Goal: Task Accomplishment & Management: Use online tool/utility

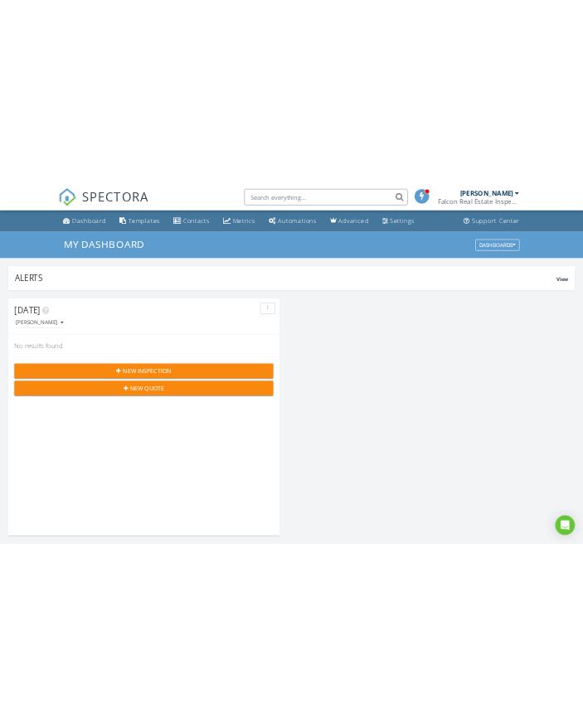
scroll to position [8, 8]
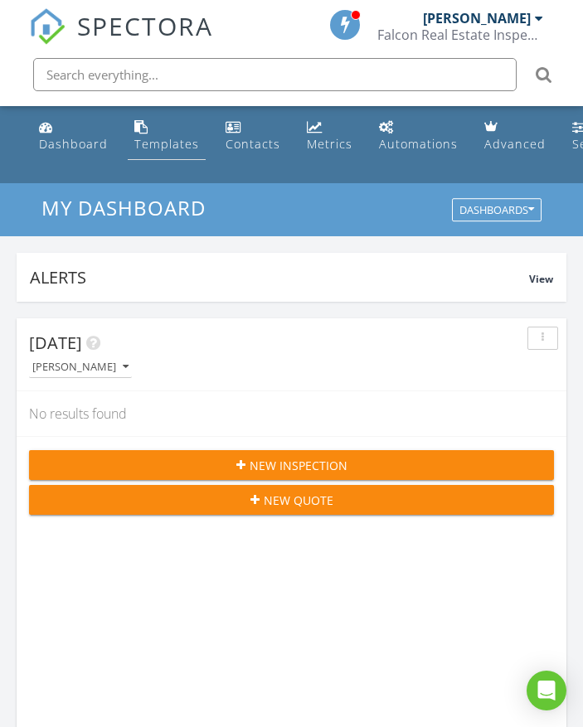
click at [167, 150] on div "Templates" at bounding box center [166, 144] width 65 height 16
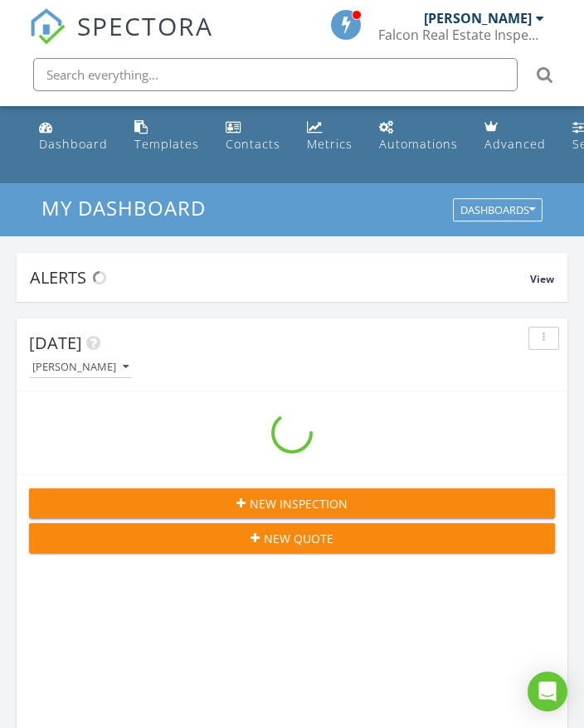
scroll to position [2861, 609]
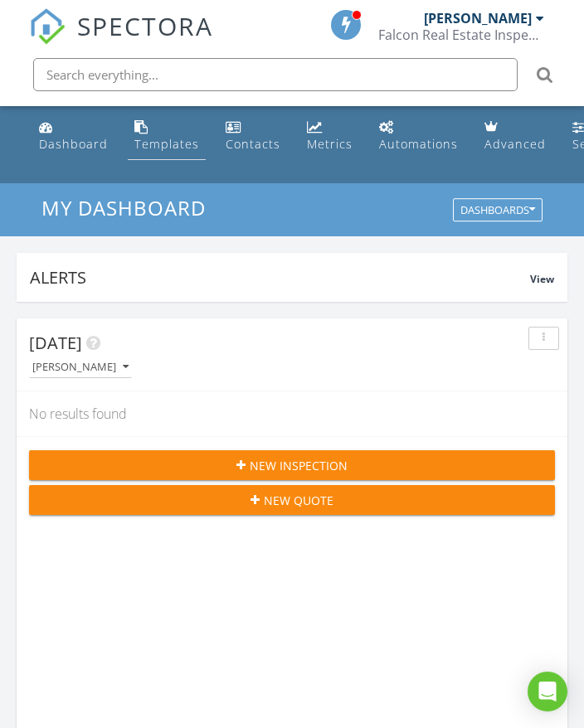
click at [163, 140] on div "Templates" at bounding box center [166, 144] width 65 height 16
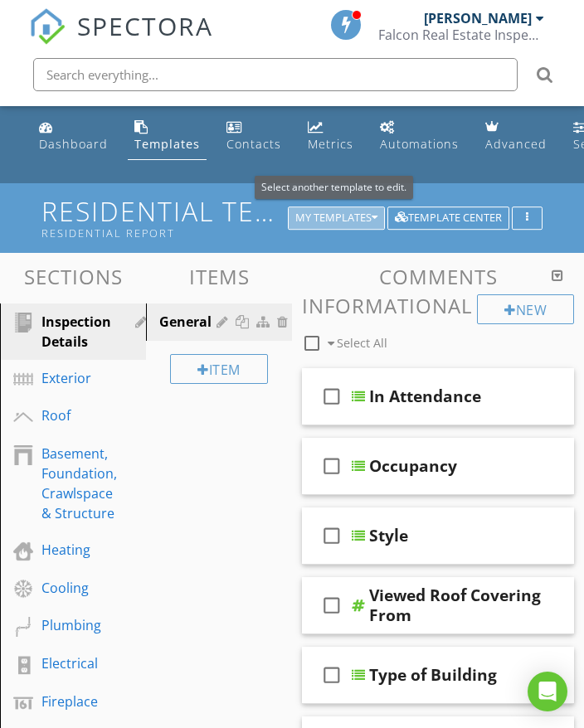
click at [345, 212] on div "My Templates" at bounding box center [336, 218] width 82 height 12
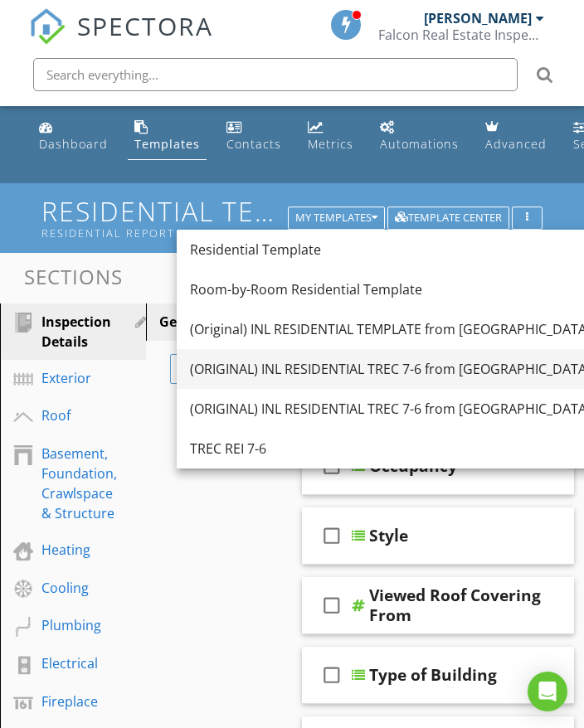
click at [343, 359] on div "(ORIGINAL) INL RESIDENTIAL TREC 7-6 from [GEOGRAPHIC_DATA][PERSON_NAME]" at bounding box center [410, 369] width 440 height 20
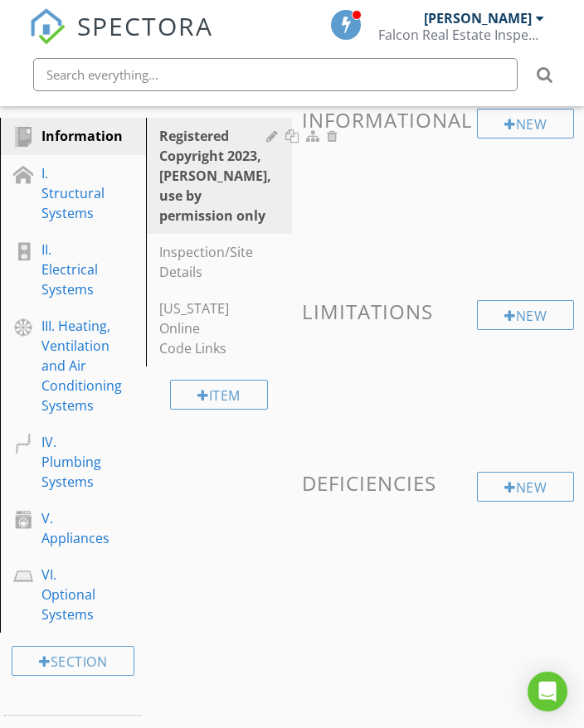
scroll to position [166, 0]
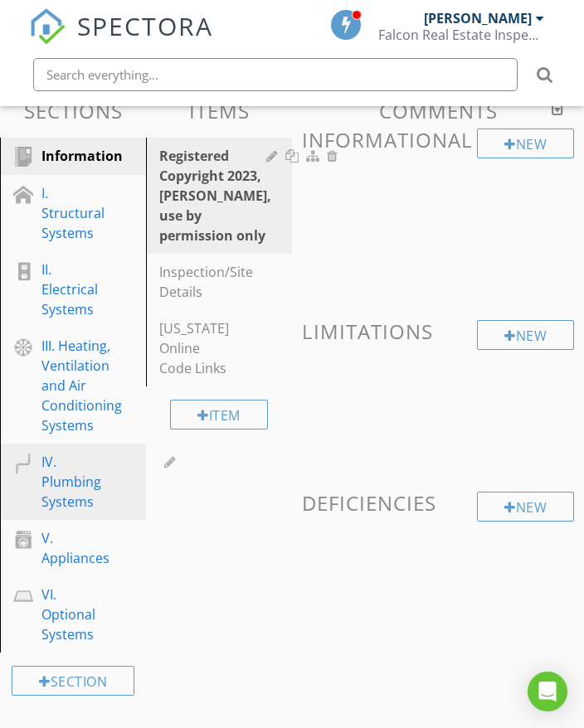
click at [66, 485] on div "IV. Plumbing Systems" at bounding box center [71, 482] width 60 height 60
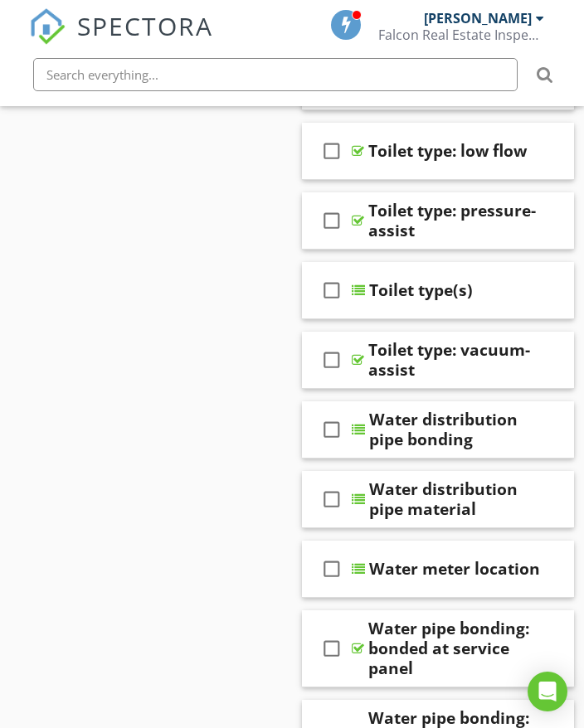
scroll to position [995, 0]
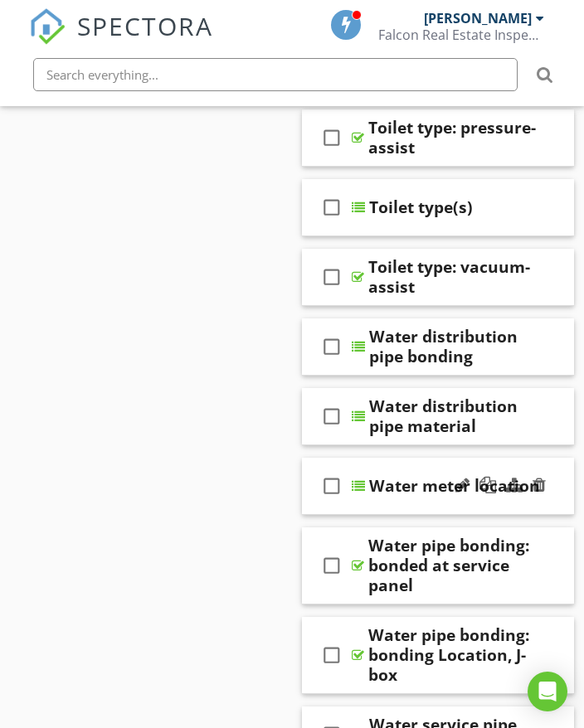
click at [402, 497] on div "check_box_outline_blank Water meter location" at bounding box center [438, 486] width 272 height 57
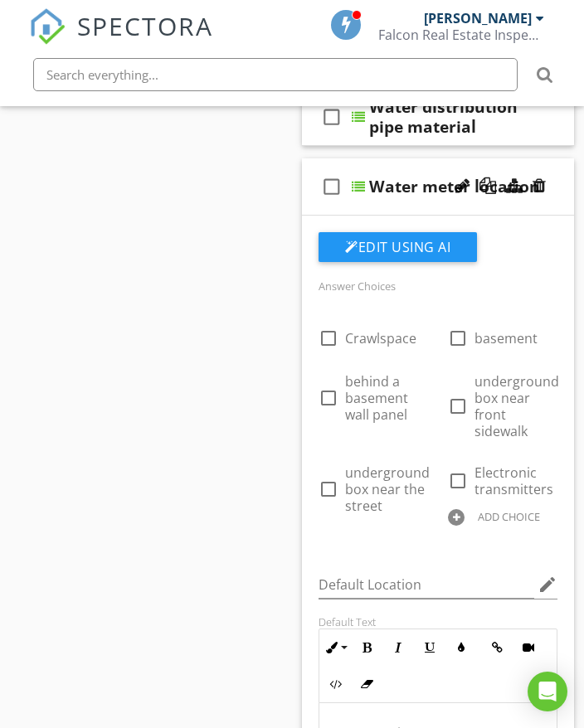
scroll to position [1326, 0]
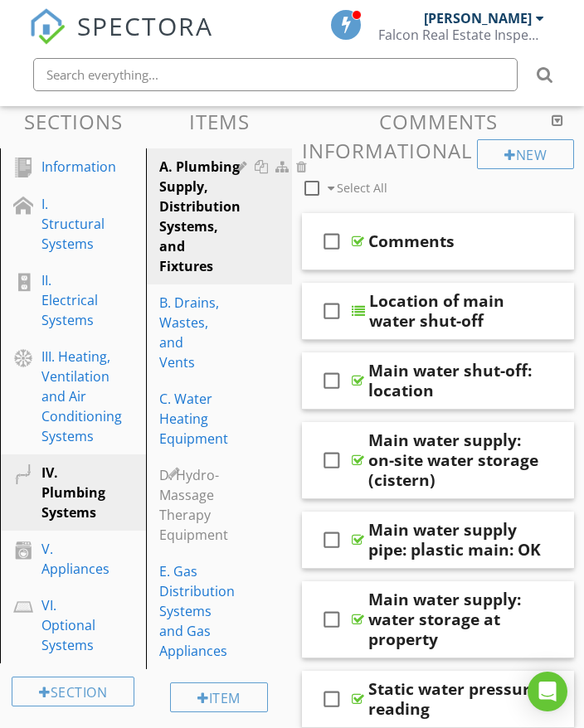
scroll to position [166, 0]
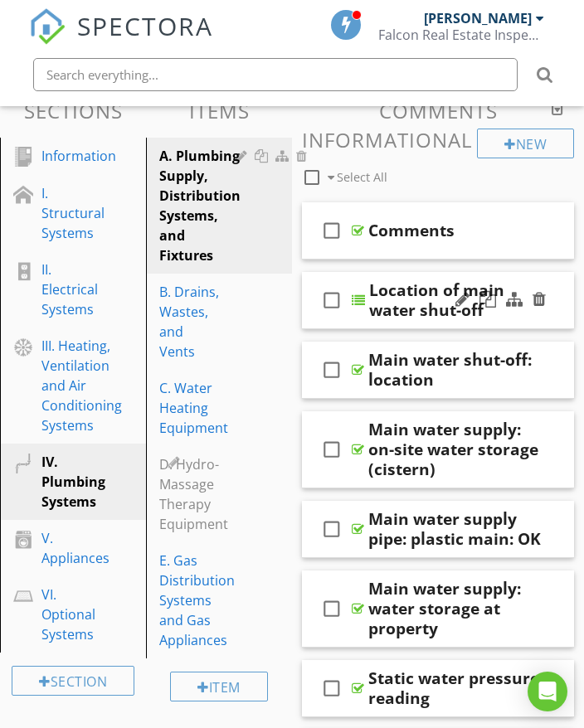
click at [560, 281] on div "check_box_outline_blank Location of main water shut-off" at bounding box center [438, 300] width 272 height 57
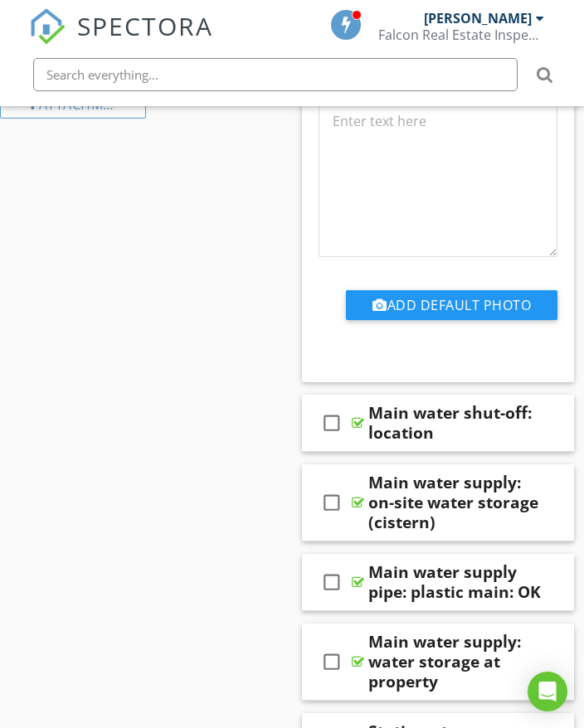
scroll to position [995, 0]
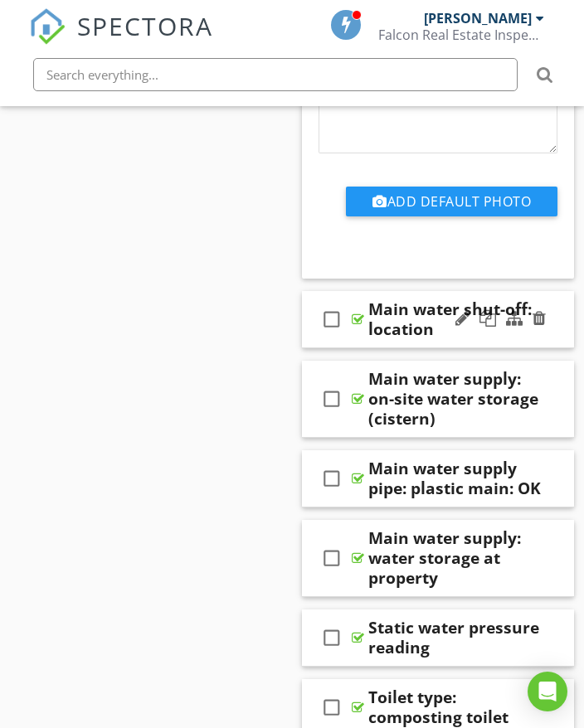
click at [555, 306] on div "check_box_outline_blank Main water shut-off: location" at bounding box center [438, 319] width 272 height 57
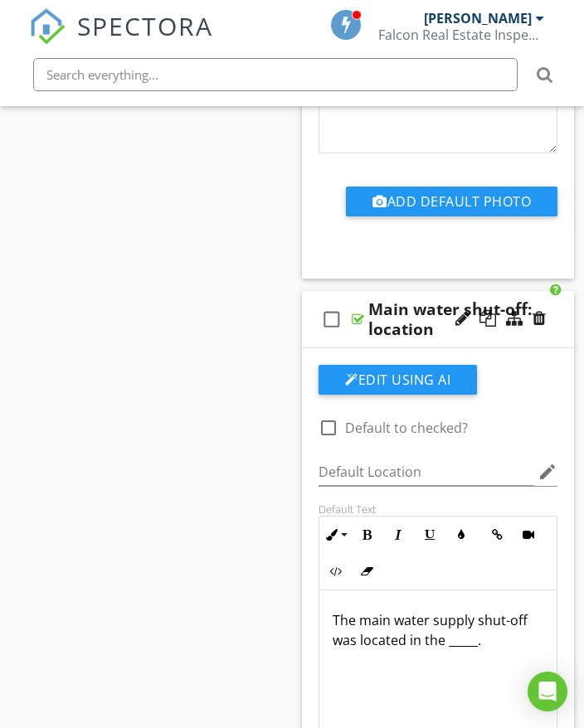
scroll to position [912, 0]
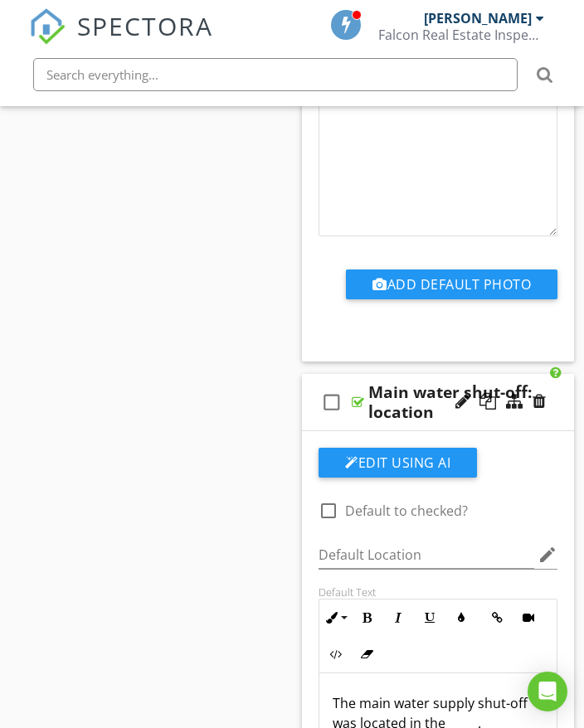
click at [557, 386] on div "check_box_outline_blank Main water shut-off: location" at bounding box center [438, 402] width 272 height 57
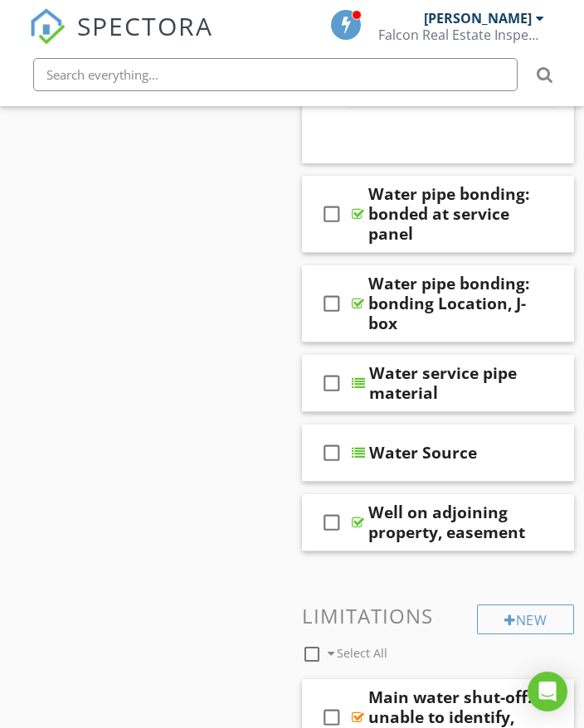
scroll to position [2984, 0]
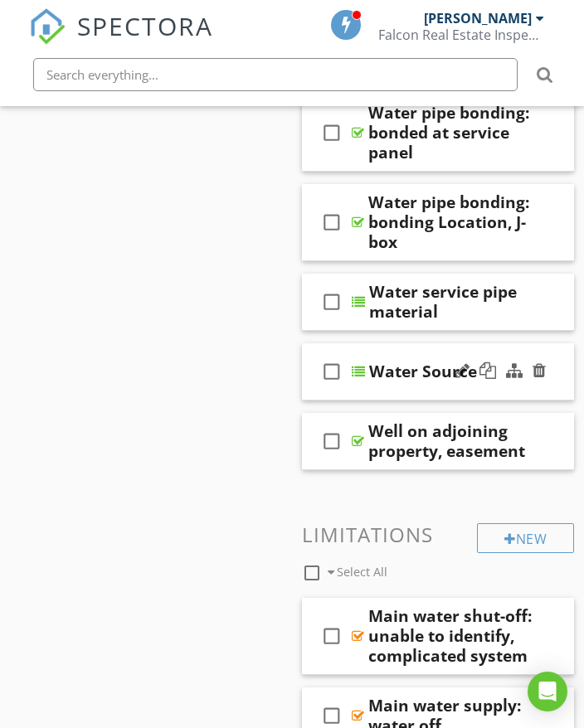
click at [555, 356] on div "check_box_outline_blank Water Source" at bounding box center [438, 371] width 272 height 57
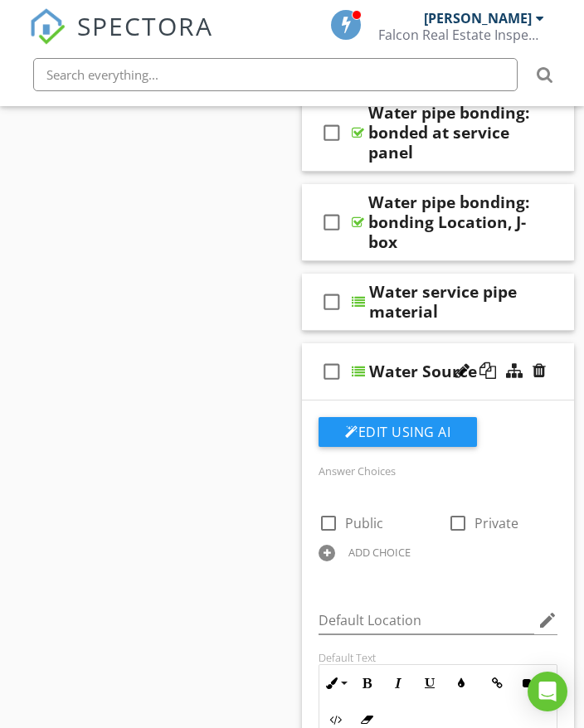
scroll to position [3067, 0]
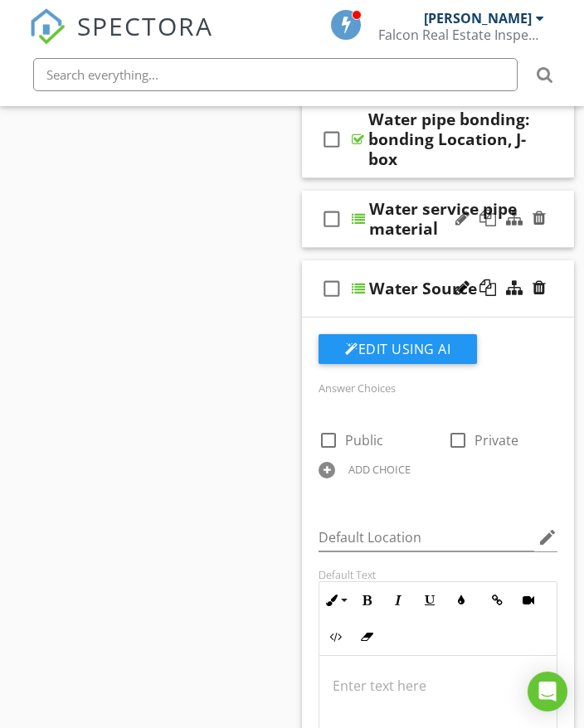
click at [558, 232] on div "check_box_outline_blank Water service pipe material" at bounding box center [438, 219] width 272 height 57
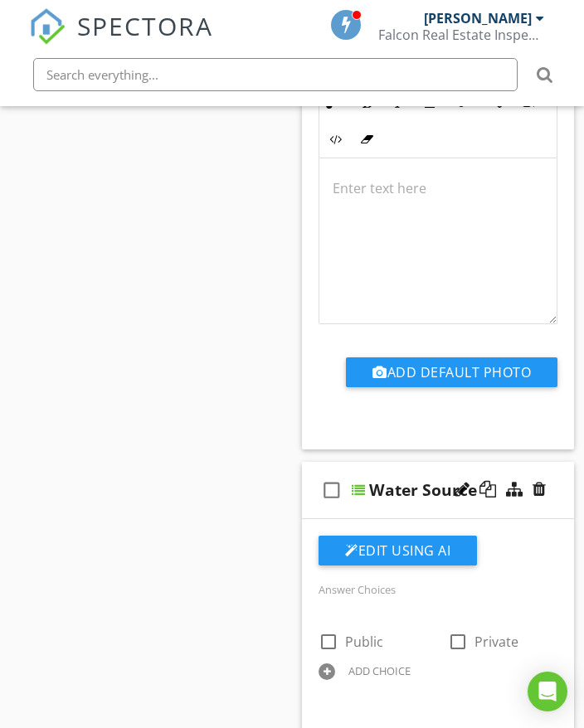
scroll to position [3648, 0]
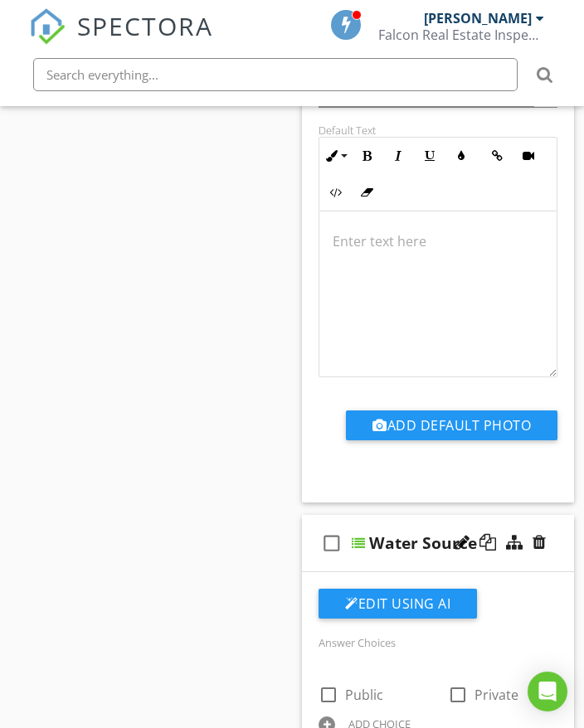
click at [558, 524] on div "check_box_outline_blank Water Source" at bounding box center [438, 543] width 272 height 57
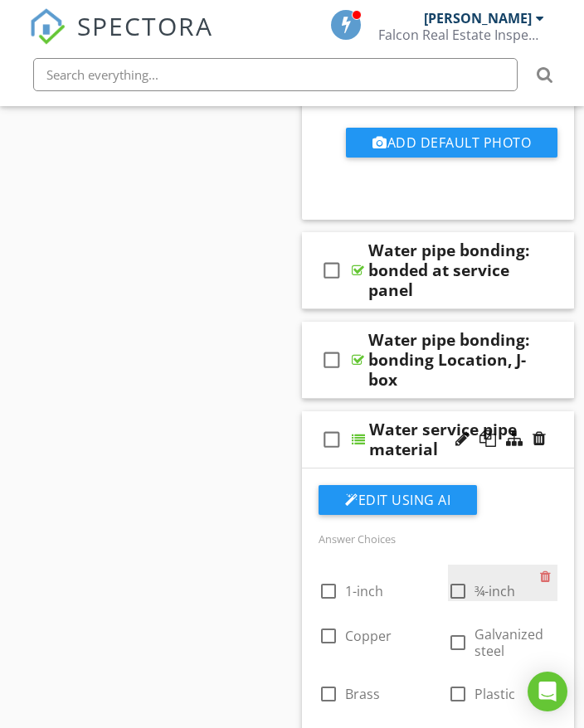
scroll to position [2819, 0]
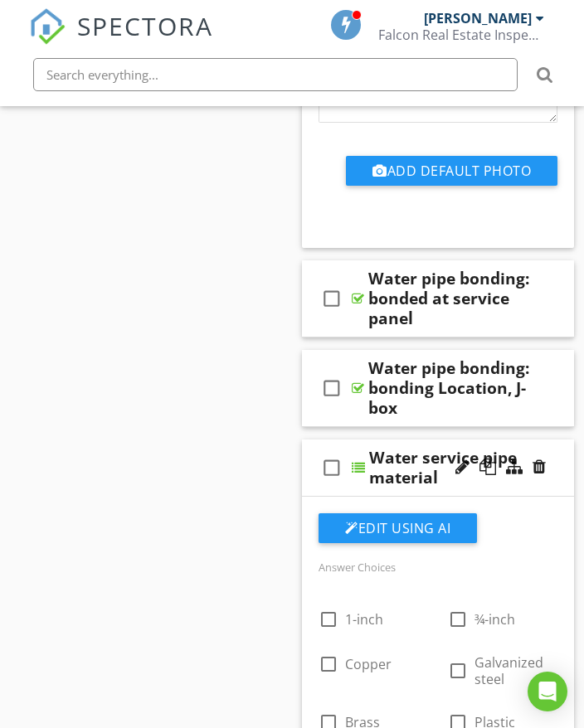
click at [559, 455] on div "check_box_outline_blank Water service pipe material" at bounding box center [438, 467] width 272 height 57
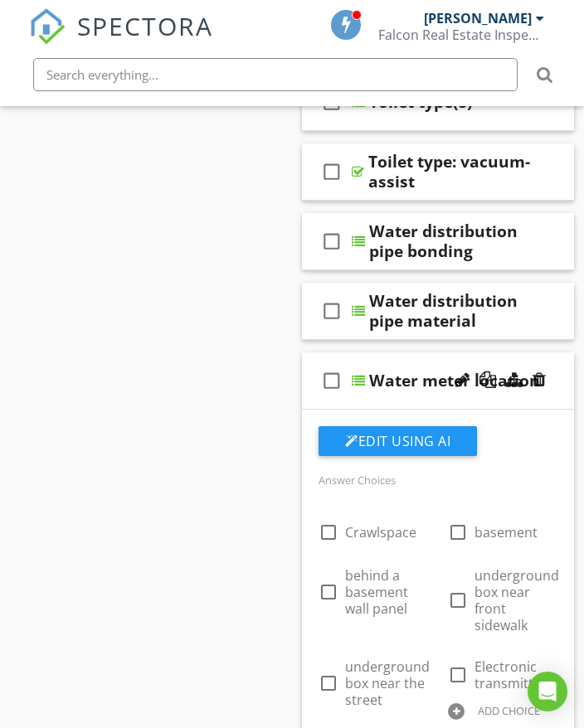
scroll to position [1824, 0]
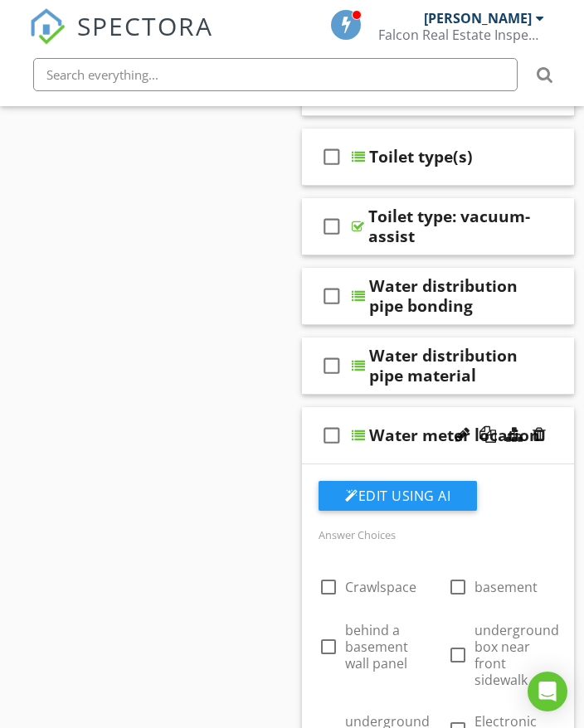
click at [550, 418] on div "check_box_outline_blank Water meter location" at bounding box center [438, 435] width 272 height 57
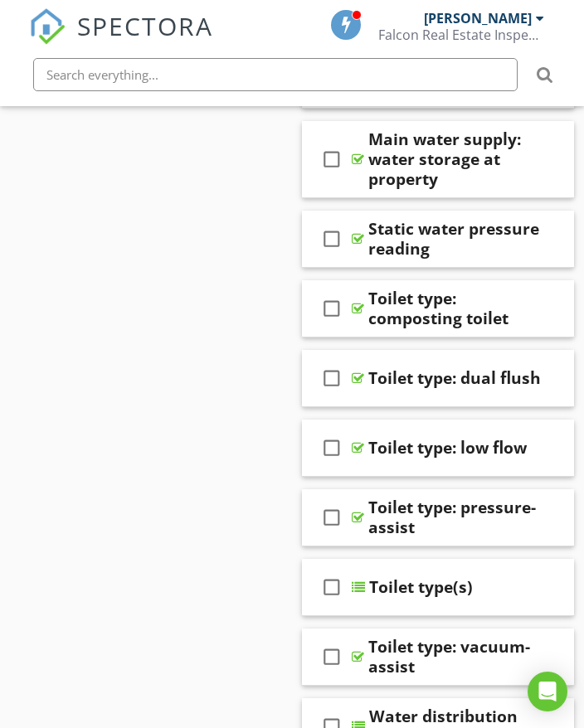
scroll to position [1326, 0]
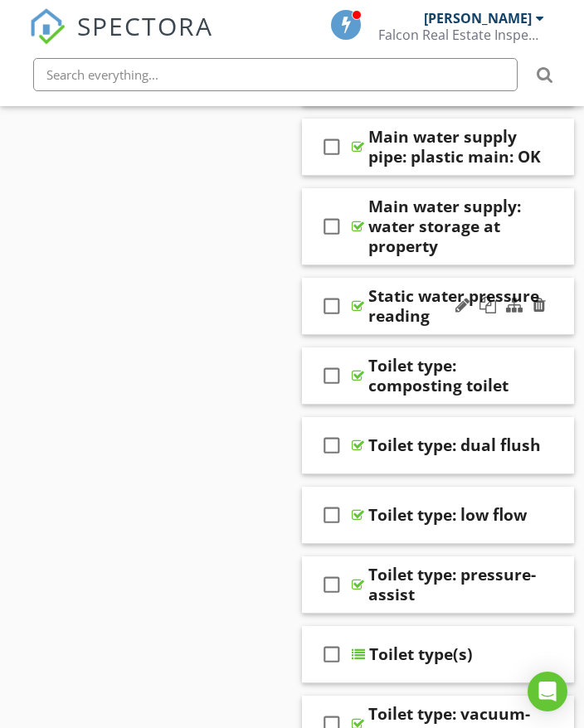
click at [557, 319] on div "check_box_outline_blank Static water pressure reading" at bounding box center [438, 306] width 272 height 57
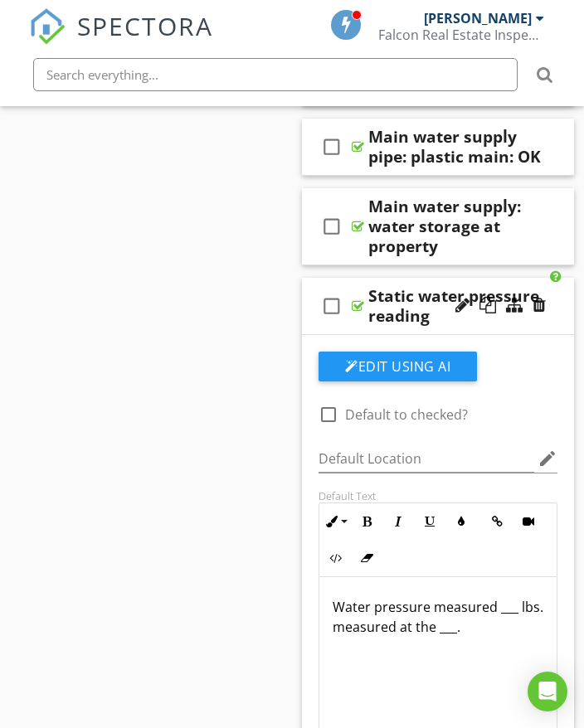
click at [565, 294] on div "check_box_outline_blank Static water pressure reading" at bounding box center [438, 306] width 272 height 57
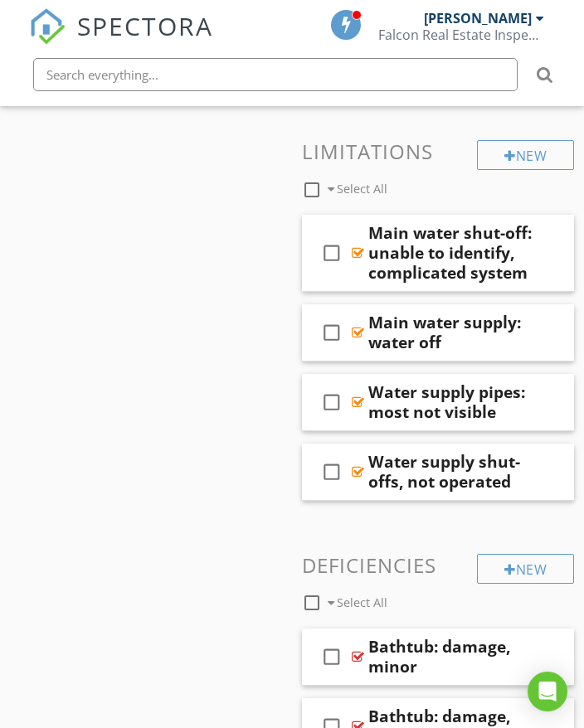
scroll to position [2570, 0]
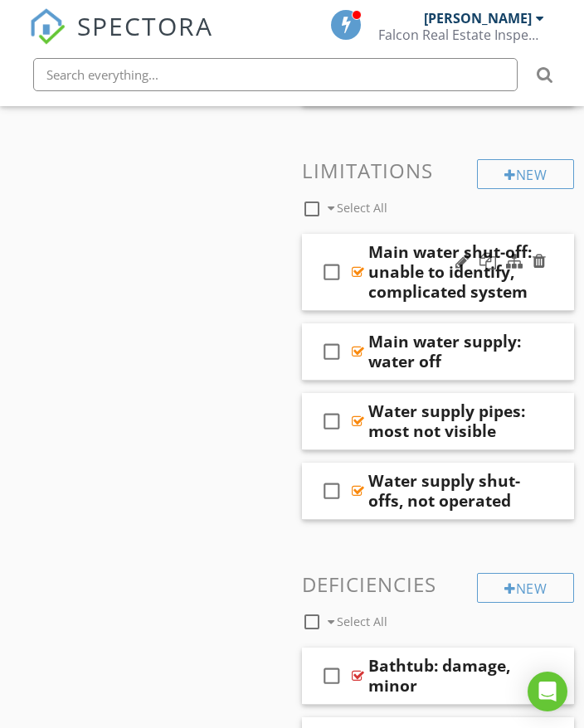
click at [554, 275] on div "check_box_outline_blank Main water shut-off: unable to identify, complicated sy…" at bounding box center [438, 272] width 272 height 77
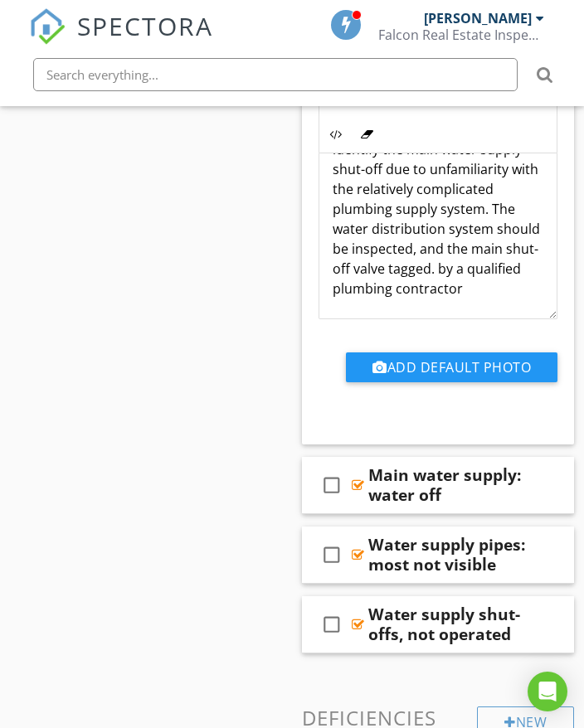
scroll to position [2984, 0]
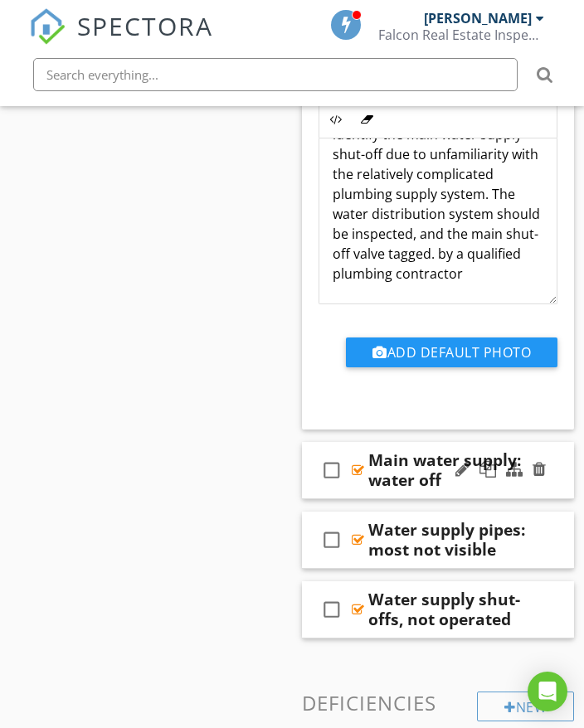
click at [560, 458] on div "check_box_outline_blank Main water supply: water off" at bounding box center [438, 470] width 272 height 57
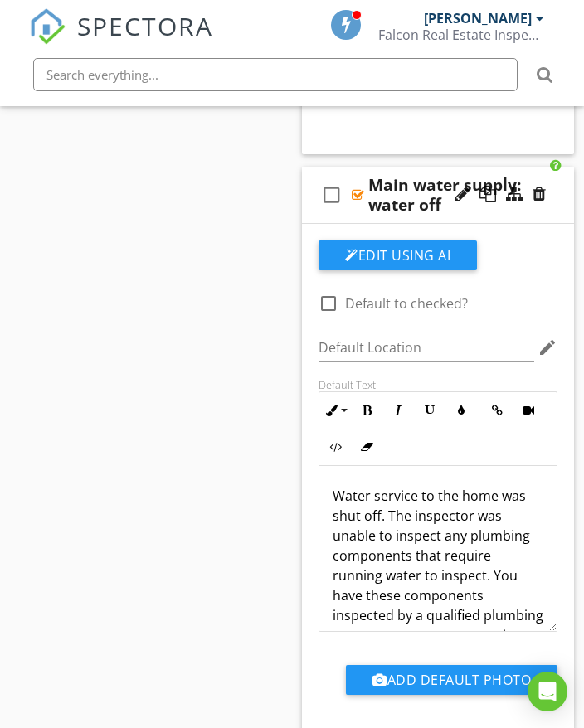
scroll to position [3316, 0]
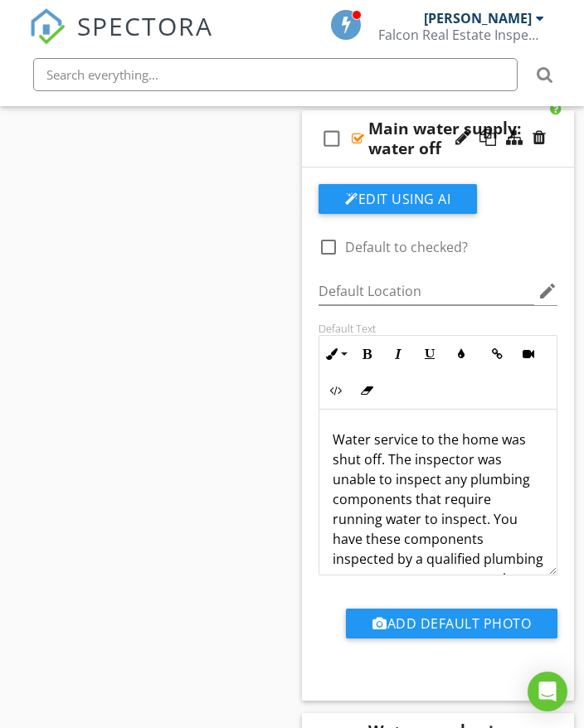
click at [560, 133] on div "check_box_outline_blank Main water supply: water off" at bounding box center [438, 138] width 272 height 57
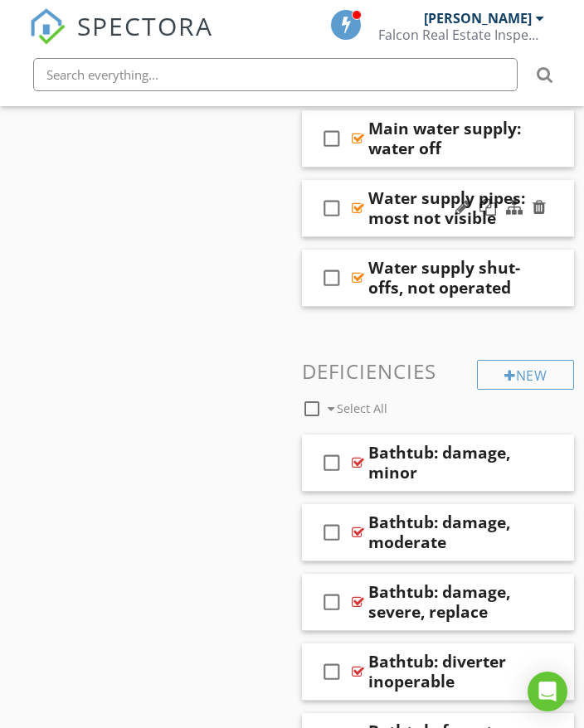
click at [560, 207] on div "check_box_outline_blank Water supply pipes: most not visible" at bounding box center [438, 208] width 272 height 57
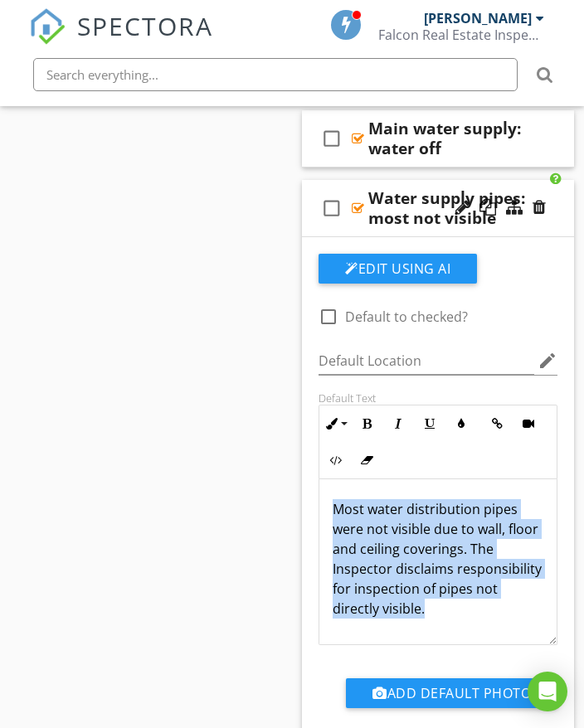
drag, startPoint x: 331, startPoint y: 502, endPoint x: 484, endPoint y: 600, distance: 181.9
click at [489, 605] on div "Most water distribution pipes were not visible due to wall, floor and ceiling c…" at bounding box center [437, 562] width 237 height 166
copy p "Most water distribution pipes were not visible due to wall, floor and ceiling c…"
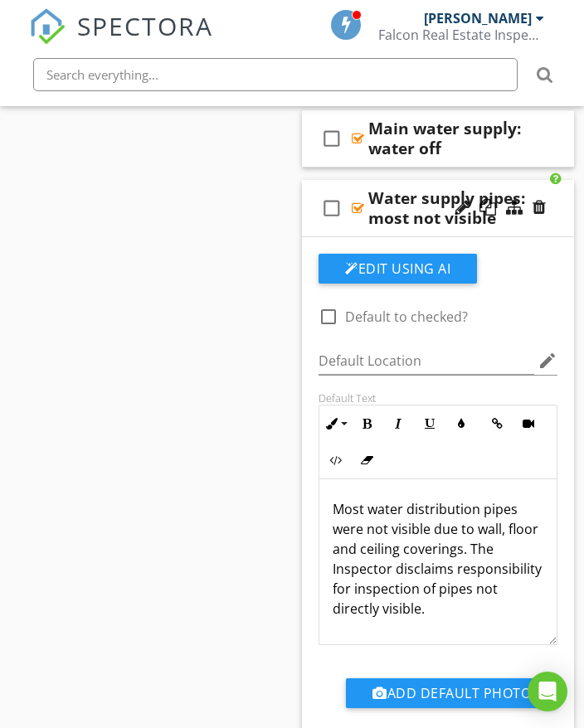
click at [563, 204] on div "check_box_outline_blank Water supply pipes: most not visible" at bounding box center [438, 208] width 272 height 57
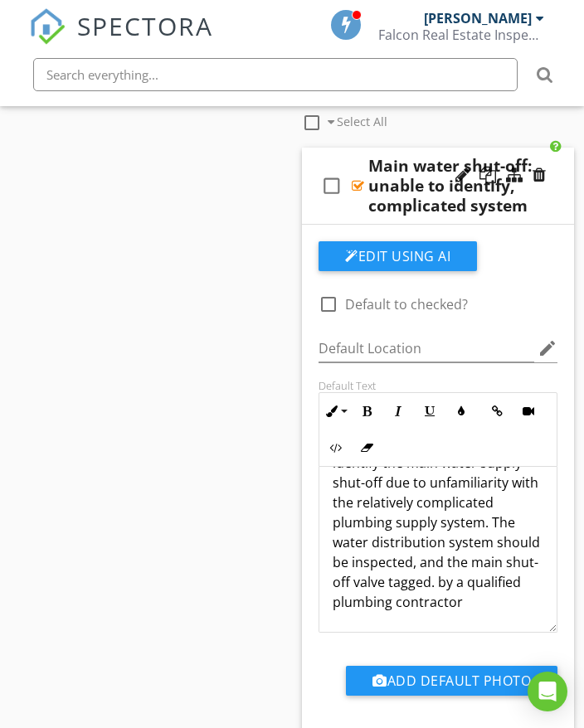
scroll to position [2641, 0]
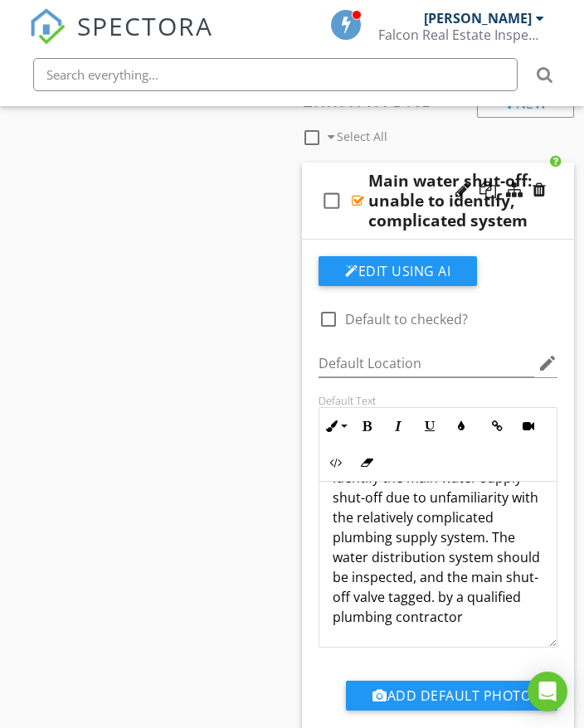
click at [560, 205] on div "check_box_outline_blank Main water shut-off: unable to identify, complicated sy…" at bounding box center [438, 200] width 272 height 77
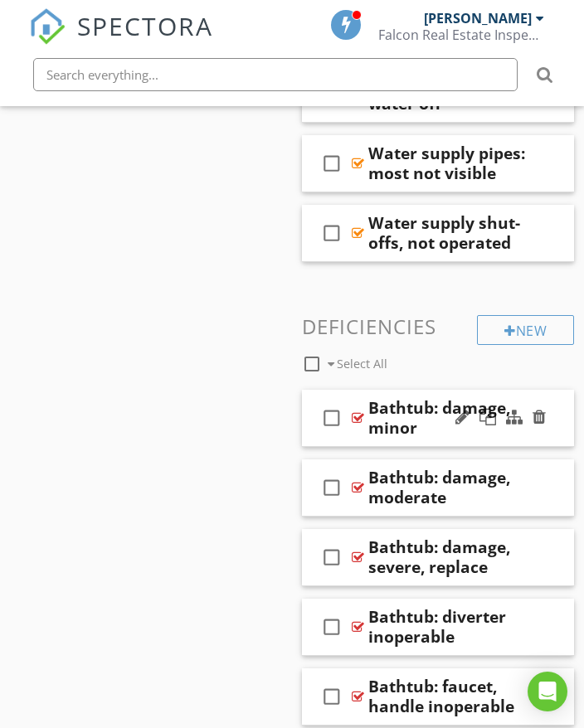
scroll to position [2890, 0]
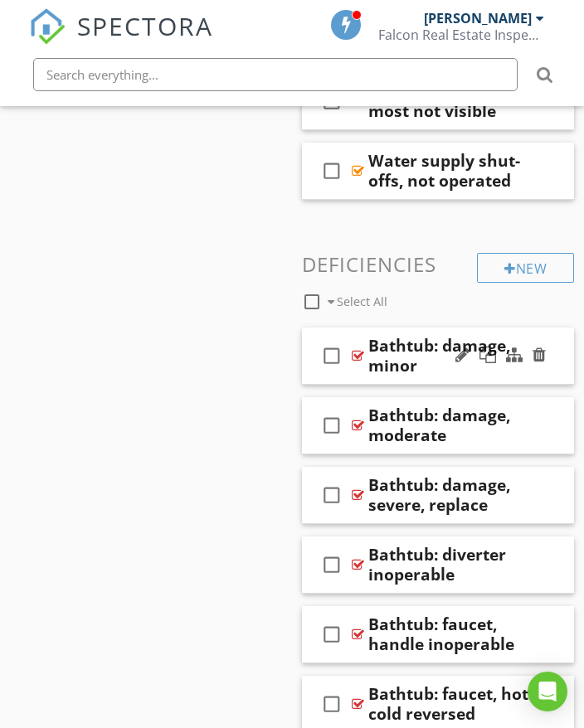
click at [528, 371] on div at bounding box center [500, 356] width 97 height 40
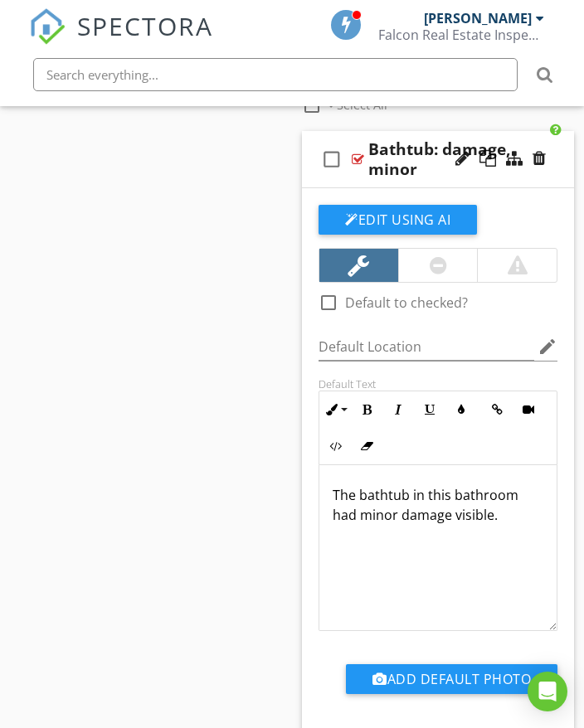
scroll to position [3056, 0]
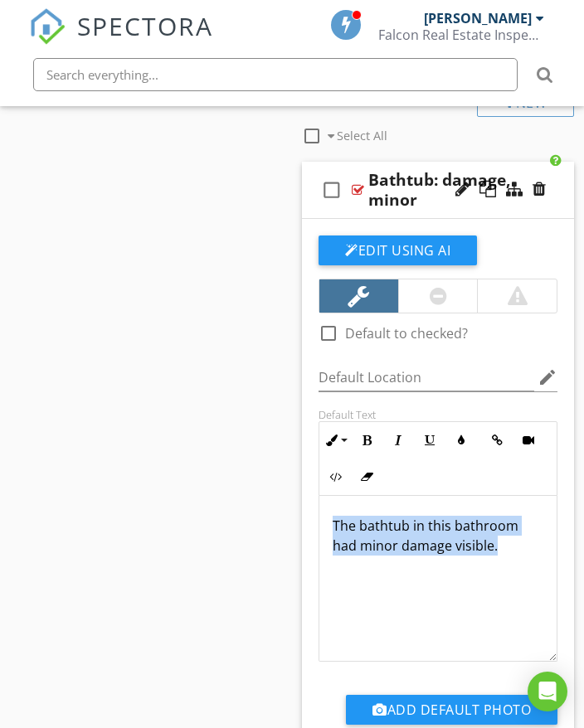
drag, startPoint x: 330, startPoint y: 520, endPoint x: 496, endPoint y: 552, distance: 168.9
click at [508, 556] on div "The bathtub in this bathroom had minor damage visible." at bounding box center [437, 579] width 237 height 166
copy p "The bathtub in this bathroom had minor damage visible."
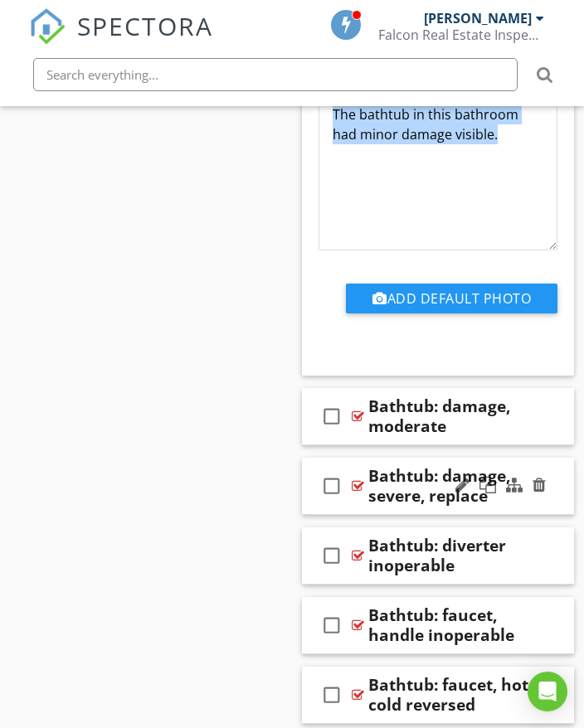
scroll to position [3470, 0]
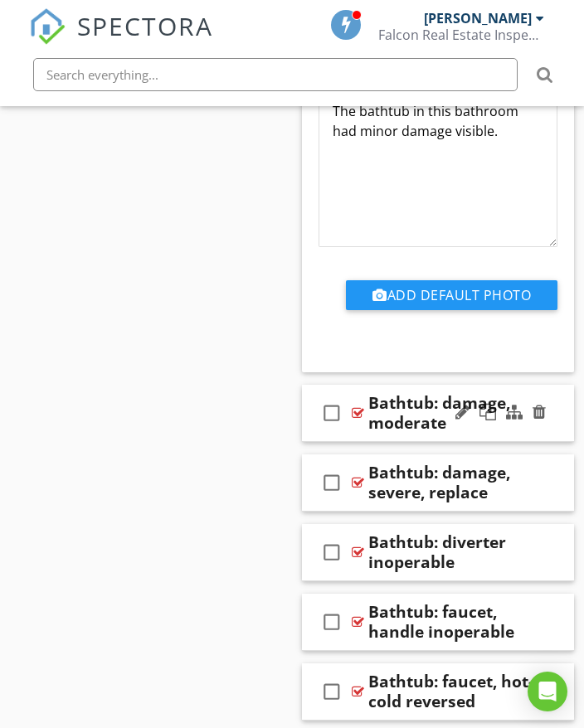
click at [556, 404] on div "check_box_outline_blank Bathtub: damage, moderate" at bounding box center [438, 413] width 272 height 57
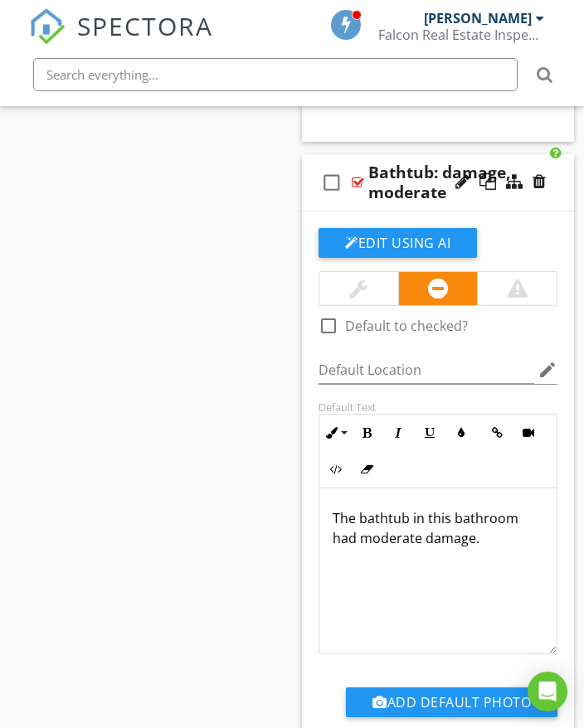
scroll to position [3719, 0]
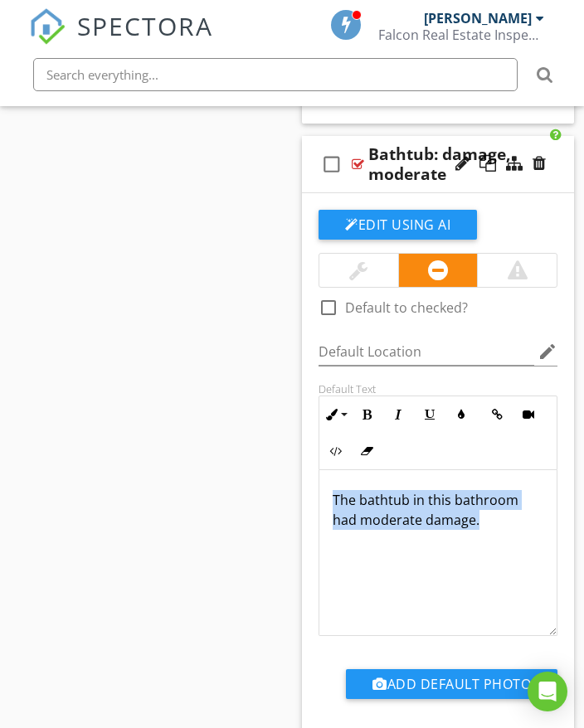
drag, startPoint x: 329, startPoint y: 494, endPoint x: 482, endPoint y: 530, distance: 157.5
click at [487, 531] on div "The bathtub in this bathroom had moderate damage." at bounding box center [437, 553] width 237 height 166
copy p "The bathtub in this bathroom had moderate damage."
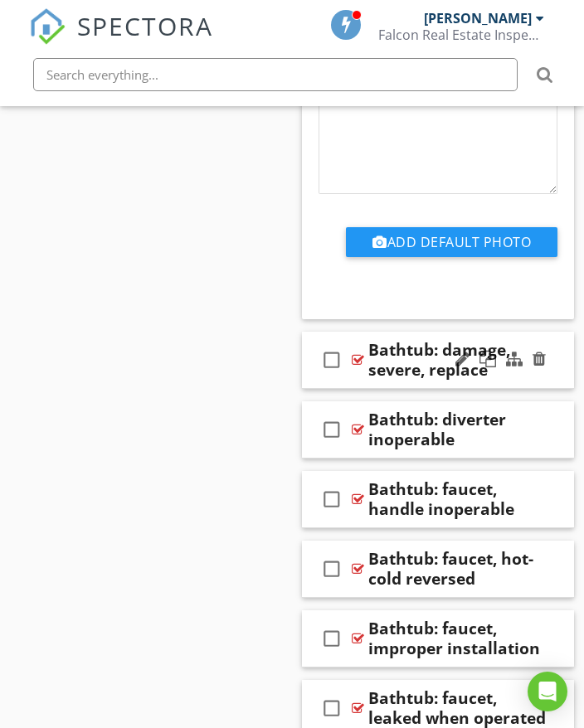
scroll to position [4133, 0]
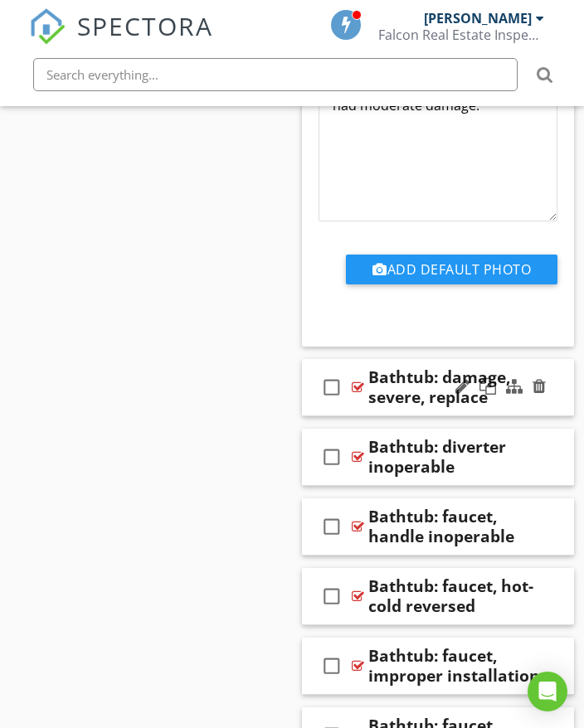
click at [559, 387] on div "check_box_outline_blank Bathtub: damage, severe, replace" at bounding box center [438, 387] width 272 height 57
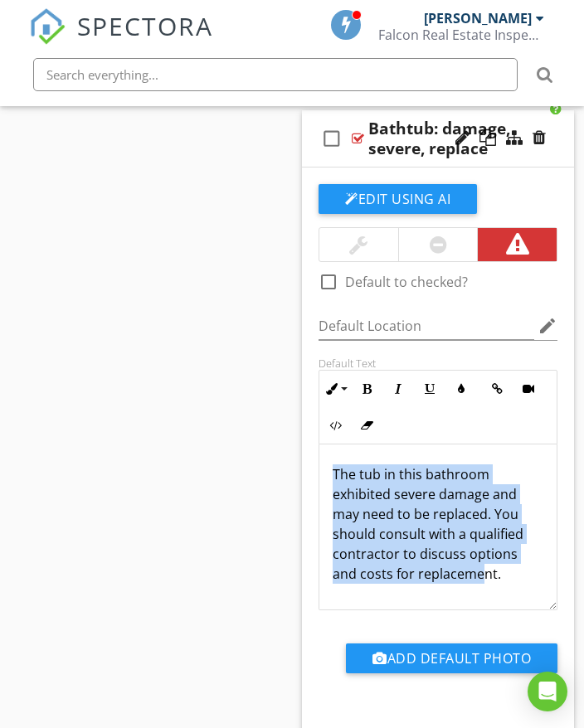
scroll to position [1, 0]
drag, startPoint x: 332, startPoint y: 469, endPoint x: 501, endPoint y: 577, distance: 200.5
click at [519, 595] on div "The tub in this bathroom exhibited severe damage and may need to be replaced. Y…" at bounding box center [437, 527] width 237 height 166
copy p "The tub in this bathroom exhibited severe damage and may need to be replaced. Y…"
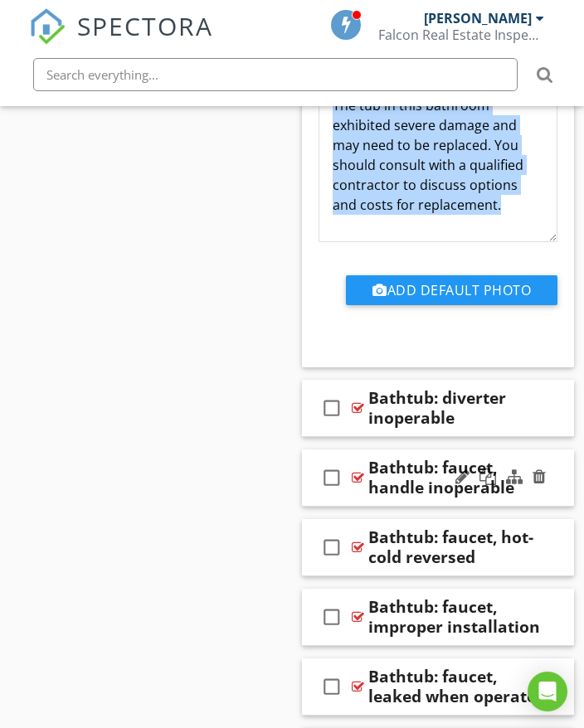
scroll to position [4797, 0]
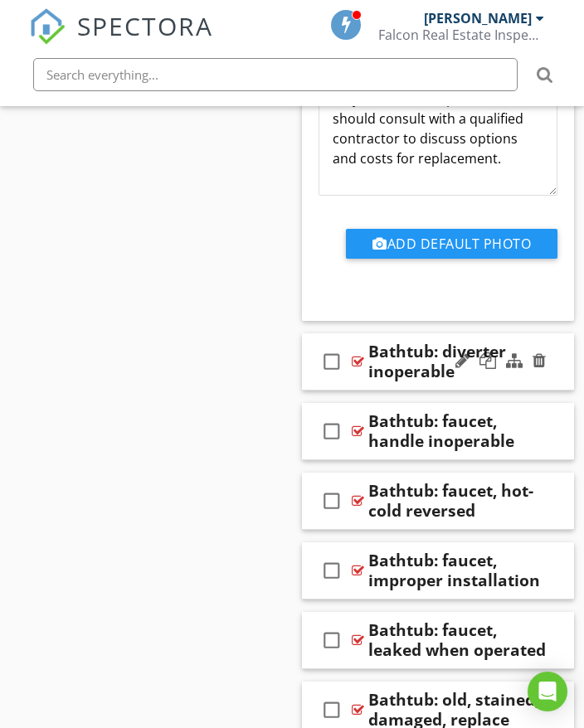
click at [518, 375] on div at bounding box center [500, 362] width 97 height 40
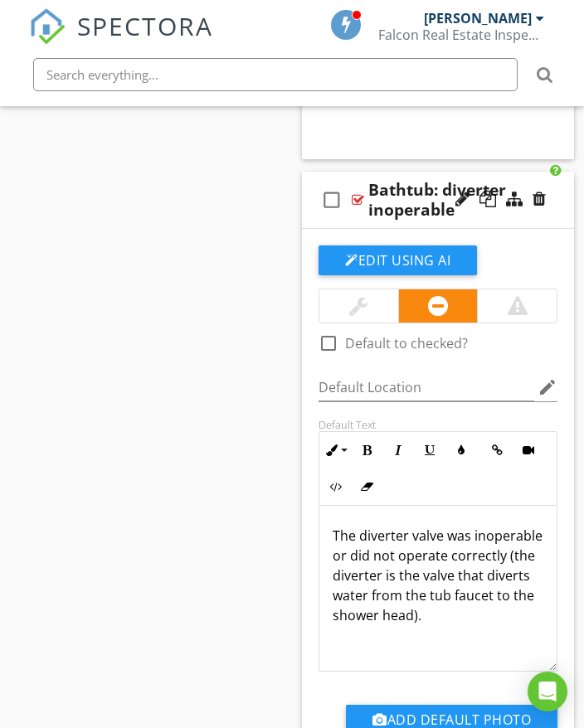
scroll to position [4962, 0]
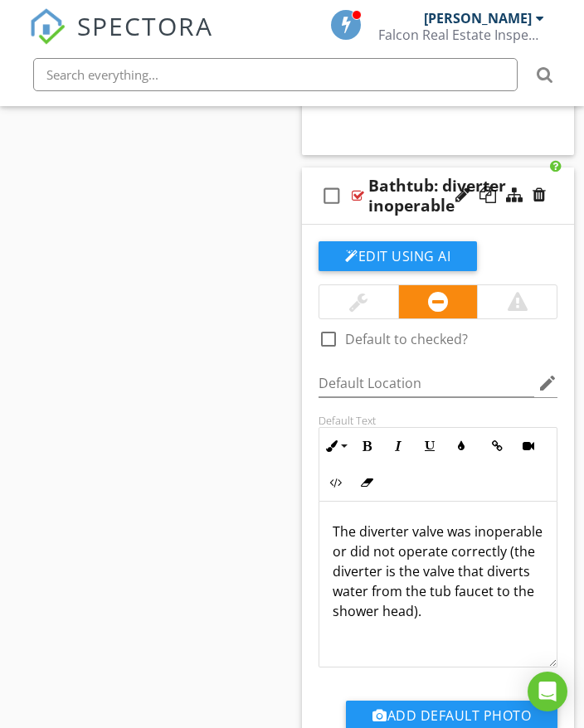
drag, startPoint x: 329, startPoint y: 524, endPoint x: 385, endPoint y: 623, distance: 113.9
click at [385, 626] on div "The diverter valve was inoperable or did not operate correctly (the diverter is…" at bounding box center [437, 585] width 237 height 166
copy p "The diverter valve was inoperable or did not operate correctly (the diverter is…"
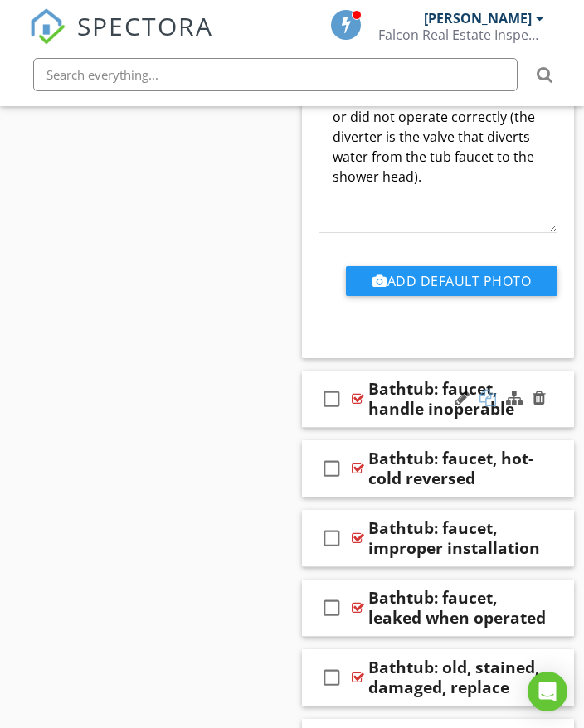
scroll to position [5460, 0]
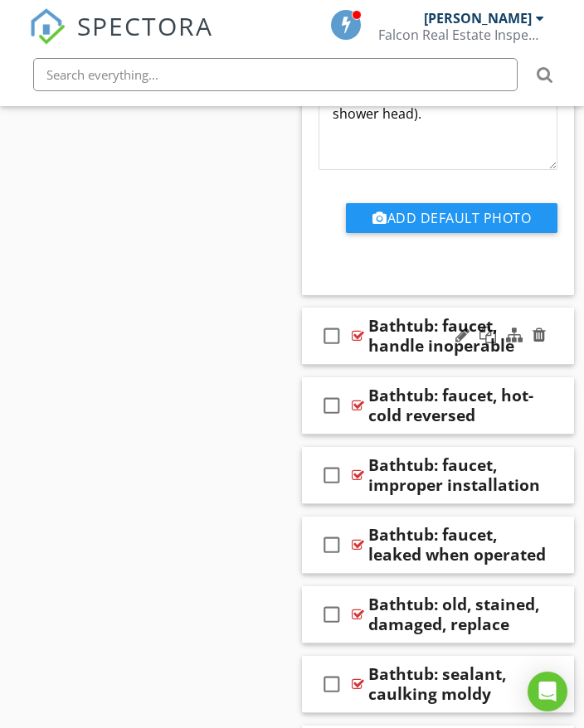
click at [550, 324] on div "check_box_outline_blank Bathtub: faucet, handle inoperable" at bounding box center [438, 336] width 272 height 57
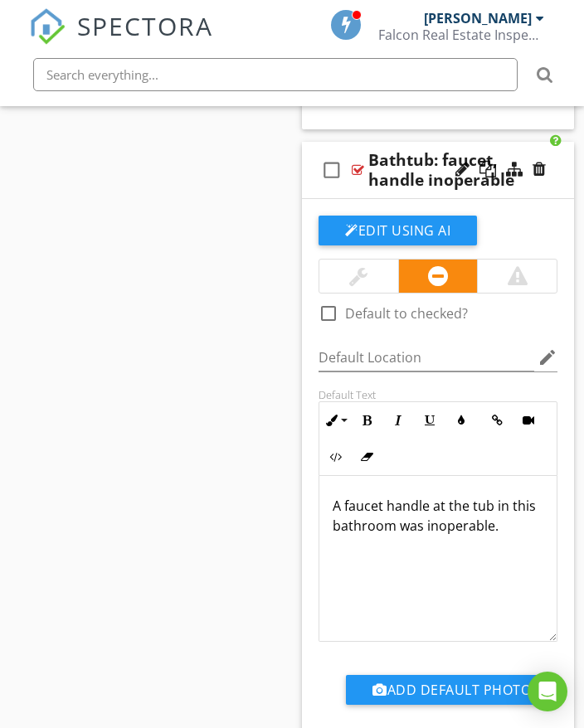
scroll to position [5626, 0]
drag, startPoint x: 330, startPoint y: 501, endPoint x: 529, endPoint y: 537, distance: 202.3
click at [529, 537] on div "A faucet handle at the tub in this bathroom was inoperable." at bounding box center [437, 559] width 237 height 166
copy p "A faucet handle at the tub in this bathroom was inoperable."
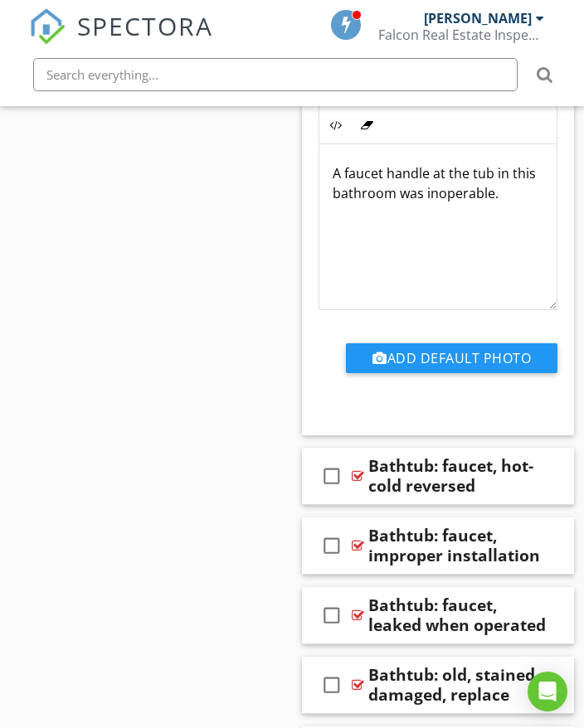
scroll to position [6040, 0]
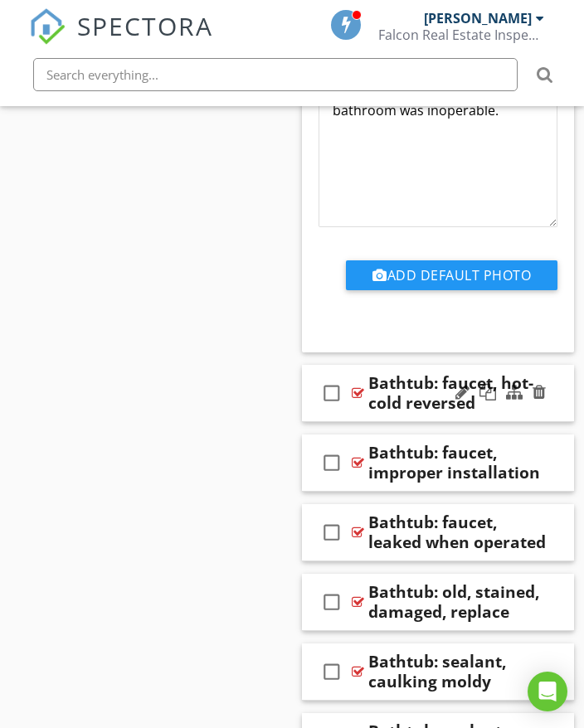
click at [545, 413] on div "check_box_outline_blank Bathtub: faucet, hot-cold reversed" at bounding box center [438, 393] width 272 height 57
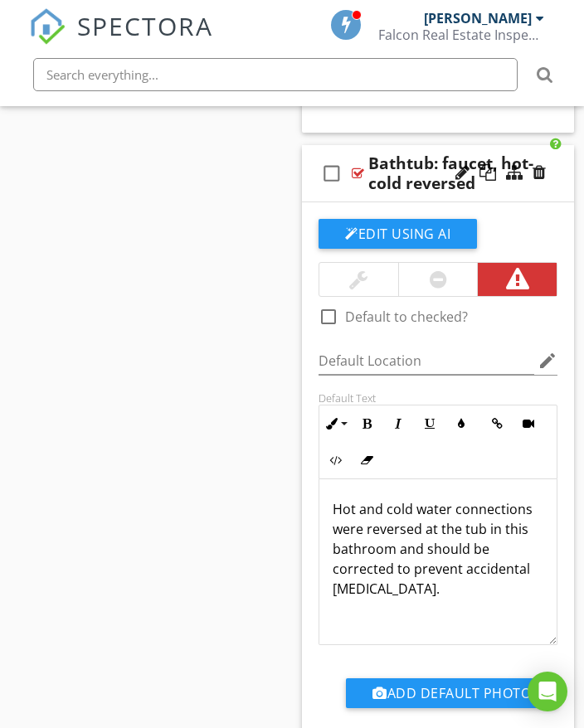
scroll to position [6289, 0]
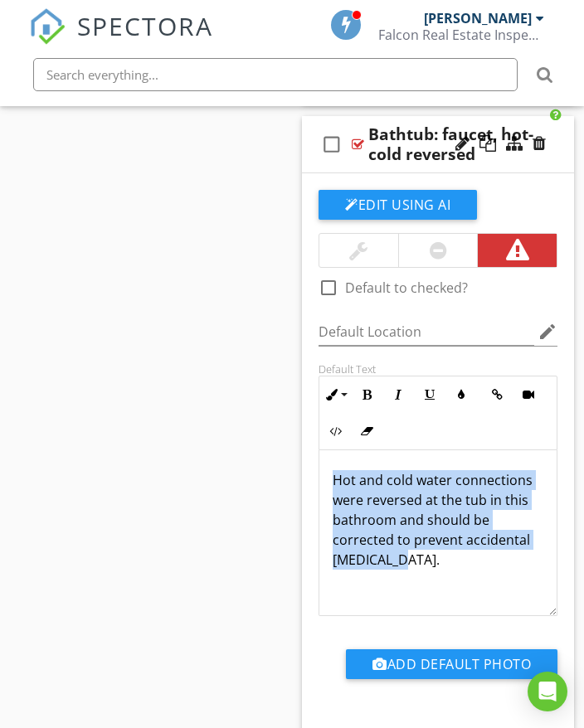
drag, startPoint x: 332, startPoint y: 472, endPoint x: 409, endPoint y: 545, distance: 106.7
click at [413, 562] on div "Hot and cold water connections were reversed at the tub in this bathroom and sh…" at bounding box center [437, 533] width 237 height 166
copy p "Hot and cold water connections were reversed at the tub in this bathroom and sh…"
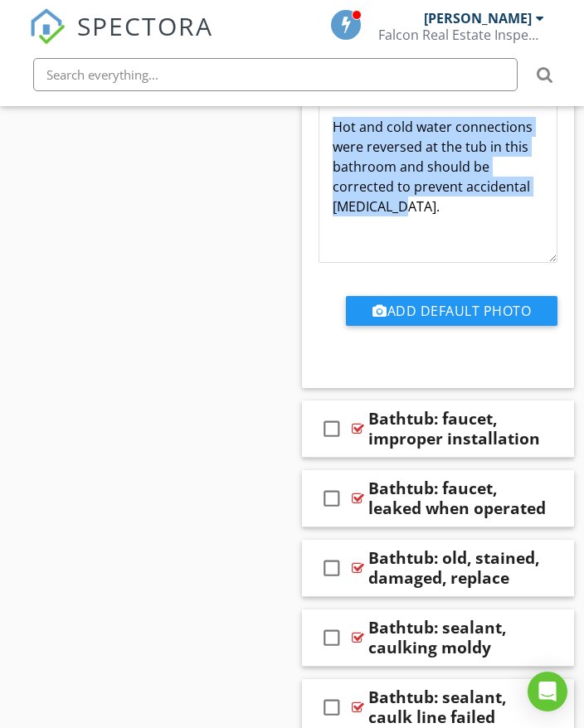
scroll to position [6703, 0]
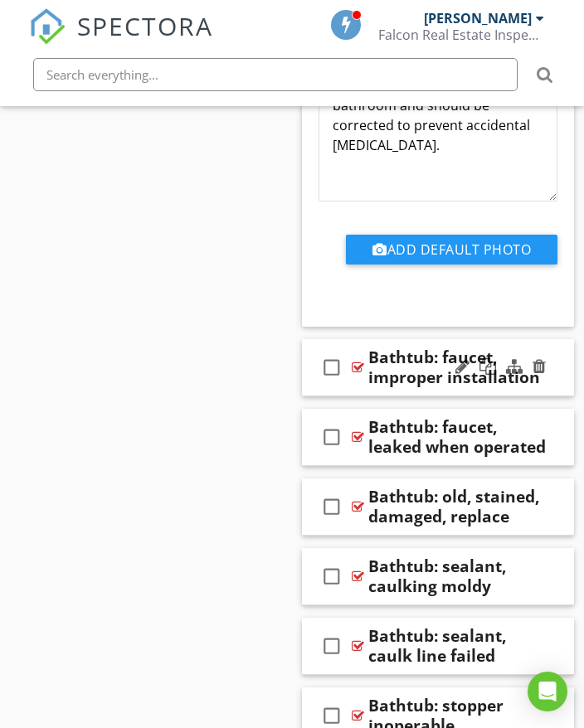
click at [561, 349] on div "check_box_outline_blank Bathtub: faucet, improper installation" at bounding box center [438, 367] width 272 height 57
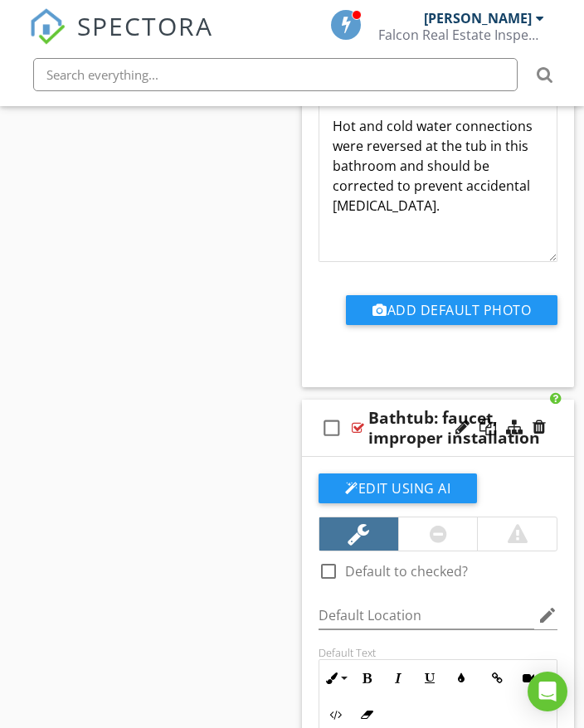
scroll to position [6620, 0]
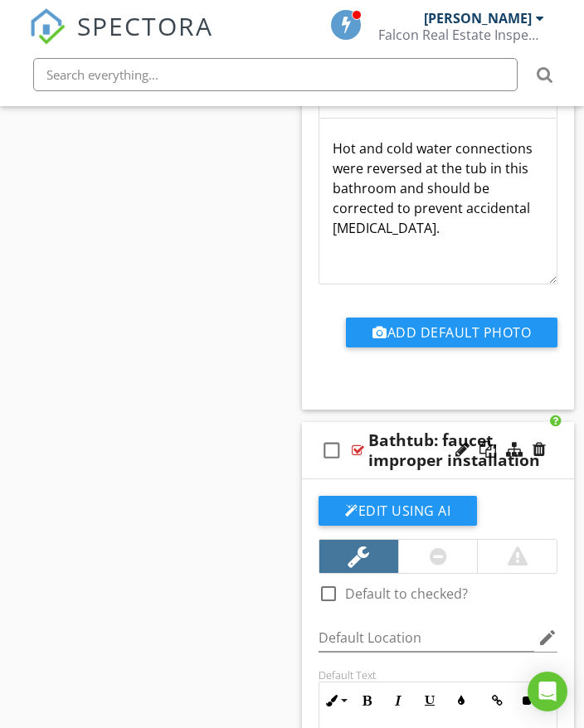
click at [557, 435] on div "check_box_outline_blank Bathtub: faucet, improper installation" at bounding box center [438, 450] width 272 height 57
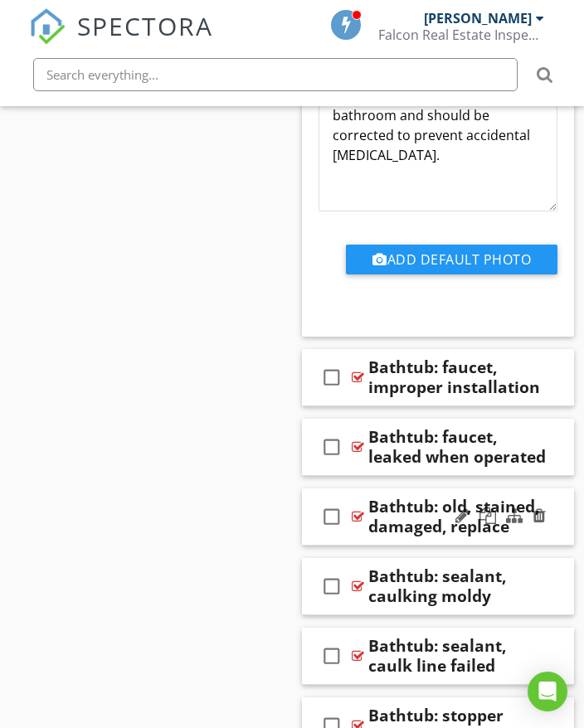
scroll to position [6703, 0]
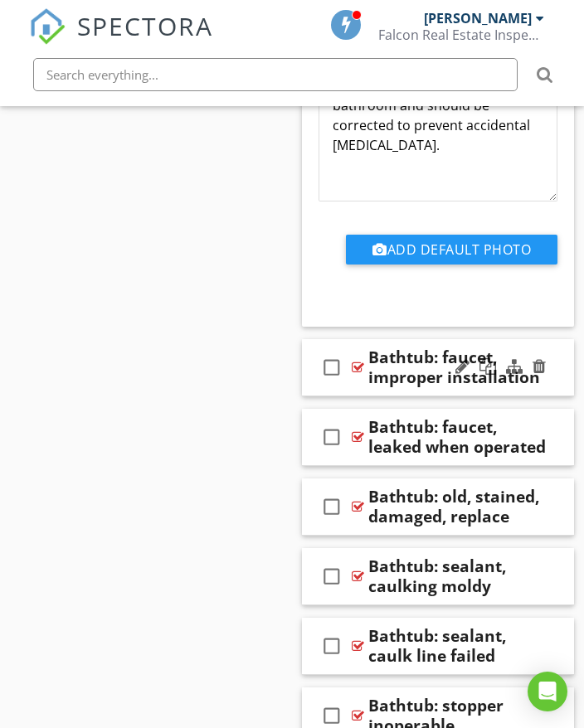
click at [550, 381] on div "check_box_outline_blank Bathtub: faucet, improper installation" at bounding box center [438, 367] width 272 height 57
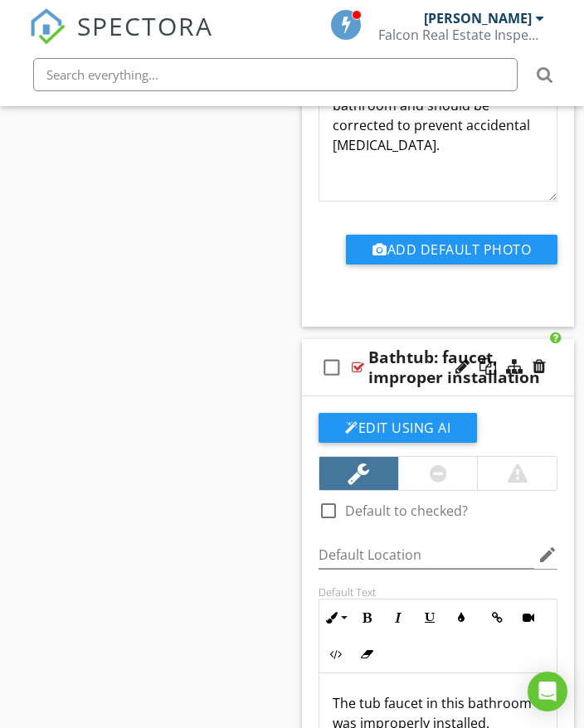
click at [556, 375] on div "check_box_outline_blank Bathtub: faucet, improper installation" at bounding box center [438, 367] width 272 height 57
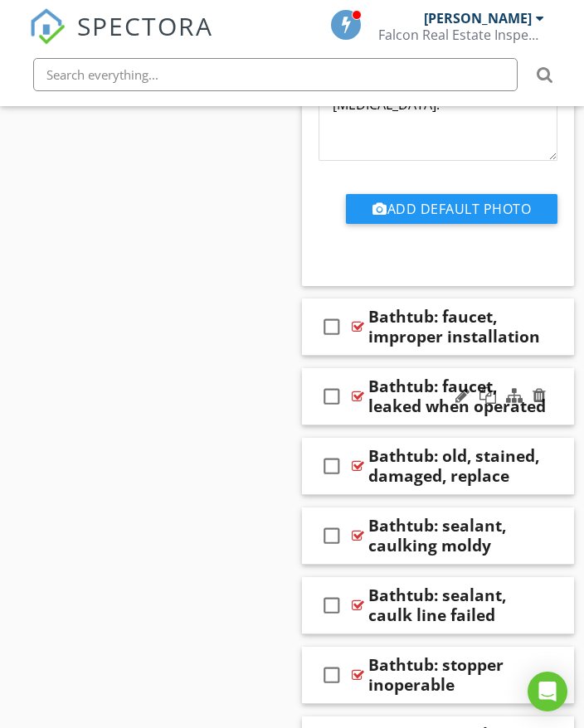
scroll to position [6786, 0]
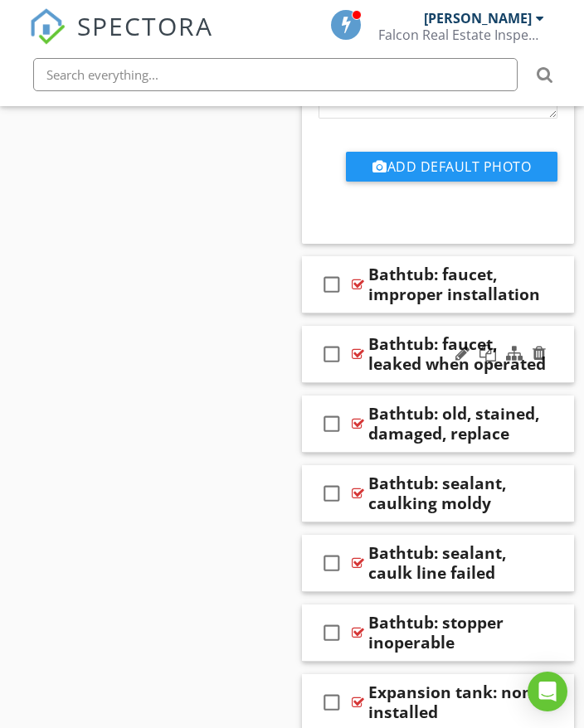
click at [556, 366] on div "check_box_outline_blank Bathtub: faucet, leaked when operated" at bounding box center [438, 354] width 272 height 57
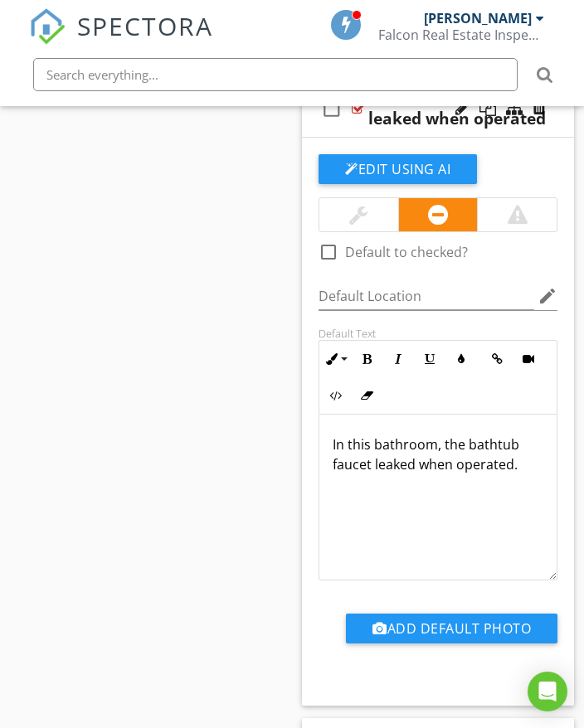
scroll to position [7035, 0]
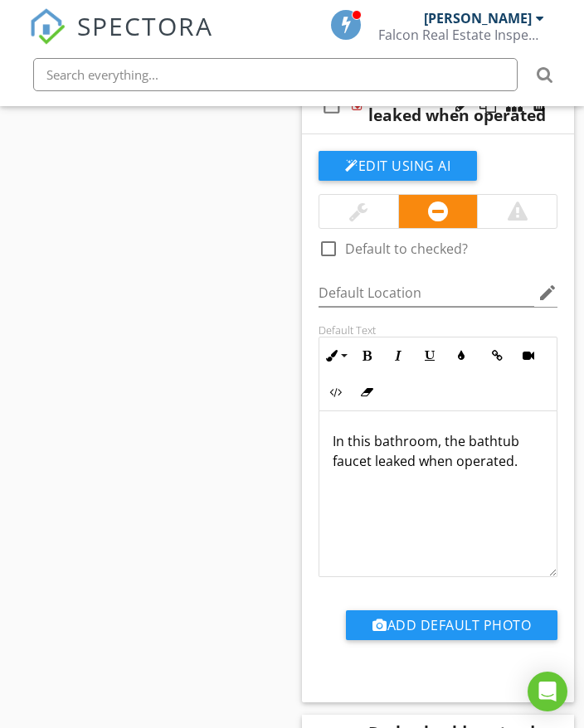
drag, startPoint x: 332, startPoint y: 441, endPoint x: 532, endPoint y: 470, distance: 202.7
click at [533, 473] on div "In this bathroom, the bathtub faucet leaked when operated." at bounding box center [437, 494] width 237 height 166
copy p "In this bathroom, the bathtub faucet leaked when operated."
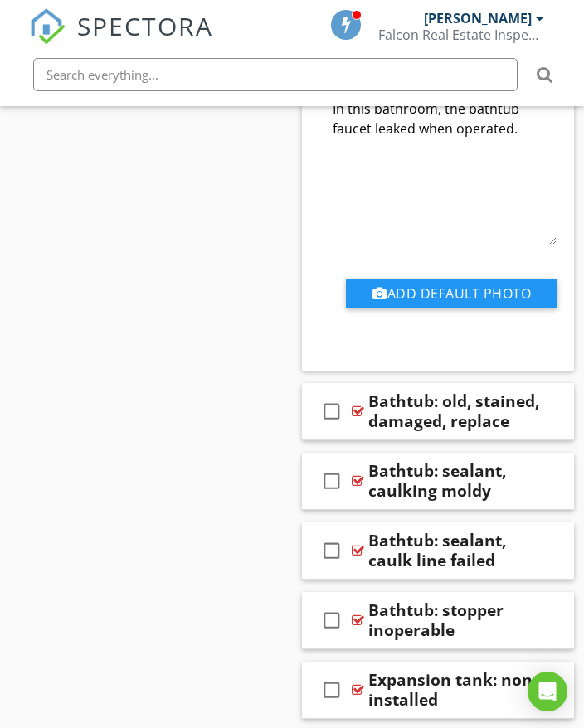
scroll to position [7449, 0]
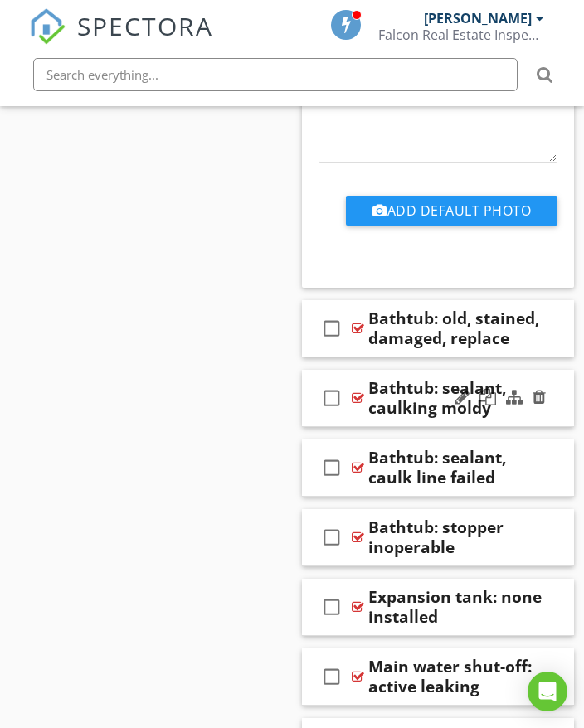
click at [557, 404] on div "check_box_outline_blank Bathtub: sealant, caulking moldy" at bounding box center [438, 398] width 272 height 57
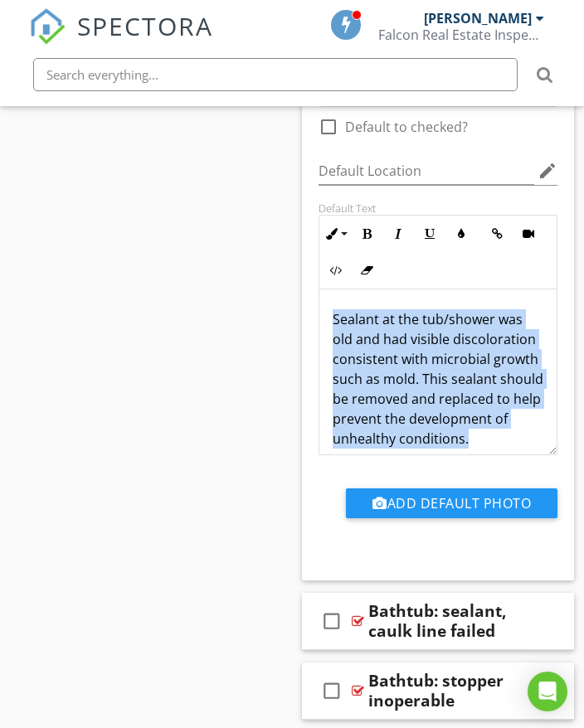
scroll to position [34, 0]
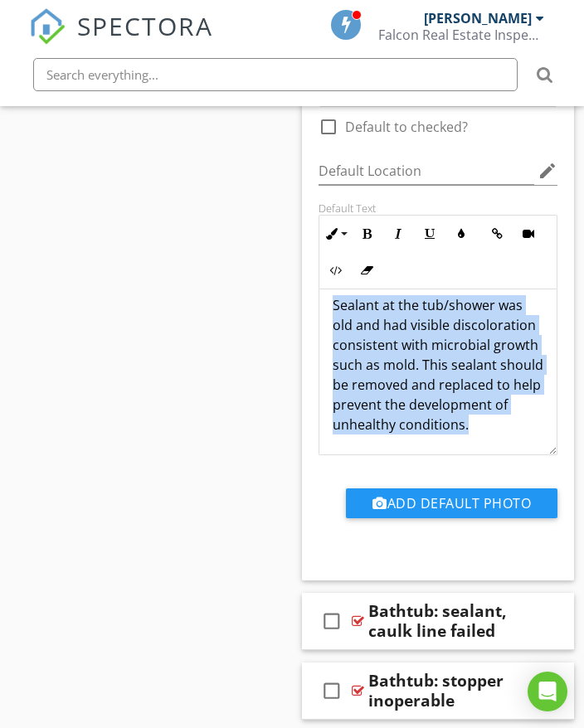
drag, startPoint x: 330, startPoint y: 318, endPoint x: 462, endPoint y: 422, distance: 167.7
click at [475, 444] on div "Sealant at the tub/shower was old and had visible discoloration consistent with…" at bounding box center [437, 364] width 237 height 179
copy p "Sealant at the tub/shower was old and had visible discoloration consistent with…"
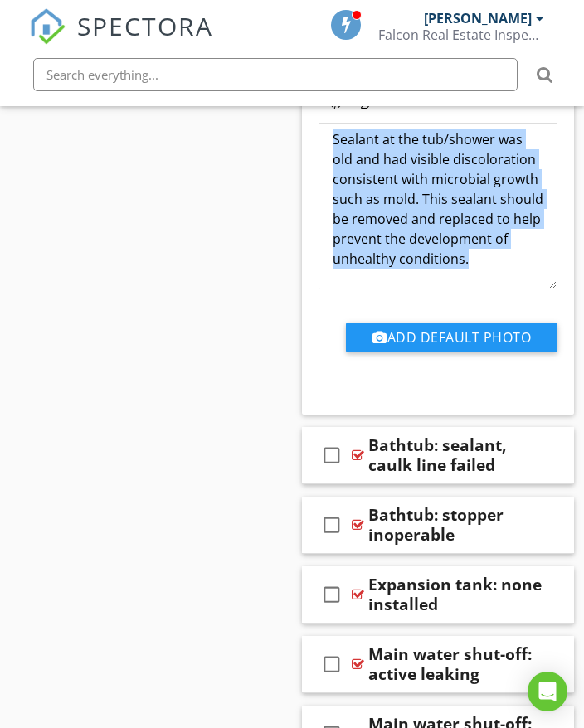
scroll to position [8113, 0]
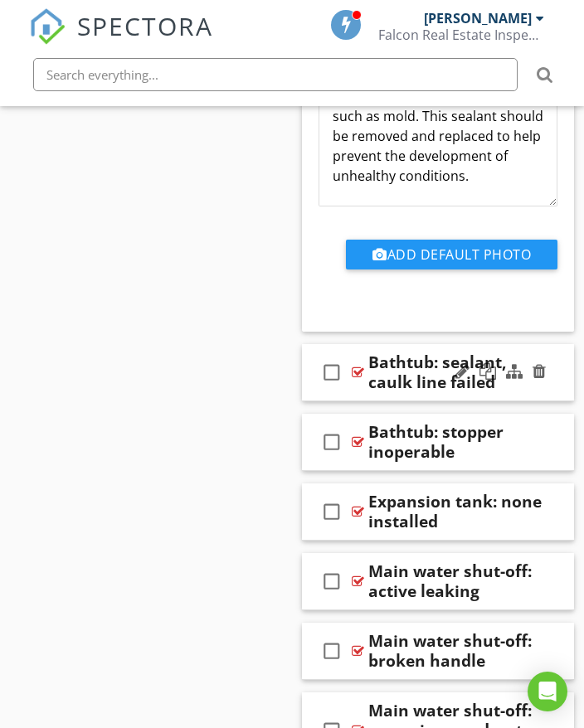
click at [543, 386] on div at bounding box center [500, 372] width 97 height 40
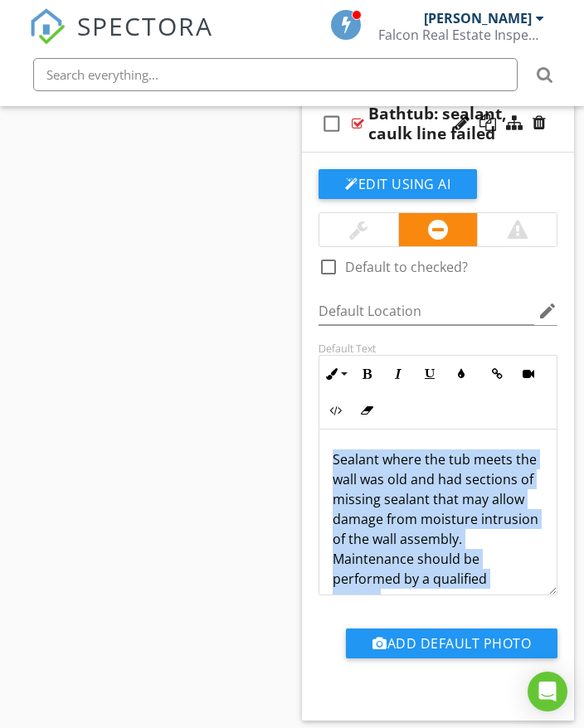
scroll to position [34, 0]
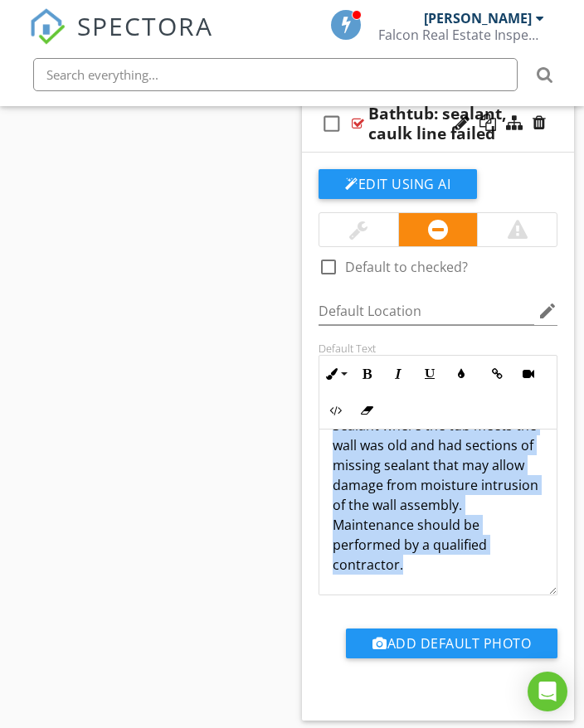
drag, startPoint x: 332, startPoint y: 457, endPoint x: 439, endPoint y: 565, distance: 151.8
click at [442, 585] on div "Sealant where the tub meets the wall was old and had sections of missing sealan…" at bounding box center [437, 494] width 237 height 199
copy p "Sealant where the tub meets the wall was old and had sections of missing sealan…"
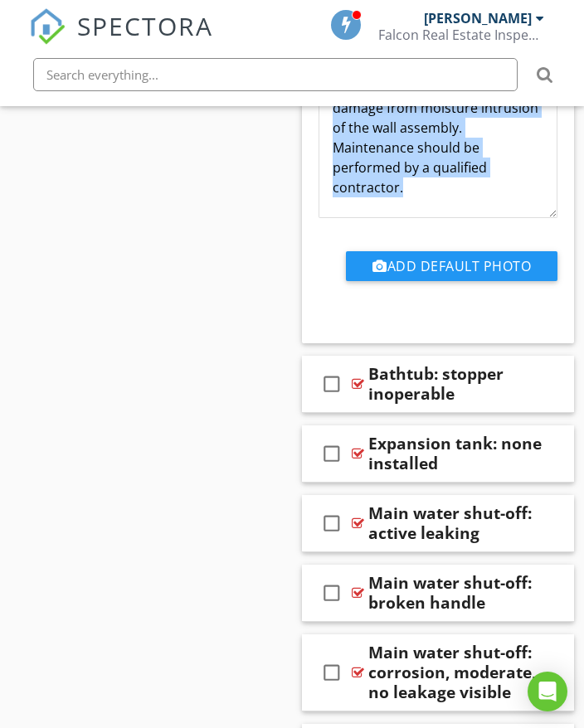
scroll to position [8776, 0]
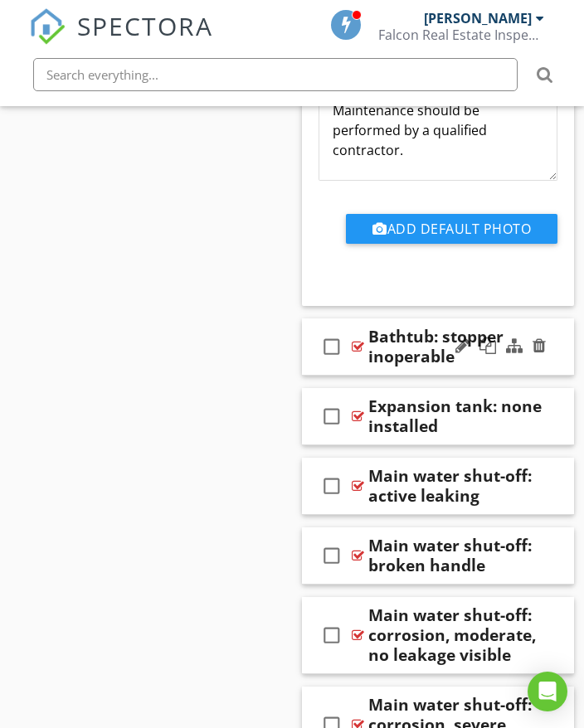
click at [550, 359] on div "check_box_outline_blank Bathtub: stopper inoperable" at bounding box center [438, 346] width 272 height 57
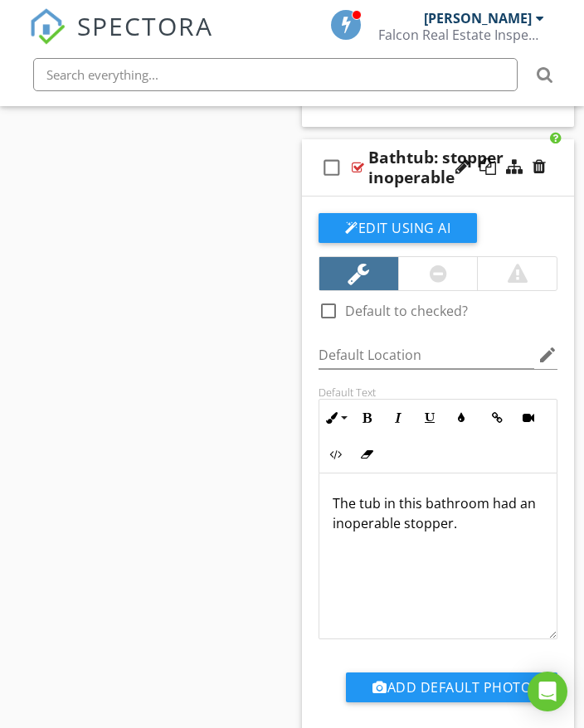
scroll to position [9025, 0]
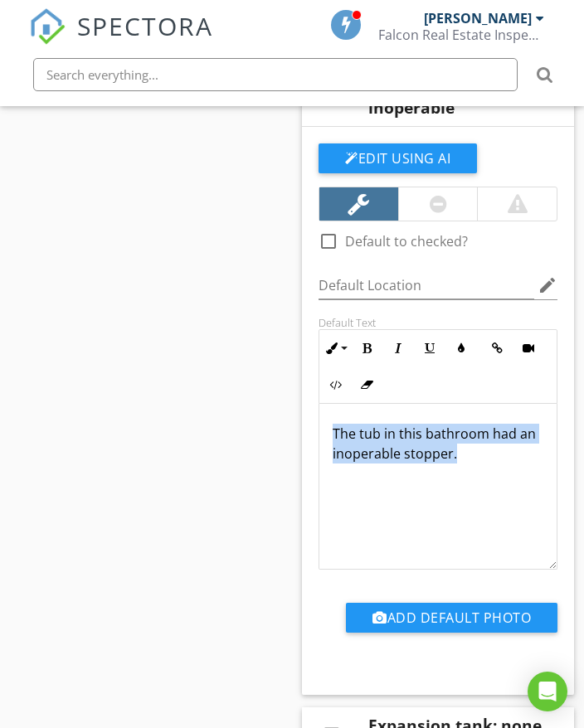
drag, startPoint x: 331, startPoint y: 426, endPoint x: 482, endPoint y: 449, distance: 152.7
click at [504, 467] on div "The tub in this bathroom had an inoperable stopper." at bounding box center [437, 487] width 237 height 166
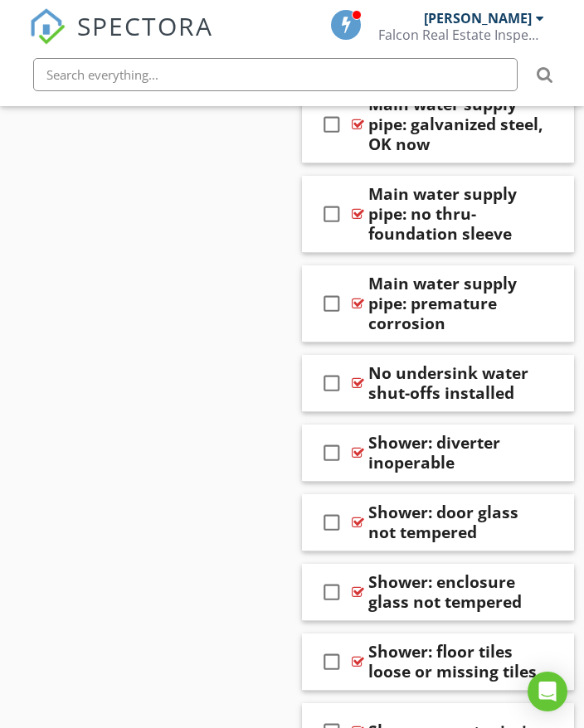
scroll to position [10351, 0]
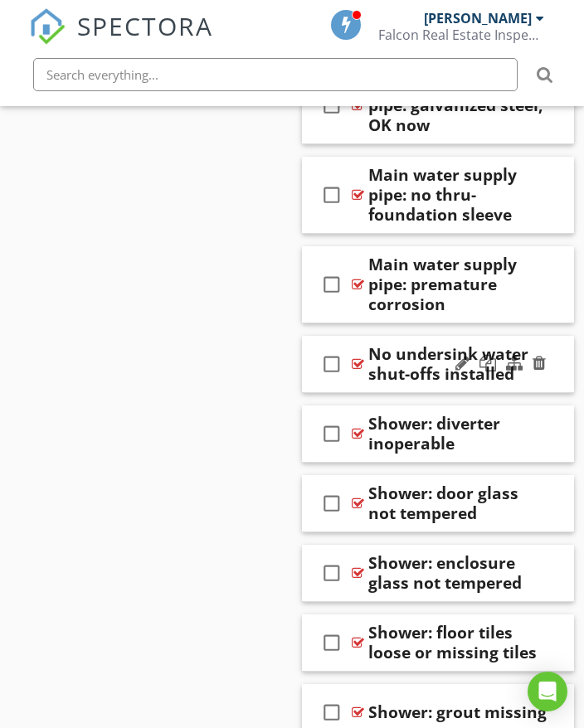
click at [332, 366] on icon "check_box_outline_blank" at bounding box center [331, 364] width 27 height 40
click at [560, 424] on div "check_box_outline_blank Shower: diverter inoperable" at bounding box center [438, 433] width 272 height 57
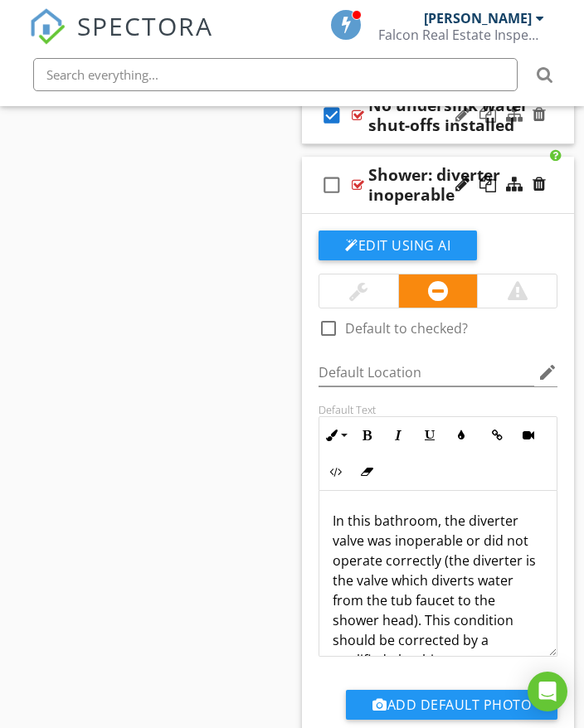
scroll to position [34, 0]
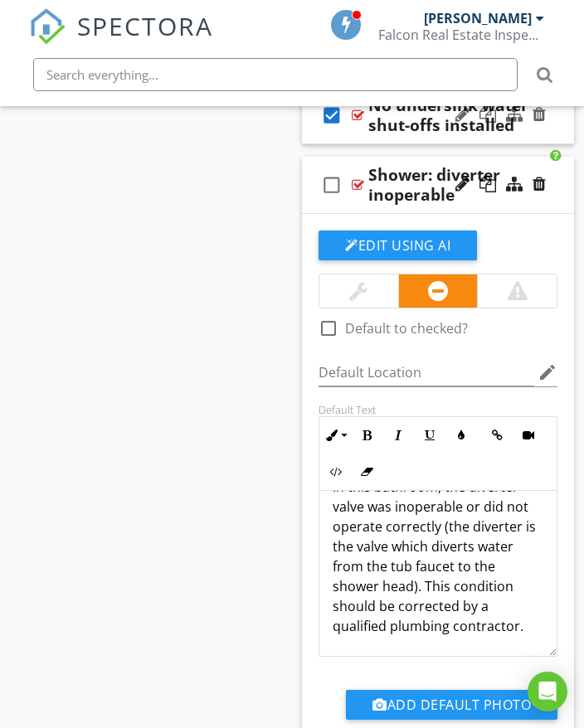
click at [555, 205] on div "check_box_outline_blank Shower: diverter inoperable" at bounding box center [438, 185] width 272 height 57
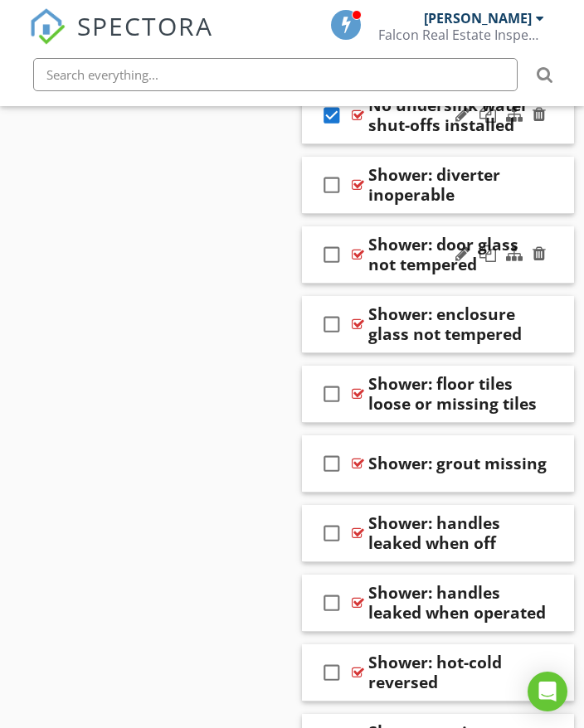
click at [554, 258] on div "check_box_outline_blank Shower: door glass not tempered" at bounding box center [438, 254] width 272 height 57
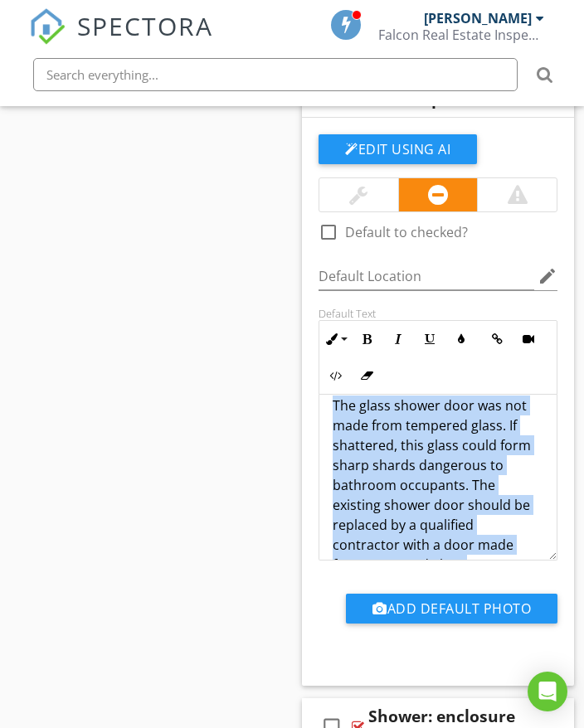
scroll to position [54, 0]
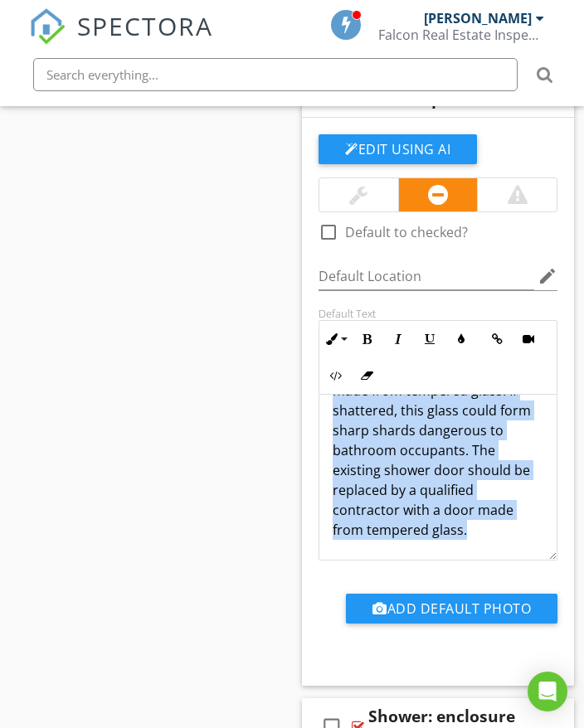
drag, startPoint x: 333, startPoint y: 420, endPoint x: 475, endPoint y: 541, distance: 185.9
click at [475, 541] on div "The glass shower door was not made from tempered glass. If shattered, this glas…" at bounding box center [437, 450] width 237 height 219
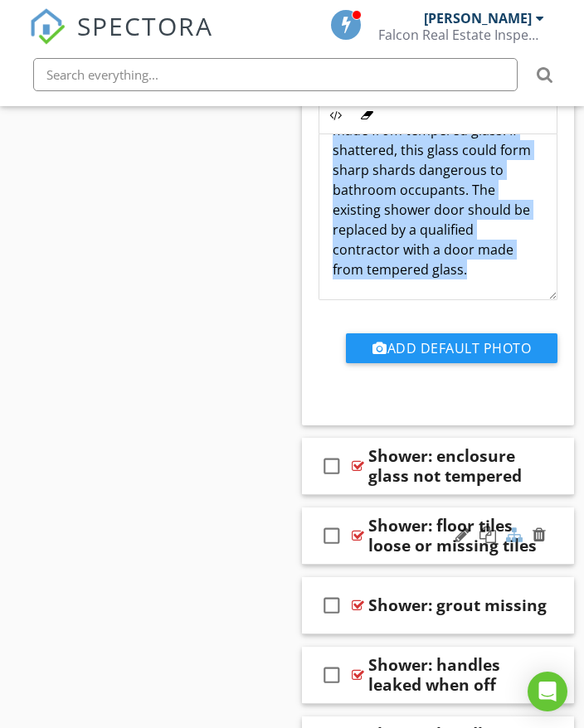
scroll to position [11097, 0]
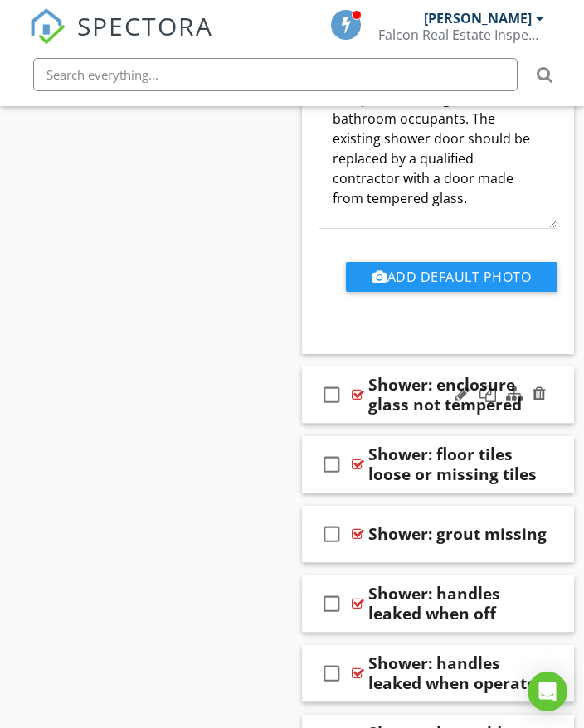
click at [556, 383] on div "check_box_outline_blank Shower: enclosure glass not tempered" at bounding box center [438, 394] width 272 height 57
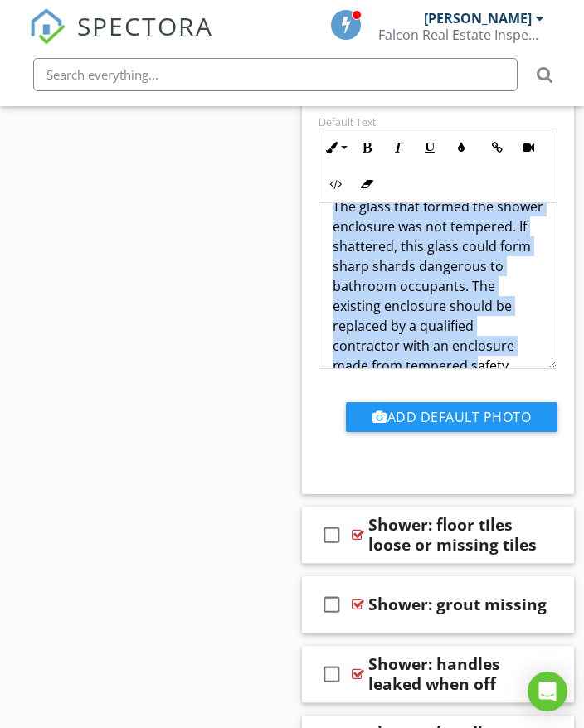
scroll to position [74, 0]
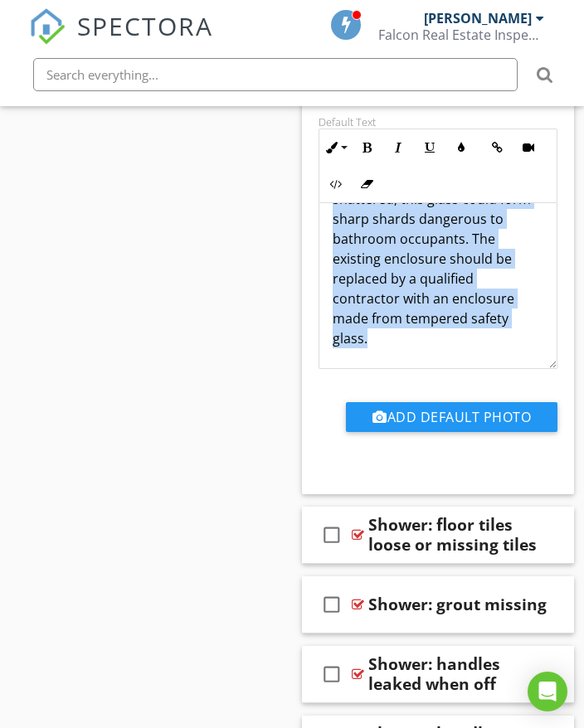
drag, startPoint x: 333, startPoint y: 229, endPoint x: 467, endPoint y: 330, distance: 167.5
click at [482, 349] on div "The glass that formed the shower enclosure was not tempered. If shattered, this…" at bounding box center [437, 248] width 237 height 239
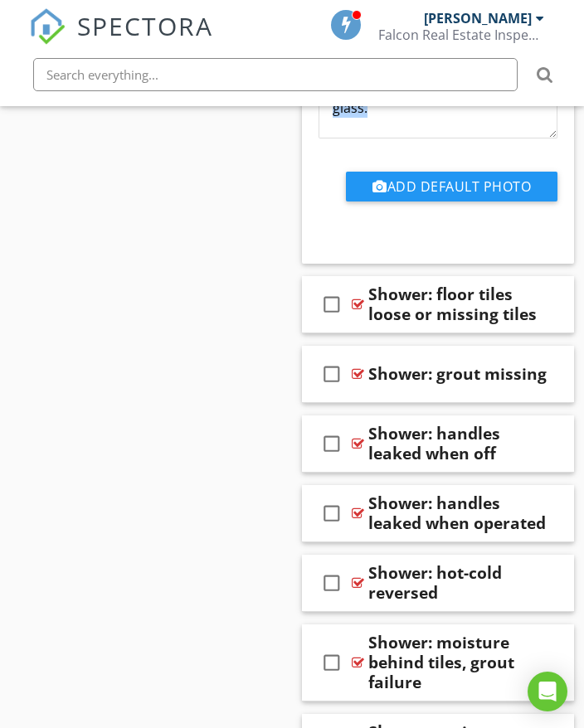
scroll to position [11843, 0]
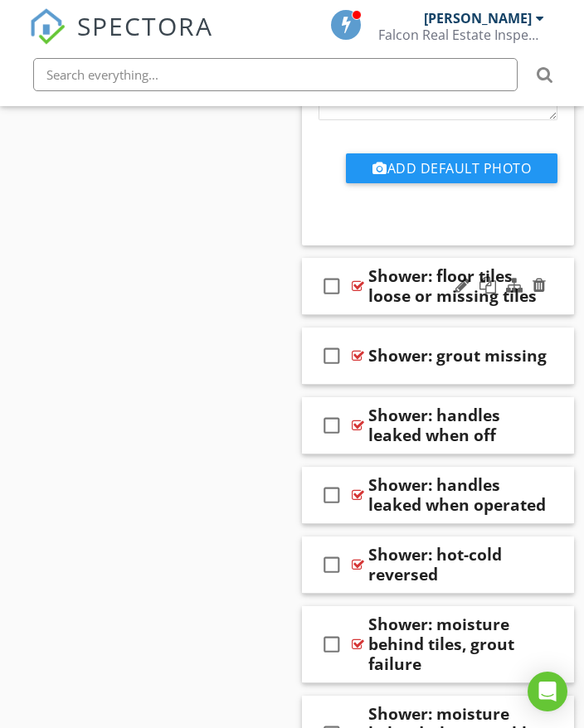
click at [562, 296] on div "check_box_outline_blank Shower: floor tiles loose or missing tiles" at bounding box center [438, 286] width 272 height 57
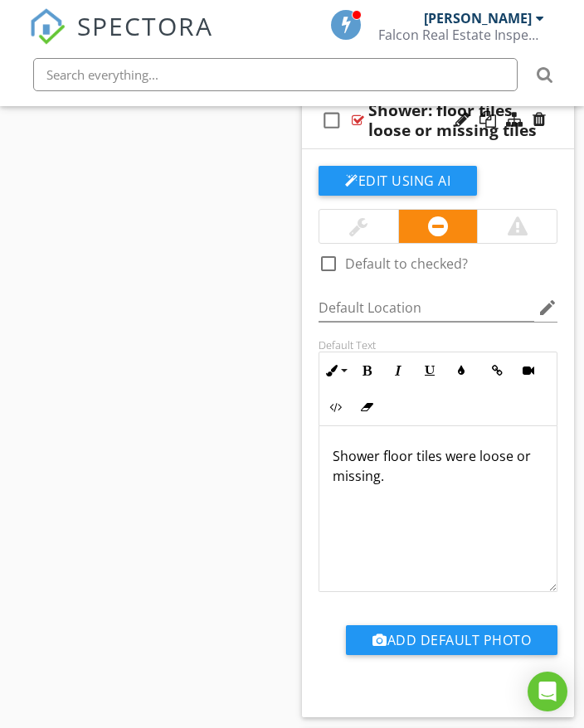
scroll to position [12092, 0]
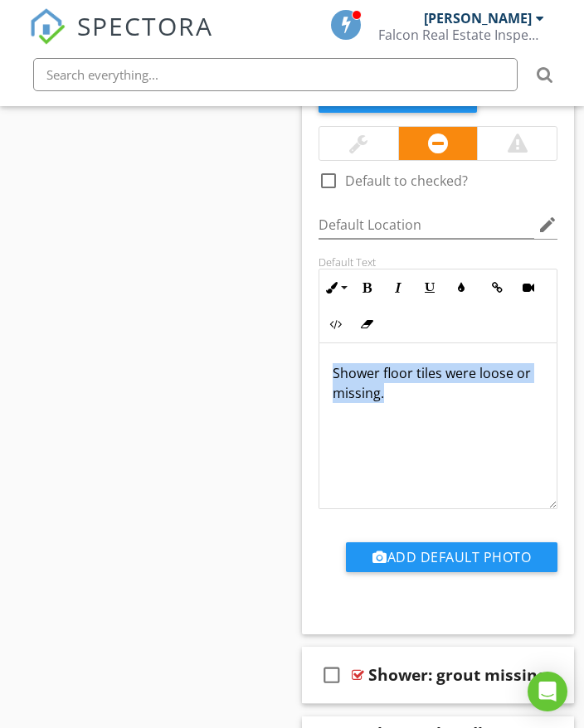
drag, startPoint x: 330, startPoint y: 368, endPoint x: 389, endPoint y: 385, distance: 61.4
click at [402, 401] on div "Shower floor tiles were loose or missing." at bounding box center [437, 426] width 237 height 166
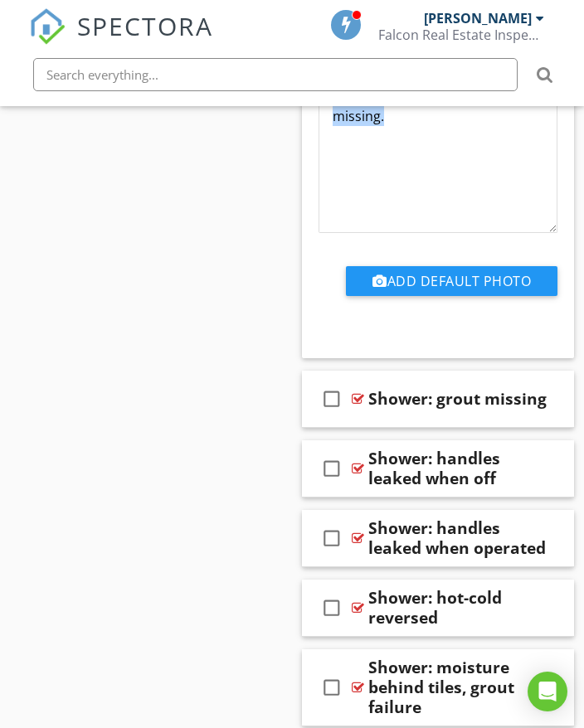
scroll to position [12423, 0]
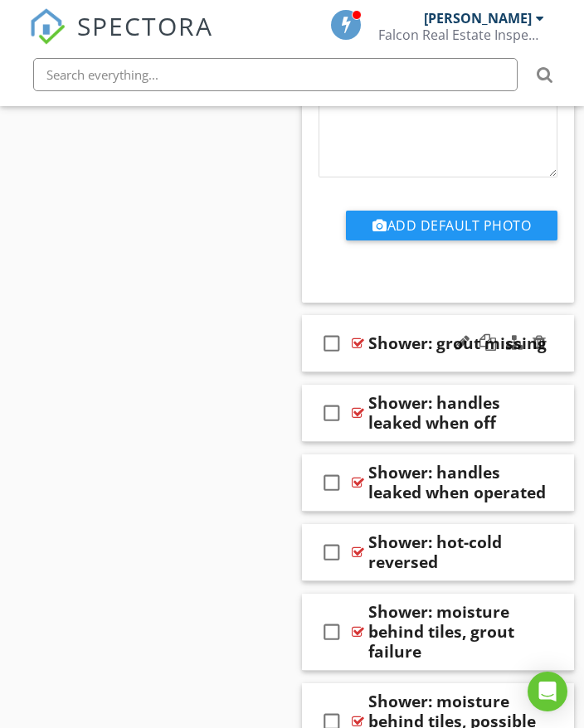
click at [551, 347] on div "check_box_outline_blank Shower: grout missing" at bounding box center [438, 343] width 272 height 57
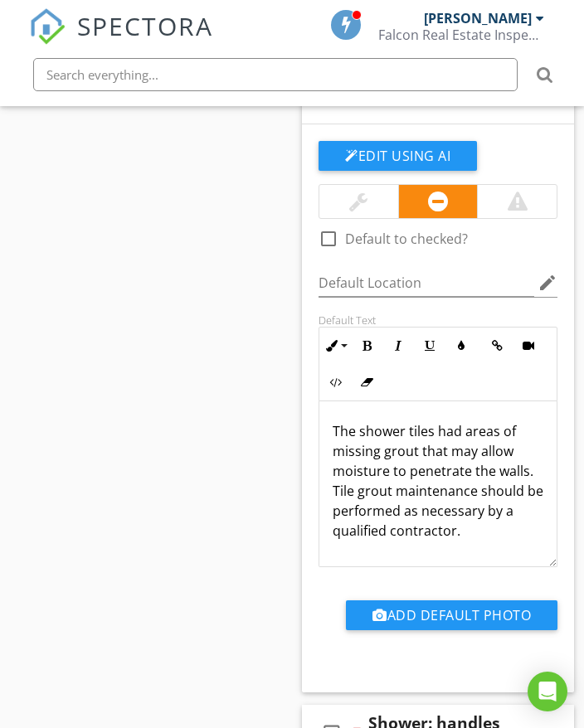
scroll to position [12672, 0]
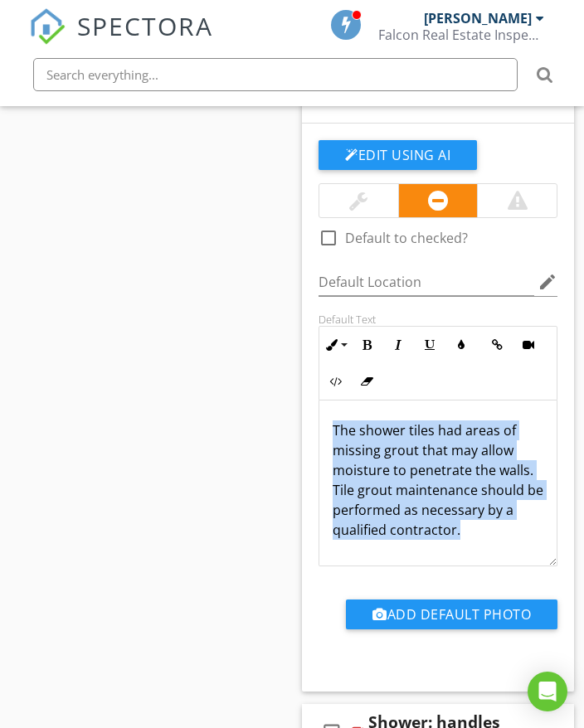
drag, startPoint x: 335, startPoint y: 424, endPoint x: 510, endPoint y: 536, distance: 207.2
click at [515, 541] on div "The shower tiles had areas of missing grout that may allow moisture to penetrat…" at bounding box center [437, 483] width 237 height 166
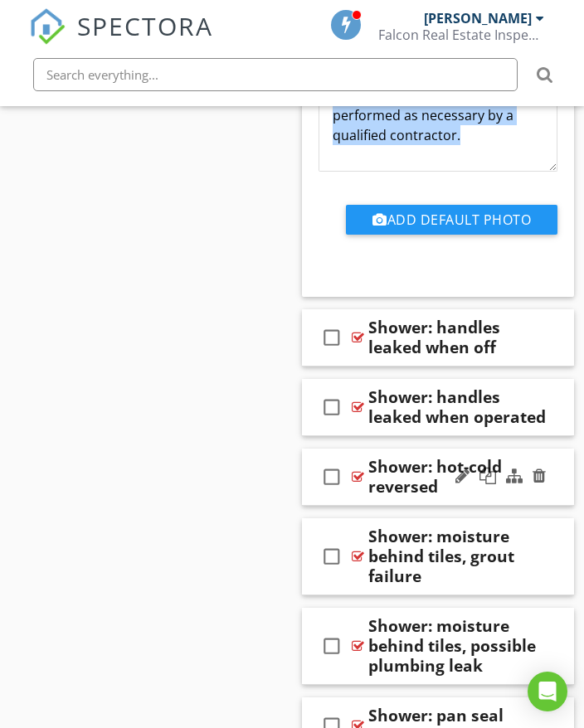
scroll to position [13087, 0]
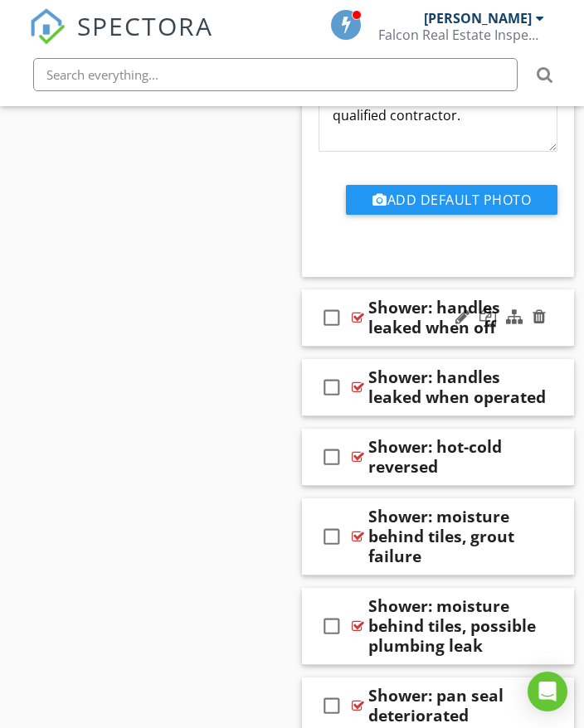
click at [563, 326] on div "check_box_outline_blank Shower: handles leaked when off" at bounding box center [438, 317] width 272 height 57
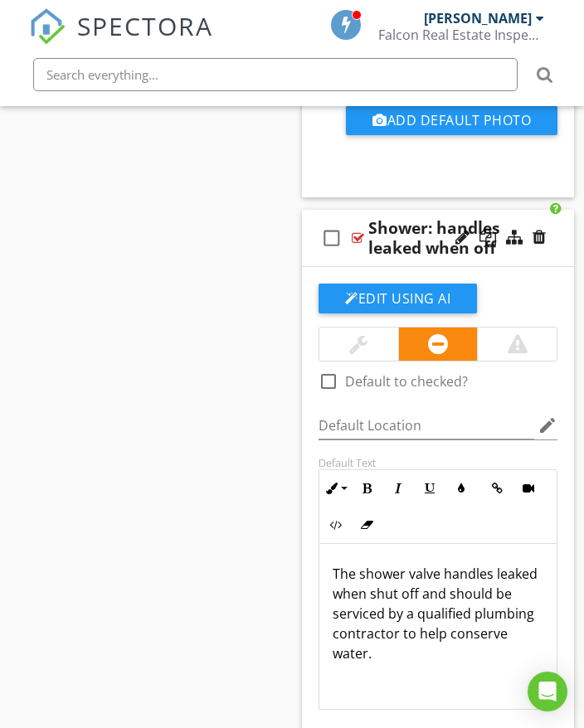
scroll to position [13252, 0]
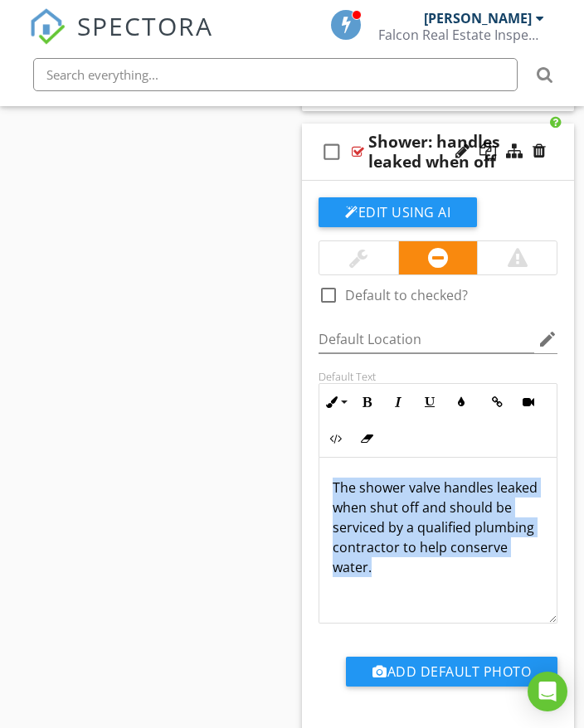
drag, startPoint x: 332, startPoint y: 483, endPoint x: 494, endPoint y: 574, distance: 185.9
click at [494, 574] on div "The shower valve handles leaked when shut off and should be serviced by a quali…" at bounding box center [437, 541] width 237 height 166
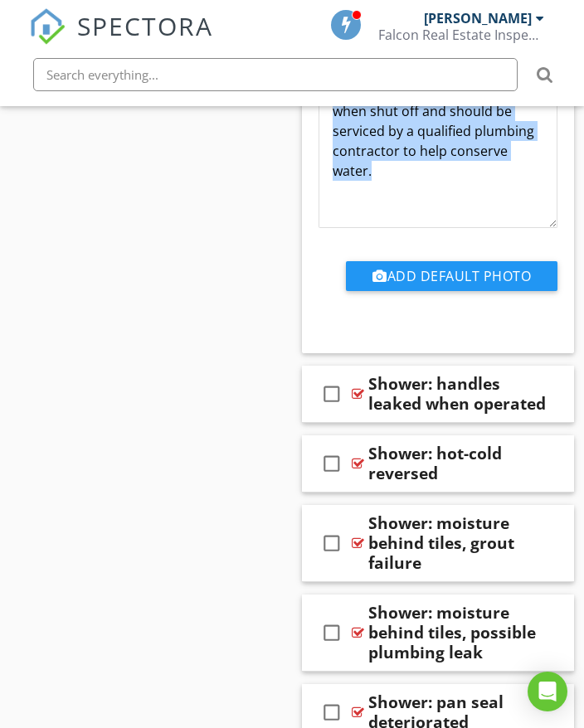
scroll to position [13667, 0]
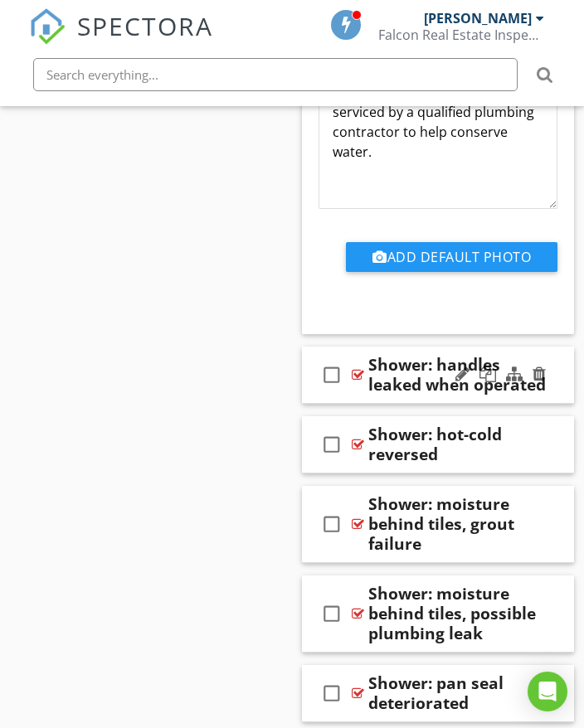
click at [562, 376] on div "check_box_outline_blank Shower: handles leaked when operated" at bounding box center [438, 375] width 272 height 57
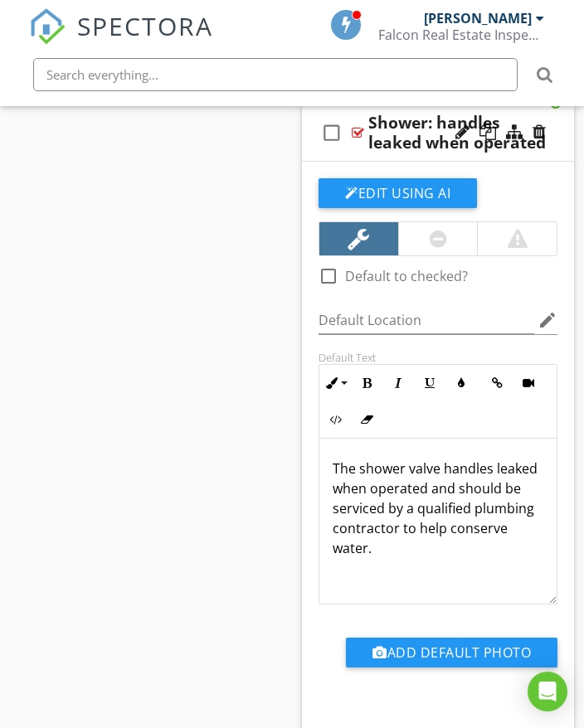
scroll to position [13916, 0]
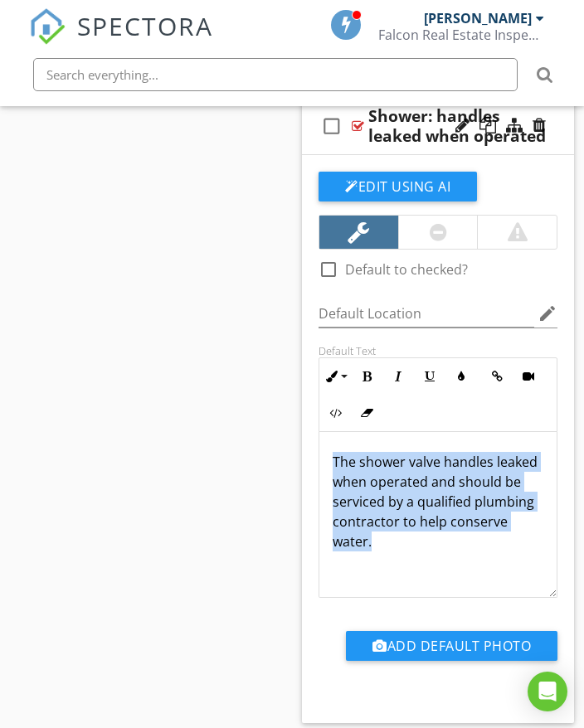
drag, startPoint x: 335, startPoint y: 455, endPoint x: 471, endPoint y: 526, distance: 153.1
click at [497, 552] on div "The shower valve handles leaked when operated and should be serviced by a quali…" at bounding box center [437, 515] width 237 height 166
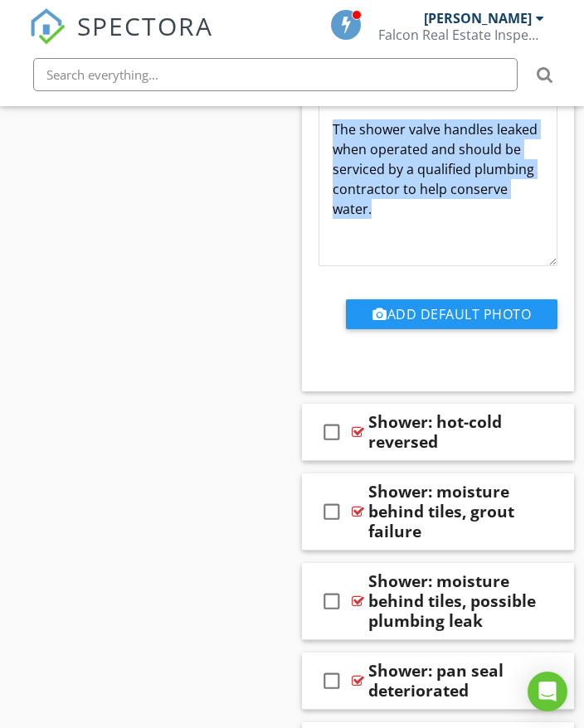
scroll to position [14330, 0]
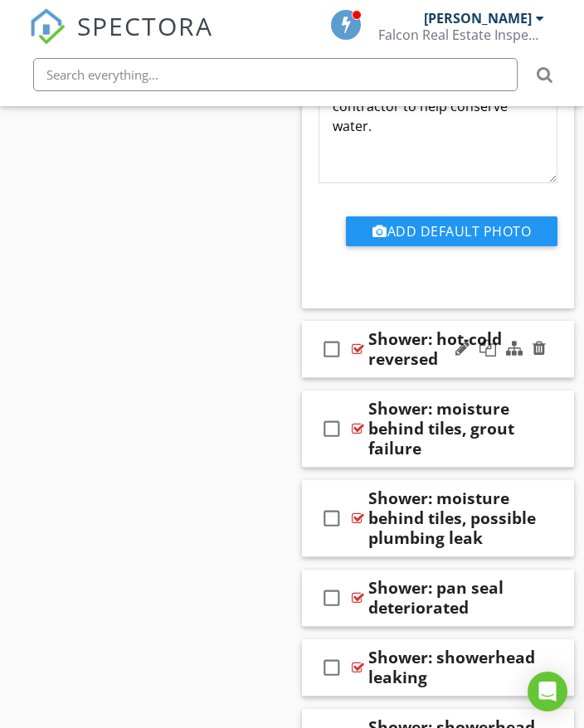
click at [547, 363] on div at bounding box center [500, 349] width 97 height 40
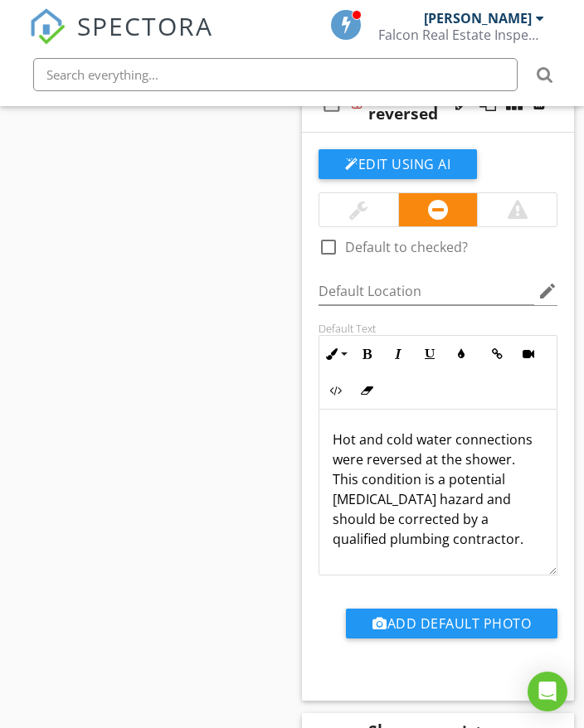
scroll to position [14579, 0]
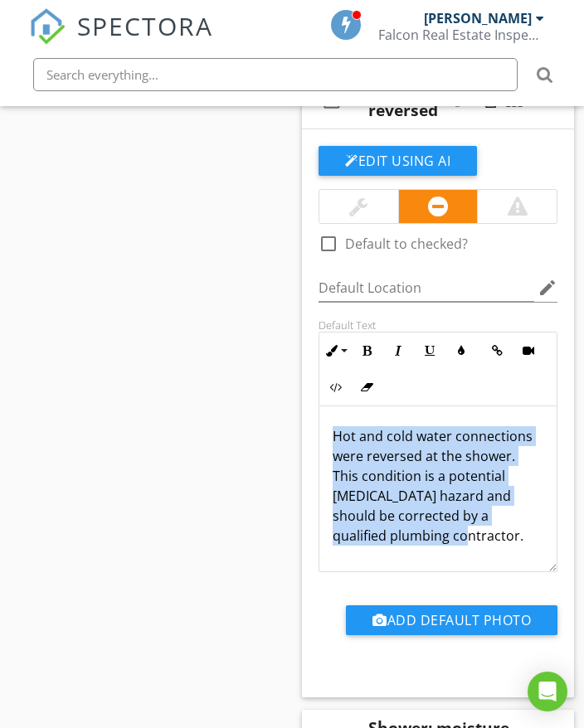
drag, startPoint x: 331, startPoint y: 432, endPoint x: 480, endPoint y: 534, distance: 180.7
click at [504, 553] on div "Hot and cold water connections were reversed at the shower. This condition is a…" at bounding box center [437, 489] width 237 height 166
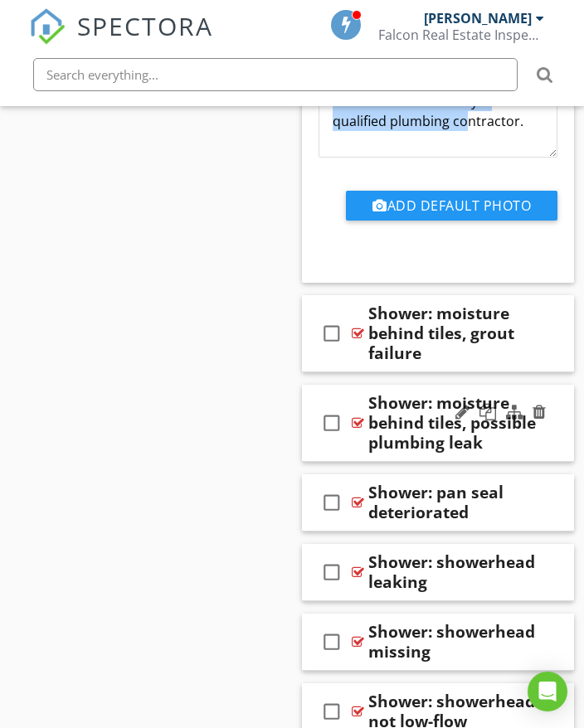
scroll to position [15076, 0]
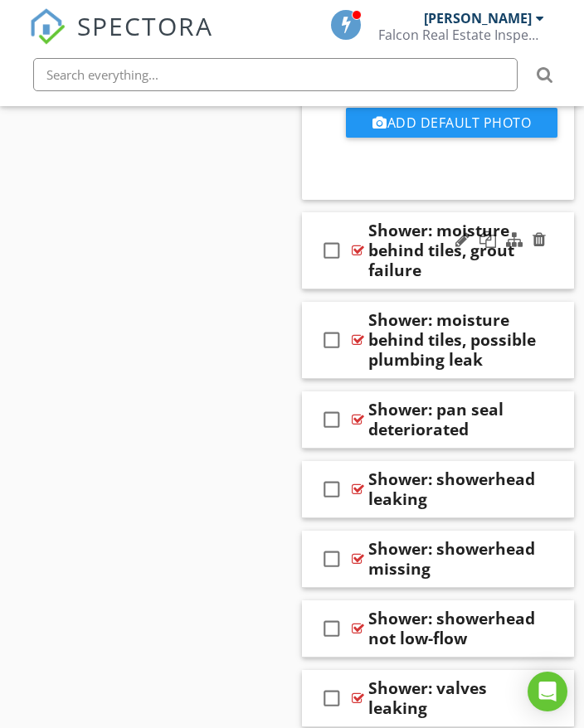
click at [334, 248] on icon "check_box_outline_blank" at bounding box center [331, 250] width 27 height 40
click at [333, 333] on icon "check_box_outline_blank" at bounding box center [331, 340] width 27 height 40
click at [328, 417] on icon "check_box_outline_blank" at bounding box center [331, 420] width 27 height 40
click at [556, 504] on div "check_box_outline_blank Shower: showerhead leaking" at bounding box center [438, 489] width 272 height 57
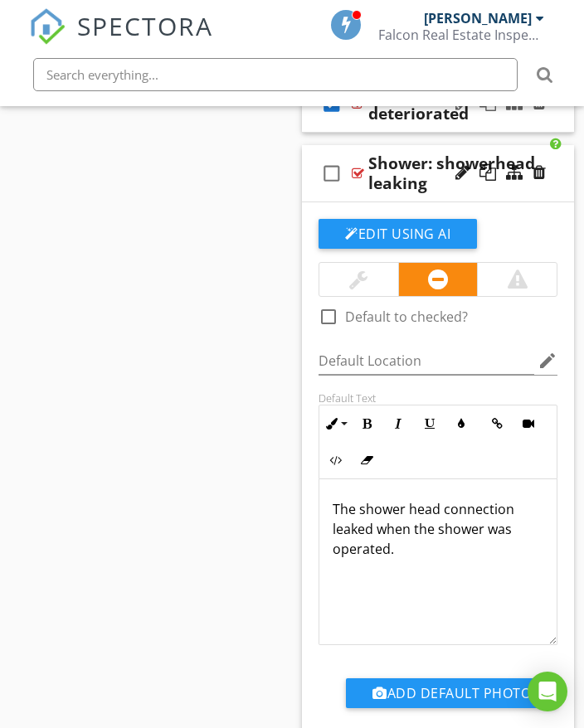
scroll to position [15408, 0]
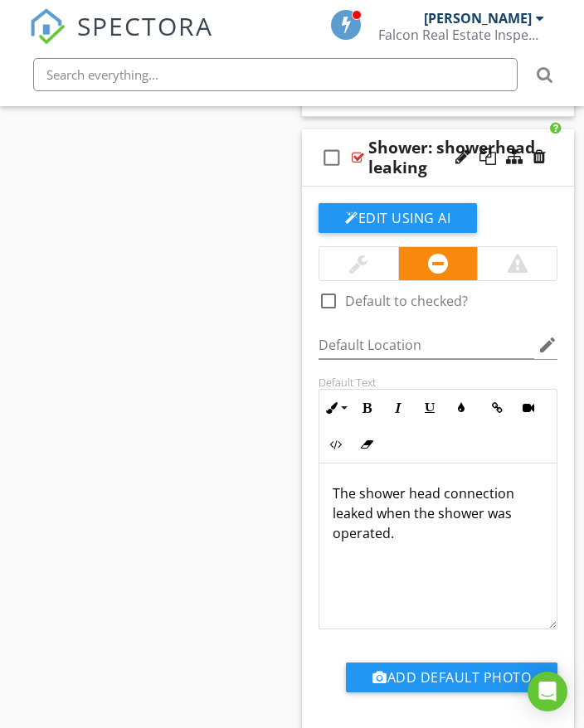
drag, startPoint x: 332, startPoint y: 488, endPoint x: 424, endPoint y: 531, distance: 101.6
click at [424, 534] on div "The shower head connection leaked when the shower was operated." at bounding box center [437, 546] width 237 height 166
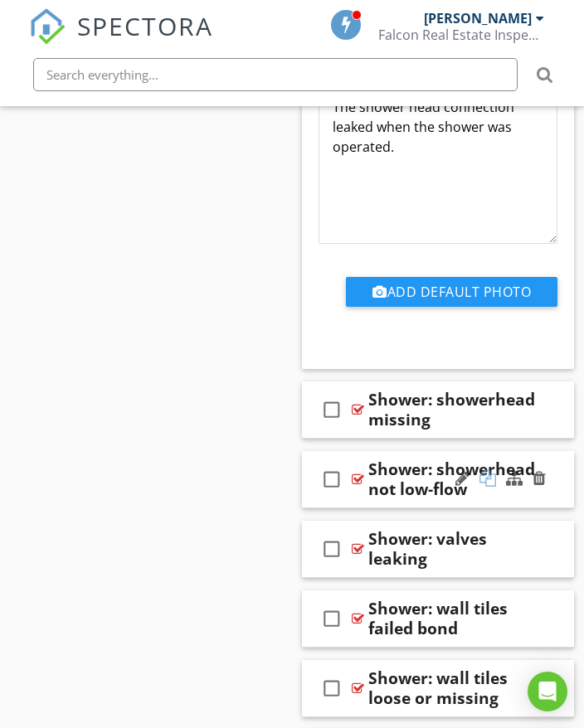
scroll to position [15822, 0]
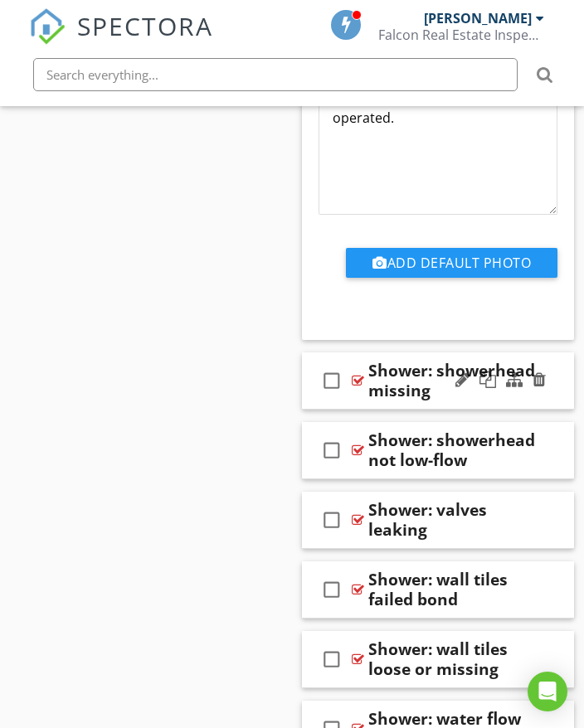
click at [556, 390] on div "check_box_outline_blank Shower: showerhead missing" at bounding box center [438, 380] width 272 height 57
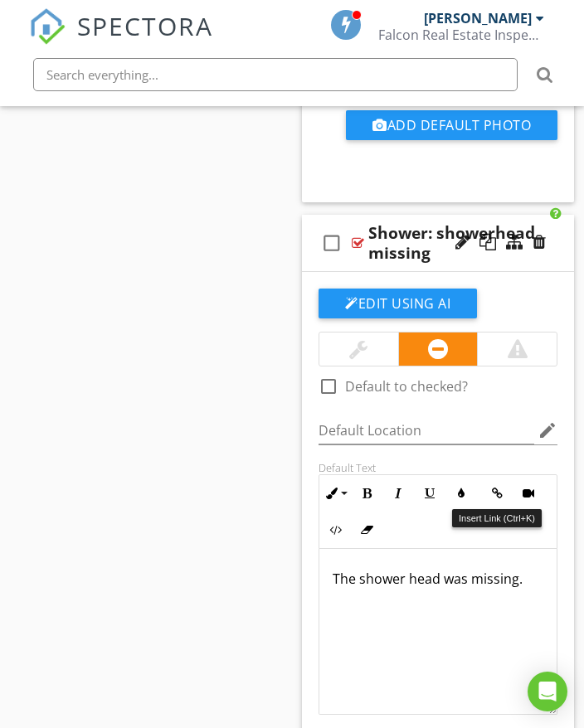
scroll to position [15988, 0]
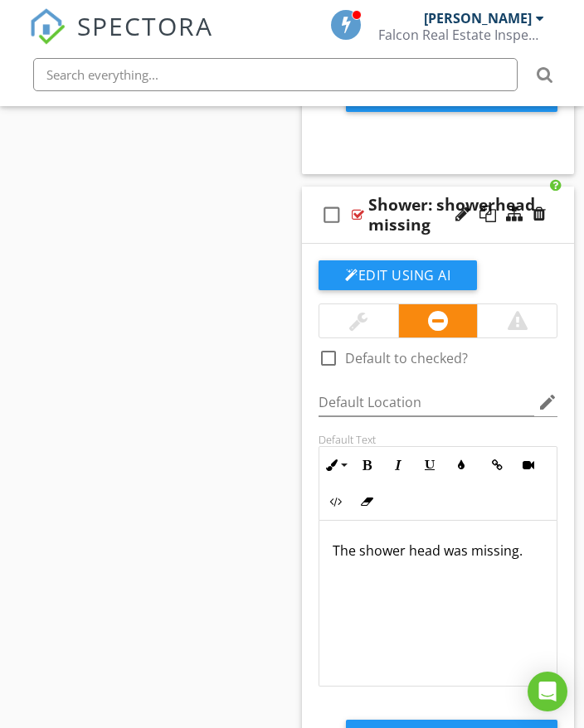
drag, startPoint x: 332, startPoint y: 545, endPoint x: 530, endPoint y: 565, distance: 199.0
click at [530, 565] on div "The shower head was missing." at bounding box center [437, 604] width 237 height 166
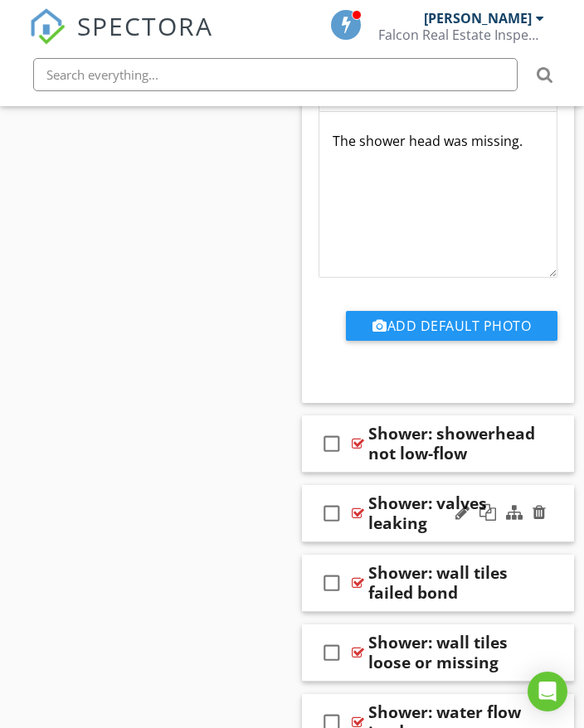
scroll to position [16486, 0]
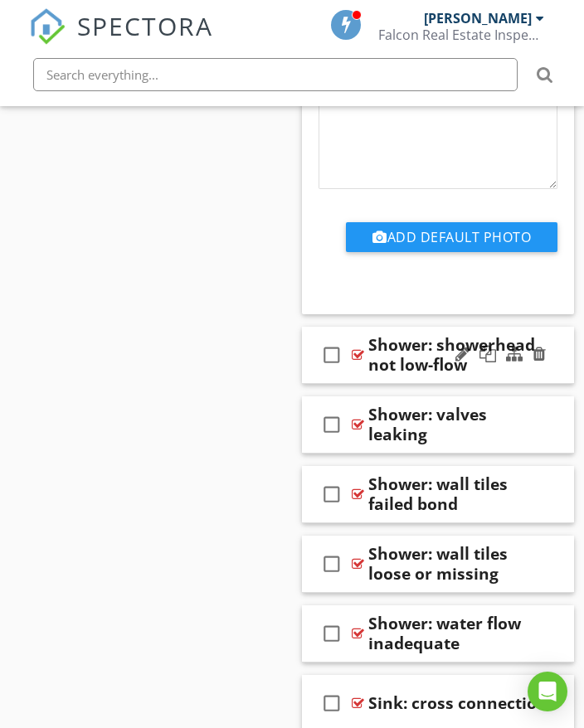
click at [533, 370] on div at bounding box center [500, 355] width 97 height 40
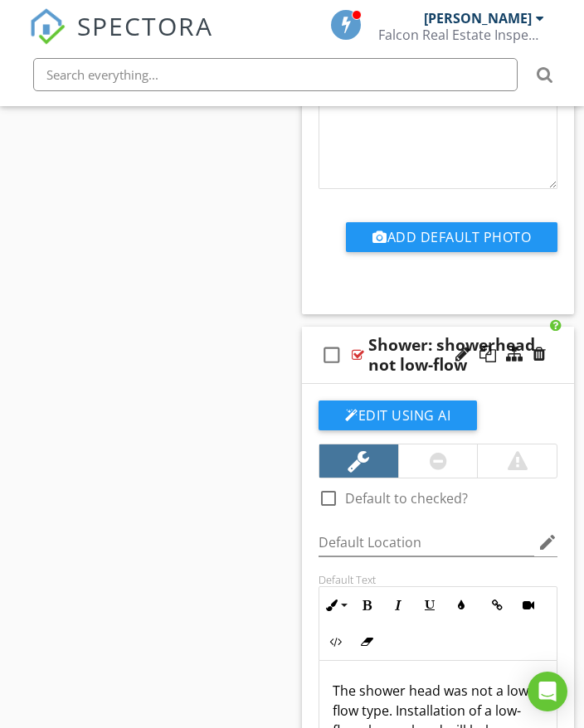
click at [555, 359] on div "check_box_outline_blank Shower: showerhead not low-flow" at bounding box center [438, 355] width 272 height 57
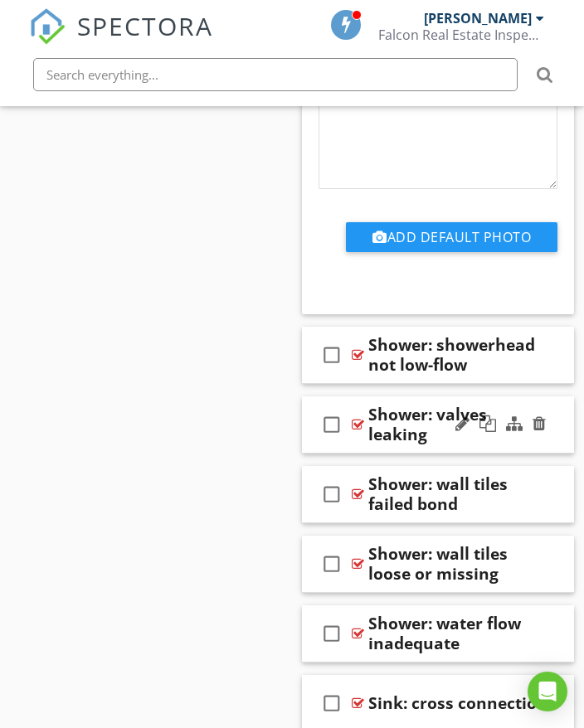
click at [547, 440] on div at bounding box center [500, 425] width 97 height 40
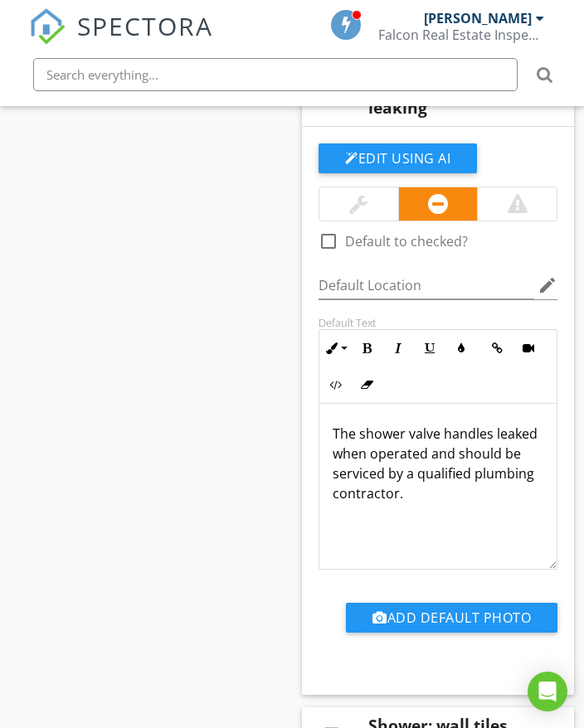
scroll to position [16817, 0]
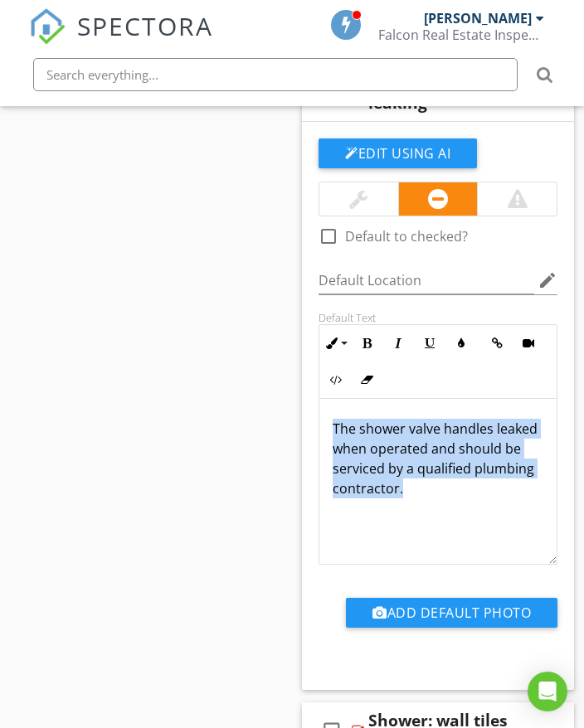
drag, startPoint x: 332, startPoint y: 422, endPoint x: 501, endPoint y: 490, distance: 181.5
click at [533, 503] on div "The shower valve handles leaked when operated and should be serviced by a quali…" at bounding box center [437, 482] width 237 height 166
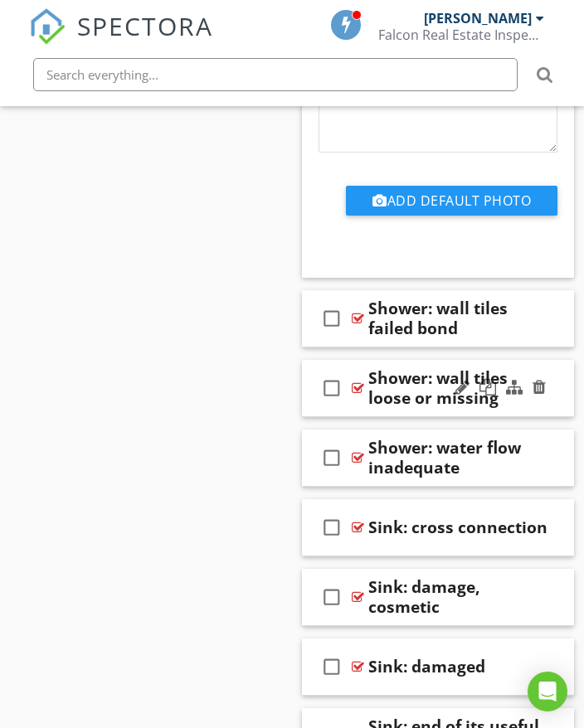
scroll to position [17232, 0]
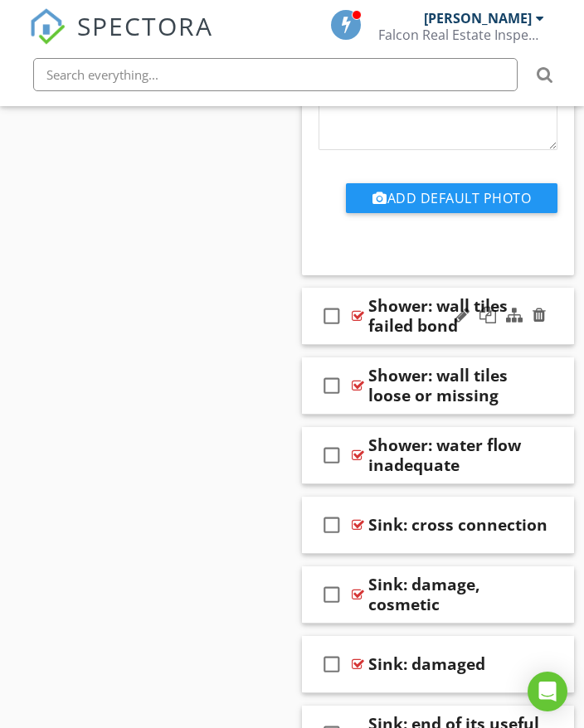
click at [553, 329] on div "check_box_outline_blank Shower: wall tiles failed bond" at bounding box center [438, 316] width 272 height 57
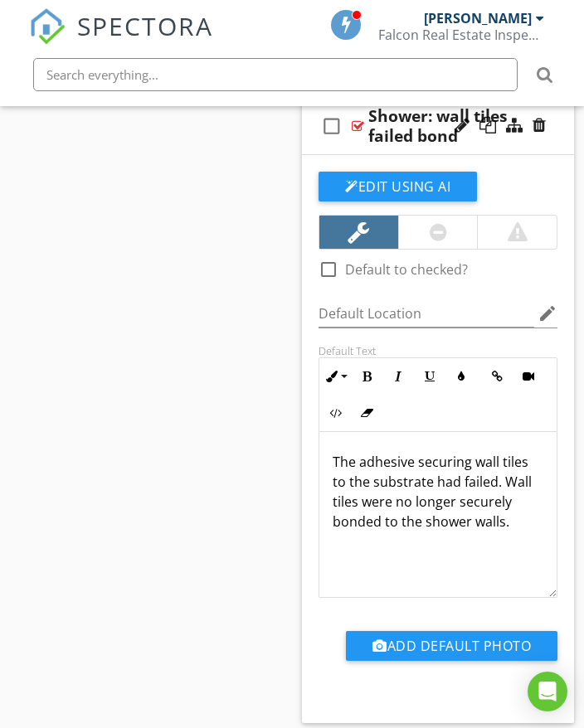
scroll to position [17480, 0]
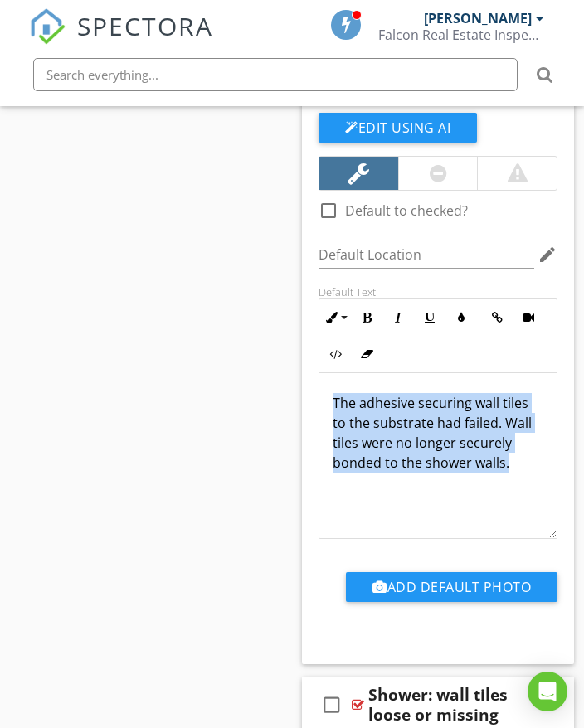
drag, startPoint x: 331, startPoint y: 398, endPoint x: 513, endPoint y: 471, distance: 196.4
click at [521, 474] on div "The adhesive securing wall tiles to the substrate had failed. Wall tiles were n…" at bounding box center [437, 456] width 237 height 166
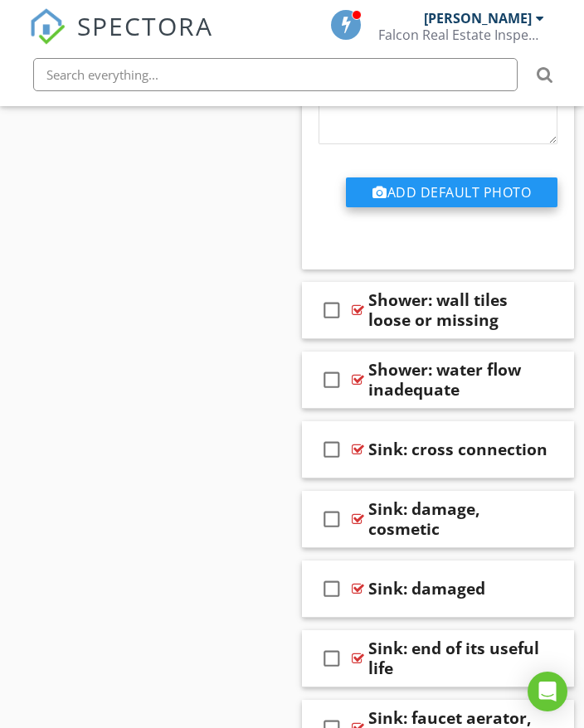
scroll to position [17895, 0]
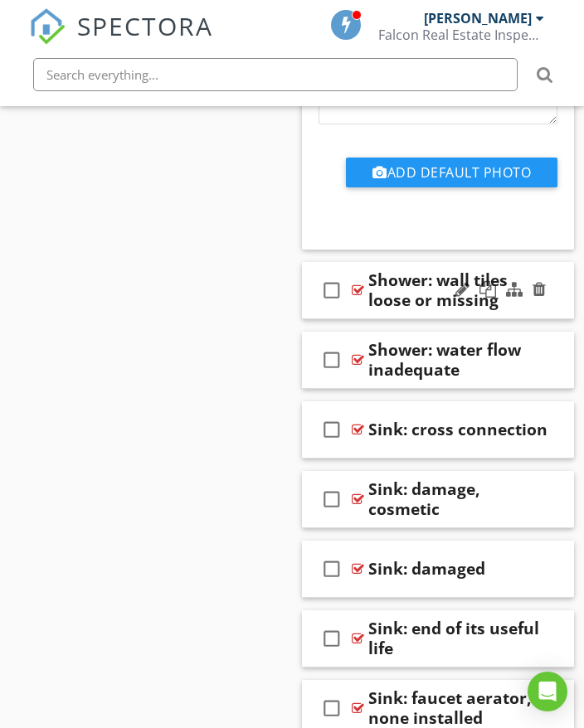
click at [543, 305] on div at bounding box center [500, 290] width 97 height 40
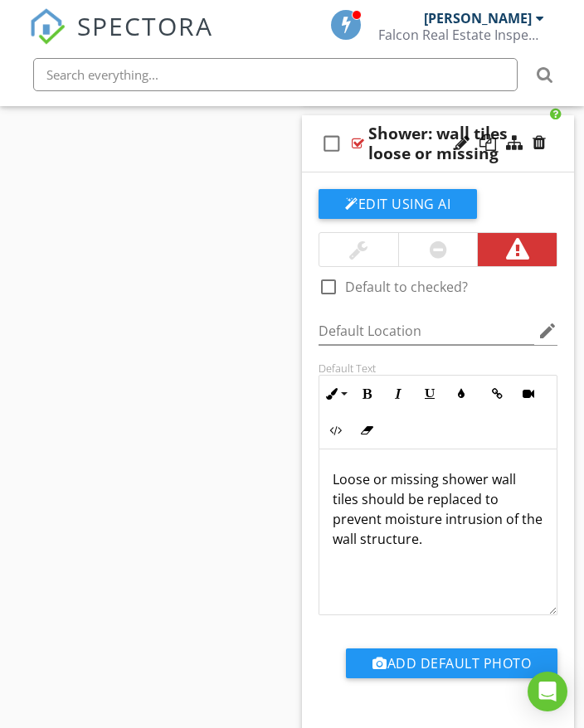
scroll to position [18061, 0]
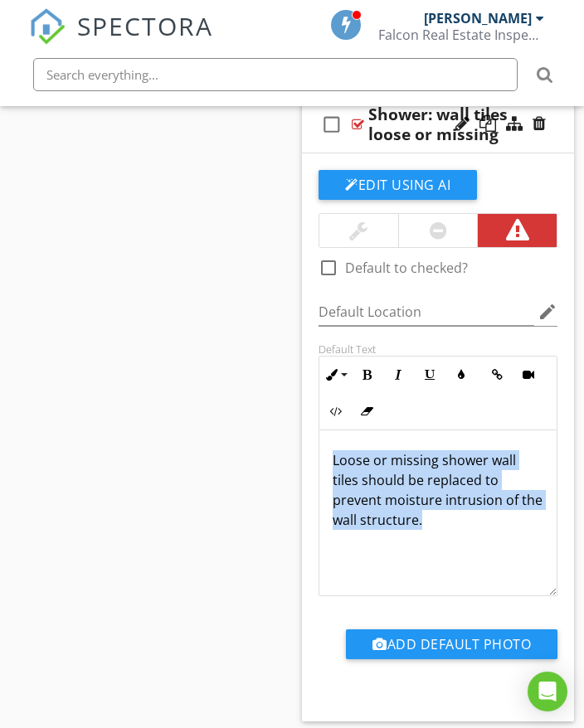
drag, startPoint x: 332, startPoint y: 453, endPoint x: 477, endPoint y: 503, distance: 152.6
click at [493, 522] on p "Loose or missing shower wall tiles should be replaced to prevent moisture intru…" at bounding box center [437, 490] width 211 height 80
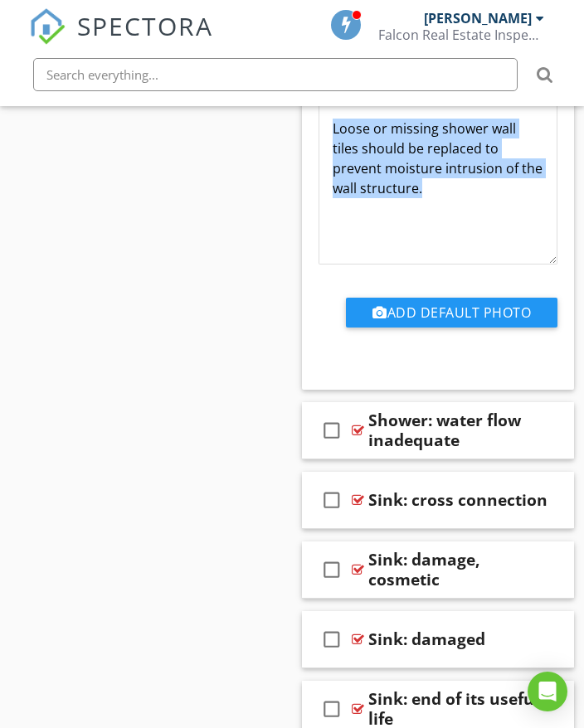
scroll to position [18475, 0]
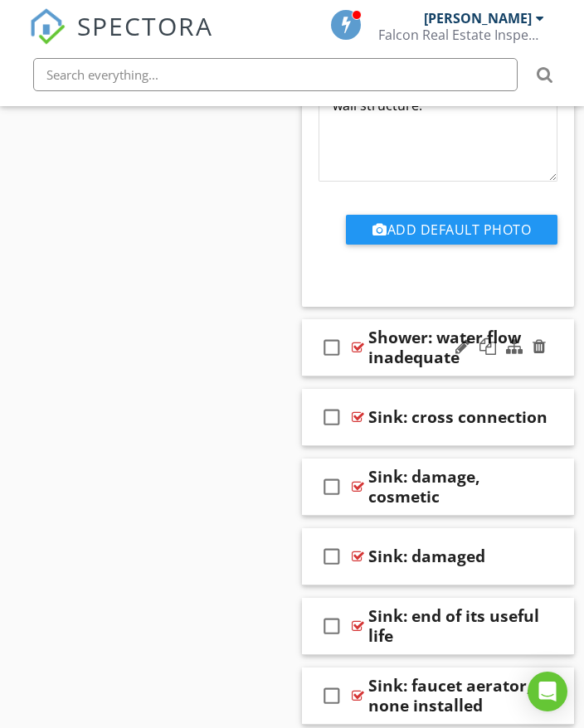
click at [564, 358] on div "check_box_outline_blank Shower: water flow inadequate" at bounding box center [438, 347] width 272 height 57
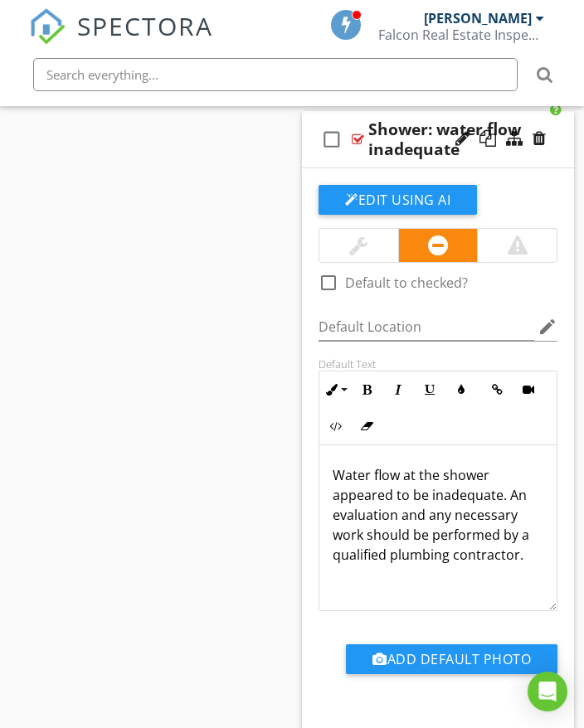
scroll to position [18724, 0]
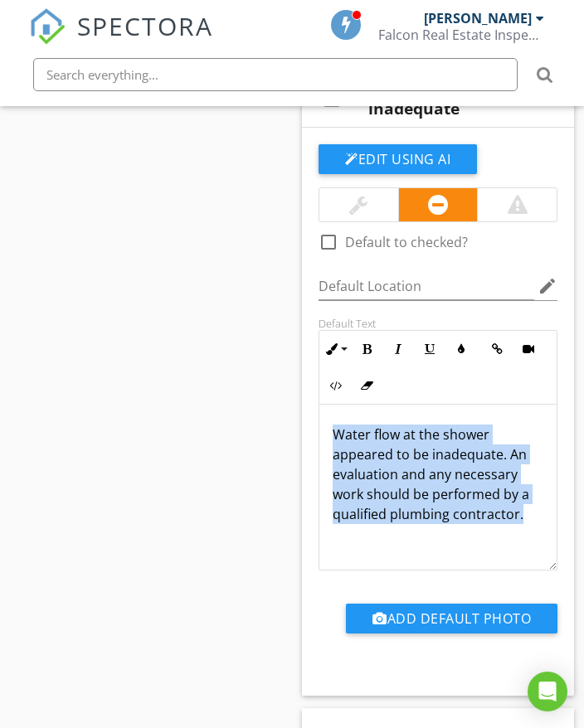
drag, startPoint x: 332, startPoint y: 426, endPoint x: 502, endPoint y: 507, distance: 188.8
click at [535, 533] on div "Water flow at the shower appeared to be inadequate. An evaluation and any neces…" at bounding box center [437, 488] width 237 height 166
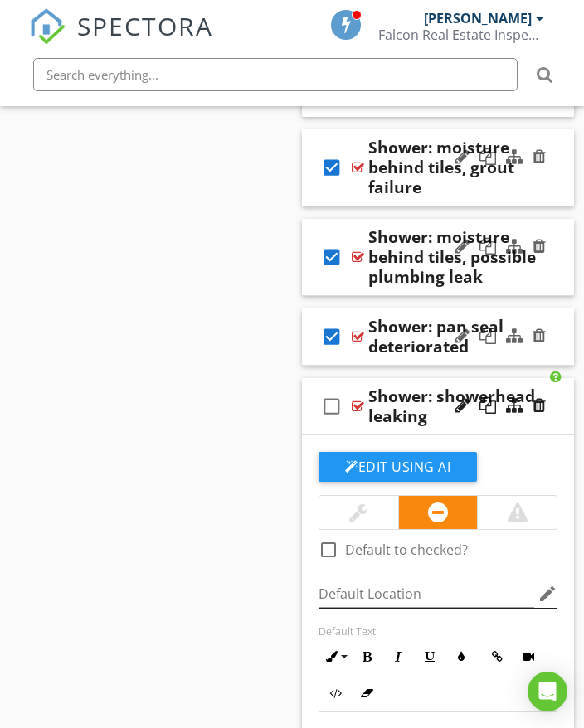
scroll to position [15076, 0]
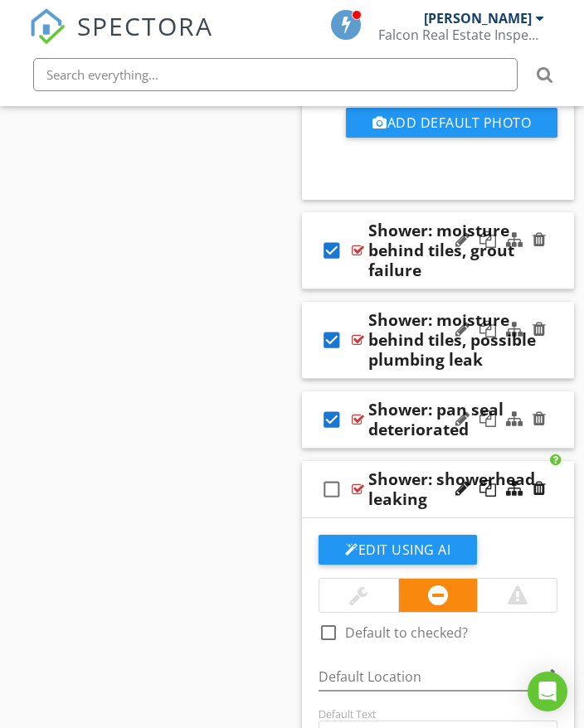
click at [549, 436] on div "check_box Shower: pan seal deteriorated" at bounding box center [438, 419] width 272 height 57
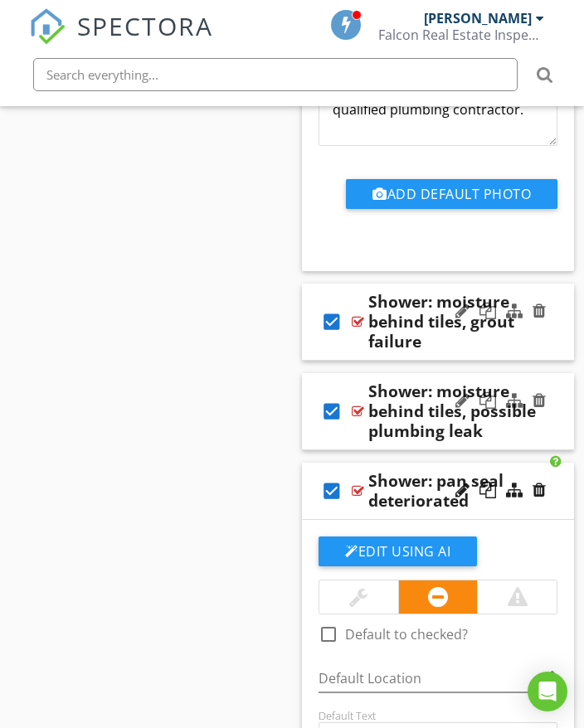
scroll to position [14993, 0]
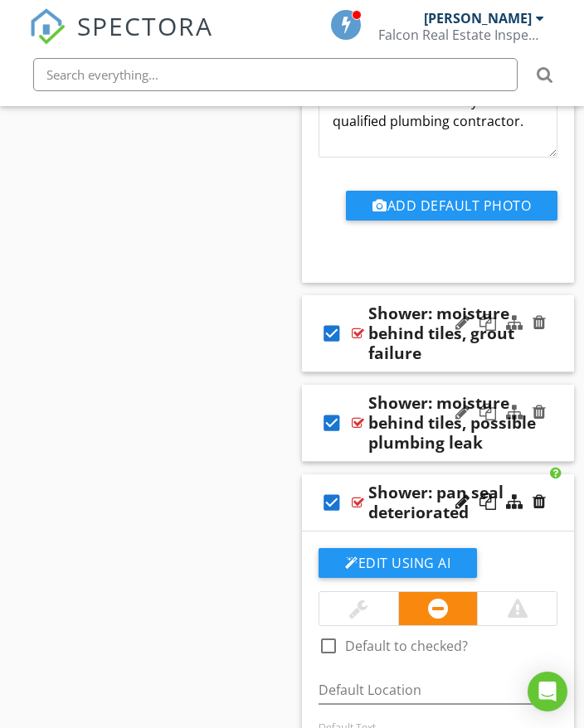
click at [552, 507] on div "check_box Shower: pan seal deteriorated" at bounding box center [438, 502] width 272 height 57
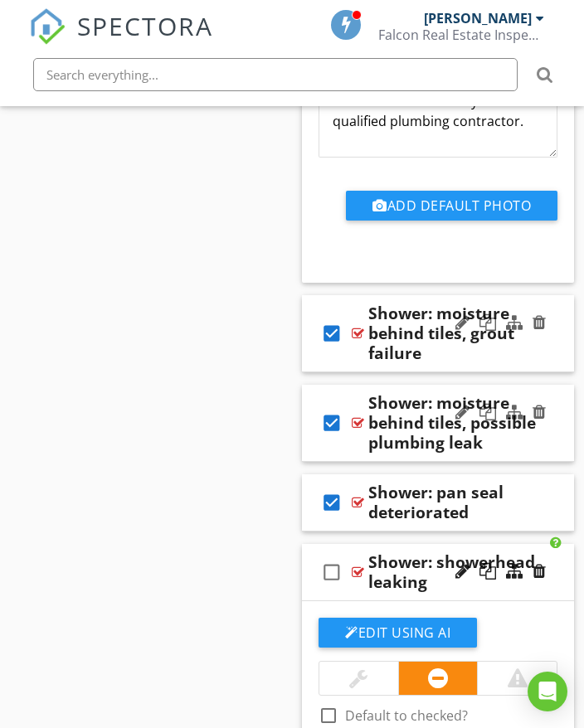
click at [328, 500] on icon "check_box" at bounding box center [331, 502] width 27 height 40
click at [333, 424] on icon "check_box" at bounding box center [331, 423] width 27 height 40
click at [331, 335] on icon "check_box" at bounding box center [331, 333] width 27 height 40
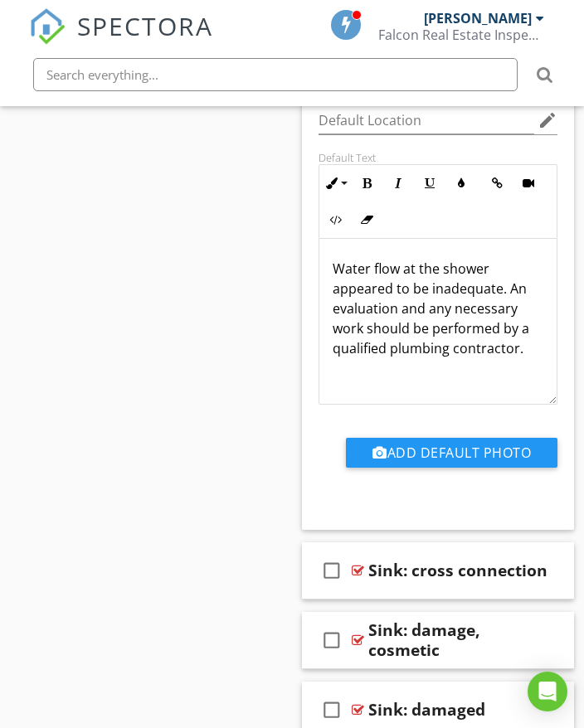
scroll to position [18973, 0]
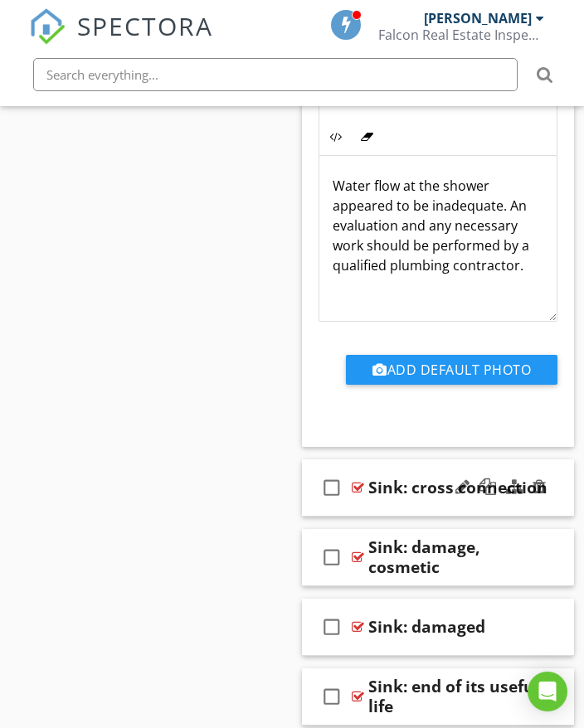
click at [541, 497] on div at bounding box center [500, 488] width 97 height 40
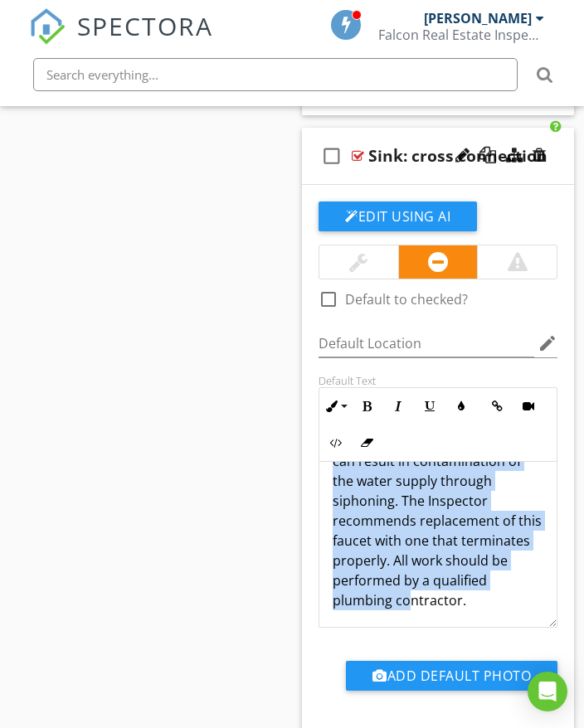
scroll to position [114, 0]
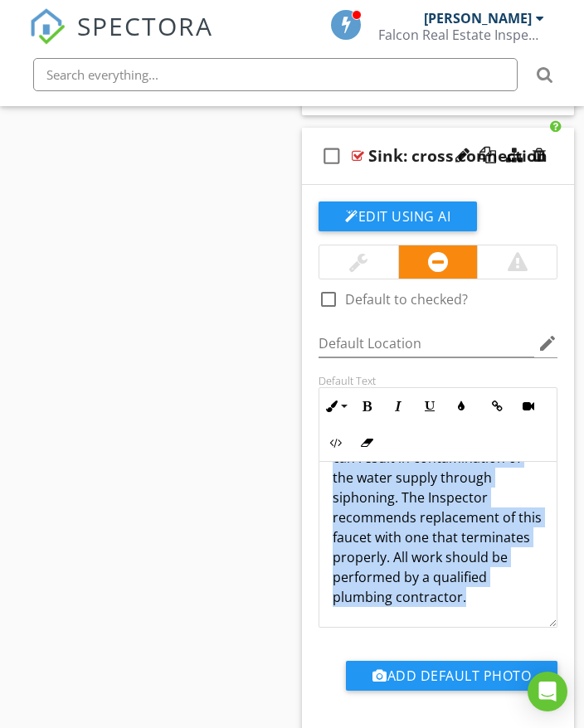
drag, startPoint x: 332, startPoint y: 487, endPoint x: 417, endPoint y: 578, distance: 124.9
click at [425, 594] on div "The faucet spout of the sink terminated below the water level of the filled sin…" at bounding box center [437, 497] width 237 height 259
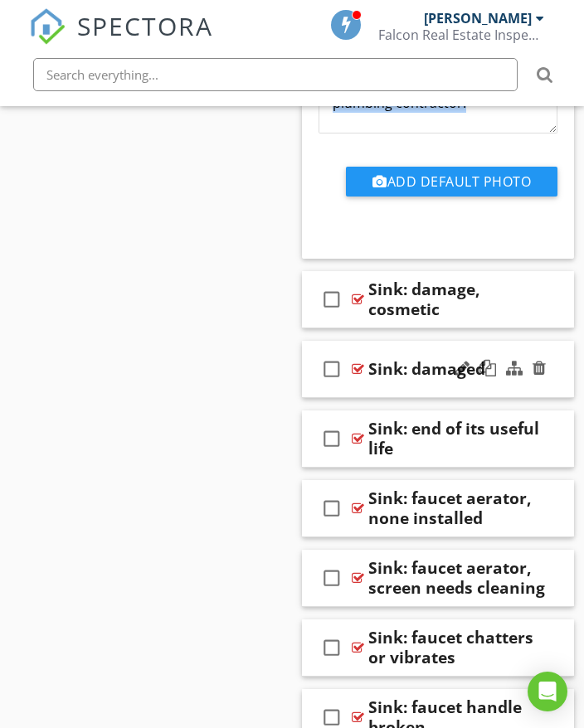
scroll to position [19802, 0]
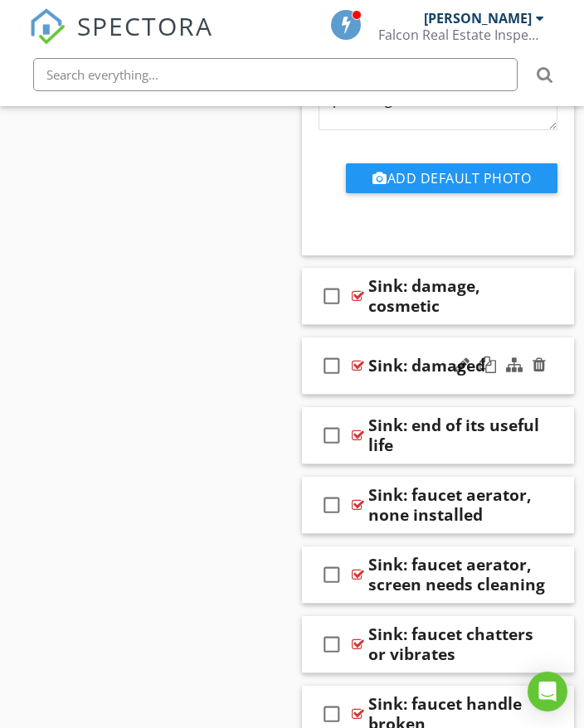
click at [550, 384] on div "check_box_outline_blank Sink: damaged" at bounding box center [438, 365] width 272 height 57
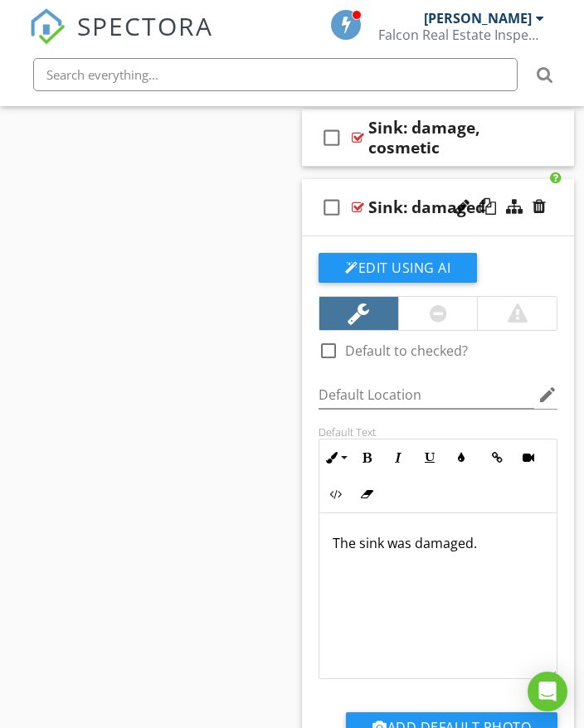
scroll to position [20050, 0]
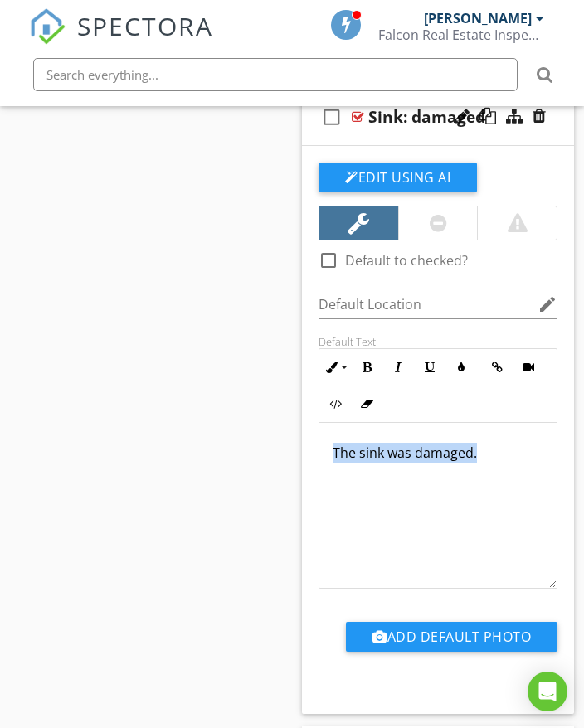
drag, startPoint x: 336, startPoint y: 449, endPoint x: 502, endPoint y: 448, distance: 166.6
click at [502, 448] on div "The sink was damaged." at bounding box center [437, 506] width 237 height 166
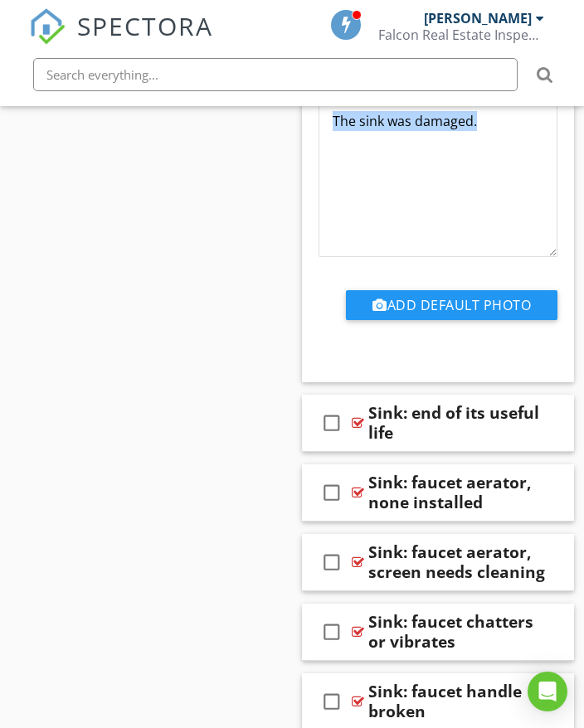
scroll to position [20465, 0]
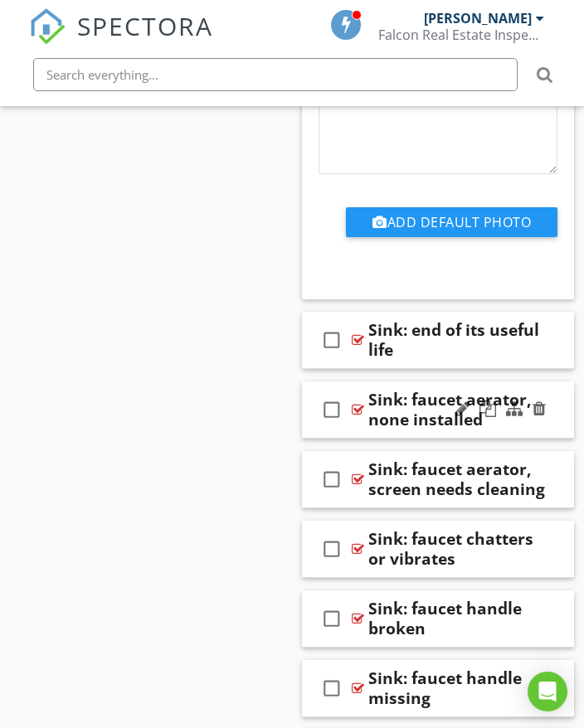
click at [555, 419] on div "check_box_outline_blank Sink: faucet aerator, none installed" at bounding box center [438, 409] width 272 height 57
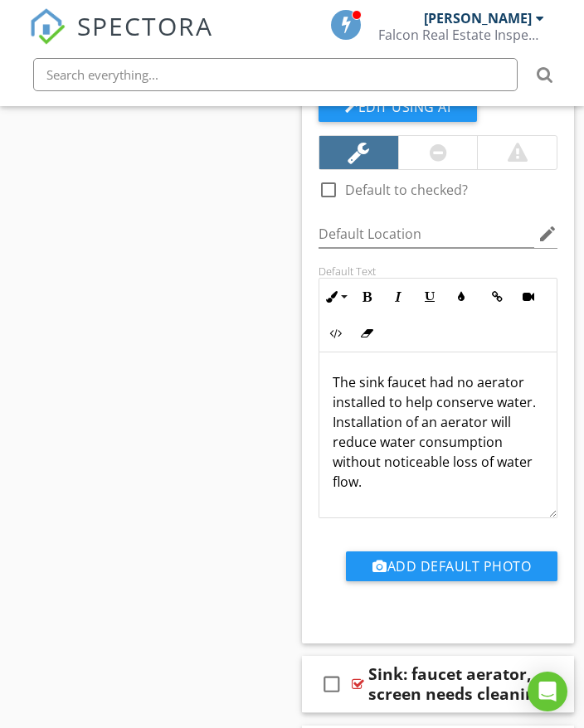
scroll to position [20796, 0]
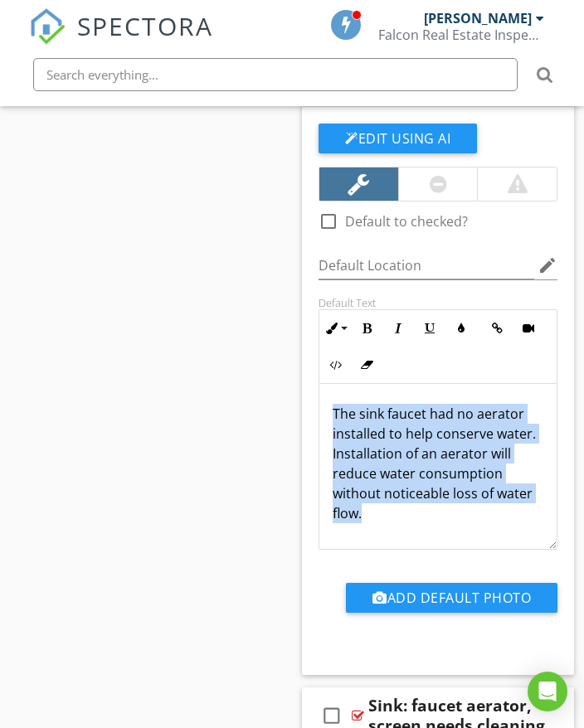
drag, startPoint x: 332, startPoint y: 407, endPoint x: 372, endPoint y: 505, distance: 105.9
click at [375, 511] on div "The sink faucet had no aerator installed to help conserve water. Installation o…" at bounding box center [437, 467] width 237 height 166
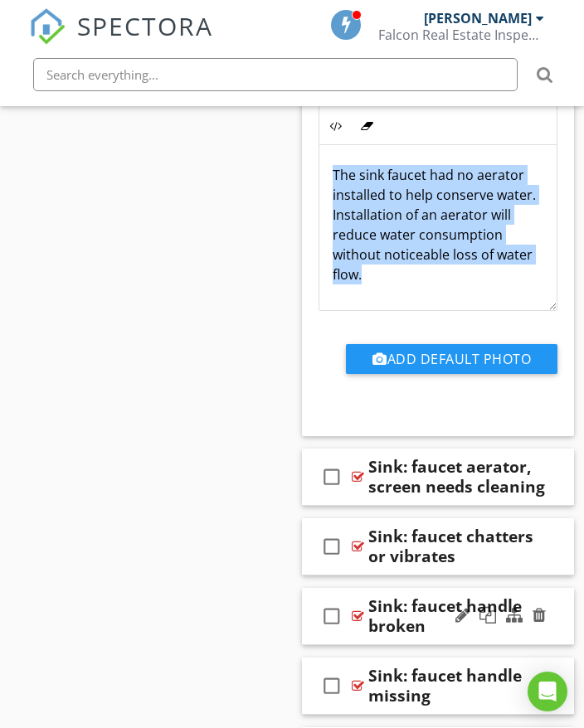
scroll to position [21045, 0]
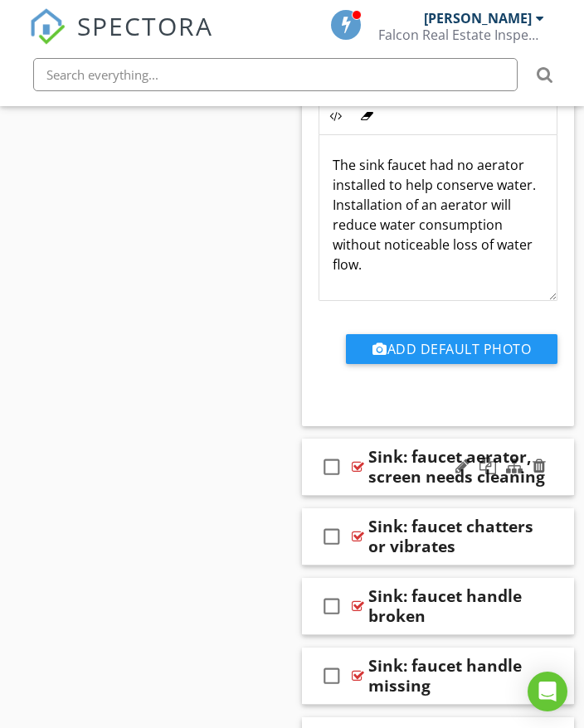
click at [561, 451] on div "check_box_outline_blank Sink: faucet aerator, screen needs cleaning" at bounding box center [438, 467] width 272 height 57
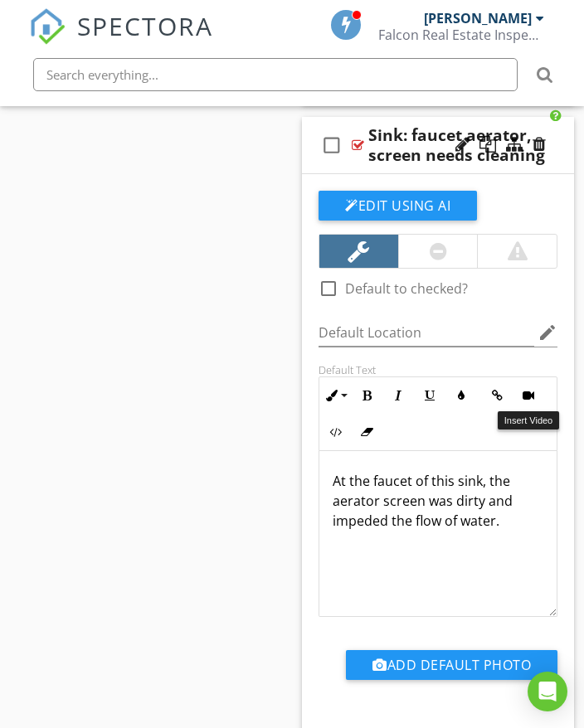
scroll to position [21377, 0]
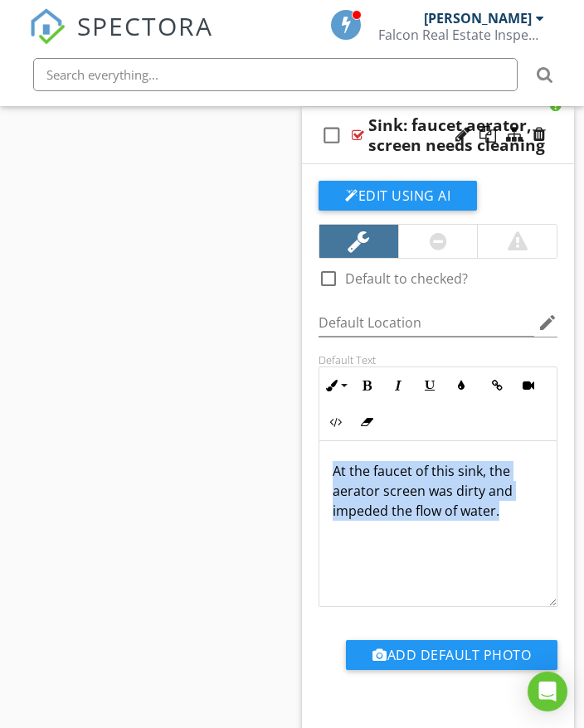
drag, startPoint x: 328, startPoint y: 468, endPoint x: 526, endPoint y: 523, distance: 205.5
click at [526, 523] on div "At the faucet of this sink, the aerator screen was dirty and impeded the flow o…" at bounding box center [437, 524] width 237 height 166
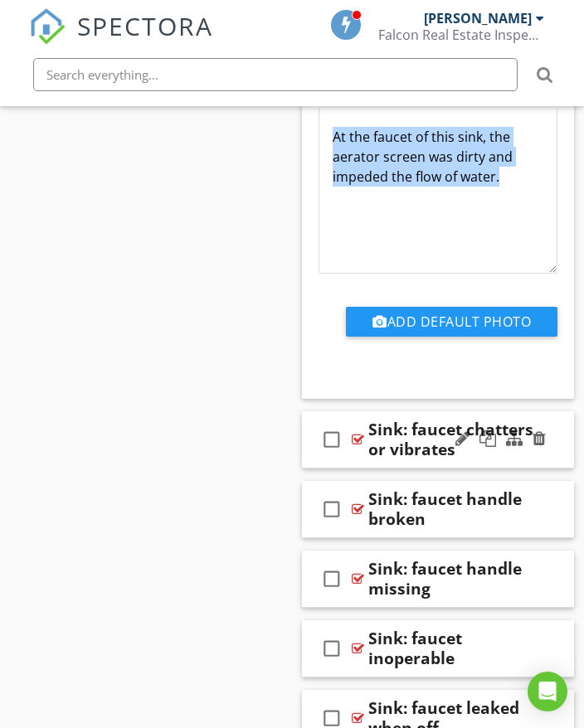
scroll to position [21791, 0]
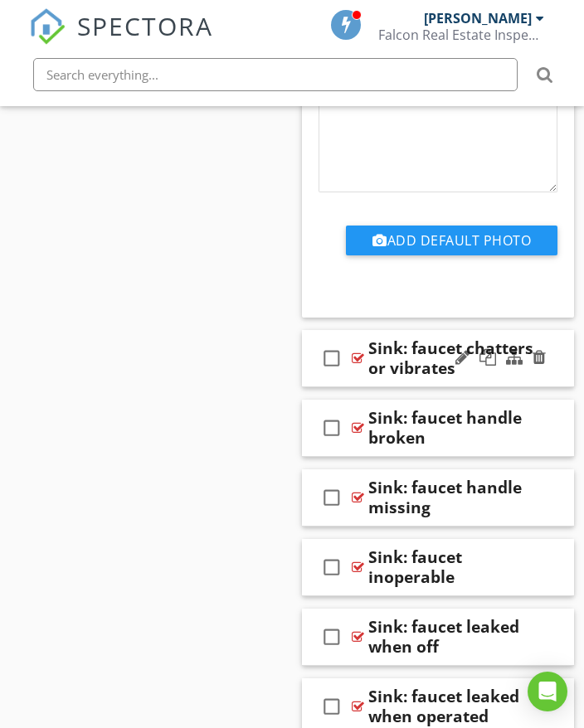
click at [536, 366] on div at bounding box center [500, 358] width 97 height 40
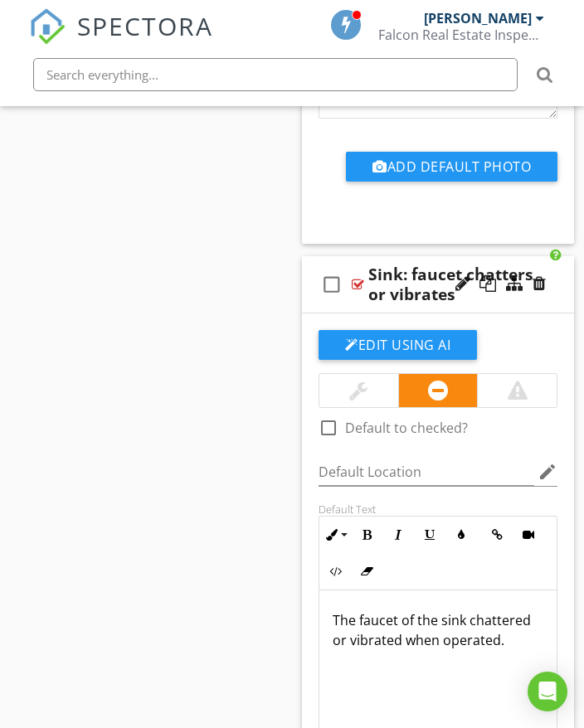
scroll to position [22040, 0]
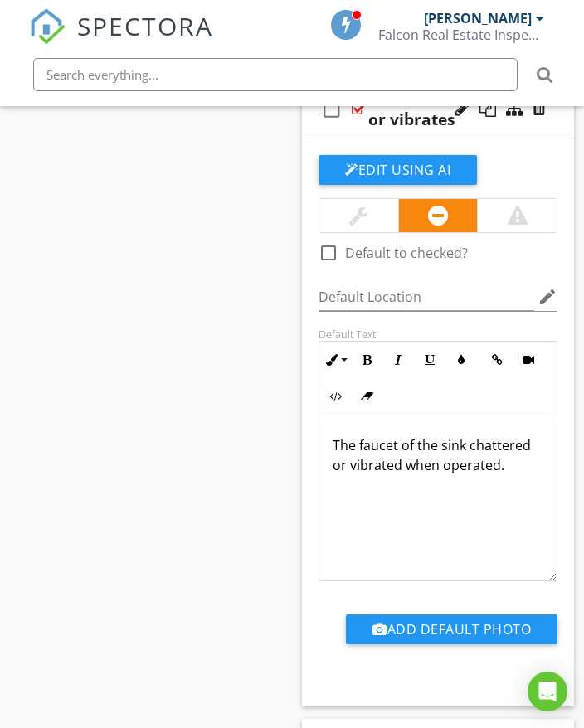
drag, startPoint x: 332, startPoint y: 437, endPoint x: 514, endPoint y: 466, distance: 183.9
click at [522, 470] on p "The faucet of the sink chattered or vibrated when operated." at bounding box center [437, 455] width 211 height 40
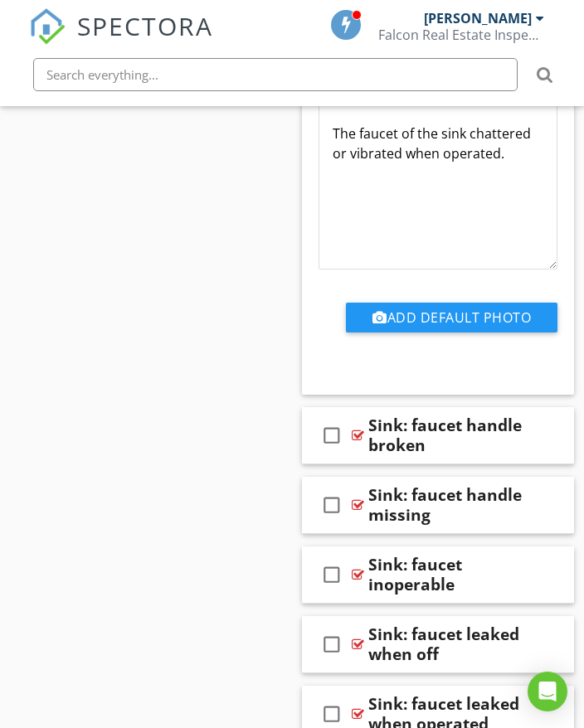
scroll to position [22372, 0]
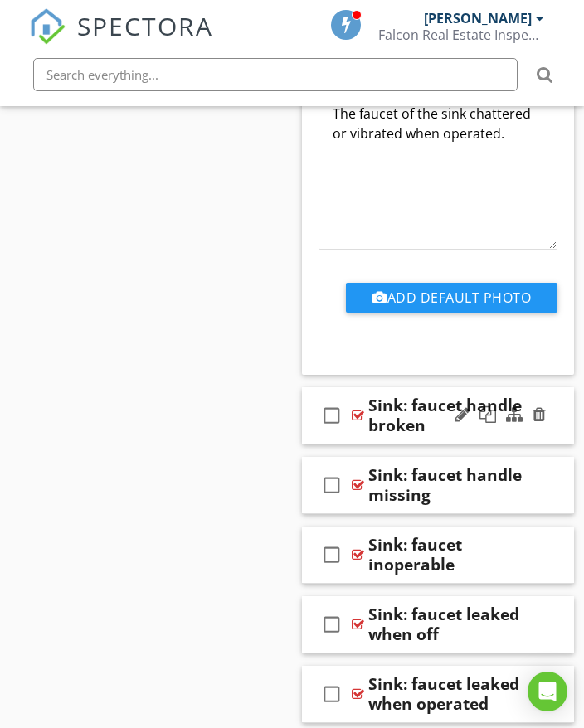
click at [539, 429] on div at bounding box center [500, 415] width 97 height 40
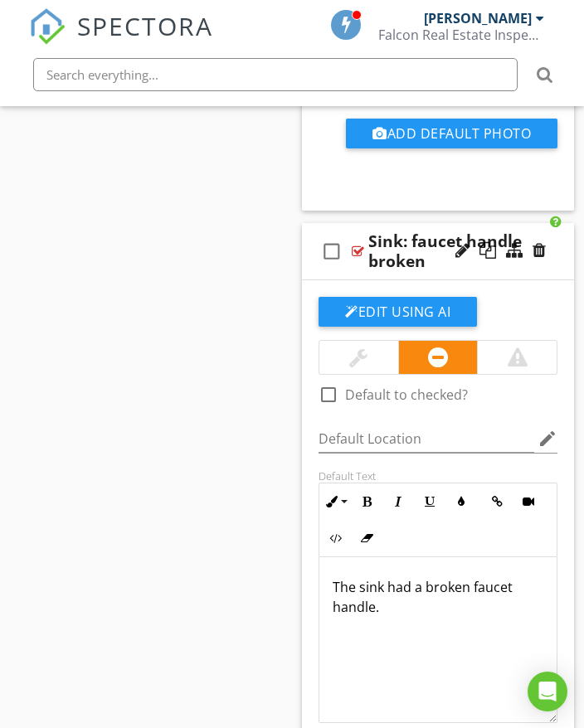
scroll to position [22537, 0]
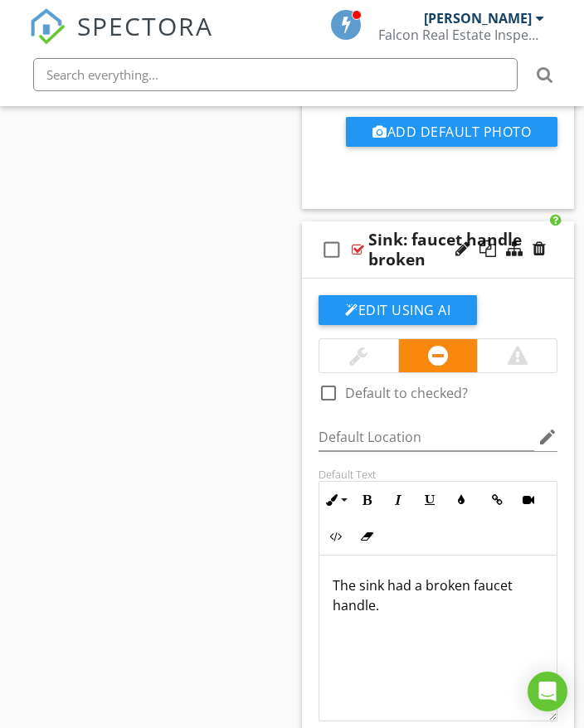
drag, startPoint x: 332, startPoint y: 580, endPoint x: 391, endPoint y: 603, distance: 63.7
click at [397, 614] on div "The sink had a broken faucet handle." at bounding box center [437, 638] width 237 height 166
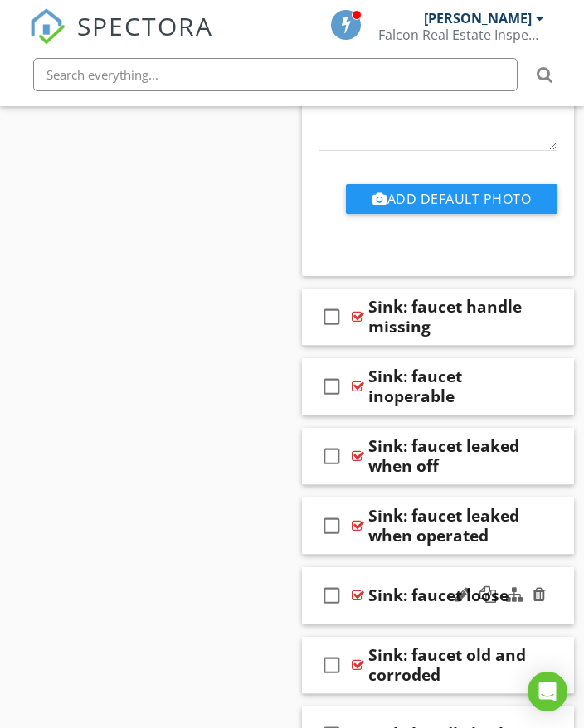
scroll to position [23118, 0]
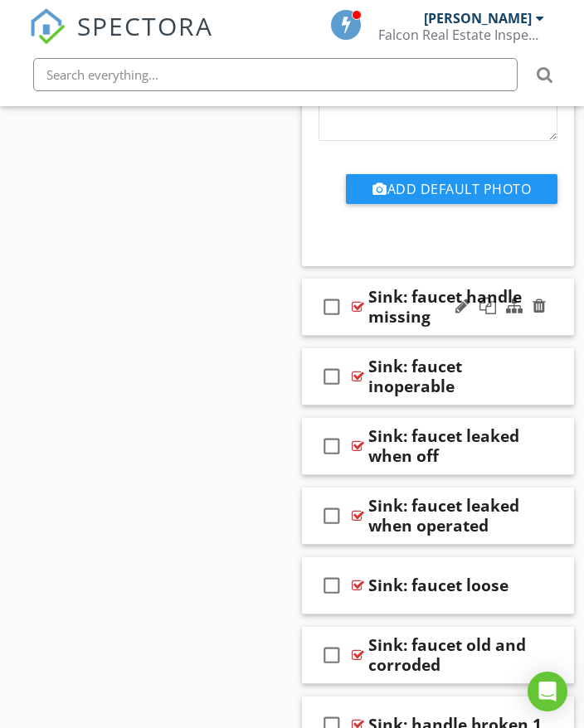
click at [536, 321] on div at bounding box center [500, 307] width 97 height 40
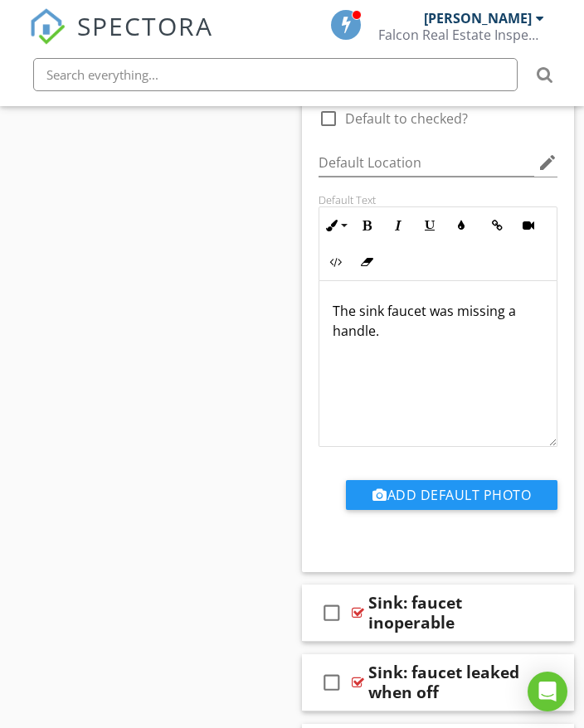
scroll to position [23449, 0]
drag, startPoint x: 334, startPoint y: 308, endPoint x: 384, endPoint y: 327, distance: 53.6
click at [395, 337] on p "The sink faucet was missing a handle." at bounding box center [437, 321] width 211 height 40
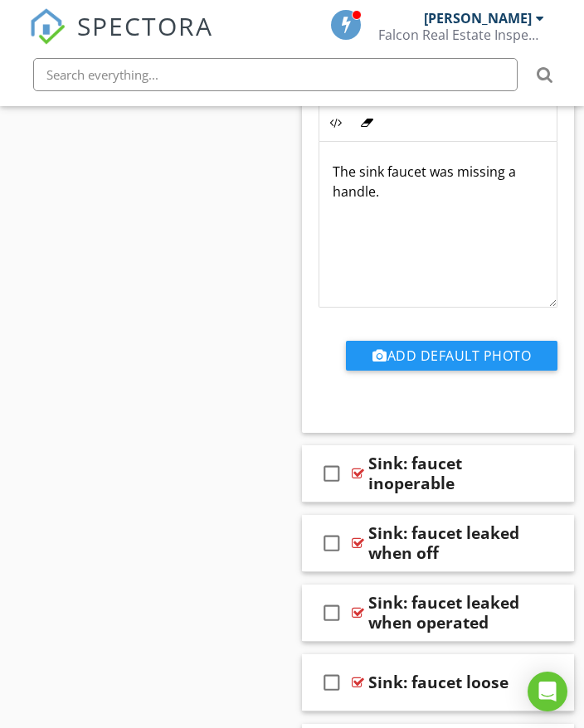
scroll to position [23615, 0]
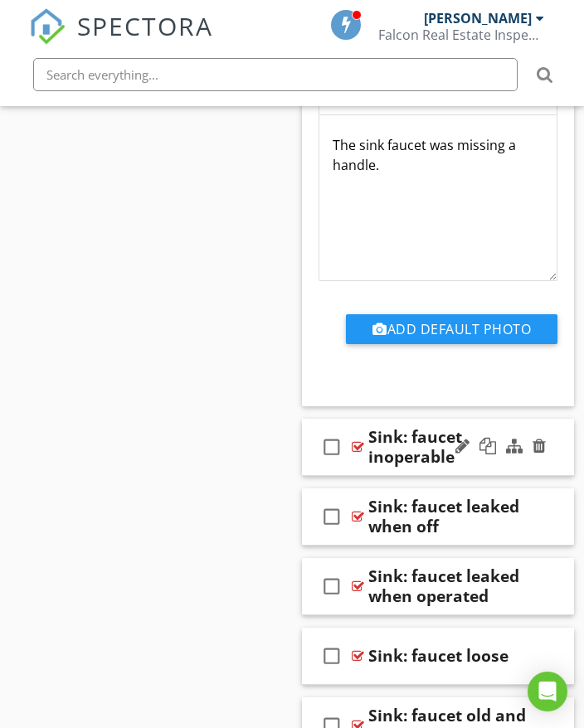
click at [555, 452] on div "check_box_outline_blank Sink: faucet inoperable" at bounding box center [438, 447] width 272 height 57
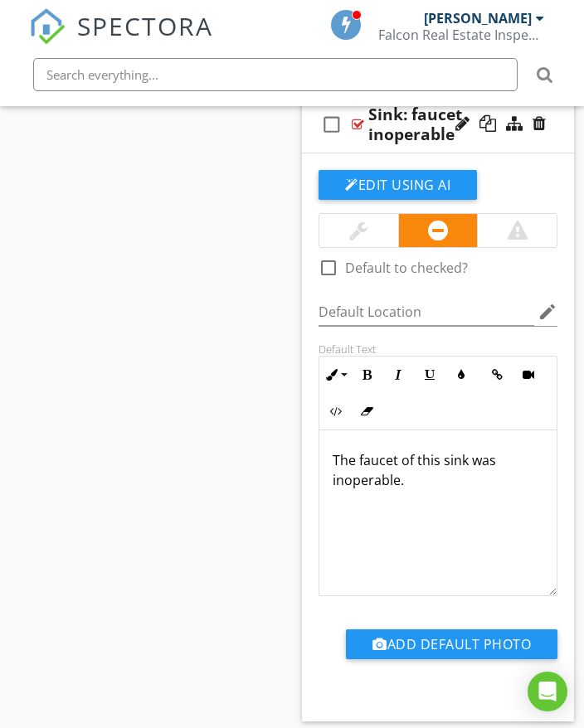
scroll to position [23947, 0]
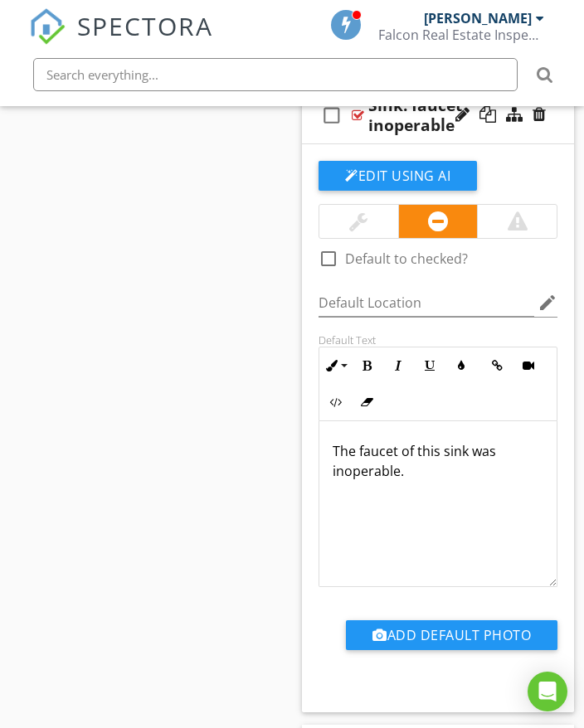
drag, startPoint x: 334, startPoint y: 446, endPoint x: 422, endPoint y: 477, distance: 93.1
click at [429, 485] on div "The faucet of this sink was inoperable." at bounding box center [437, 504] width 237 height 166
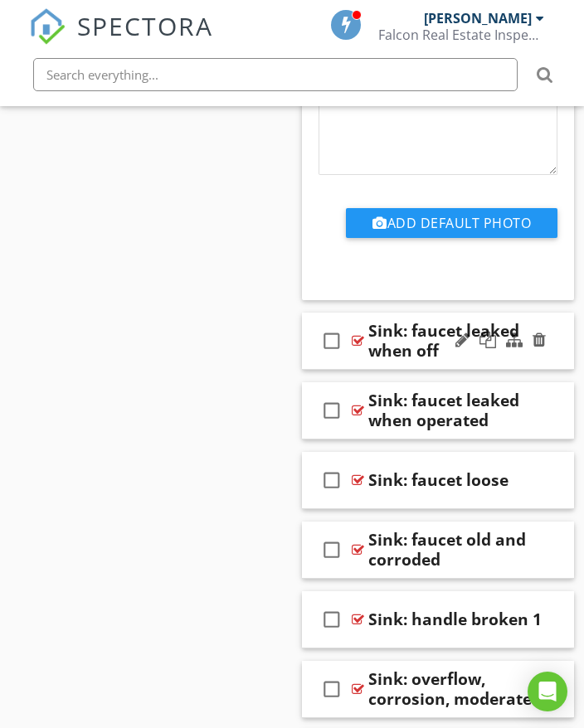
scroll to position [24361, 0]
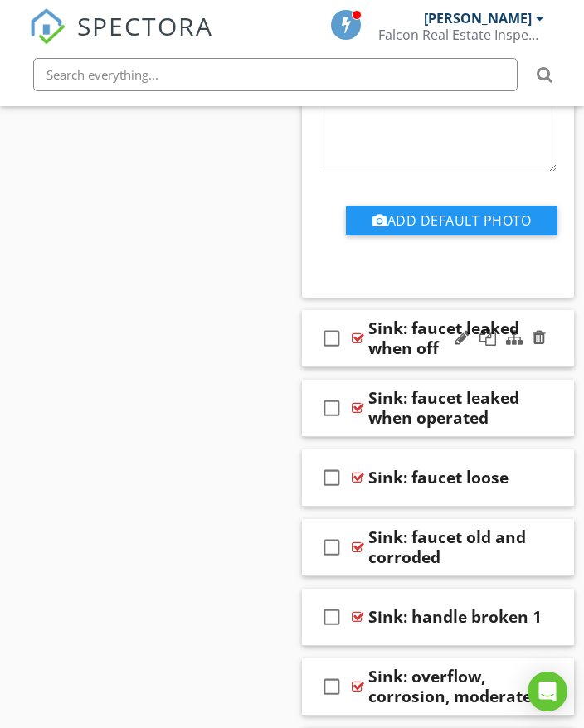
click at [566, 347] on div "check_box_outline_blank Sink: faucet leaked when off" at bounding box center [438, 338] width 272 height 57
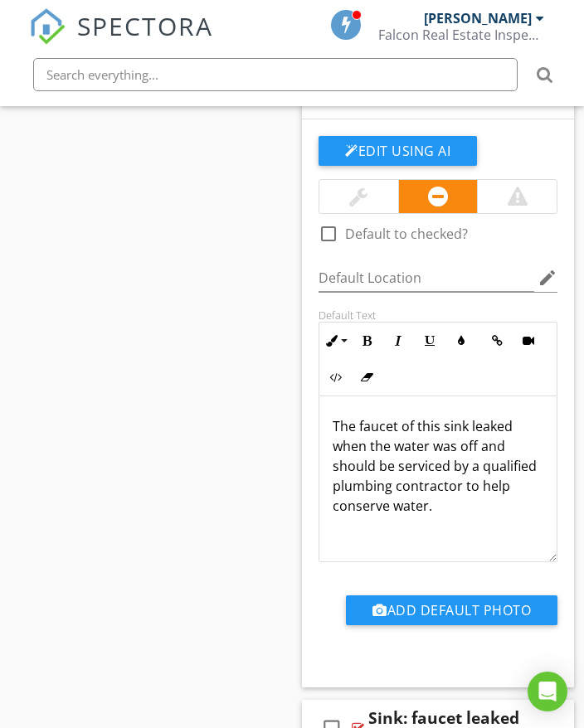
scroll to position [24610, 0]
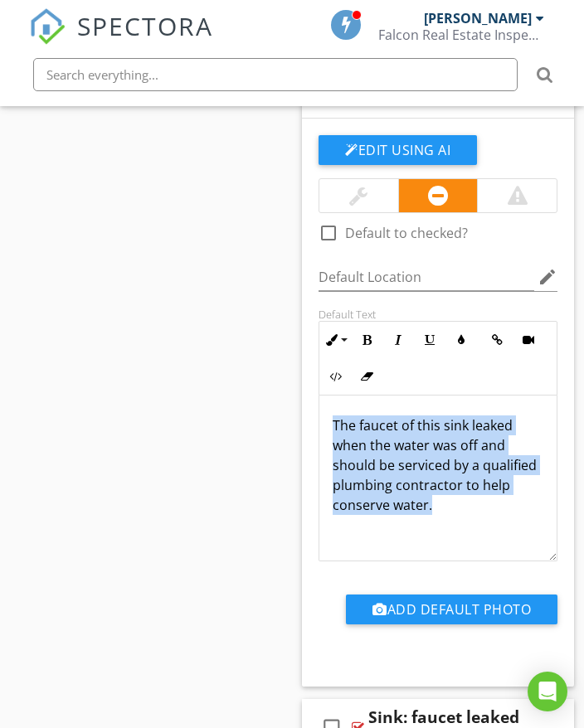
drag, startPoint x: 336, startPoint y: 434, endPoint x: 475, endPoint y: 491, distance: 150.6
click at [507, 511] on p "The faucet of this sink leaked when the water was off and should be serviced by…" at bounding box center [437, 464] width 211 height 99
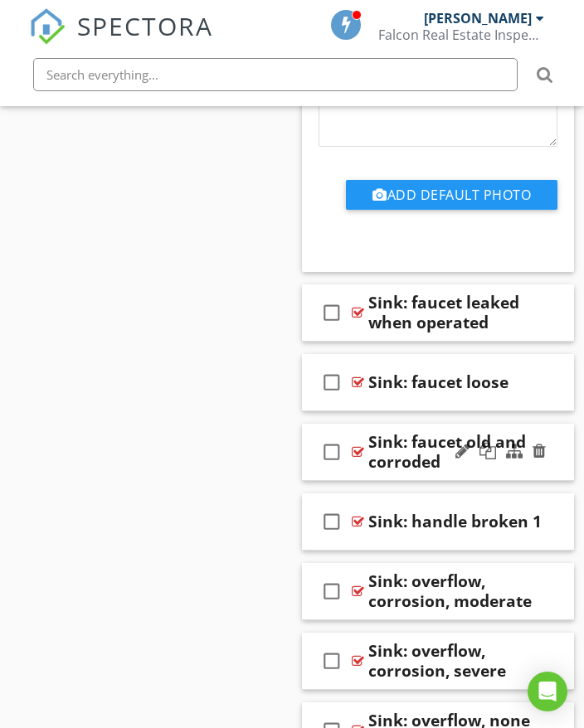
scroll to position [25024, 0]
click at [562, 325] on div "check_box_outline_blank Sink: faucet leaked when operated" at bounding box center [438, 312] width 272 height 57
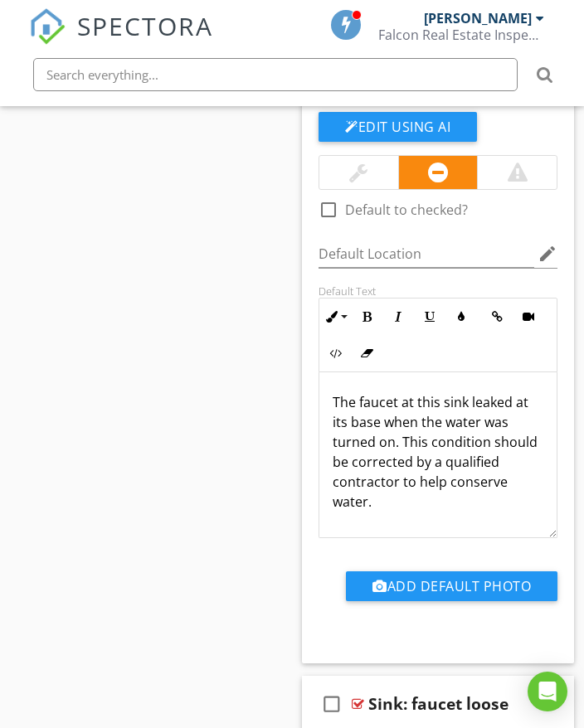
scroll to position [25273, 0]
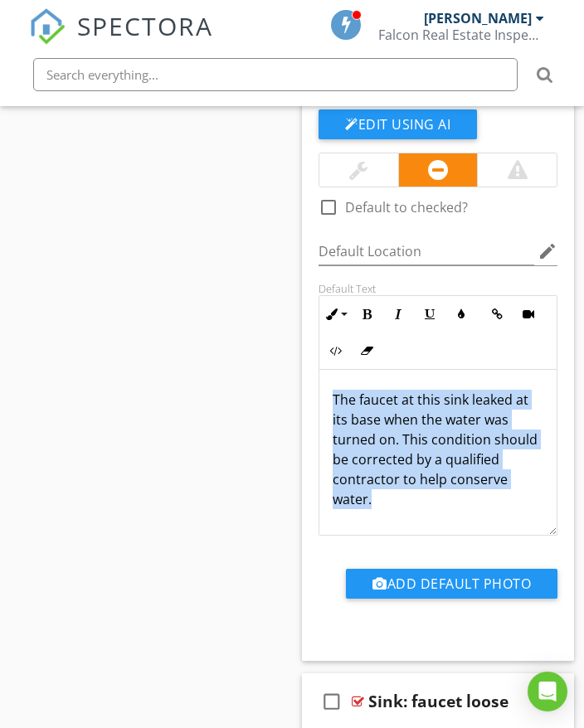
drag, startPoint x: 333, startPoint y: 394, endPoint x: 442, endPoint y: 498, distance: 150.7
click at [441, 501] on p "The faucet at this sink leaked at its base when the water was turned on. This c…" at bounding box center [437, 449] width 211 height 119
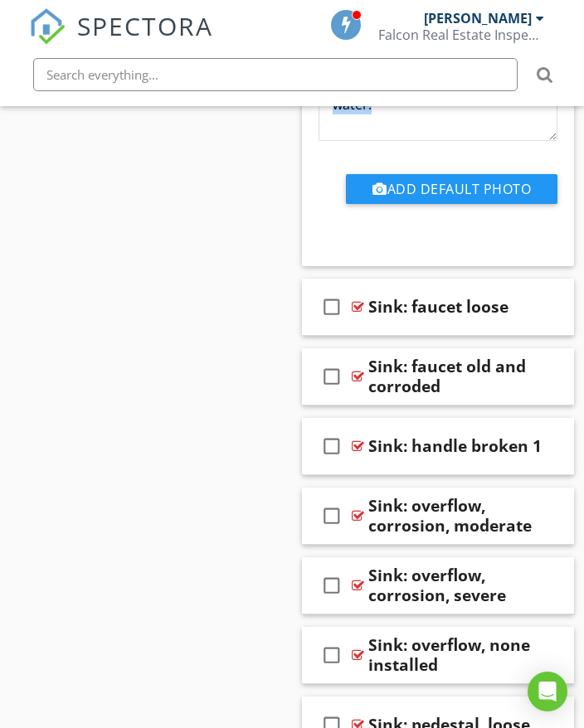
scroll to position [25688, 0]
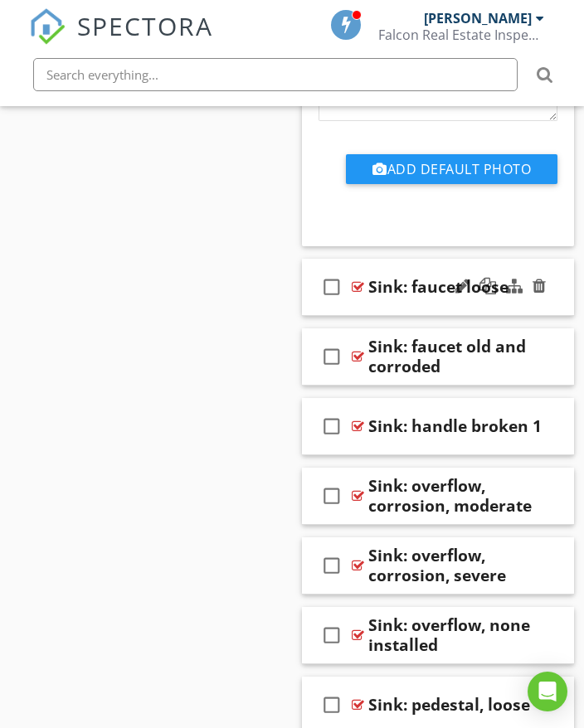
click at [524, 298] on div at bounding box center [500, 287] width 97 height 40
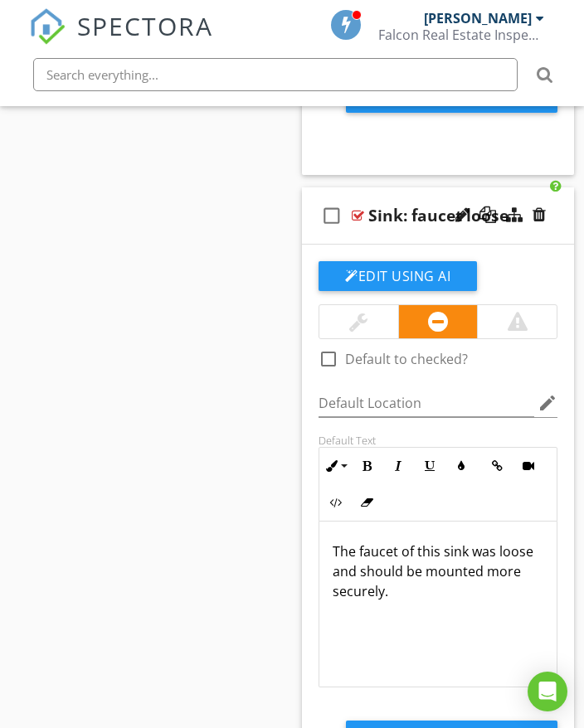
scroll to position [25853, 0]
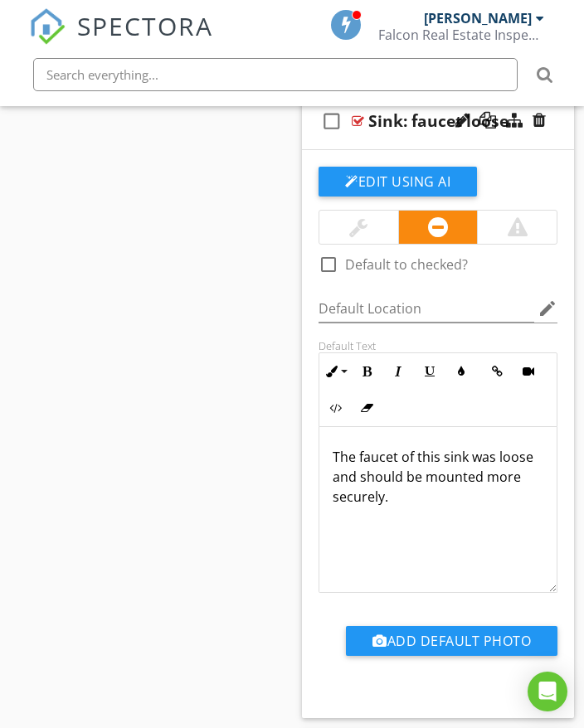
drag, startPoint x: 332, startPoint y: 448, endPoint x: 449, endPoint y: 503, distance: 129.8
click at [453, 507] on div "The faucet of this sink was loose and should be mounted more securely." at bounding box center [437, 510] width 237 height 166
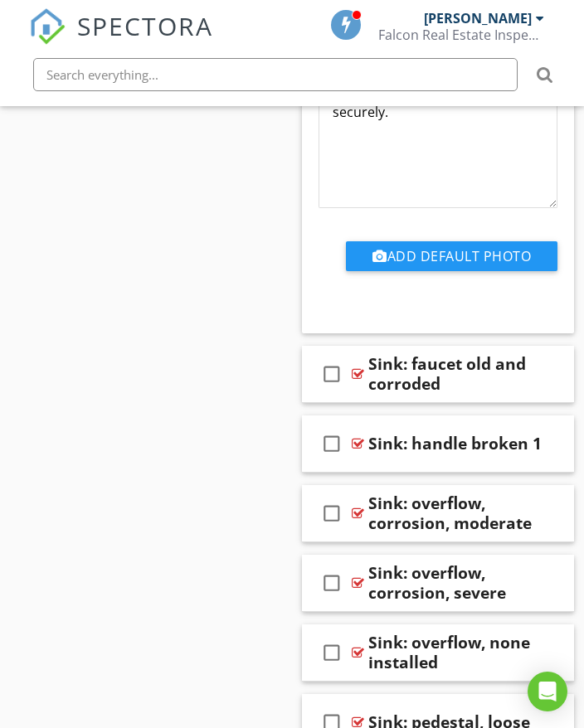
scroll to position [26268, 0]
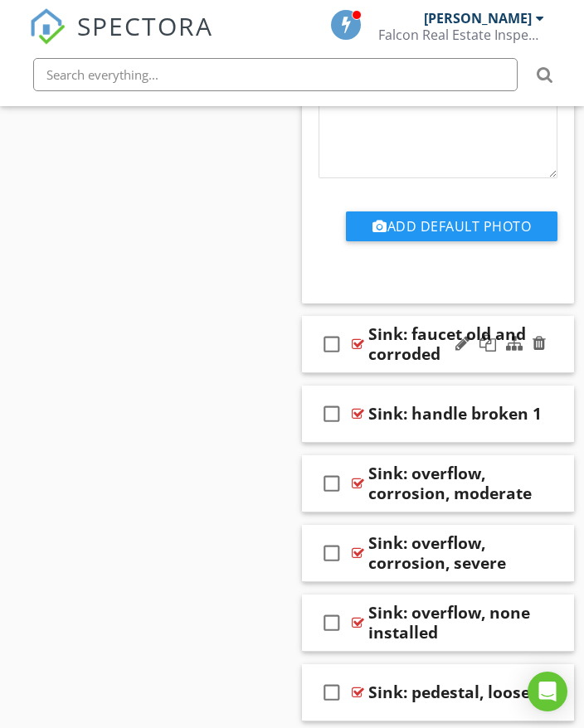
click at [536, 360] on div at bounding box center [500, 344] width 97 height 40
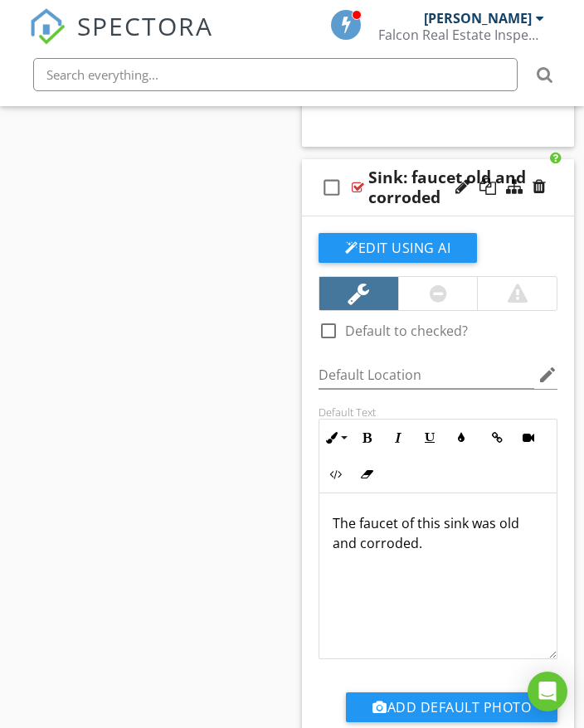
scroll to position [26434, 0]
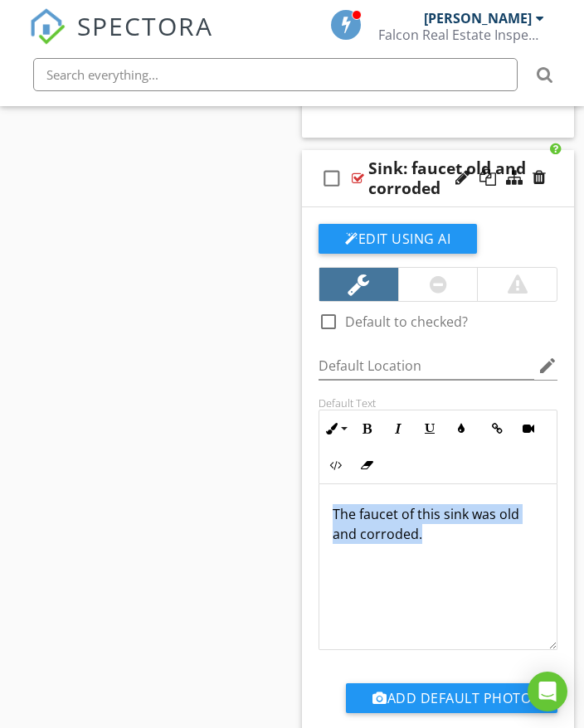
drag, startPoint x: 332, startPoint y: 510, endPoint x: 437, endPoint y: 533, distance: 107.8
click at [455, 547] on div "The faucet of this sink was old and corroded." at bounding box center [437, 567] width 237 height 166
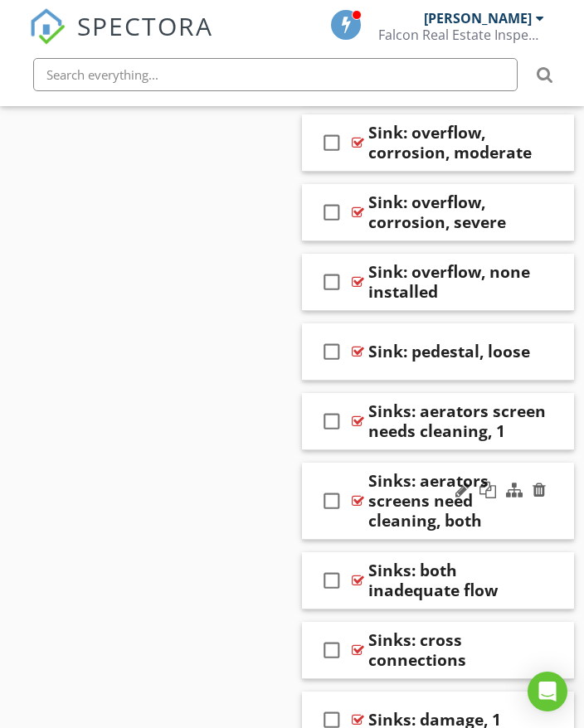
scroll to position [27180, 0]
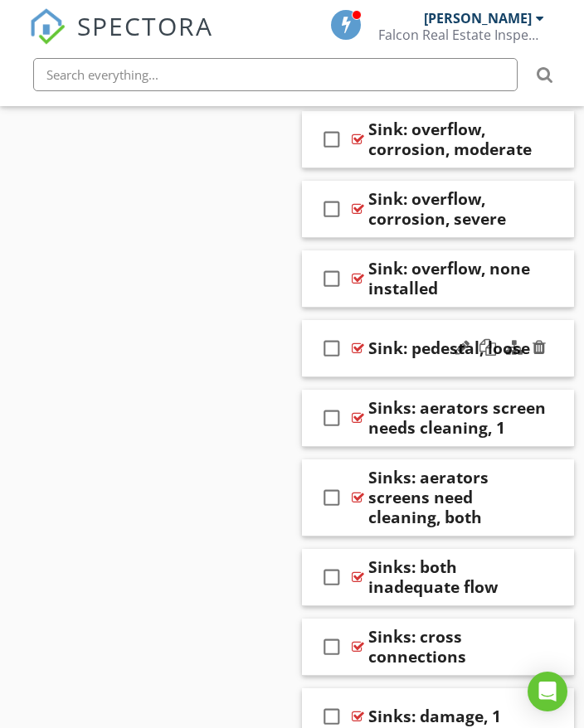
click at [555, 353] on div "check_box_outline_blank Sink: pedestal, loose" at bounding box center [438, 348] width 272 height 57
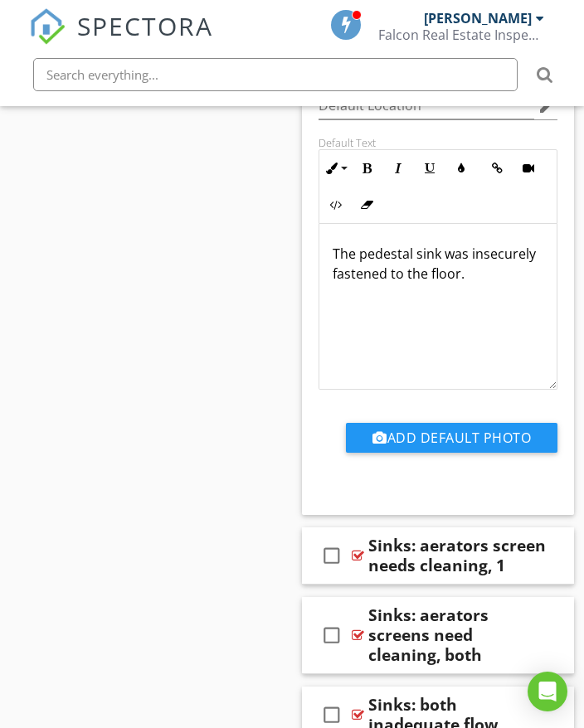
scroll to position [27594, 0]
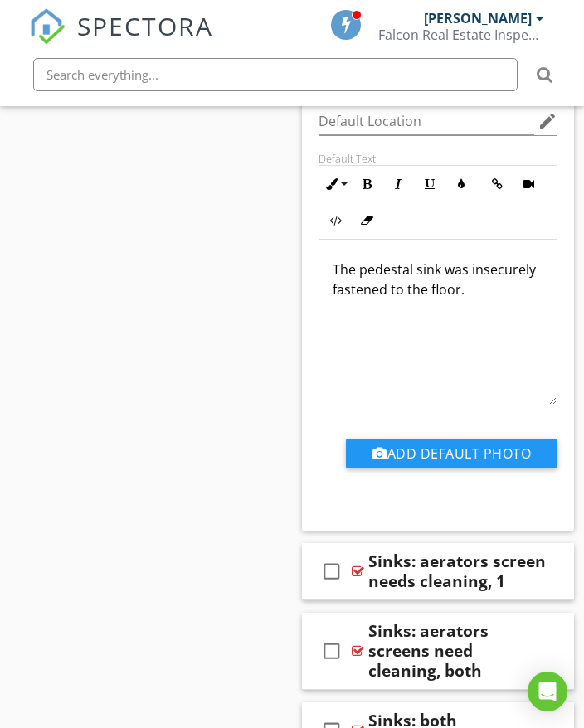
drag, startPoint x: 332, startPoint y: 263, endPoint x: 385, endPoint y: 296, distance: 62.6
click at [387, 316] on div "The pedestal sink was insecurely fastened to the floor." at bounding box center [437, 323] width 237 height 166
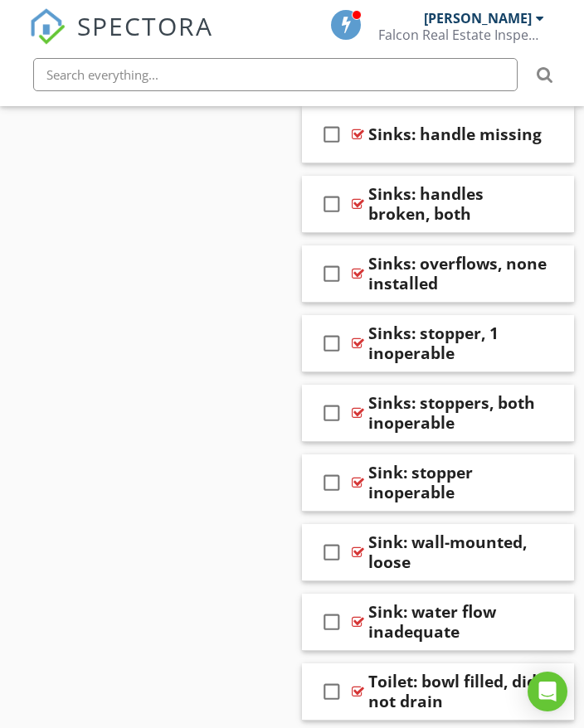
scroll to position [29252, 0]
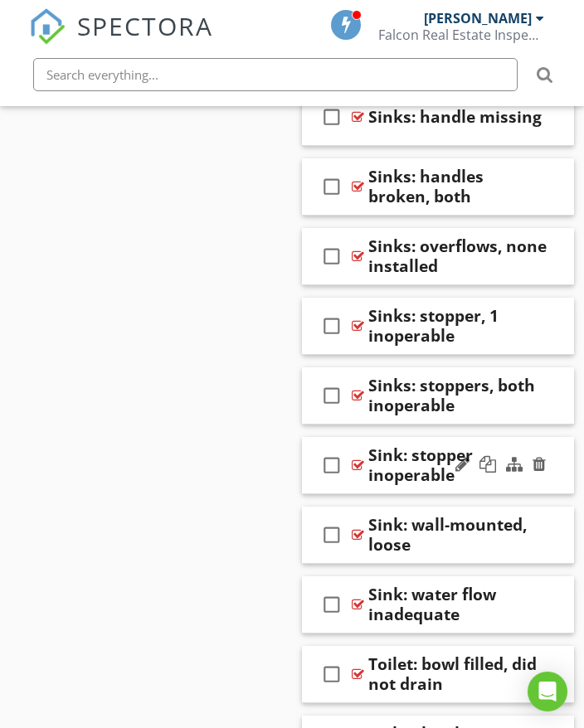
click at [557, 462] on div "check_box_outline_blank Sink: stopper inoperable" at bounding box center [438, 465] width 272 height 57
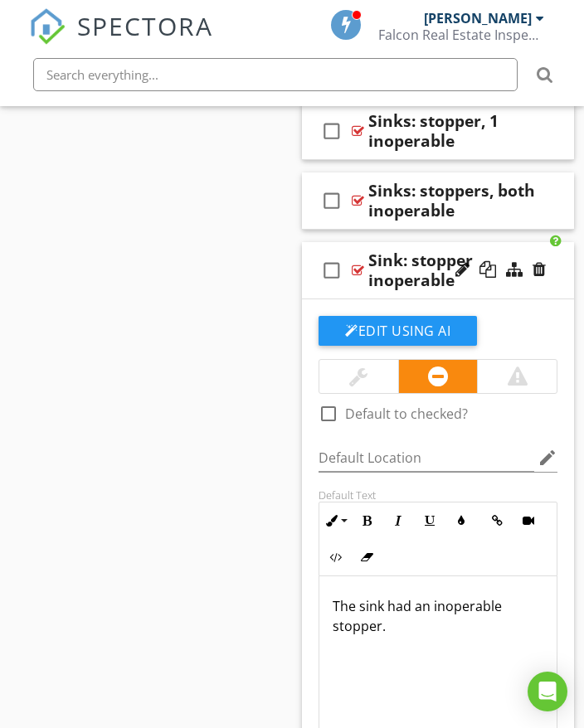
scroll to position [29501, 0]
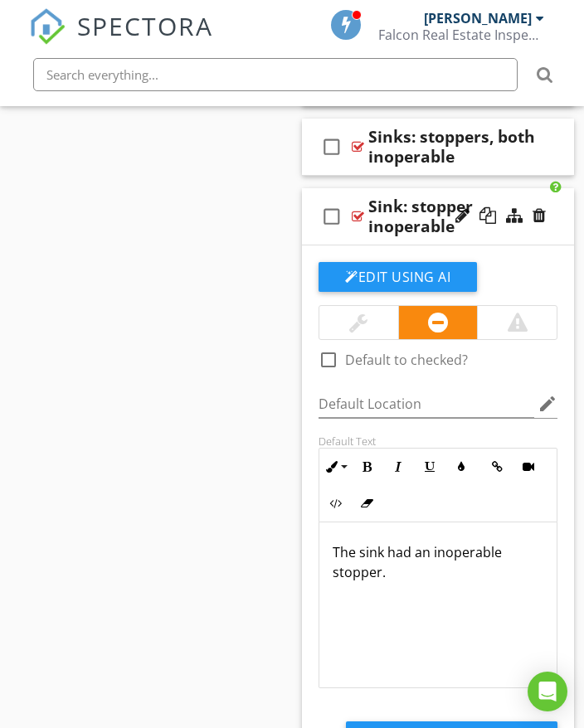
drag, startPoint x: 332, startPoint y: 545, endPoint x: 401, endPoint y: 565, distance: 71.4
click at [410, 579] on p "The sink had an inoperable stopper." at bounding box center [437, 562] width 211 height 40
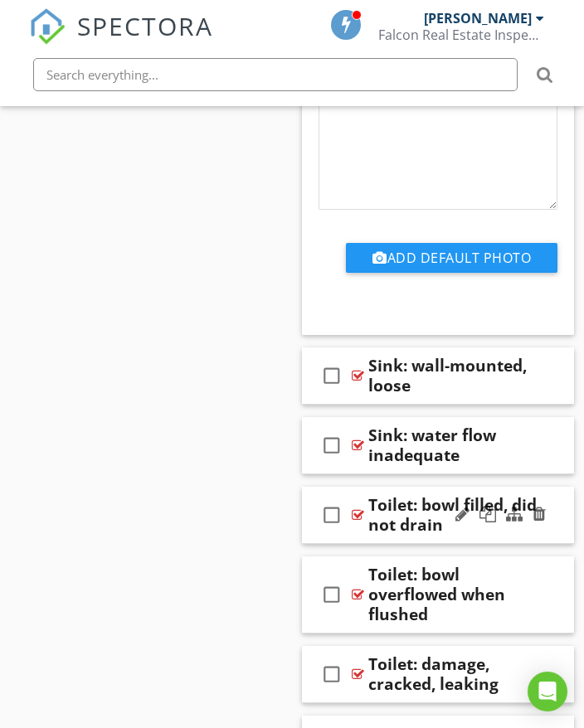
scroll to position [29998, 0]
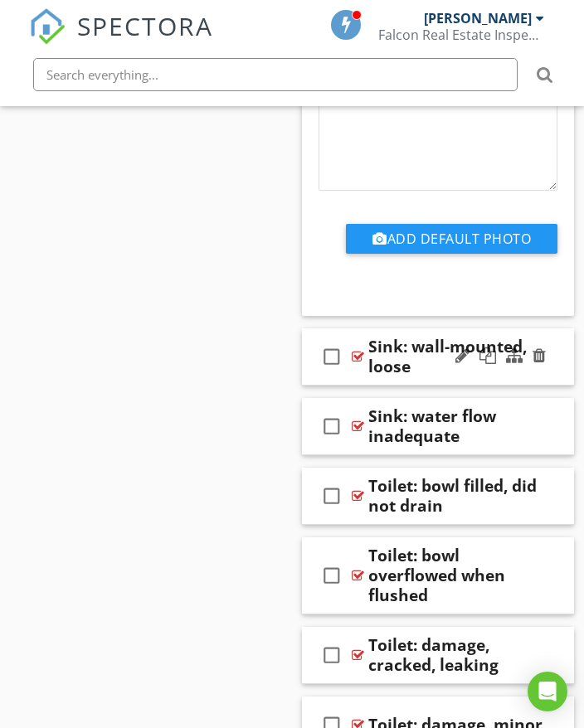
click at [552, 370] on div "check_box_outline_blank Sink: wall-mounted, loose" at bounding box center [438, 356] width 272 height 57
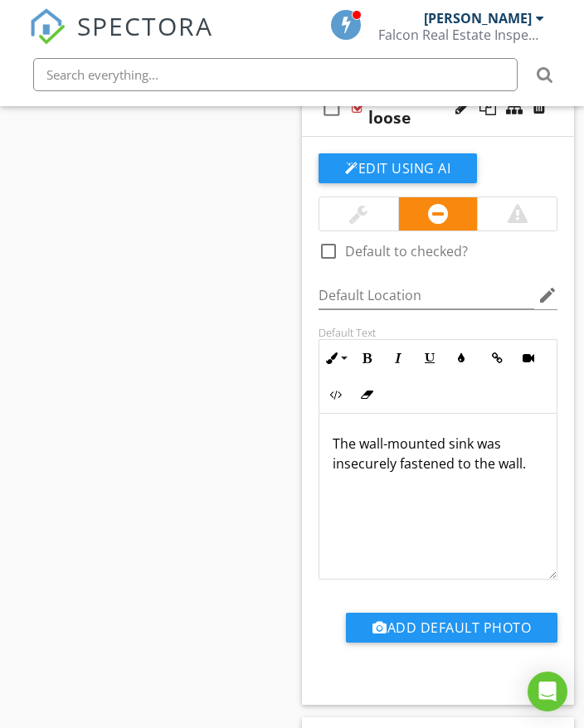
scroll to position [30330, 0]
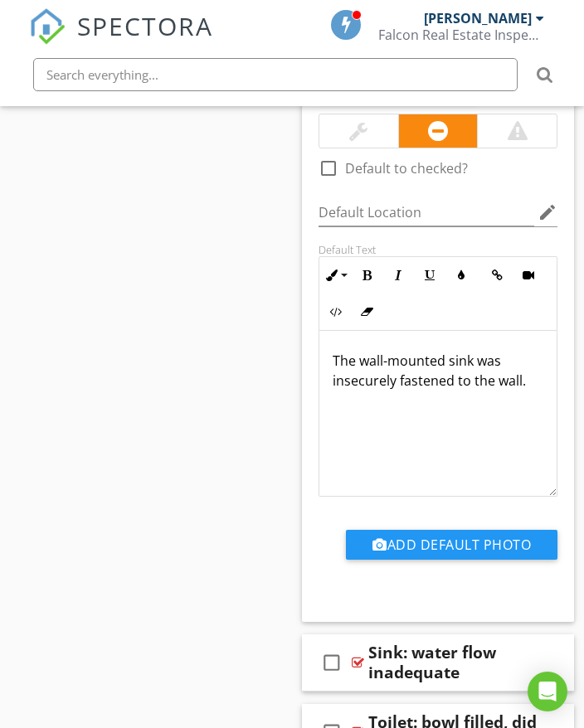
drag, startPoint x: 333, startPoint y: 353, endPoint x: 495, endPoint y: 386, distance: 165.0
click at [527, 392] on div "The wall-mounted sink was insecurely fastened to the wall." at bounding box center [437, 414] width 237 height 166
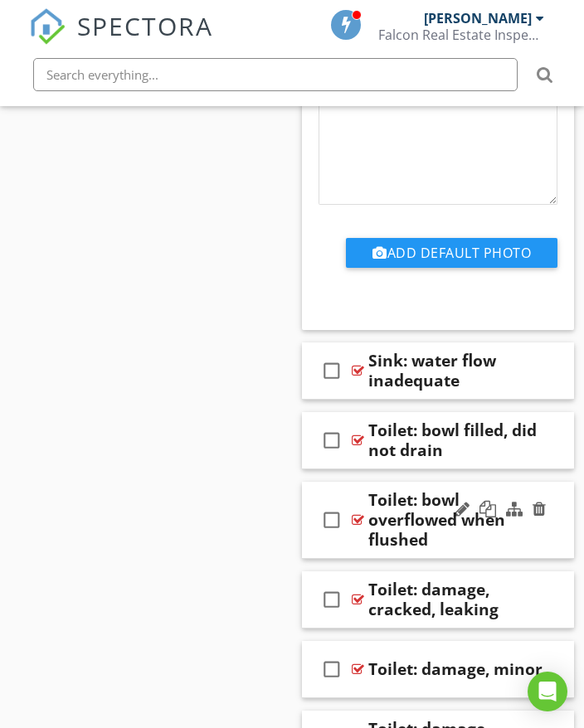
scroll to position [30662, 0]
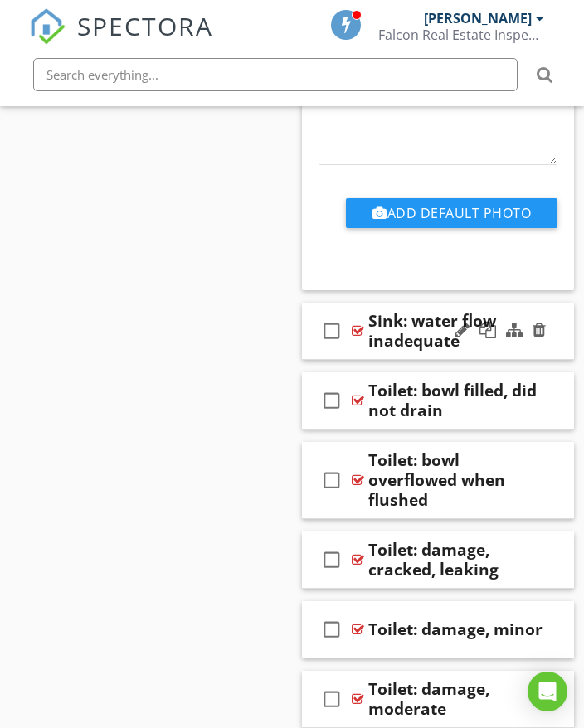
click at [544, 347] on div at bounding box center [500, 331] width 97 height 40
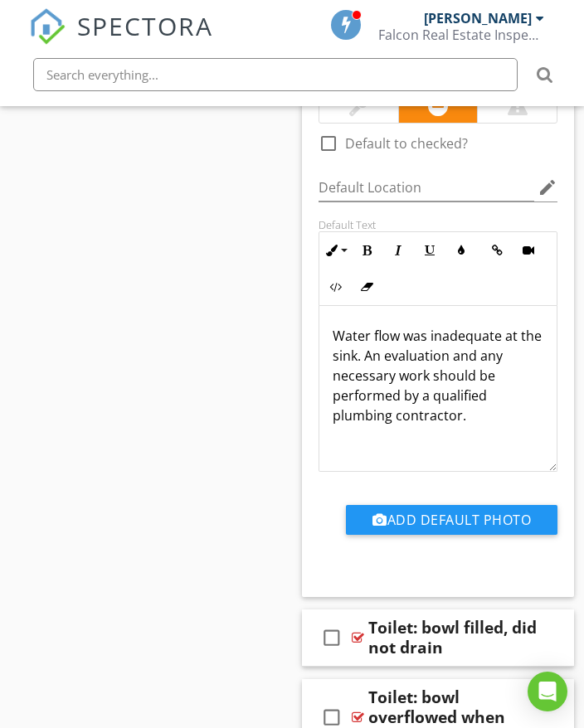
scroll to position [30993, 0]
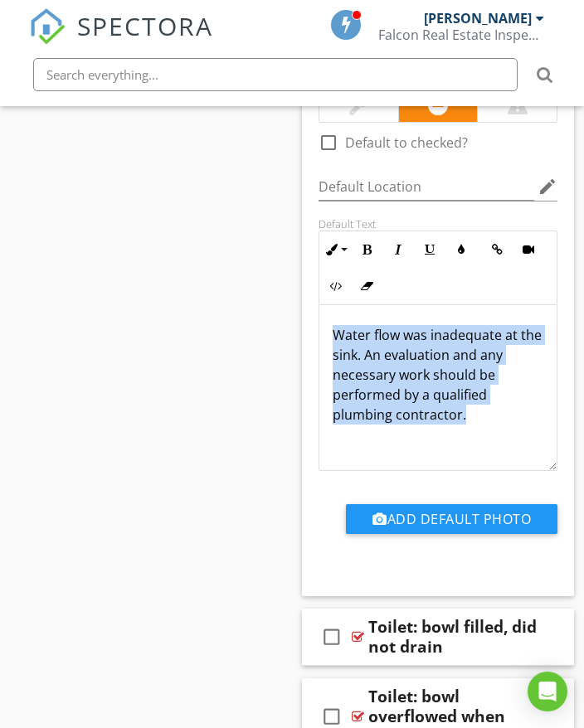
drag, startPoint x: 331, startPoint y: 330, endPoint x: 463, endPoint y: 411, distance: 154.8
click at [478, 419] on div "Water flow was inadequate at the sink. An evaluation and any necessary work sho…" at bounding box center [437, 388] width 237 height 166
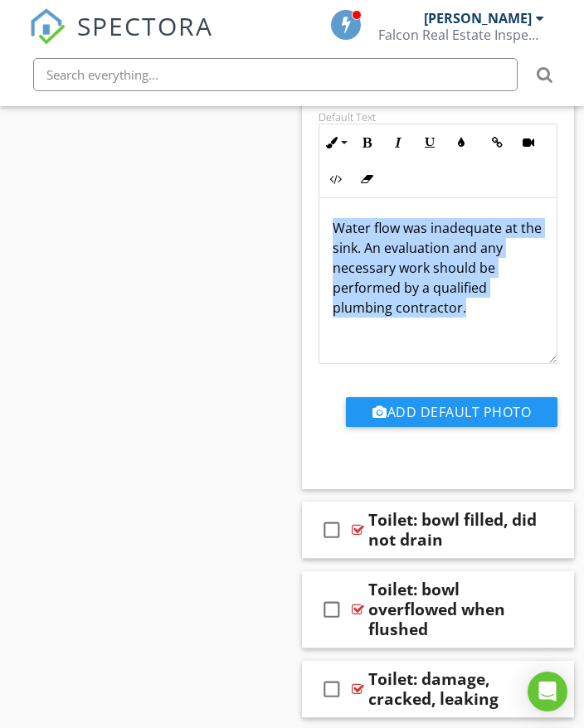
scroll to position [31159, 0]
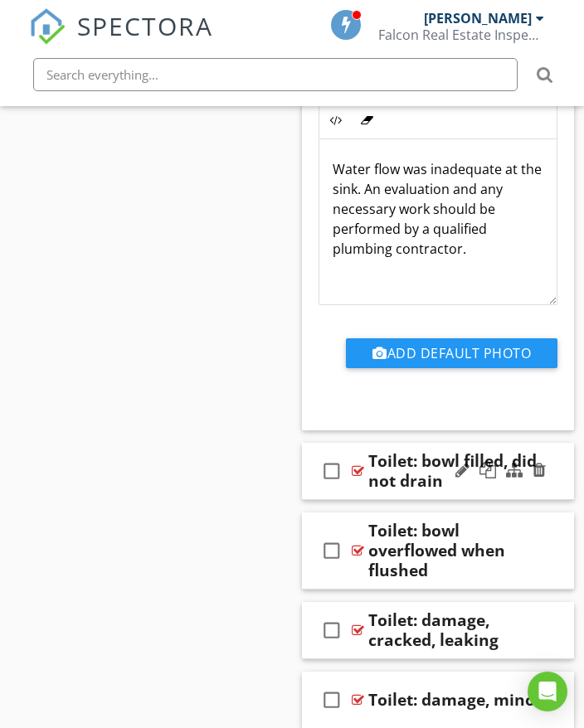
click at [557, 480] on div "check_box_outline_blank Toilet: bowl filled, did not drain" at bounding box center [438, 471] width 272 height 57
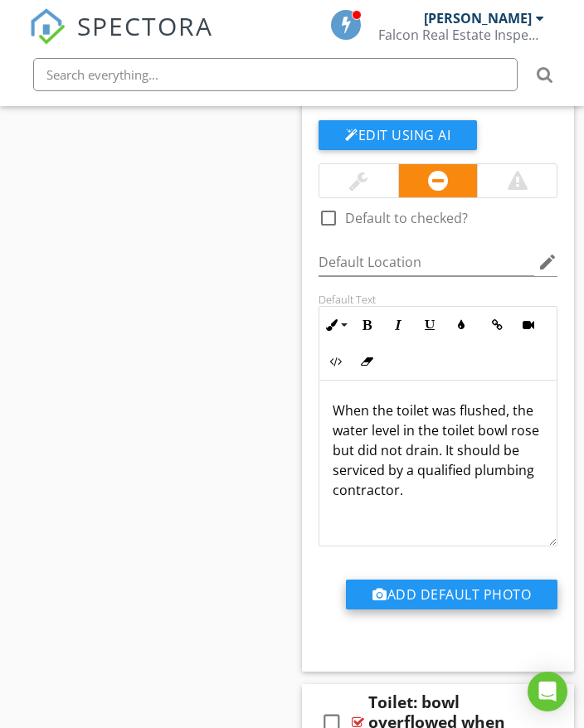
scroll to position [31573, 0]
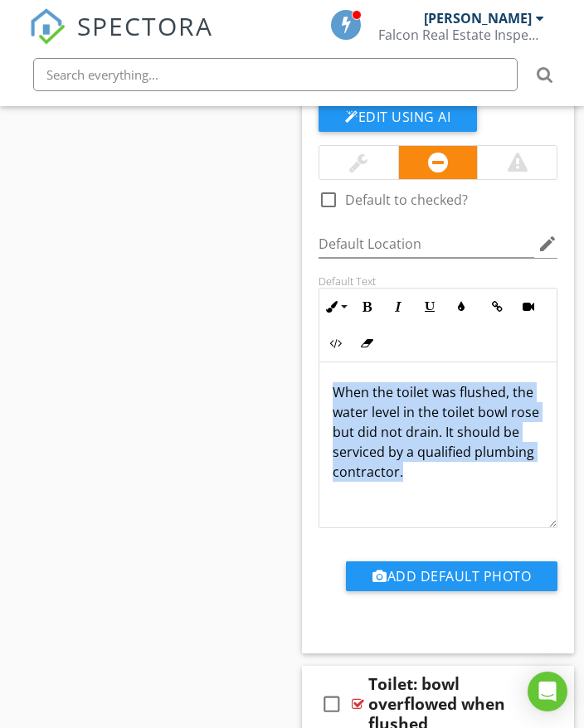
drag, startPoint x: 331, startPoint y: 384, endPoint x: 483, endPoint y: 479, distance: 179.9
click at [483, 482] on div "When the toilet was flushed, the water level in the toilet bowl rose but did no…" at bounding box center [437, 445] width 237 height 166
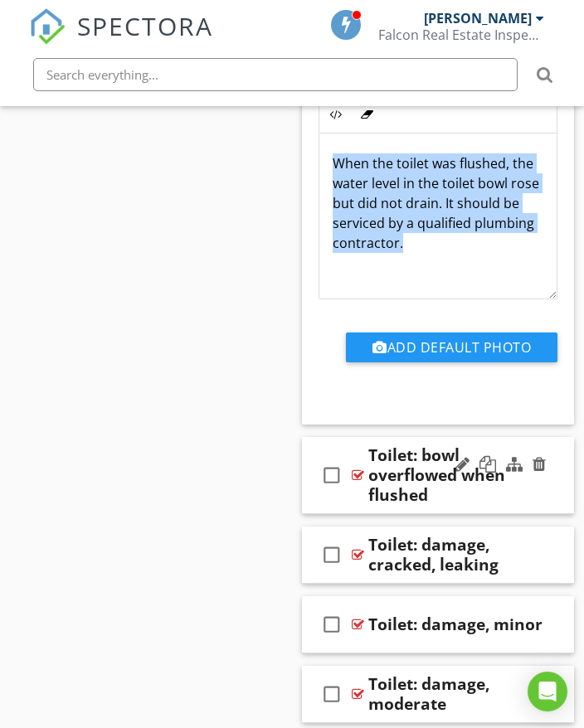
scroll to position [31822, 0]
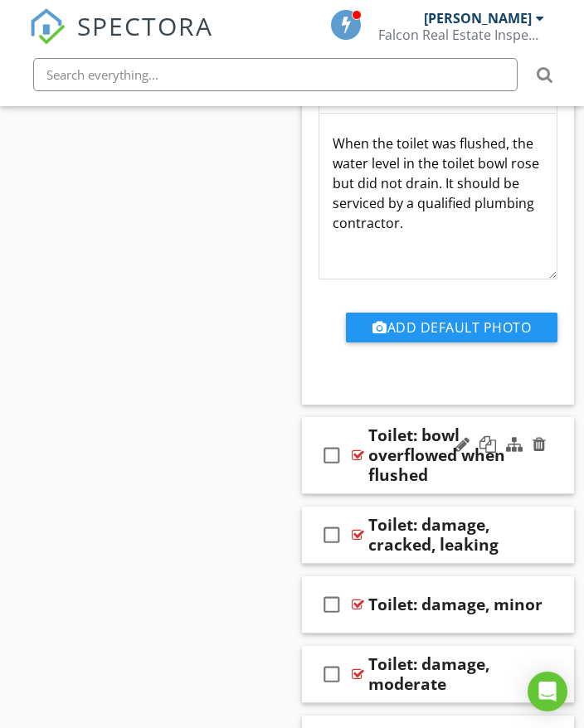
click at [531, 464] on div "Toilet: bowl overflowed when flushed" at bounding box center [457, 455] width 179 height 60
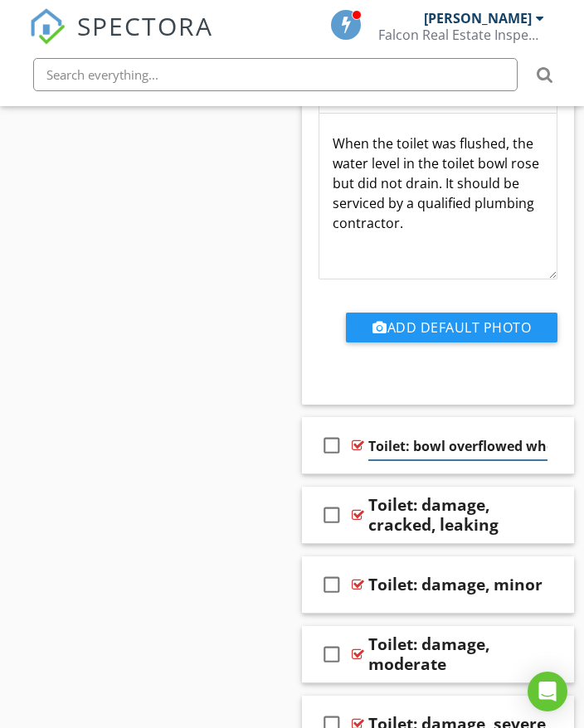
scroll to position [0, 69]
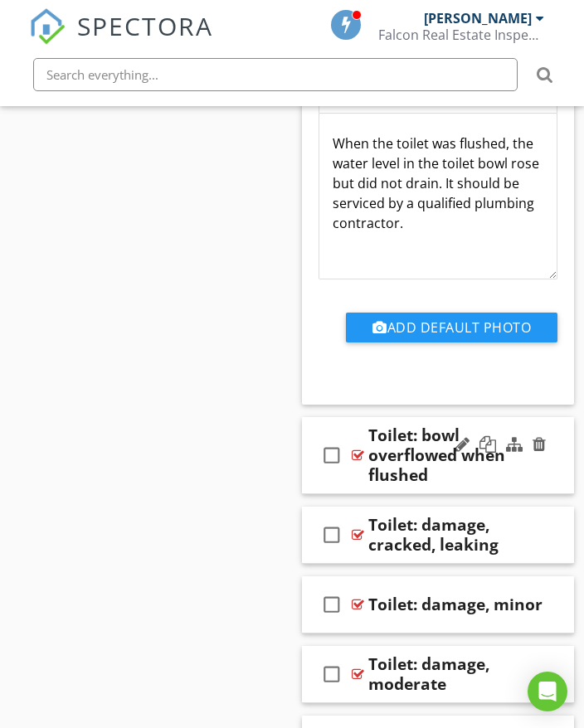
click at [555, 460] on div "check_box_outline_blank Toilet: bowl overflowed when flushed" at bounding box center [438, 455] width 272 height 77
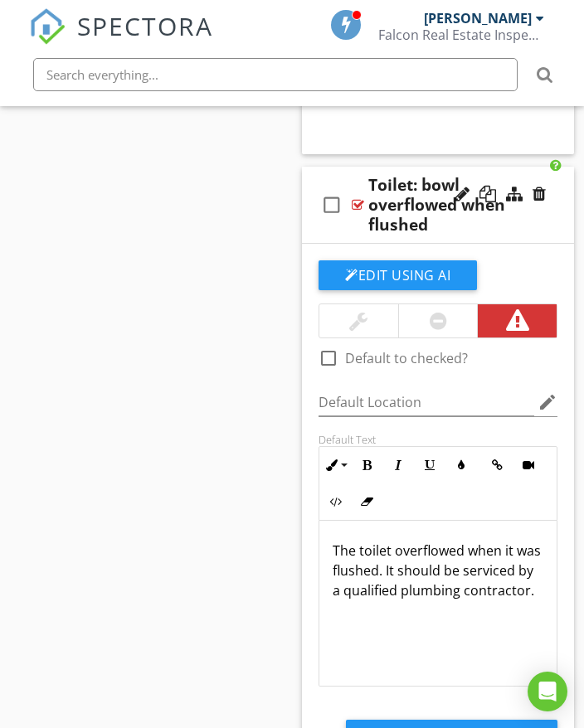
scroll to position [32154, 0]
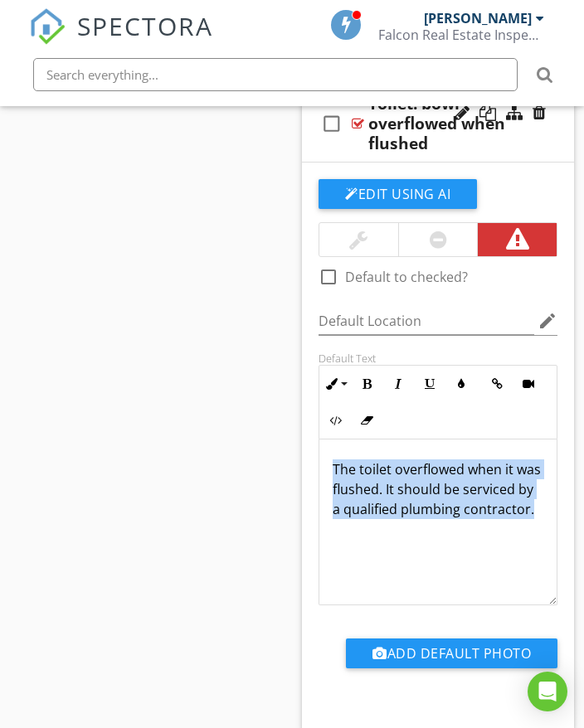
drag, startPoint x: 332, startPoint y: 465, endPoint x: 479, endPoint y: 531, distance: 161.0
click at [492, 549] on div "The toilet overflowed when it was flushed. It should be serviced by a qualified…" at bounding box center [437, 522] width 237 height 166
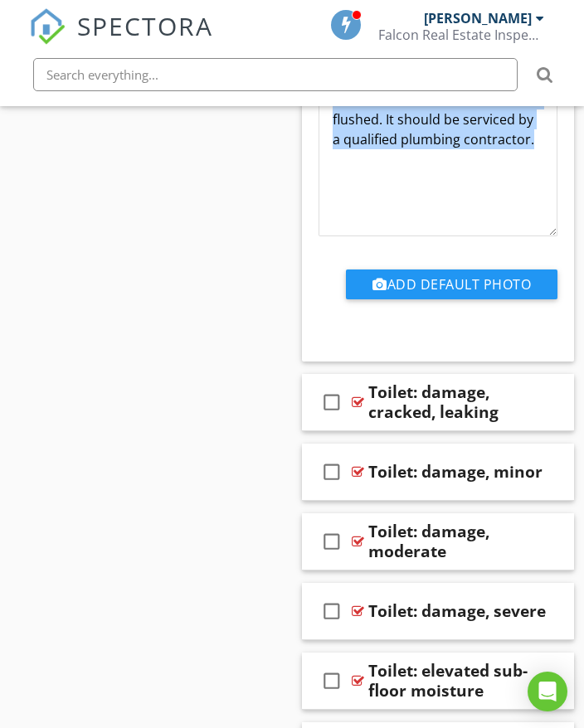
scroll to position [32568, 0]
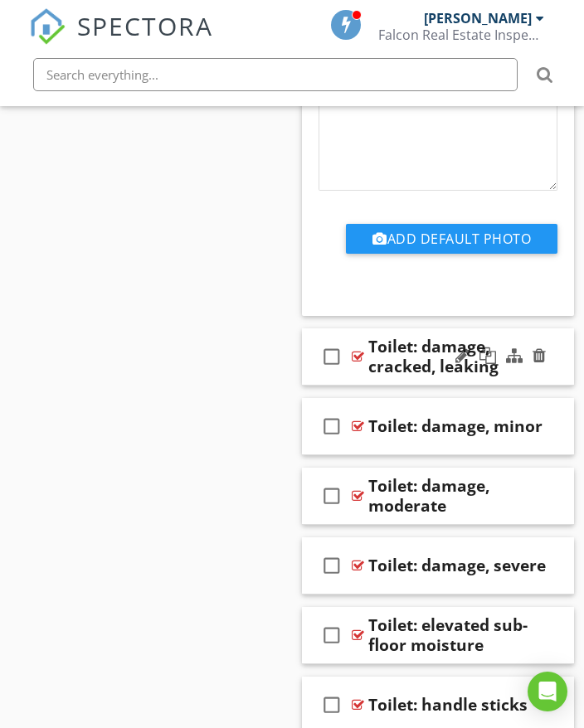
click at [551, 370] on div "check_box_outline_blank Toilet: damage, cracked, leaking" at bounding box center [438, 356] width 272 height 57
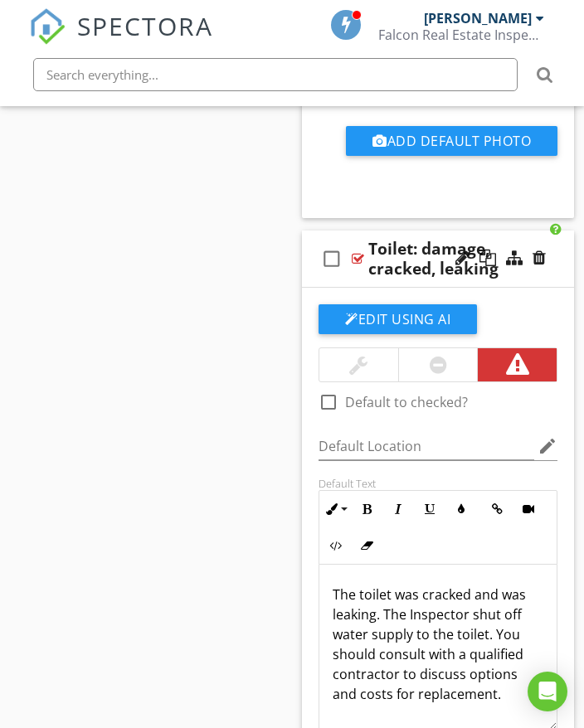
scroll to position [32734, 0]
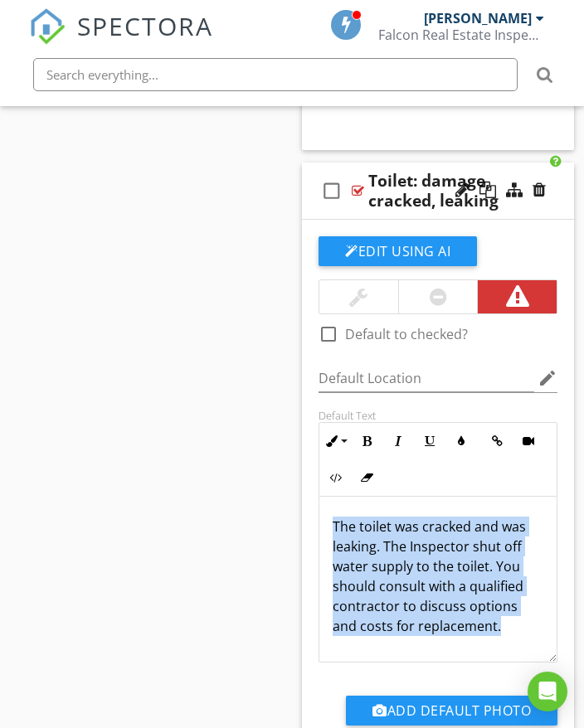
drag, startPoint x: 333, startPoint y: 519, endPoint x: 463, endPoint y: 611, distance: 159.4
click at [500, 635] on div "The toilet was cracked and was leaking. The Inspector shut off water supply to …" at bounding box center [437, 580] width 237 height 166
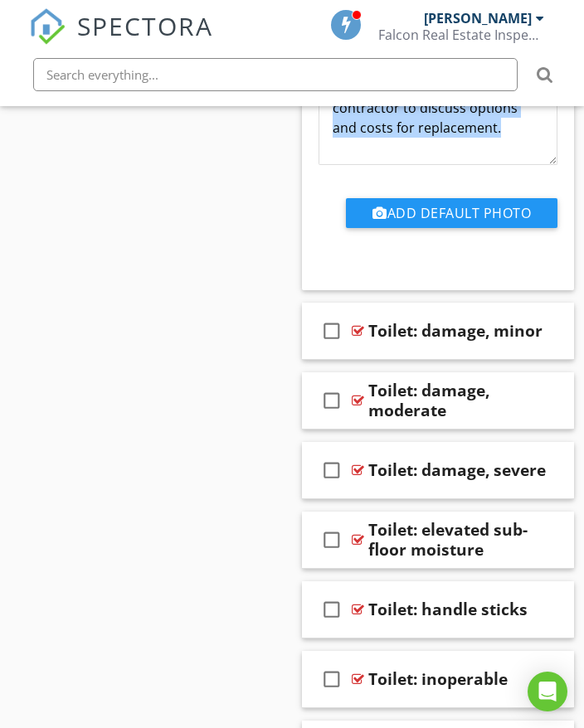
scroll to position [33231, 0]
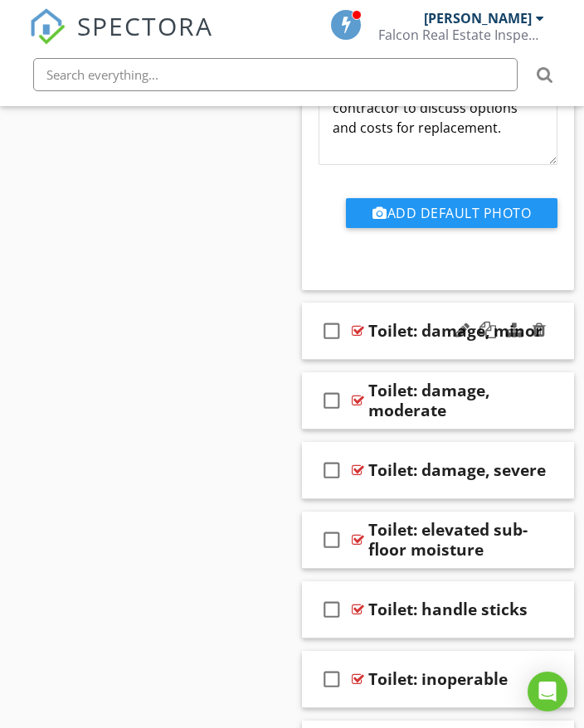
click at [561, 345] on div "check_box_outline_blank Toilet: damage, minor" at bounding box center [438, 331] width 272 height 57
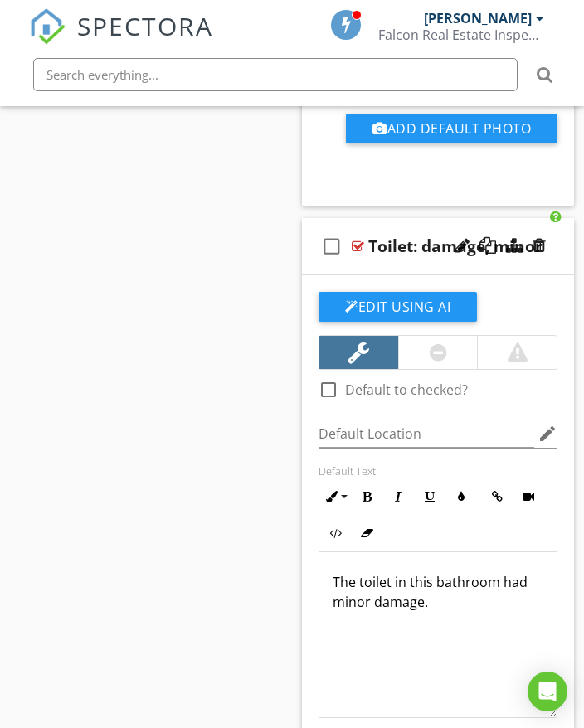
scroll to position [33397, 0]
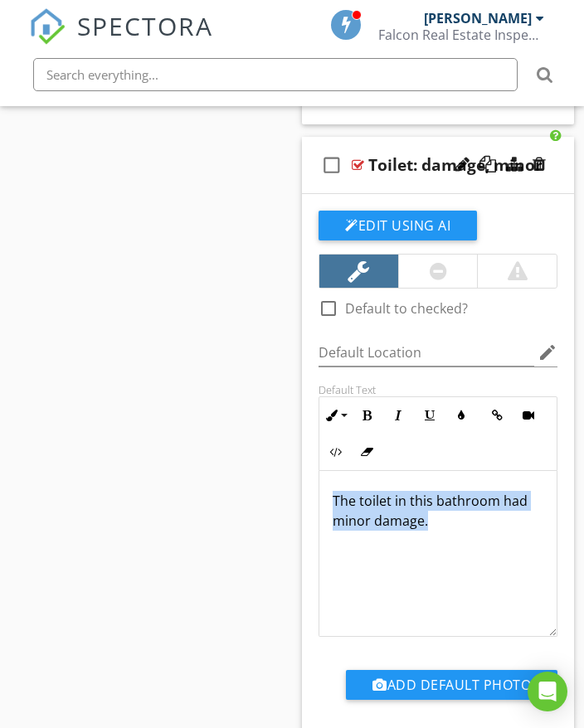
drag, startPoint x: 335, startPoint y: 495, endPoint x: 441, endPoint y: 520, distance: 109.0
click at [447, 525] on p "The toilet in this bathroom had minor damage." at bounding box center [437, 511] width 211 height 40
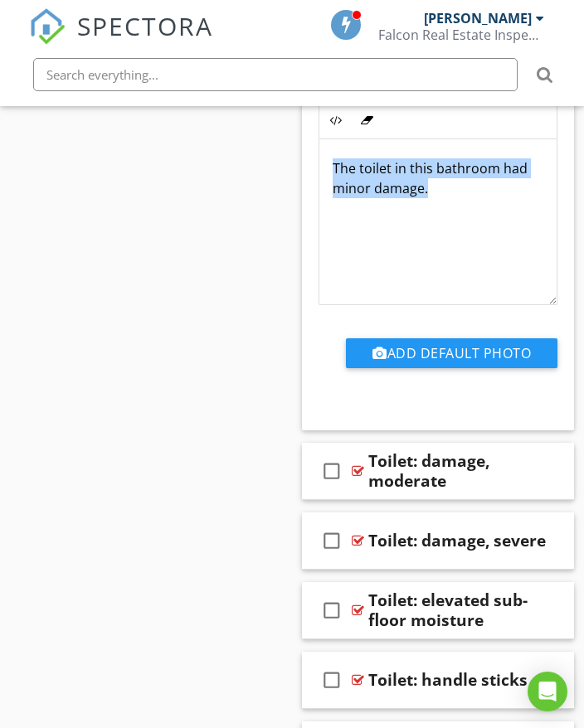
scroll to position [33812, 0]
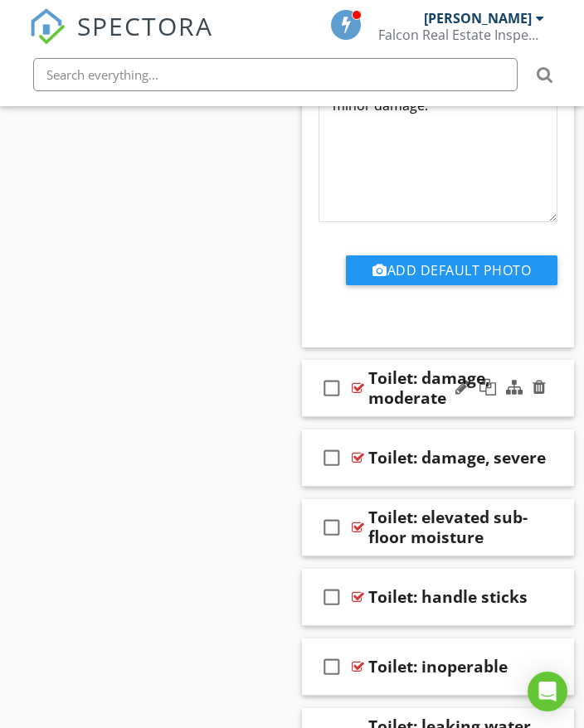
click at [542, 403] on div at bounding box center [500, 388] width 97 height 40
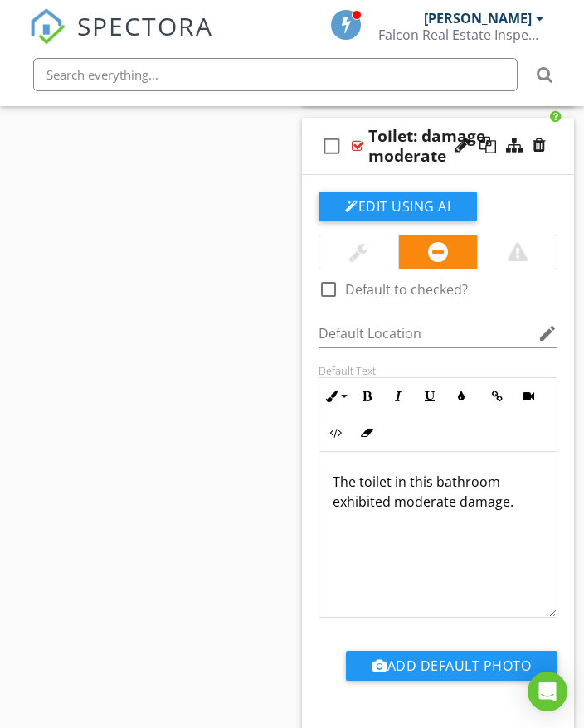
scroll to position [34060, 0]
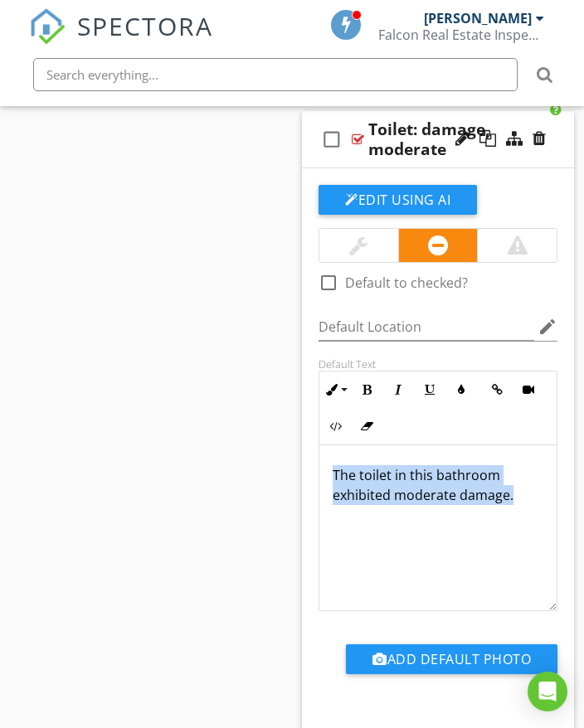
drag, startPoint x: 330, startPoint y: 467, endPoint x: 540, endPoint y: 515, distance: 215.2
click at [541, 516] on div "The toilet in this bathroom exhibited moderate damage." at bounding box center [437, 528] width 237 height 166
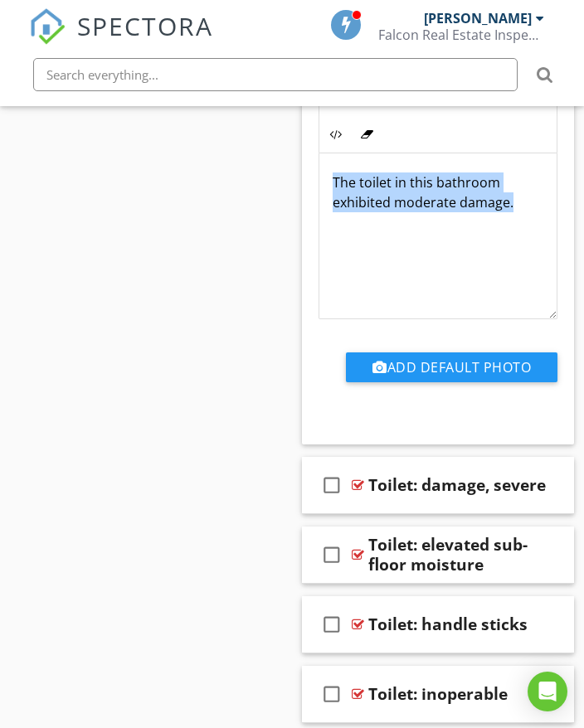
scroll to position [34392, 0]
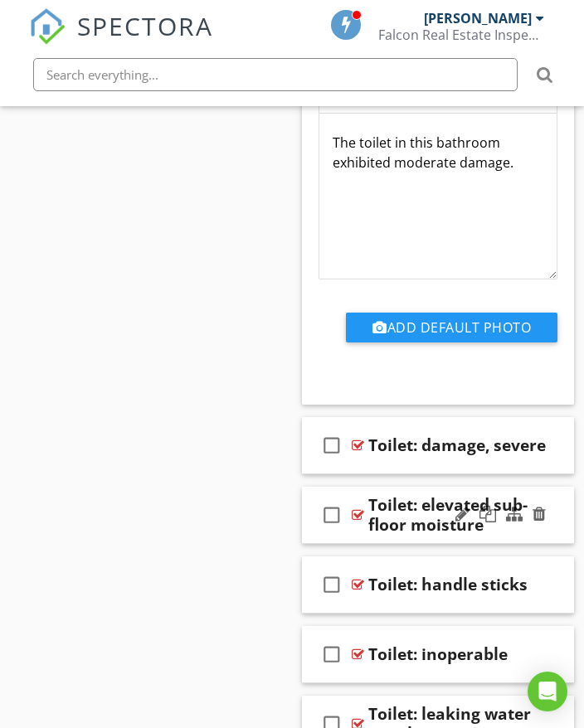
click at [552, 535] on div "check_box_outline_blank Toilet: elevated sub-floor moisture" at bounding box center [438, 515] width 272 height 57
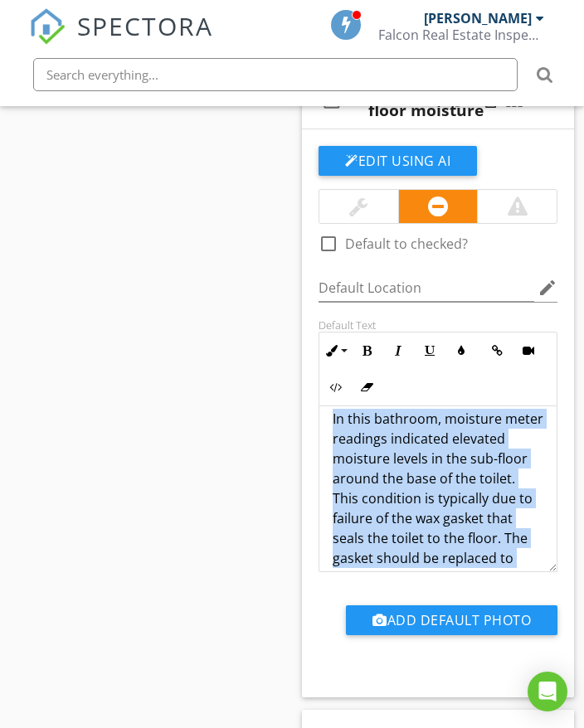
scroll to position [74, 0]
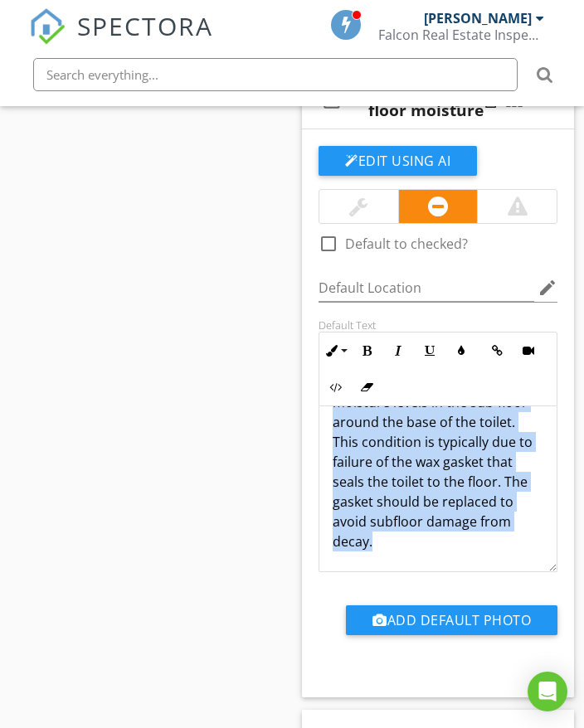
drag, startPoint x: 333, startPoint y: 429, endPoint x: 458, endPoint y: 531, distance: 161.3
click at [476, 552] on div "In this bathroom, moisture meter readings indicated elevated moisture levels in…" at bounding box center [437, 451] width 237 height 239
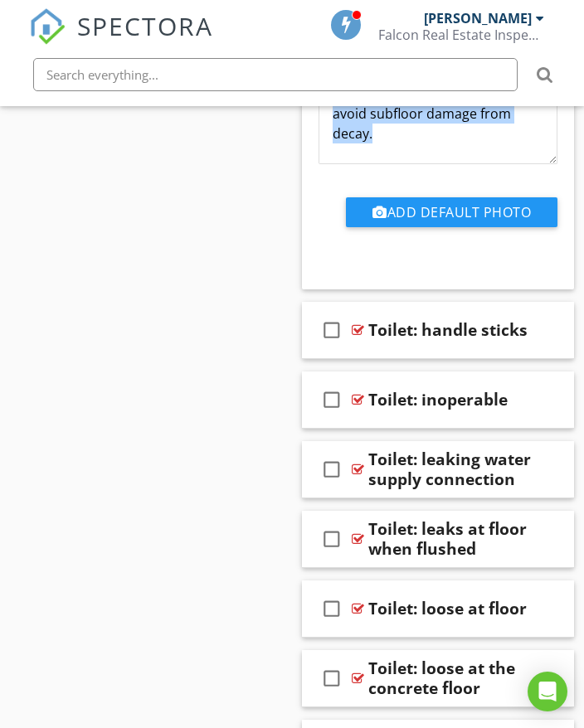
scroll to position [35221, 0]
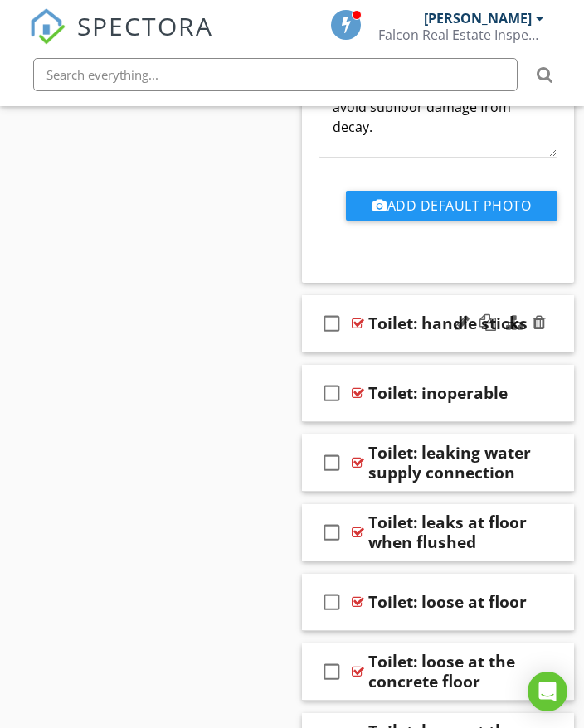
click at [555, 335] on div "check_box_outline_blank Toilet: handle sticks" at bounding box center [438, 323] width 272 height 57
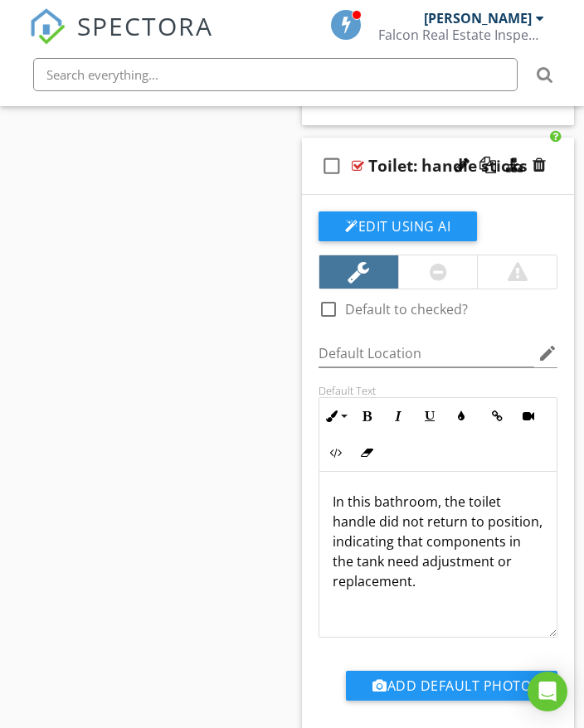
scroll to position [35387, 0]
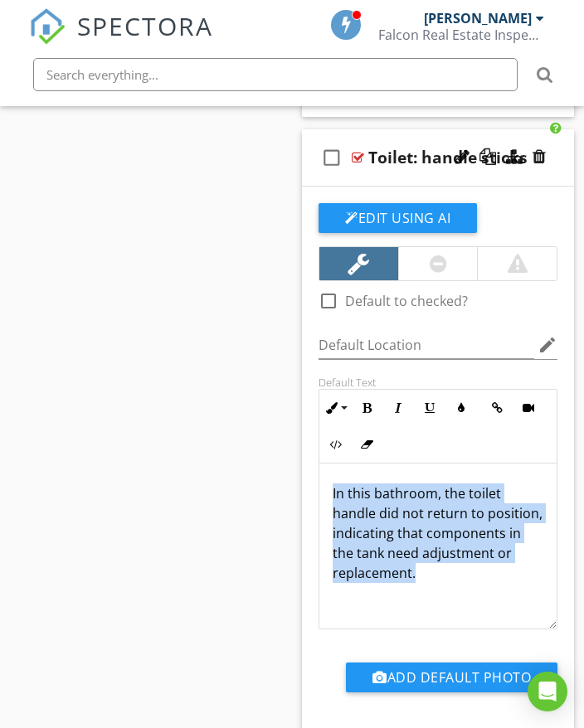
drag, startPoint x: 333, startPoint y: 487, endPoint x: 409, endPoint y: 541, distance: 92.7
click at [514, 575] on p "In this bathroom, the toilet handle did not return to position, indicating that…" at bounding box center [437, 532] width 211 height 99
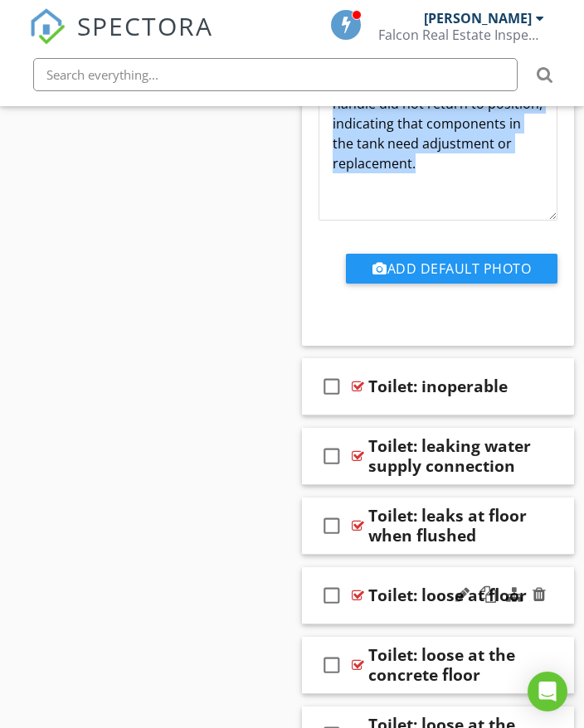
scroll to position [35801, 0]
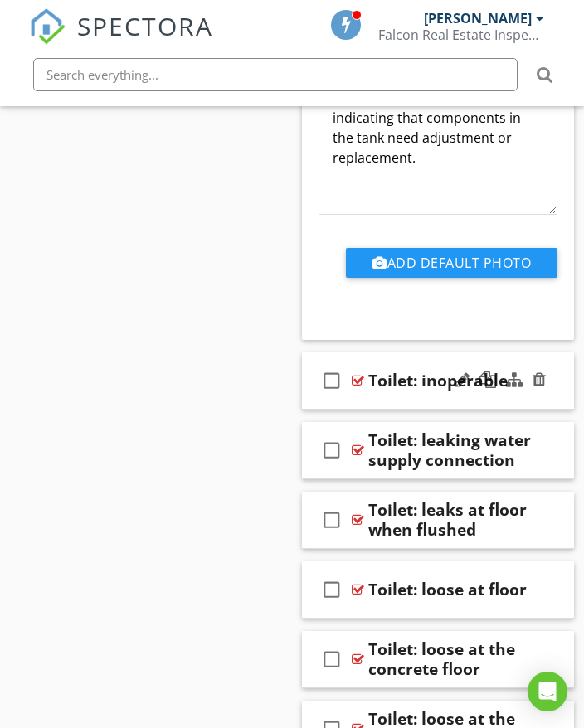
click at [545, 395] on div at bounding box center [500, 381] width 97 height 40
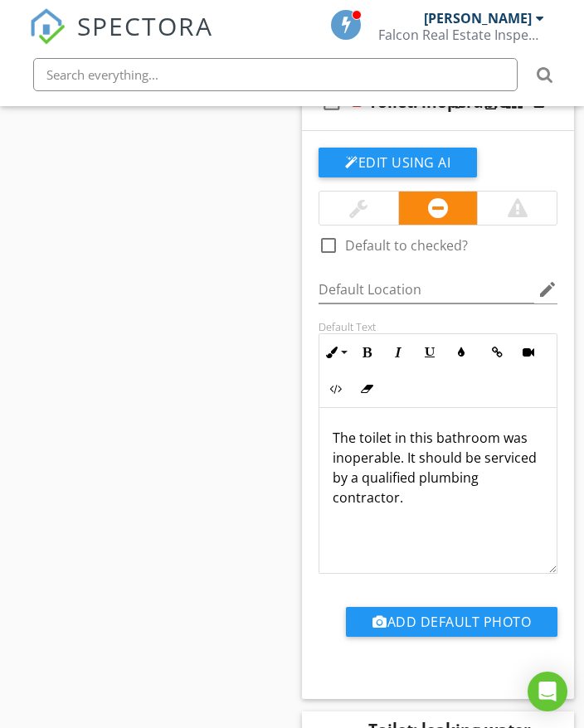
scroll to position [36133, 0]
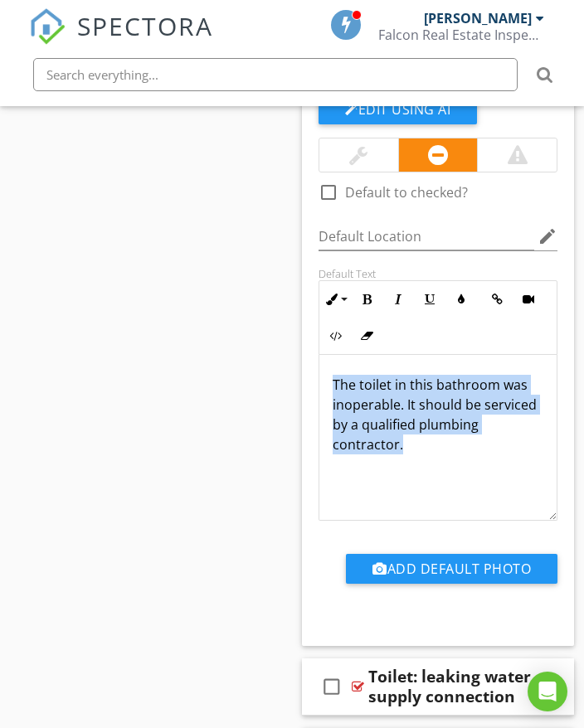
drag, startPoint x: 334, startPoint y: 381, endPoint x: 453, endPoint y: 439, distance: 132.7
click at [481, 451] on div "The toilet in this bathroom was inoperable. It should be serviced by a qualifie…" at bounding box center [437, 438] width 237 height 166
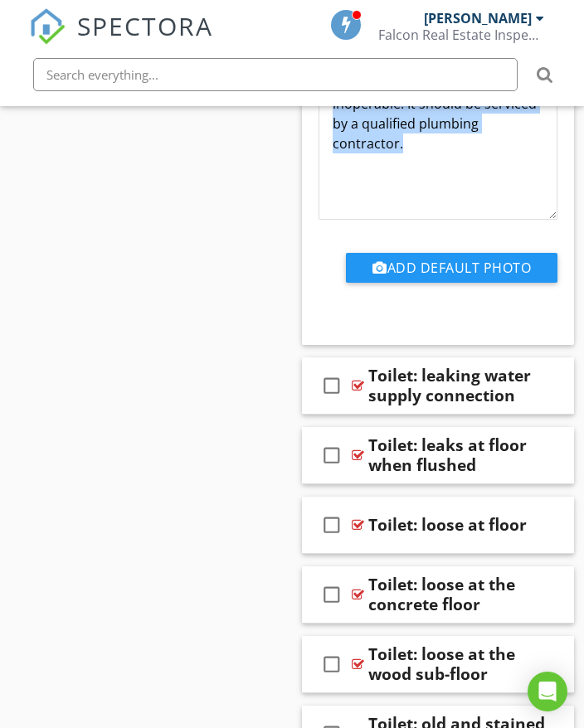
scroll to position [36465, 0]
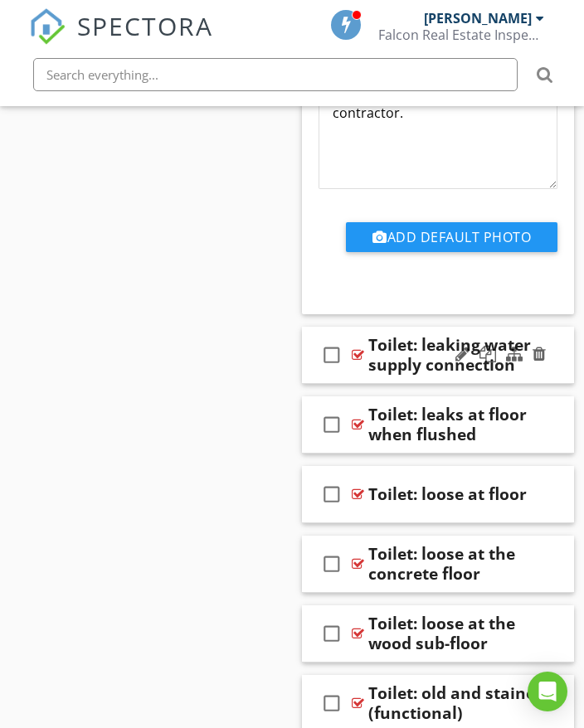
click at [556, 360] on div "check_box_outline_blank Toilet: leaking water supply connection" at bounding box center [438, 355] width 272 height 57
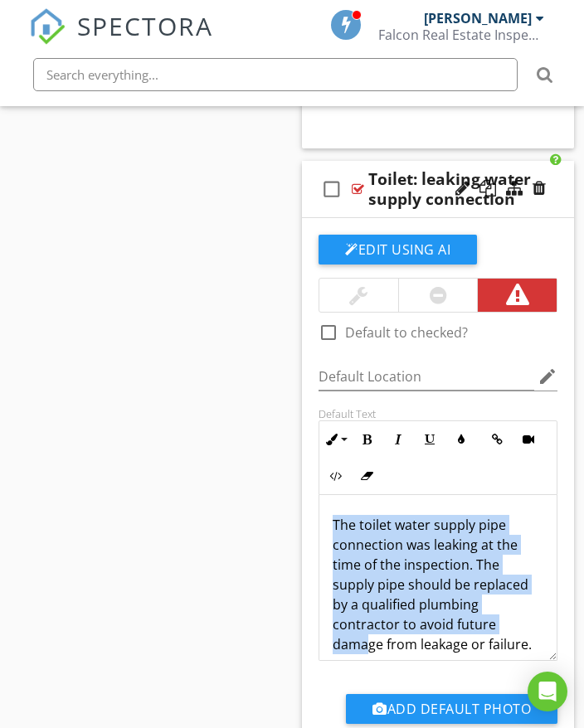
scroll to position [14, 0]
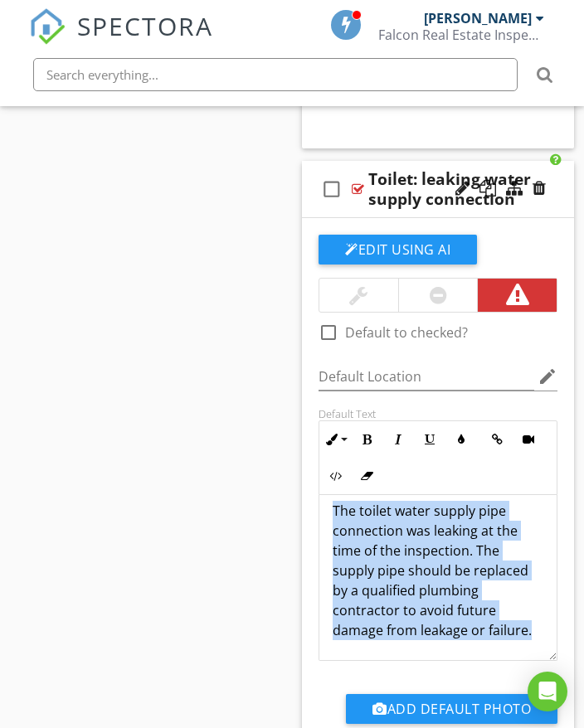
drag, startPoint x: 329, startPoint y: 518, endPoint x: 502, endPoint y: 638, distance: 210.4
click at [529, 656] on div "The toilet water supply pipe connection was leaking at the time of the inspecti…" at bounding box center [437, 570] width 237 height 179
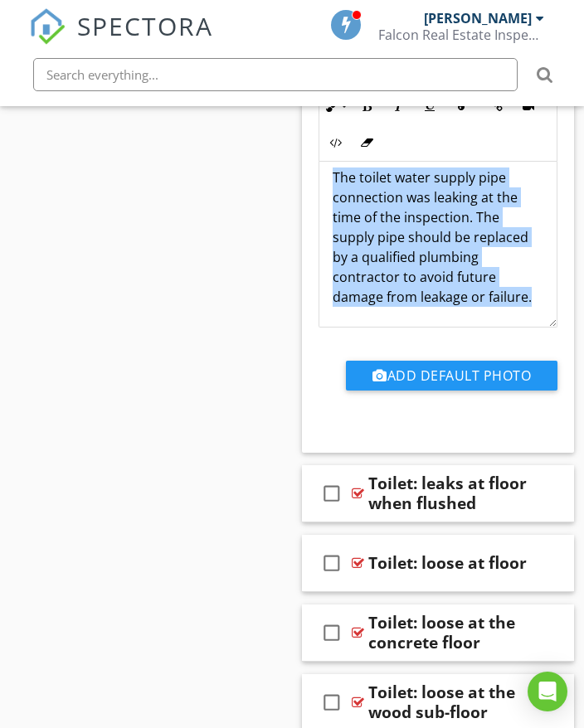
scroll to position [37045, 0]
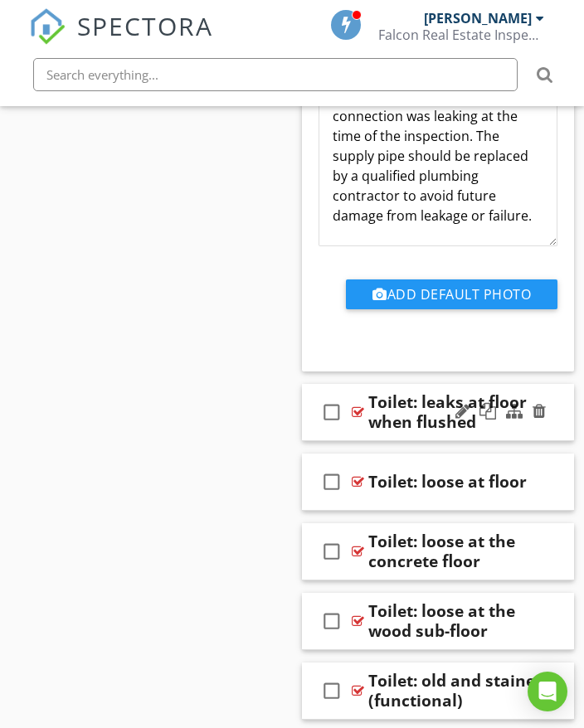
click at [547, 412] on div at bounding box center [500, 412] width 97 height 40
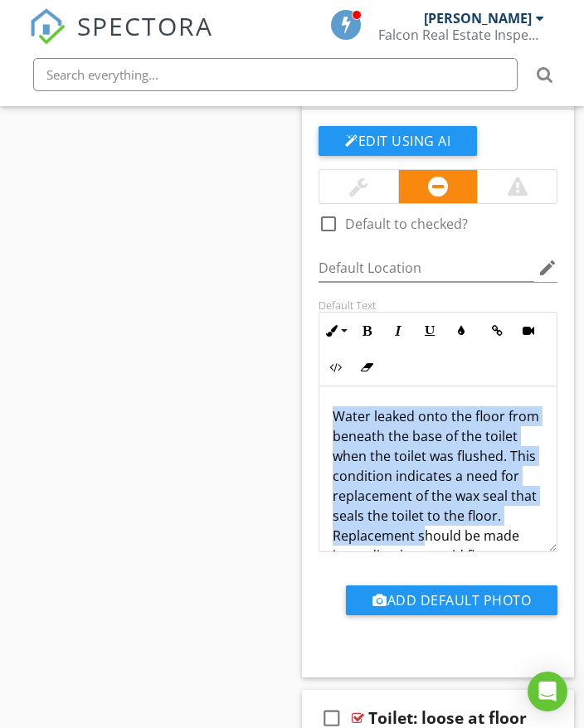
scroll to position [74, 0]
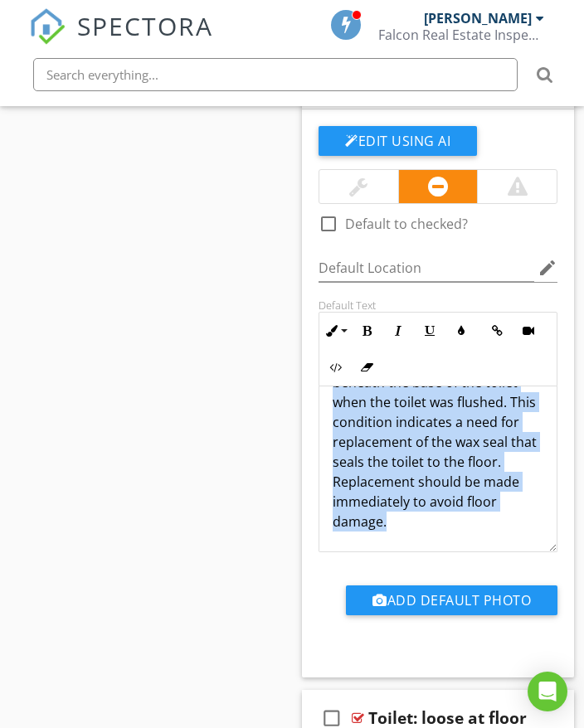
drag, startPoint x: 332, startPoint y: 408, endPoint x: 477, endPoint y: 519, distance: 182.1
click at [478, 522] on p "Water leaked onto the floor from beneath the base of the toilet when the toilet…" at bounding box center [437, 441] width 211 height 179
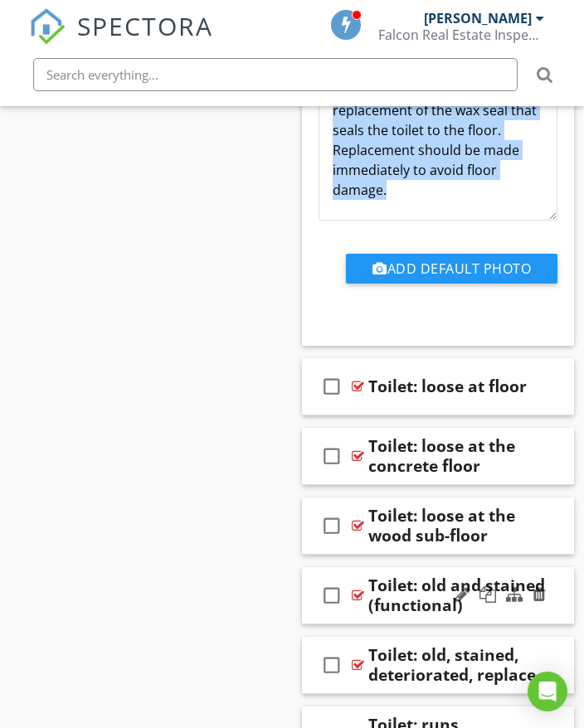
scroll to position [37791, 0]
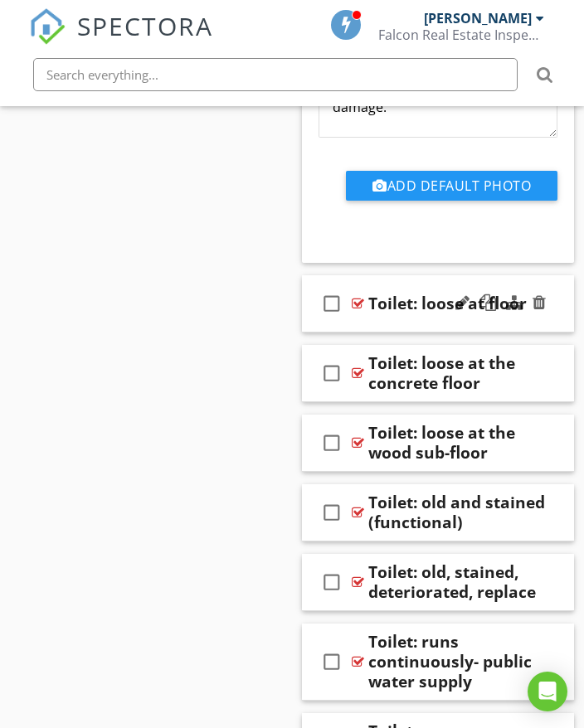
click at [559, 310] on div "check_box_outline_blank Toilet: loose at floor" at bounding box center [438, 303] width 272 height 57
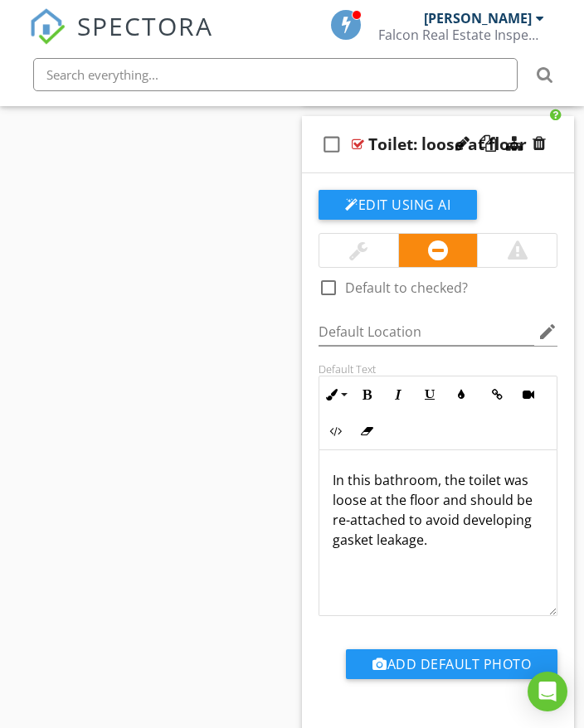
scroll to position [38040, 0]
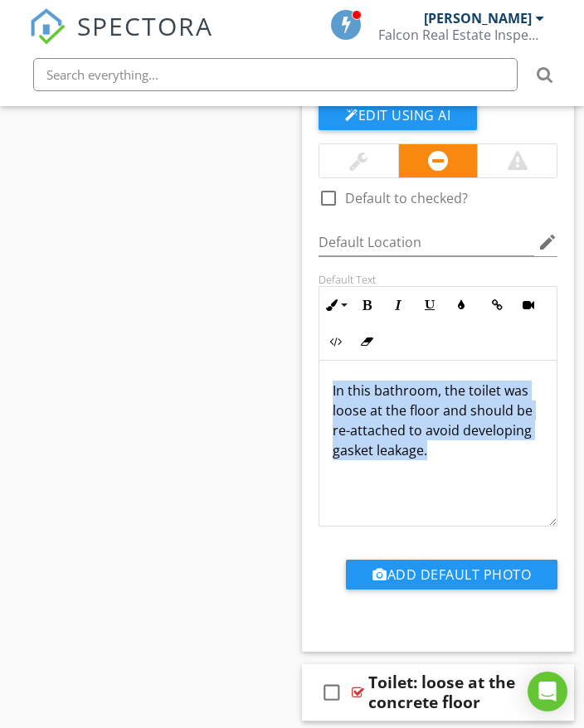
drag, startPoint x: 332, startPoint y: 388, endPoint x: 457, endPoint y: 453, distance: 140.5
click at [468, 463] on div "In this bathroom, the toilet was loose at the floor and should be re-attached t…" at bounding box center [437, 444] width 237 height 166
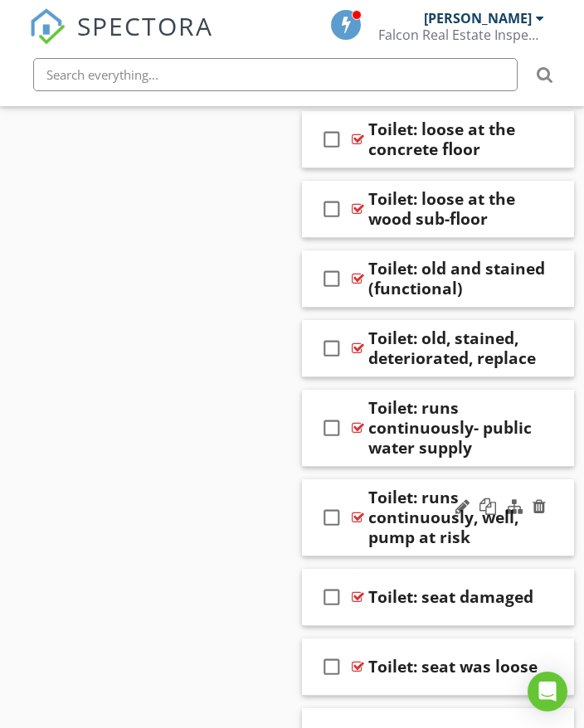
scroll to position [38620, 0]
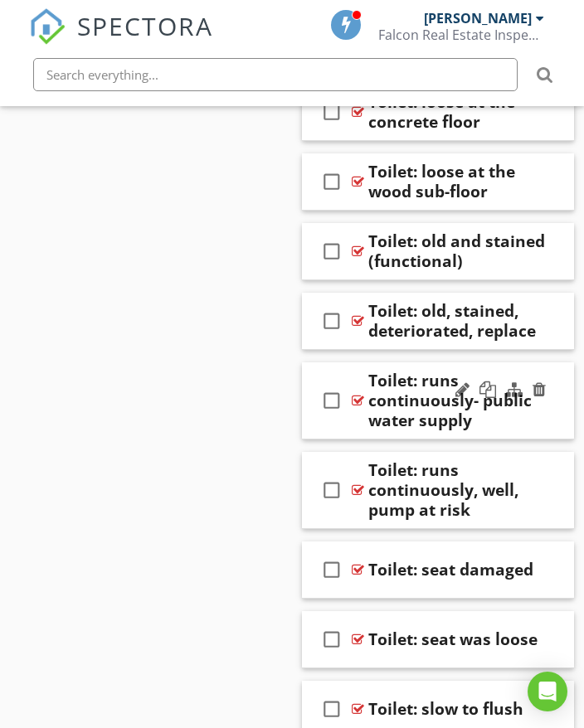
click at [545, 424] on div "Toilet: runs continuously- public water supply" at bounding box center [457, 401] width 179 height 60
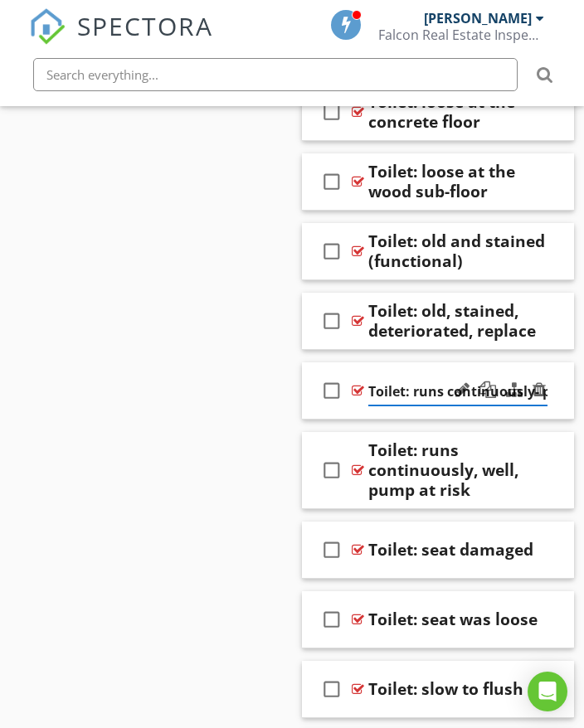
scroll to position [0, 123]
click at [560, 401] on div "check_box_outline_blank Toilet: runs continuously- public water supply" at bounding box center [438, 390] width 272 height 57
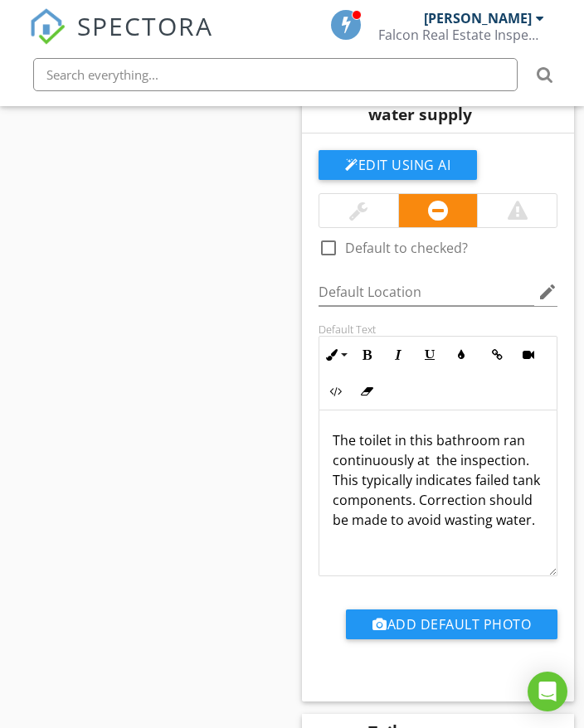
scroll to position [38952, 0]
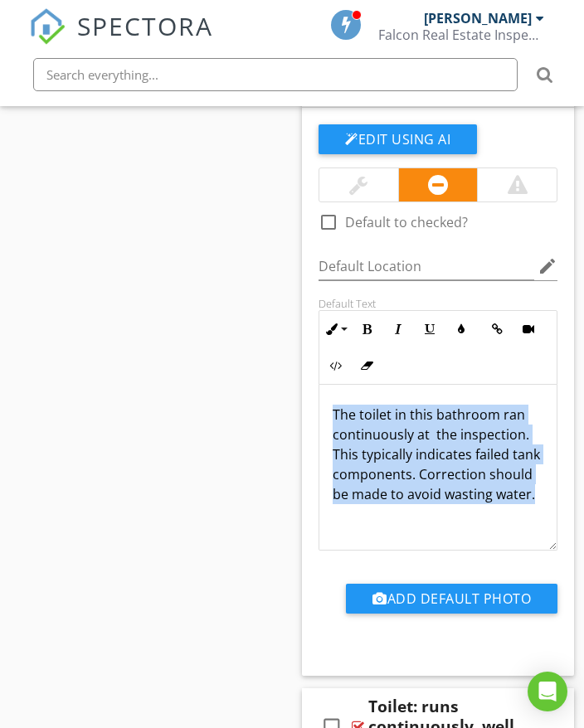
drag, startPoint x: 328, startPoint y: 407, endPoint x: 439, endPoint y: 492, distance: 140.1
click at [458, 518] on div "The toilet in this bathroom ran continuously at the inspection. This typically …" at bounding box center [437, 468] width 237 height 166
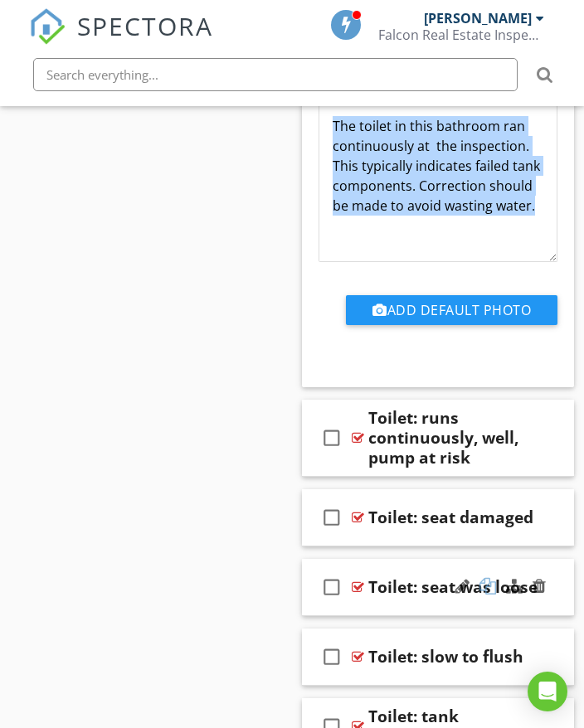
scroll to position [39283, 0]
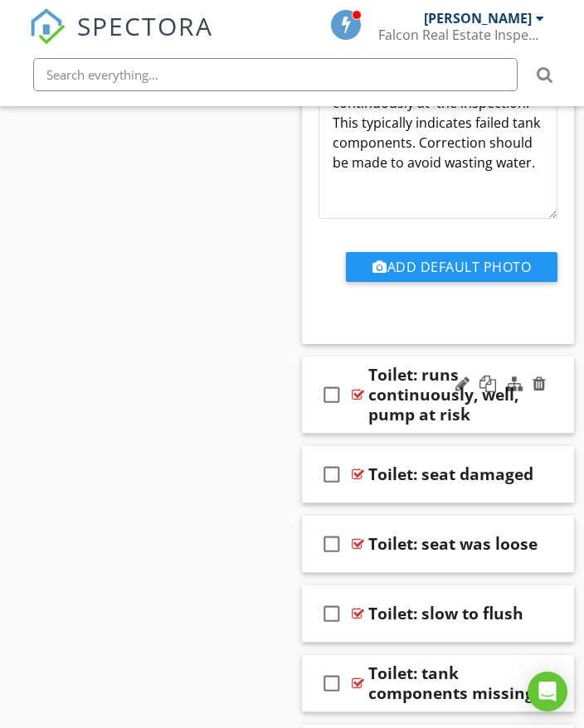
click at [556, 415] on div "check_box_outline_blank Toilet: runs continuously, well, pump at risk" at bounding box center [438, 394] width 272 height 77
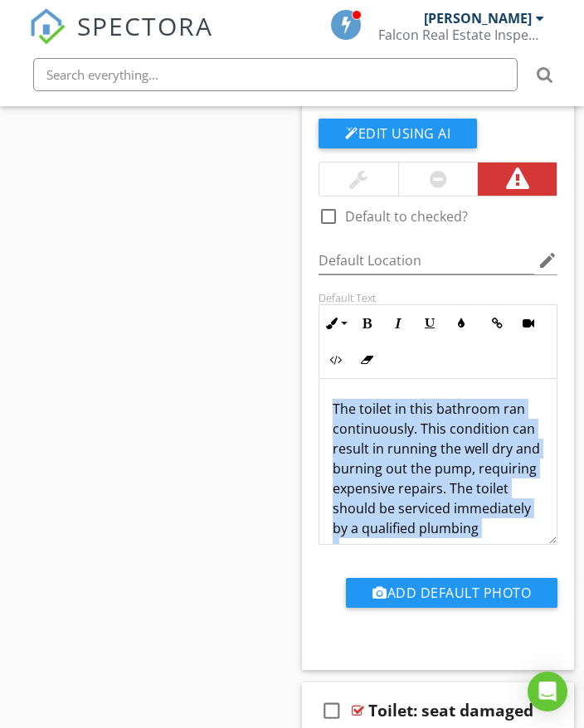
scroll to position [34, 0]
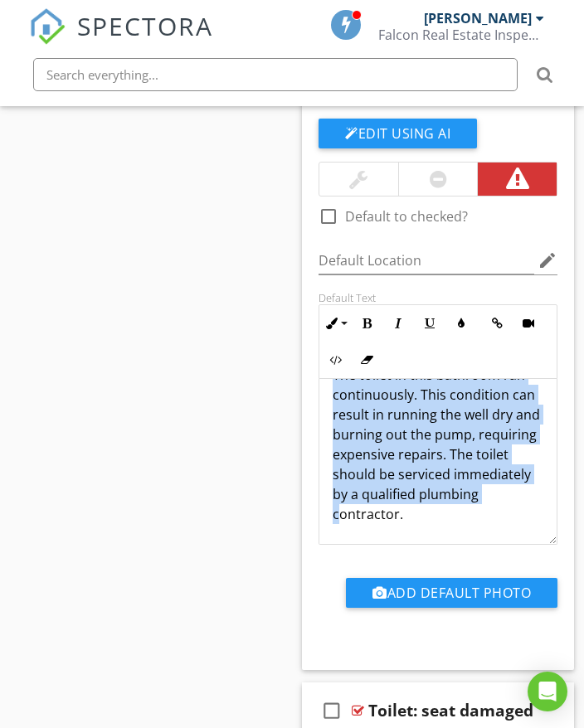
drag, startPoint x: 332, startPoint y: 402, endPoint x: 472, endPoint y: 518, distance: 181.3
click at [473, 523] on p "The toilet in this bathroom ran continuously. This condition can result in runn…" at bounding box center [437, 444] width 211 height 159
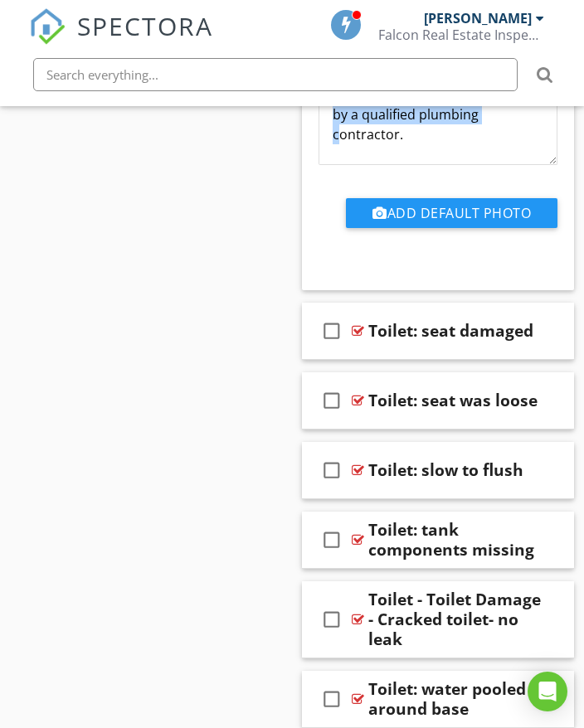
scroll to position [40029, 0]
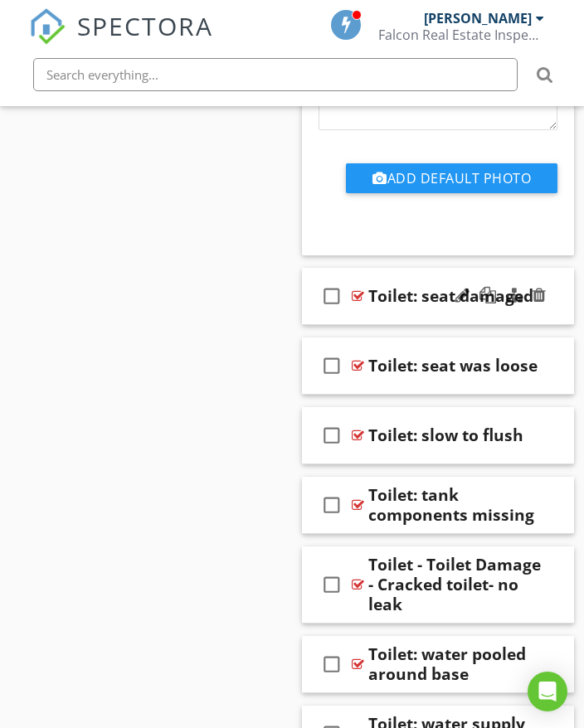
click at [560, 309] on div "check_box_outline_blank Toilet: seat damaged" at bounding box center [438, 296] width 272 height 57
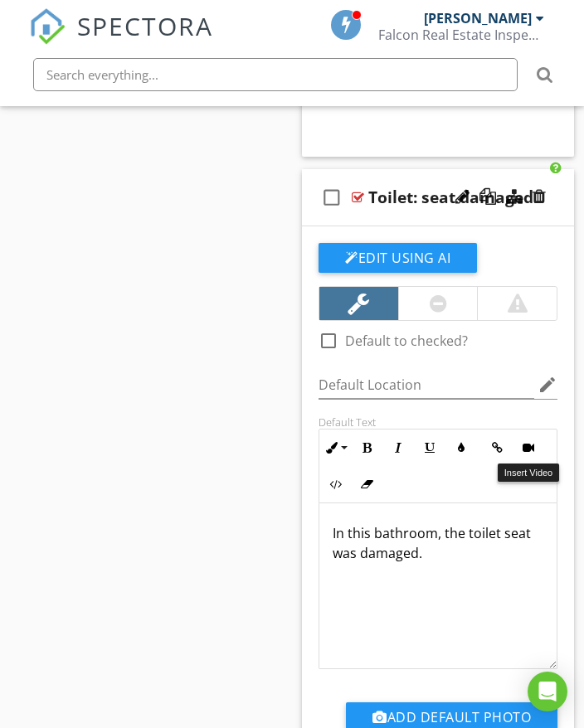
scroll to position [40195, 0]
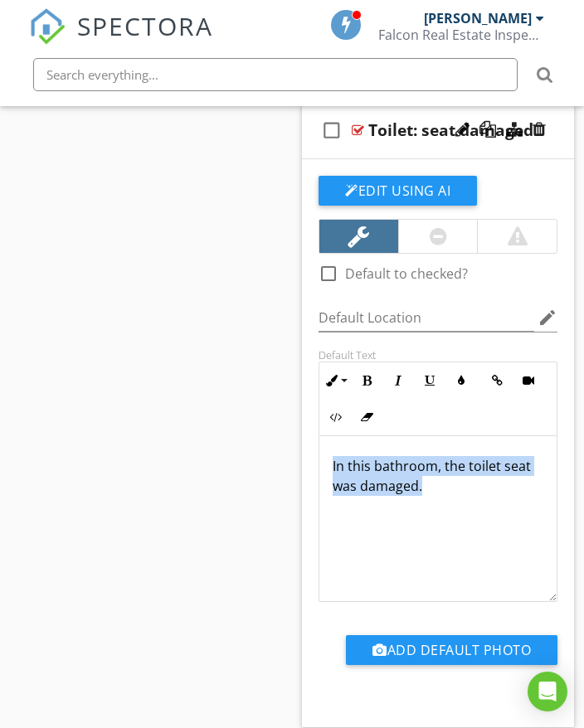
drag, startPoint x: 332, startPoint y: 464, endPoint x: 444, endPoint y: 492, distance: 115.4
click at [448, 496] on div "In this bathroom, the toilet seat was damaged." at bounding box center [437, 519] width 237 height 166
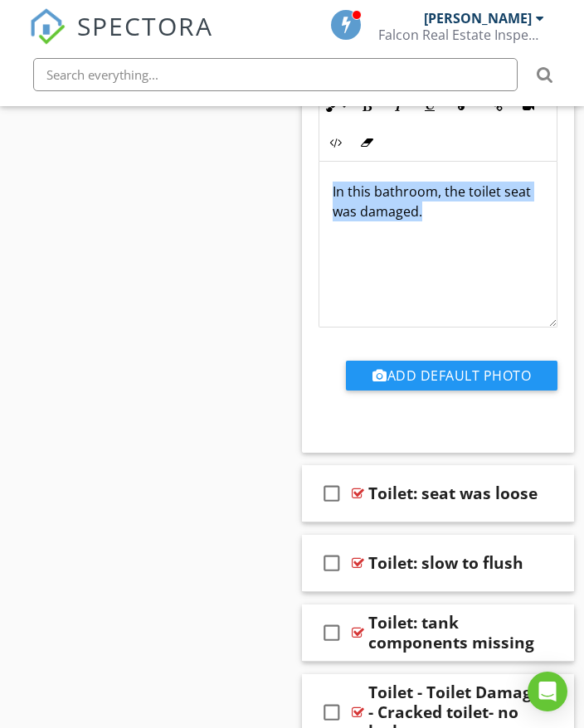
scroll to position [40527, 0]
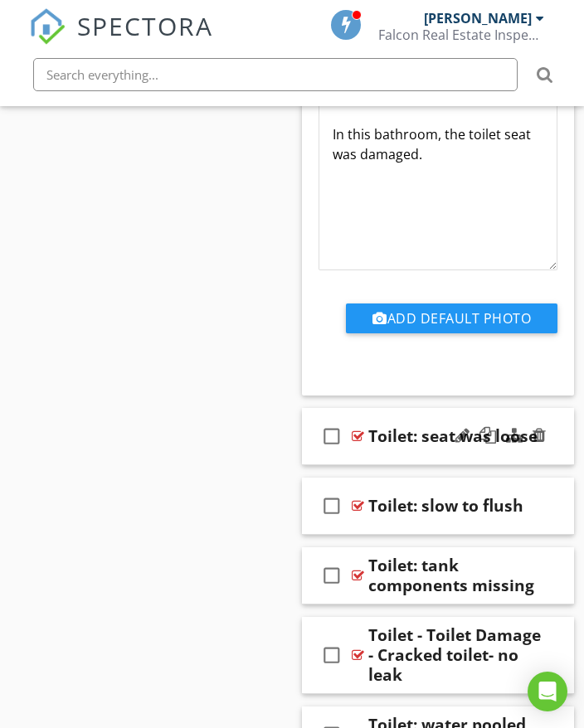
click at [558, 450] on div "check_box_outline_blank Toilet: seat was loose" at bounding box center [438, 436] width 272 height 57
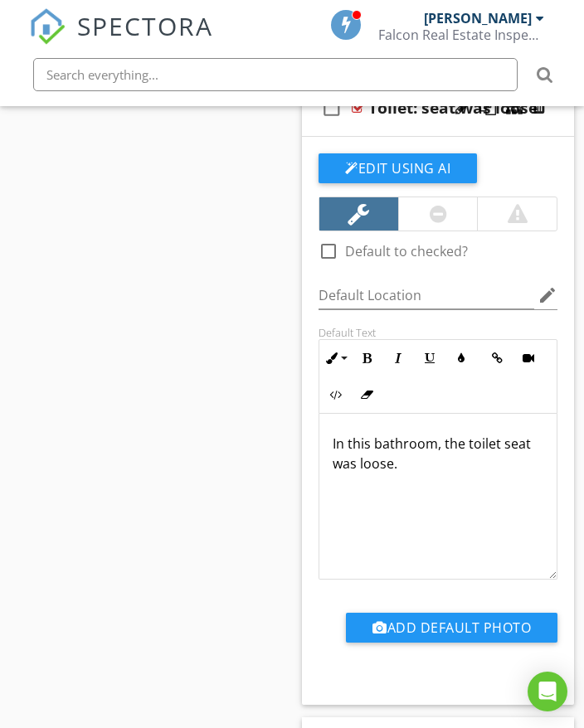
scroll to position [40858, 0]
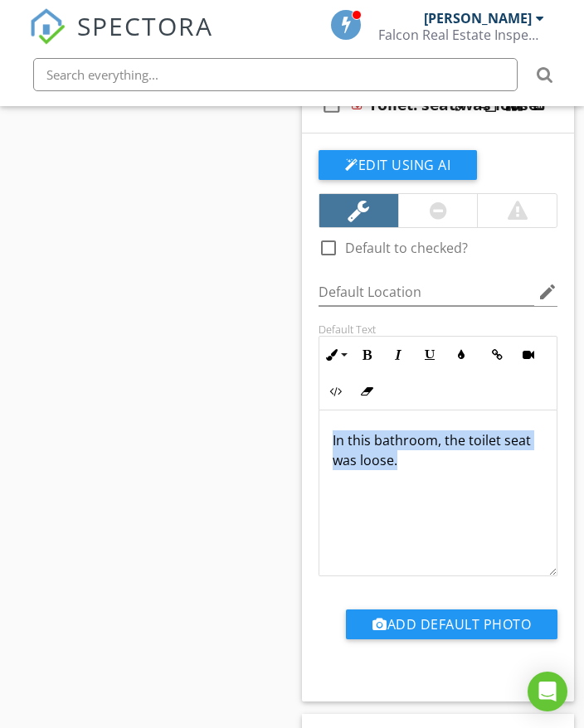
drag, startPoint x: 332, startPoint y: 436, endPoint x: 389, endPoint y: 453, distance: 59.6
click at [415, 468] on div "In this bathroom, the toilet seat was loose." at bounding box center [437, 493] width 237 height 166
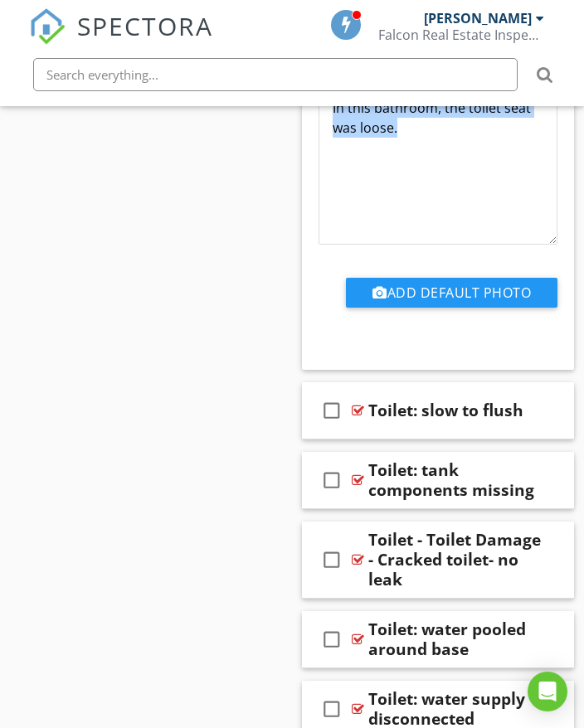
scroll to position [41273, 0]
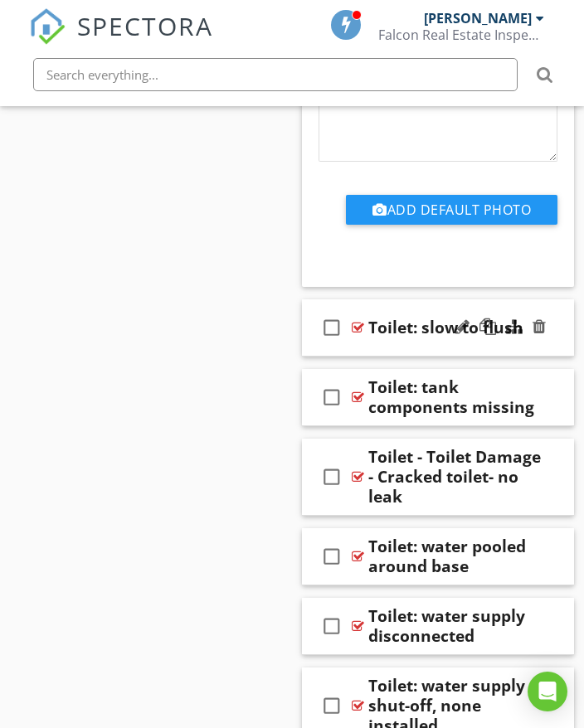
click at [570, 323] on div "check_box_outline_blank Toilet: slow to flush" at bounding box center [438, 327] width 272 height 57
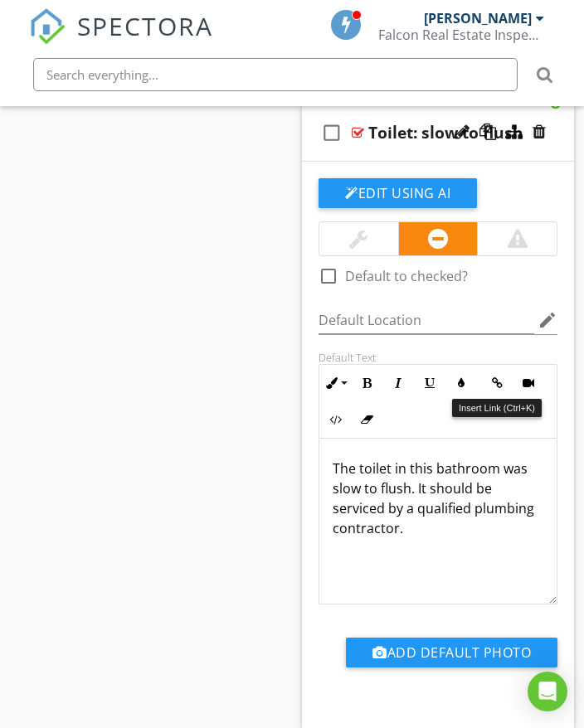
scroll to position [41522, 0]
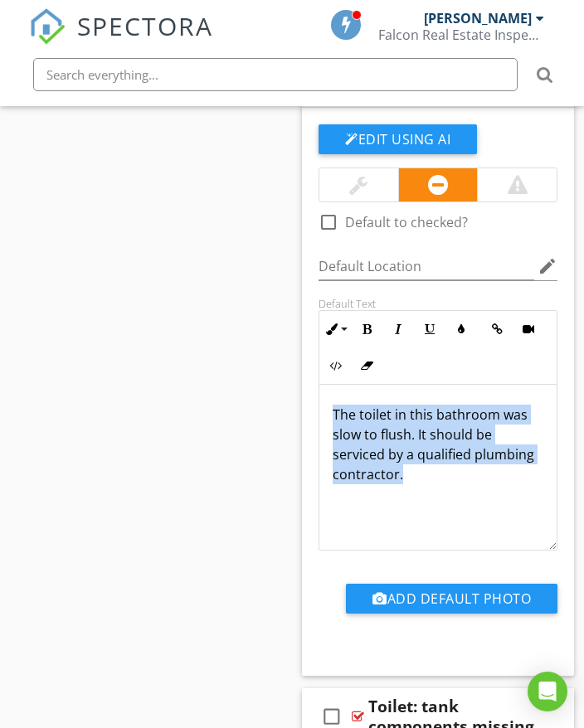
drag, startPoint x: 343, startPoint y: 419, endPoint x: 463, endPoint y: 482, distance: 135.7
click at [501, 492] on div "The toilet in this bathroom was slow to flush. It should be serviced by a quali…" at bounding box center [437, 468] width 237 height 166
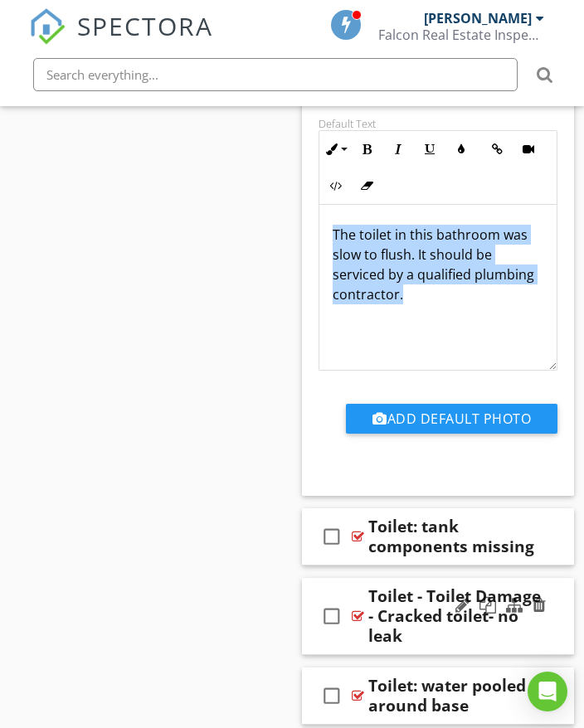
scroll to position [41853, 0]
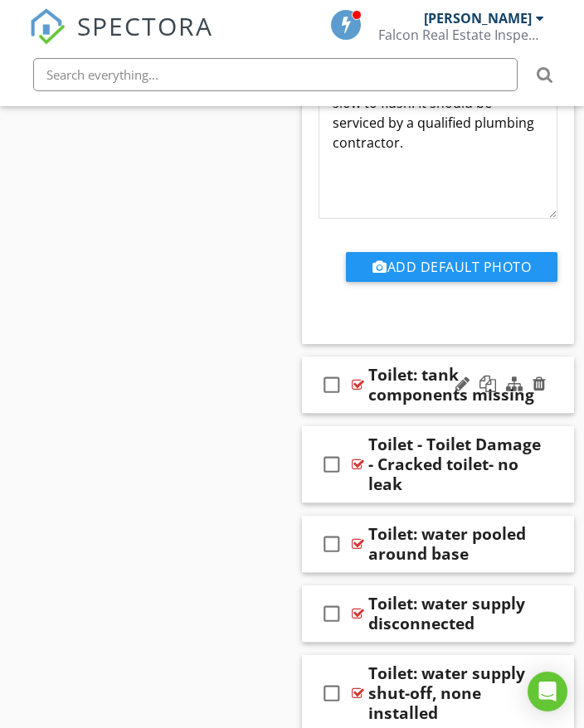
click at [552, 379] on div "check_box_outline_blank Toilet: tank components missing" at bounding box center [438, 384] width 272 height 57
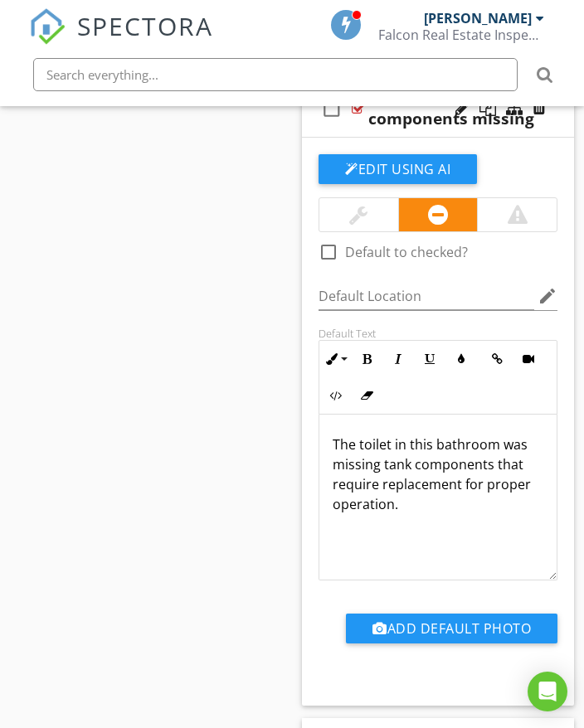
scroll to position [42185, 0]
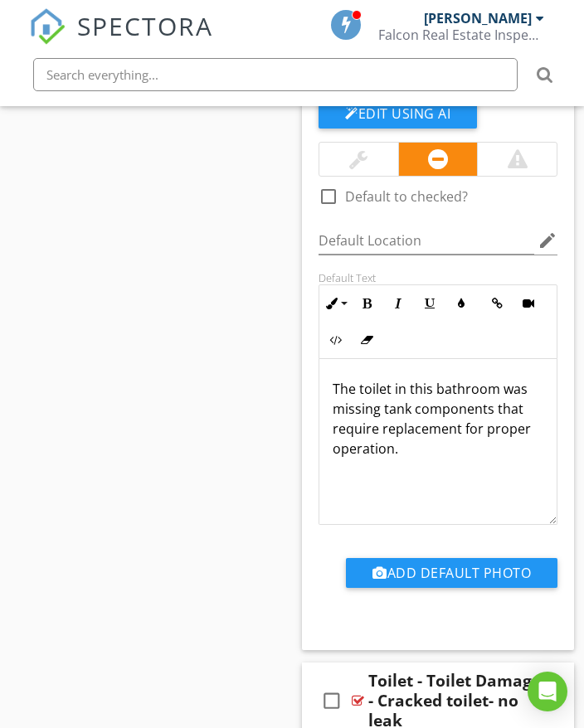
drag, startPoint x: 332, startPoint y: 381, endPoint x: 454, endPoint y: 458, distance: 144.5
click at [454, 458] on div "The toilet in this bathroom was missing tank components that require replacemen…" at bounding box center [437, 442] width 237 height 166
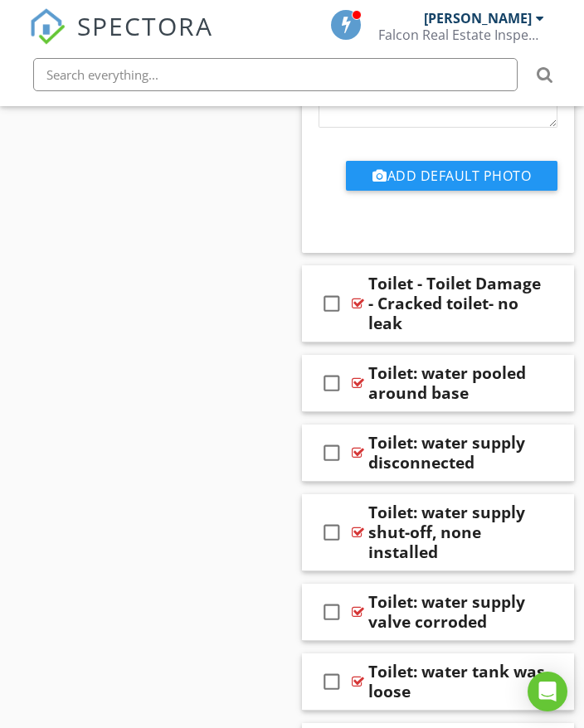
scroll to position [42599, 0]
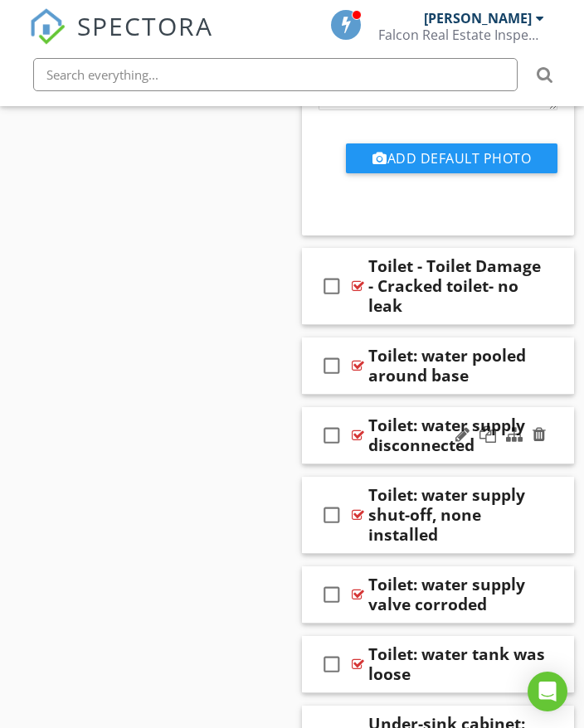
click at [549, 439] on div "check_box_outline_blank Toilet: water supply disconnected" at bounding box center [438, 435] width 272 height 57
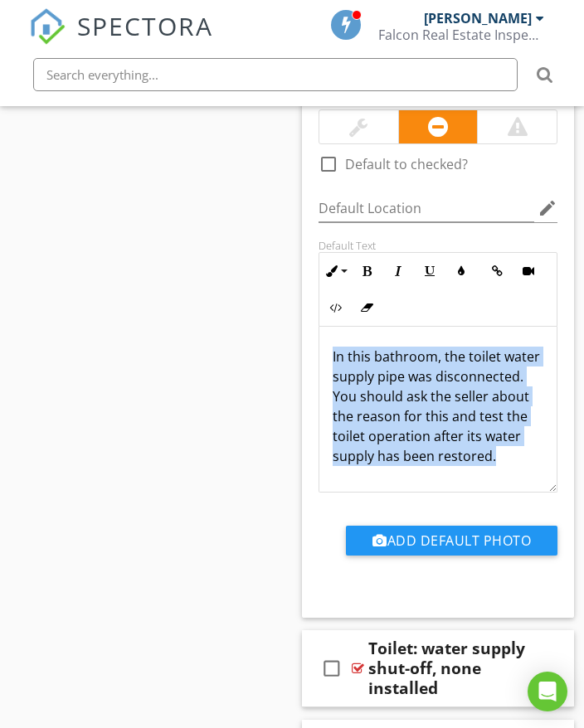
scroll to position [14, 0]
drag, startPoint x: 332, startPoint y: 357, endPoint x: 477, endPoint y: 462, distance: 178.1
click at [479, 465] on p "In this bathroom, the toilet water supply pipe was disconnected. You should ask…" at bounding box center [437, 405] width 211 height 119
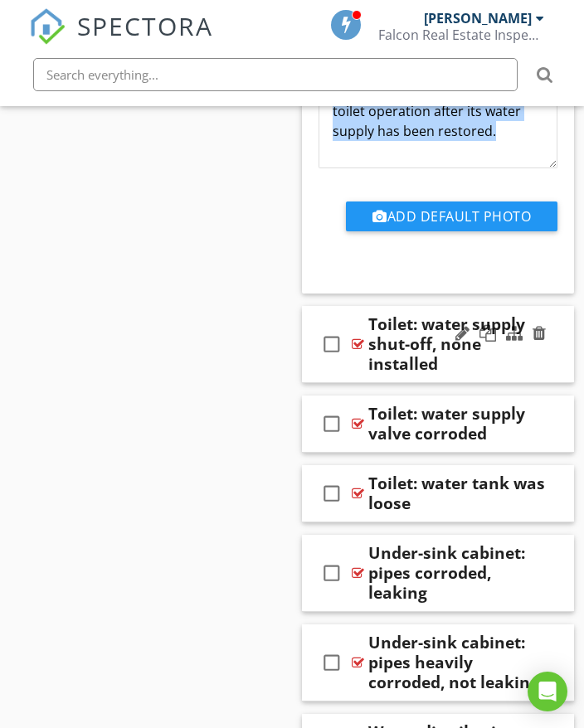
scroll to position [43345, 0]
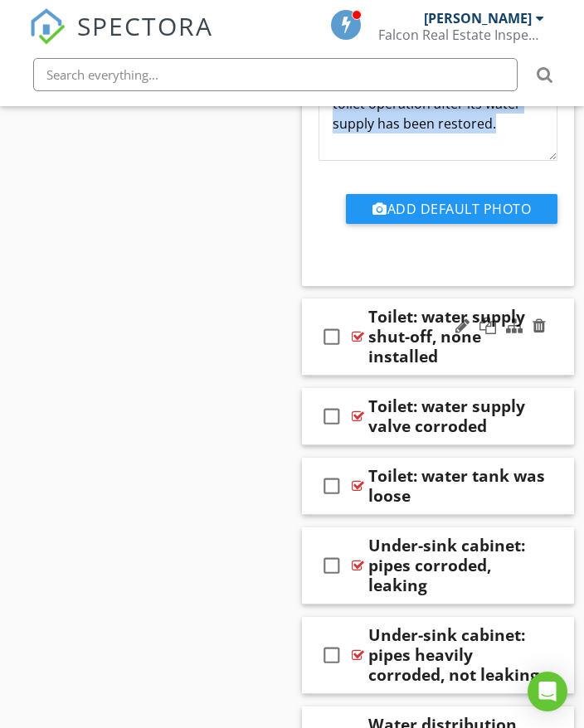
click at [559, 361] on div "check_box_outline_blank Toilet: water supply shut-off, none installed" at bounding box center [438, 336] width 272 height 77
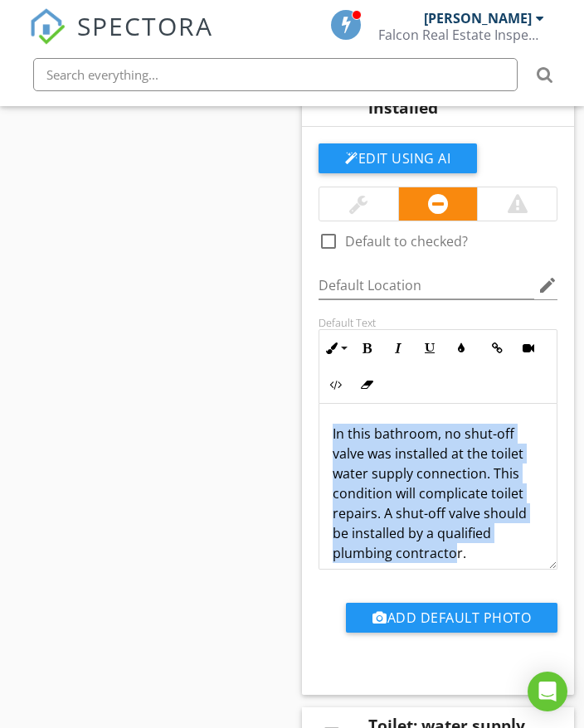
scroll to position [14, 0]
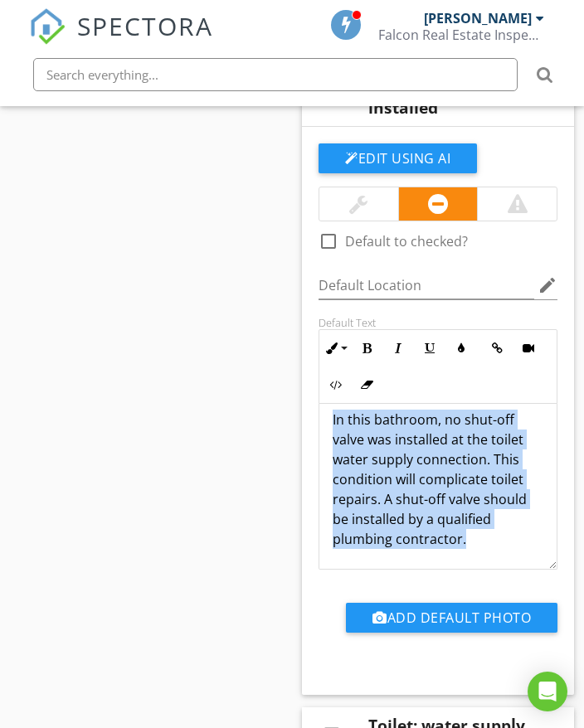
drag, startPoint x: 332, startPoint y: 432, endPoint x: 458, endPoint y: 494, distance: 140.5
click at [497, 535] on div "In this bathroom, no shut-off valve was installed at the toilet water supply co…" at bounding box center [437, 479] width 237 height 179
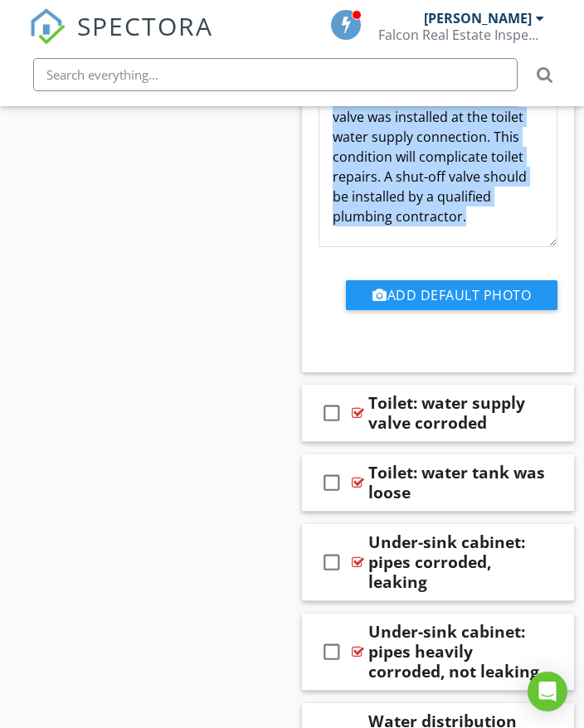
scroll to position [43926, 0]
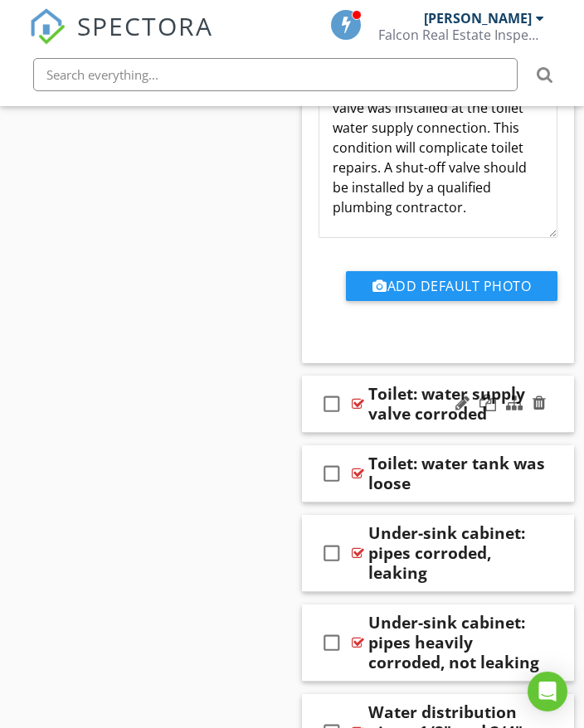
click at [563, 412] on div "check_box_outline_blank Toilet: water supply valve corroded" at bounding box center [438, 404] width 272 height 57
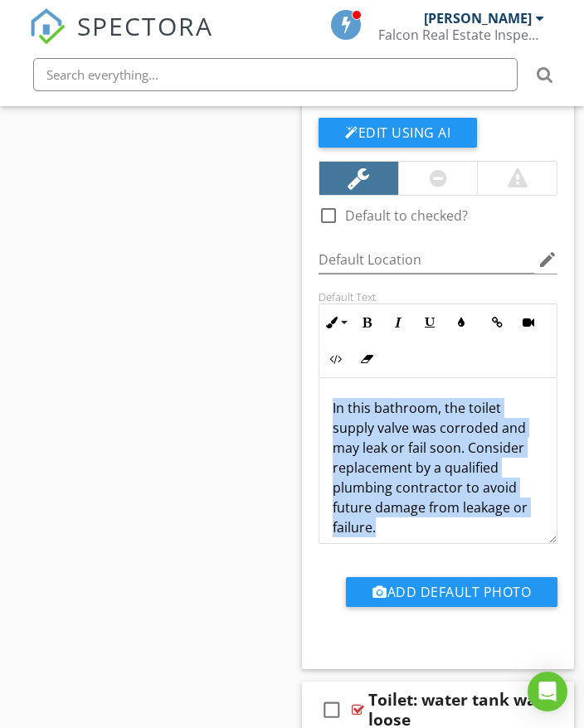
scroll to position [14, 0]
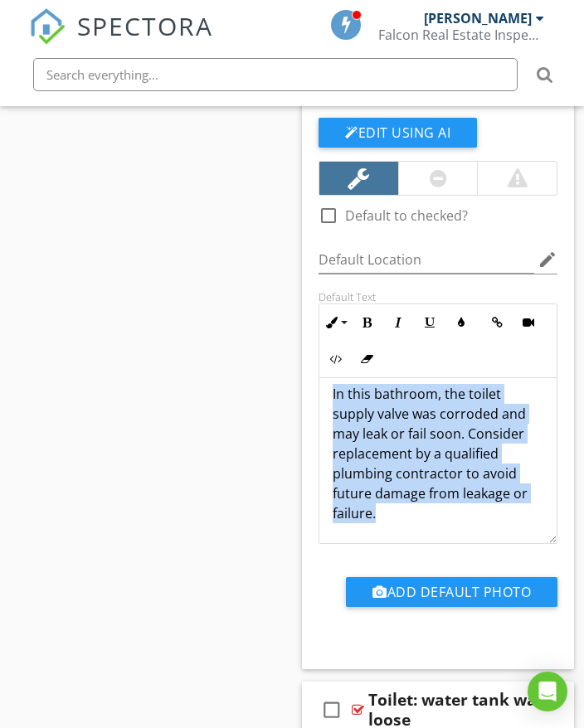
drag, startPoint x: 334, startPoint y: 406, endPoint x: 444, endPoint y: 511, distance: 151.9
click at [444, 516] on p "In this bathroom, the toilet supply valve was corroded and may leak or fail soo…" at bounding box center [437, 453] width 211 height 139
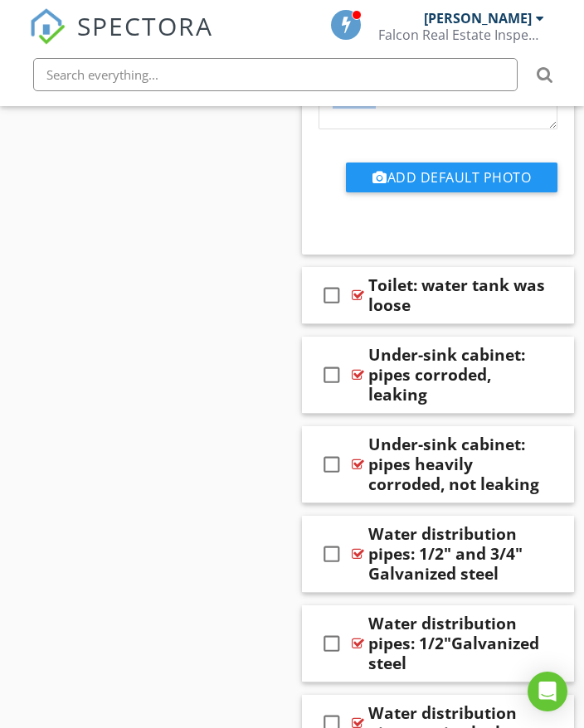
scroll to position [44672, 0]
click at [546, 312] on div at bounding box center [500, 295] width 97 height 40
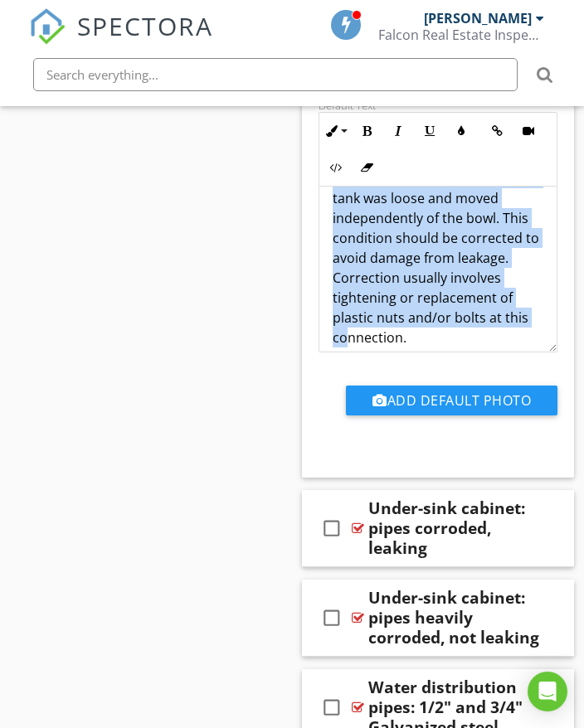
scroll to position [54, 0]
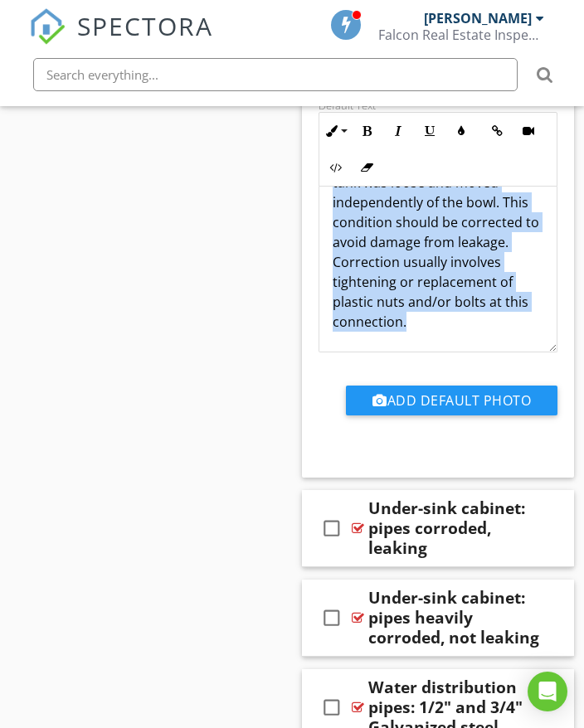
drag, startPoint x: 332, startPoint y: 214, endPoint x: 481, endPoint y: 303, distance: 173.3
click at [528, 327] on p "In this bathroom, the toilet water tank was loose and moved independently of th…" at bounding box center [437, 242] width 211 height 179
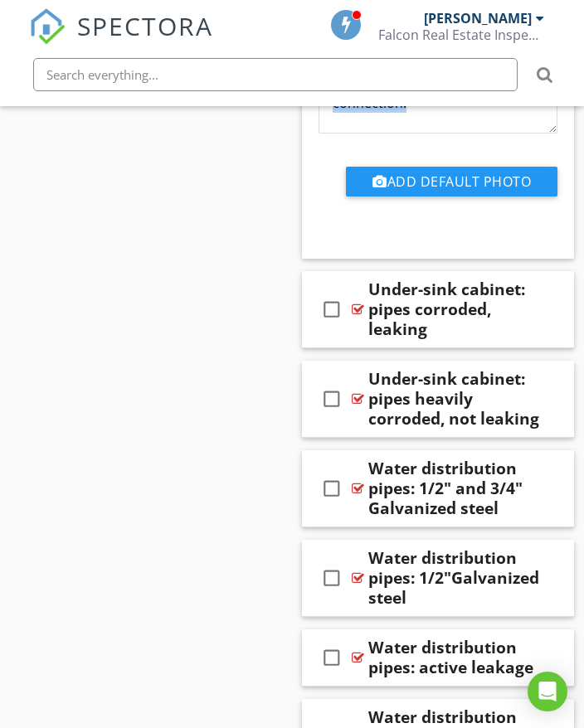
scroll to position [45299, 0]
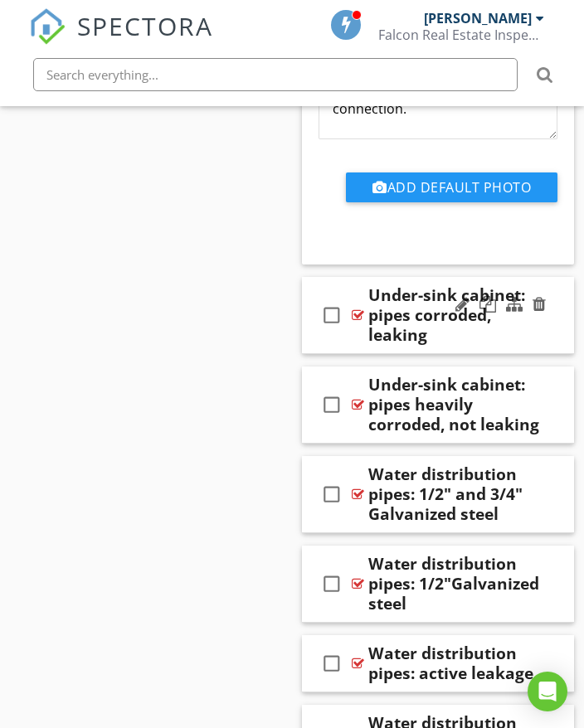
click at [533, 336] on div "Under-sink cabinet: pipes corroded, leaking" at bounding box center [457, 315] width 179 height 60
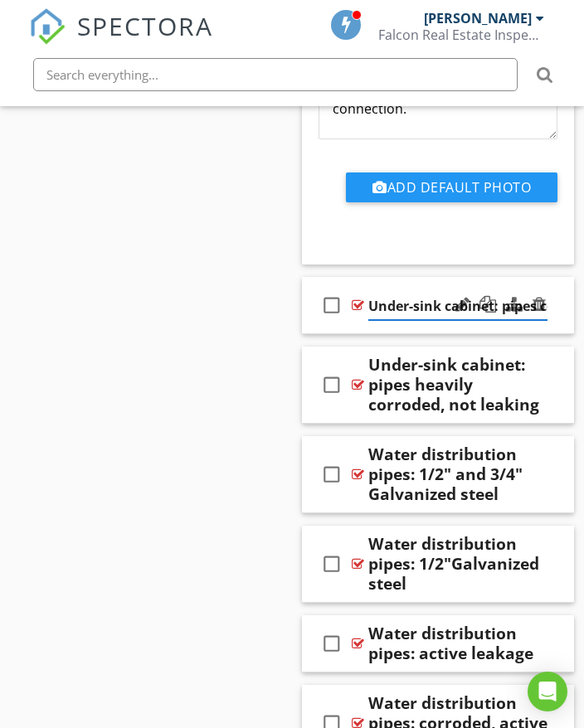
scroll to position [0, 108]
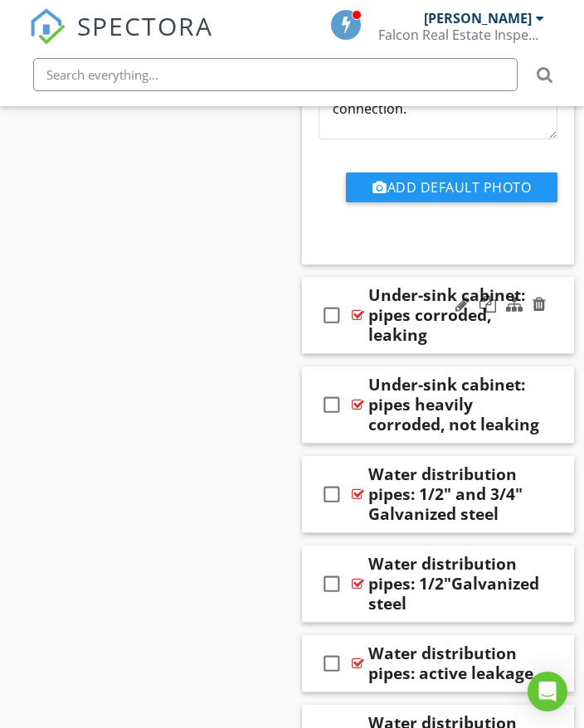
click at [559, 318] on div "check_box_outline_blank Under-sink cabinet: pipes corroded, leaking" at bounding box center [438, 315] width 272 height 77
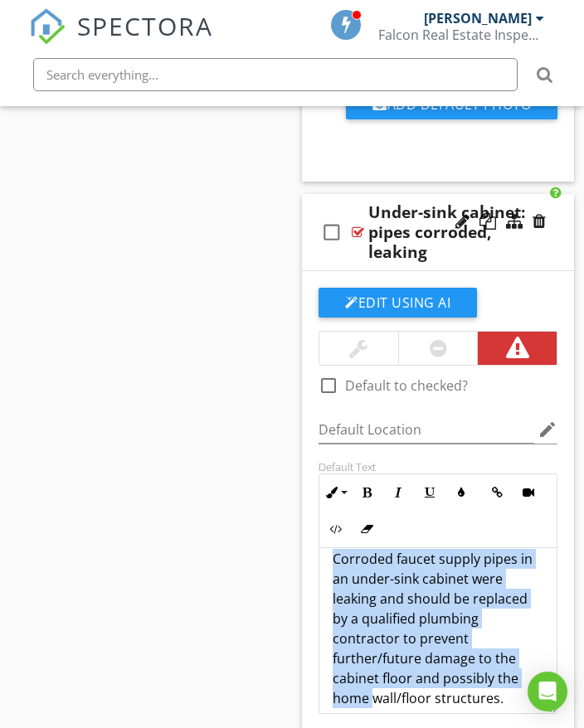
scroll to position [34, 0]
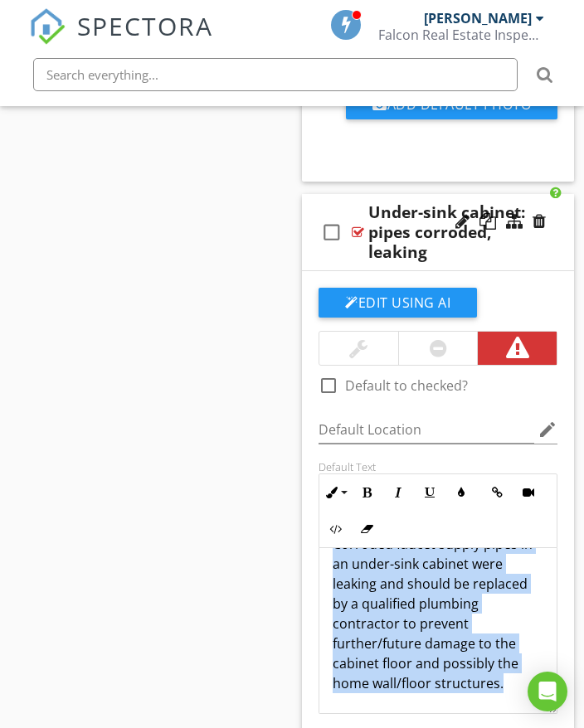
drag, startPoint x: 332, startPoint y: 571, endPoint x: 495, endPoint y: 676, distance: 193.2
click at [503, 691] on p "Corroded faucet supply pipes in an under-sink cabinet were leaking and should b…" at bounding box center [437, 613] width 211 height 159
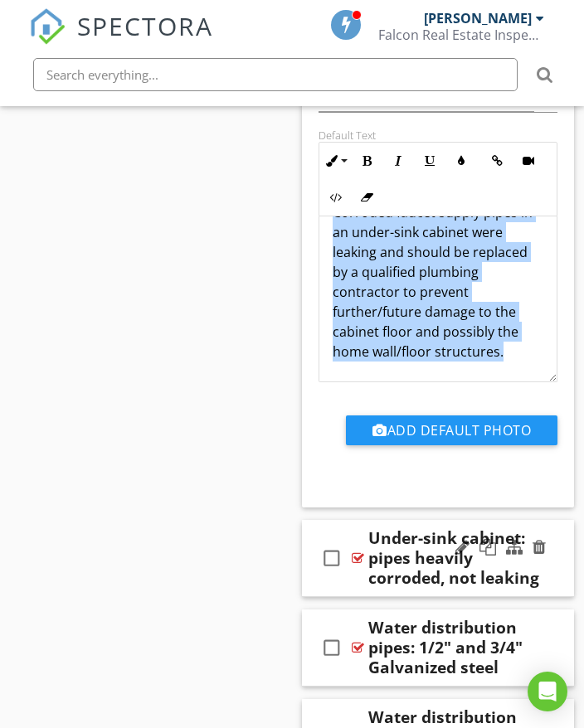
scroll to position [45797, 0]
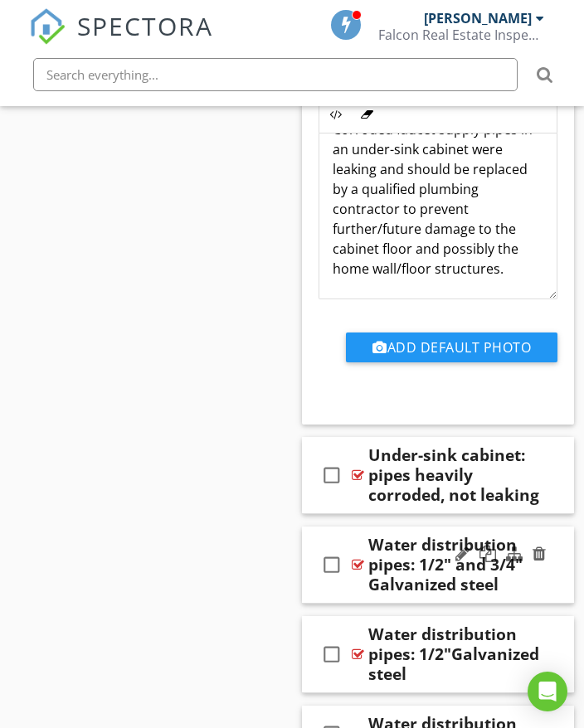
click at [553, 581] on div "check_box_outline_blank Water distribution pipes: 1/2" and 3/4" Galvanized steel" at bounding box center [438, 564] width 272 height 77
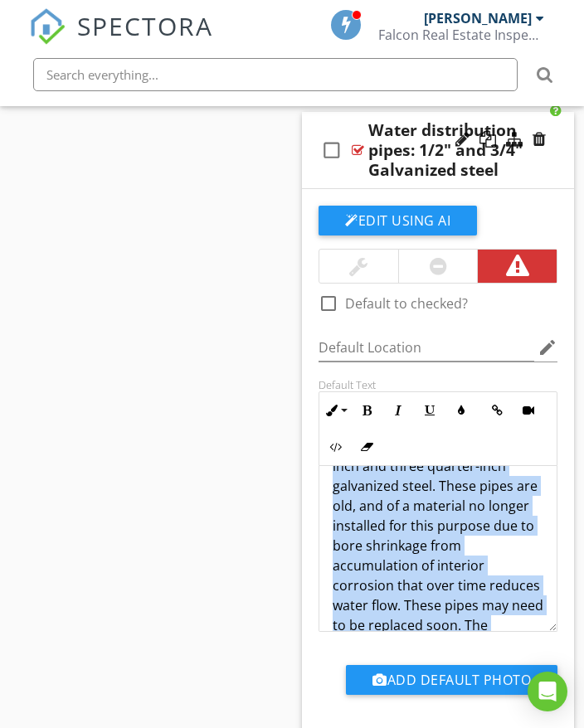
scroll to position [233, 0]
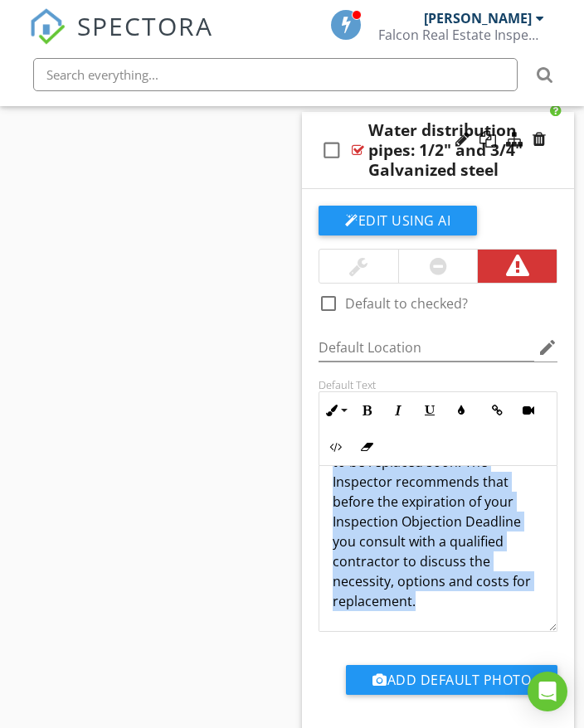
drag, startPoint x: 331, startPoint y: 490, endPoint x: 444, endPoint y: 588, distance: 149.9
click at [449, 601] on div "Water distribution pipes in the home were a combination of half-inch and three …" at bounding box center [437, 432] width 237 height 398
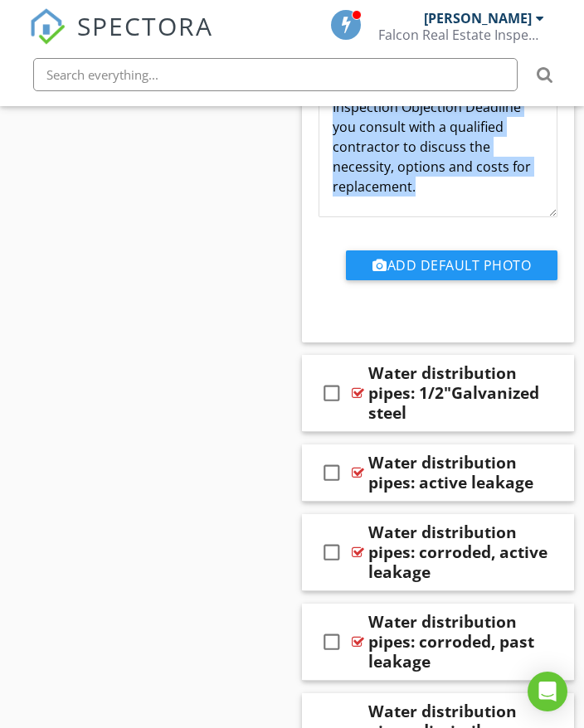
scroll to position [46626, 0]
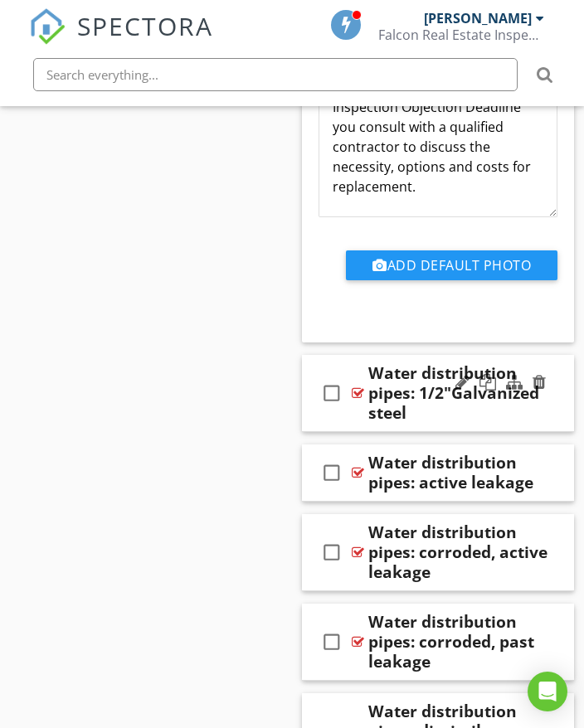
click at [522, 409] on div "Water distribution pipes: 1/2"Galvanized steel" at bounding box center [457, 393] width 179 height 60
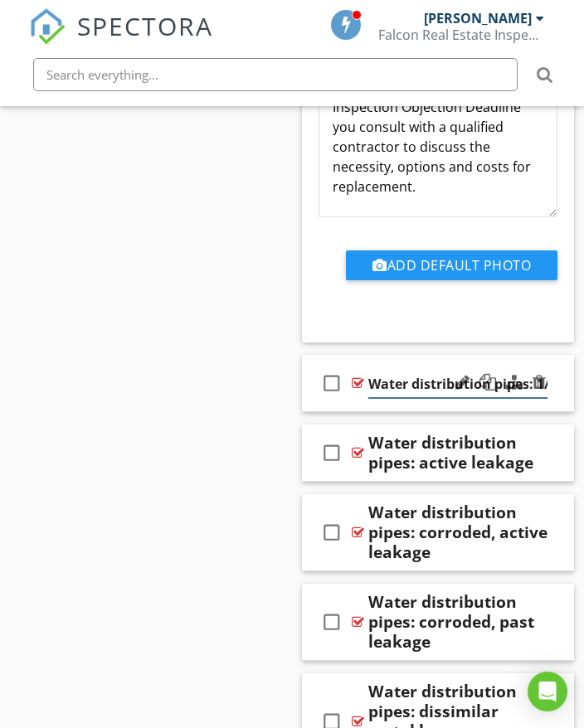
scroll to position [0, 124]
click at [564, 397] on div "check_box_outline_blank Water distribution pipes: 1/2"Galvanized steel" at bounding box center [438, 383] width 272 height 57
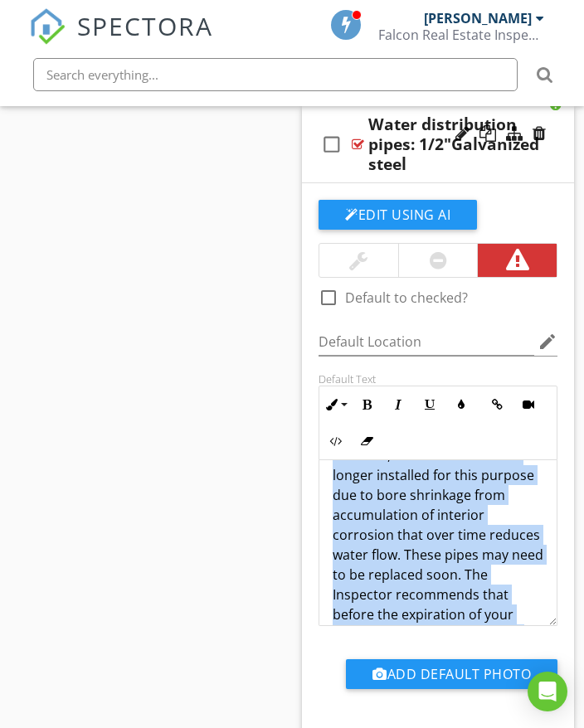
scroll to position [213, 0]
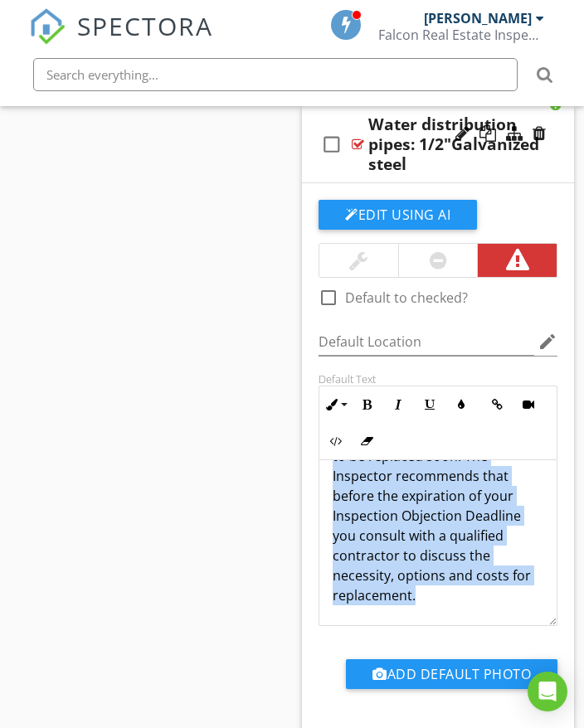
drag, startPoint x: 331, startPoint y: 483, endPoint x: 471, endPoint y: 575, distance: 167.6
click at [511, 614] on div "Water distribution pipes in the home were half-inch galvanized steel. These pip…" at bounding box center [437, 436] width 237 height 378
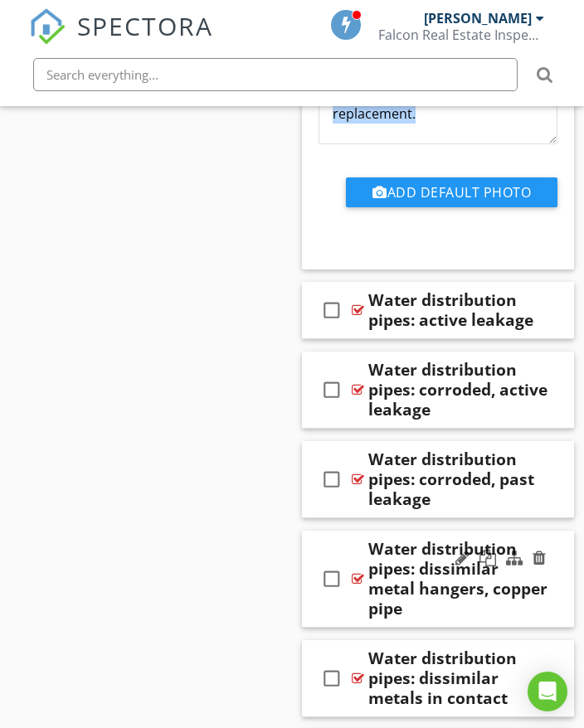
scroll to position [47372, 0]
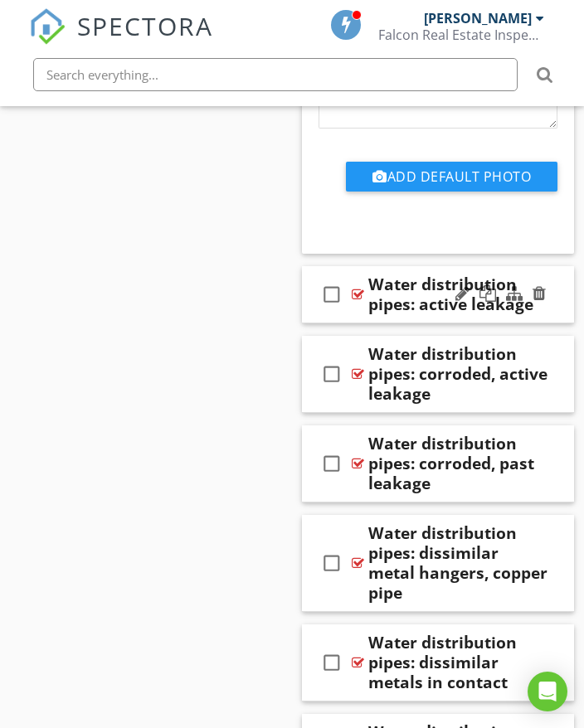
click at [546, 312] on div at bounding box center [500, 294] width 97 height 40
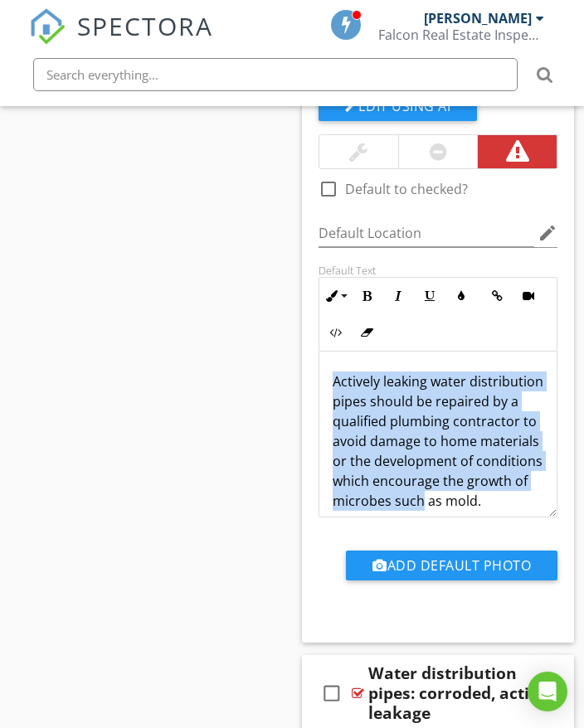
scroll to position [34, 0]
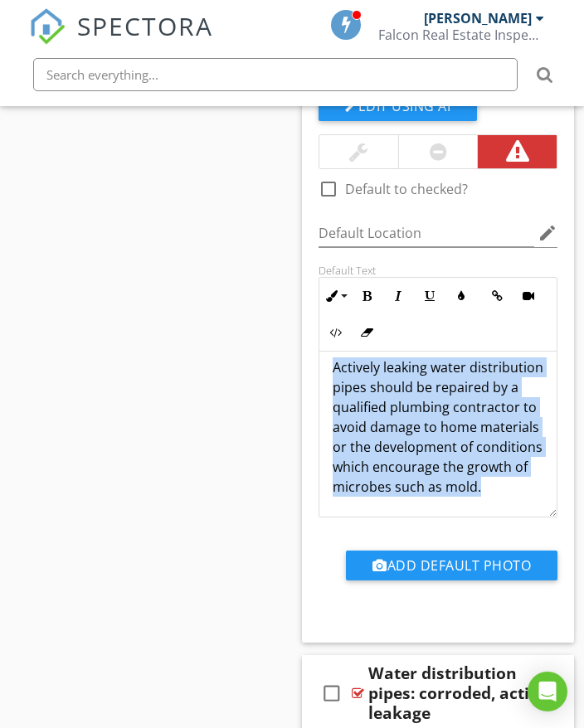
drag, startPoint x: 332, startPoint y: 382, endPoint x: 485, endPoint y: 485, distance: 183.9
click at [489, 499] on div "Actively leaking water distribution pipes should be repaired by a qualified plu…" at bounding box center [437, 426] width 237 height 179
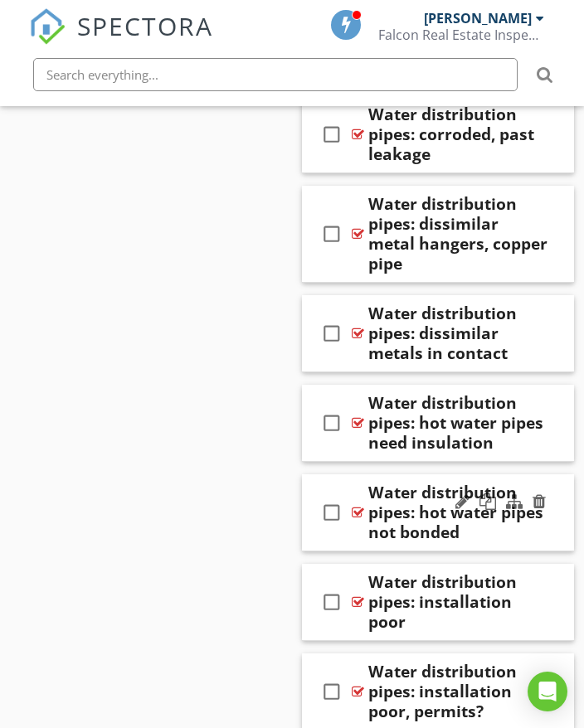
scroll to position [48284, 0]
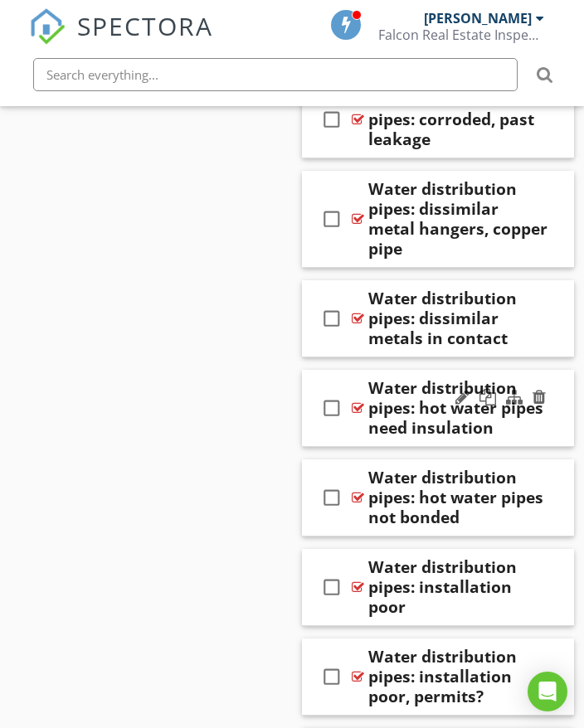
click at [553, 420] on div "check_box_outline_blank Water distribution pipes: hot water pipes need insulati…" at bounding box center [438, 408] width 272 height 77
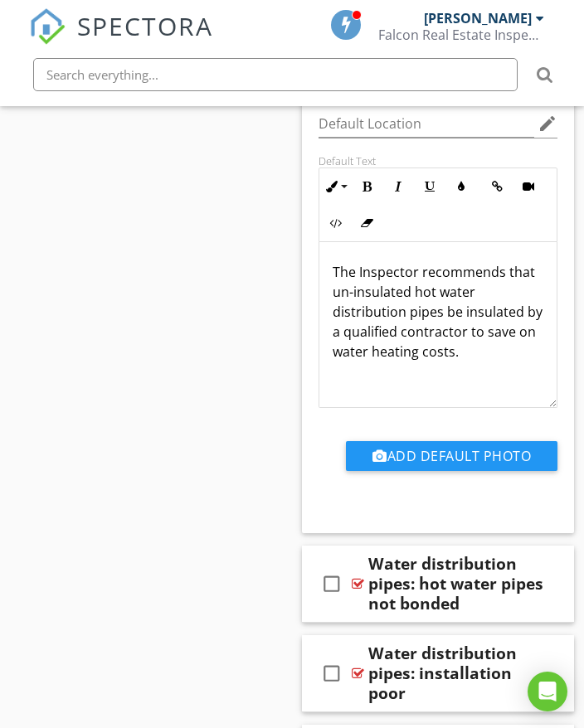
scroll to position [48781, 0]
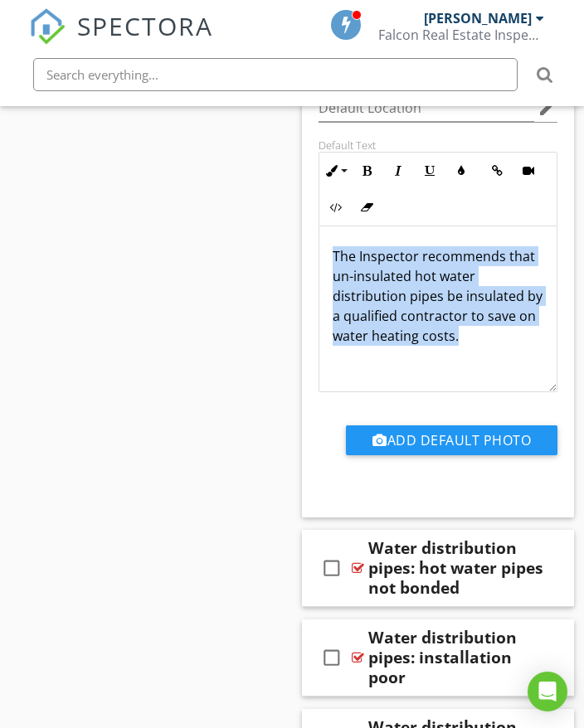
drag, startPoint x: 330, startPoint y: 252, endPoint x: 458, endPoint y: 326, distance: 147.5
click at [492, 349] on div "The Inspector recommends that un-insulated hot water distribution pipes be insu…" at bounding box center [437, 309] width 237 height 166
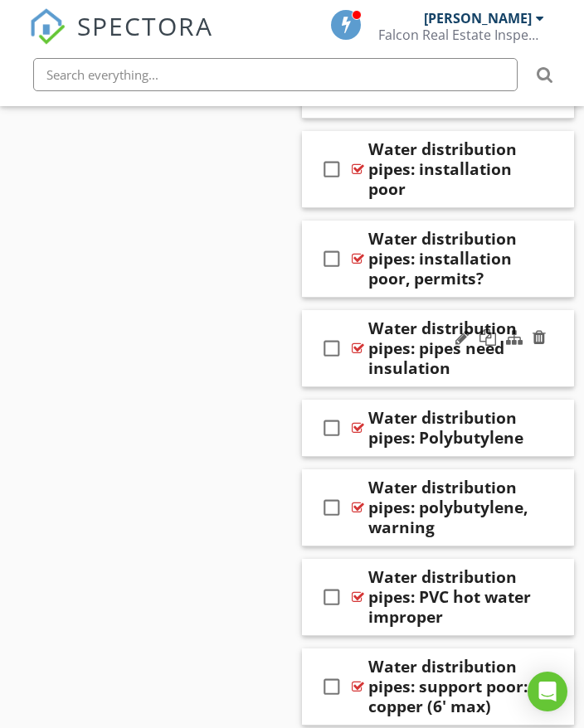
scroll to position [49279, 0]
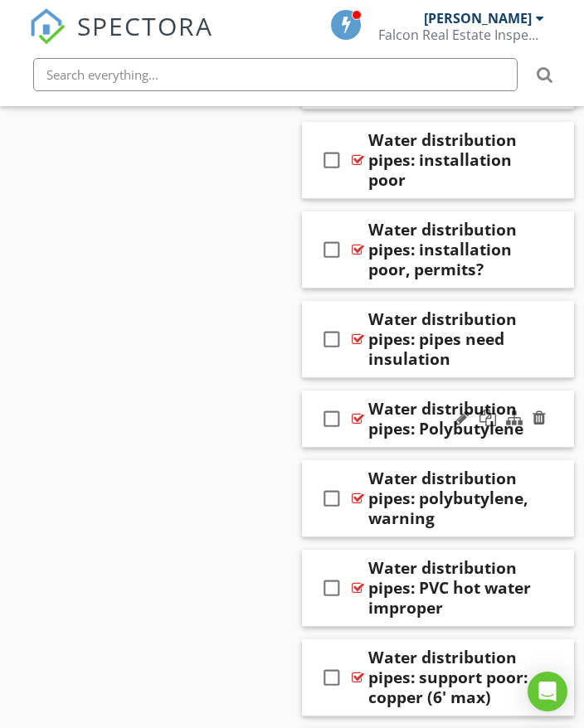
click at [557, 418] on div "check_box_outline_blank Water distribution pipes: Polybutylene" at bounding box center [438, 418] width 272 height 57
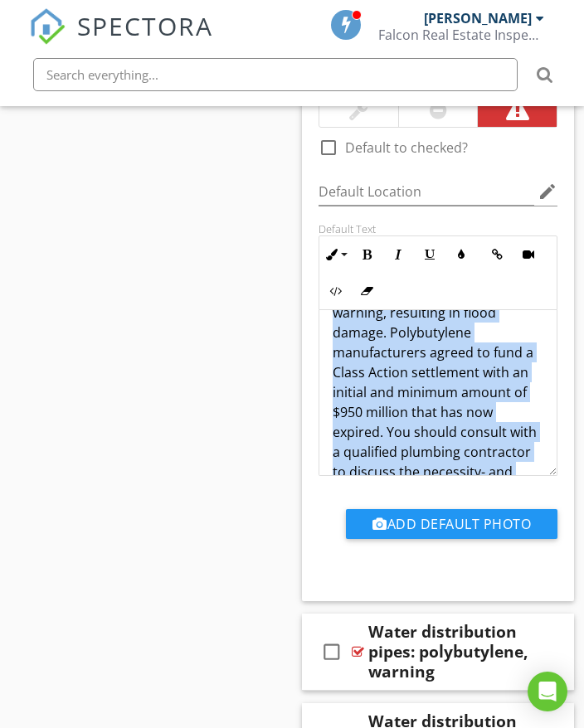
scroll to position [233, 0]
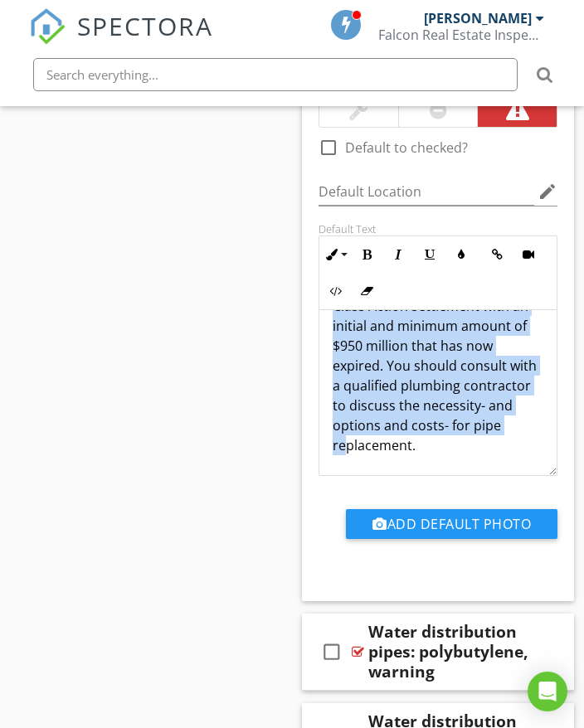
drag, startPoint x: 333, startPoint y: 336, endPoint x: 511, endPoint y: 455, distance: 214.5
click at [514, 460] on div "Water distribution pipes were polybutylene. Certain polybutylene water distribu…" at bounding box center [437, 276] width 237 height 398
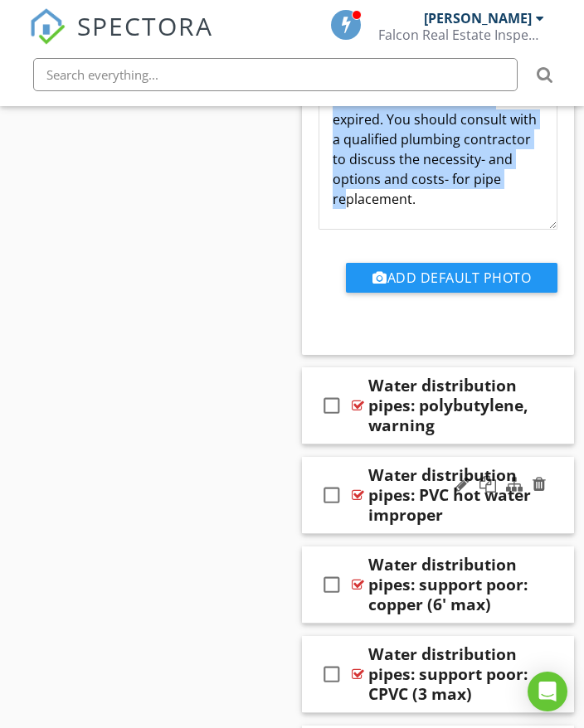
scroll to position [49942, 0]
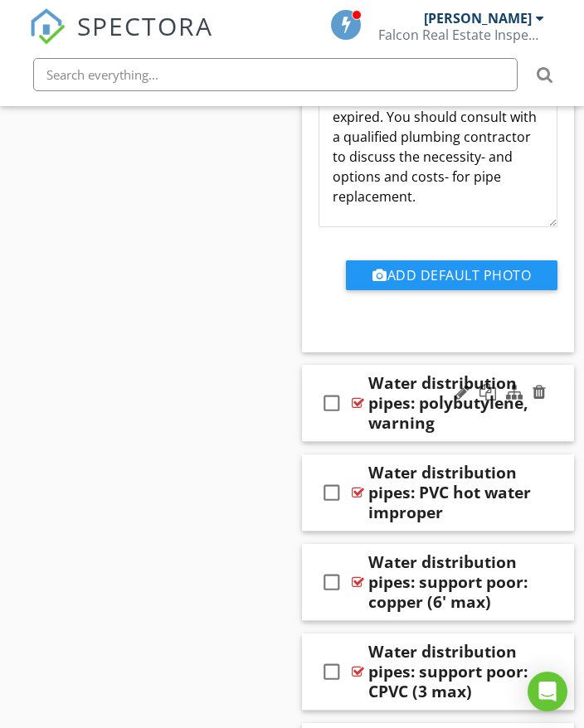
click at [527, 429] on div "Water distribution pipes: polybutylene, warning" at bounding box center [457, 403] width 179 height 60
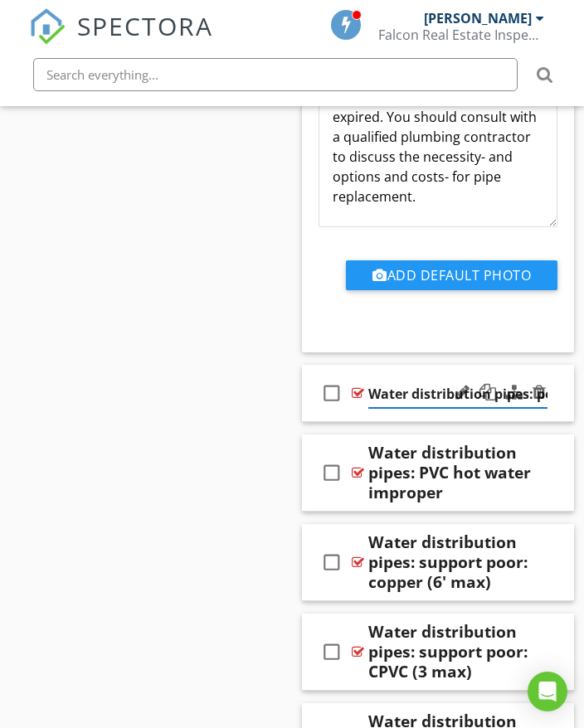
scroll to position [0, 138]
click at [562, 414] on div "check_box_outline_blank Water distribution pipes: polybutylene, warning" at bounding box center [438, 393] width 272 height 57
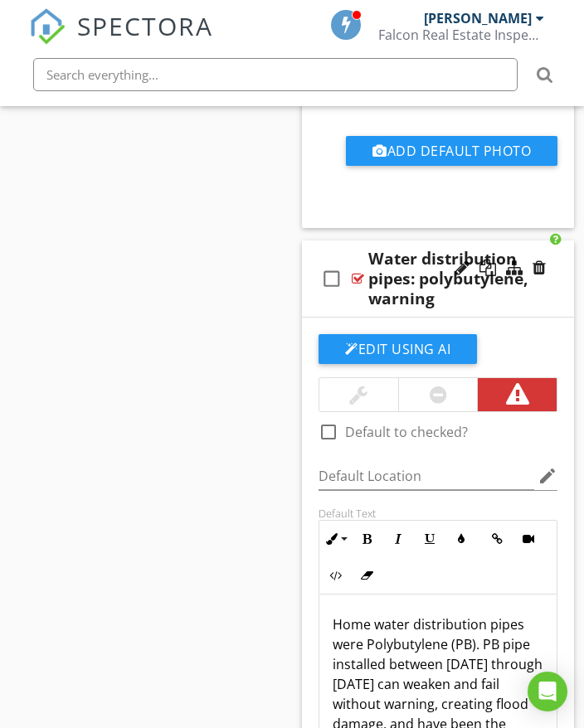
scroll to position [50025, 0]
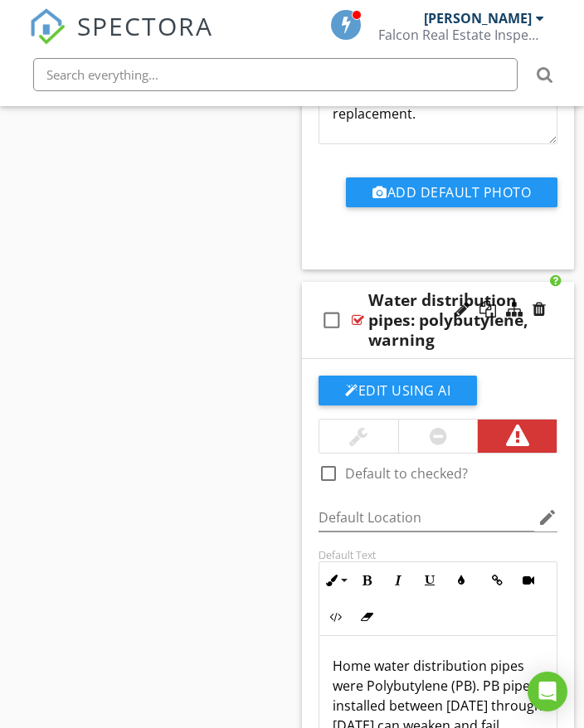
click at [565, 345] on div "check_box_outline_blank Water distribution pipes: polybutylene, warning" at bounding box center [438, 320] width 272 height 77
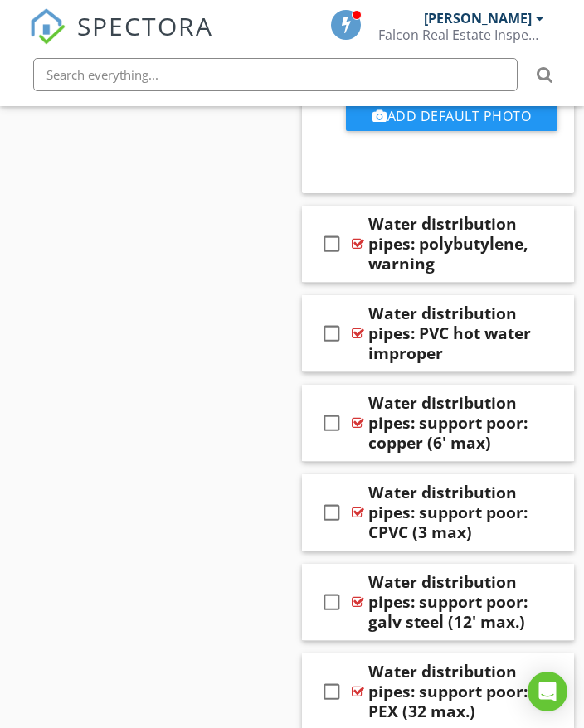
scroll to position [50108, 0]
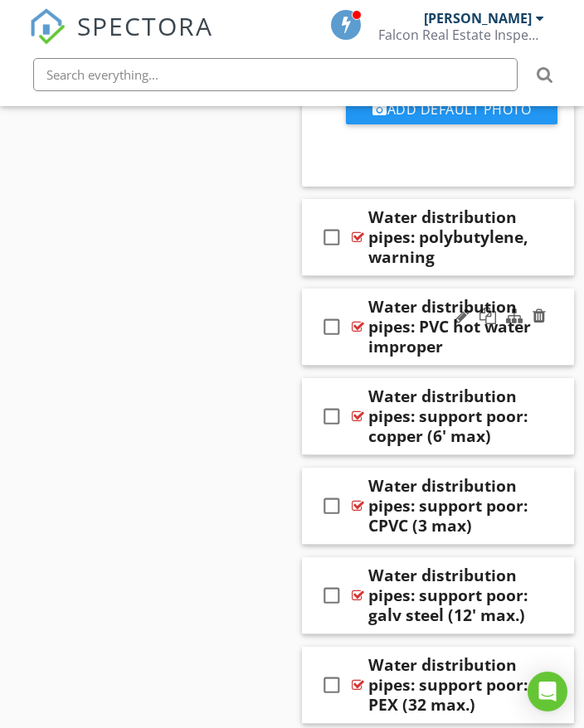
click at [568, 345] on div "check_box_outline_blank Water distribution pipes: PVC hot water improper" at bounding box center [438, 326] width 272 height 77
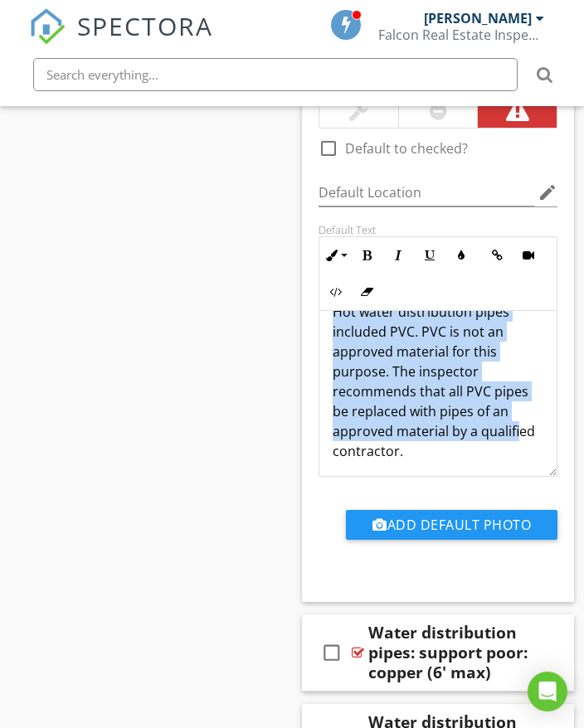
scroll to position [34, 0]
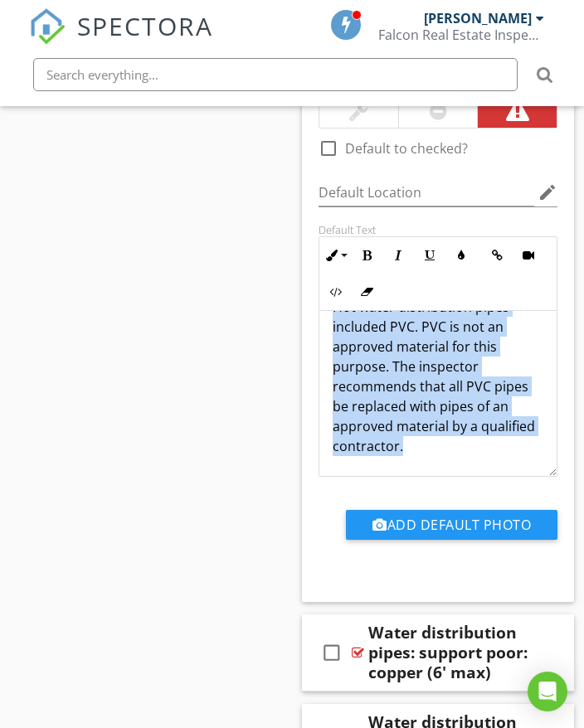
drag, startPoint x: 332, startPoint y: 337, endPoint x: 448, endPoint y: 443, distance: 157.3
click at [467, 451] on div "Hot water distribution pipes included PVC. PVC is not an approved material for …" at bounding box center [437, 376] width 237 height 199
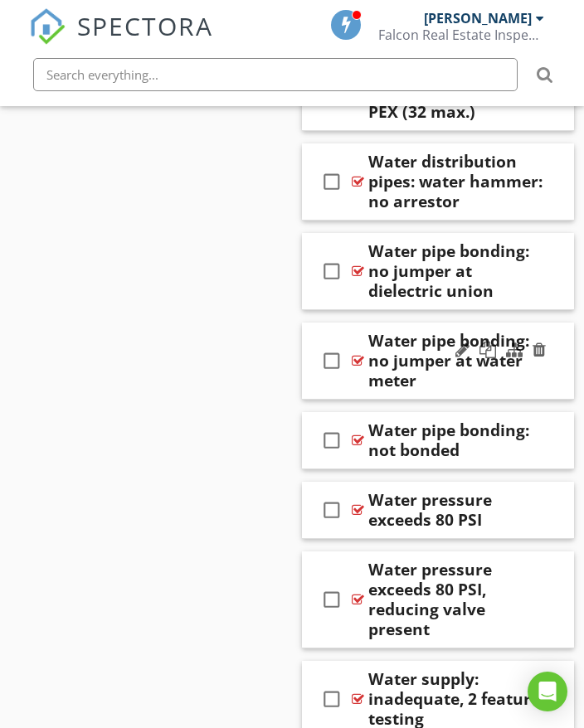
scroll to position [51347, 0]
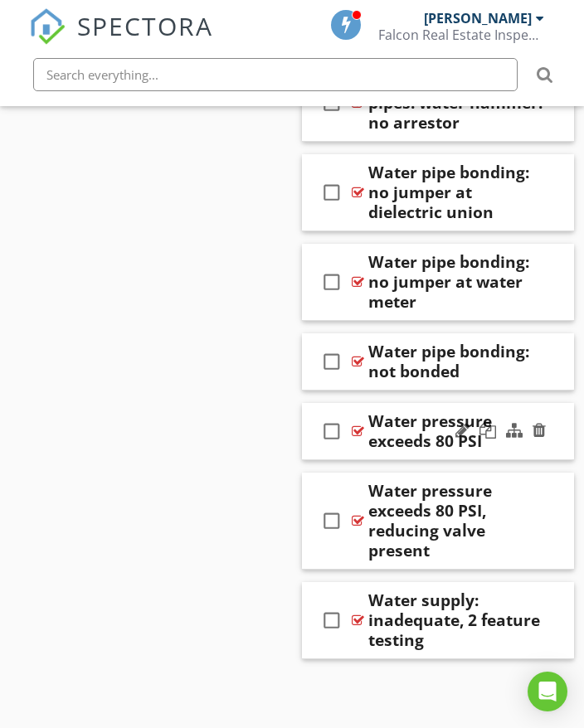
click at [550, 450] on div "check_box_outline_blank Water pressure exceeds 80 PSI" at bounding box center [438, 431] width 272 height 57
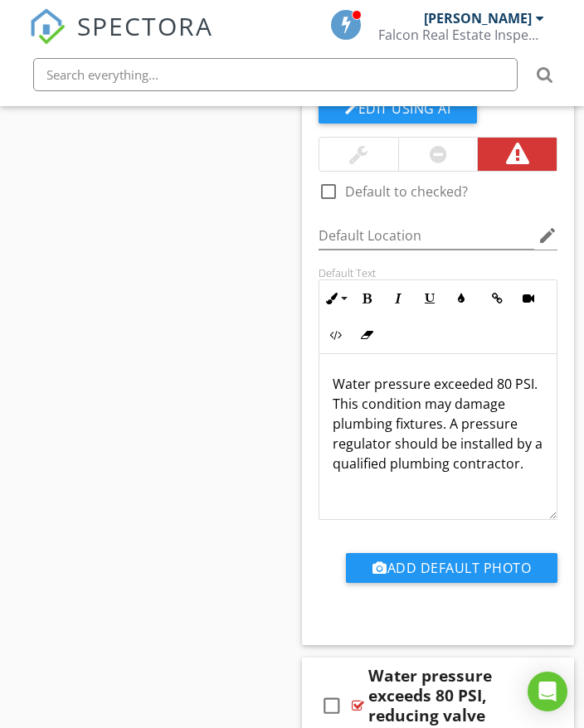
scroll to position [51761, 0]
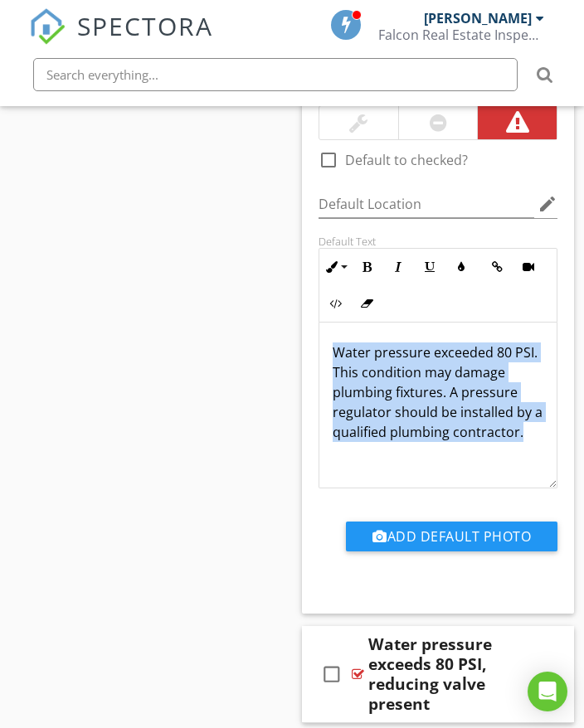
drag, startPoint x: 334, startPoint y: 347, endPoint x: 491, endPoint y: 429, distance: 176.5
click at [526, 439] on p "Water pressure exceeded 80 PSI. This condition may damage plumbing fixtures. A …" at bounding box center [437, 391] width 211 height 99
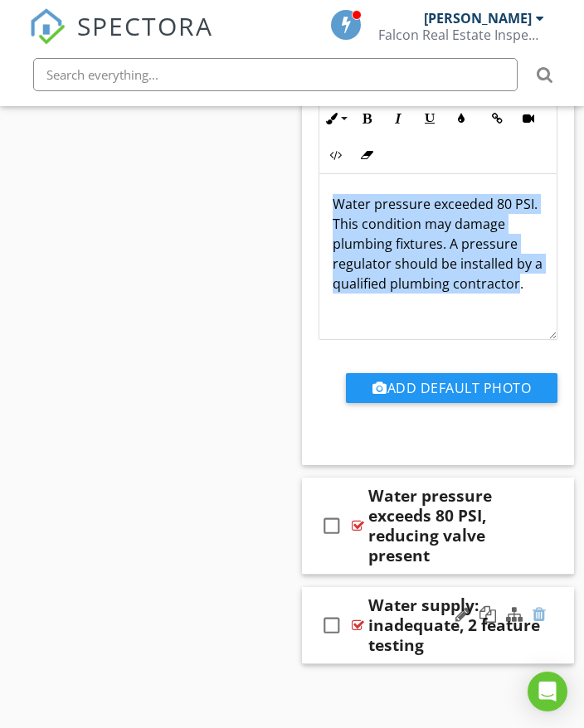
scroll to position [51915, 0]
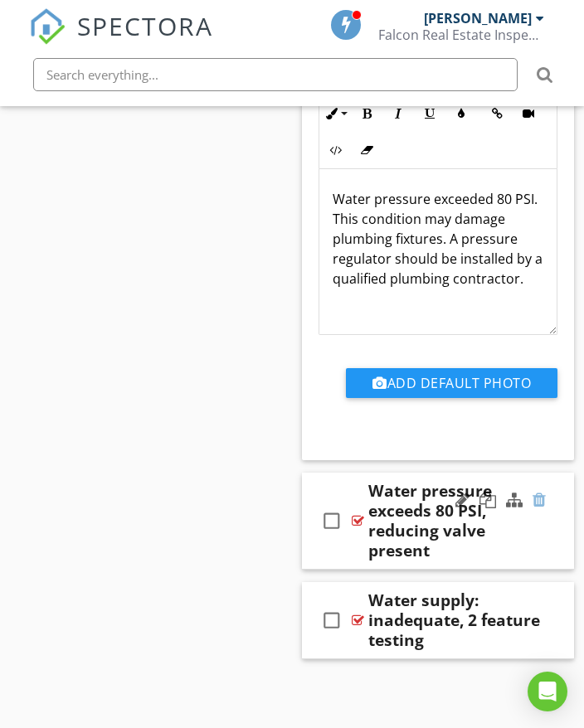
click at [537, 535] on div "Water pressure exceeds 80 PSI, reducing valve present" at bounding box center [457, 521] width 179 height 80
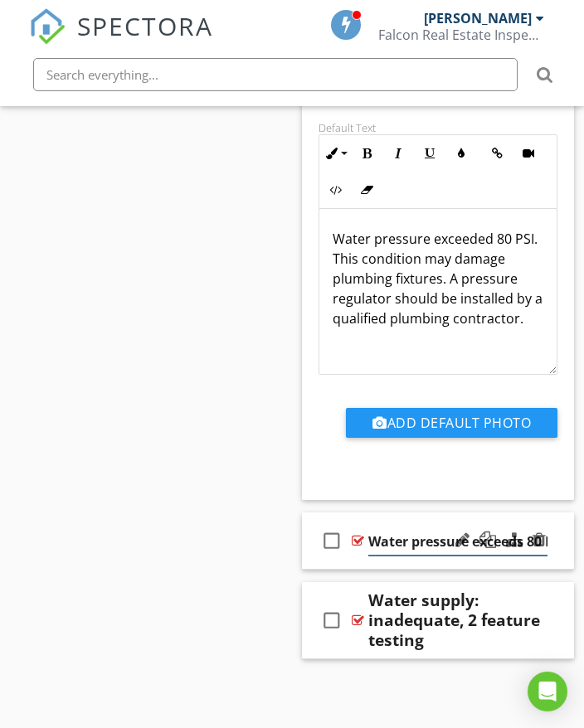
scroll to position [0, 179]
click at [554, 543] on div "check_box_outline_blank Water pressure exceeds 80 PSI, reducing valve present" at bounding box center [438, 540] width 272 height 57
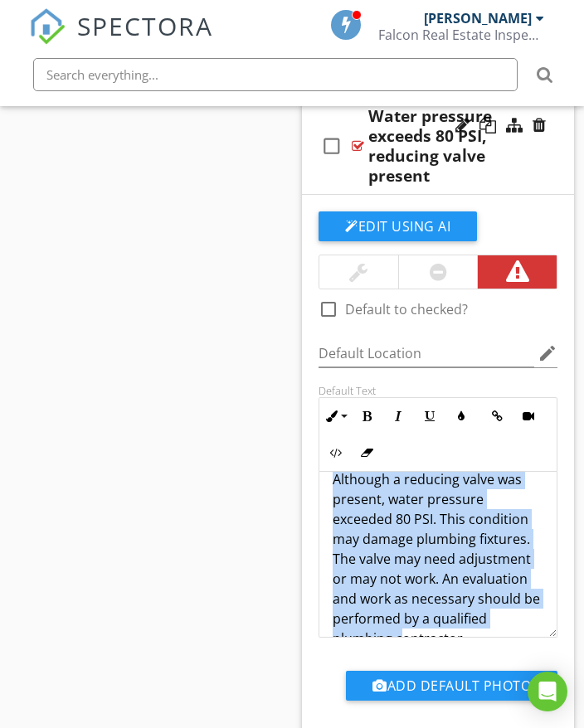
scroll to position [54, 0]
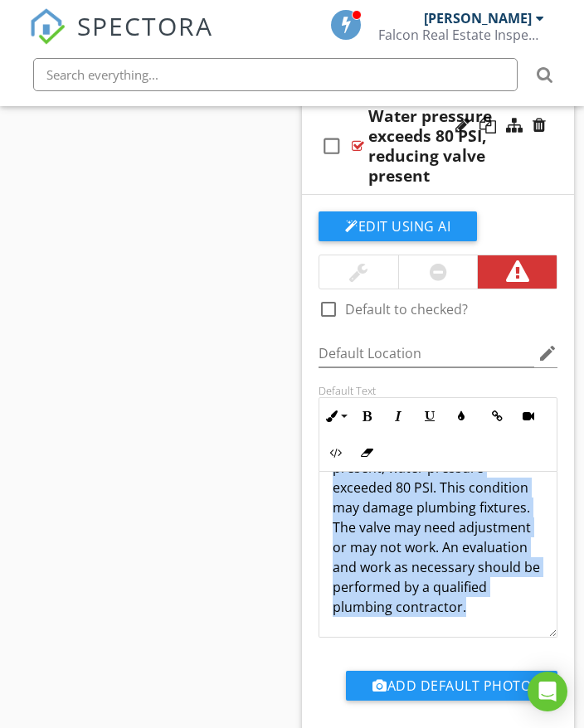
drag, startPoint x: 334, startPoint y: 496, endPoint x: 496, endPoint y: 622, distance: 205.0
click at [502, 629] on div "Although a reducing valve was present, water pressure exceeded 80 PSI. This con…" at bounding box center [437, 527] width 237 height 219
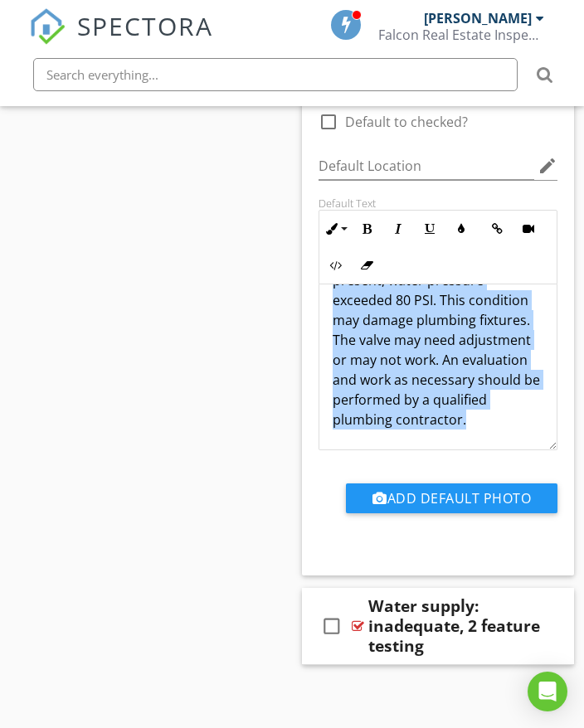
scroll to position [52483, 0]
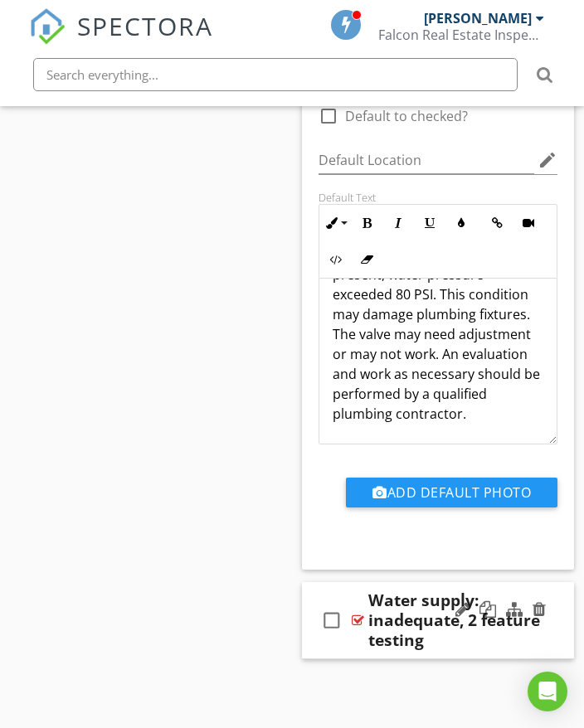
click at [554, 627] on div "check_box_outline_blank Water supply: inadequate, 2 feature testing" at bounding box center [438, 620] width 272 height 77
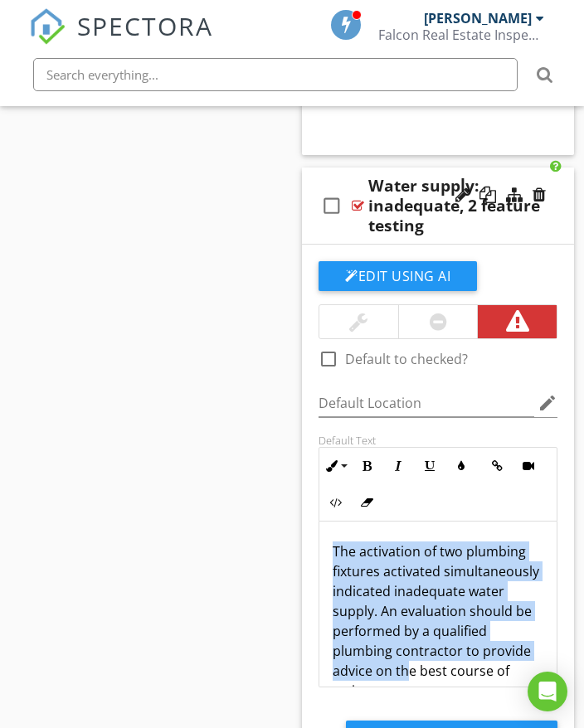
scroll to position [54, 0]
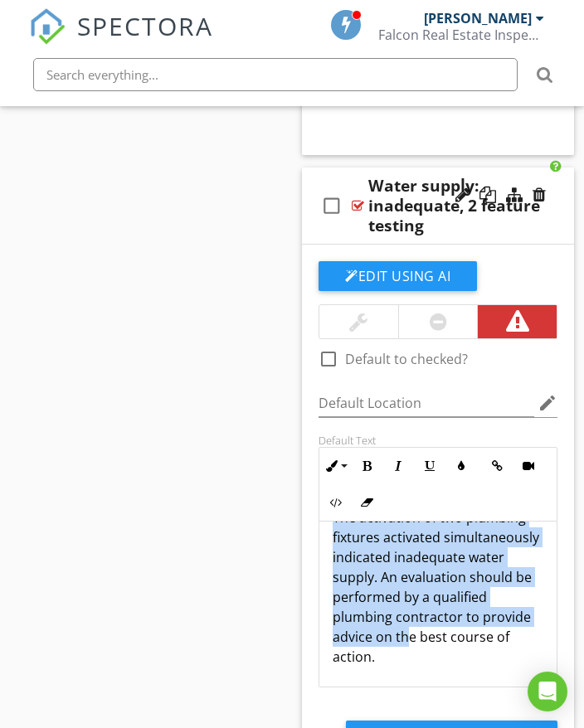
drag, startPoint x: 332, startPoint y: 545, endPoint x: 590, endPoint y: 641, distance: 275.9
click at [521, 691] on div "check_box_outline_blank Default to checked? Default Location edit Default Text …" at bounding box center [437, 520] width 259 height 518
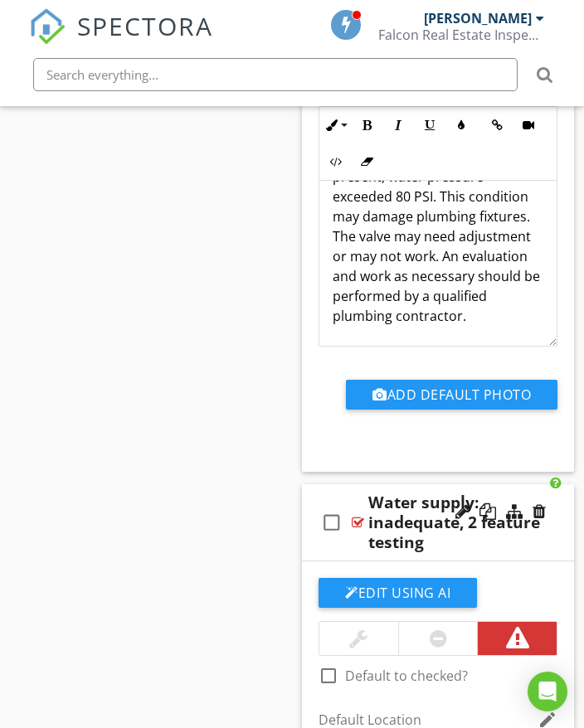
scroll to position [52553, 0]
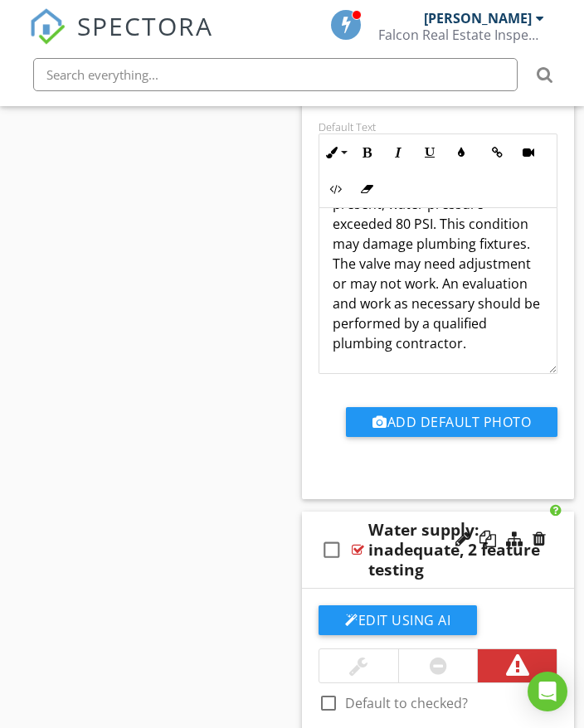
click at [558, 552] on div "check_box_outline_blank Water supply: inadequate, 2 feature testing" at bounding box center [438, 549] width 272 height 77
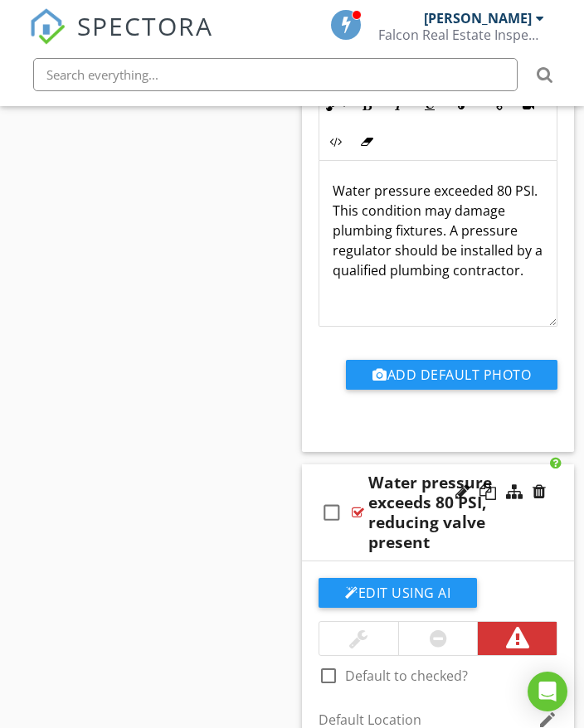
scroll to position [51902, 0]
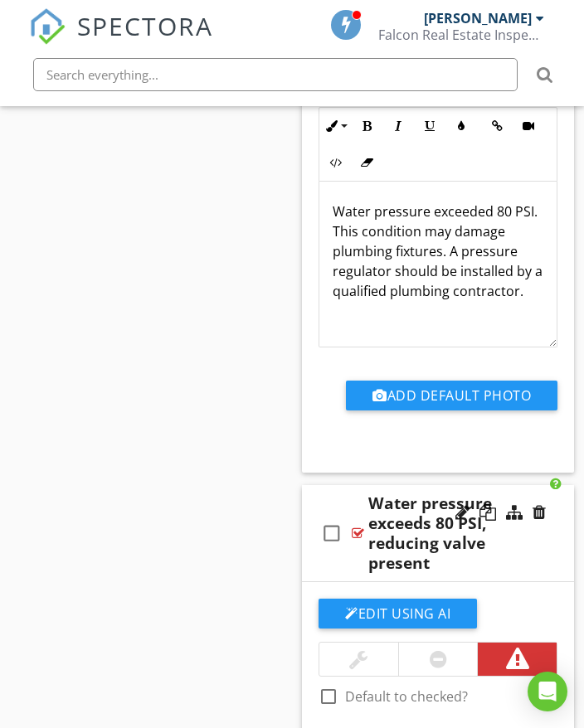
click at [560, 515] on div "check_box_outline_blank Water pressure exceeds 80 PSI, reducing valve present" at bounding box center [438, 533] width 272 height 97
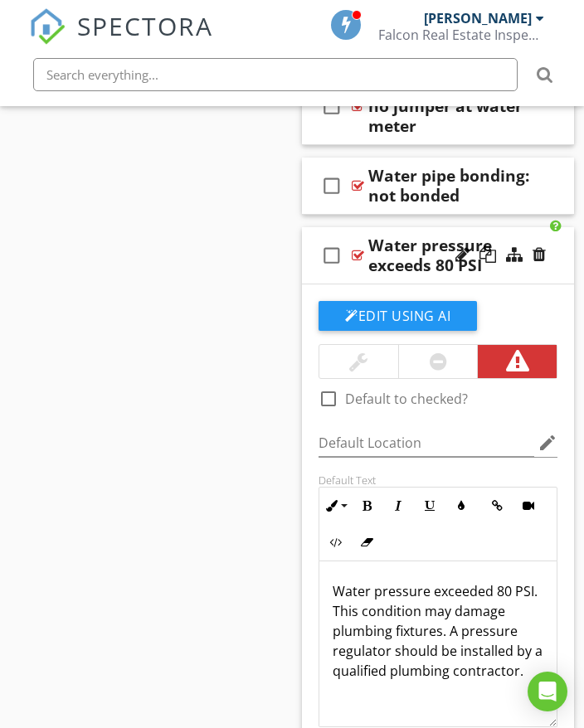
scroll to position [51488, 0]
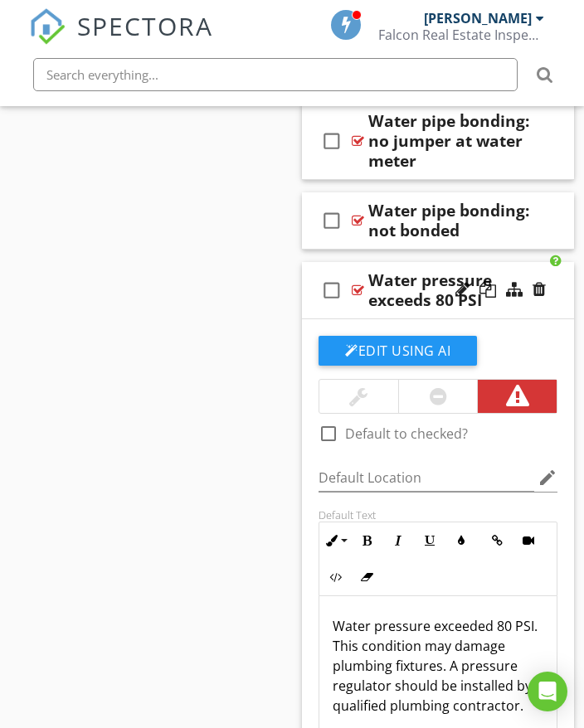
click at [549, 307] on div "check_box_outline_blank Water pressure exceeds 80 PSI" at bounding box center [438, 290] width 272 height 57
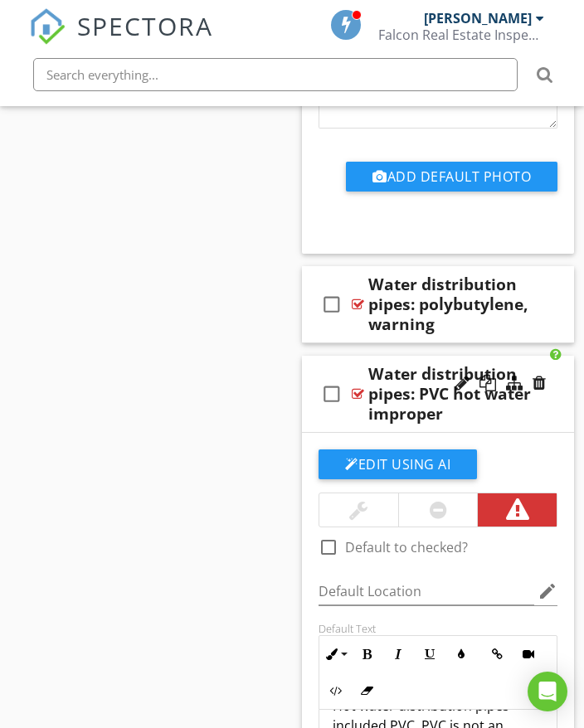
scroll to position [50020, 0]
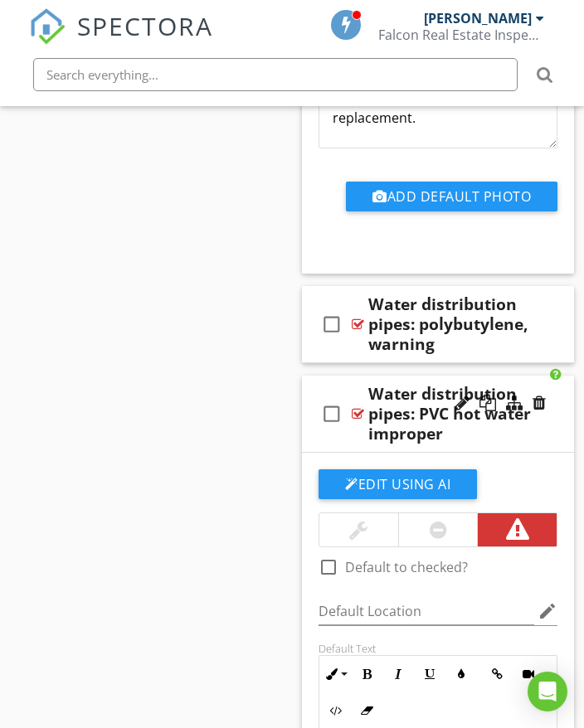
click at [547, 436] on div "check_box_outline_blank Water distribution pipes: PVC hot water improper" at bounding box center [438, 414] width 272 height 77
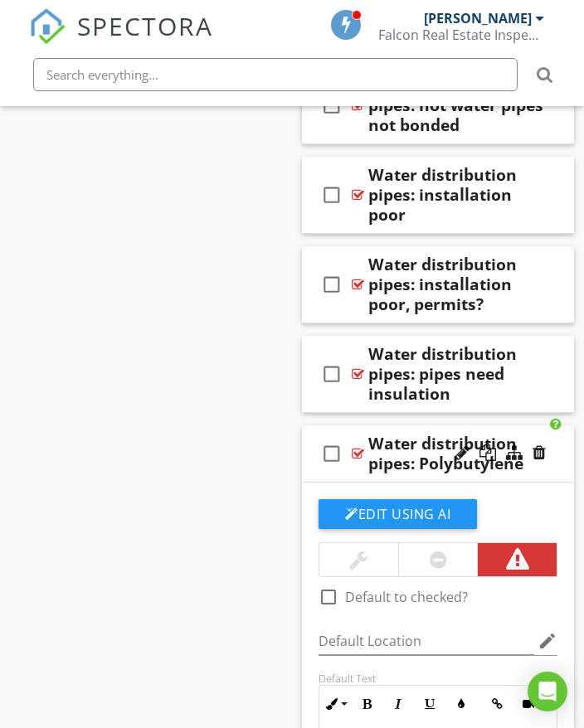
scroll to position [49191, 0]
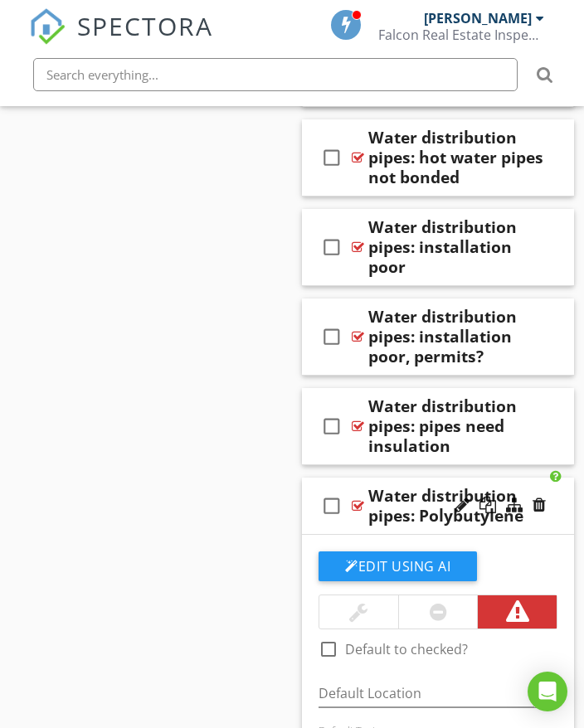
click at [563, 511] on div "check_box_outline_blank Water distribution pipes: Polybutylene" at bounding box center [438, 506] width 272 height 57
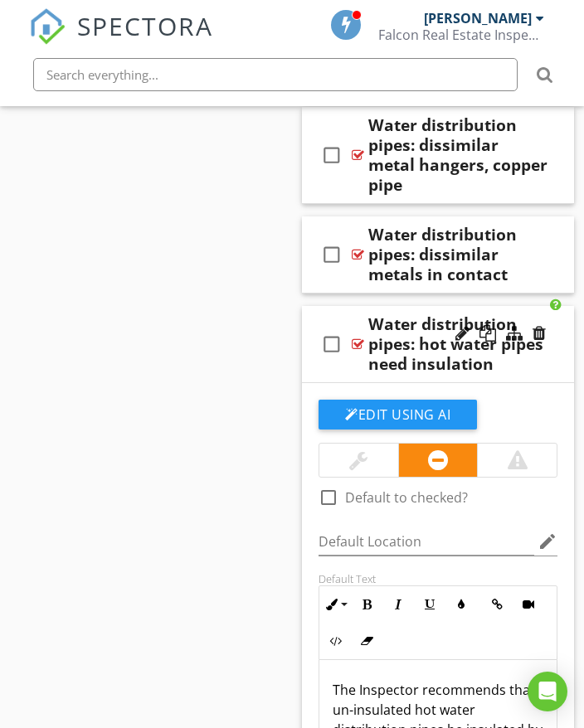
scroll to position [48280, 0]
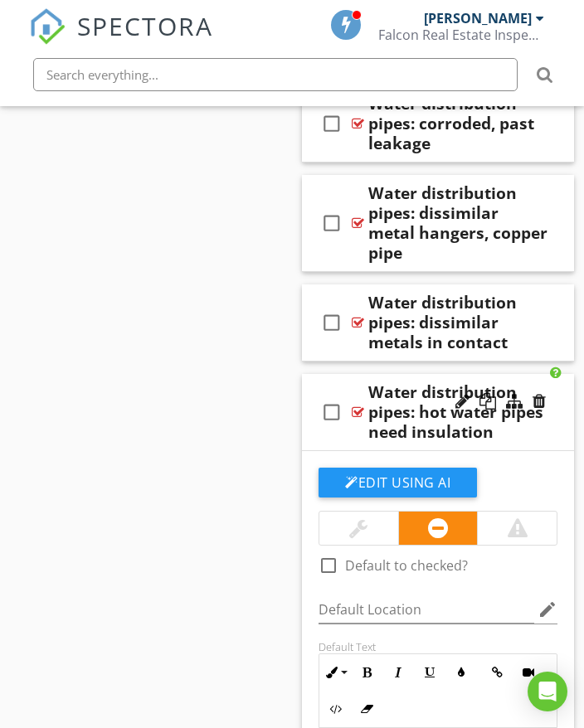
click at [557, 434] on div "check_box_outline_blank Water distribution pipes: hot water pipes need insulati…" at bounding box center [438, 412] width 272 height 77
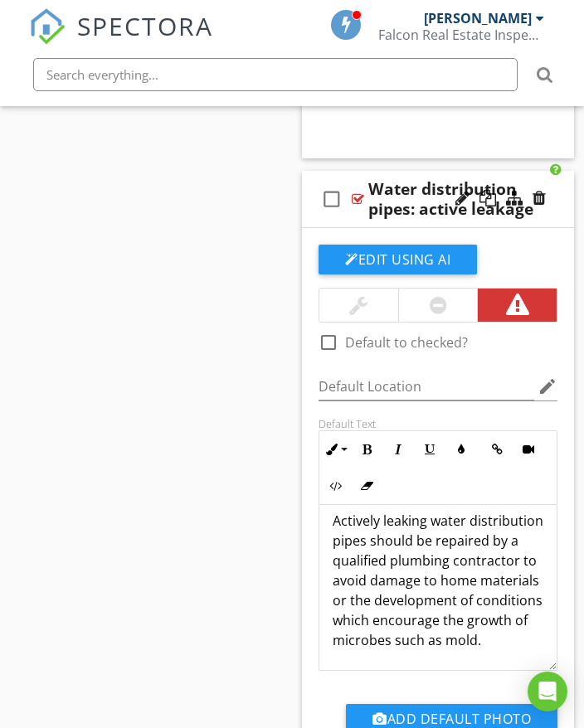
scroll to position [47368, 0]
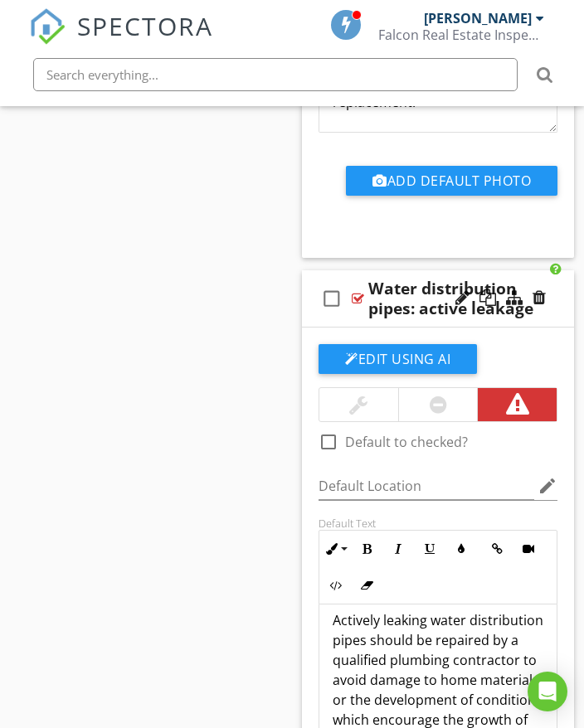
click at [559, 309] on div "check_box_outline_blank Water distribution pipes: active leakage" at bounding box center [438, 298] width 272 height 57
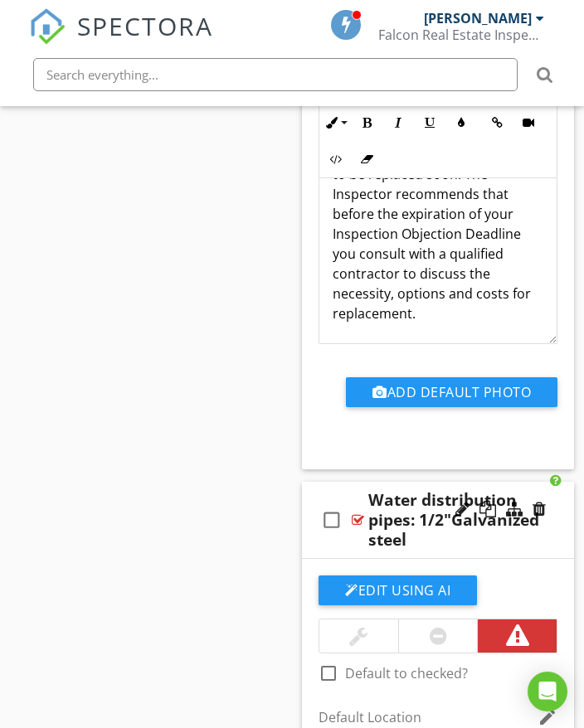
scroll to position [46456, 0]
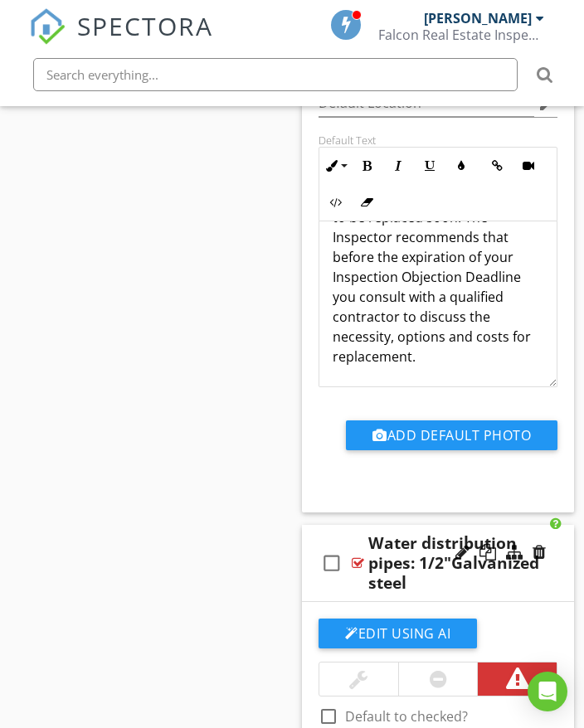
click at [556, 576] on div "check_box_outline_blank Water distribution pipes: 1/2"Galvanized steel" at bounding box center [438, 563] width 272 height 77
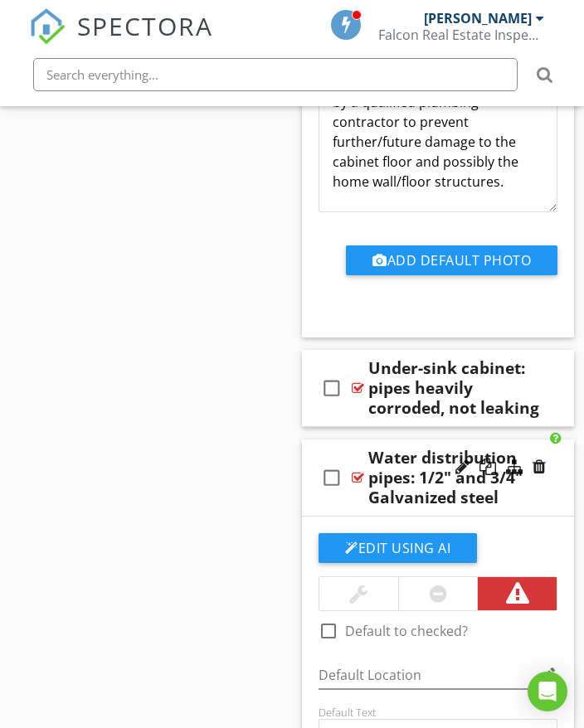
scroll to position [45875, 0]
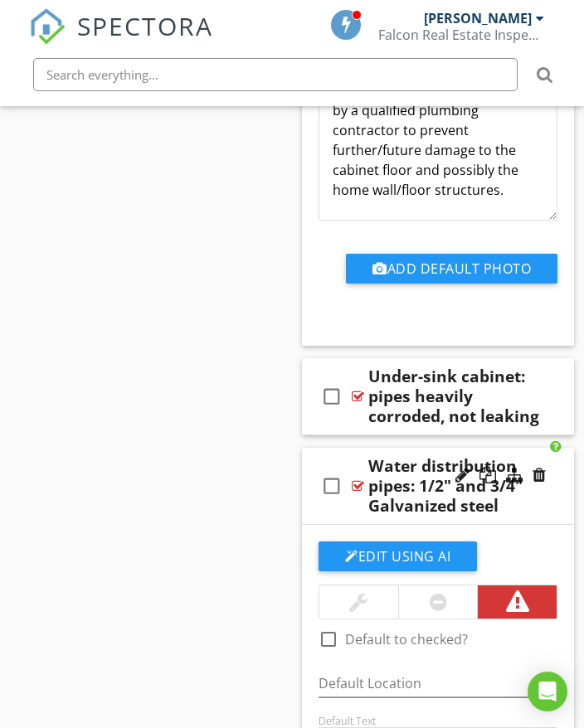
click at [555, 499] on div "check_box_outline_blank Water distribution pipes: 1/2" and 3/4" Galvanized steel" at bounding box center [438, 486] width 272 height 77
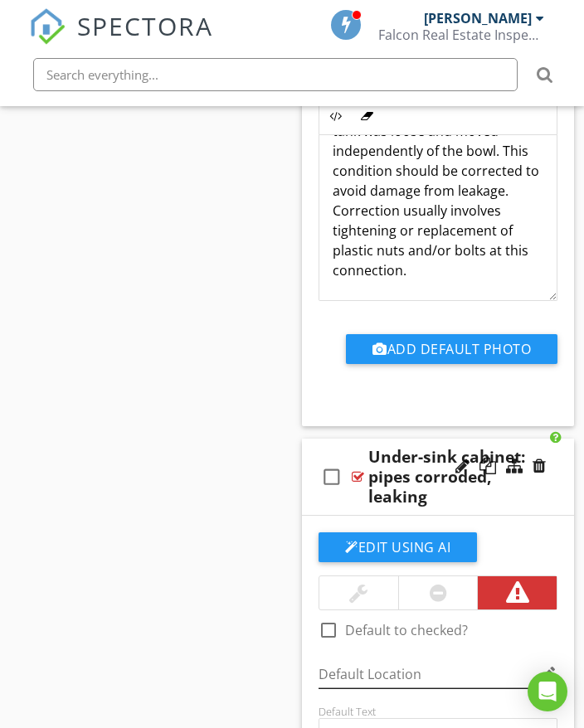
scroll to position [45129, 0]
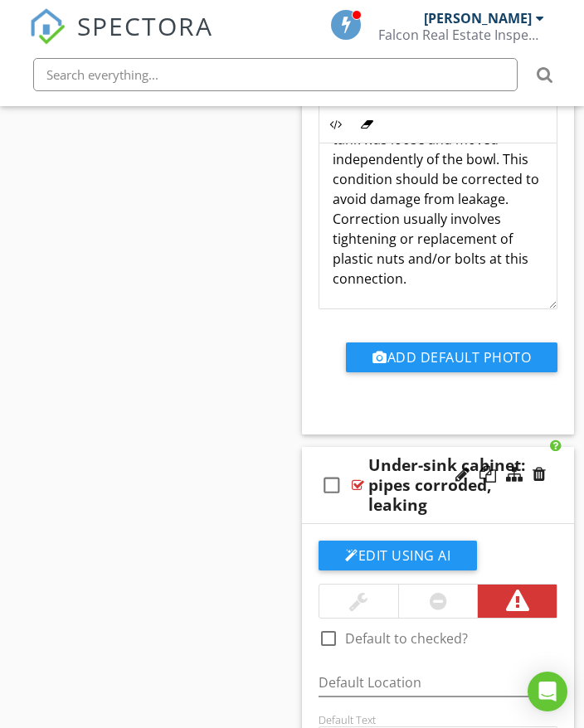
click at [560, 499] on div "check_box_outline_blank Under-sink cabinet: pipes corroded, leaking" at bounding box center [438, 485] width 272 height 77
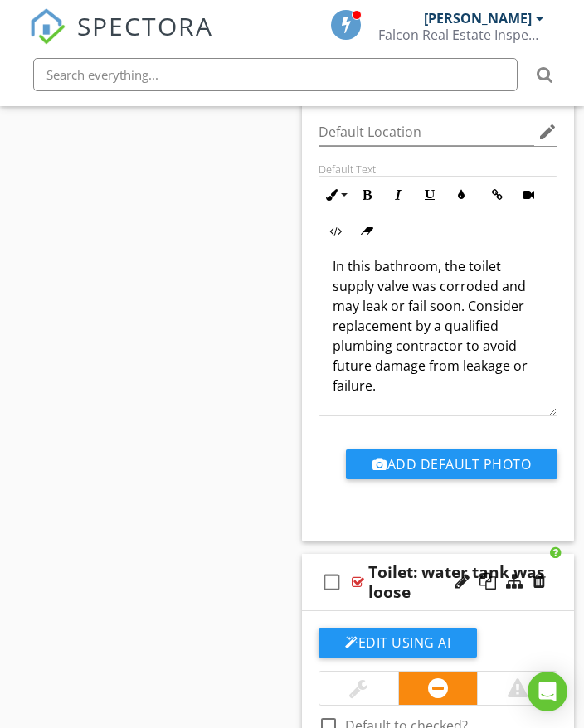
scroll to position [44383, 0]
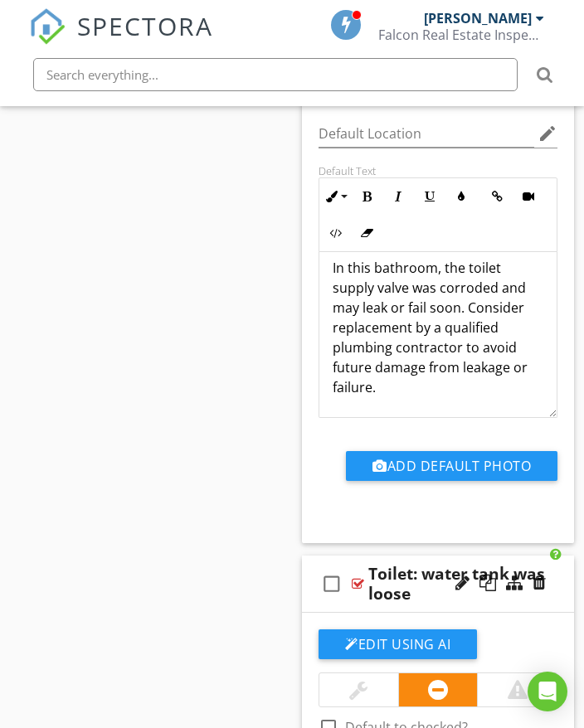
click at [560, 584] on div "check_box_outline_blank Toilet: water tank was loose" at bounding box center [438, 583] width 272 height 57
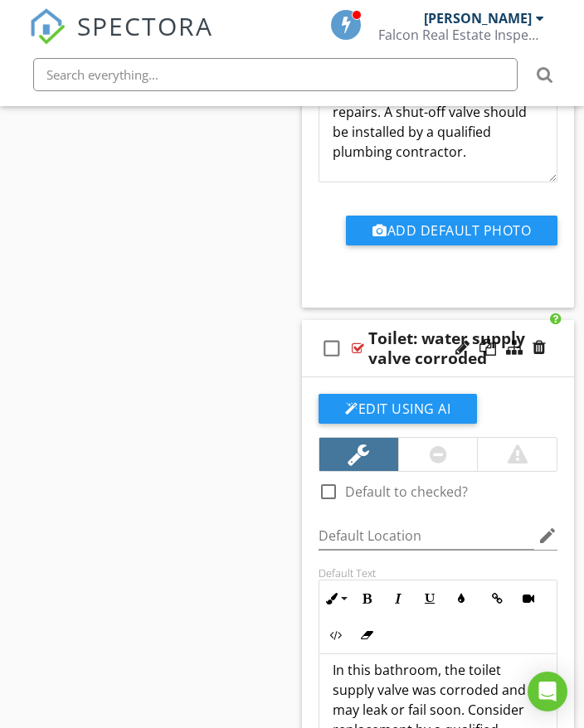
scroll to position [43969, 0]
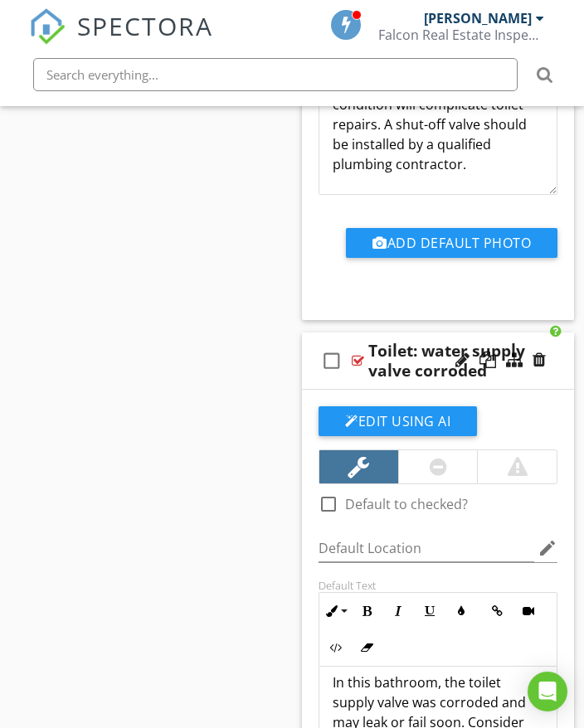
click at [549, 373] on div "check_box_outline_blank Toilet: water supply valve corroded" at bounding box center [438, 360] width 272 height 57
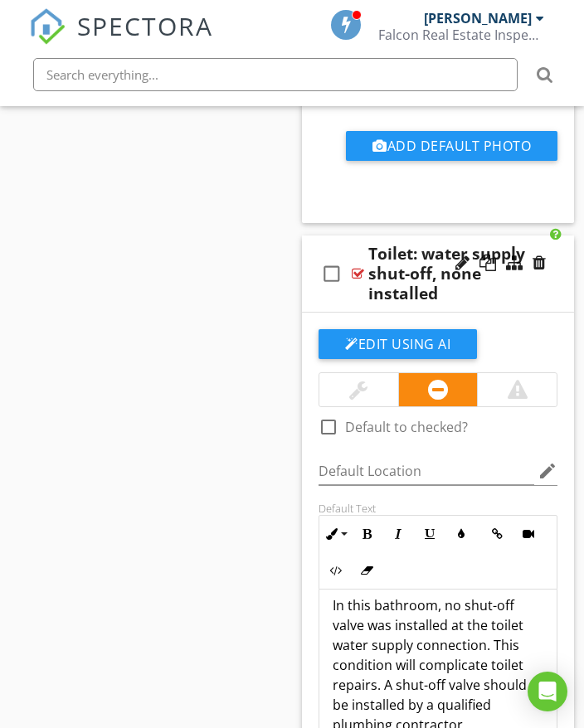
scroll to position [43388, 0]
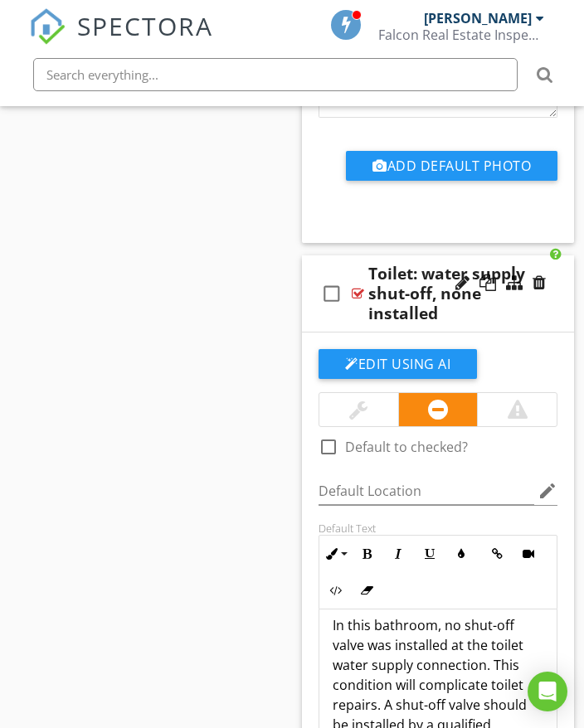
click at [547, 320] on div "check_box_outline_blank Toilet: water supply shut-off, none installed" at bounding box center [438, 293] width 272 height 77
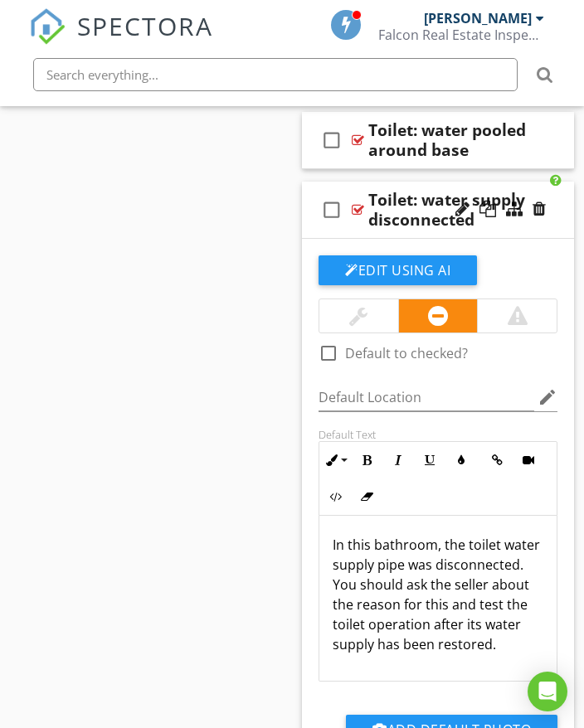
scroll to position [42725, 0]
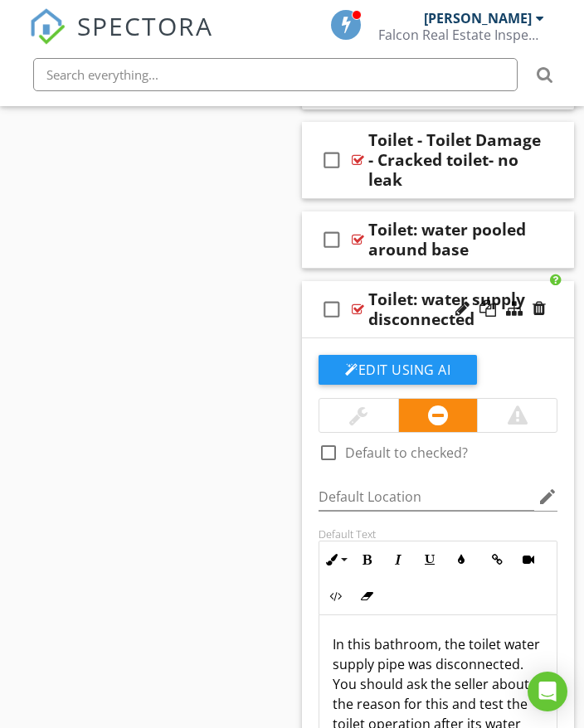
click at [543, 329] on div "check_box_outline_blank Toilet: water supply disconnected" at bounding box center [438, 309] width 272 height 57
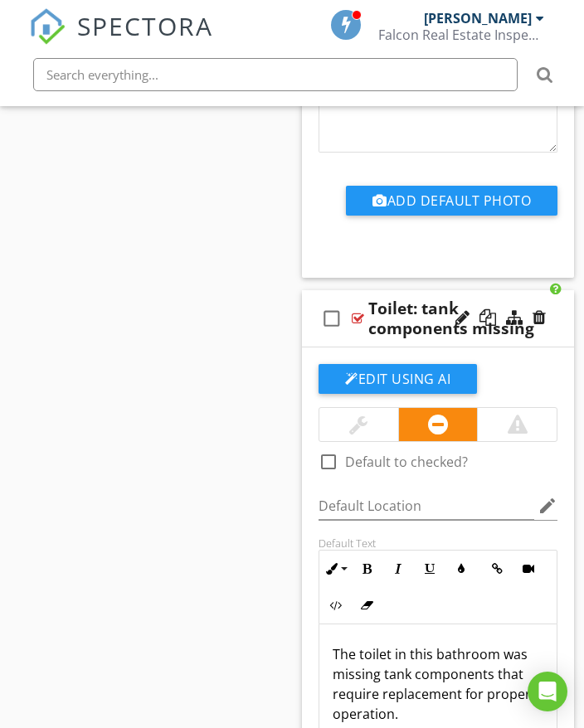
scroll to position [41896, 0]
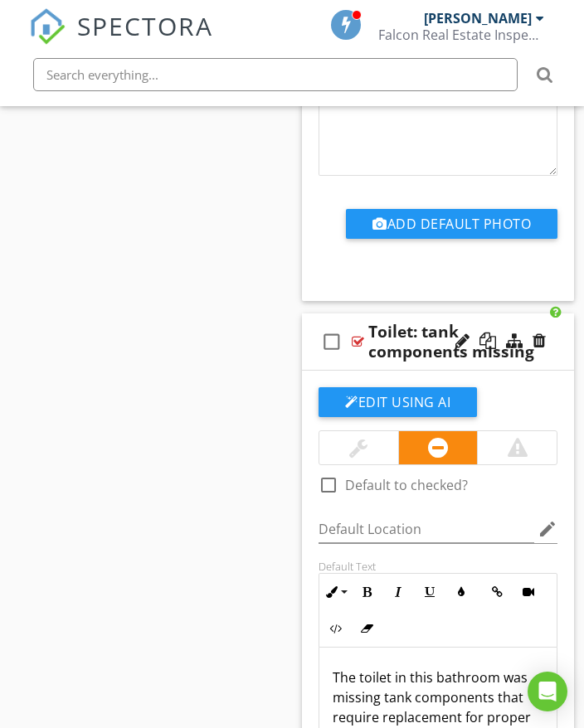
click at [550, 362] on div "check_box_outline_blank Toilet: tank components missing" at bounding box center [438, 341] width 272 height 57
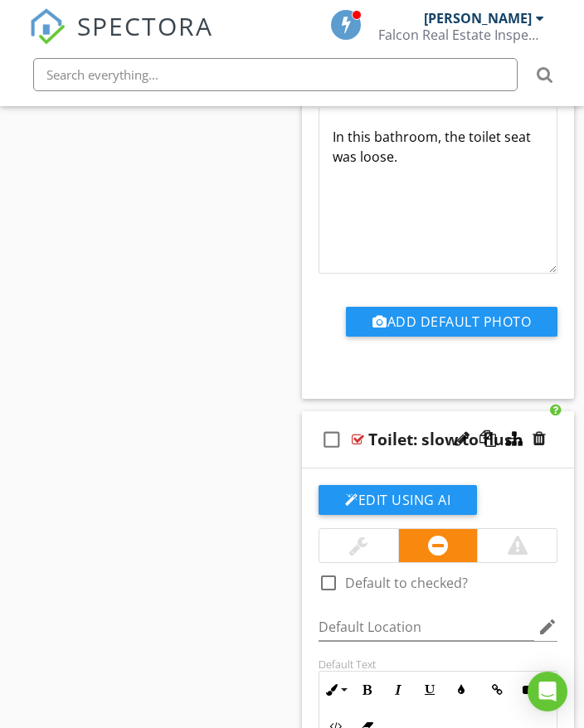
scroll to position [41150, 0]
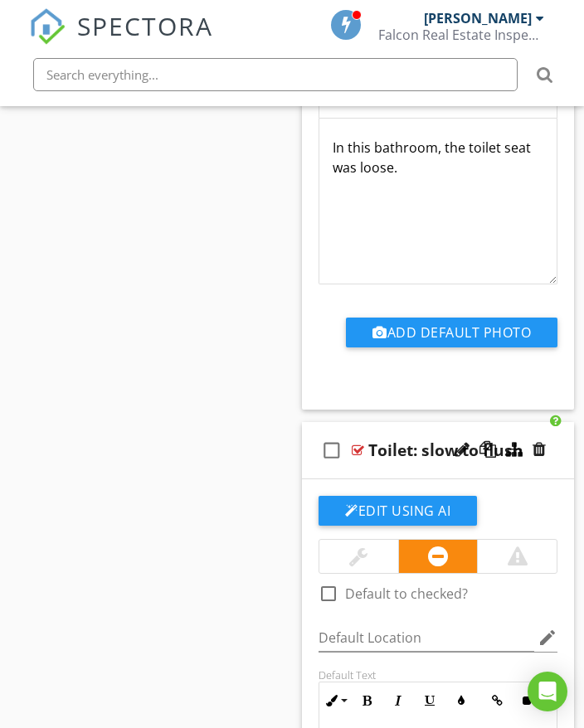
click at [555, 463] on div "check_box_outline_blank Toilet: slow to flush" at bounding box center [438, 450] width 272 height 57
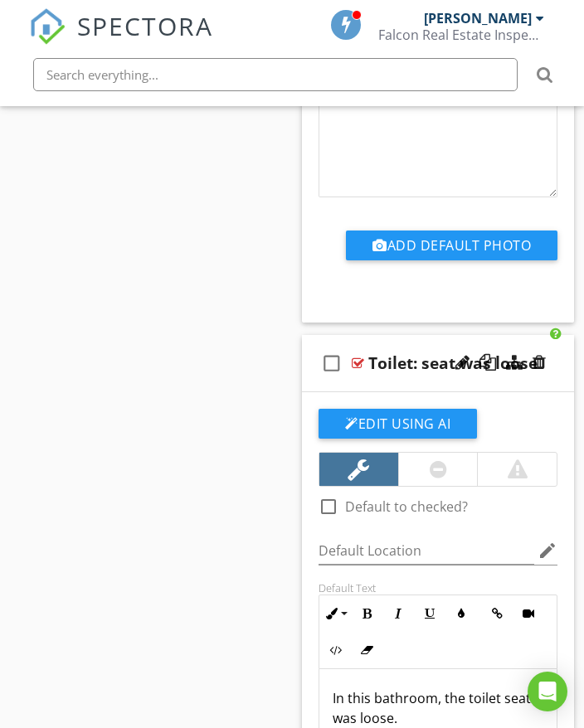
scroll to position [40487, 0]
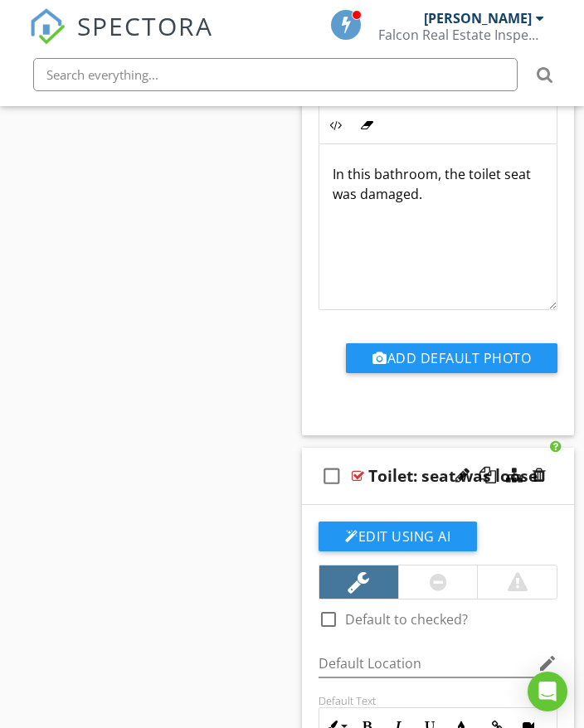
click at [552, 484] on div "check_box_outline_blank Toilet: seat was loose" at bounding box center [438, 476] width 272 height 57
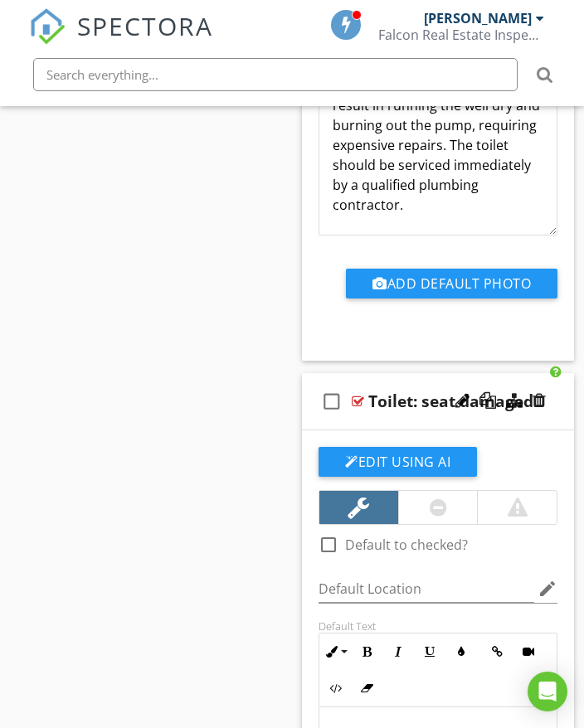
scroll to position [39907, 0]
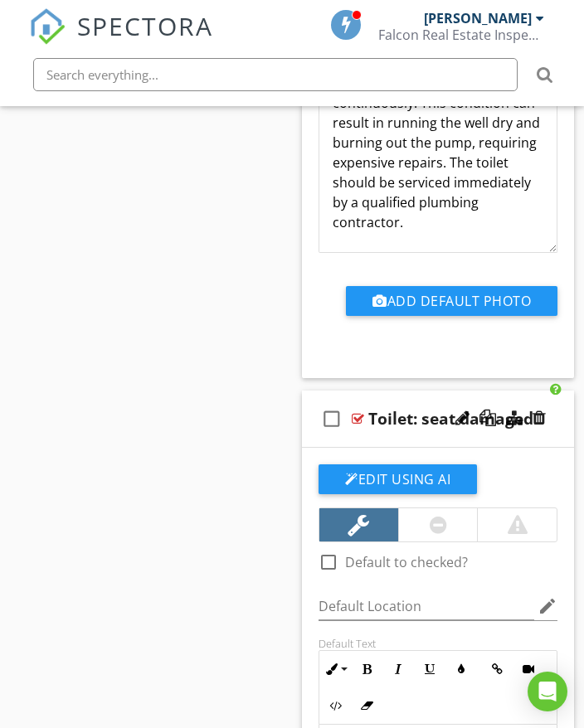
click at [547, 428] on div at bounding box center [500, 419] width 97 height 40
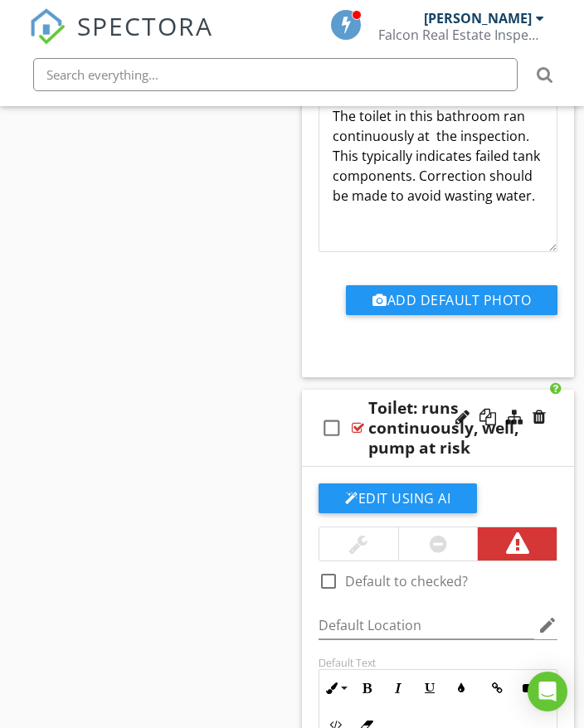
scroll to position [39243, 0]
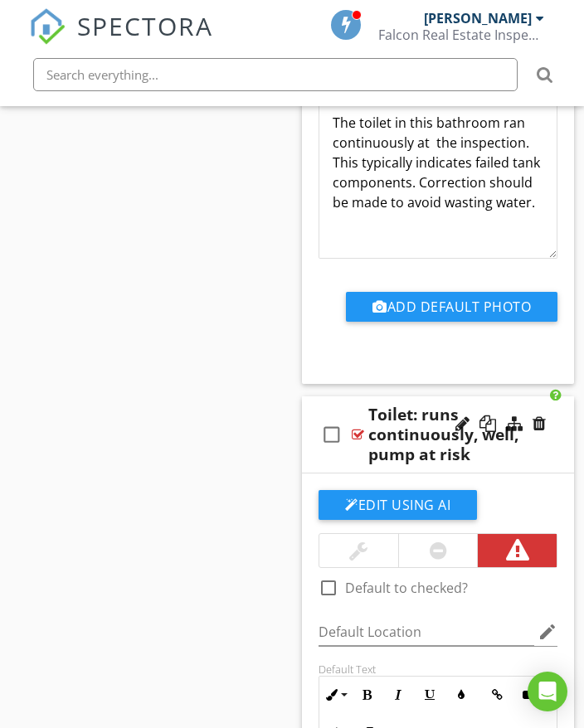
click at [553, 450] on div "check_box_outline_blank Toilet: runs continuously, well, pump at risk" at bounding box center [438, 434] width 272 height 77
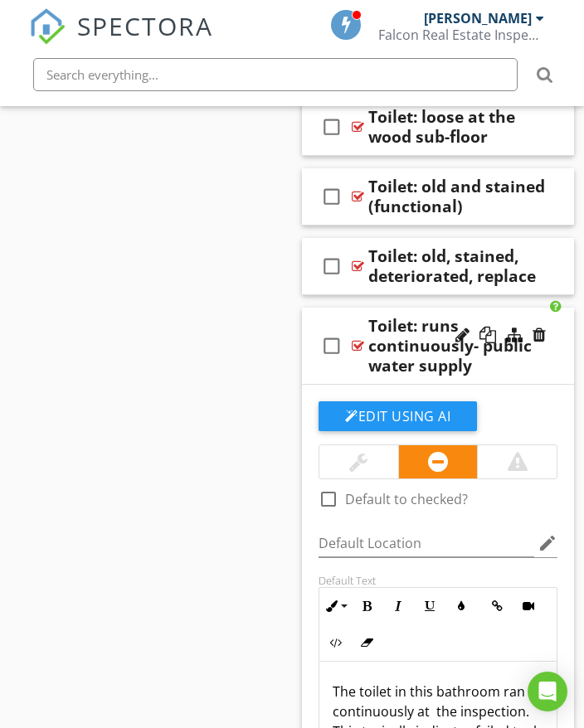
scroll to position [38663, 0]
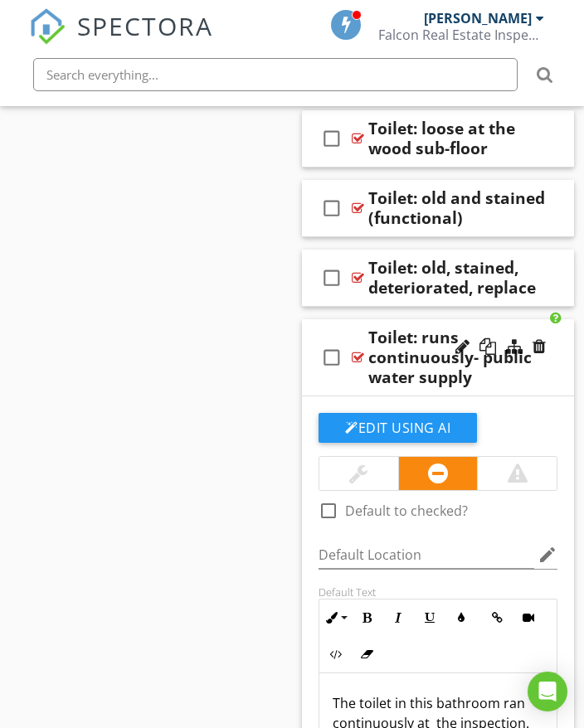
click at [550, 374] on div "check_box_outline_blank Toilet: runs continuously- public water supply" at bounding box center [438, 357] width 272 height 77
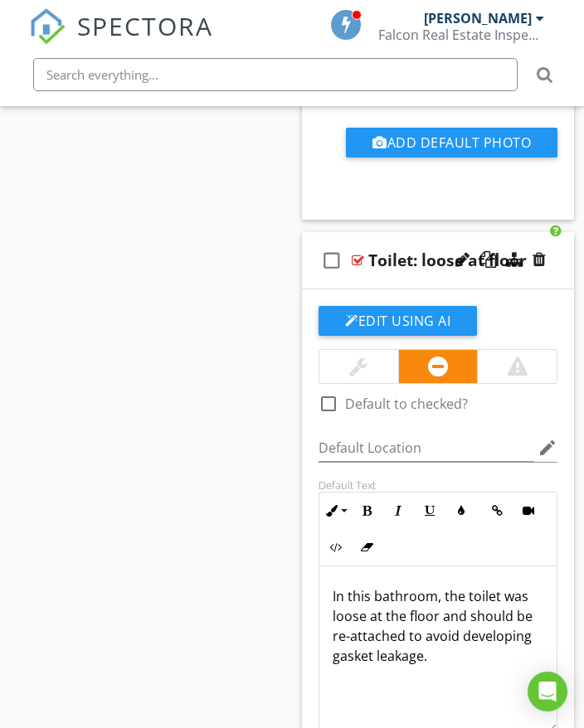
scroll to position [37751, 0]
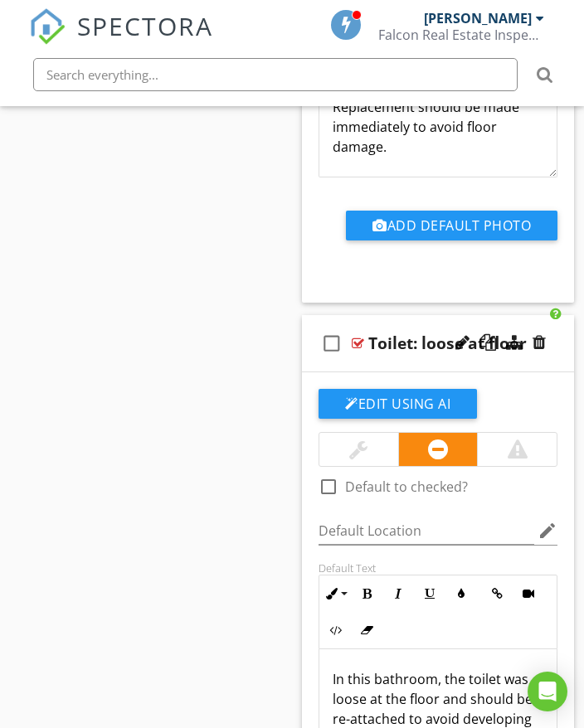
click at [550, 359] on div "check_box_outline_blank Toilet: loose at floor" at bounding box center [438, 343] width 272 height 57
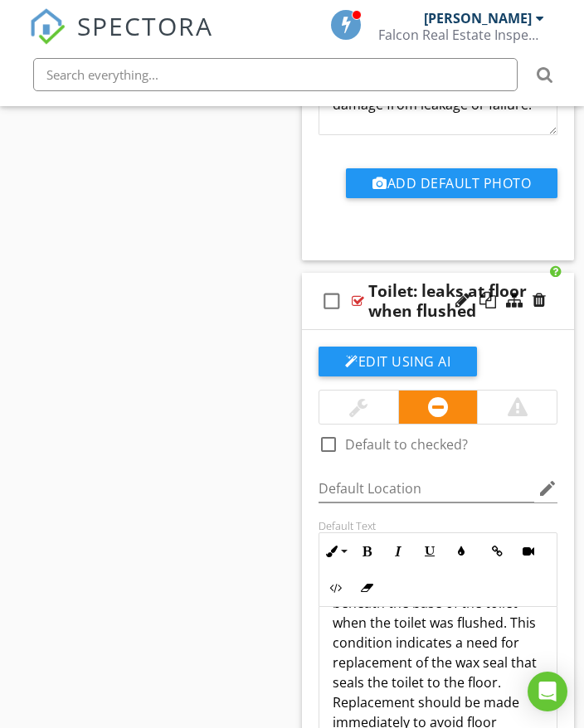
scroll to position [37088, 0]
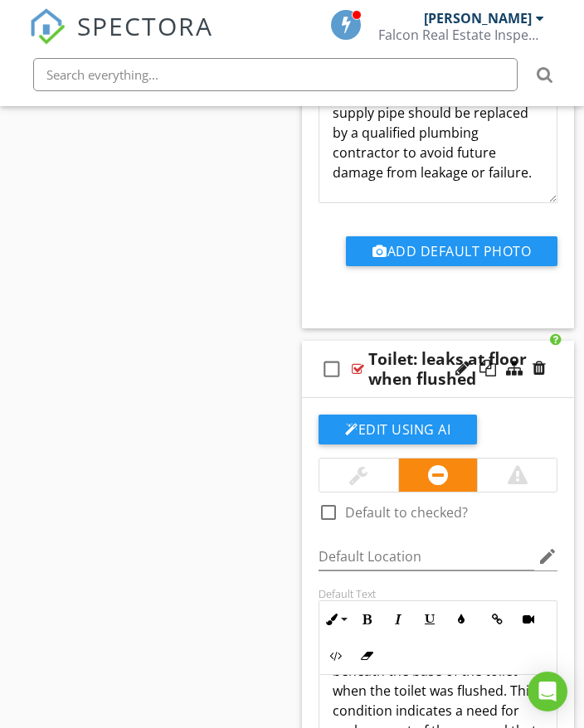
click at [545, 386] on div at bounding box center [500, 369] width 97 height 40
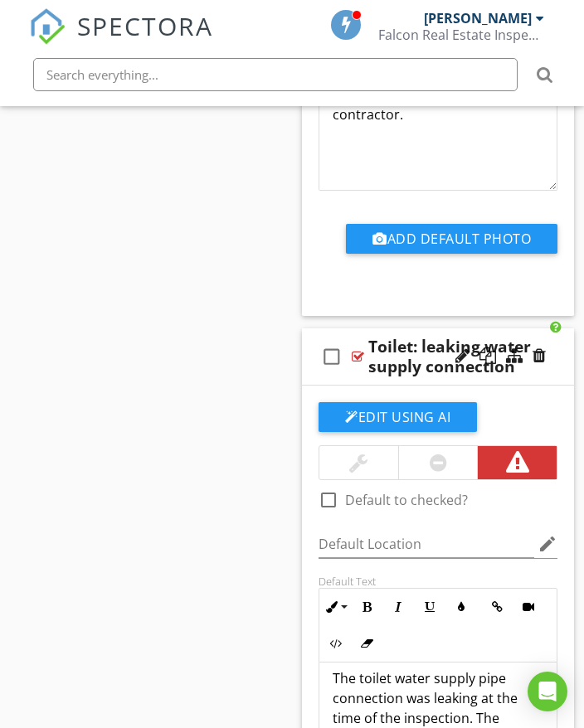
scroll to position [36425, 0]
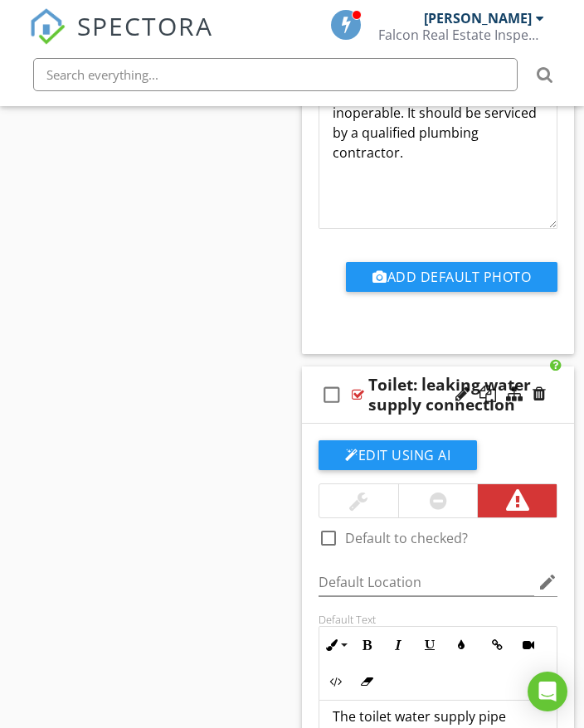
click at [547, 403] on div at bounding box center [500, 395] width 97 height 40
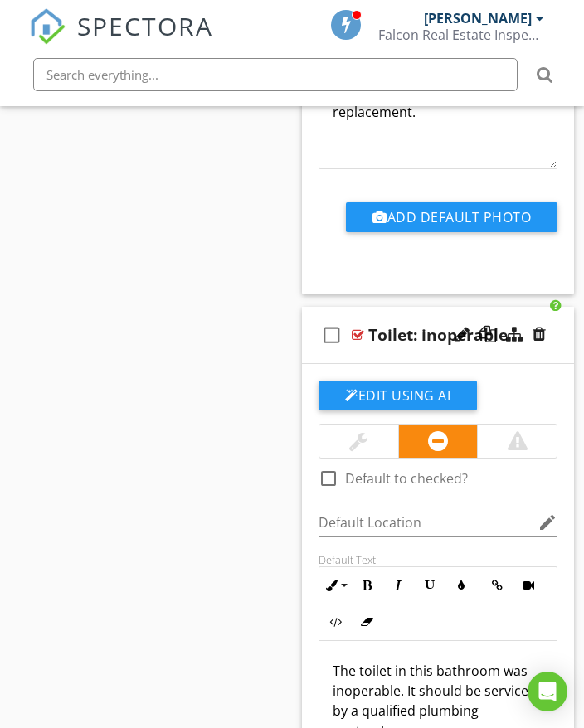
scroll to position [35762, 0]
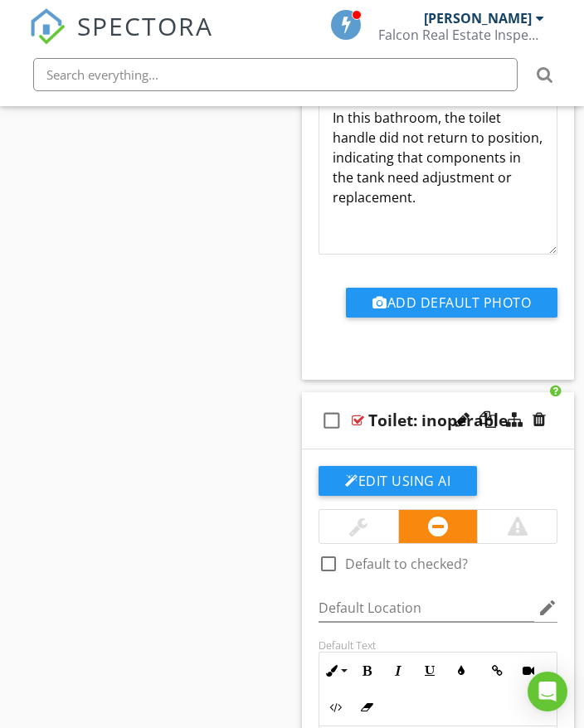
click at [556, 426] on div "check_box_outline_blank Toilet: inoperable" at bounding box center [438, 420] width 272 height 57
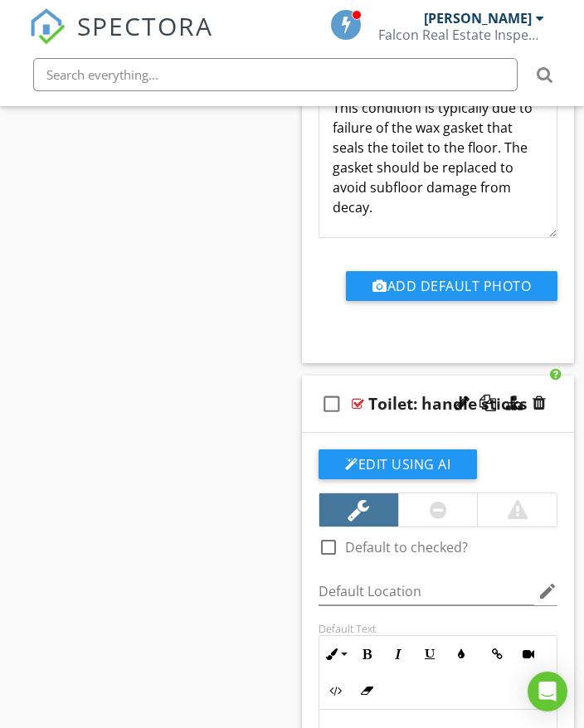
scroll to position [35098, 0]
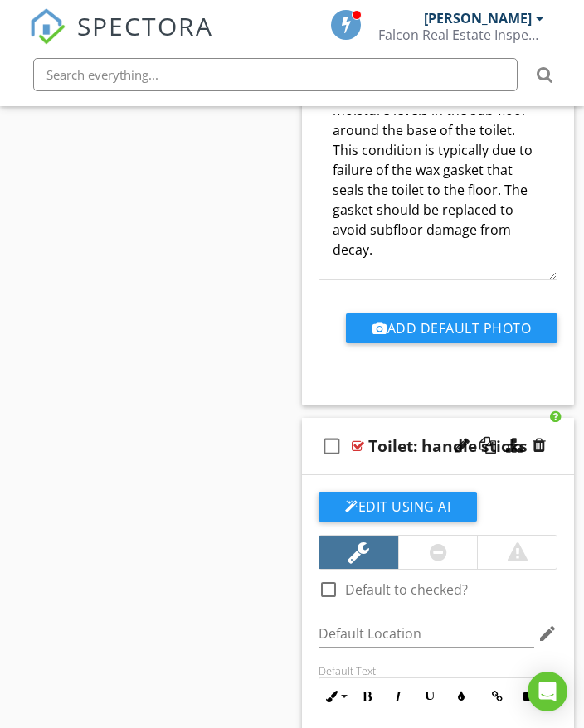
click at [559, 444] on div "check_box_outline_blank Toilet: handle sticks" at bounding box center [438, 446] width 272 height 57
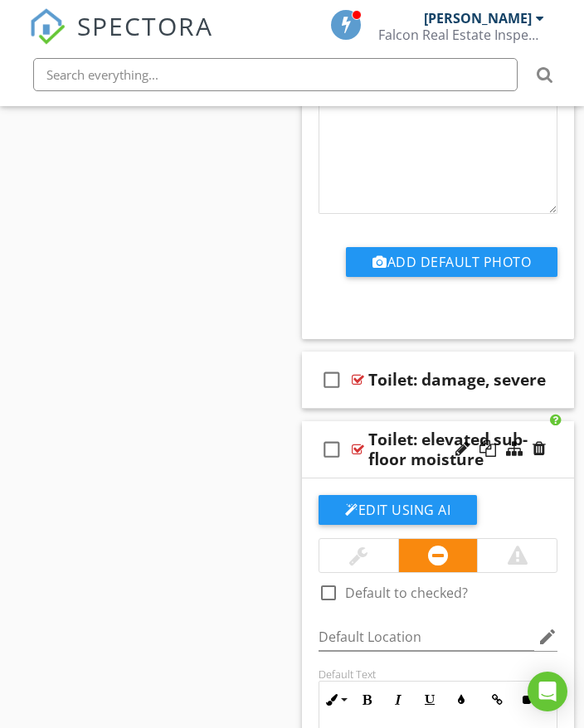
scroll to position [34435, 0]
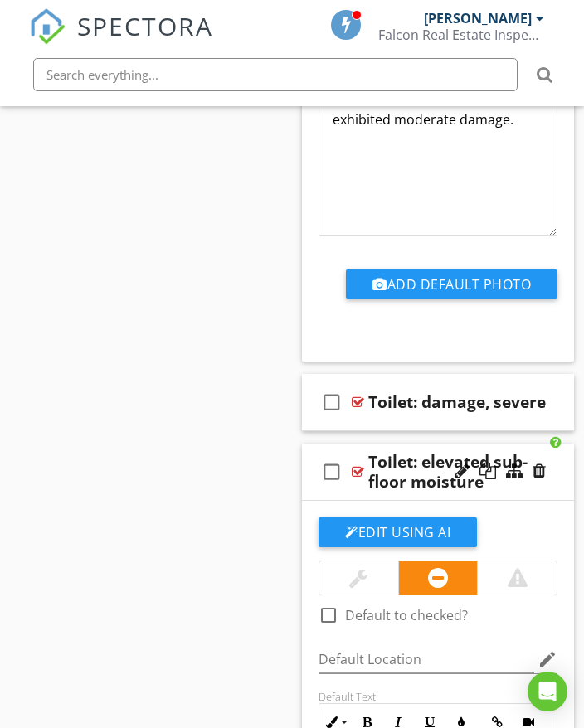
click at [560, 459] on div "check_box_outline_blank Toilet: elevated sub-floor moisture" at bounding box center [438, 472] width 272 height 57
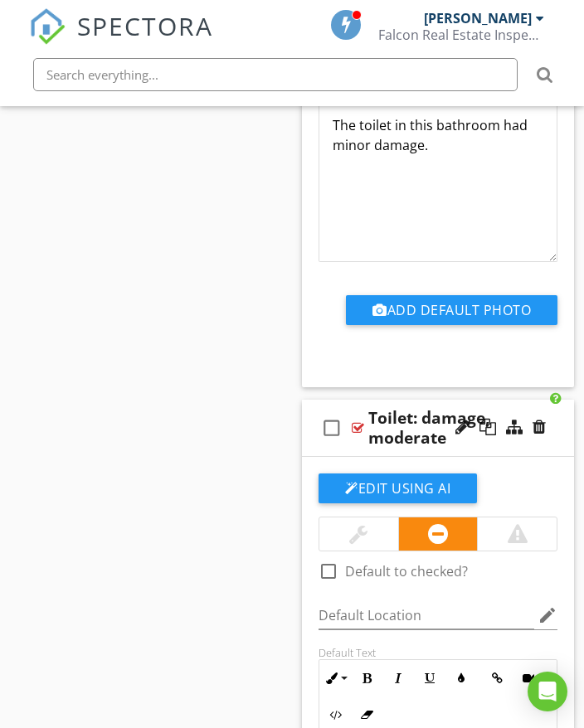
scroll to position [33689, 0]
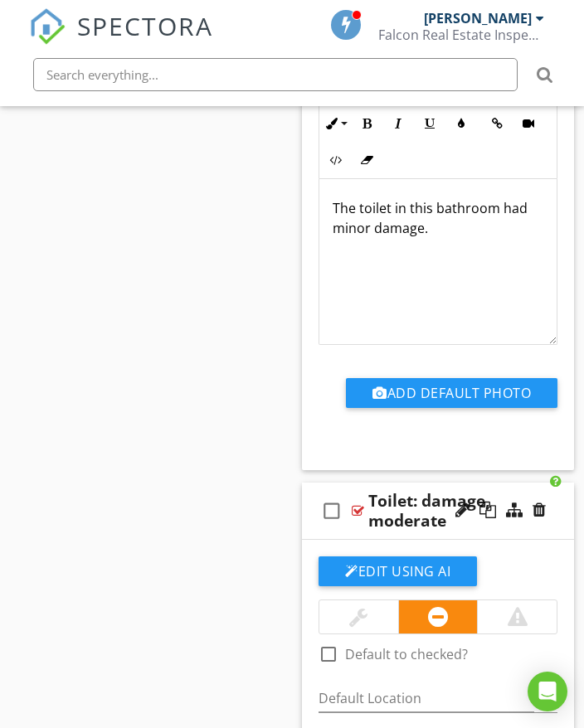
click at [556, 497] on div "check_box_outline_blank Toilet: damage, moderate" at bounding box center [438, 510] width 272 height 57
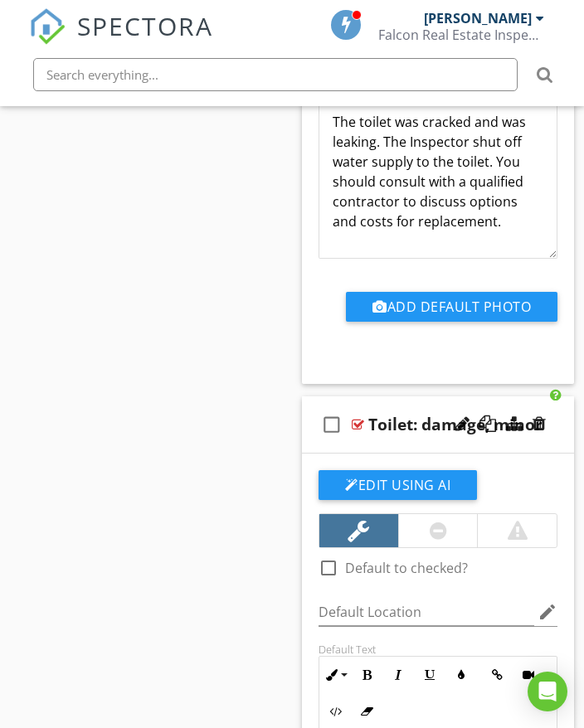
scroll to position [33109, 0]
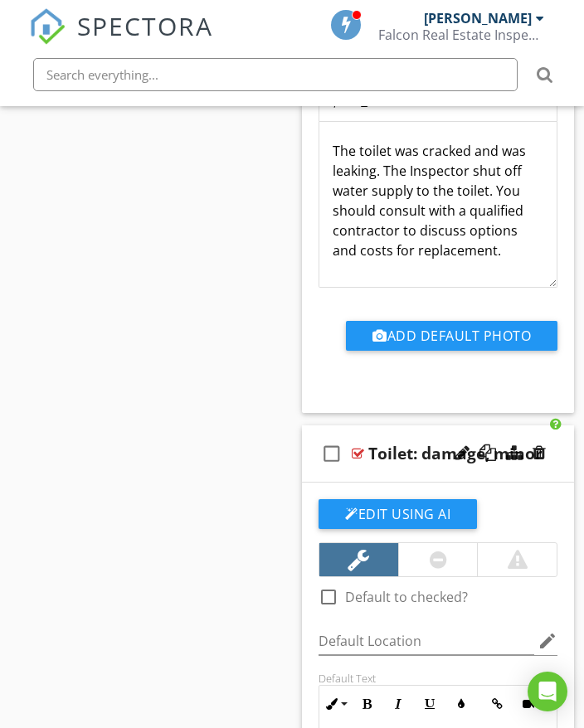
click at [559, 455] on div "check_box_outline_blank Toilet: damage, minor" at bounding box center [438, 453] width 272 height 57
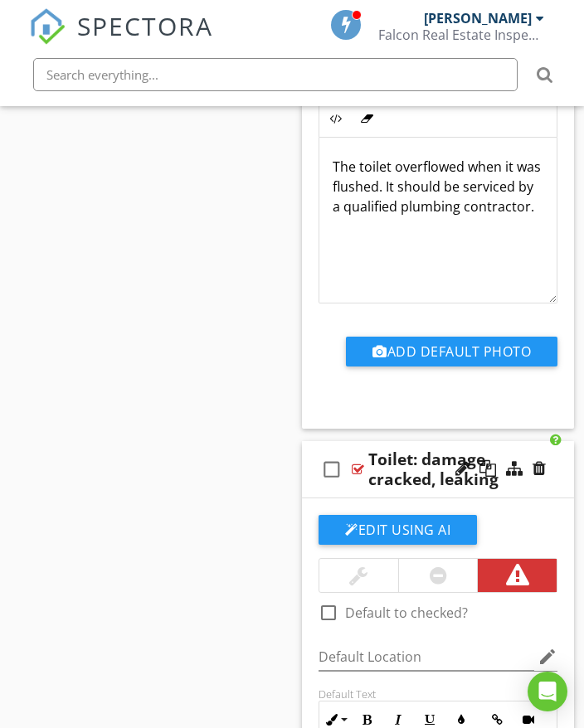
scroll to position [32528, 0]
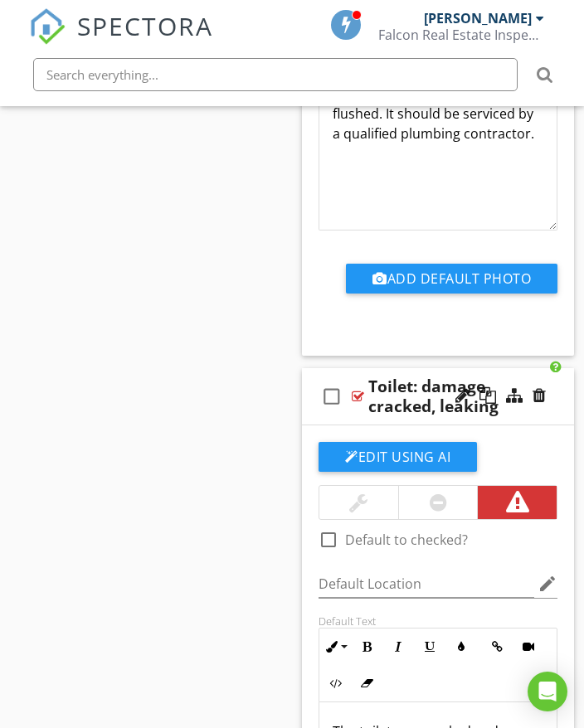
click at [560, 410] on div "check_box_outline_blank Toilet: damage, cracked, leaking" at bounding box center [438, 396] width 272 height 57
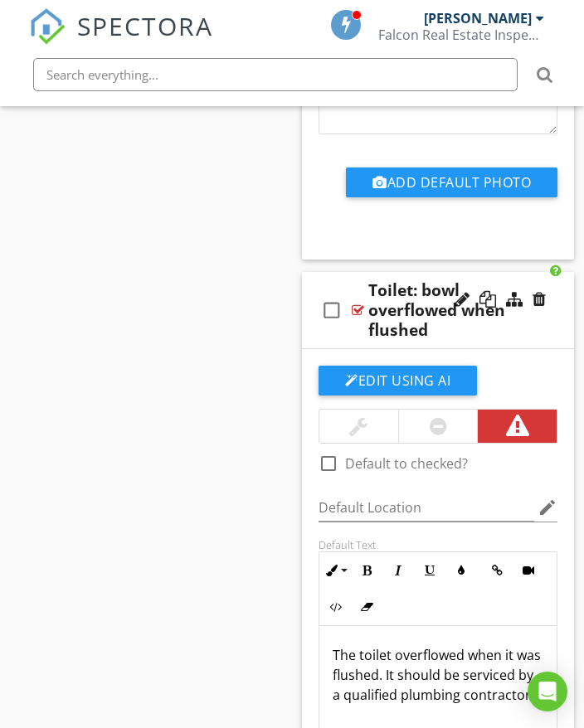
scroll to position [31948, 0]
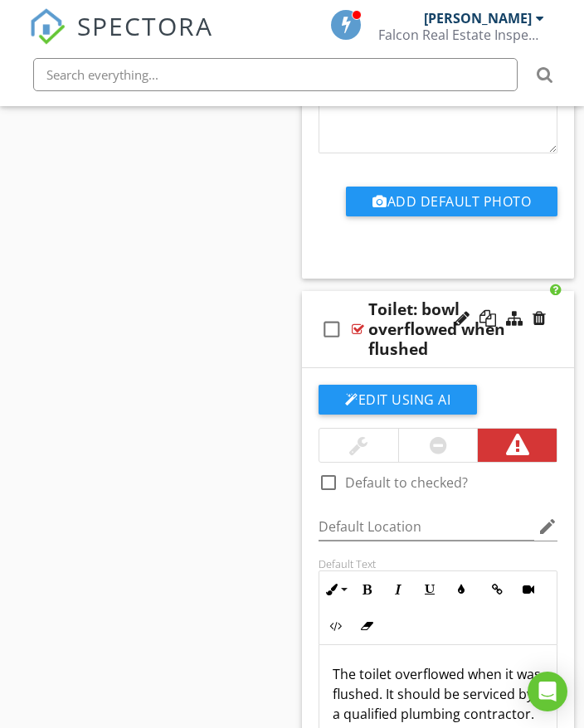
click at [558, 339] on div "check_box_outline_blank Toilet: bowl overflowed when flushed" at bounding box center [438, 329] width 272 height 77
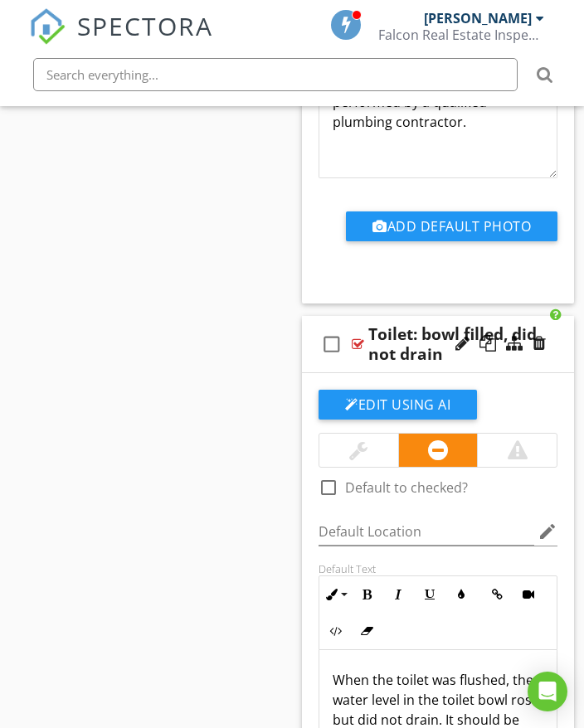
scroll to position [31285, 0]
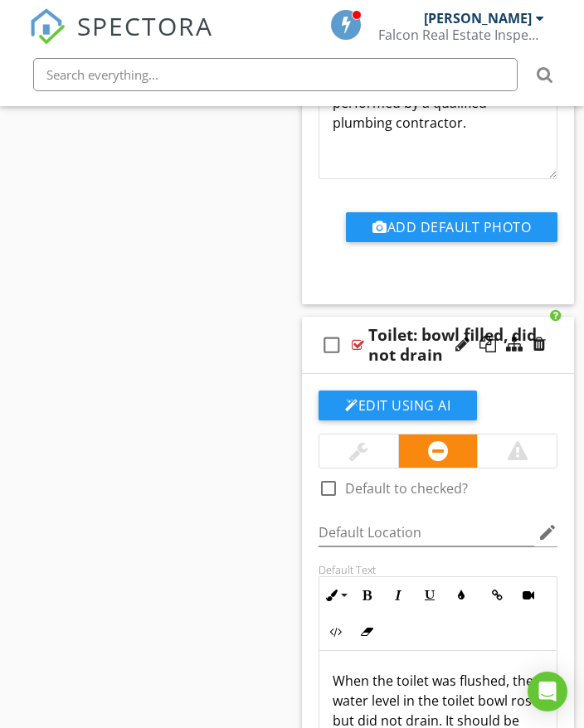
click at [561, 355] on div "check_box_outline_blank Toilet: bowl filled, did not drain" at bounding box center [438, 345] width 272 height 57
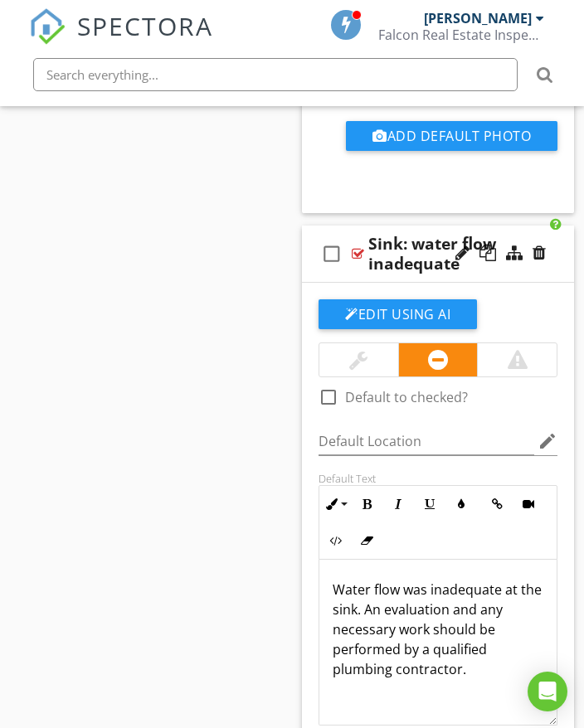
scroll to position [30788, 0]
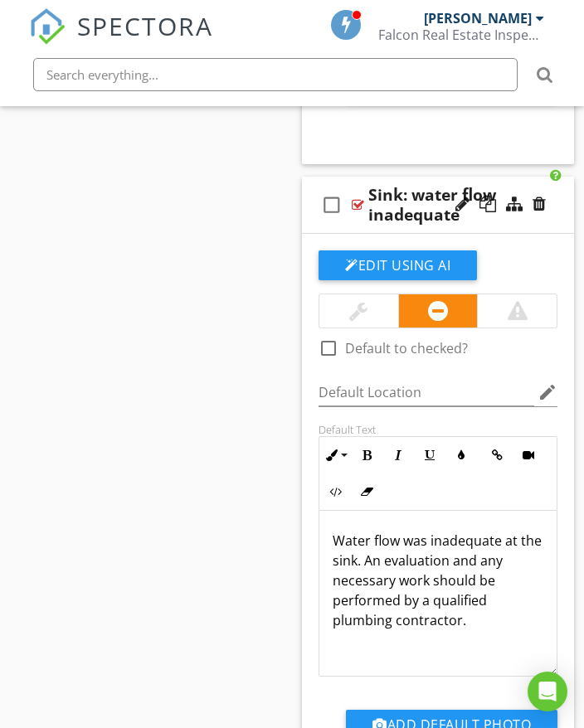
click at [560, 216] on div "check_box_outline_blank Sink: water flow inadequate" at bounding box center [438, 205] width 272 height 57
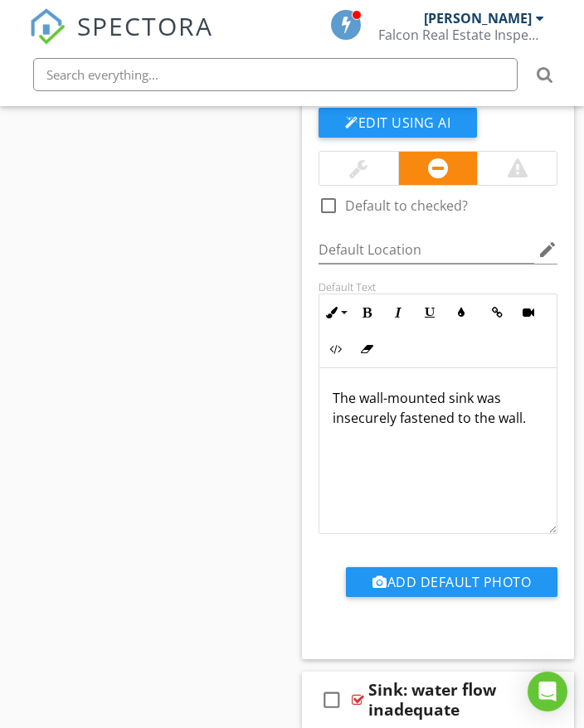
scroll to position [30290, 0]
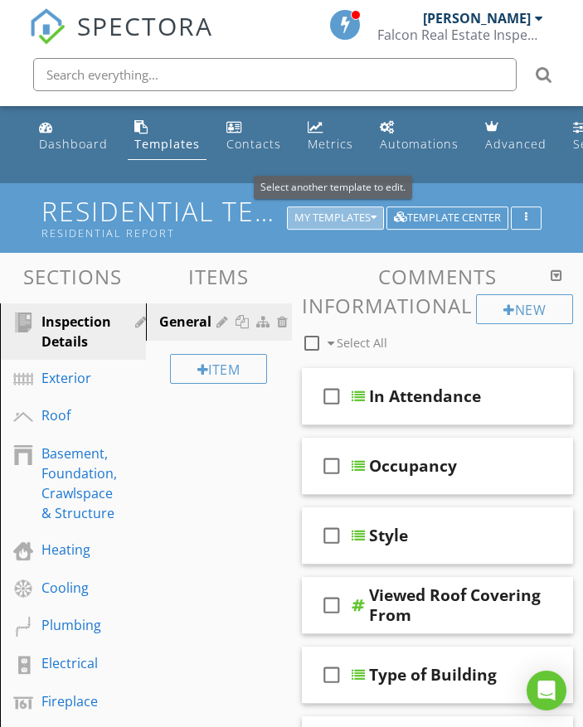
click at [315, 217] on div "My Templates" at bounding box center [335, 218] width 82 height 12
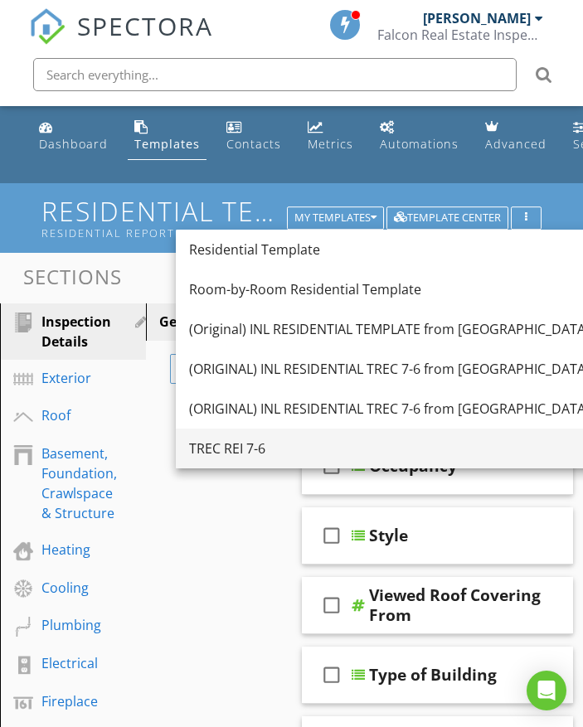
click at [260, 445] on div "TREC REI 7-6" at bounding box center [408, 449] width 439 height 20
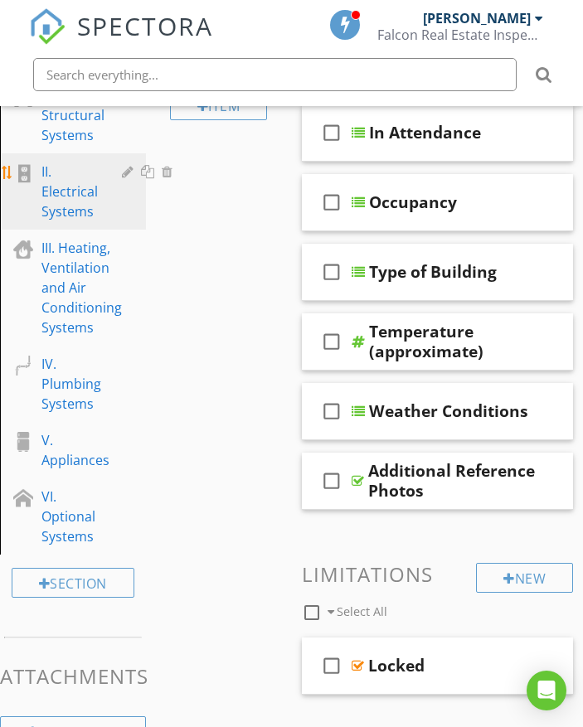
scroll to position [244, 0]
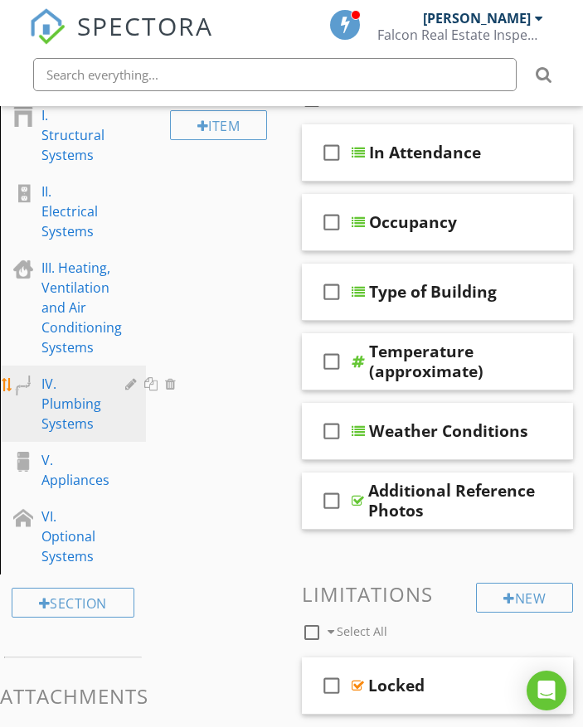
click at [74, 418] on div "IV. Plumbing Systems" at bounding box center [71, 404] width 60 height 60
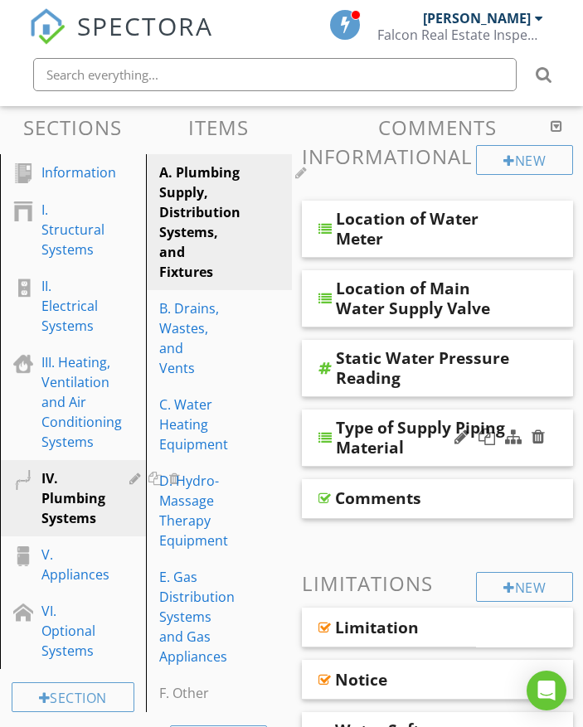
scroll to position [166, 0]
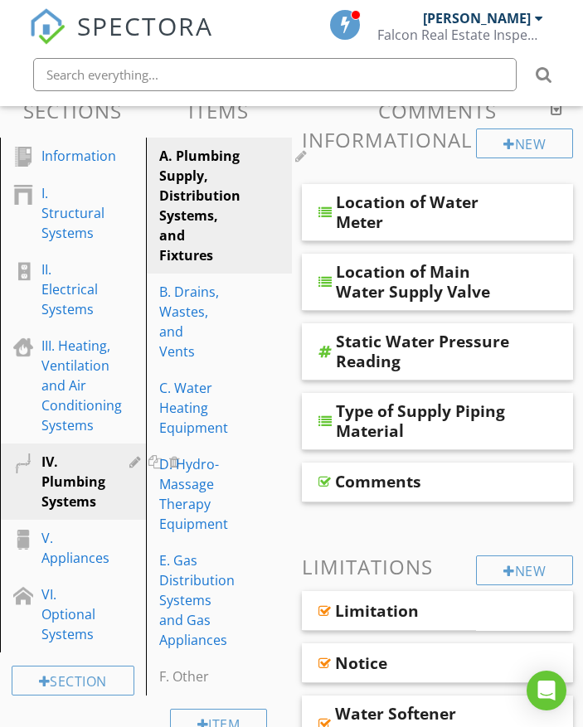
drag, startPoint x: 440, startPoint y: 472, endPoint x: 447, endPoint y: 480, distance: 10.6
click at [447, 480] on div "Comments" at bounding box center [424, 482] width 179 height 20
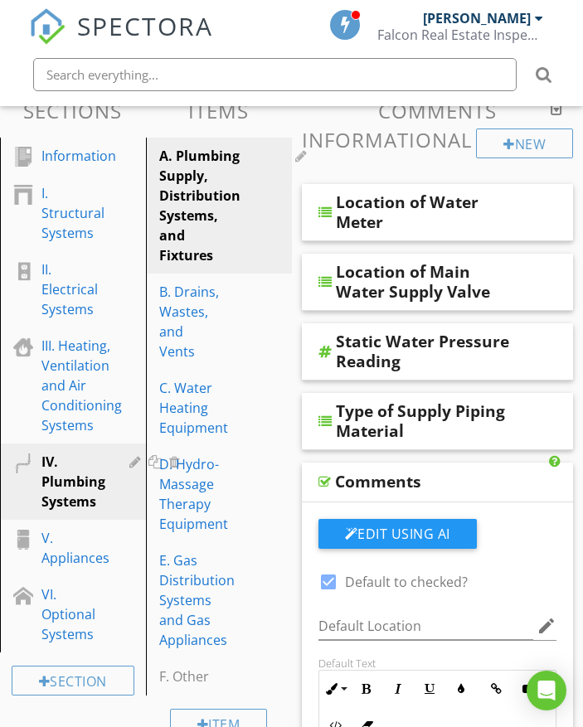
click at [444, 485] on div "Comments" at bounding box center [424, 482] width 179 height 20
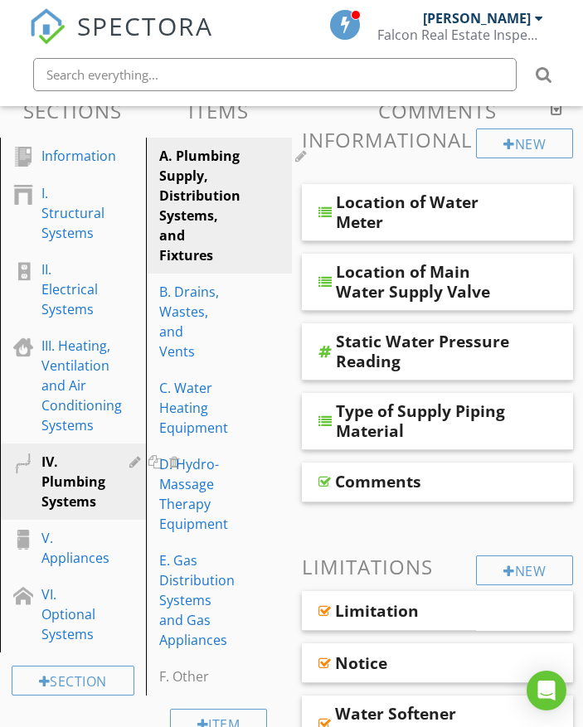
click at [407, 480] on div "Comments" at bounding box center [378, 482] width 86 height 20
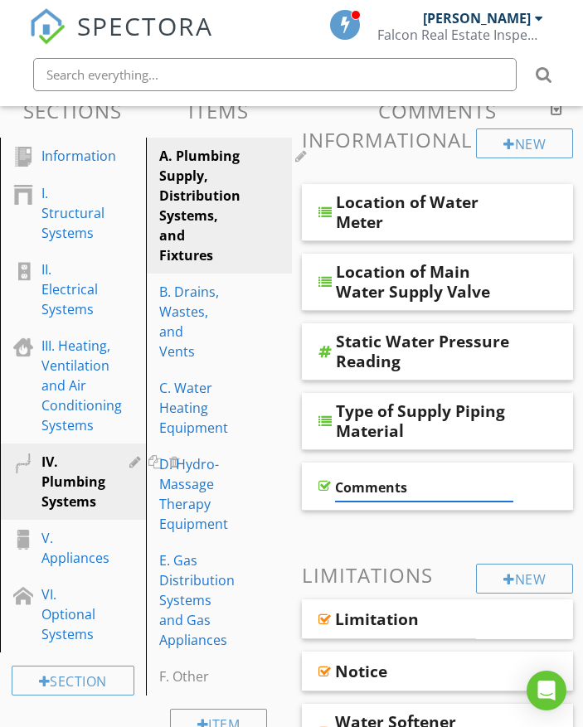
click at [470, 481] on input "Comments" at bounding box center [424, 487] width 179 height 27
click at [555, 490] on div "Comments" at bounding box center [438, 487] width 272 height 48
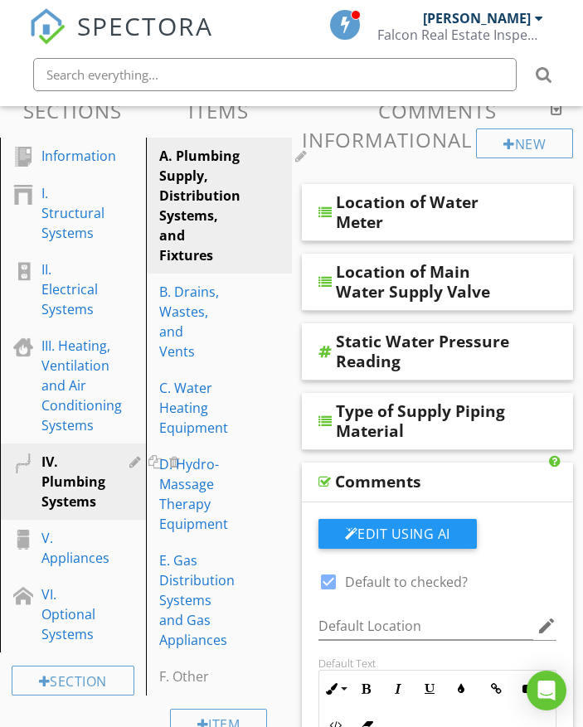
click at [545, 482] on div "Comments" at bounding box center [438, 483] width 272 height 40
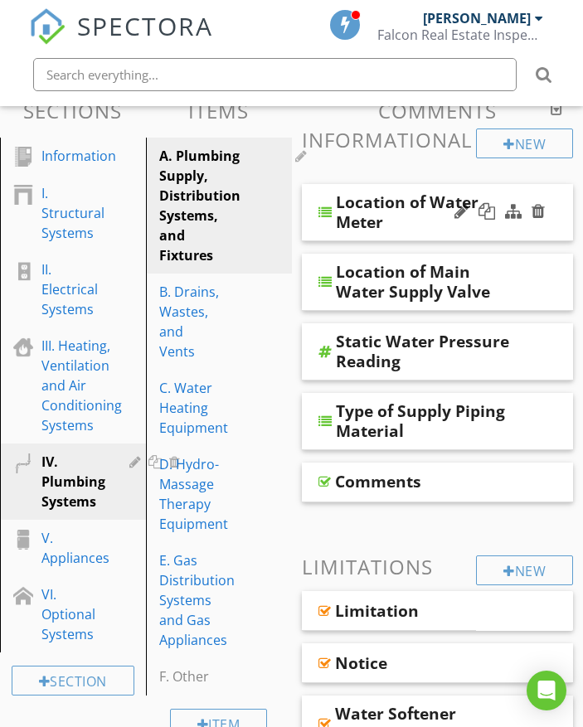
click at [419, 205] on div "Location of Water Meter" at bounding box center [425, 212] width 179 height 40
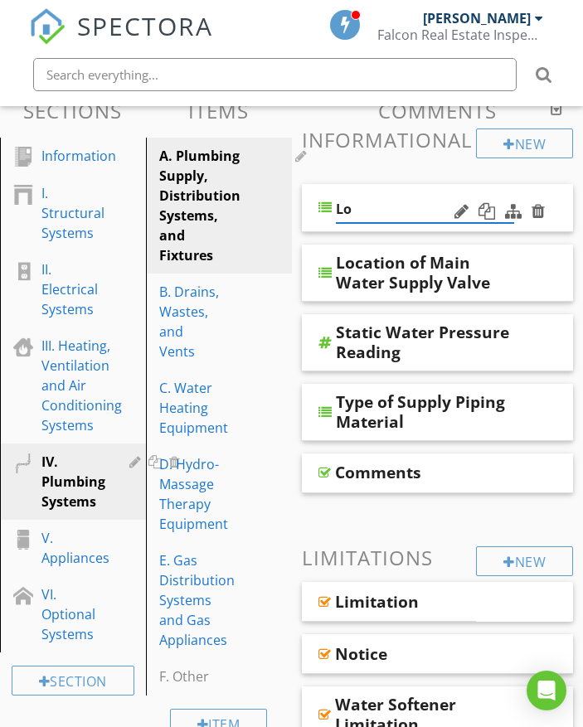
type input "L"
type input "Water meter location"
click at [552, 202] on div "Water meter location" at bounding box center [438, 208] width 272 height 48
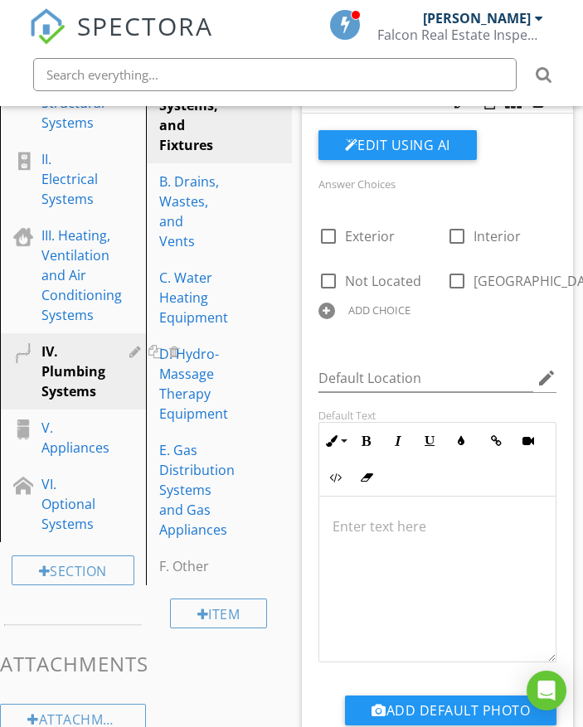
scroll to position [249, 0]
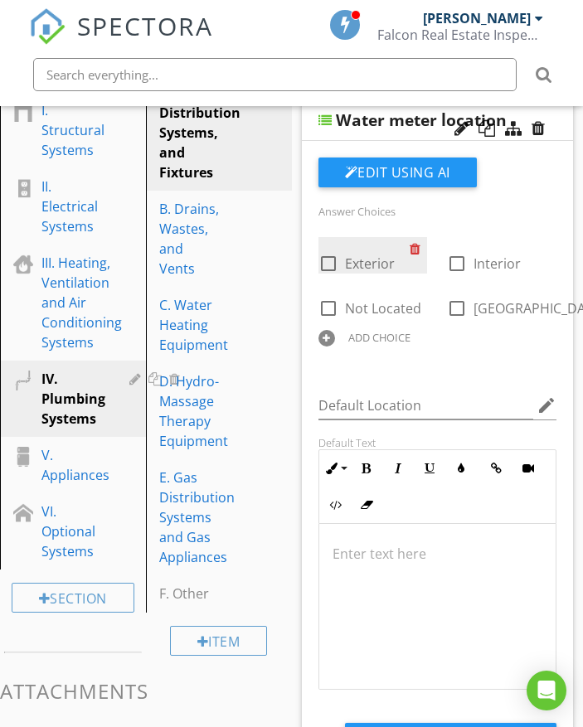
click at [414, 250] on div at bounding box center [418, 248] width 17 height 23
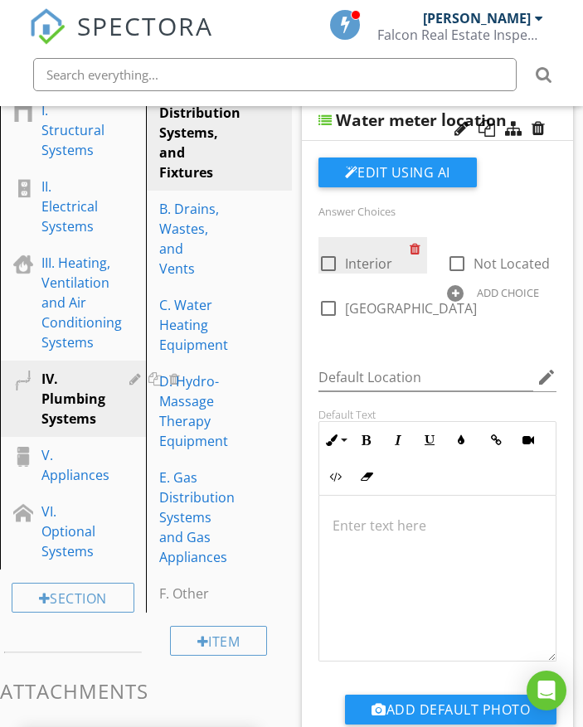
click at [415, 248] on div at bounding box center [418, 248] width 17 height 23
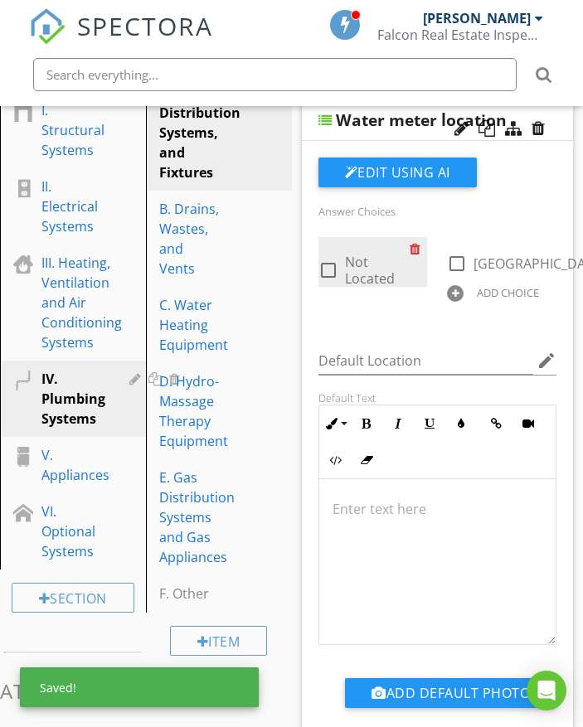
click at [415, 250] on div at bounding box center [418, 248] width 17 height 23
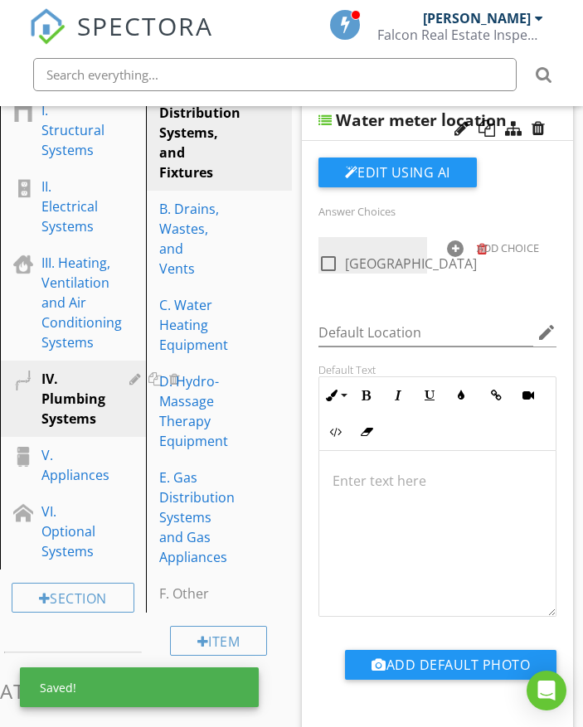
click at [477, 250] on div at bounding box center [485, 248] width 17 height 23
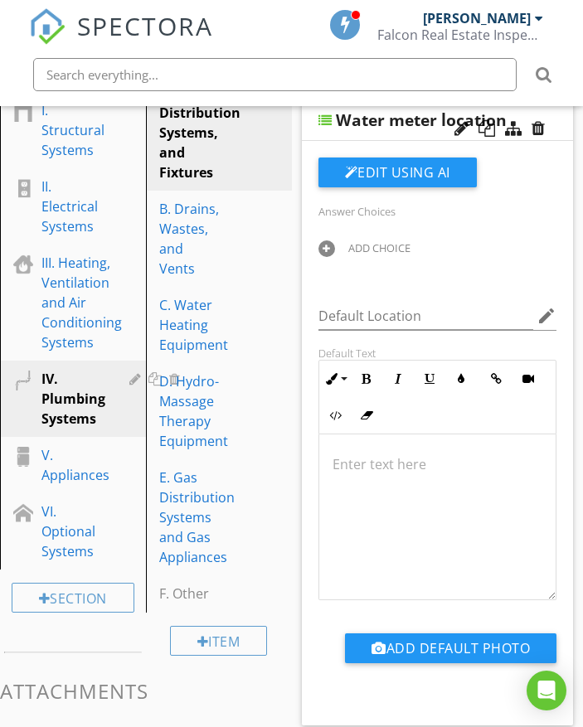
click at [333, 250] on div at bounding box center [326, 248] width 17 height 17
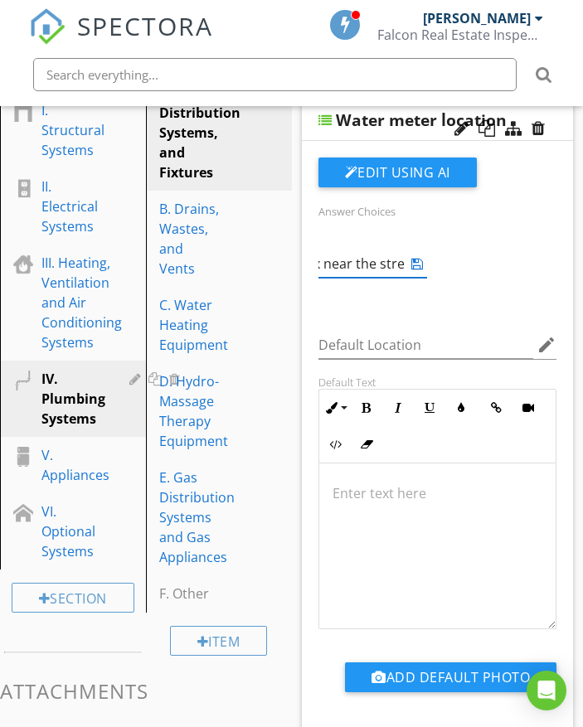
scroll to position [0, 107]
type input "Underground box near the street"
click at [421, 261] on icon at bounding box center [417, 263] width 12 height 13
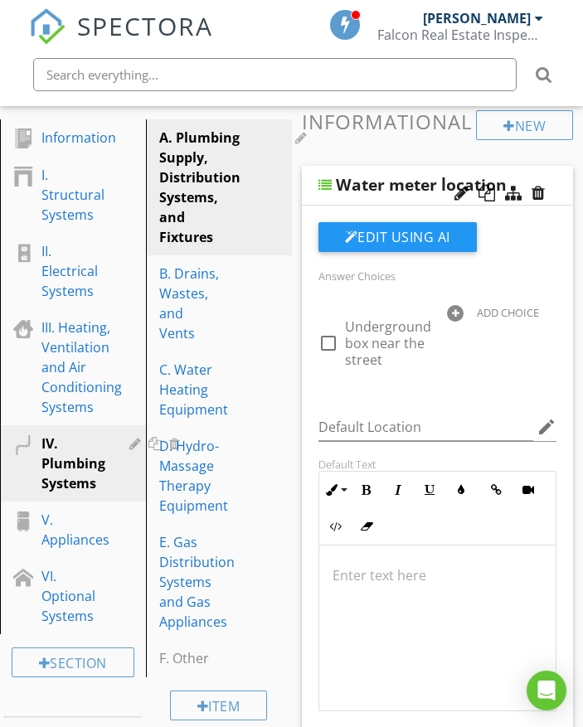
scroll to position [166, 0]
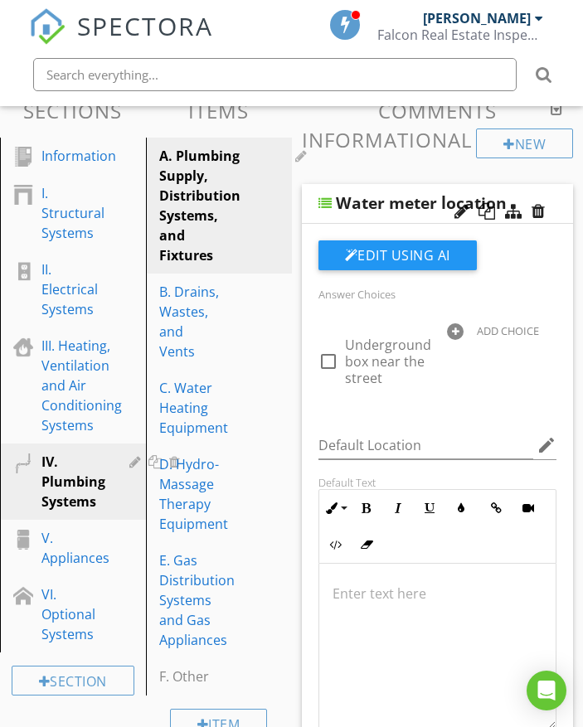
click at [561, 197] on div "Water meter location" at bounding box center [438, 204] width 272 height 40
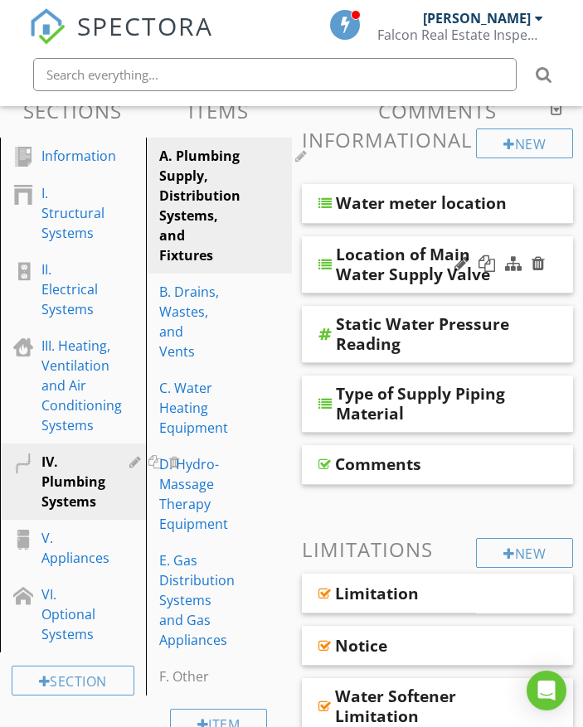
click at [559, 278] on div "Location of Main Water Supply Valve" at bounding box center [438, 264] width 272 height 57
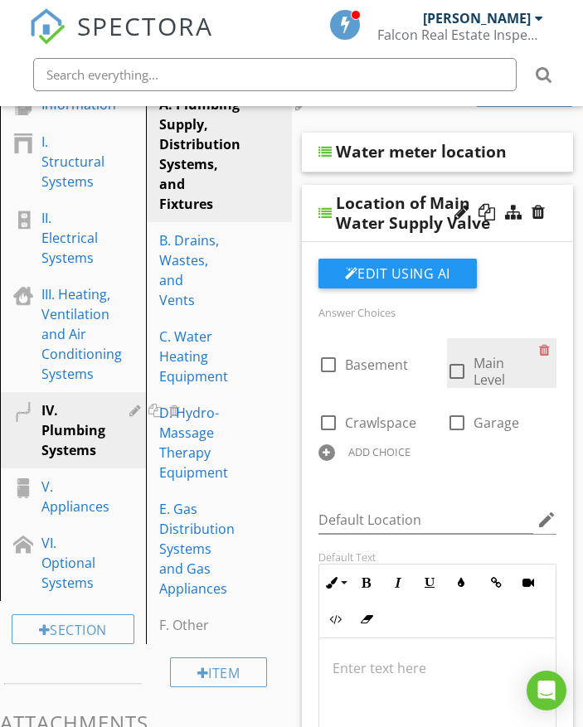
scroll to position [249, 0]
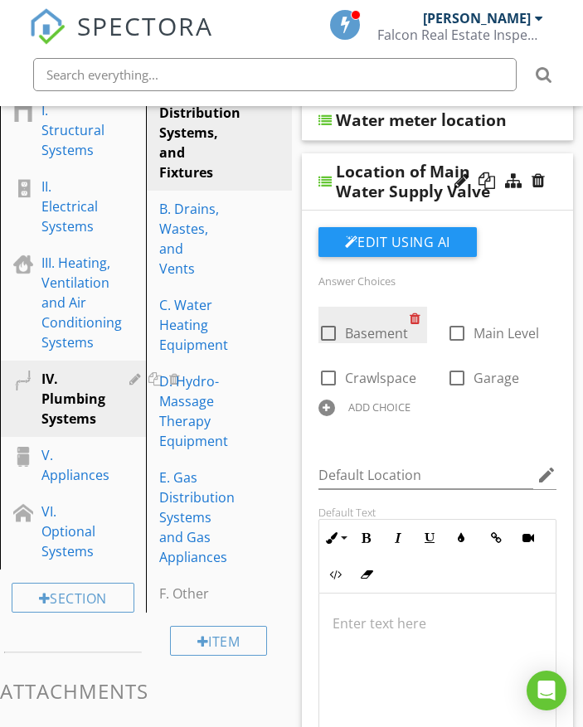
click at [416, 319] on div at bounding box center [418, 318] width 17 height 23
click at [415, 322] on div at bounding box center [418, 318] width 17 height 23
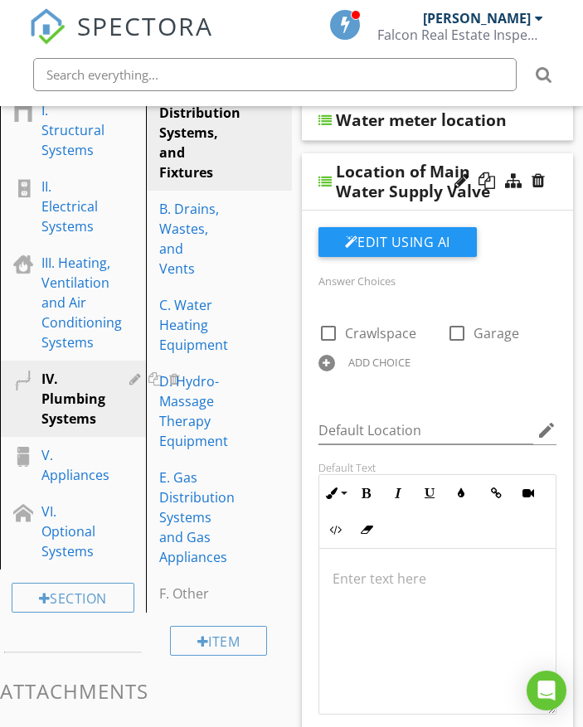
click at [329, 361] on div at bounding box center [326, 363] width 17 height 17
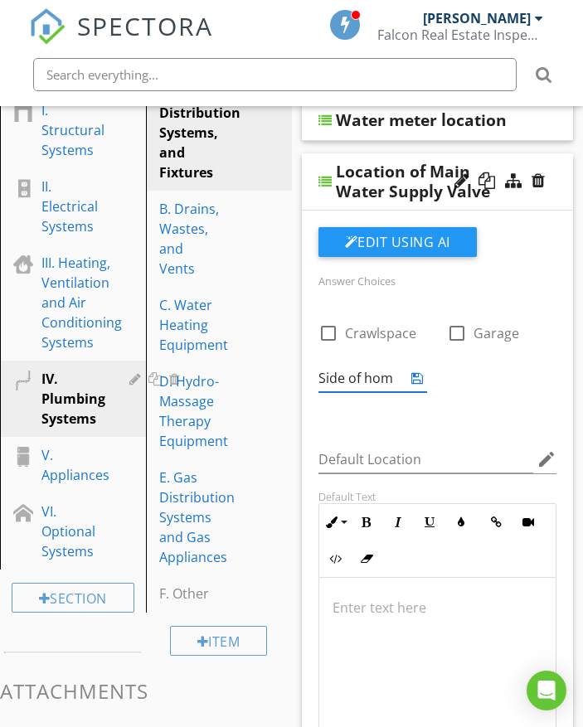
type input "Side of home"
click at [418, 381] on icon at bounding box center [417, 377] width 12 height 13
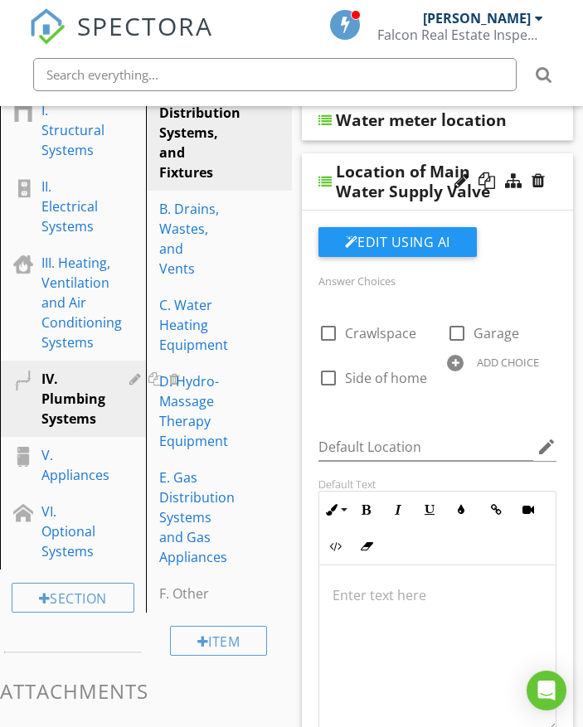
click at [557, 172] on div "Location of Main Water Supply Valve" at bounding box center [438, 181] width 272 height 57
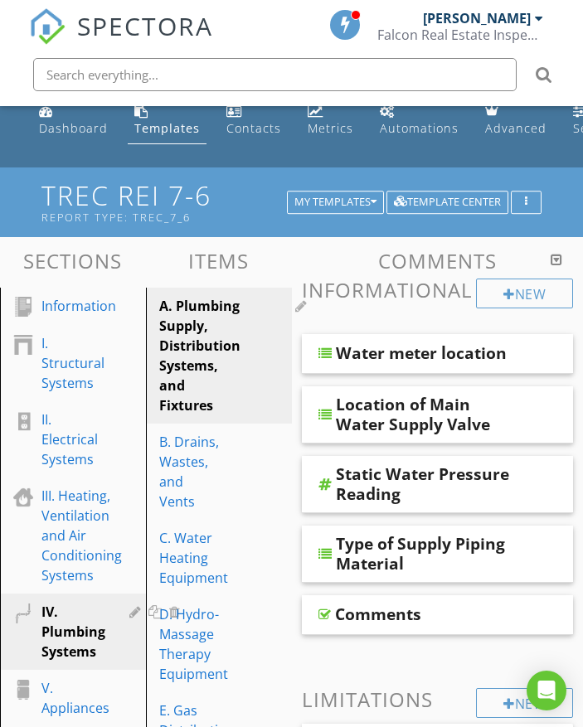
scroll to position [0, 0]
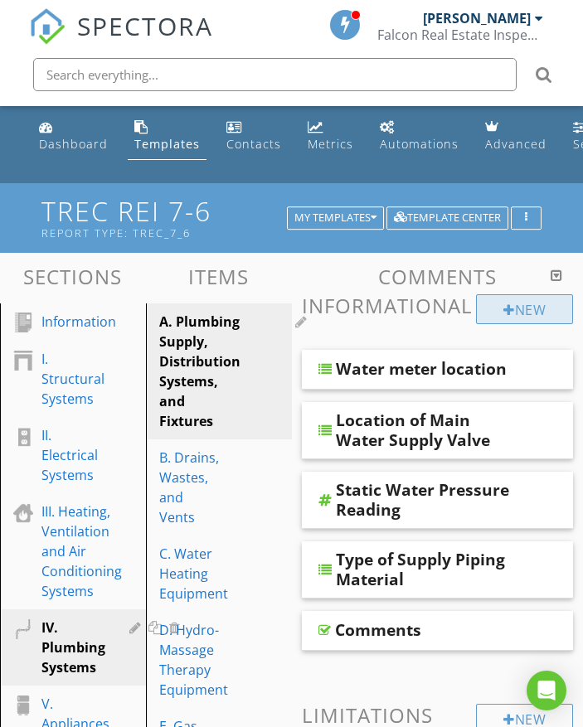
click at [542, 308] on div "New" at bounding box center [524, 309] width 97 height 30
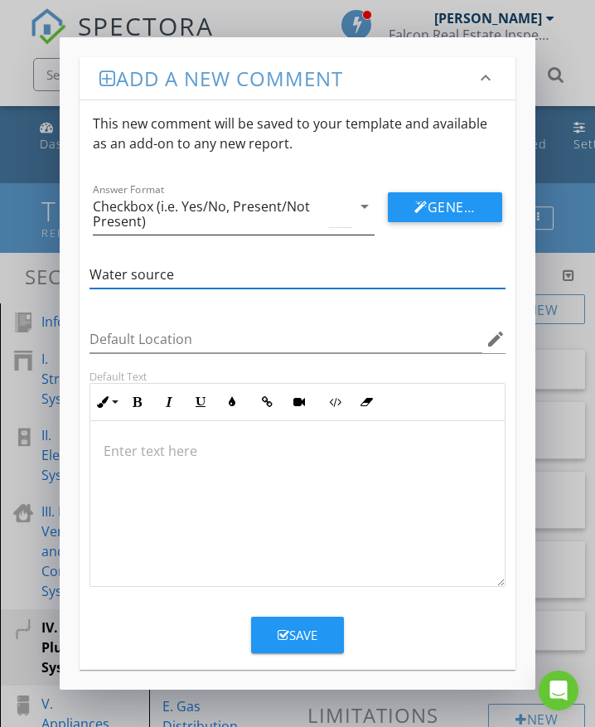
type input "Water source"
click at [156, 207] on div "Checkbox (i.e. Yes/No, Present/Not Present)" at bounding box center [209, 214] width 233 height 30
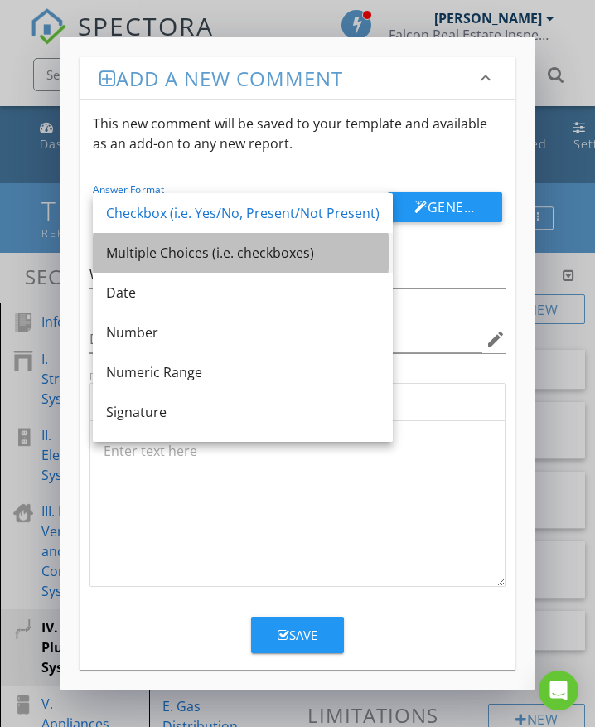
click at [160, 250] on div "Multiple Choices (i.e. checkboxes)" at bounding box center [243, 253] width 274 height 20
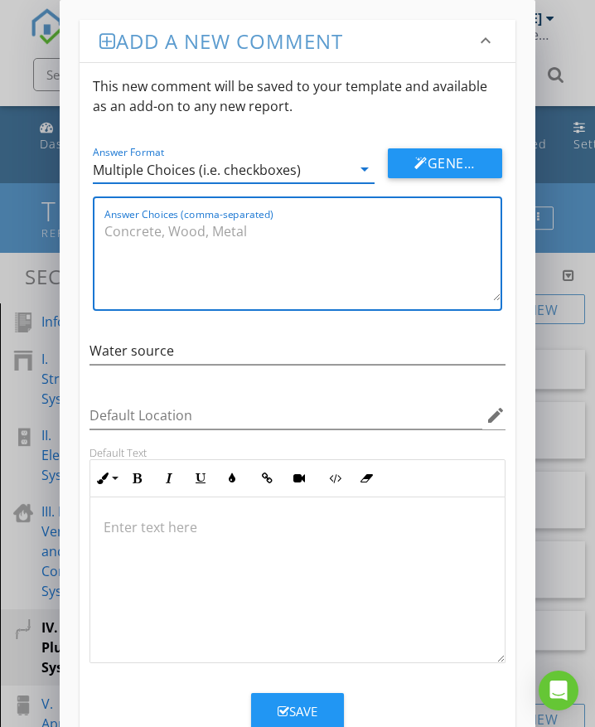
click at [160, 250] on textarea "Answer Choices (comma-separated)" at bounding box center [302, 259] width 396 height 83
type textarea "Public, Private"
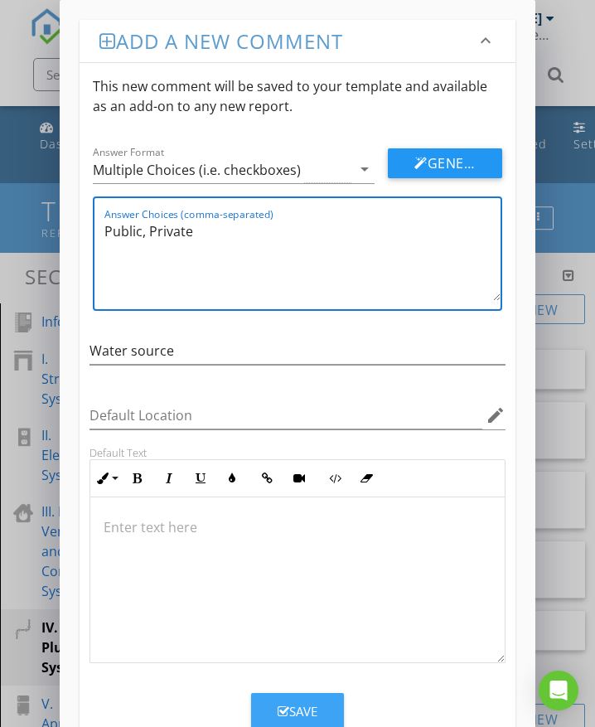
click at [303, 709] on div "Save" at bounding box center [298, 711] width 40 height 19
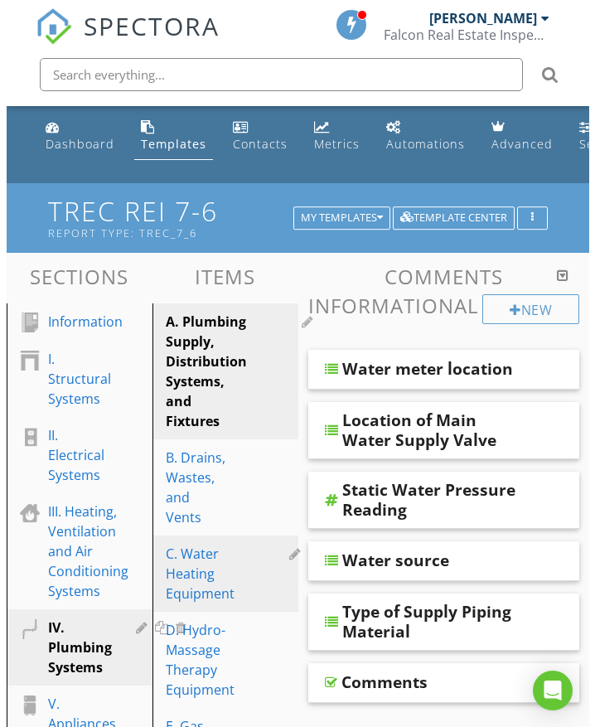
scroll to position [83, 0]
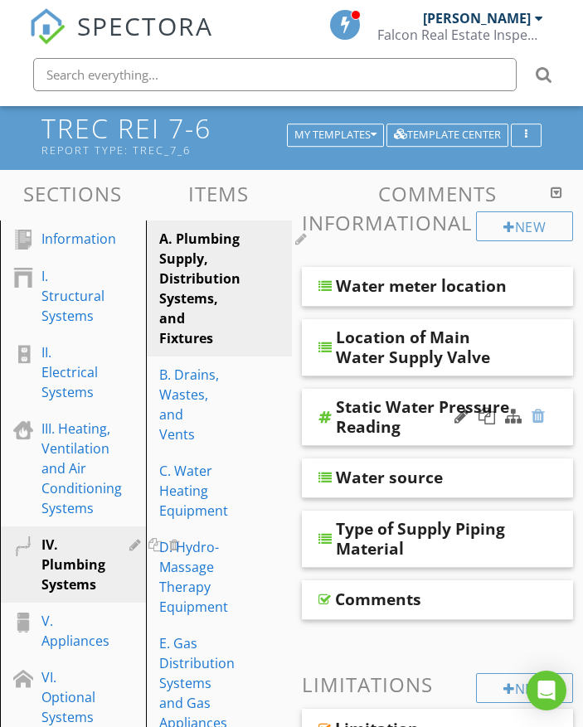
click at [541, 418] on div at bounding box center [537, 416] width 13 height 17
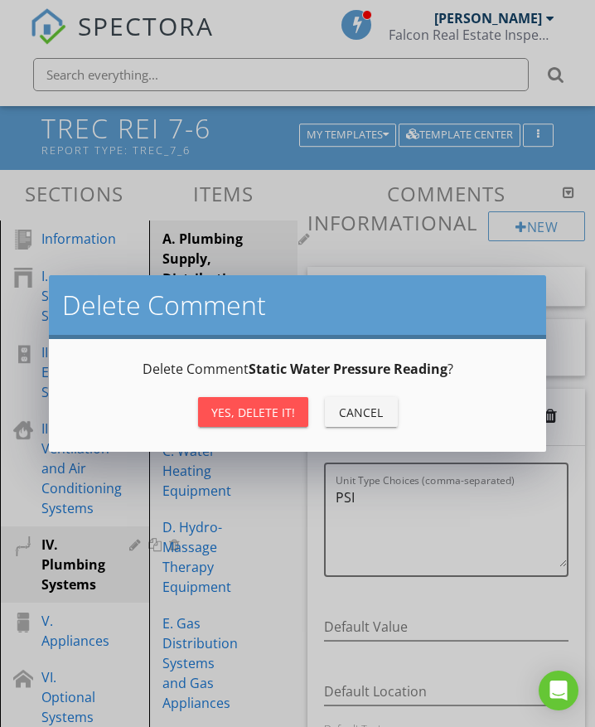
click at [258, 418] on div "Yes, Delete it!" at bounding box center [253, 412] width 84 height 17
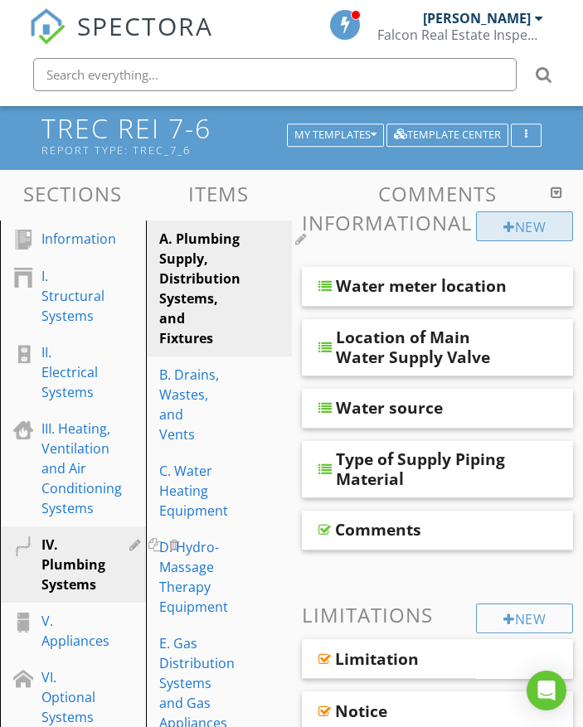
click at [509, 230] on div at bounding box center [509, 227] width 12 height 13
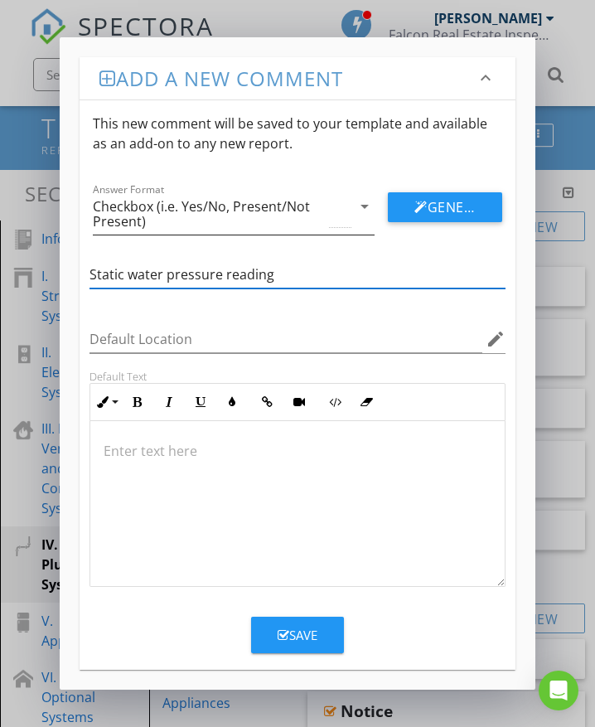
type input "Static water pressure reading"
click at [182, 213] on div "Checkbox (i.e. Yes/No, Present/Not Present)" at bounding box center [209, 214] width 233 height 30
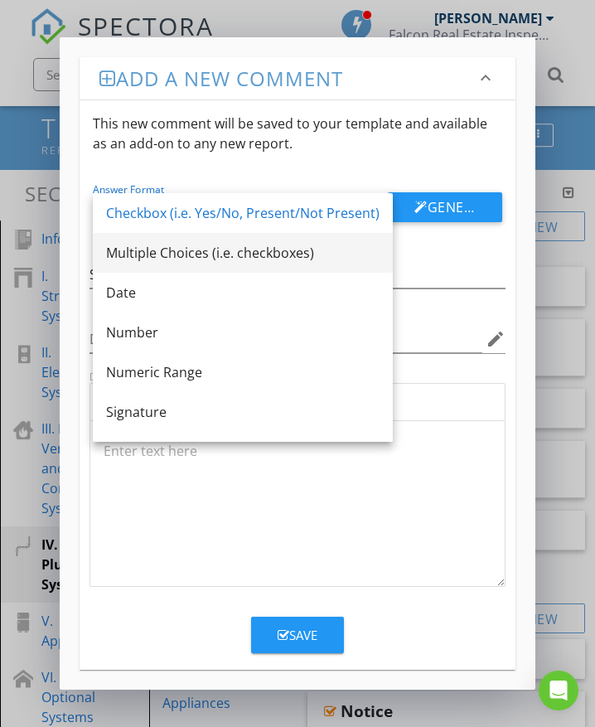
click at [167, 246] on div "Multiple Choices (i.e. checkboxes)" at bounding box center [243, 253] width 274 height 20
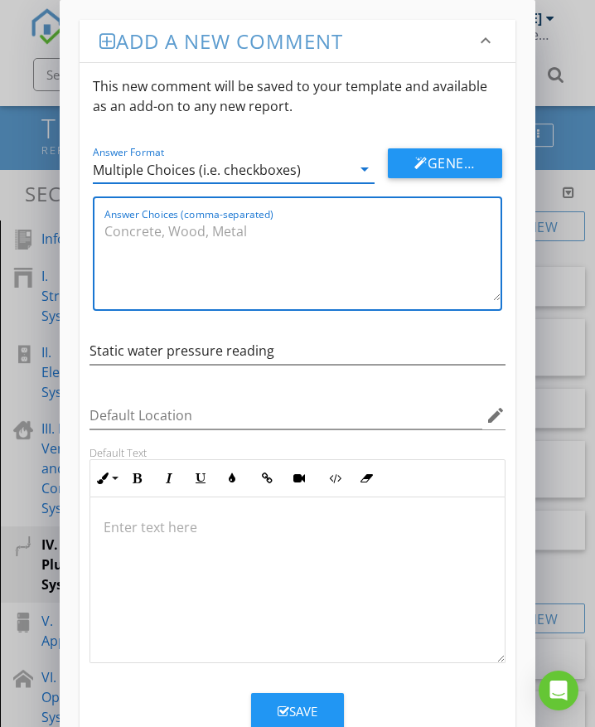
click at [149, 235] on textarea "Answer Choices (comma-separated)" at bounding box center [302, 259] width 396 height 83
type textarea "@"
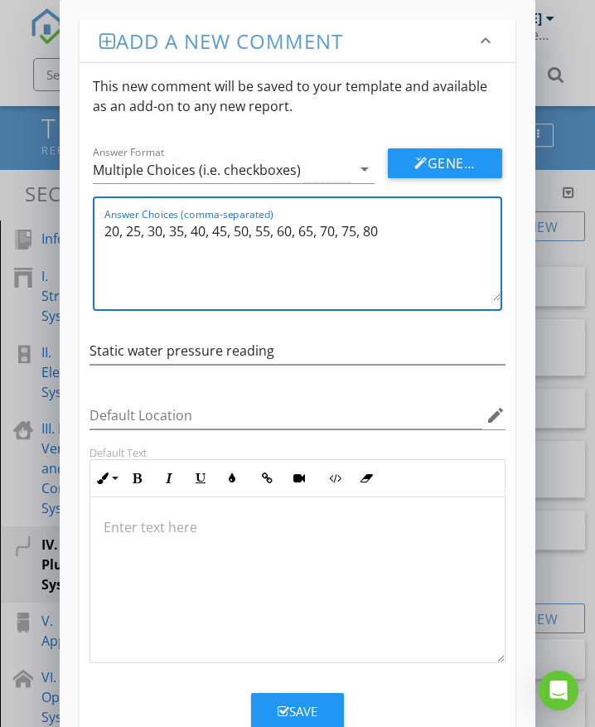
drag, startPoint x: 190, startPoint y: 232, endPoint x: 99, endPoint y: 240, distance: 91.6
click at [99, 240] on div "Answer Choices (comma-separated) 20, 25, 30, 35, 40, 45, 50, 55, 60, 65, 70, 75…" at bounding box center [298, 253] width 410 height 114
click at [109, 232] on textarea "40, 45, 50, 55, 60, 65, 70, 75, 80" at bounding box center [302, 259] width 396 height 83
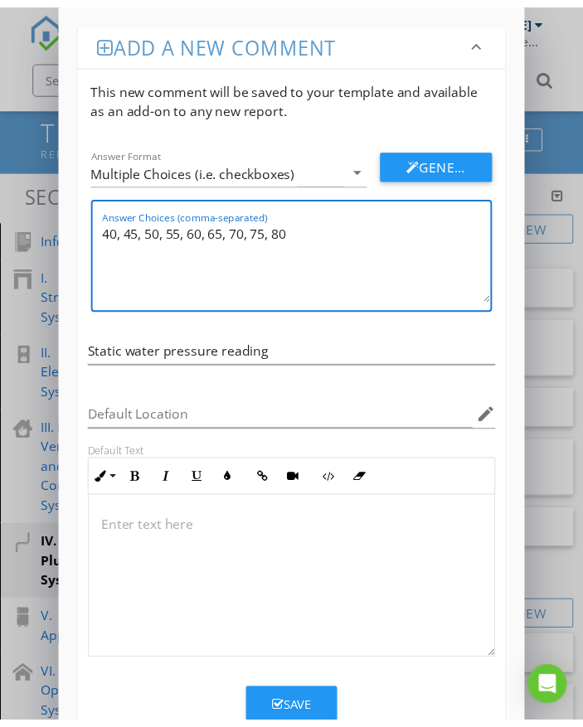
scroll to position [1, 0]
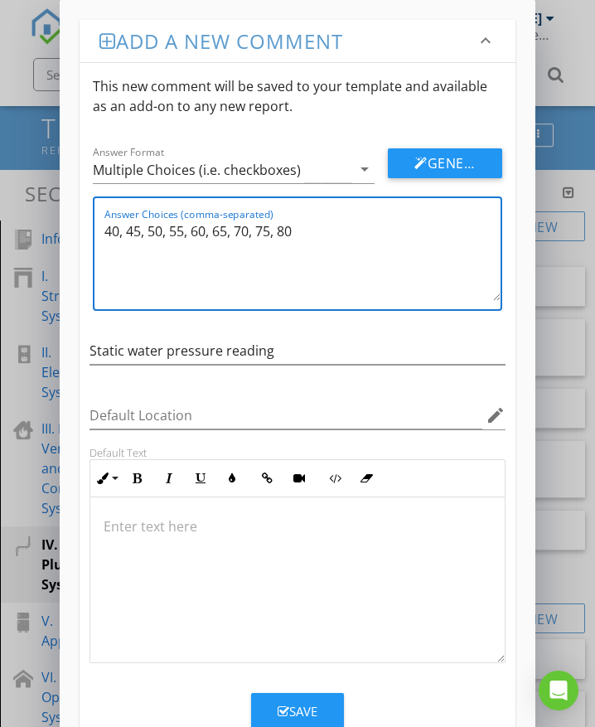
click at [117, 232] on textarea "40, 45, 50, 55, 60, 65, 70, 75, 80" at bounding box center [302, 259] width 396 height 83
click at [160, 230] on textarea "40 psi, 45, 50, 55, 60, 65, 70, 75, 80" at bounding box center [302, 259] width 396 height 83
click at [200, 233] on textarea "40 psi, 45psi, 50, 55, 60, 65, 70, 75, 80" at bounding box center [302, 259] width 396 height 83
click at [240, 230] on textarea "40 psi, 45psi, 50psi, 55, 60, 65, 70, 75, 80" at bounding box center [302, 259] width 396 height 83
click at [280, 230] on textarea "40 psi, 45psi, 50psi, 55psi, 60, 65, 70, 75, 80" at bounding box center [302, 259] width 396 height 83
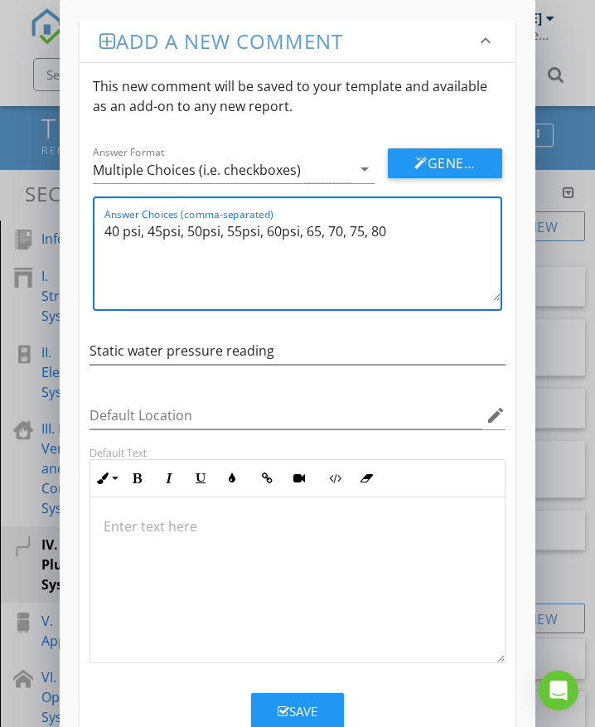
click at [162, 234] on textarea "40 psi, 45psi, 50psi, 55psi, 60psi, 65, 70, 75, 80" at bounding box center [302, 259] width 396 height 83
click at [205, 232] on textarea "40 psi, 45 psi, 50psi, 55psi, 60psi, 65, 70, 75, 80" at bounding box center [302, 259] width 396 height 83
click at [248, 231] on textarea "40 psi, 45 psi, 50 psi, 55psi, 60psi, 65, 70, 75, 80" at bounding box center [302, 259] width 396 height 83
click at [291, 231] on textarea "40 psi, 45 psi, 50 psi, 55 psi, 60psi, 65, 70, 75, 80" at bounding box center [302, 259] width 396 height 83
click at [334, 230] on textarea "40 psi, 45 psi, 50 psi, 55 psi, 60 psi, 65, 70, 75, 80" at bounding box center [302, 259] width 396 height 83
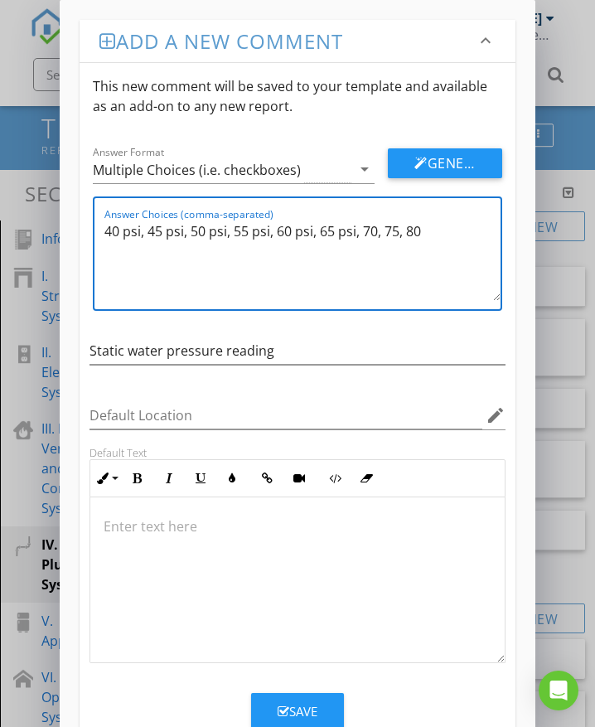
click at [377, 231] on textarea "40 psi, 45 psi, 50 psi, 55 psi, 60 psi, 65 psi, 70, 75, 80" at bounding box center [302, 259] width 396 height 83
click at [420, 229] on textarea "40 psi, 45 psi, 50 psi, 55 psi, 60 psi, 65 psi, 70 psi, 75, 80" at bounding box center [302, 259] width 396 height 83
drag, startPoint x: 468, startPoint y: 233, endPoint x: 483, endPoint y: 231, distance: 15.0
click at [469, 232] on textarea "40 psi, 45 psi, 50 psi, 55 psi, 60 psi, 65 psi, 70 psi, 75 psi, 80" at bounding box center [302, 259] width 396 height 83
type textarea "40 psi, 45 psi, 50 psi, 55 psi, 60 psi, 65 psi, 70 psi, 75 psi, 80 psi"
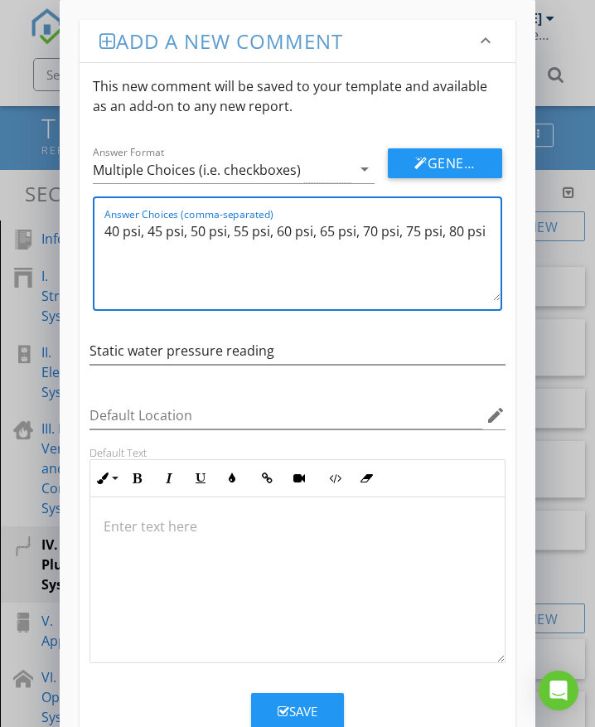
click at [317, 712] on div "Save" at bounding box center [298, 711] width 40 height 19
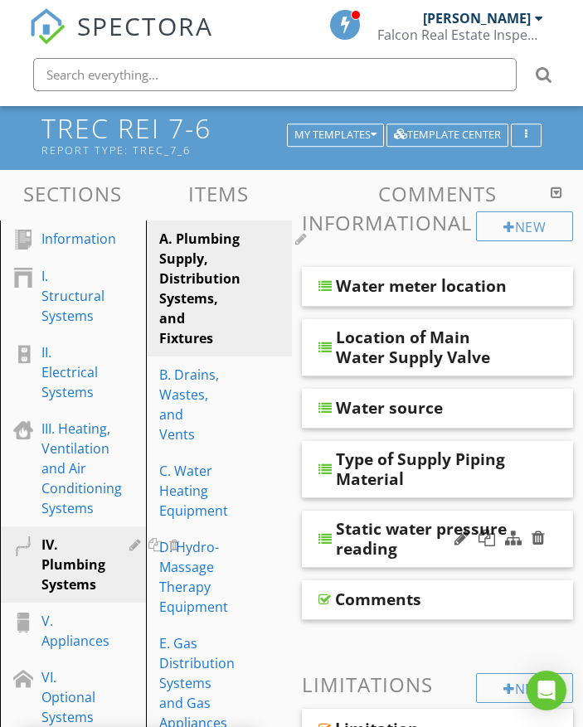
click at [561, 549] on div "Static water pressure reading" at bounding box center [438, 539] width 272 height 57
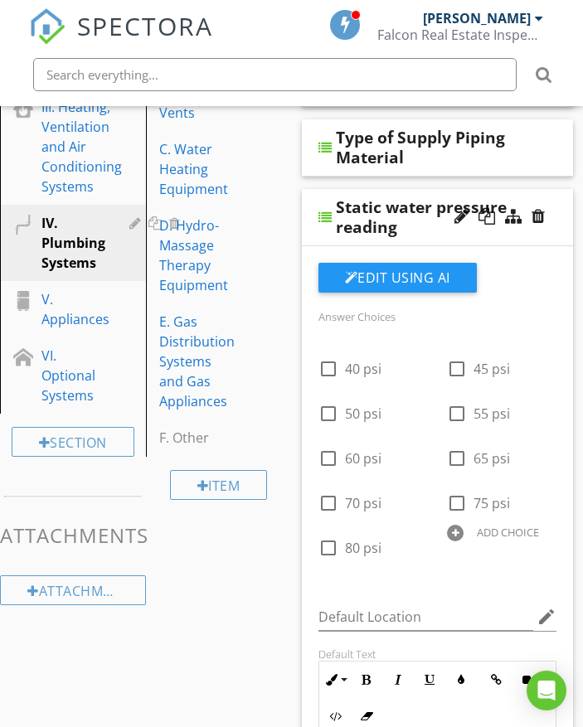
scroll to position [415, 0]
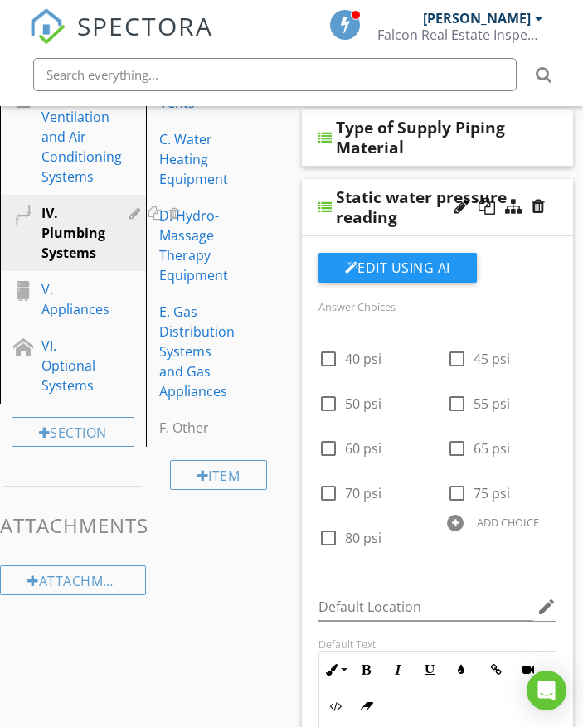
click at [560, 215] on div "Static water pressure reading" at bounding box center [438, 207] width 272 height 57
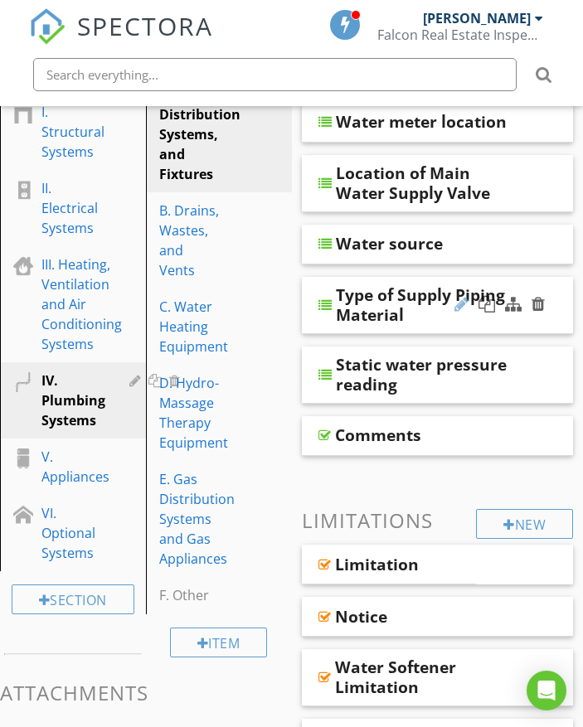
scroll to position [166, 0]
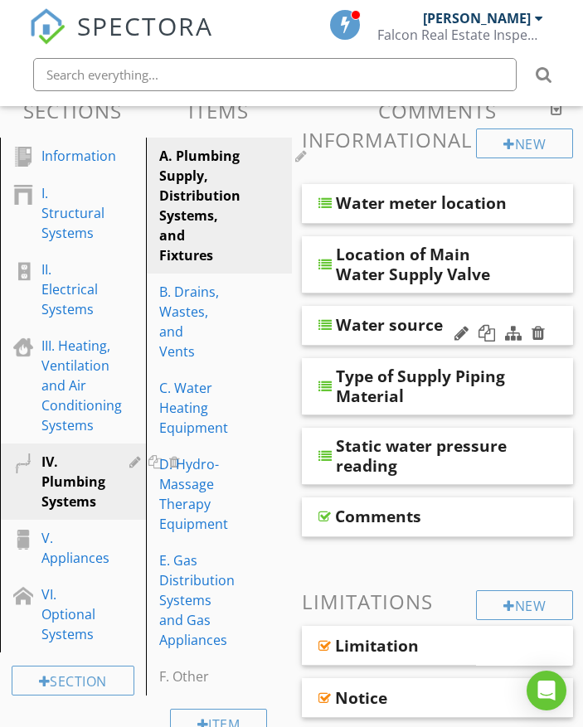
click at [556, 317] on div "Water source" at bounding box center [438, 326] width 272 height 40
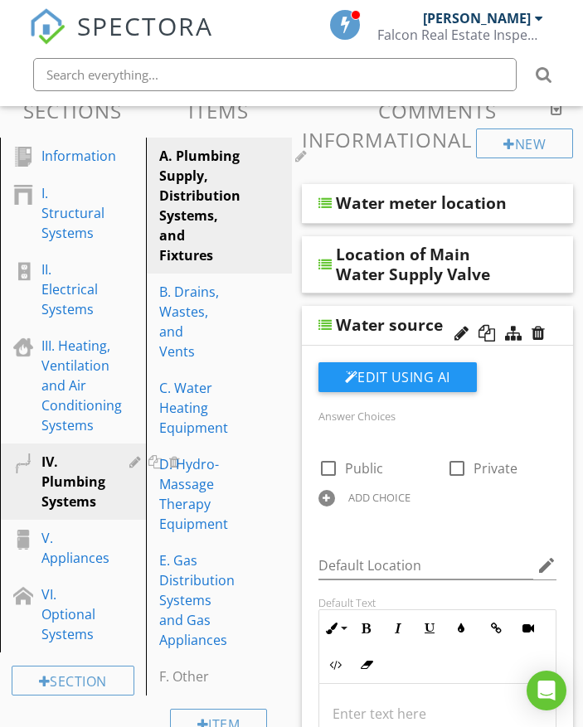
click at [555, 326] on div "Water source" at bounding box center [438, 326] width 272 height 40
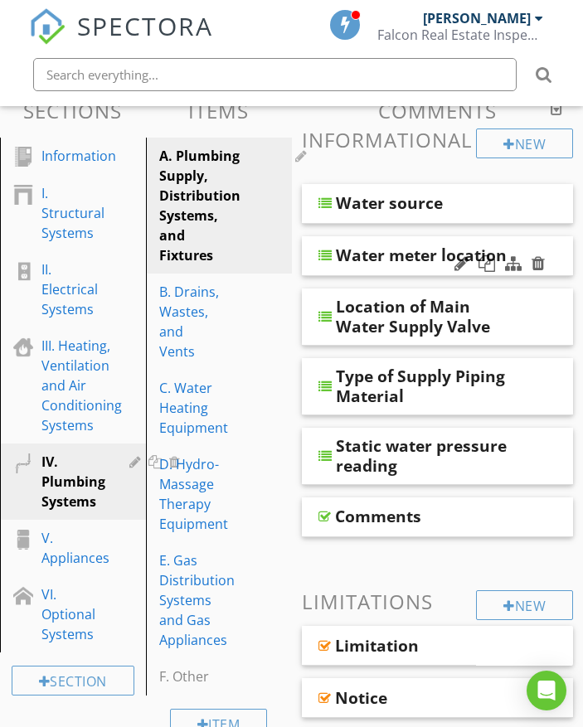
click at [560, 248] on div "Water meter location" at bounding box center [438, 256] width 272 height 40
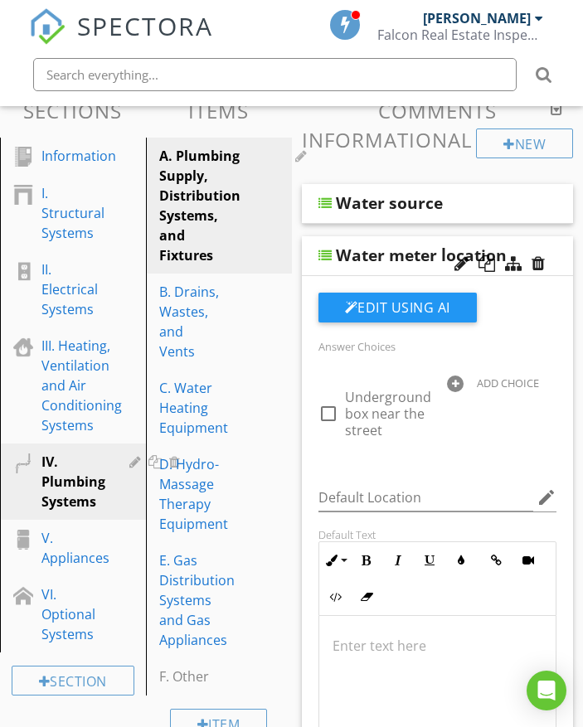
click at [458, 381] on div at bounding box center [455, 384] width 17 height 17
type input "Private well"
click at [545, 402] on icon at bounding box center [547, 398] width 12 height 13
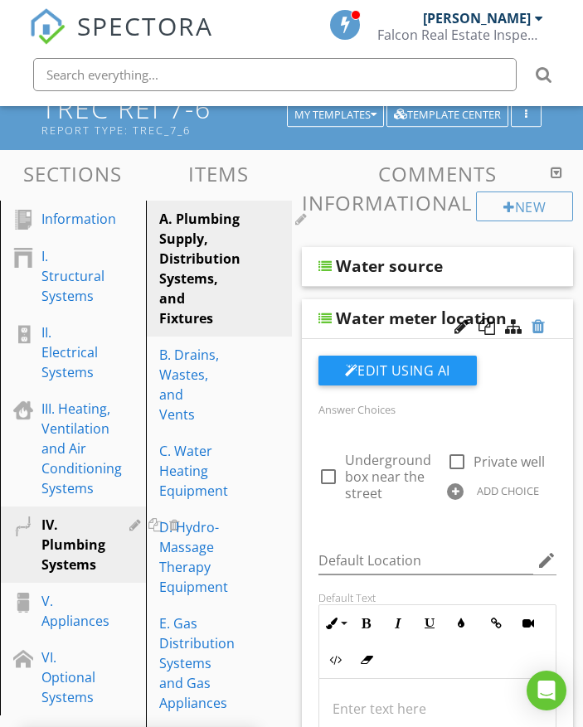
scroll to position [83, 0]
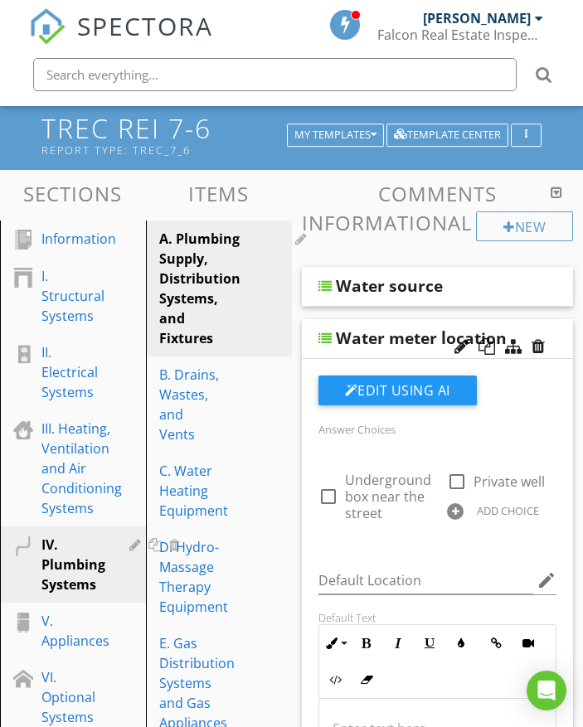
click at [555, 332] on div "Water meter location" at bounding box center [438, 339] width 272 height 40
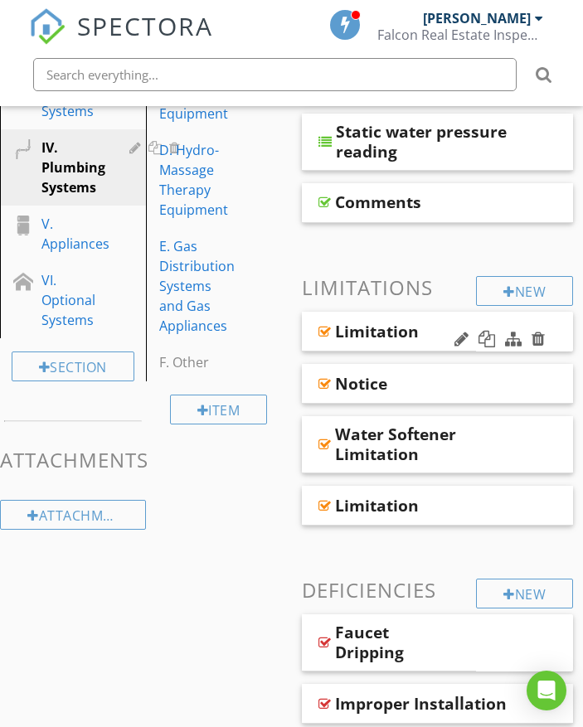
scroll to position [497, 0]
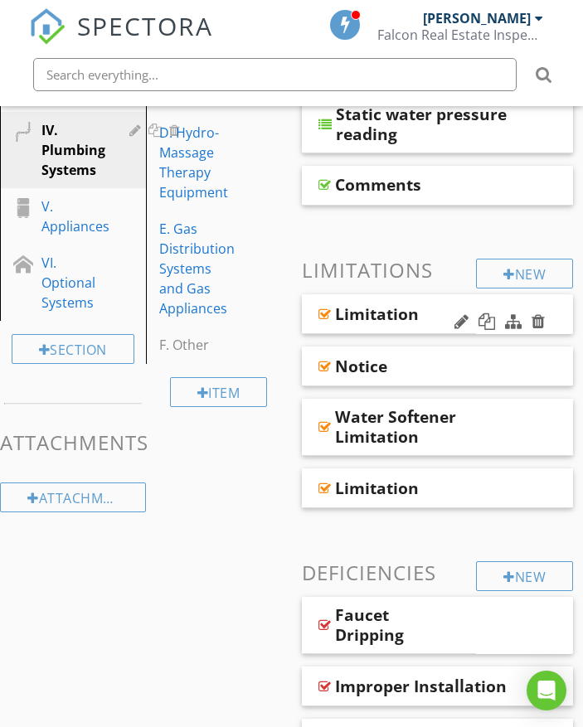
click at [439, 316] on div "Limitation" at bounding box center [389, 314] width 175 height 40
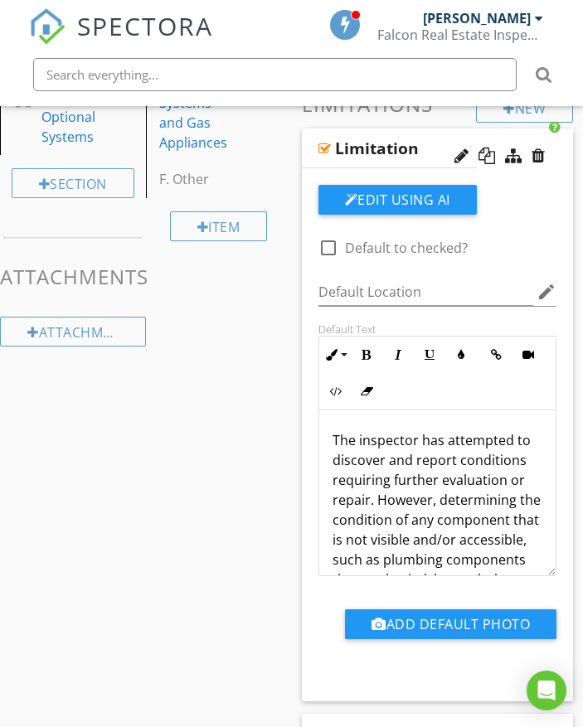
scroll to position [0, 0]
click at [541, 160] on div at bounding box center [537, 156] width 13 height 17
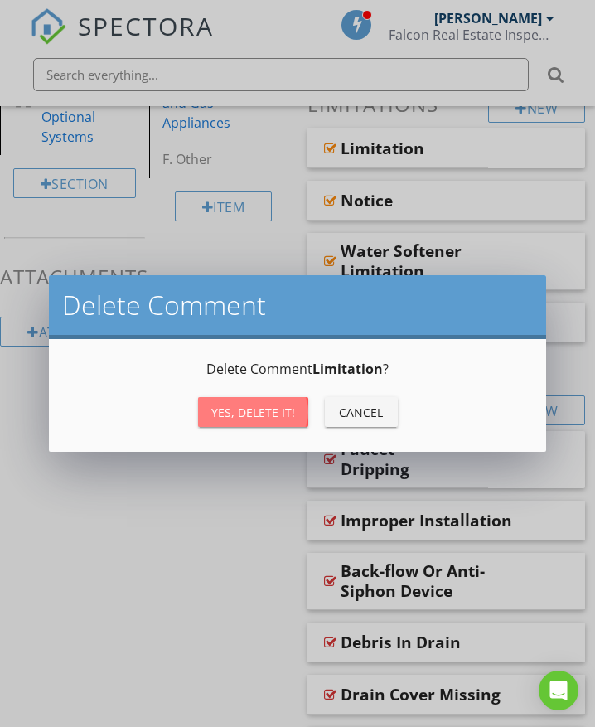
click at [255, 409] on div "Yes, Delete it!" at bounding box center [253, 412] width 84 height 17
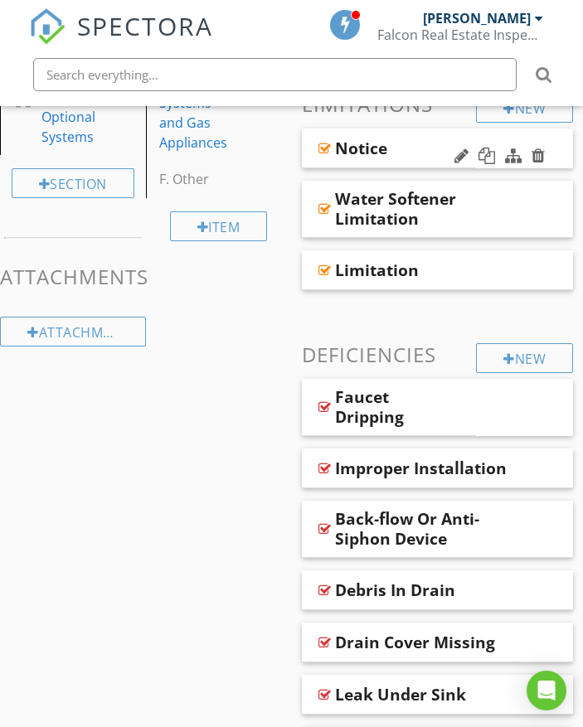
click at [441, 145] on div "Notice" at bounding box center [389, 148] width 175 height 40
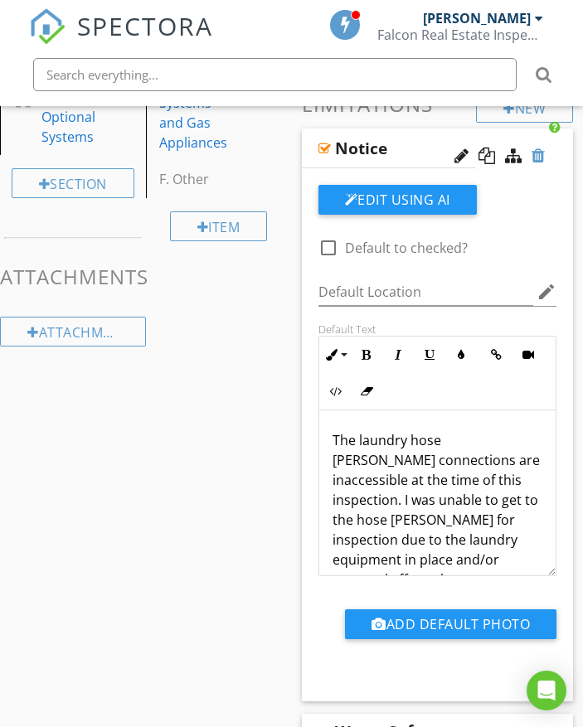
click at [540, 159] on div at bounding box center [537, 156] width 13 height 17
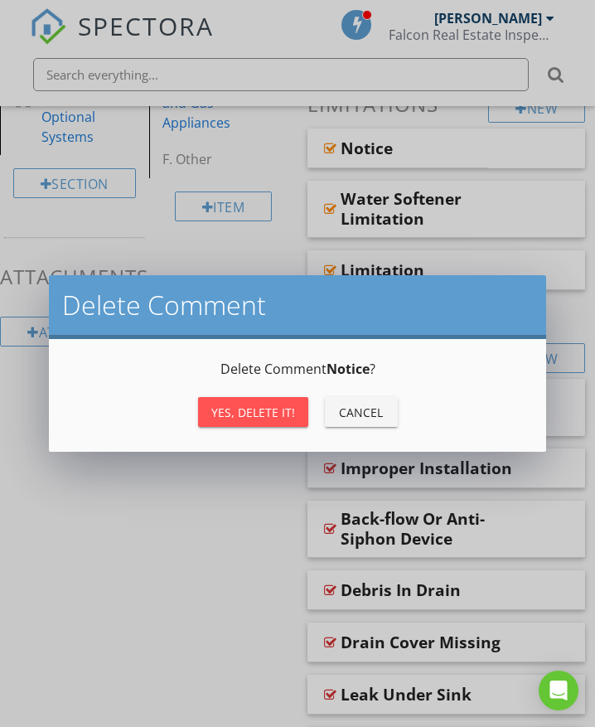
click at [269, 419] on div "Yes, Delete it!" at bounding box center [253, 412] width 84 height 17
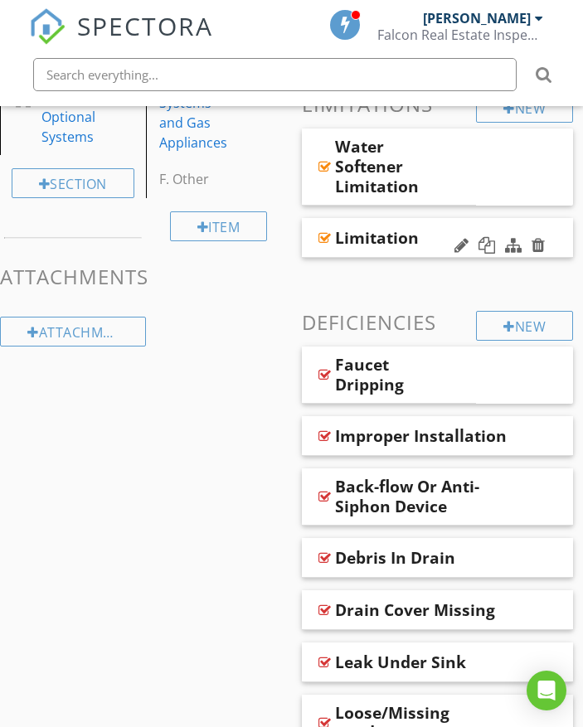
click at [439, 229] on div "Limitation" at bounding box center [424, 238] width 179 height 20
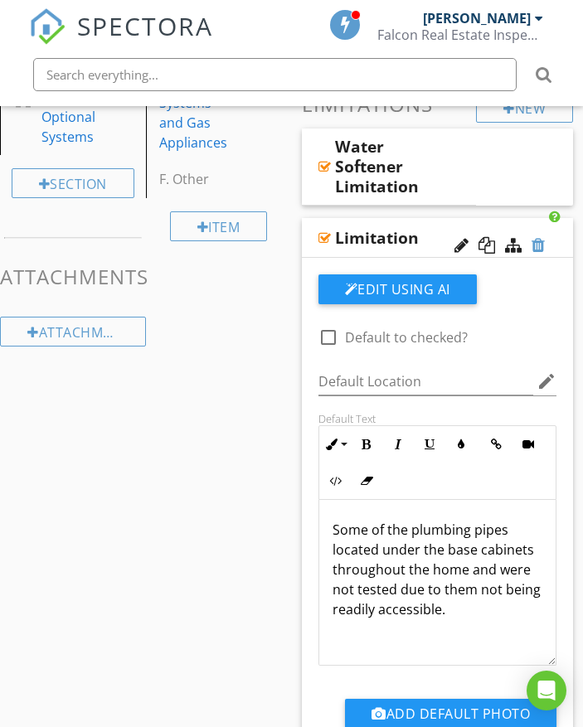
click at [544, 243] on div at bounding box center [537, 245] width 13 height 17
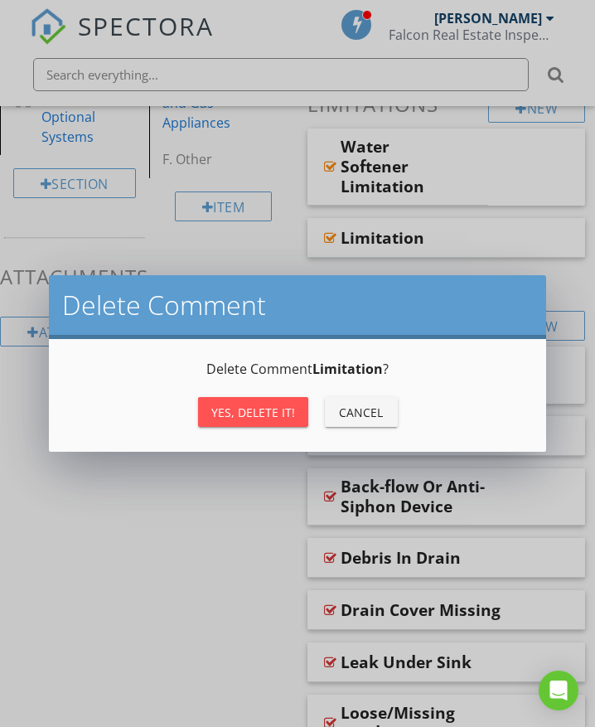
click at [278, 412] on div "Yes, Delete it!" at bounding box center [253, 412] width 84 height 17
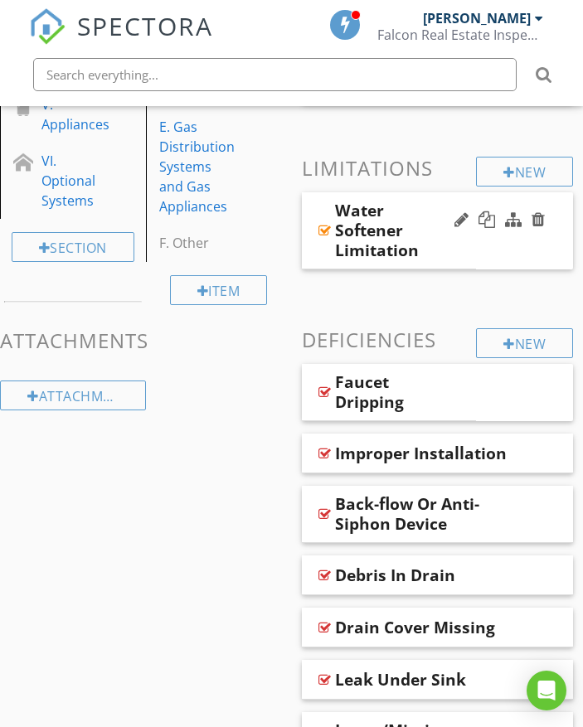
scroll to position [580, 0]
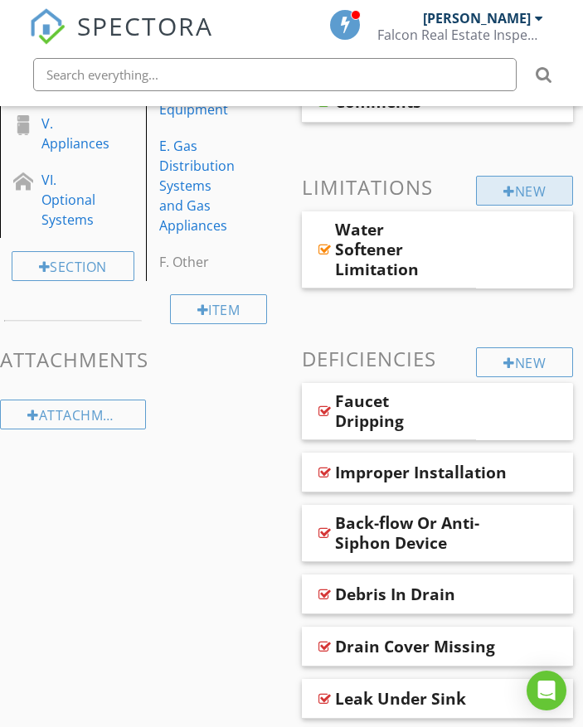
click at [517, 184] on div "New" at bounding box center [524, 191] width 97 height 30
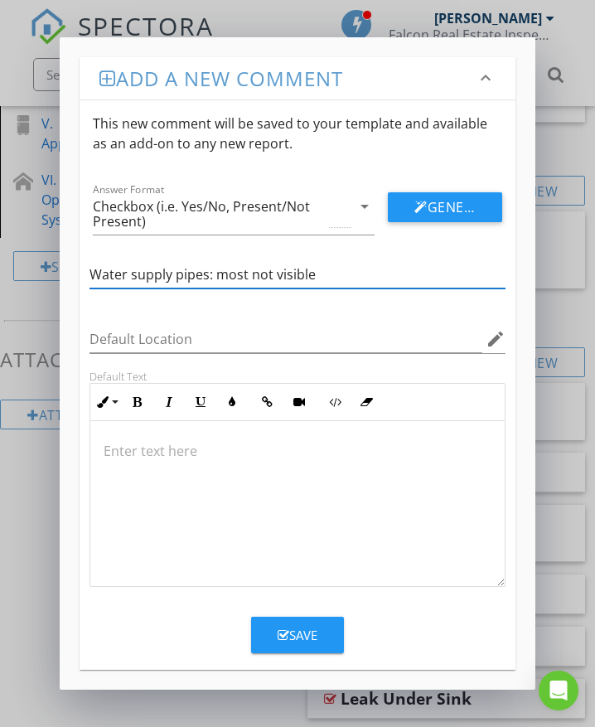
type input "Water supply pipes: most not visible"
click at [160, 458] on p at bounding box center [298, 451] width 388 height 20
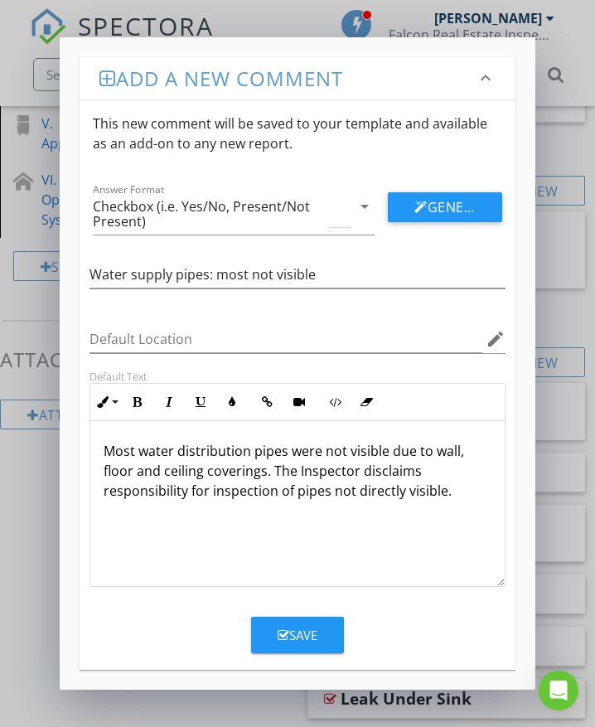
click at [298, 640] on div "Save" at bounding box center [298, 635] width 40 height 19
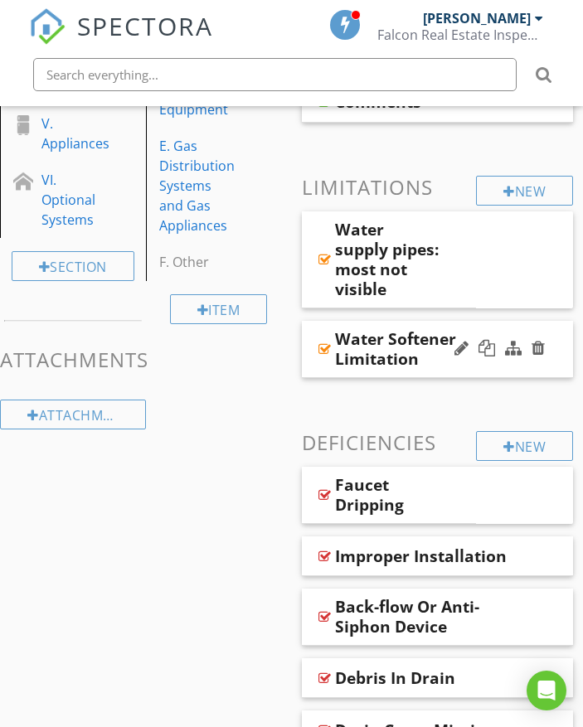
click at [556, 333] on div "Water Softener Limitation" at bounding box center [438, 349] width 272 height 57
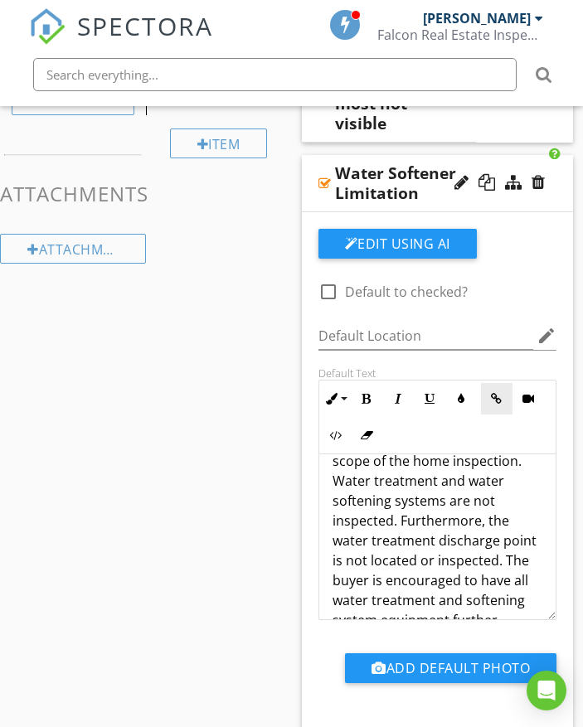
scroll to position [84, 0]
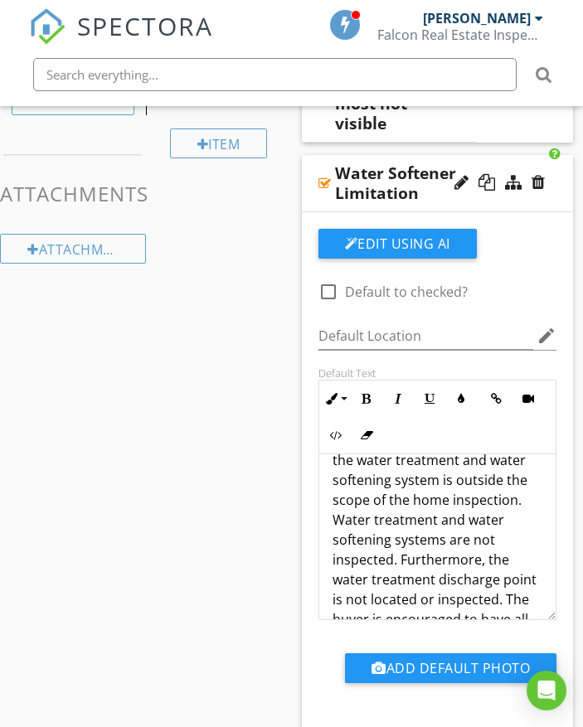
click at [559, 171] on div "Water Softener Limitation" at bounding box center [438, 183] width 272 height 57
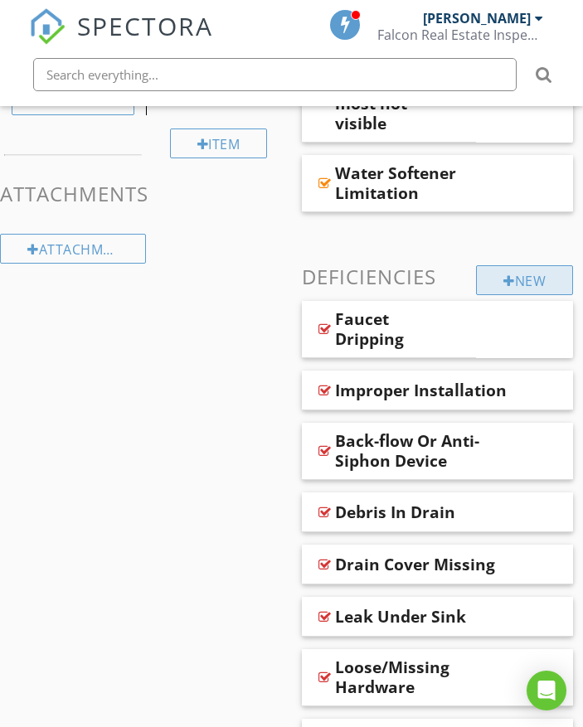
click at [524, 280] on div "New" at bounding box center [524, 280] width 97 height 30
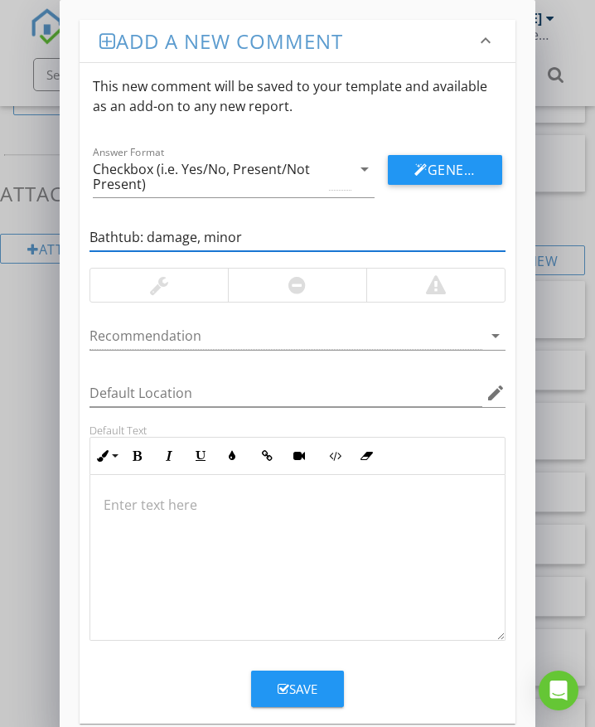
type input "Bathtub: damage, minor"
click at [138, 270] on div at bounding box center [159, 285] width 138 height 33
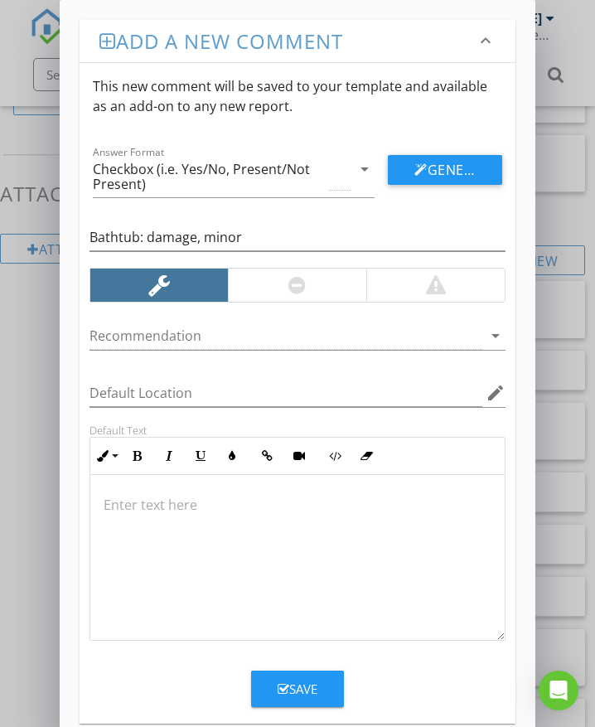
click at [170, 506] on p at bounding box center [298, 505] width 388 height 20
click at [301, 690] on div "Save" at bounding box center [298, 689] width 40 height 19
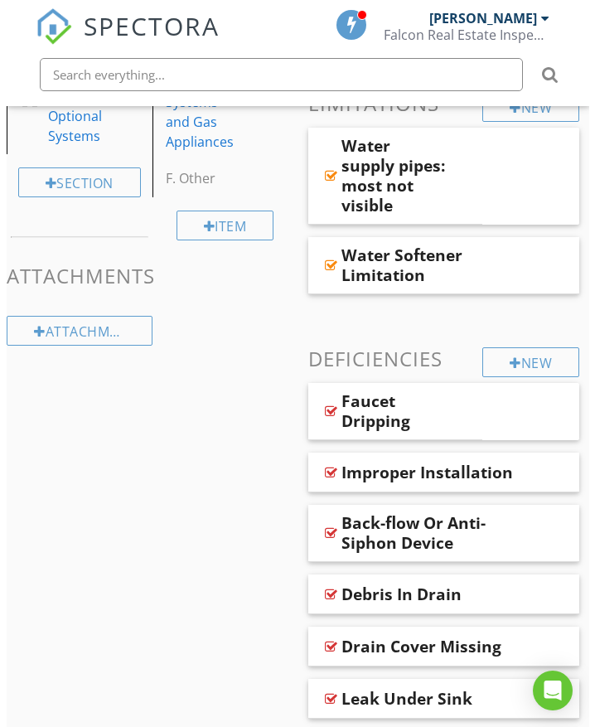
scroll to position [663, 0]
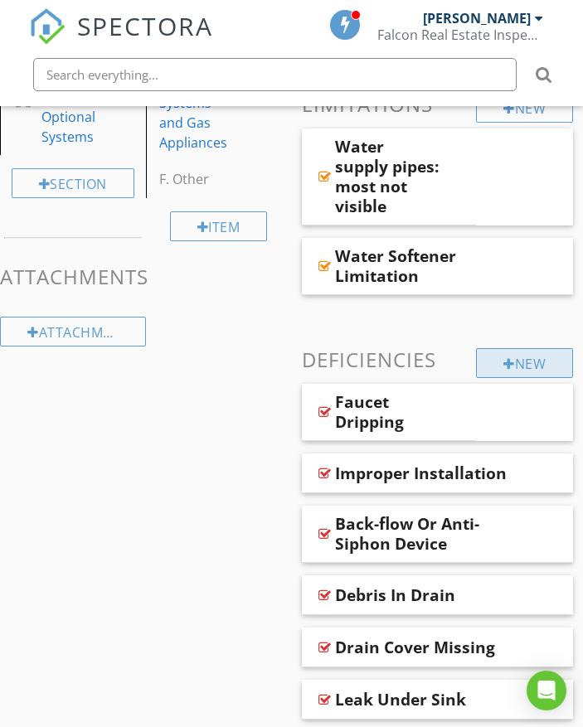
click at [528, 359] on div "New" at bounding box center [524, 363] width 97 height 30
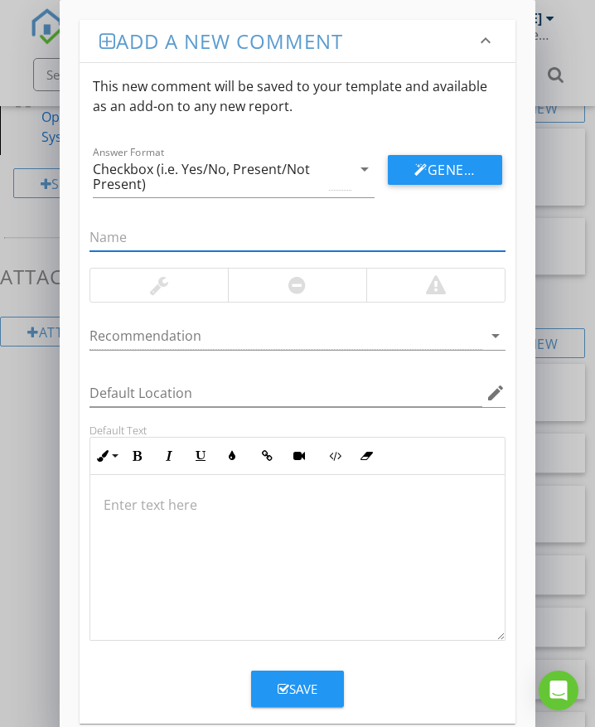
click at [143, 240] on input "text" at bounding box center [298, 237] width 416 height 27
type input "Bathtub: damage, moderate"
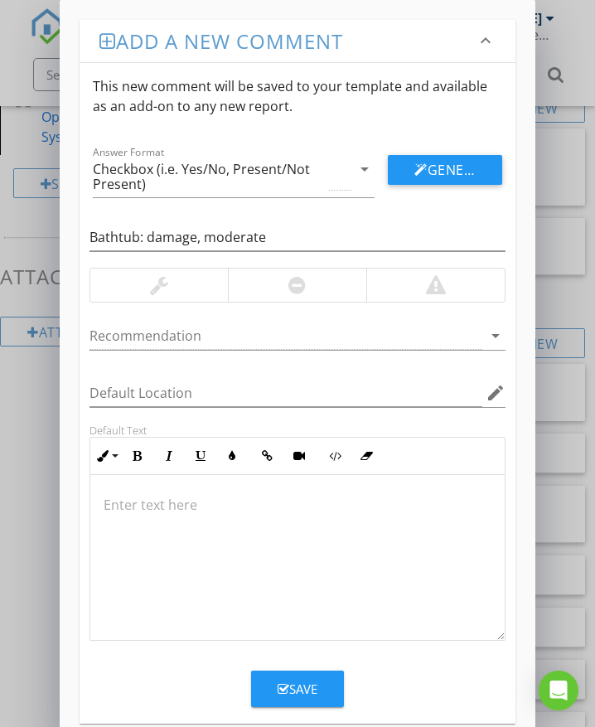
click at [249, 293] on div at bounding box center [297, 285] width 138 height 33
click at [158, 507] on p at bounding box center [298, 505] width 388 height 20
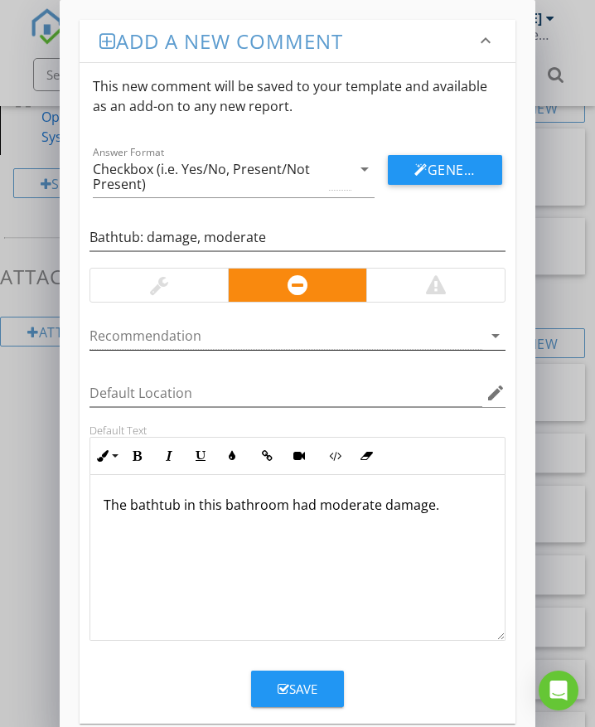
click at [177, 337] on div at bounding box center [286, 335] width 393 height 27
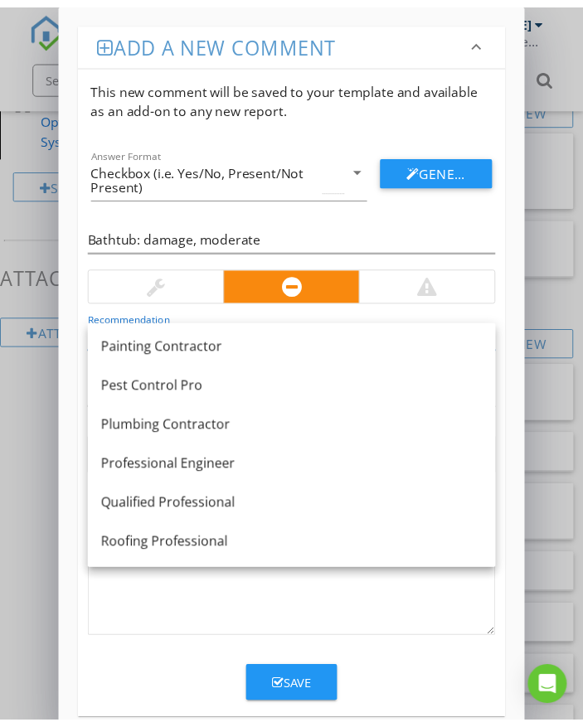
scroll to position [1330, 0]
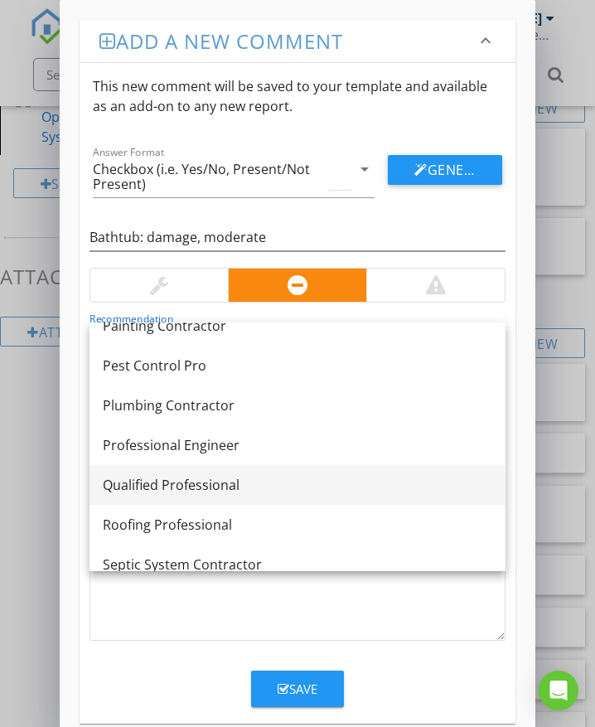
click at [193, 483] on div "Qualified Professional" at bounding box center [298, 485] width 390 height 20
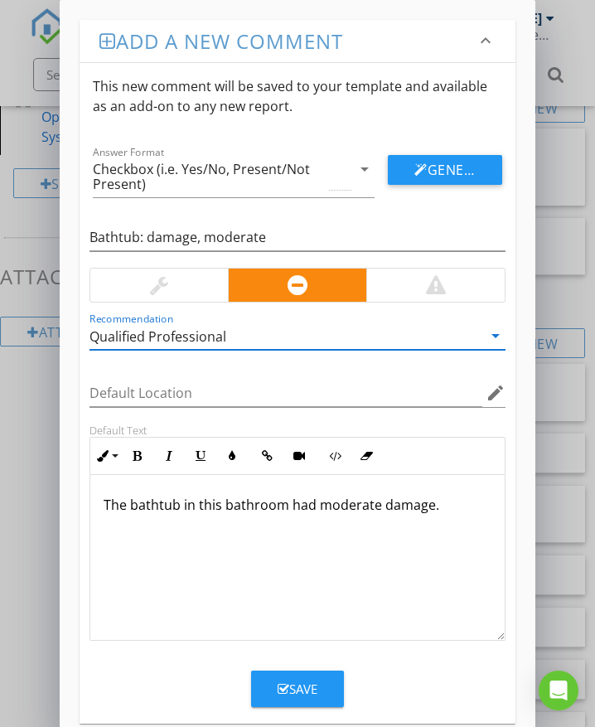
click at [303, 686] on div "Save" at bounding box center [298, 689] width 40 height 19
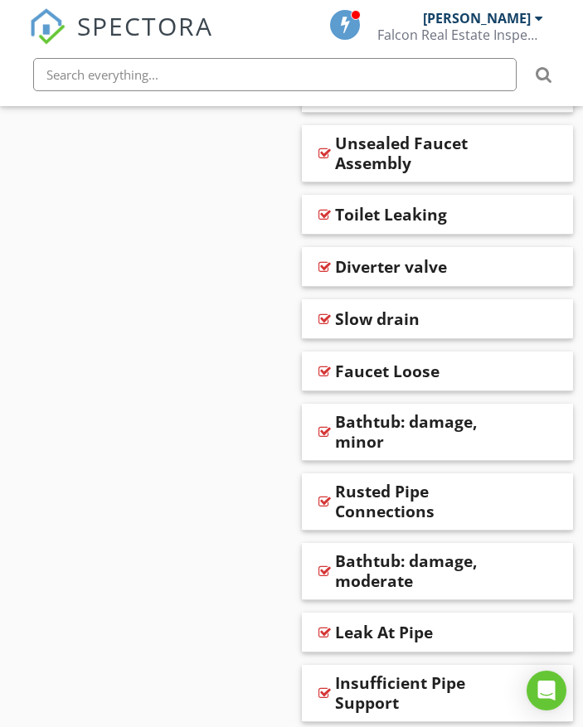
scroll to position [1492, 0]
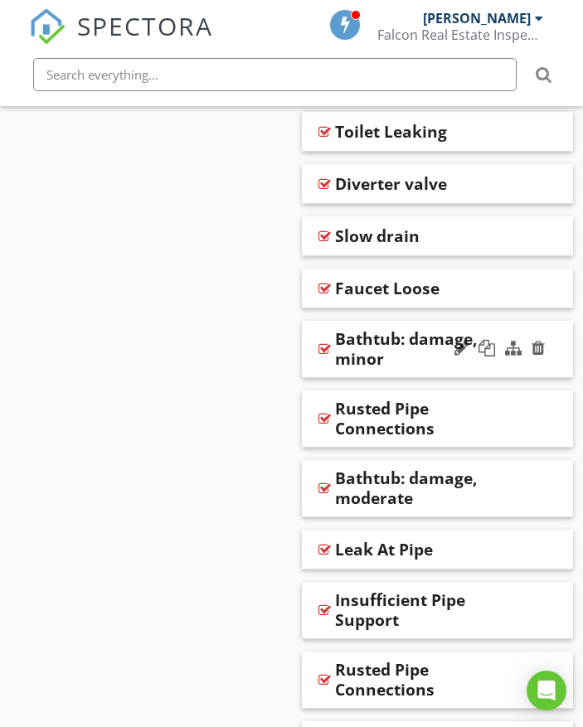
click at [495, 365] on div at bounding box center [499, 349] width 97 height 40
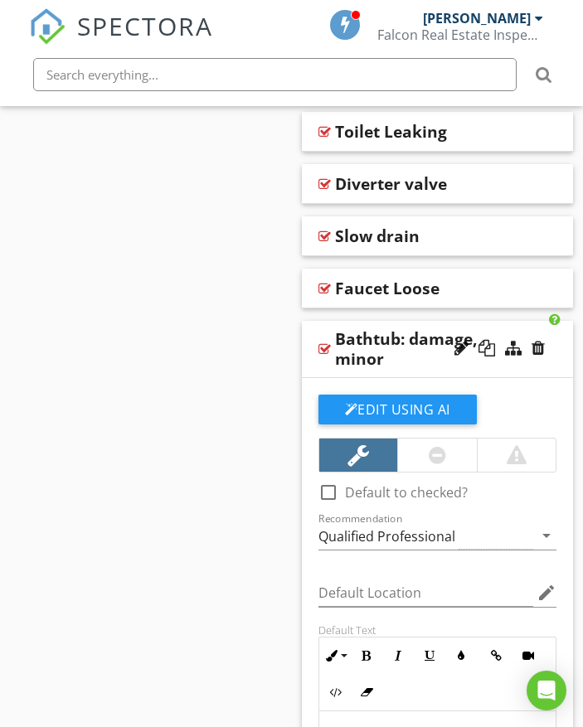
click at [226, 516] on div "Sections Information I. Structural Systems II. Electrical Systems III. Heating,…" at bounding box center [291, 387] width 583 height 3253
click at [559, 345] on div "Bathtub: damage, minor" at bounding box center [438, 349] width 272 height 57
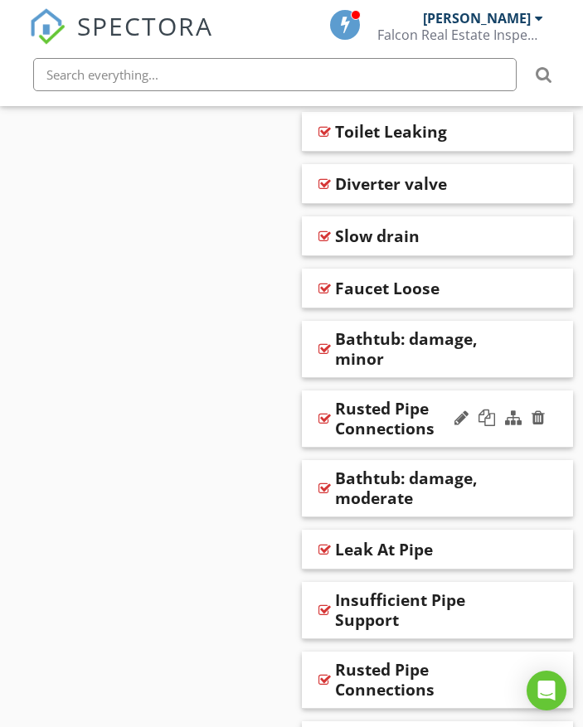
scroll to position [1575, 0]
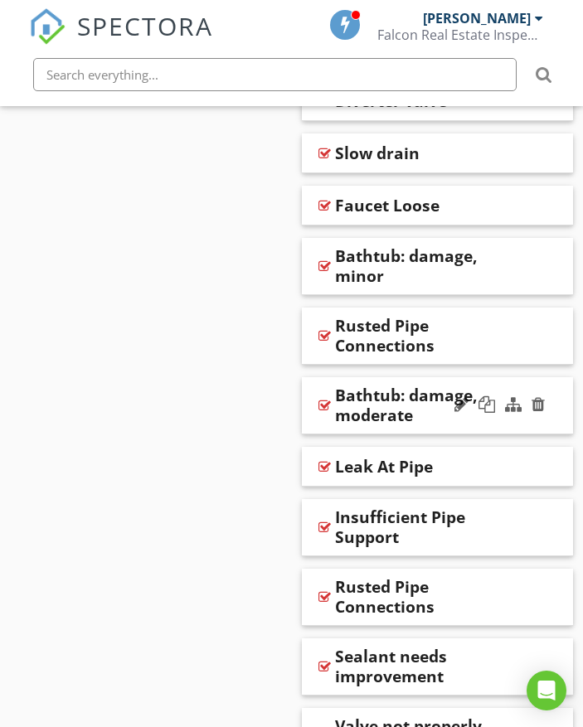
click at [511, 418] on div at bounding box center [499, 405] width 97 height 40
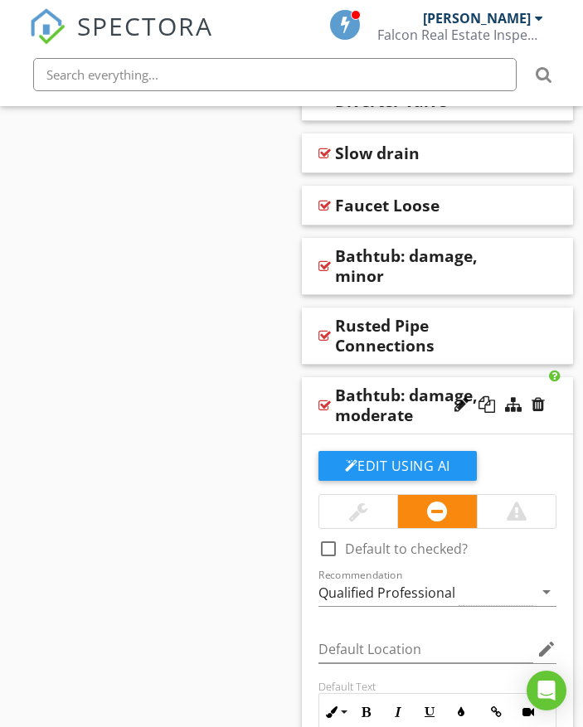
click at [266, 434] on div "Sections Information I. Structural Systems II. Electrical Systems III. Heating,…" at bounding box center [291, 304] width 583 height 3253
click at [541, 412] on div at bounding box center [537, 404] width 13 height 17
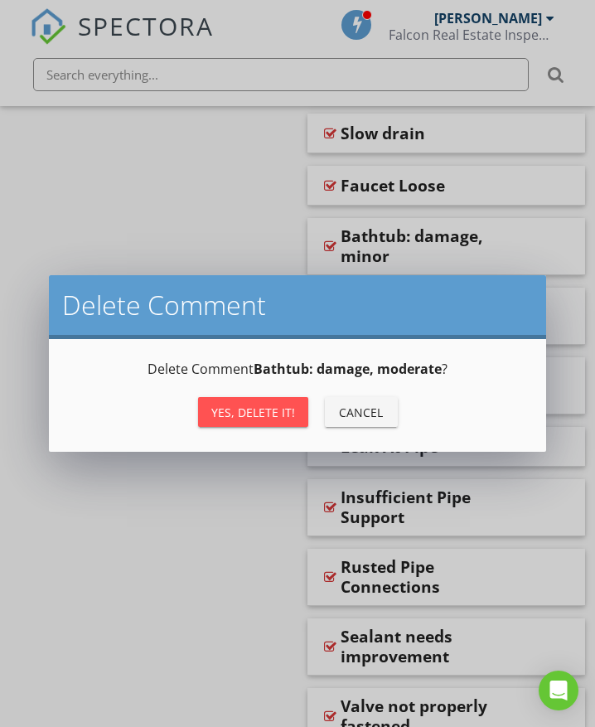
click at [351, 411] on div "Cancel" at bounding box center [361, 412] width 46 height 17
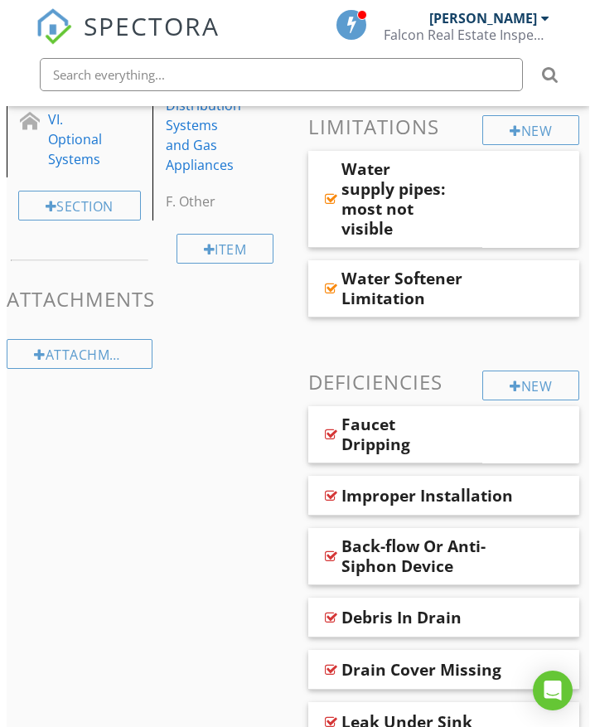
scroll to position [580, 0]
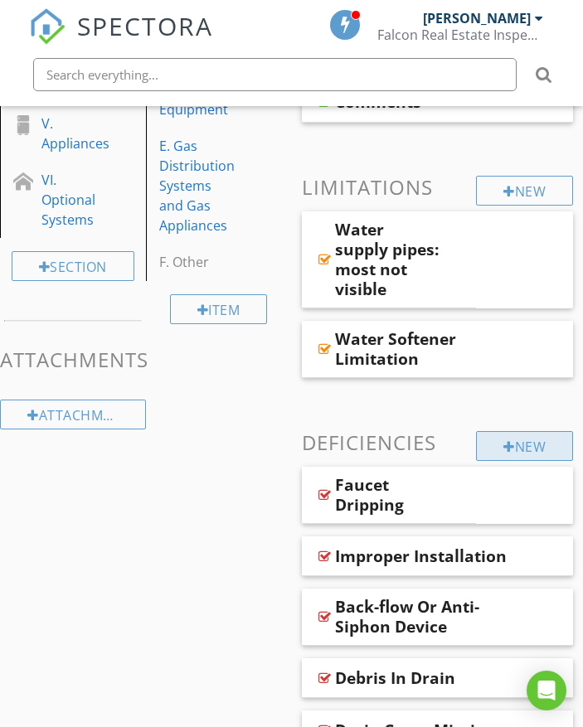
click at [513, 443] on div "New" at bounding box center [524, 446] width 97 height 30
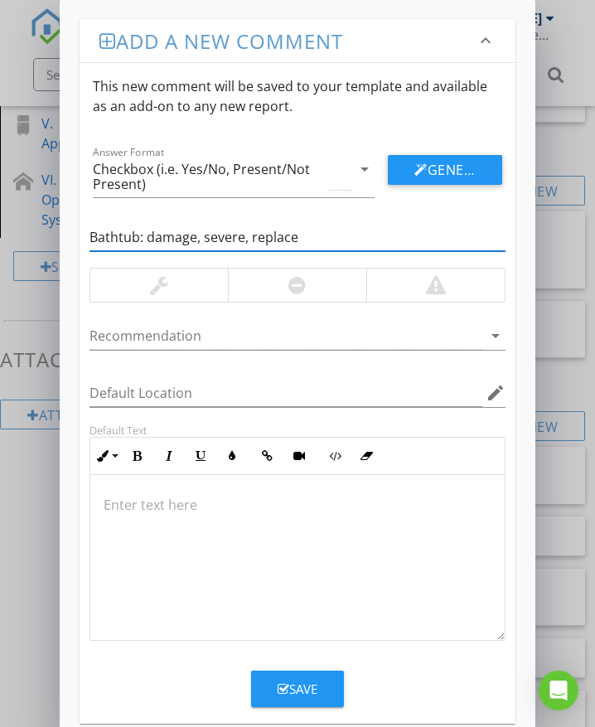
type input "Bathtub: damage, severe, replace"
click at [337, 292] on div at bounding box center [297, 285] width 138 height 33
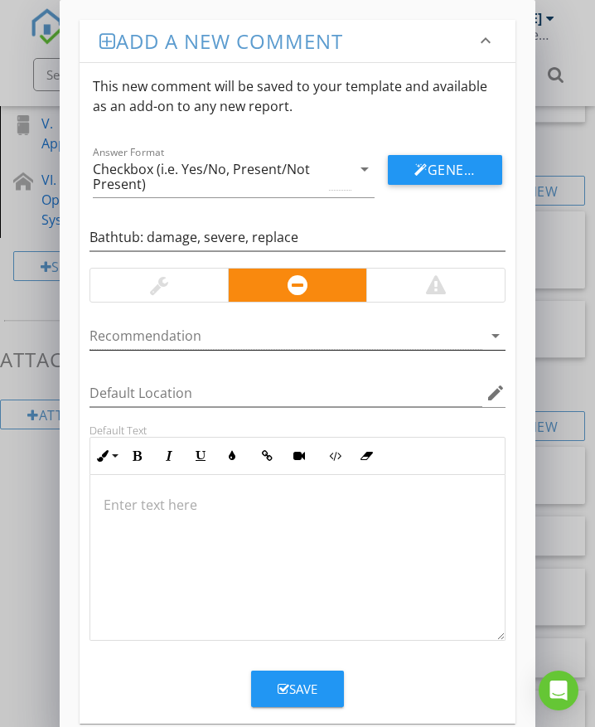
click at [138, 339] on div at bounding box center [286, 335] width 393 height 27
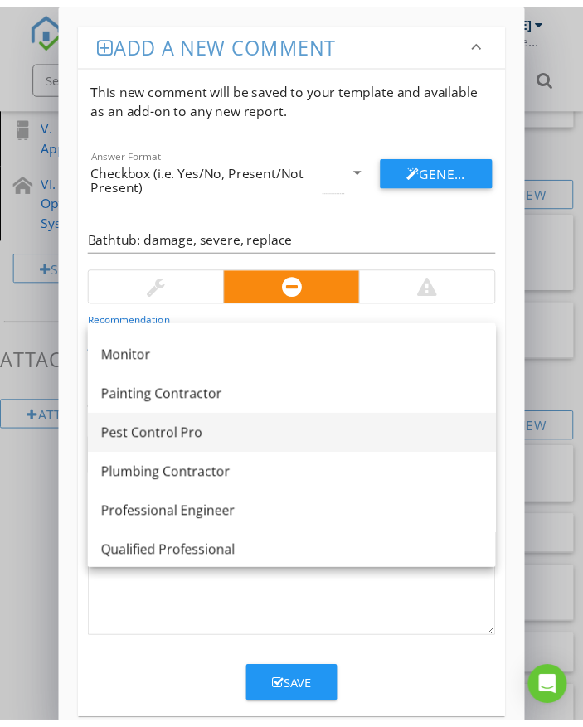
scroll to position [1293, 0]
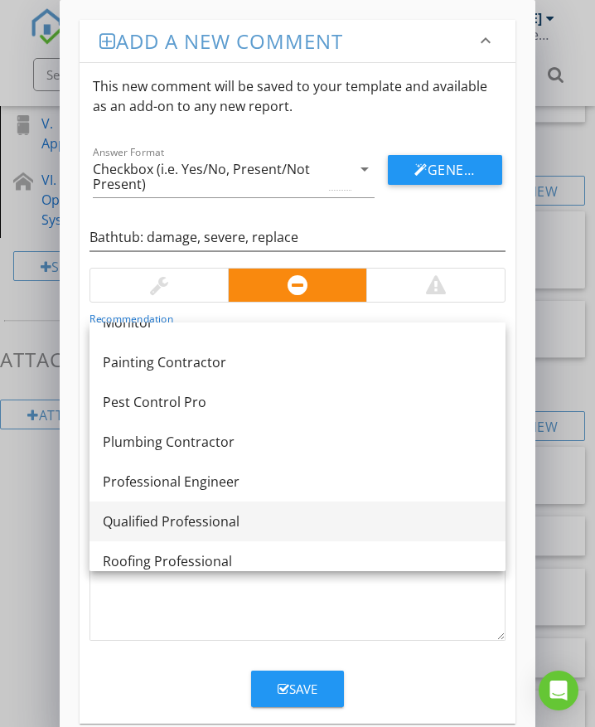
click at [184, 521] on div "Qualified Professional" at bounding box center [298, 521] width 390 height 20
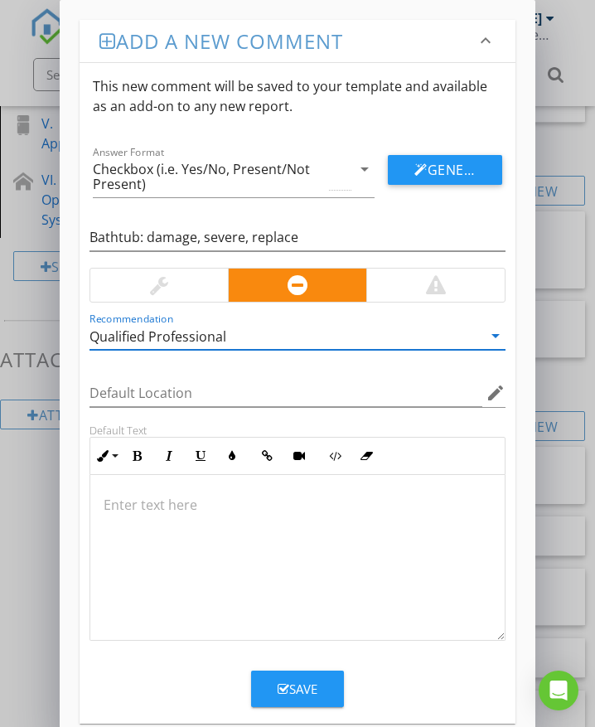
click at [125, 516] on div at bounding box center [297, 558] width 415 height 166
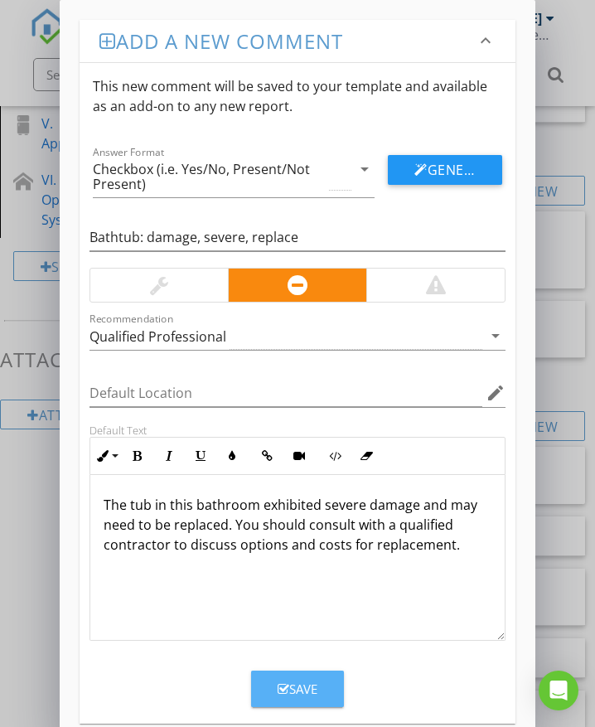
click at [317, 692] on div "Save" at bounding box center [298, 689] width 40 height 19
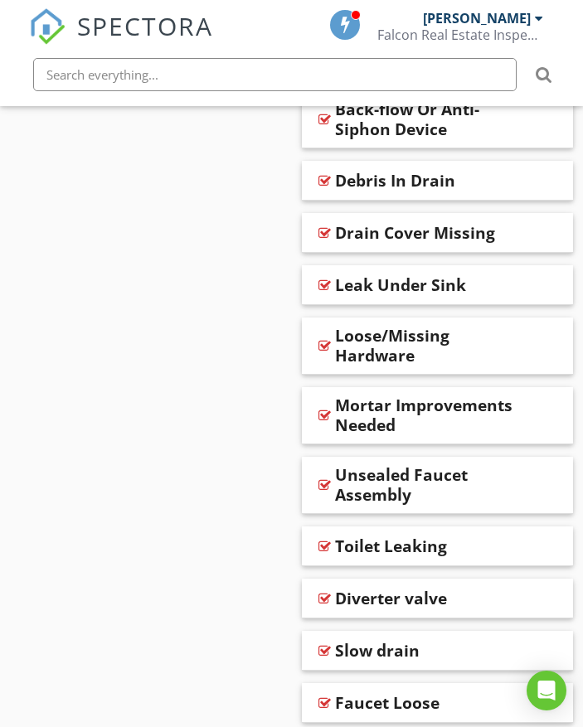
scroll to position [1161, 0]
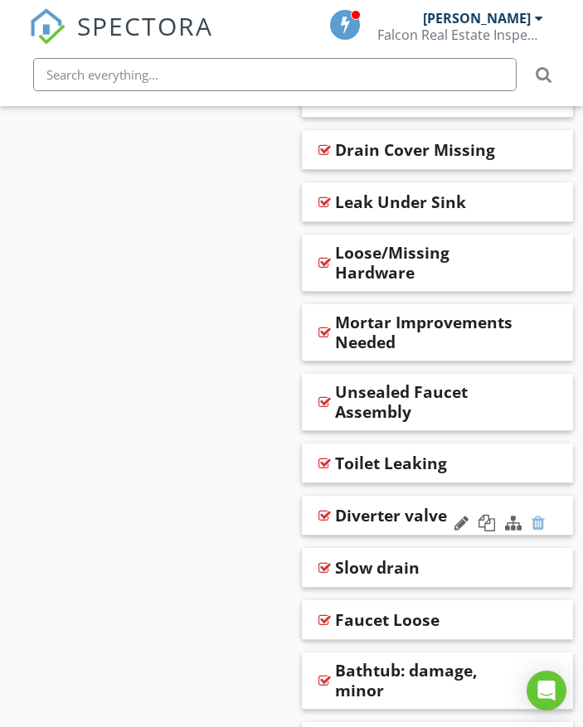
click at [542, 523] on div at bounding box center [537, 523] width 13 height 17
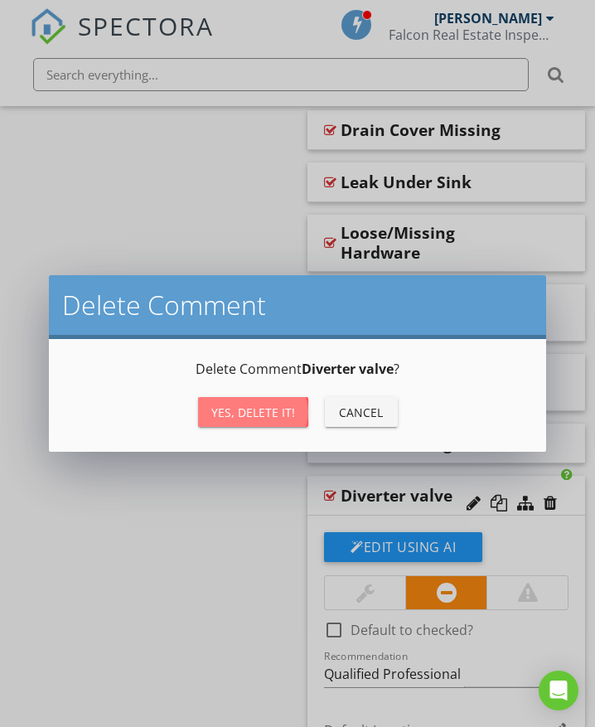
click at [282, 408] on div "Yes, Delete it!" at bounding box center [253, 412] width 84 height 17
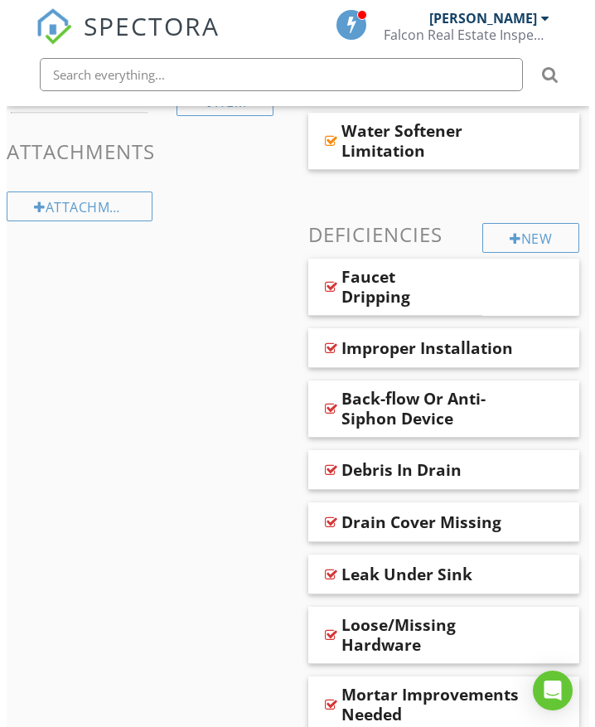
scroll to position [663, 0]
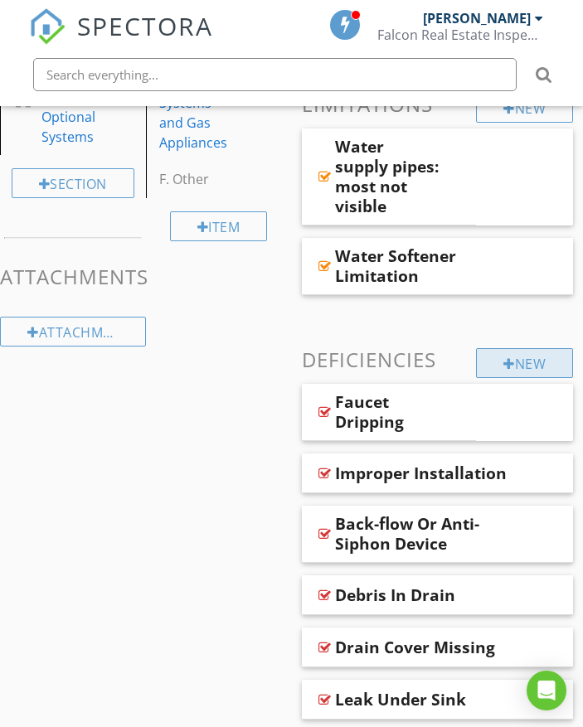
click at [506, 366] on div at bounding box center [509, 363] width 12 height 13
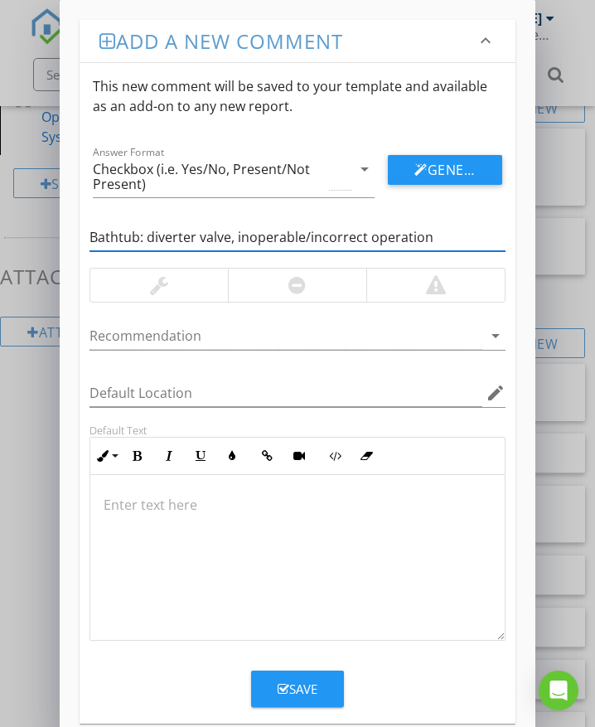
type input "Bathtub: diverter valve, inoperable/incorrect operation"
click at [310, 288] on div at bounding box center [297, 285] width 138 height 33
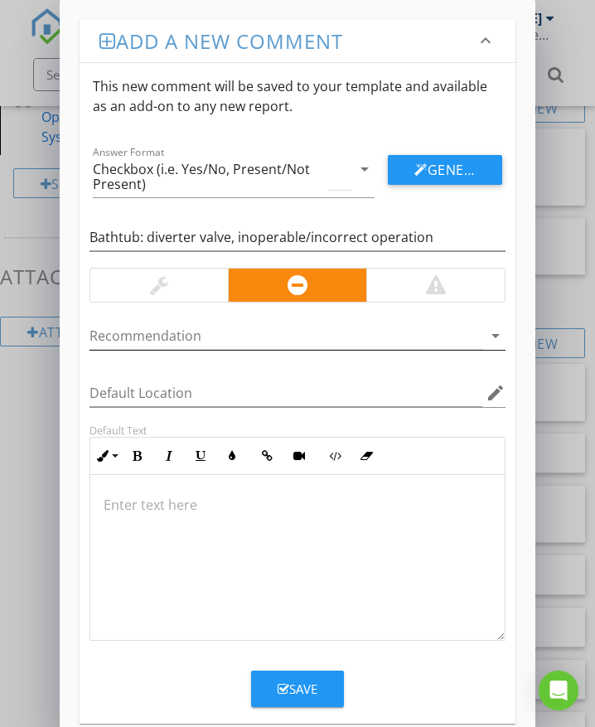
click at [214, 329] on div at bounding box center [286, 335] width 393 height 27
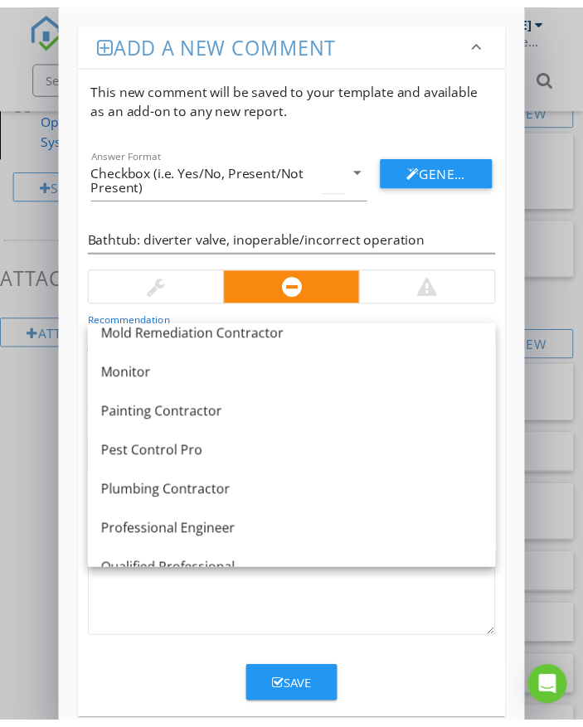
scroll to position [1326, 0]
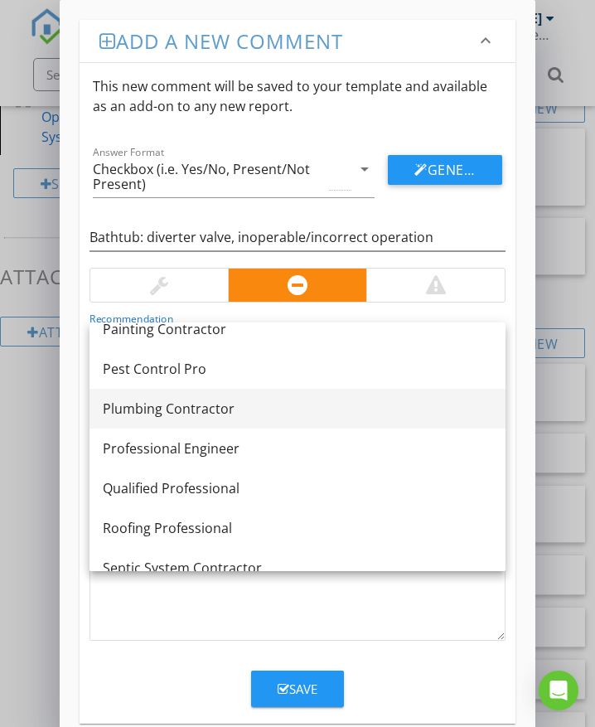
click at [198, 411] on div "Plumbing Contractor" at bounding box center [298, 409] width 390 height 20
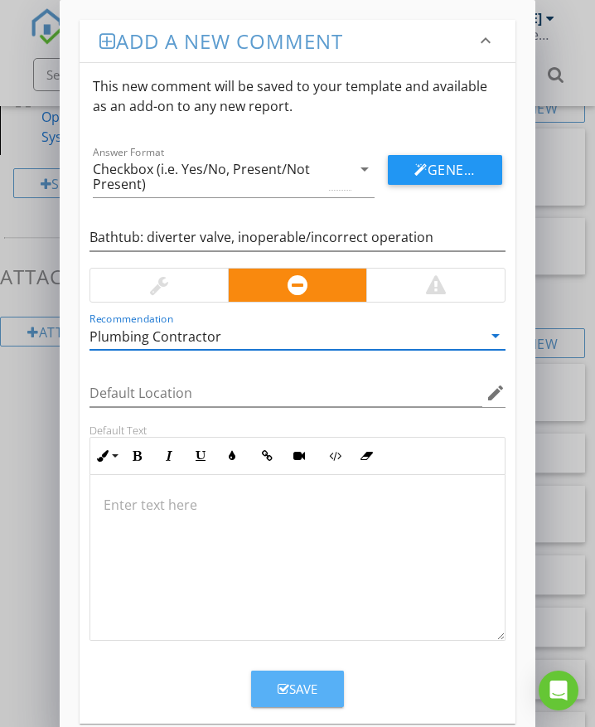
click at [309, 692] on div "Save" at bounding box center [298, 689] width 40 height 19
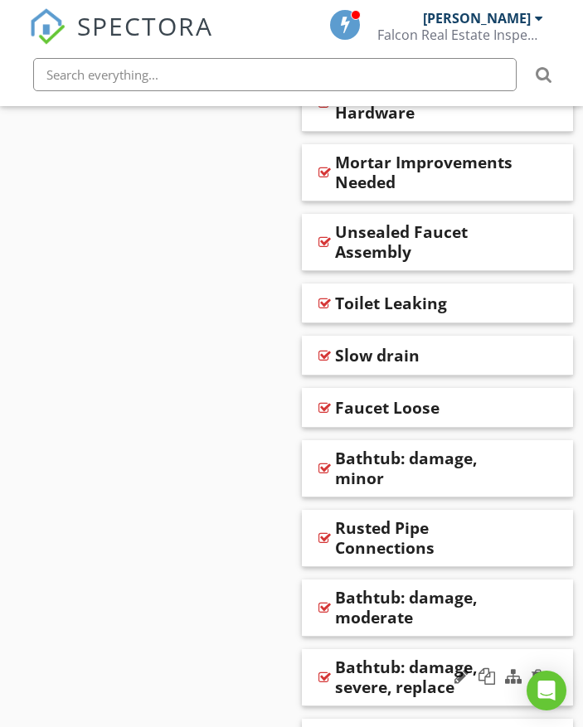
scroll to position [1492, 0]
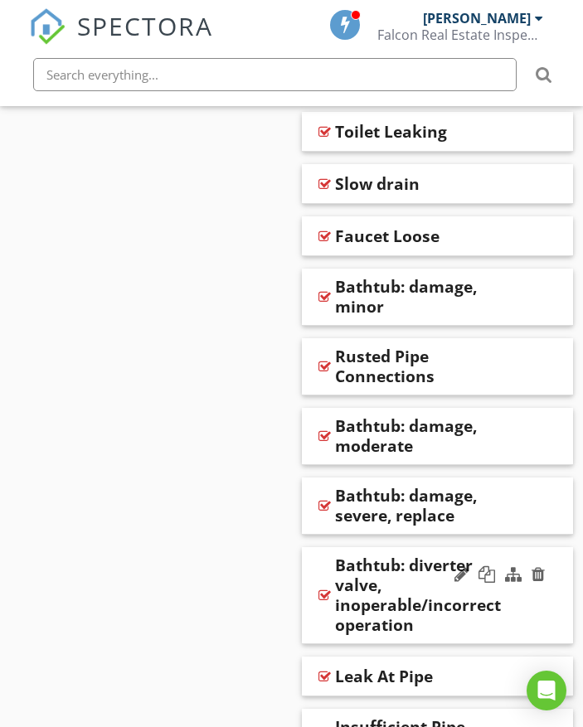
click at [521, 606] on div "Bathtub: diverter valve, inoperable/incorrect operation" at bounding box center [438, 595] width 272 height 97
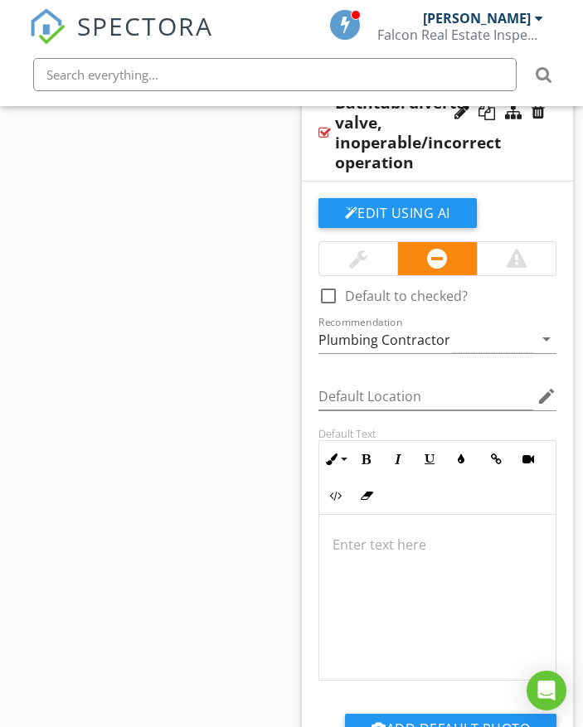
scroll to position [1990, 0]
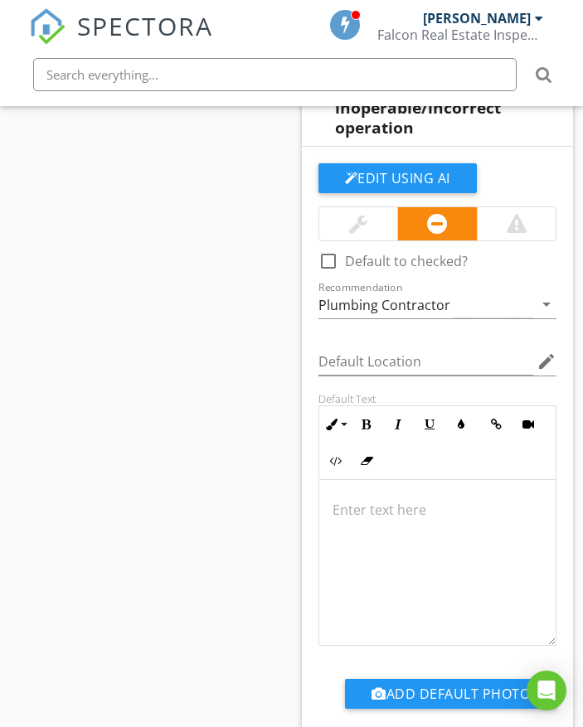
click at [419, 516] on p at bounding box center [437, 510] width 211 height 20
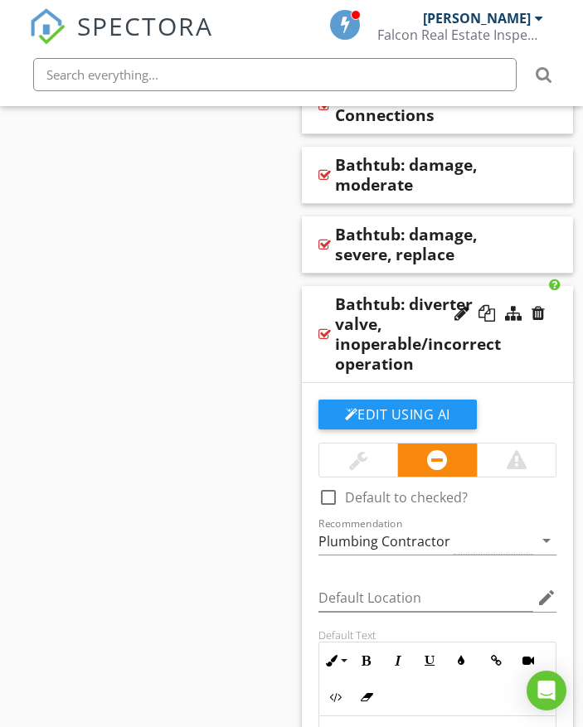
scroll to position [1741, 0]
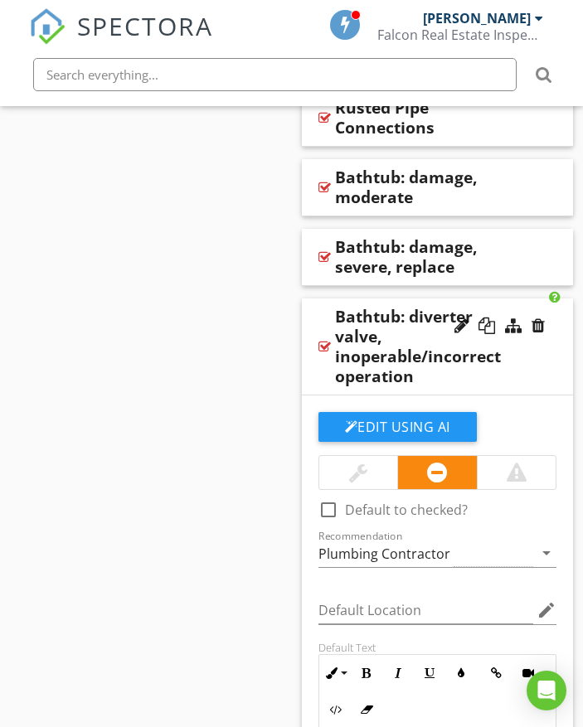
click at [545, 357] on div "Bathtub: diverter valve, inoperable/incorrect operation" at bounding box center [438, 346] width 272 height 97
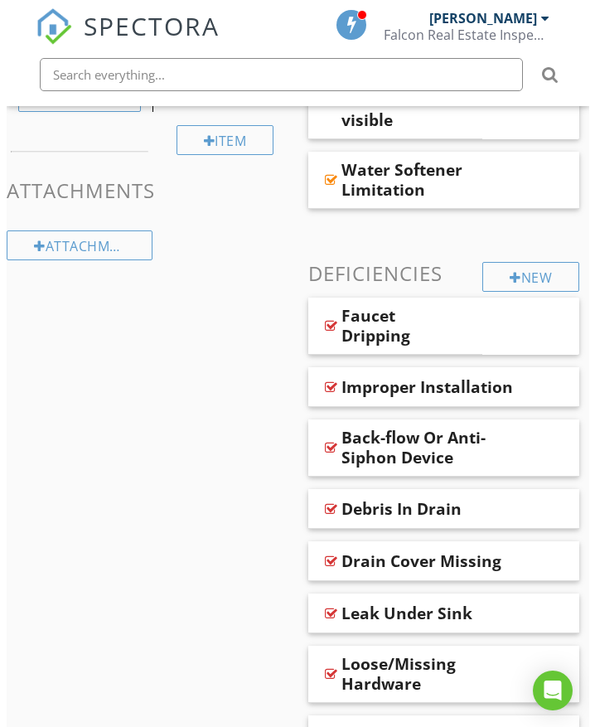
scroll to position [746, 0]
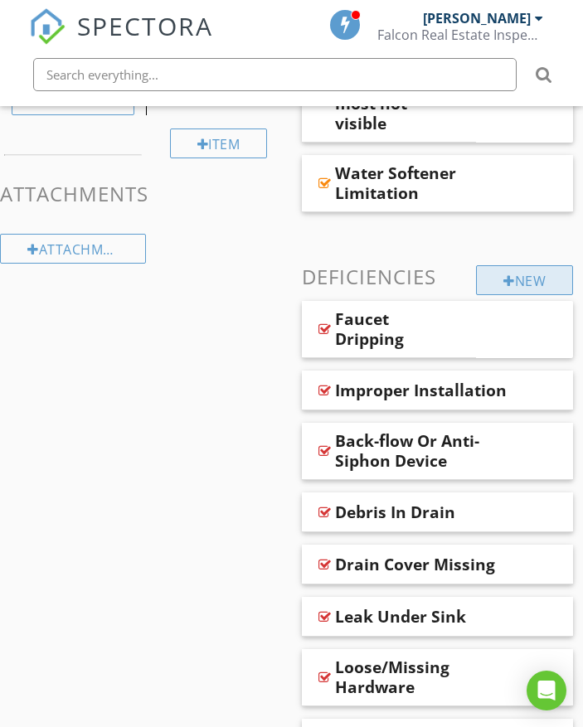
click at [495, 285] on div "New" at bounding box center [524, 280] width 97 height 30
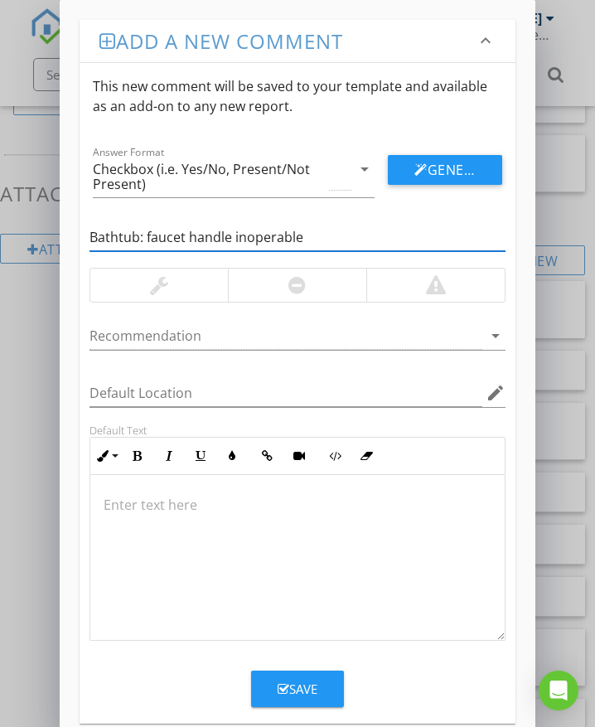
type input "Bathtub: faucet handle inoperable"
click at [255, 281] on div at bounding box center [297, 285] width 138 height 33
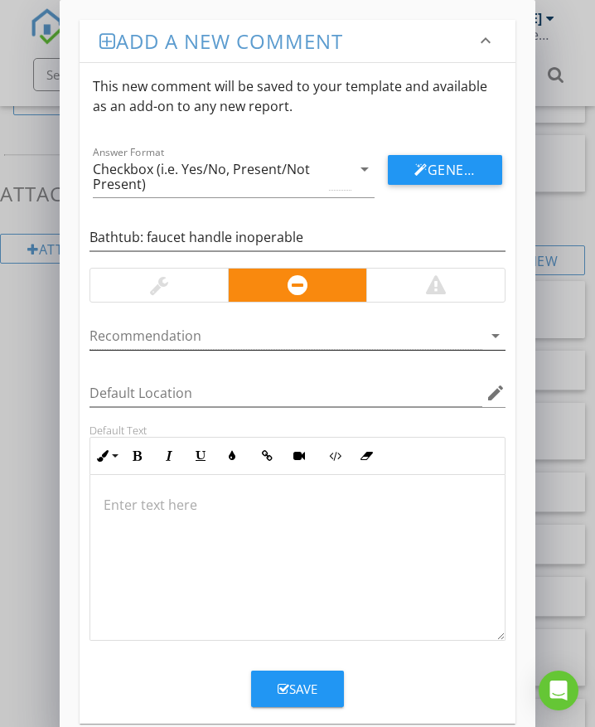
click at [217, 334] on div at bounding box center [286, 335] width 393 height 27
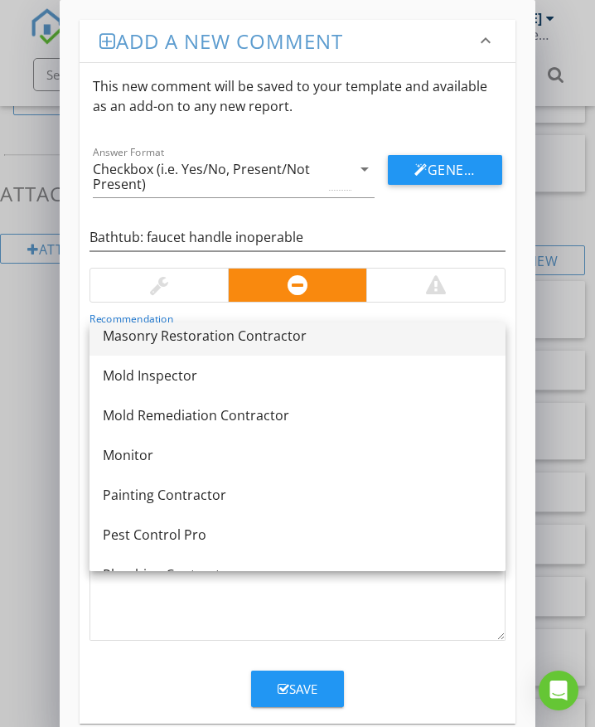
scroll to position [1244, 0]
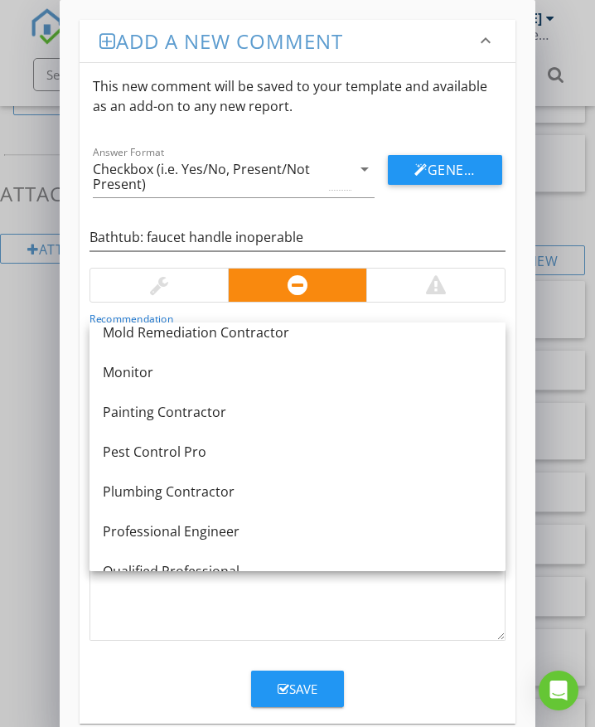
click at [184, 488] on div "Plumbing Contractor" at bounding box center [298, 492] width 390 height 20
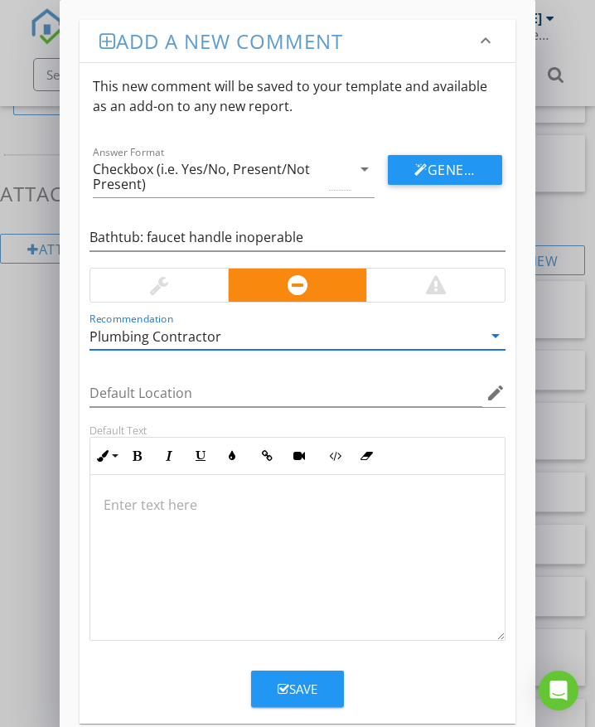
click at [144, 496] on p at bounding box center [298, 505] width 388 height 20
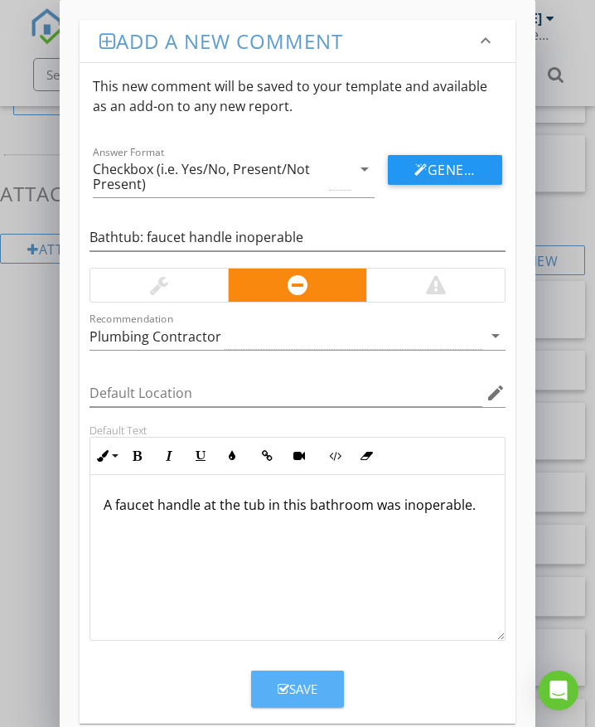
click at [323, 686] on button "Save" at bounding box center [297, 689] width 93 height 36
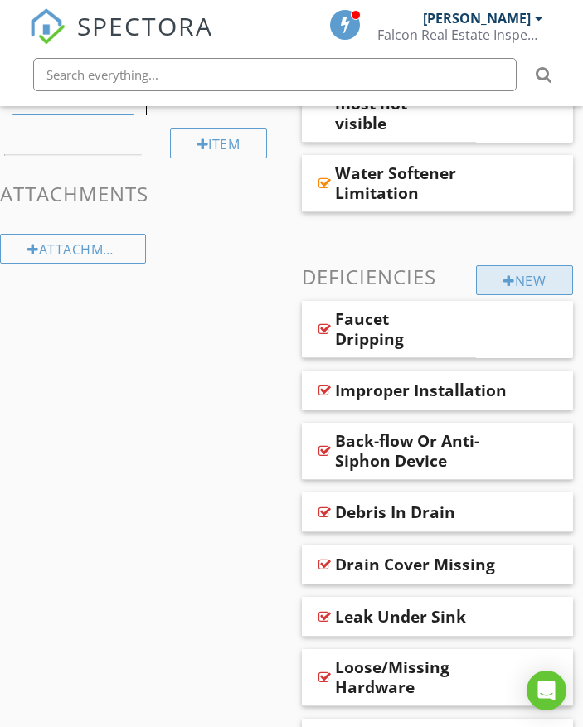
click at [503, 284] on div at bounding box center [509, 280] width 12 height 13
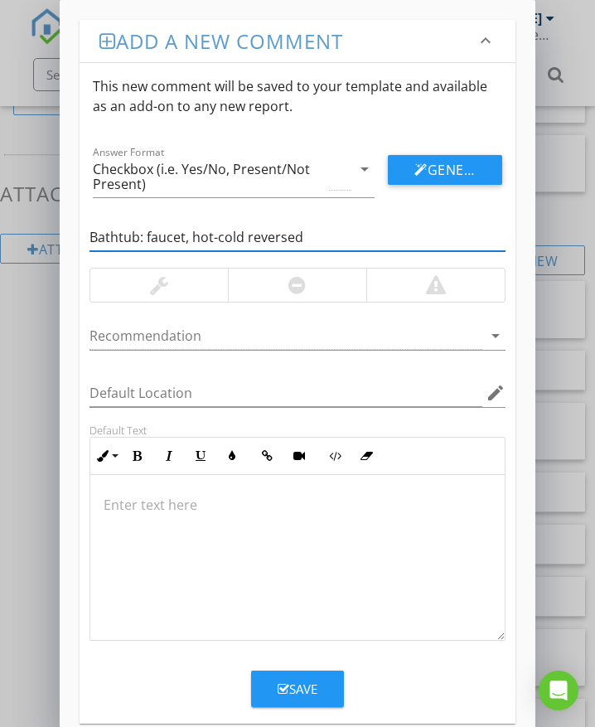
type input "Bathtub: faucet, hot-cold reversed"
click at [391, 288] on div at bounding box center [435, 285] width 138 height 33
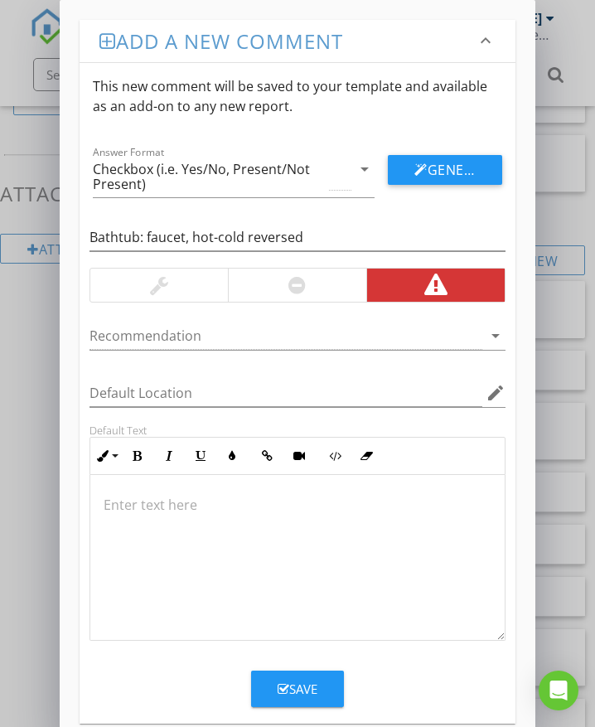
click at [145, 512] on p at bounding box center [298, 505] width 388 height 20
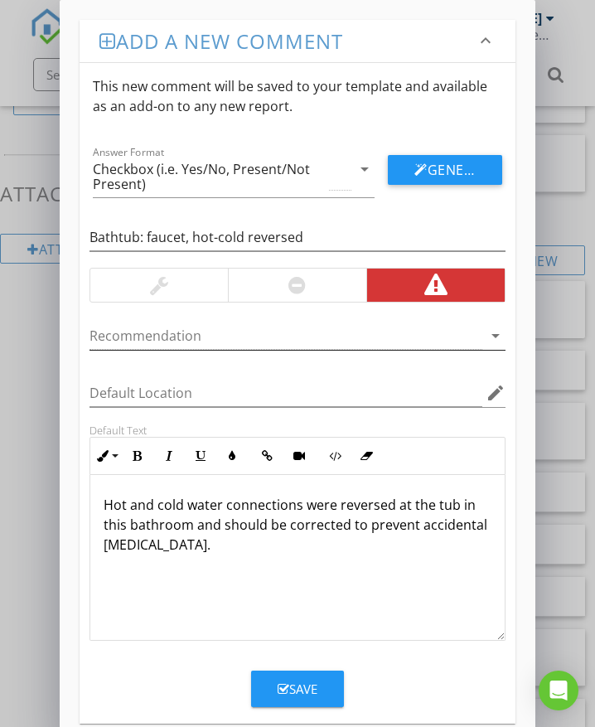
click at [252, 340] on div at bounding box center [286, 335] width 393 height 27
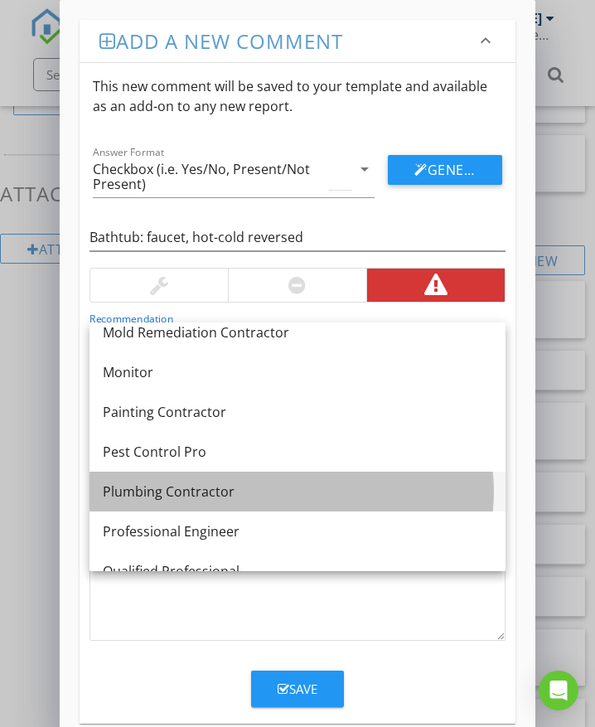
click at [230, 486] on div "Plumbing Contractor" at bounding box center [298, 492] width 390 height 20
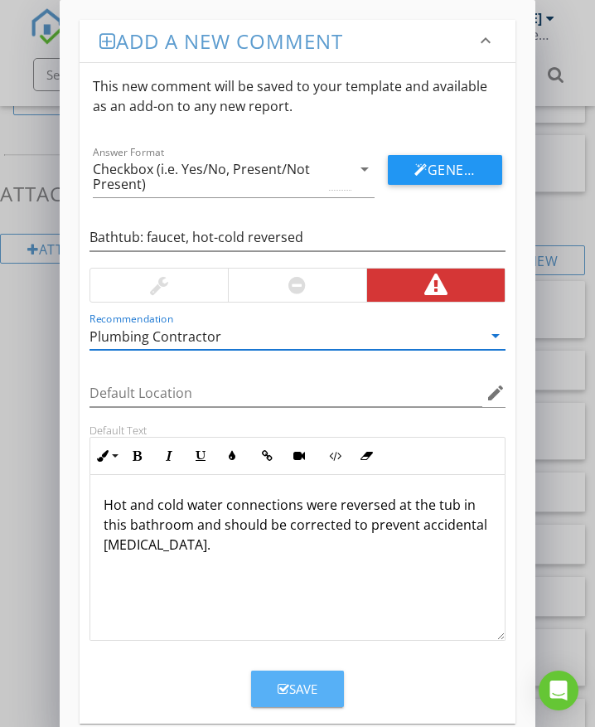
click at [288, 689] on div "Save" at bounding box center [298, 689] width 40 height 19
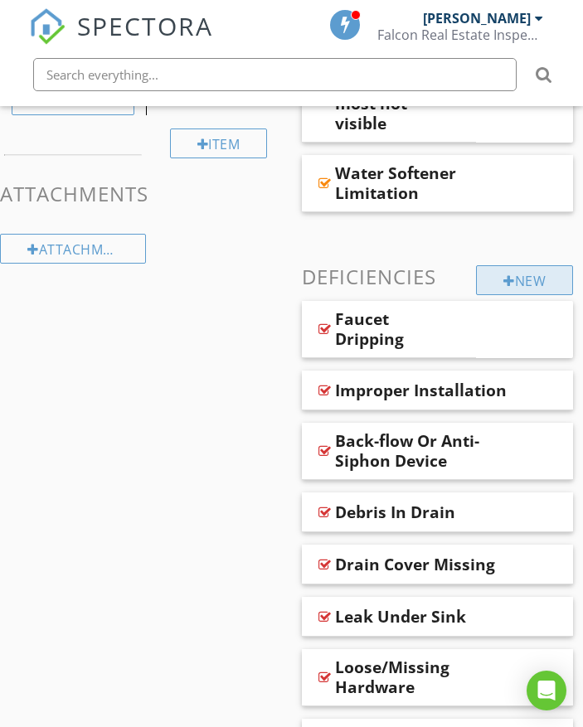
click at [560, 279] on div "New" at bounding box center [524, 280] width 97 height 30
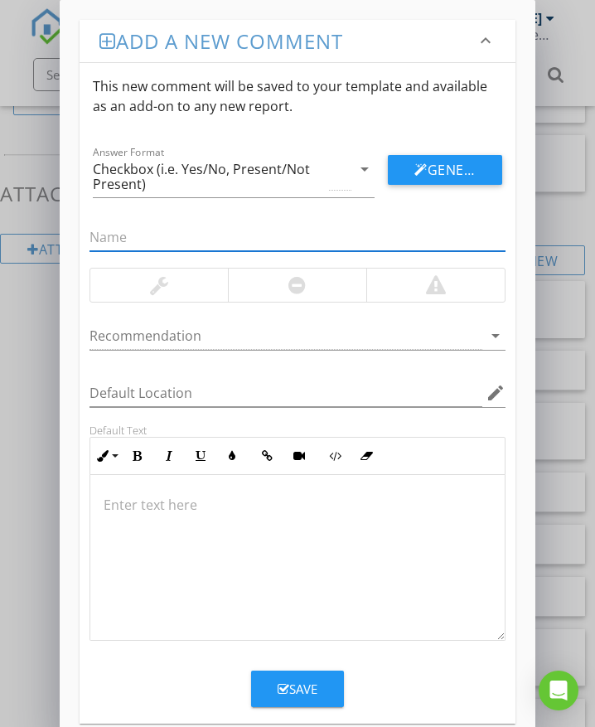
click at [274, 236] on input "text" at bounding box center [298, 237] width 416 height 27
type input "Bathtub: faucet, leaked when operated"
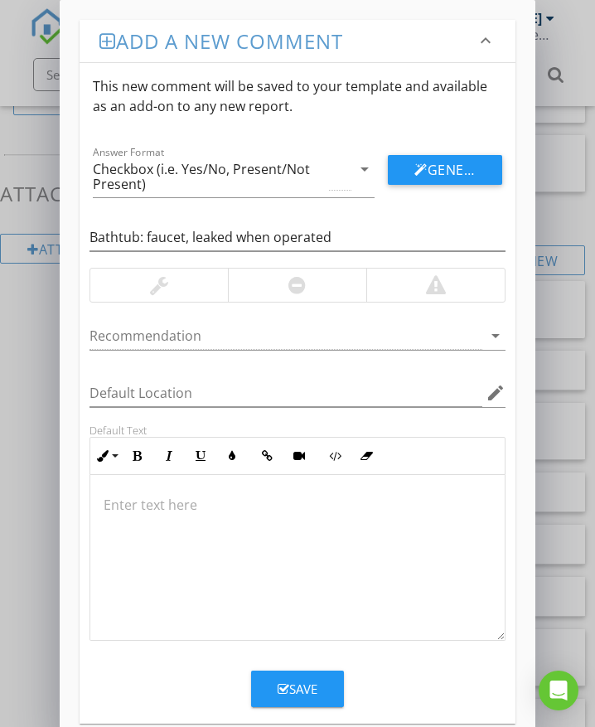
click at [290, 293] on div at bounding box center [296, 285] width 17 height 20
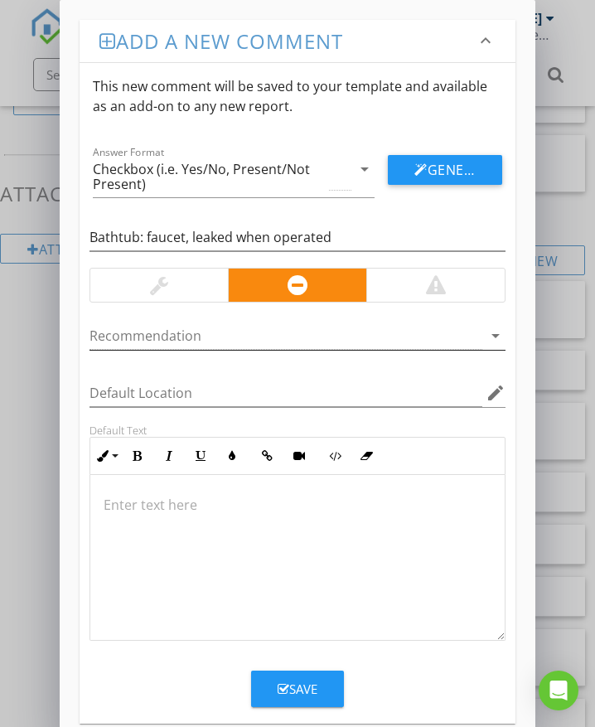
click at [230, 335] on div at bounding box center [286, 335] width 393 height 27
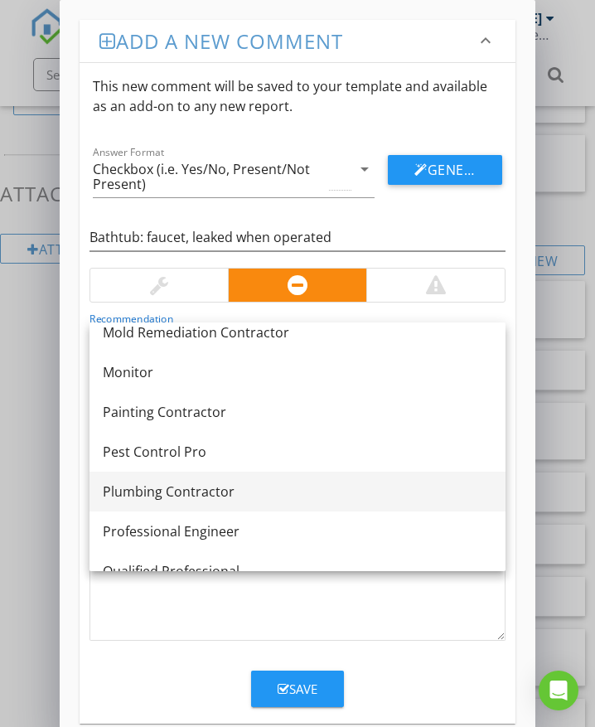
click at [184, 493] on div "Plumbing Contractor" at bounding box center [298, 492] width 390 height 20
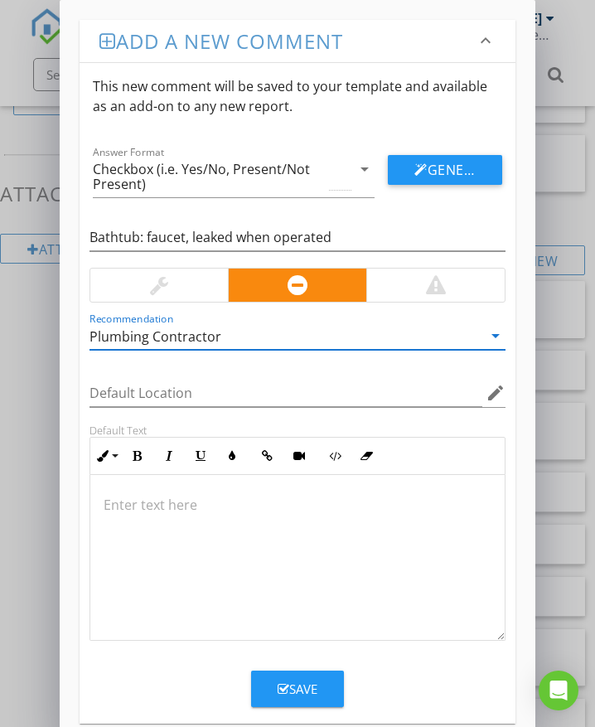
click at [167, 493] on div at bounding box center [297, 558] width 415 height 166
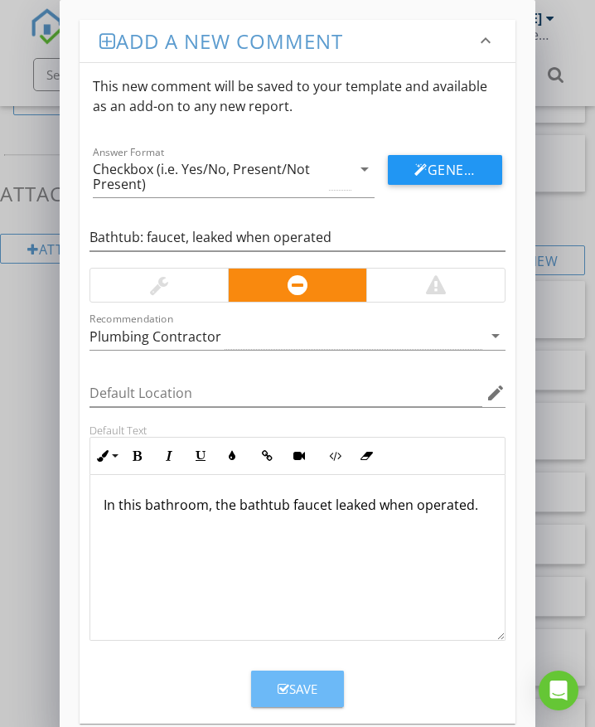
click at [298, 689] on div "Save" at bounding box center [298, 689] width 40 height 19
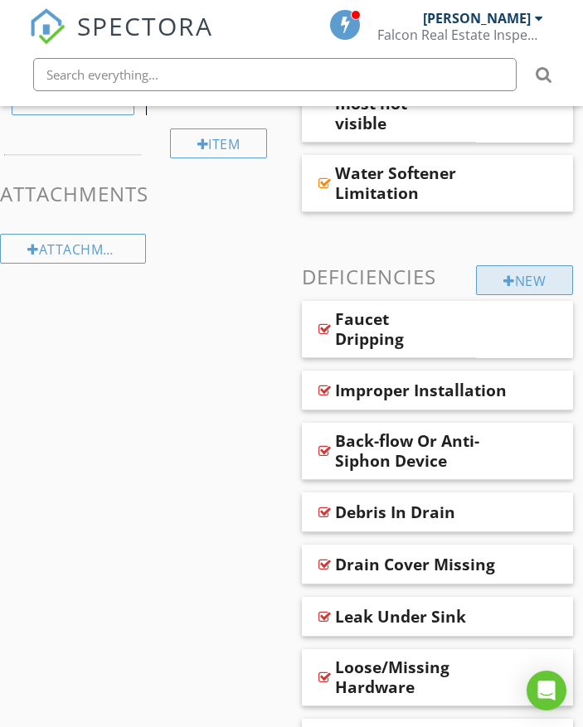
click at [492, 278] on div "New" at bounding box center [524, 280] width 97 height 30
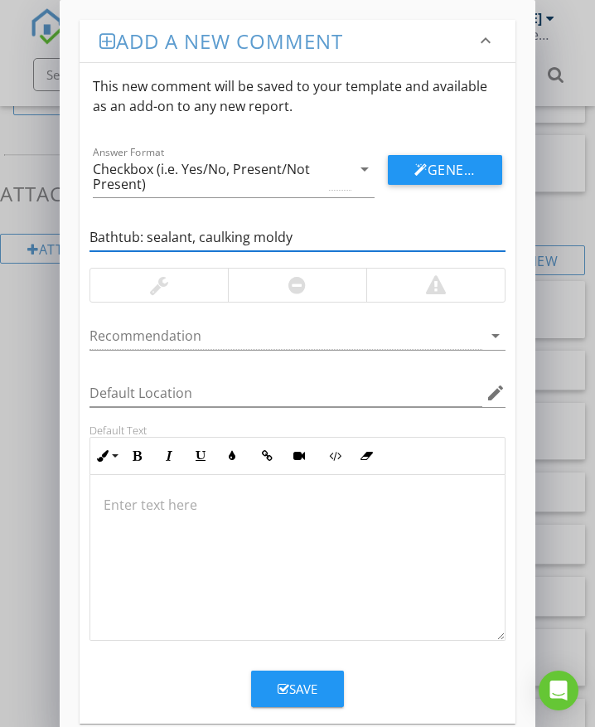
type input "Bathtub: sealant, caulking moldy"
click at [294, 288] on div at bounding box center [296, 285] width 17 height 20
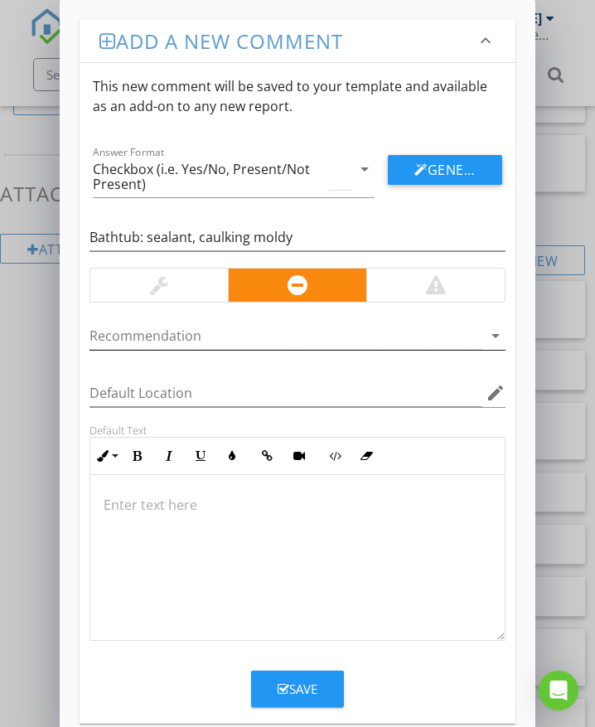
click at [245, 336] on div at bounding box center [286, 335] width 393 height 27
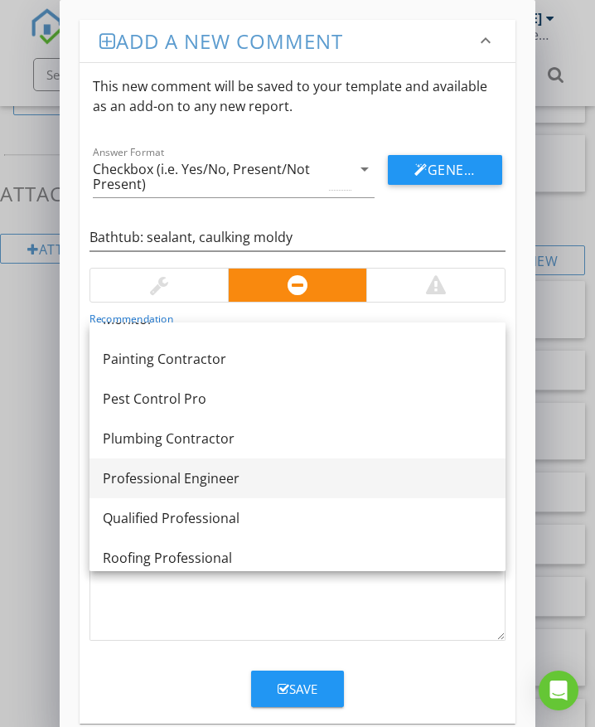
scroll to position [1326, 0]
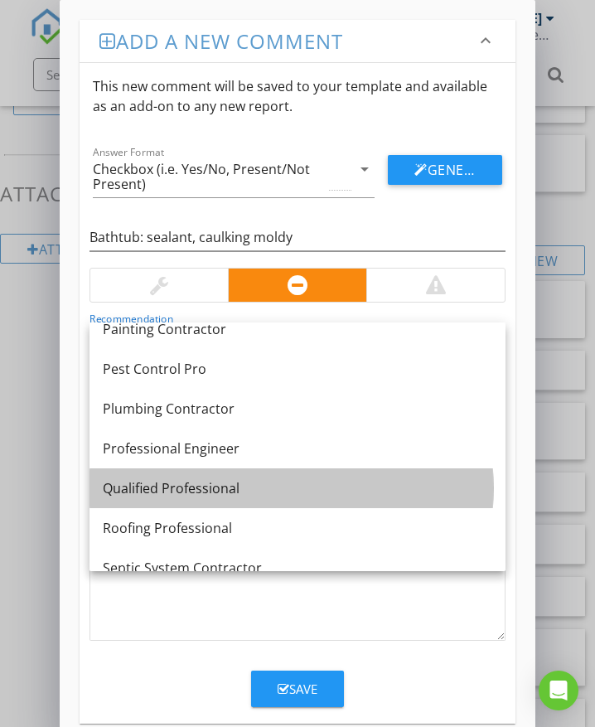
click at [247, 488] on div "Qualified Professional" at bounding box center [298, 488] width 390 height 20
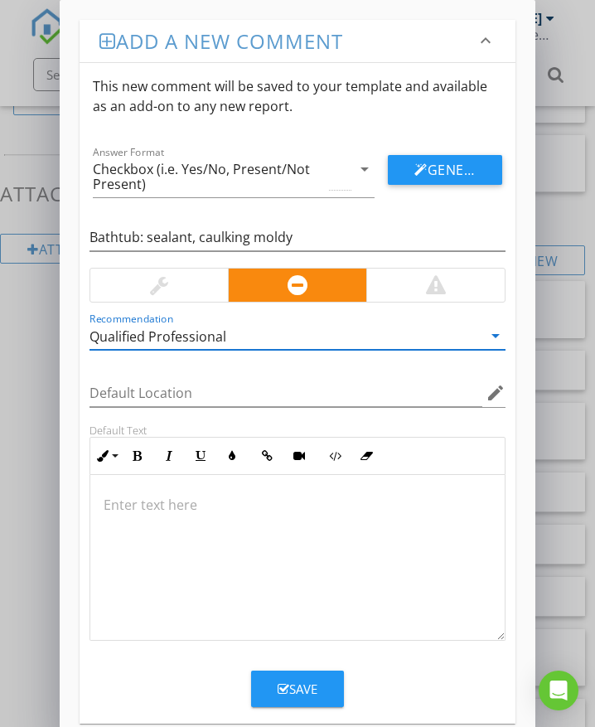
click at [166, 508] on p at bounding box center [298, 505] width 388 height 20
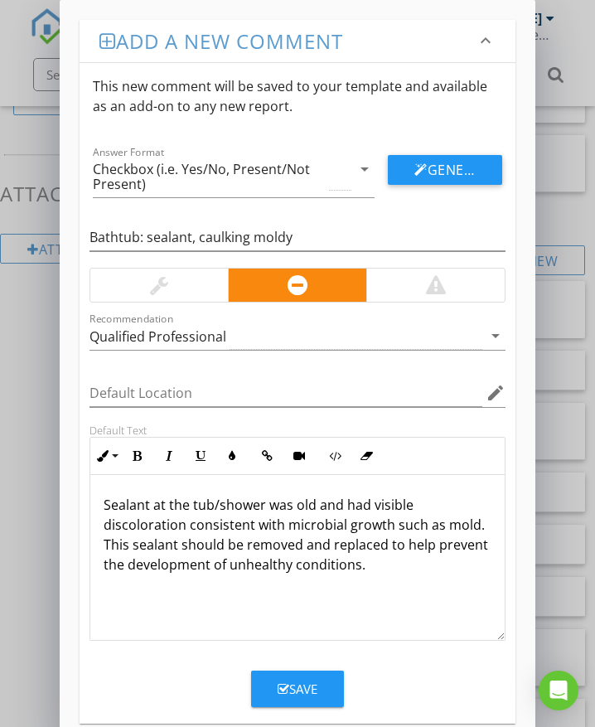
scroll to position [1, 0]
click at [322, 695] on button "Save" at bounding box center [297, 689] width 93 height 36
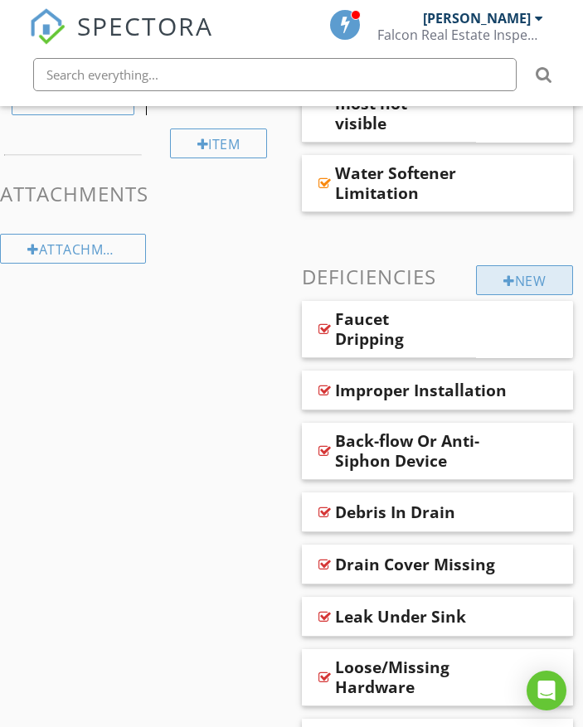
click at [507, 277] on div at bounding box center [509, 280] width 12 height 13
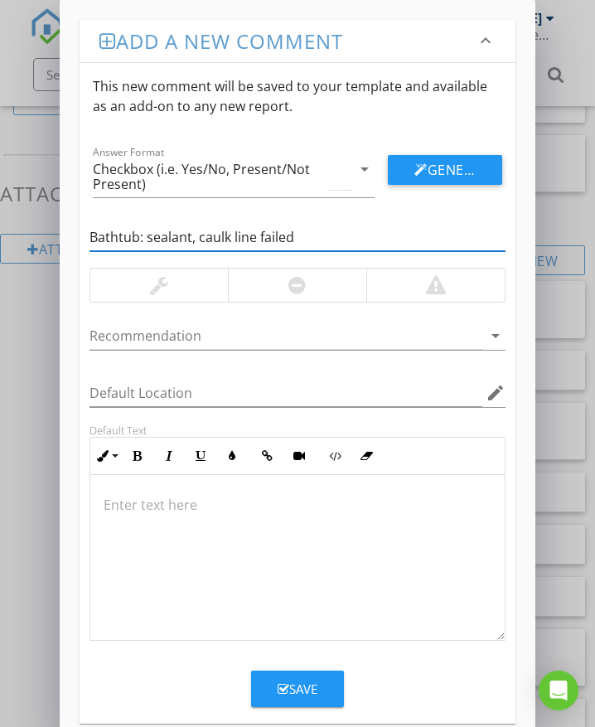
type input "Bathtub: sealant, caulk line failed"
click at [288, 284] on div at bounding box center [297, 285] width 138 height 33
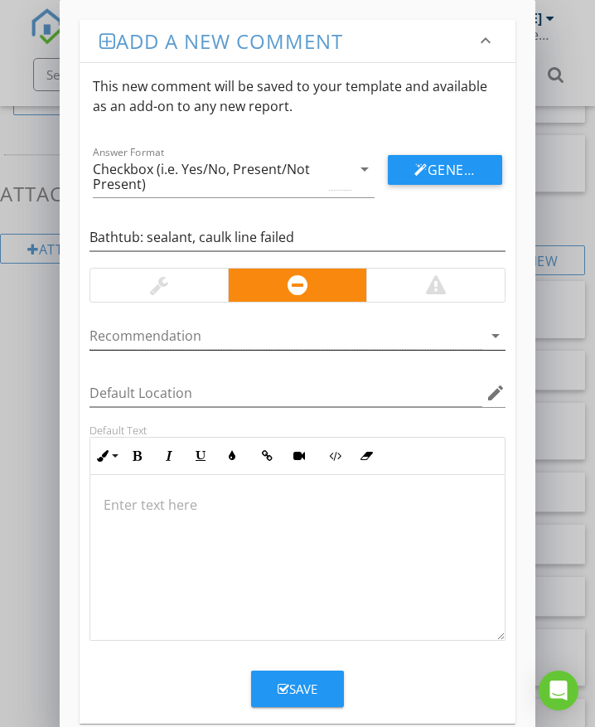
click at [278, 331] on div at bounding box center [286, 335] width 393 height 27
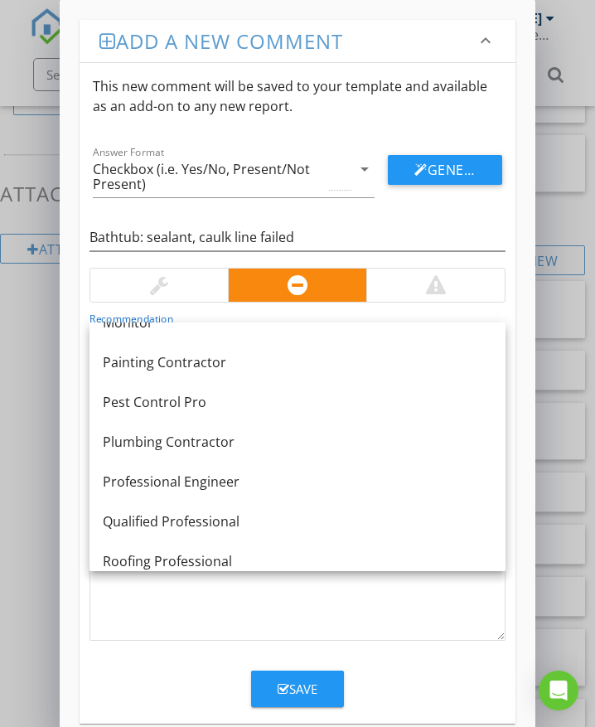
scroll to position [1376, 0]
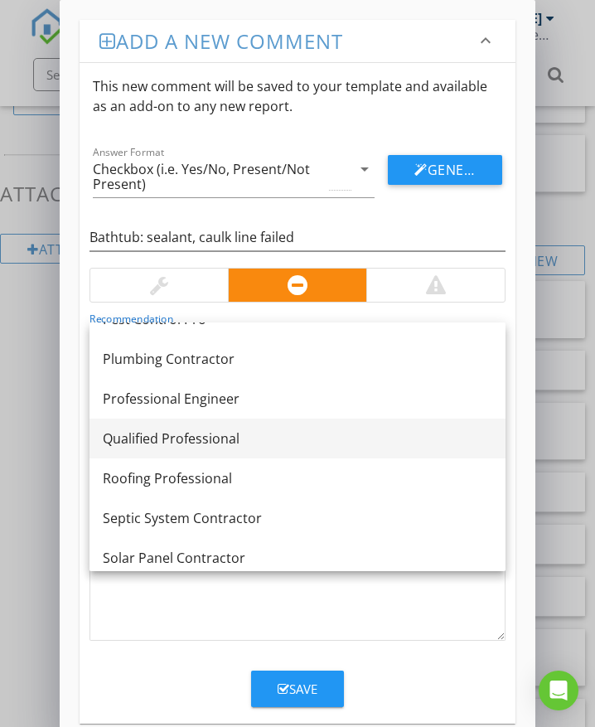
click at [237, 436] on div "Qualified Professional" at bounding box center [298, 439] width 390 height 20
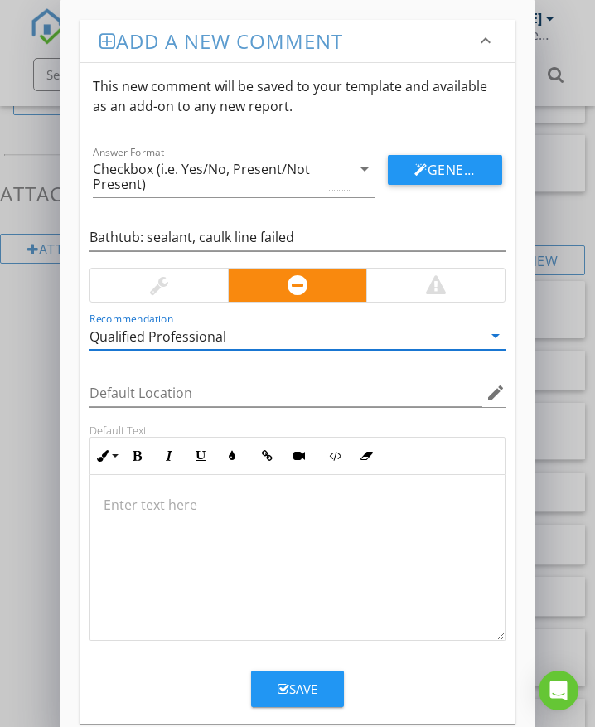
click at [158, 518] on div at bounding box center [297, 558] width 415 height 166
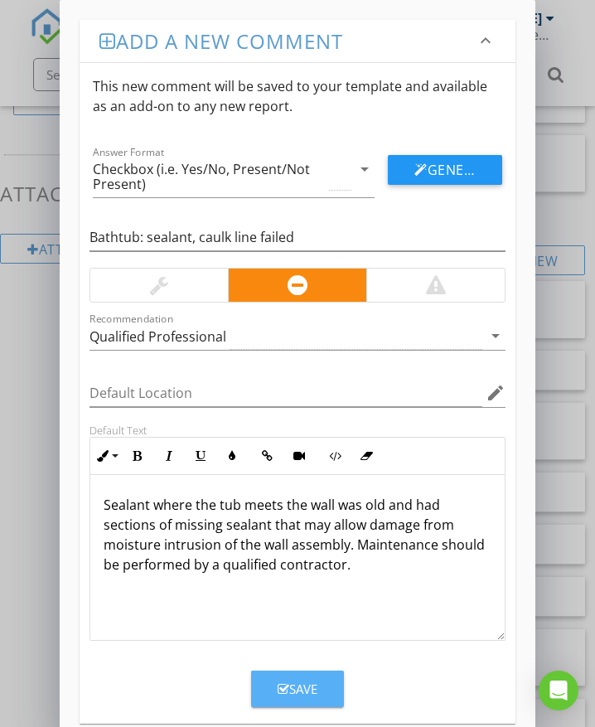
click at [312, 687] on div "Save" at bounding box center [298, 689] width 40 height 19
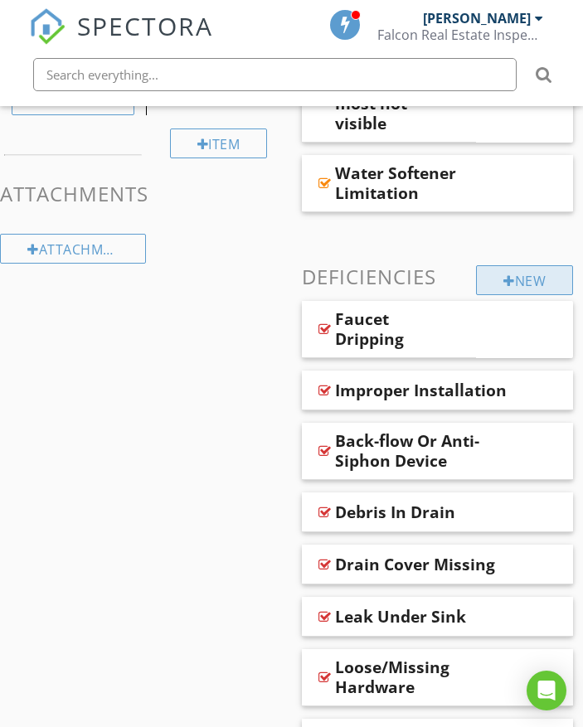
click at [508, 282] on div at bounding box center [509, 280] width 12 height 13
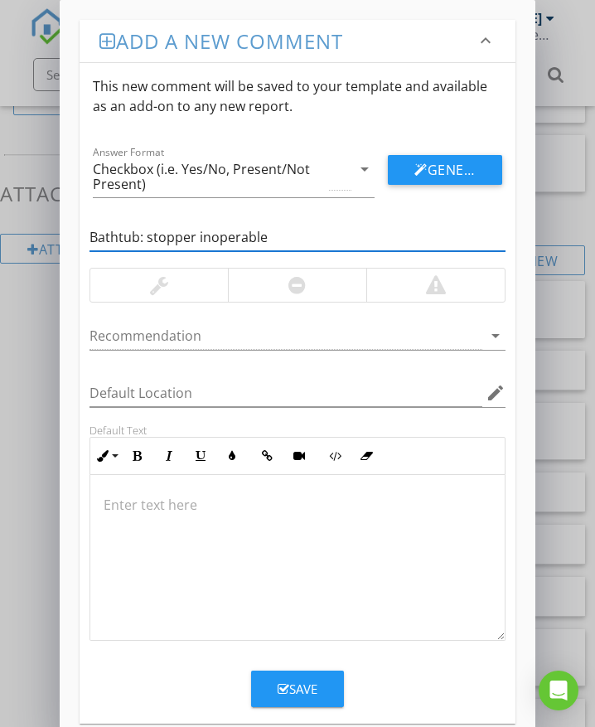
type input "Bathtub: stopper inoperable"
click at [167, 293] on div at bounding box center [159, 285] width 18 height 20
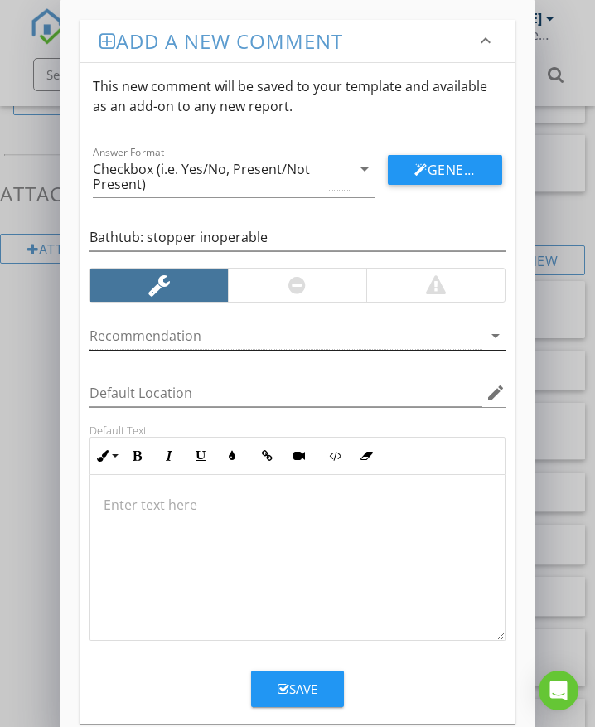
click at [168, 337] on div at bounding box center [286, 335] width 393 height 27
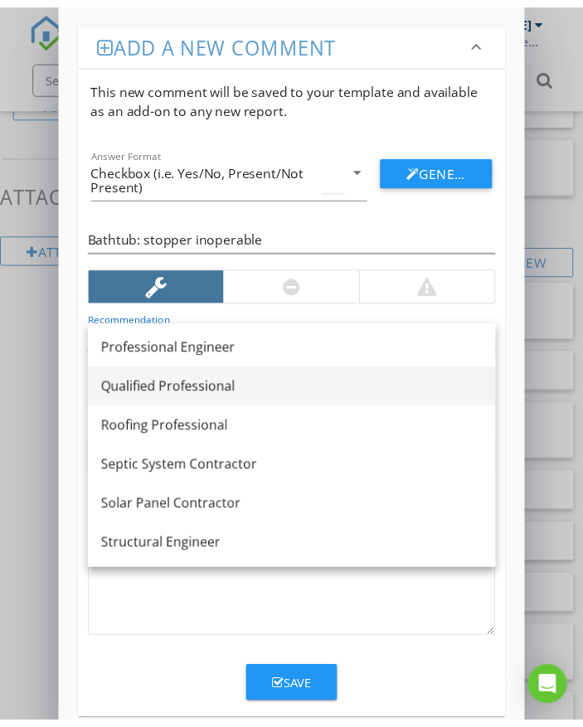
scroll to position [1459, 0]
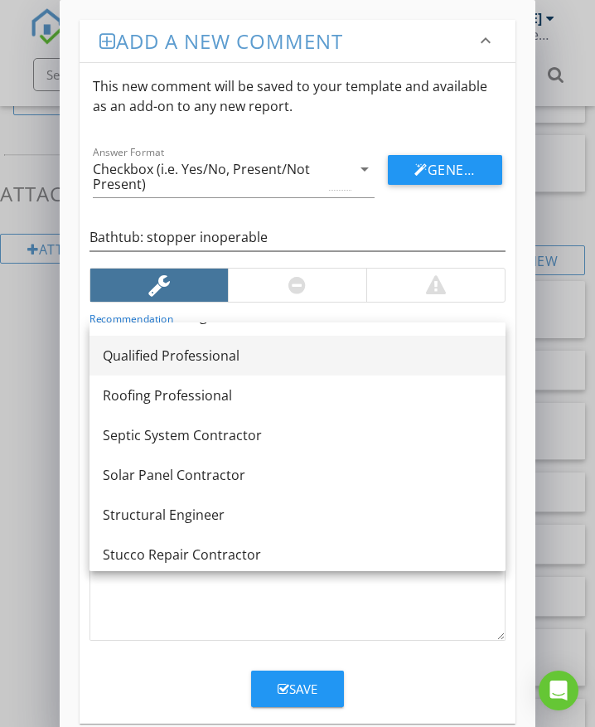
click at [161, 359] on div "Qualified Professional" at bounding box center [298, 356] width 390 height 20
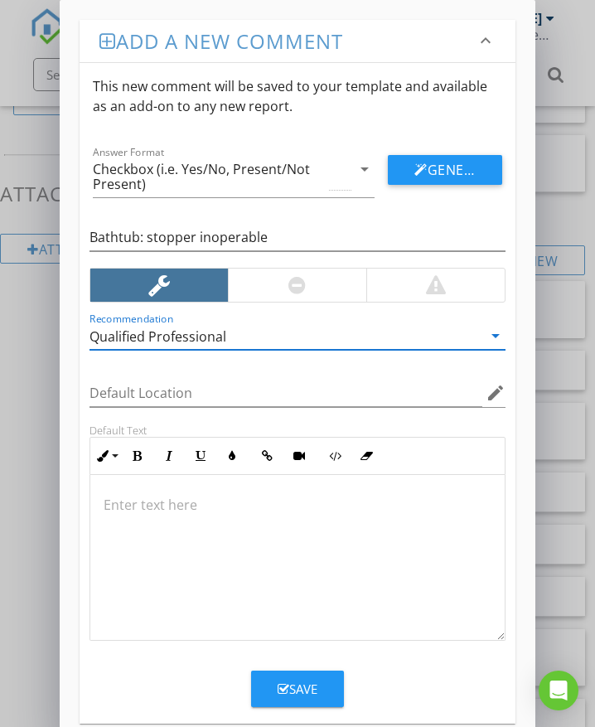
click at [171, 506] on p at bounding box center [298, 505] width 388 height 20
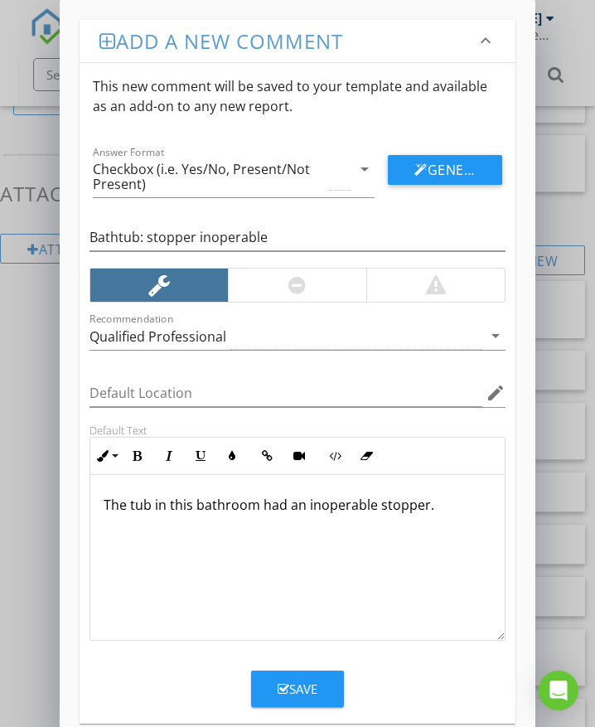
click at [374, 507] on p "The tub in this bathroom had an inoperable stopper." at bounding box center [298, 505] width 388 height 20
click at [263, 239] on input "Bathtub: stopper inoperable" at bounding box center [298, 237] width 416 height 27
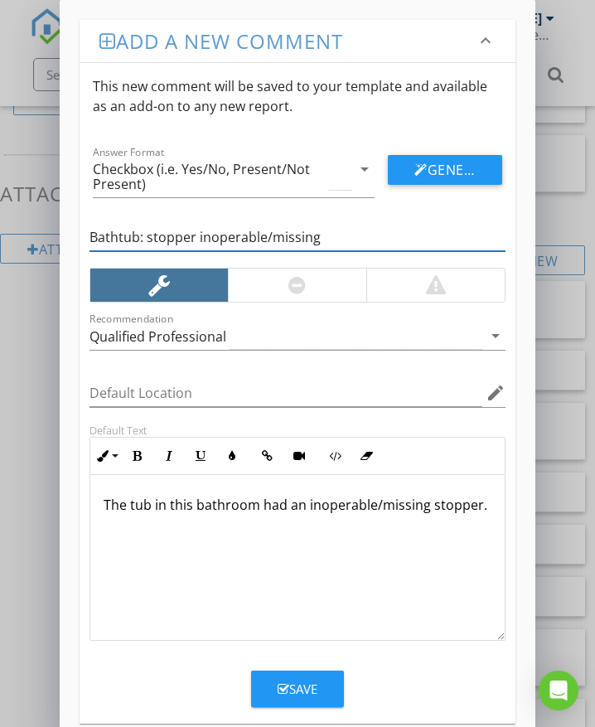
type input "Bathtub: stopper inoperable/missing"
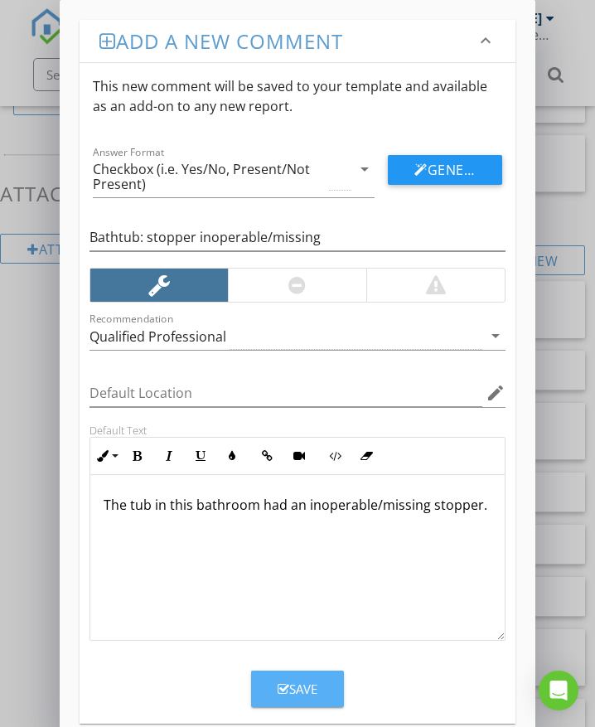
click at [308, 688] on div "Save" at bounding box center [298, 689] width 40 height 19
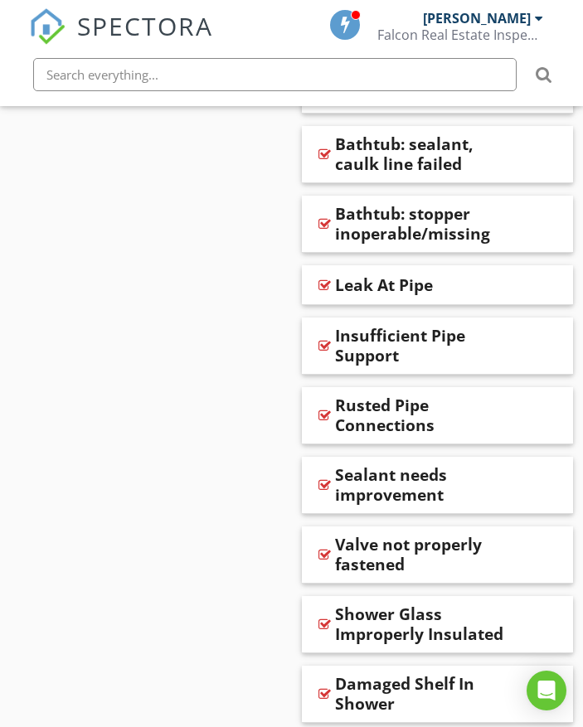
scroll to position [2321, 0]
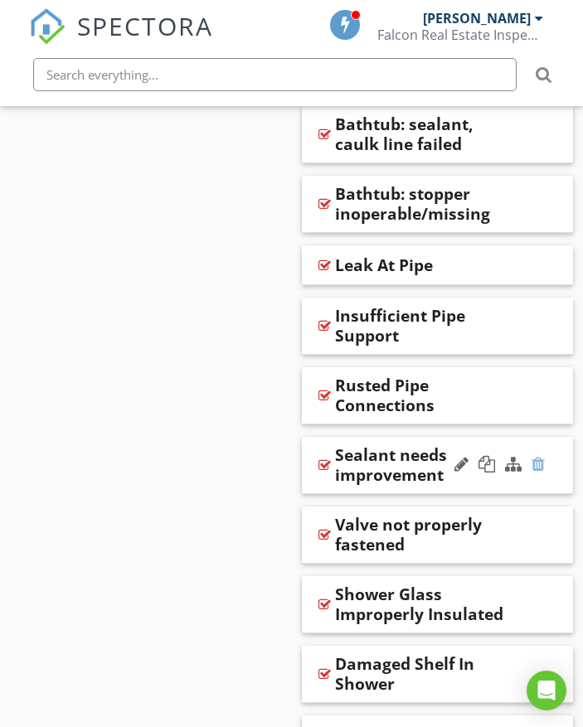
click at [536, 466] on div at bounding box center [537, 464] width 13 height 17
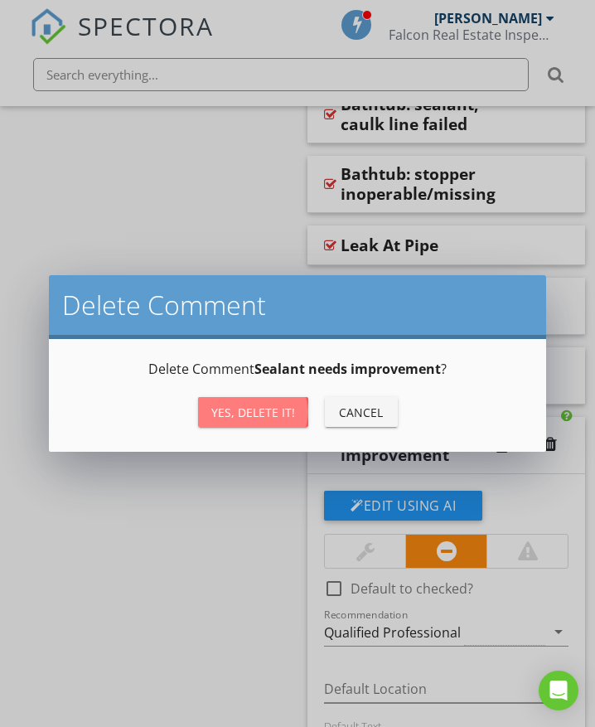
click at [277, 413] on div "Yes, Delete it!" at bounding box center [253, 412] width 84 height 17
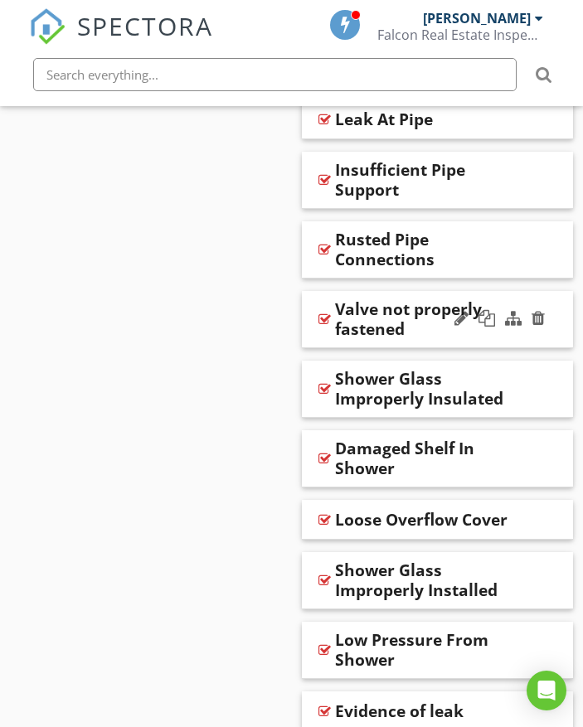
scroll to position [2487, 0]
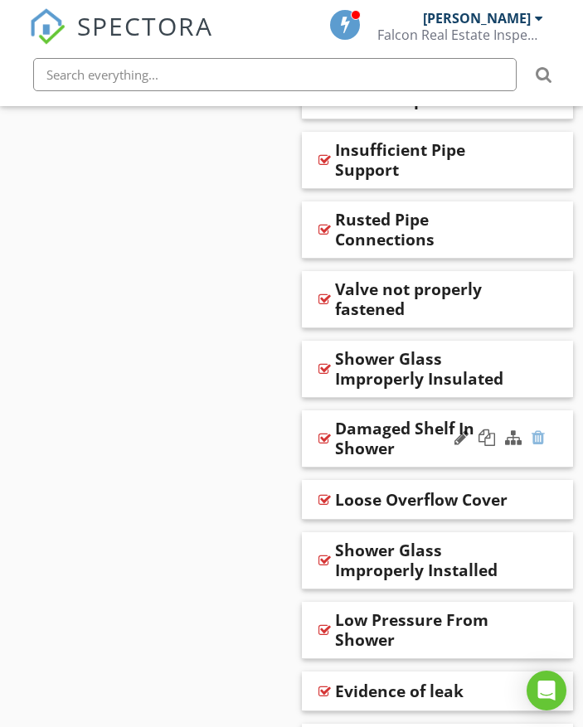
click at [536, 438] on div at bounding box center [537, 437] width 13 height 17
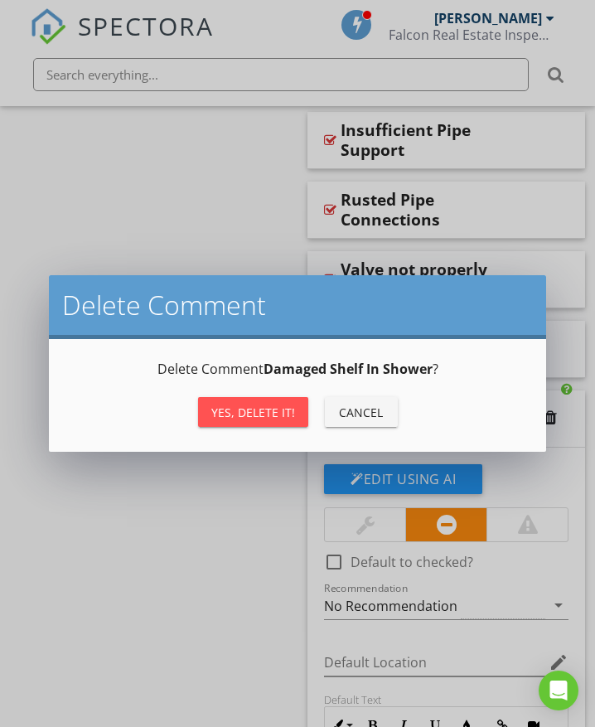
click at [279, 422] on button "Yes, Delete it!" at bounding box center [253, 412] width 110 height 30
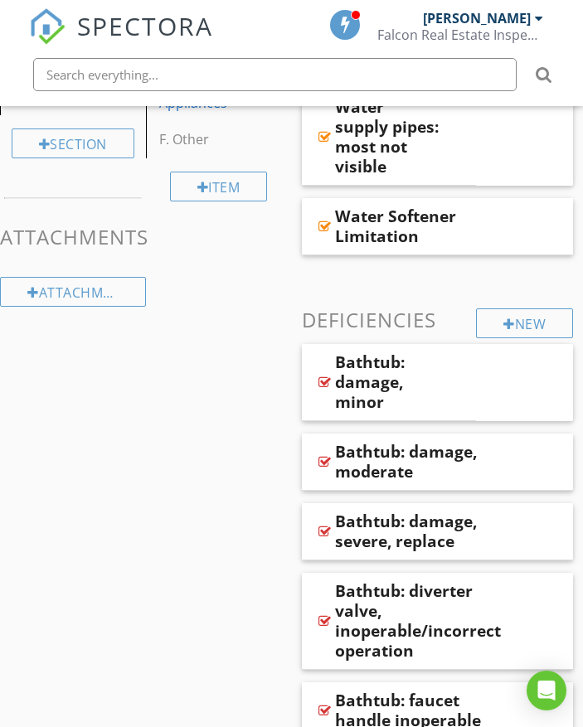
scroll to position [671, 0]
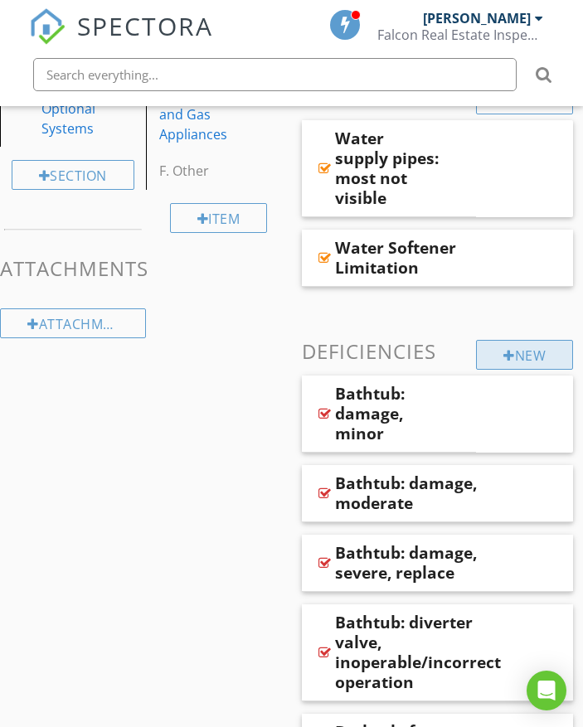
click at [503, 356] on div at bounding box center [509, 355] width 12 height 13
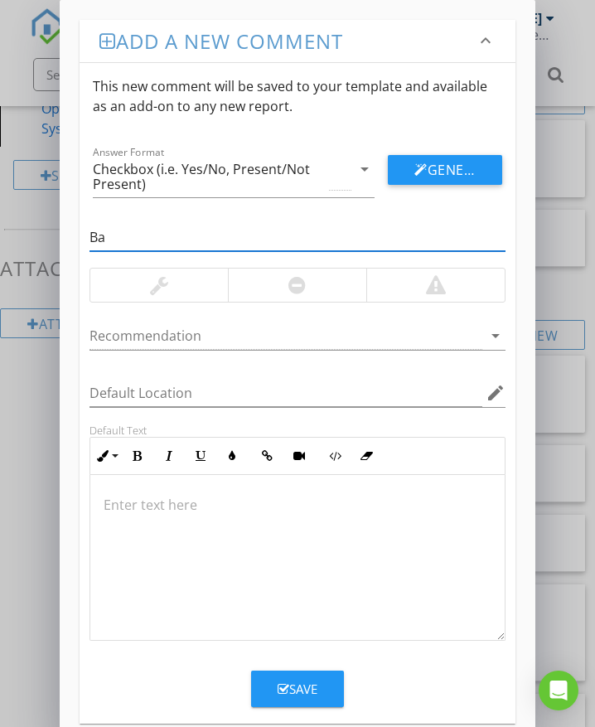
type input "B"
type input "BATHTUB"
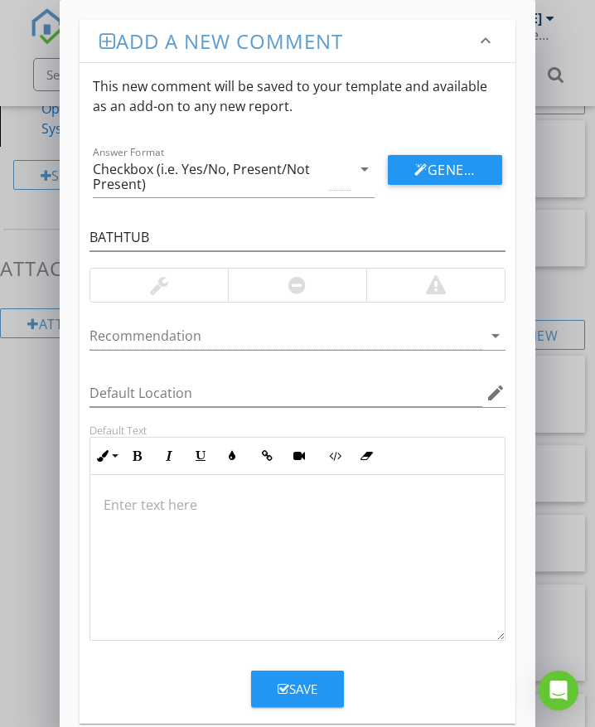
click at [297, 695] on div "Save" at bounding box center [298, 689] width 40 height 19
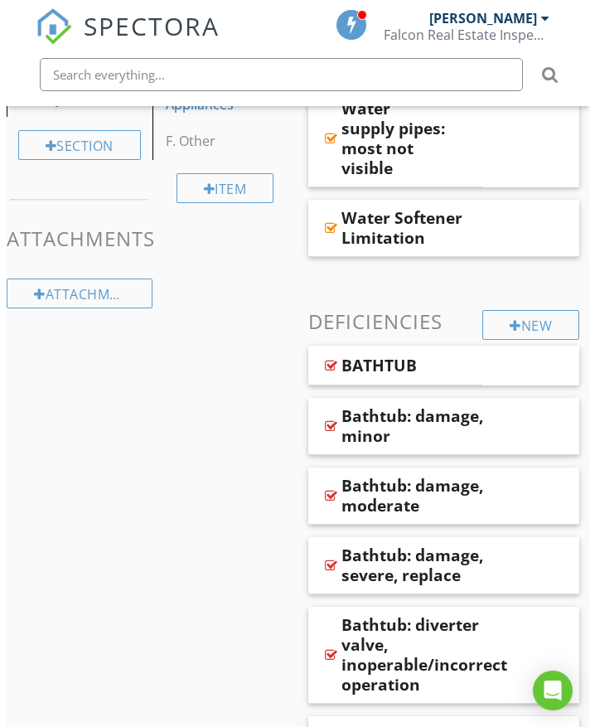
scroll to position [641, 0]
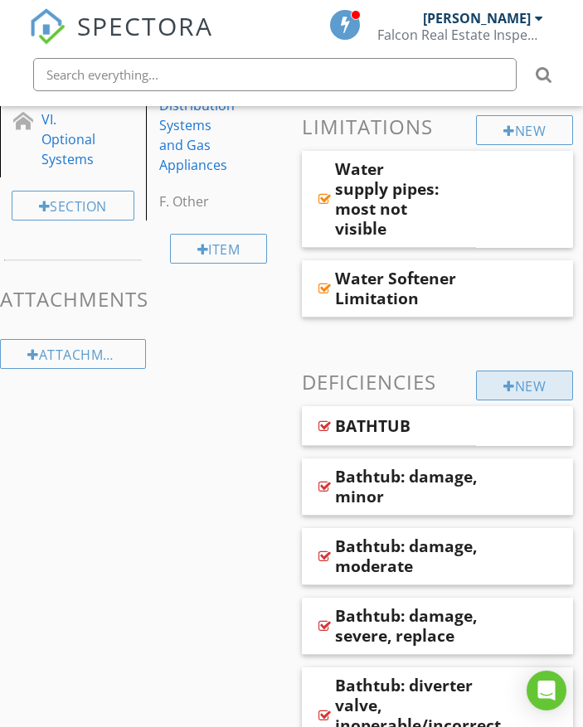
click at [505, 382] on div at bounding box center [509, 386] width 12 height 13
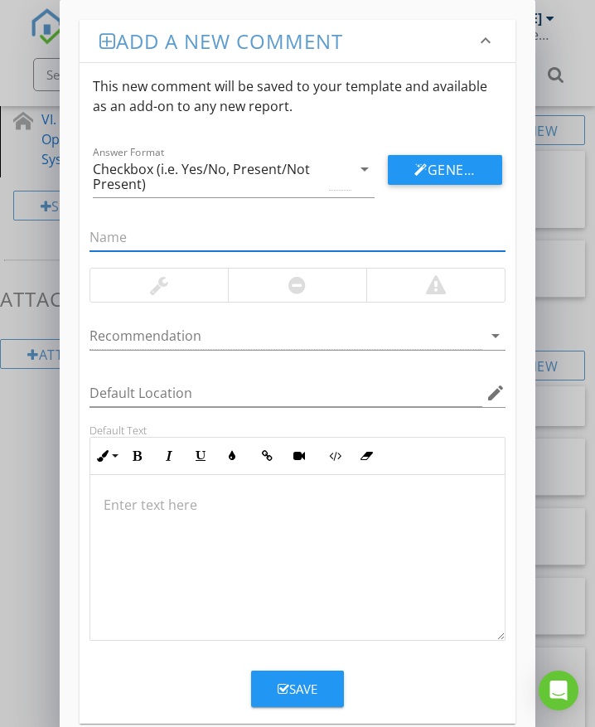
click at [147, 243] on input "text" at bounding box center [298, 237] width 416 height 27
type input "s"
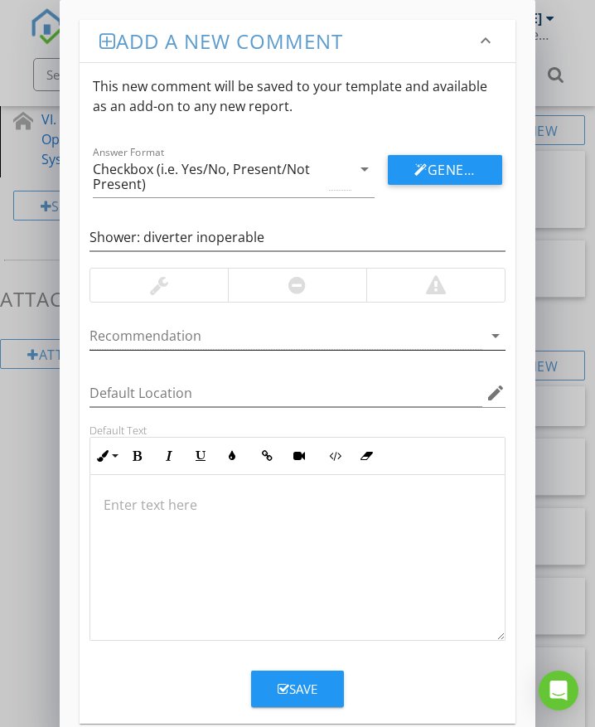
click at [141, 337] on div at bounding box center [286, 335] width 393 height 27
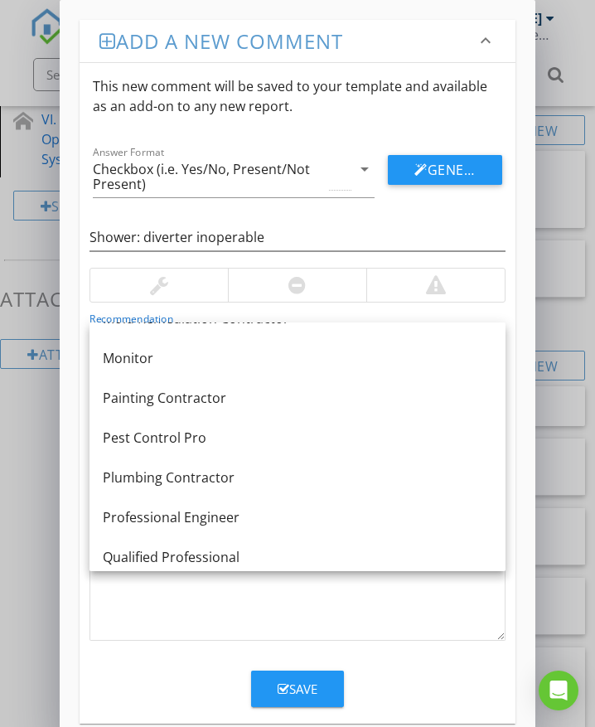
scroll to position [1326, 0]
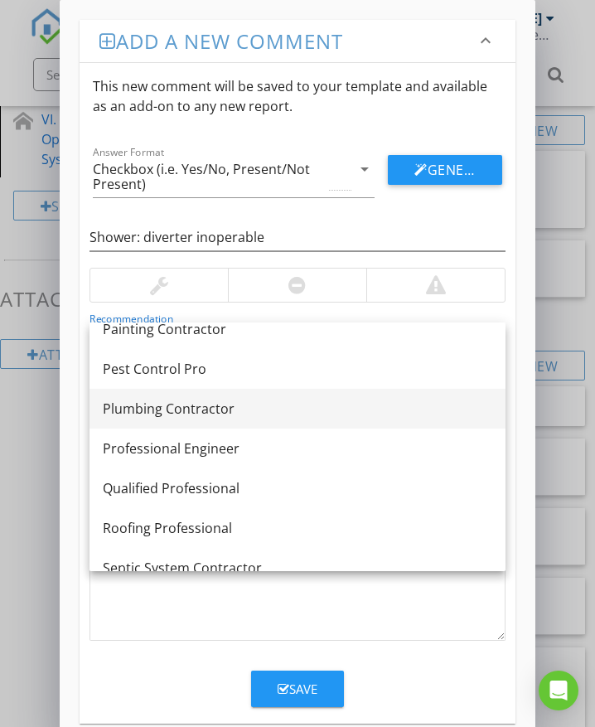
click at [140, 411] on div "Plumbing Contractor" at bounding box center [298, 409] width 390 height 20
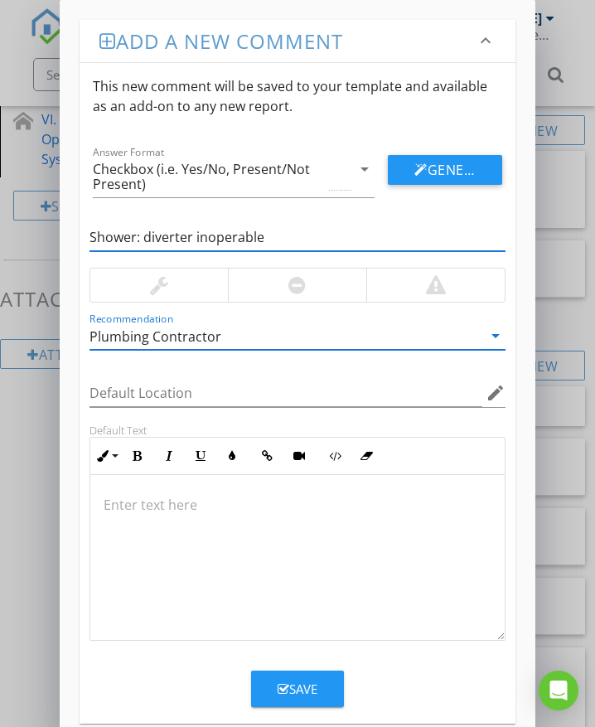
drag, startPoint x: 263, startPoint y: 237, endPoint x: 146, endPoint y: 240, distance: 116.9
click at [146, 240] on input "Shower: diverter inoperable" at bounding box center [298, 237] width 416 height 27
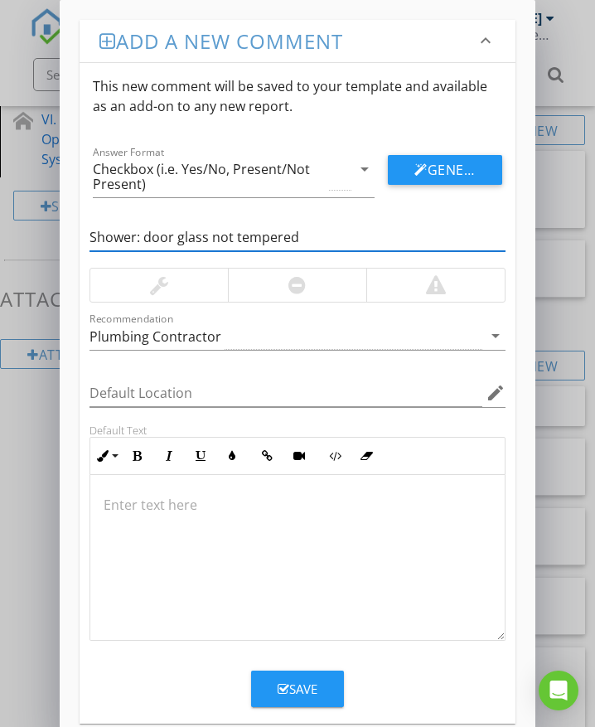
type input "Shower: door glass not tempered"
click at [327, 286] on div at bounding box center [297, 285] width 138 height 33
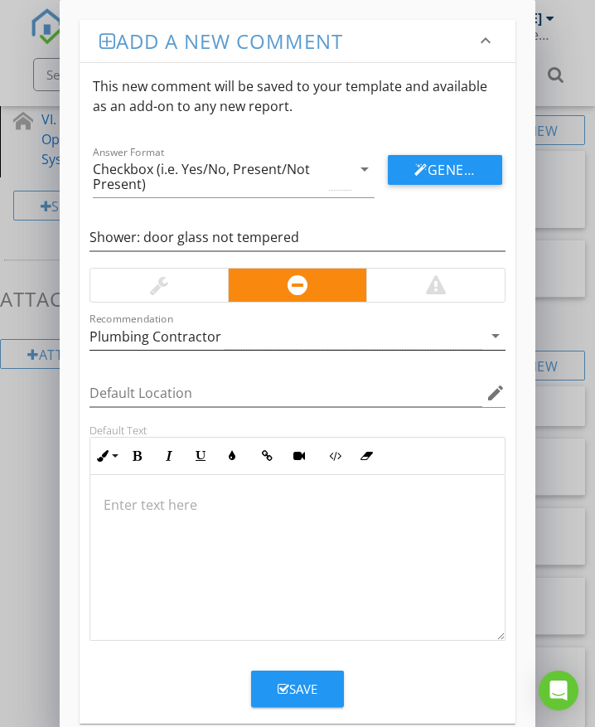
click at [226, 339] on div "Plumbing Contractor" at bounding box center [286, 335] width 393 height 27
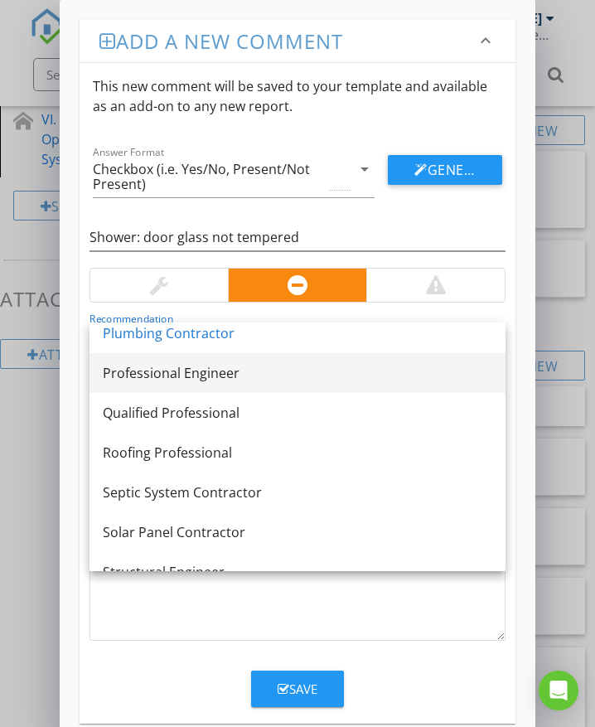
scroll to position [1413, 0]
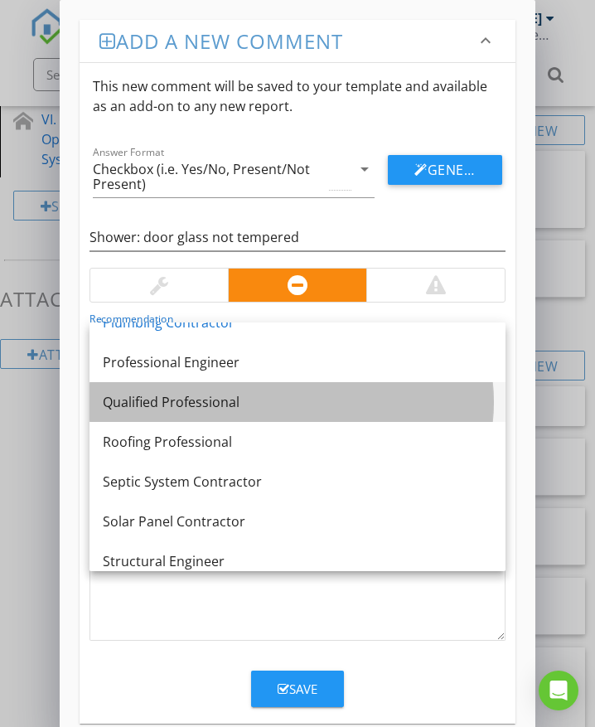
click at [245, 413] on link "Qualified Professional" at bounding box center [298, 402] width 416 height 40
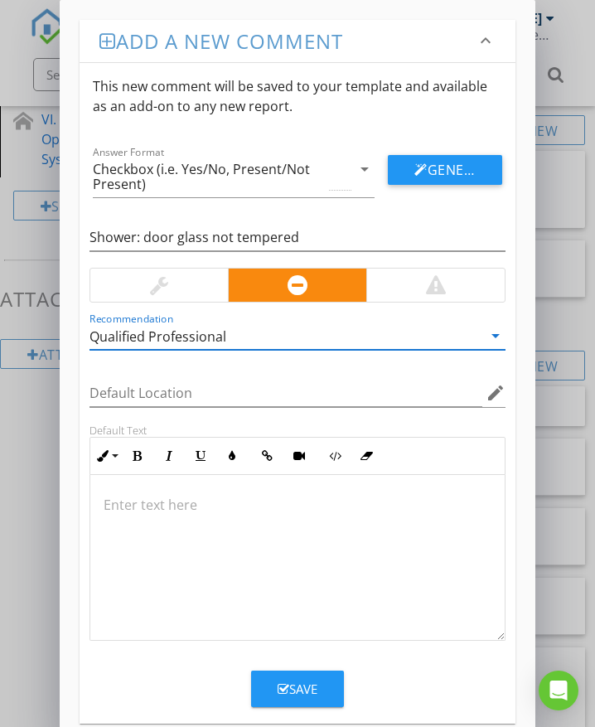
click at [161, 502] on p at bounding box center [298, 505] width 388 height 20
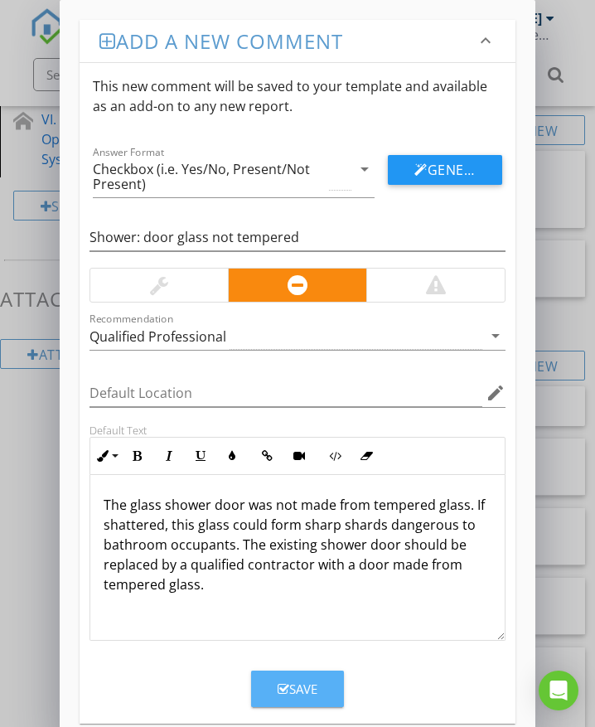
click at [313, 690] on div "Save" at bounding box center [298, 689] width 40 height 19
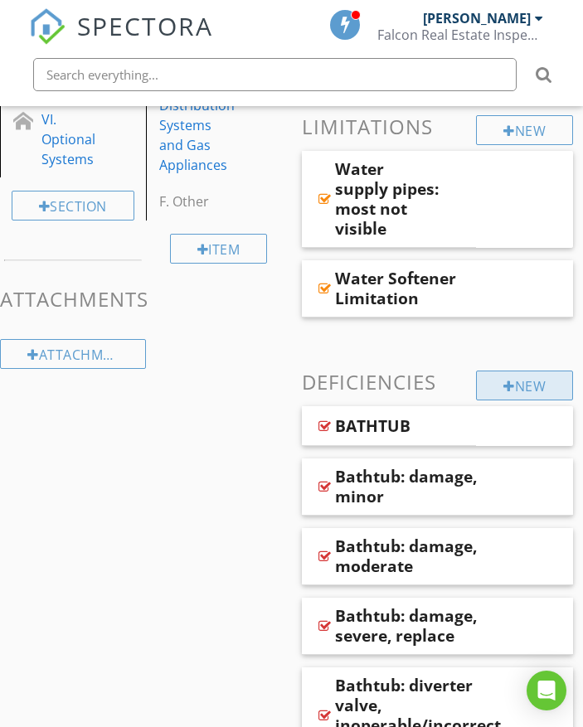
click at [531, 385] on div "New" at bounding box center [524, 386] width 97 height 30
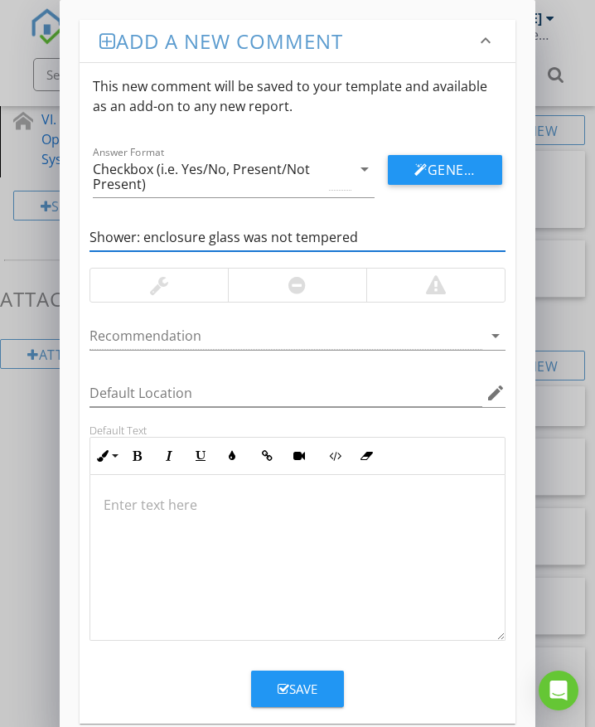
type input "Shower: enclosure glass was not tempered"
click at [284, 288] on div at bounding box center [297, 285] width 138 height 33
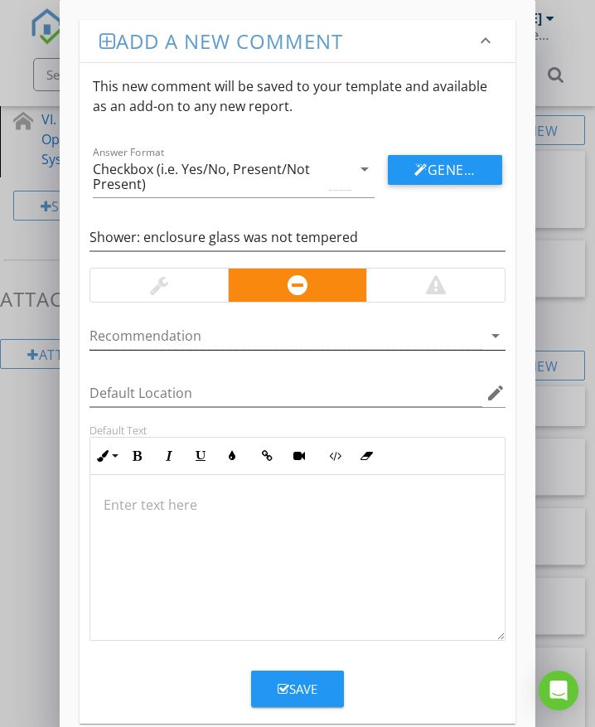
click at [235, 333] on div at bounding box center [286, 335] width 393 height 27
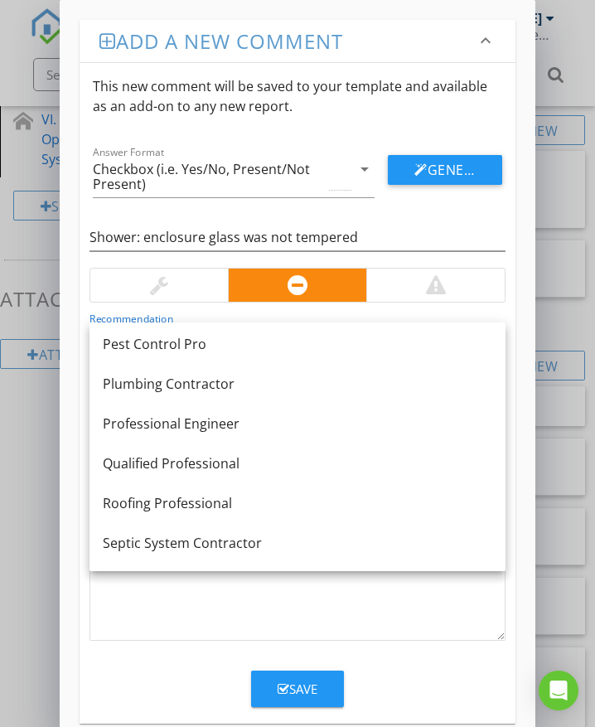
scroll to position [1376, 0]
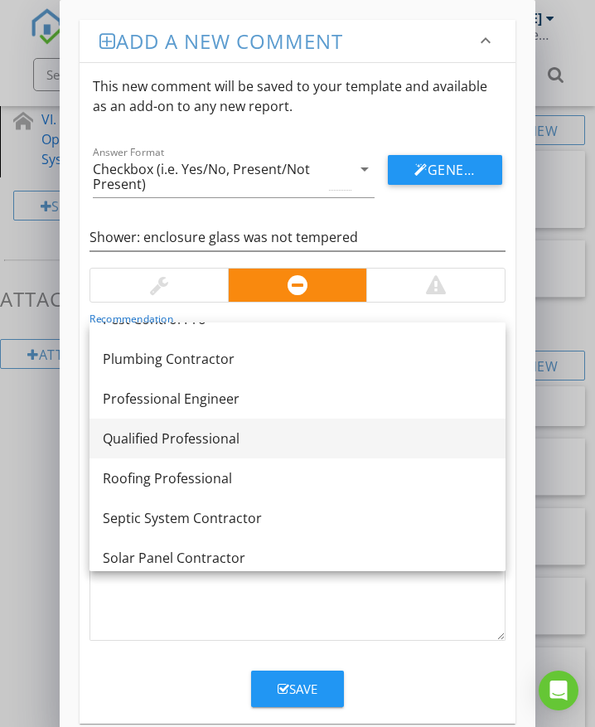
click at [216, 435] on div "Qualified Professional" at bounding box center [298, 439] width 390 height 20
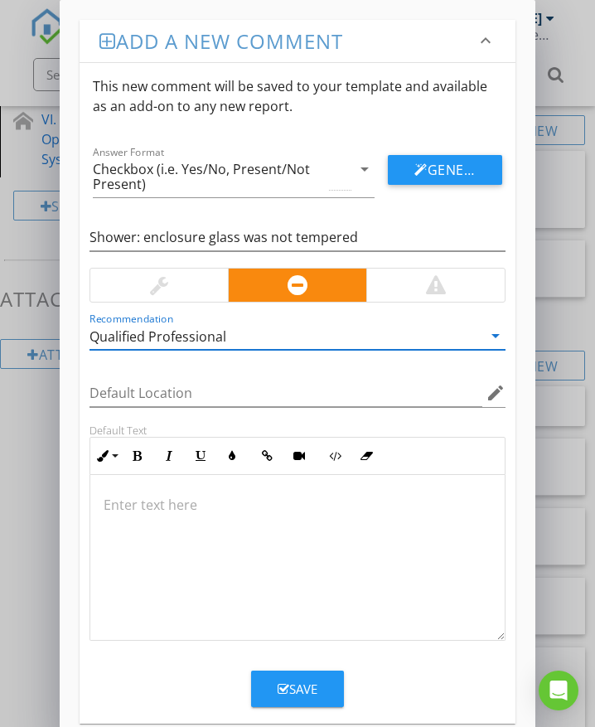
click at [208, 512] on p at bounding box center [298, 505] width 388 height 20
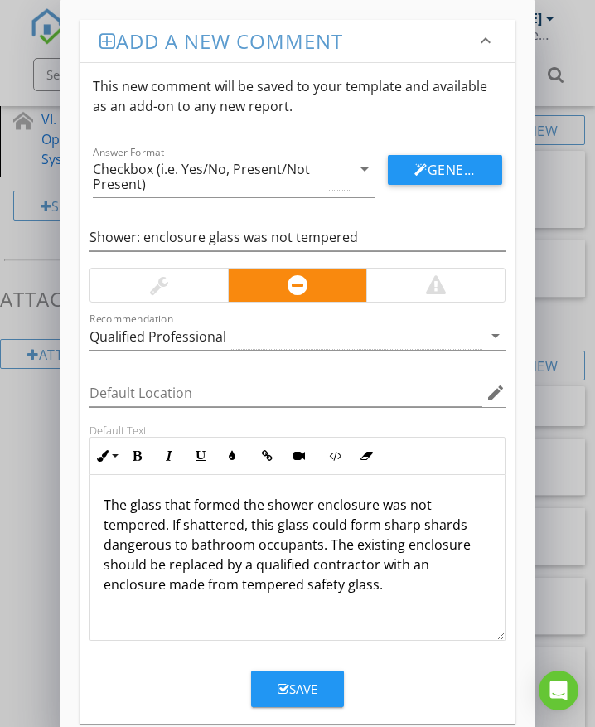
click at [277, 683] on button "Save" at bounding box center [297, 689] width 93 height 36
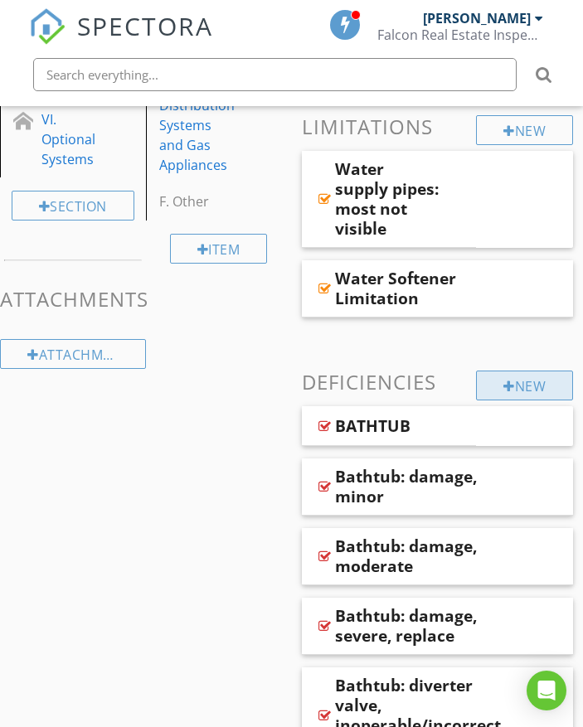
click at [496, 381] on div "New" at bounding box center [524, 386] width 97 height 30
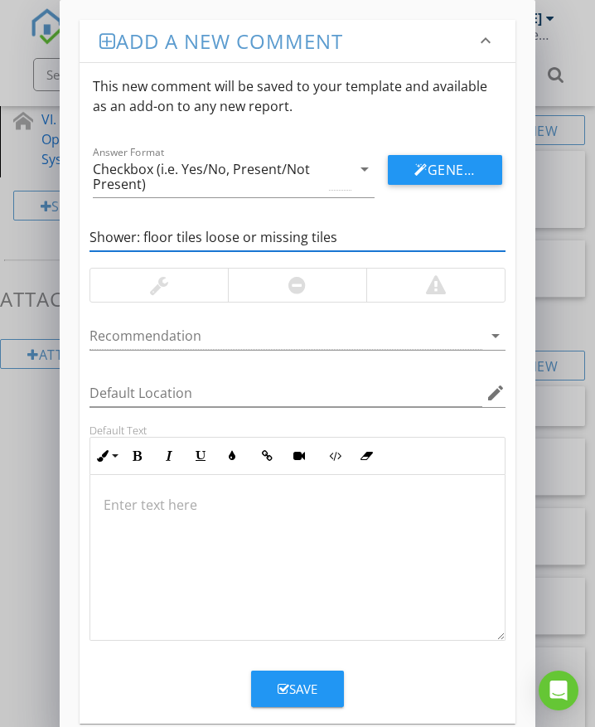
type input "Shower: floor tiles loose or missing tiles"
click at [322, 288] on div at bounding box center [297, 285] width 138 height 33
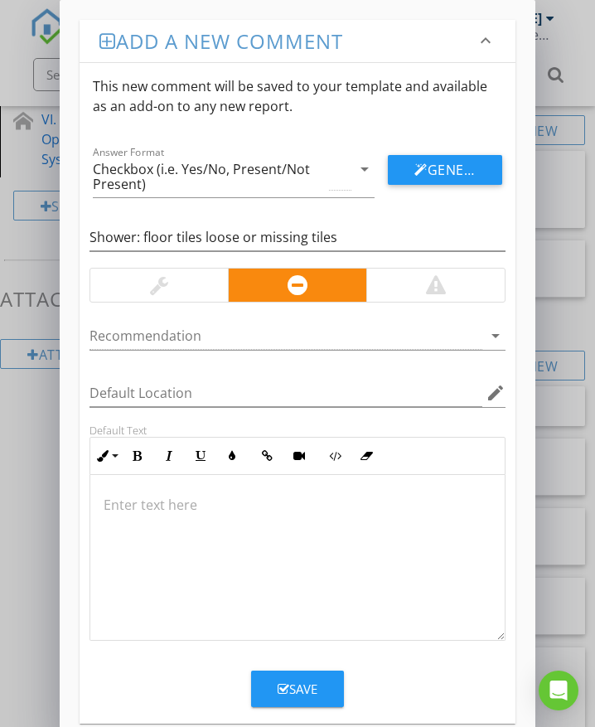
click at [139, 526] on div at bounding box center [297, 558] width 415 height 166
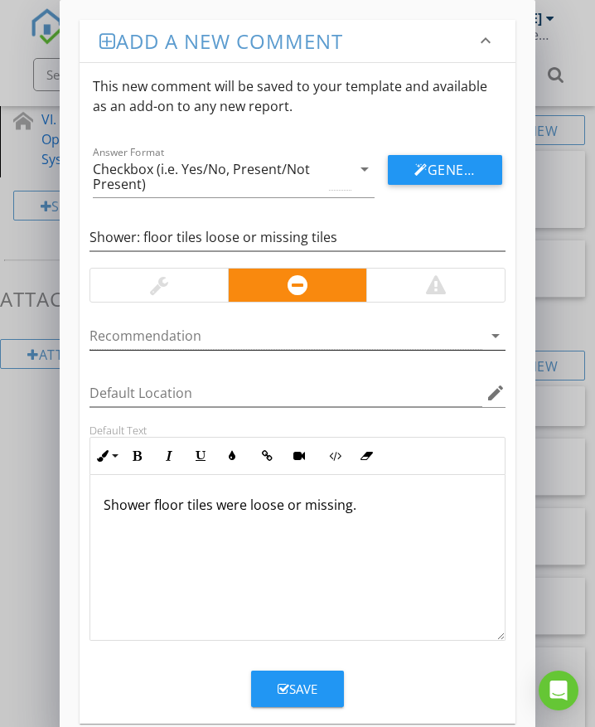
click at [171, 346] on div at bounding box center [286, 335] width 393 height 27
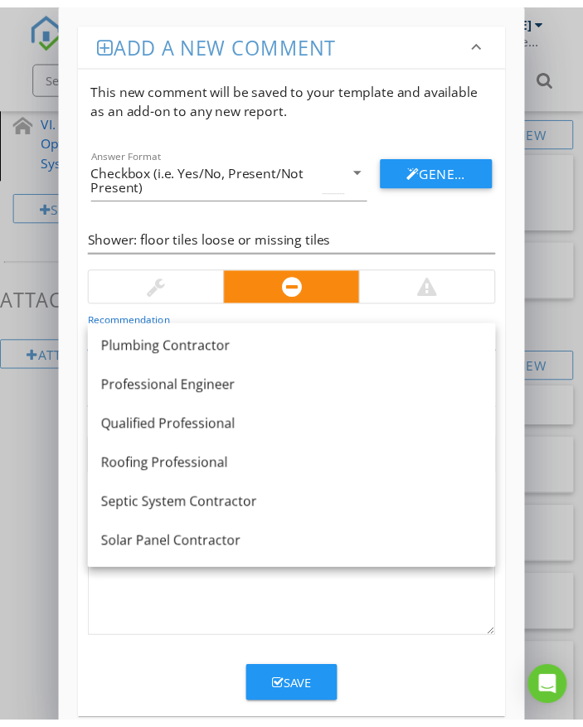
scroll to position [1409, 0]
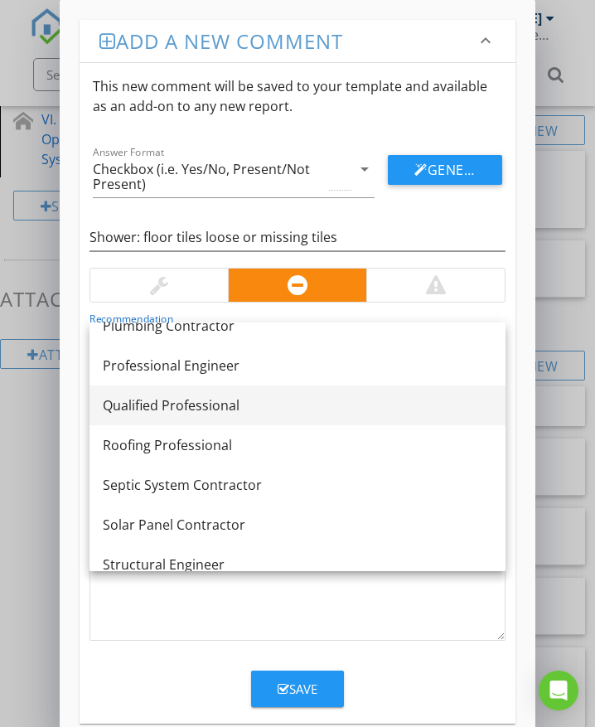
click at [183, 418] on link "Qualified Professional" at bounding box center [298, 405] width 416 height 40
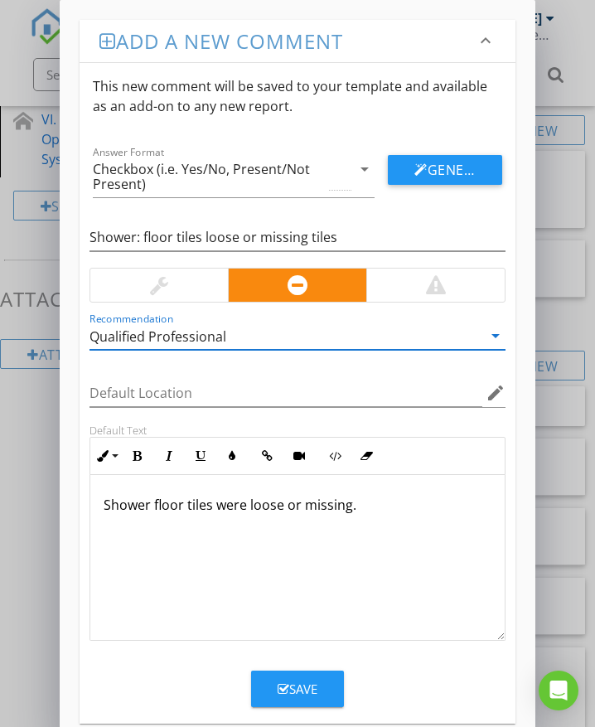
click at [316, 686] on div "Save" at bounding box center [298, 689] width 40 height 19
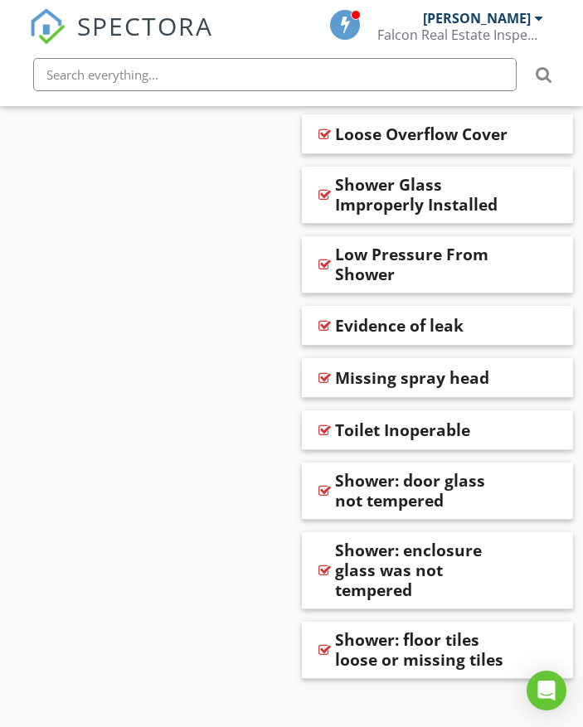
scroll to position [2839, 0]
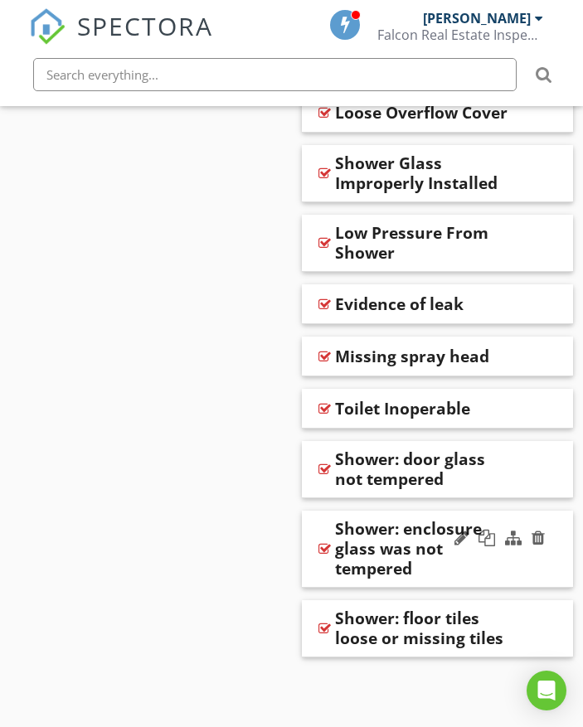
click at [520, 567] on div "Shower: enclosure glass was not tempered" at bounding box center [438, 549] width 272 height 77
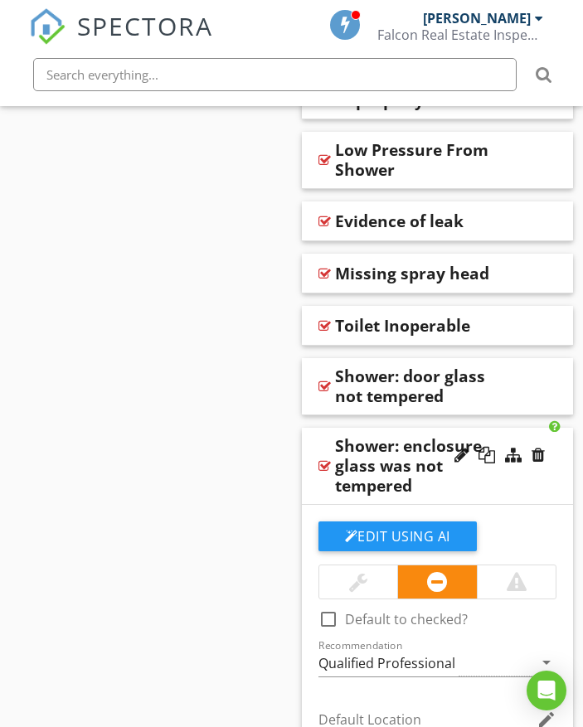
scroll to position [3005, 0]
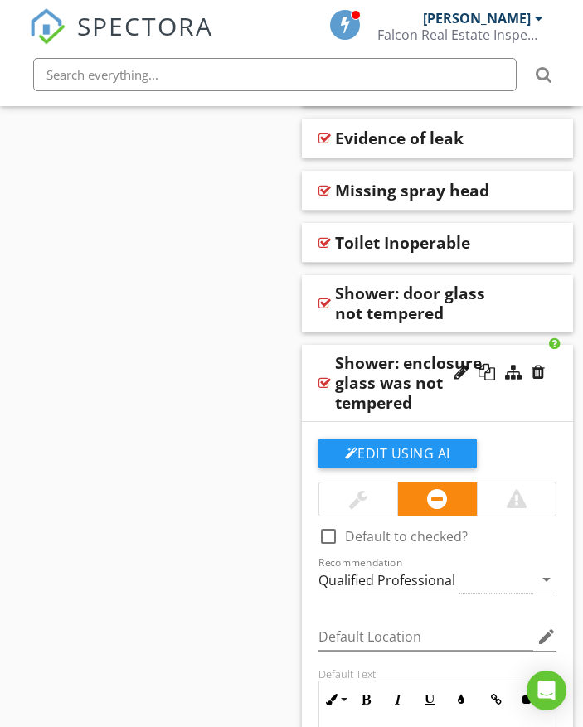
click at [522, 405] on div "Shower: enclosure glass was not tempered" at bounding box center [438, 383] width 272 height 77
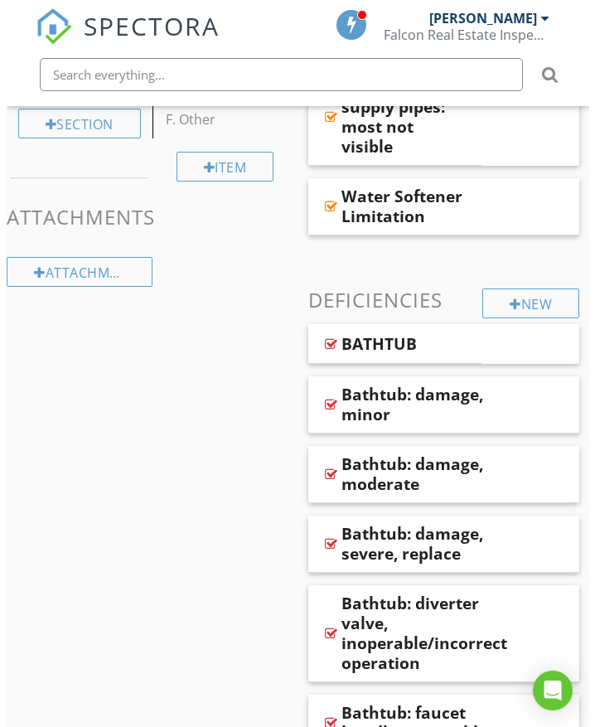
scroll to position [684, 0]
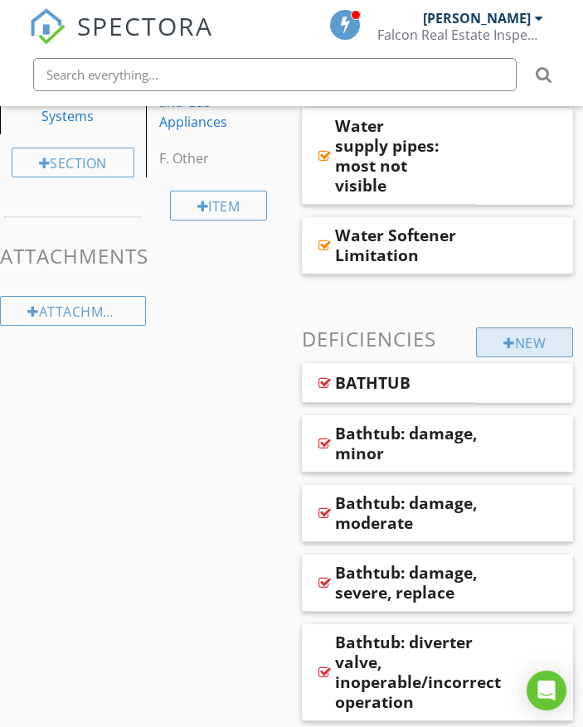
click at [511, 339] on div "New" at bounding box center [524, 342] width 97 height 30
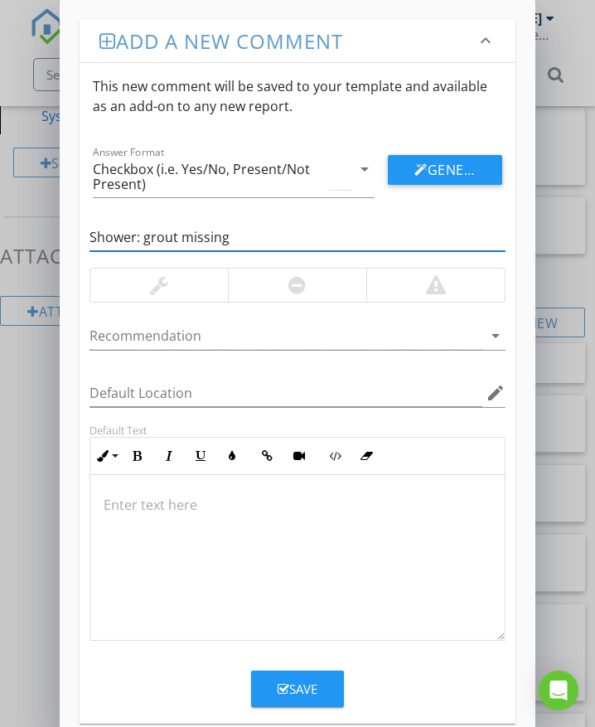
type input "Shower: grout missing"
click at [281, 289] on div at bounding box center [297, 285] width 138 height 33
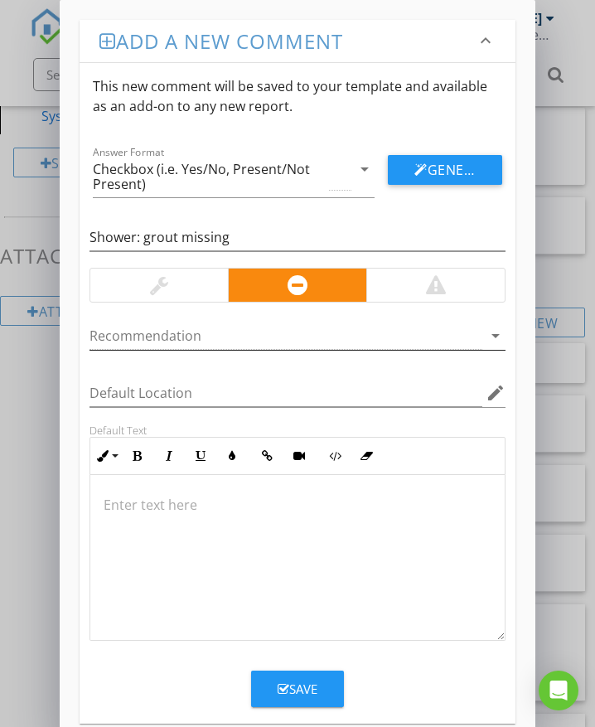
click at [246, 338] on div at bounding box center [286, 335] width 393 height 27
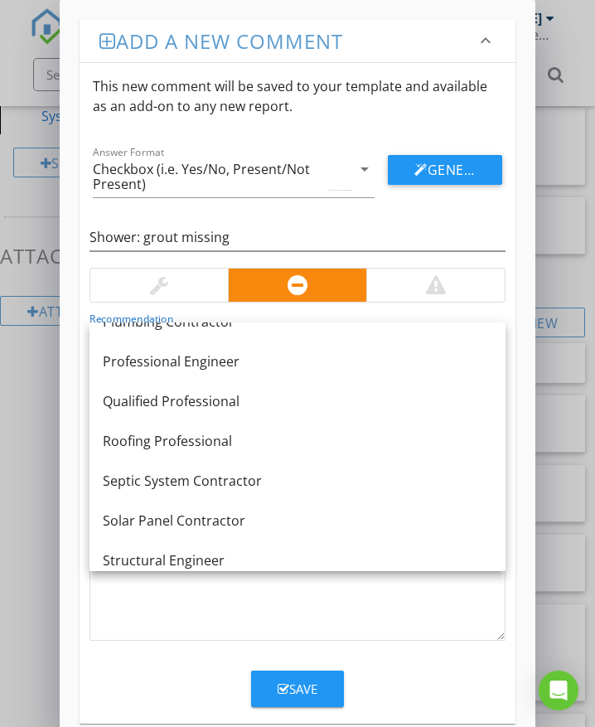
scroll to position [1413, 0]
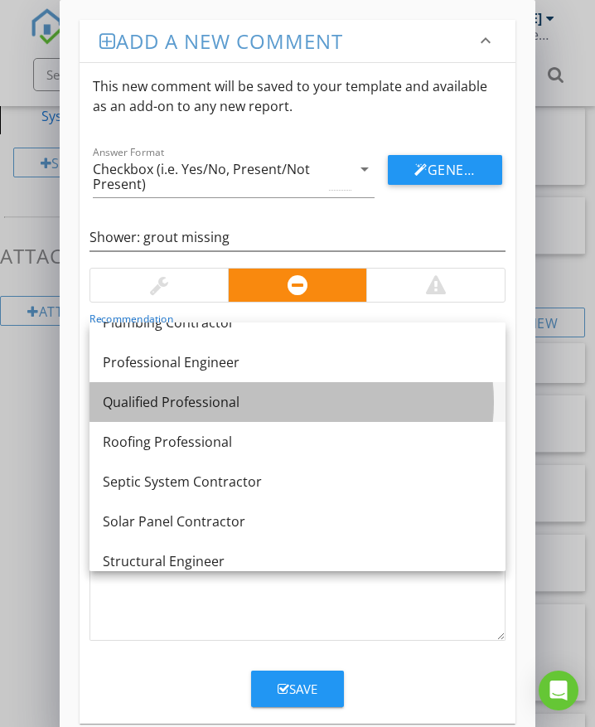
click at [224, 401] on div "Qualified Professional" at bounding box center [298, 402] width 390 height 20
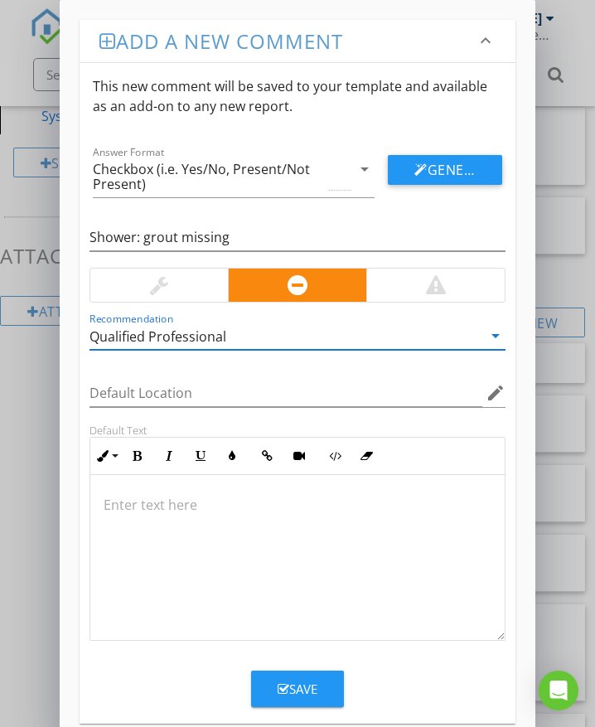
click at [127, 499] on p at bounding box center [298, 505] width 388 height 20
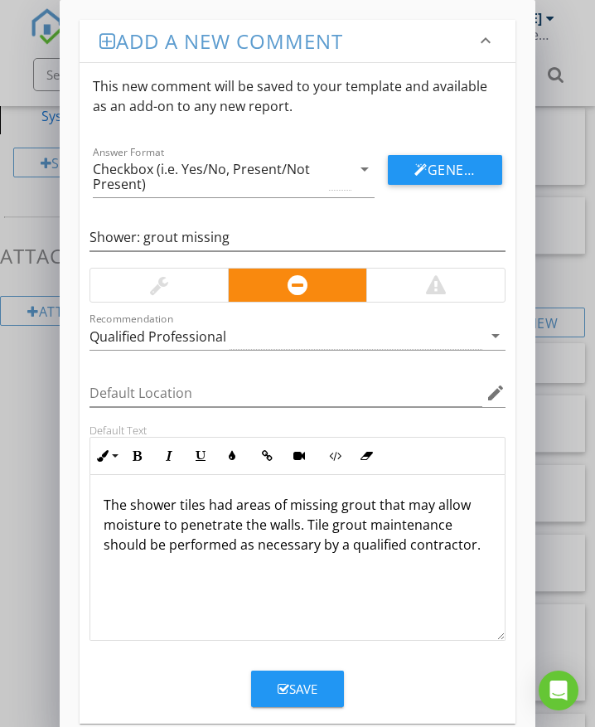
click at [303, 684] on div "Save" at bounding box center [298, 689] width 40 height 19
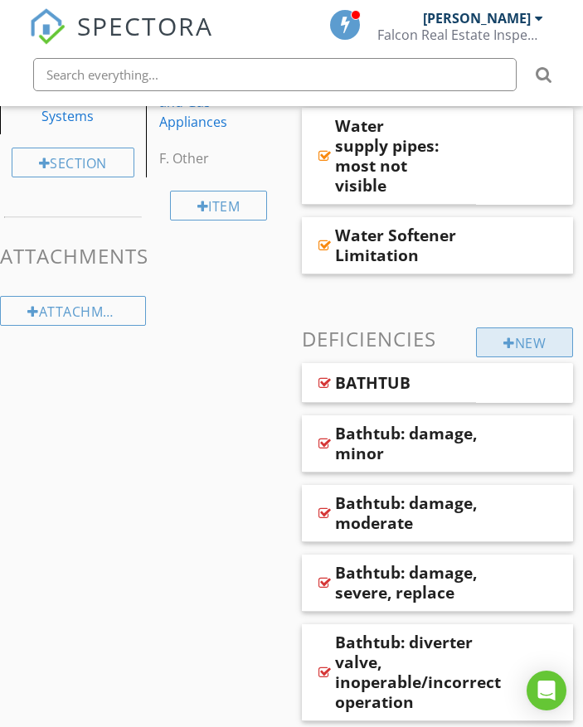
click at [519, 343] on div "New" at bounding box center [524, 342] width 97 height 30
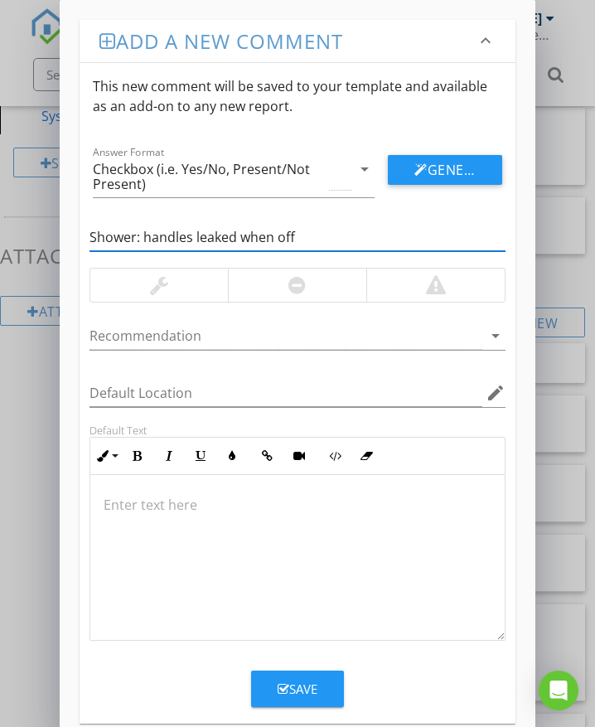
type input "Shower: handles leaked when off"
click at [278, 292] on div at bounding box center [297, 285] width 138 height 33
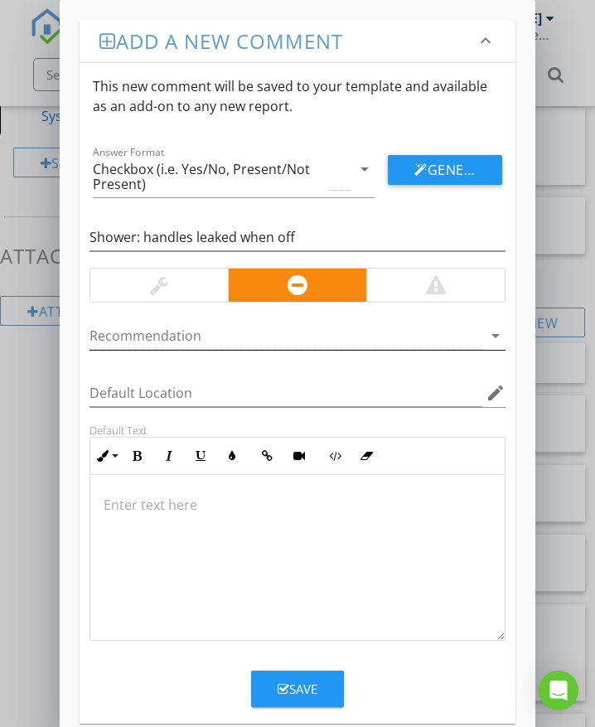
click at [200, 338] on div at bounding box center [286, 335] width 393 height 27
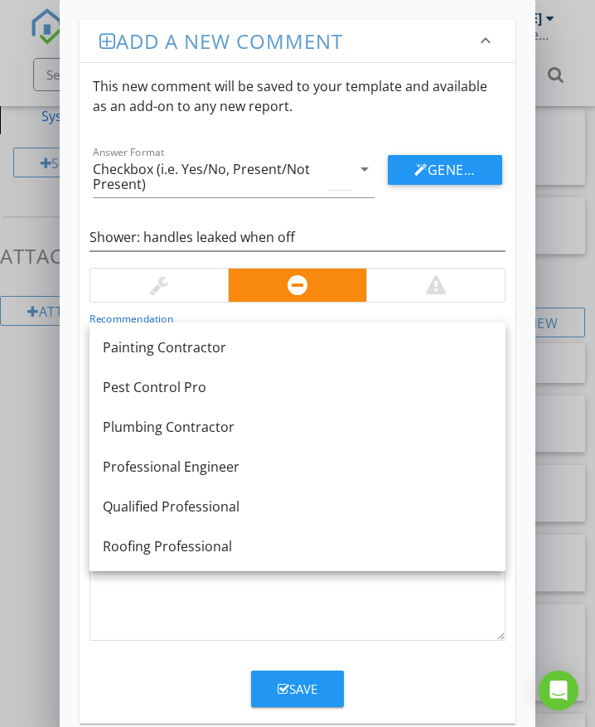
scroll to position [1326, 0]
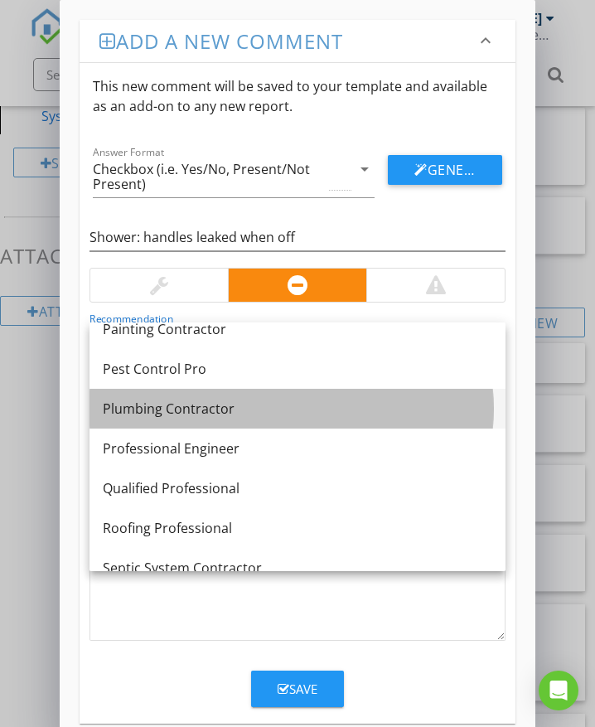
click at [207, 405] on div "Plumbing Contractor" at bounding box center [298, 409] width 390 height 20
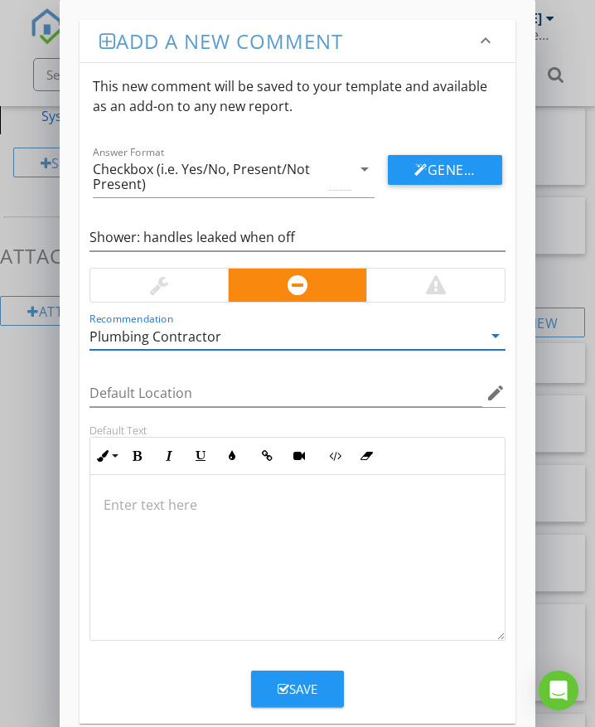
click at [118, 509] on p at bounding box center [298, 505] width 388 height 20
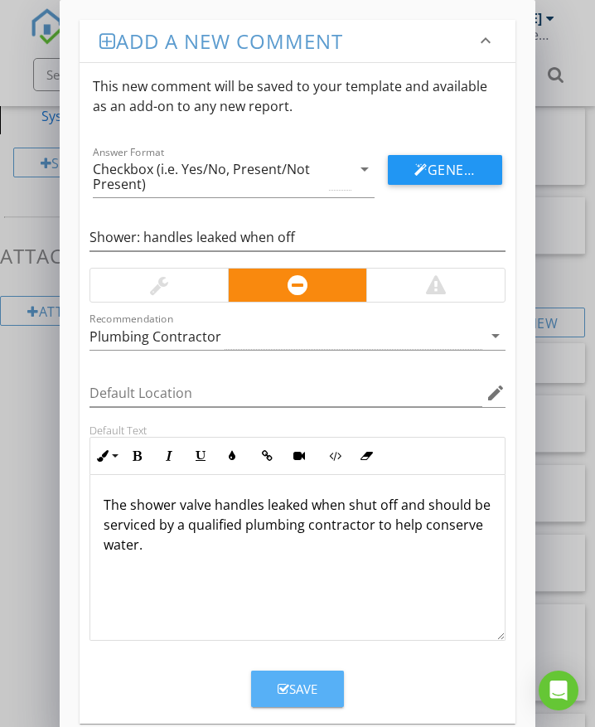
click at [304, 684] on div "Save" at bounding box center [298, 689] width 40 height 19
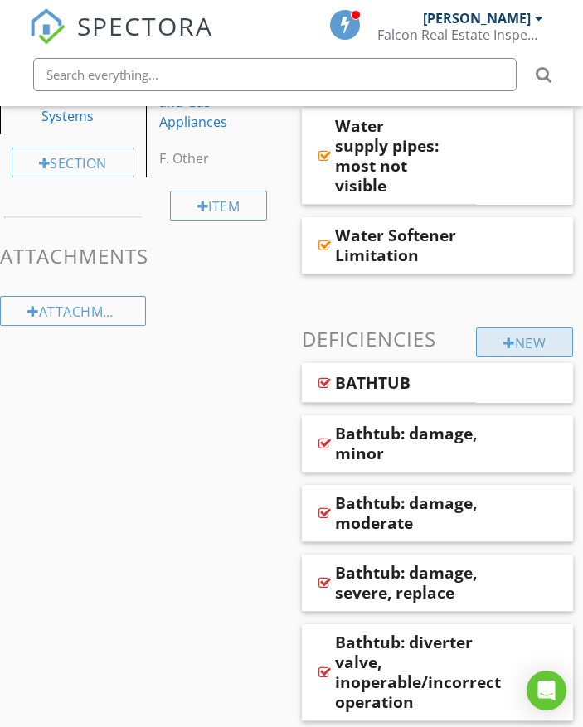
click at [519, 336] on div "New" at bounding box center [524, 342] width 97 height 30
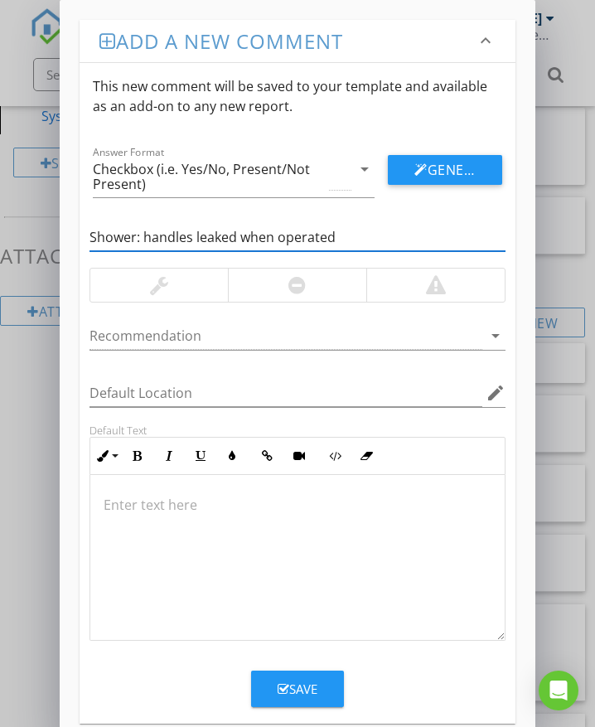
type input "Shower: handles leaked when operated"
click at [245, 289] on div at bounding box center [297, 285] width 138 height 33
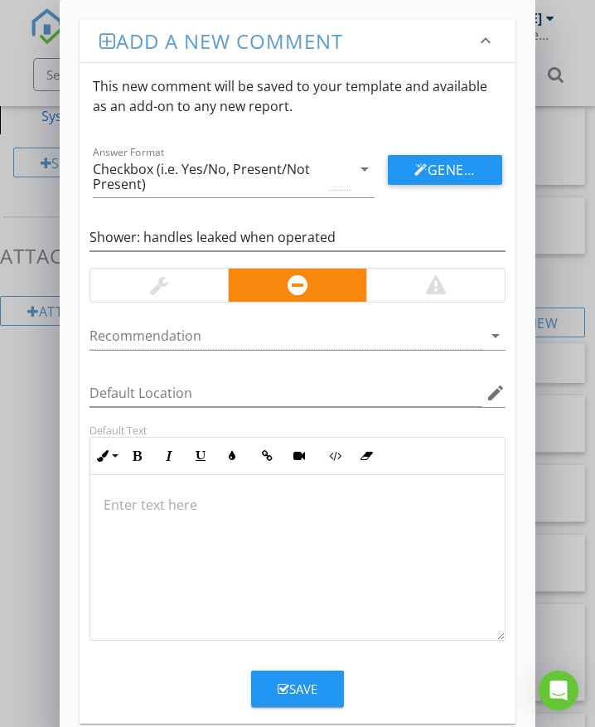
scroll to position [27, 0]
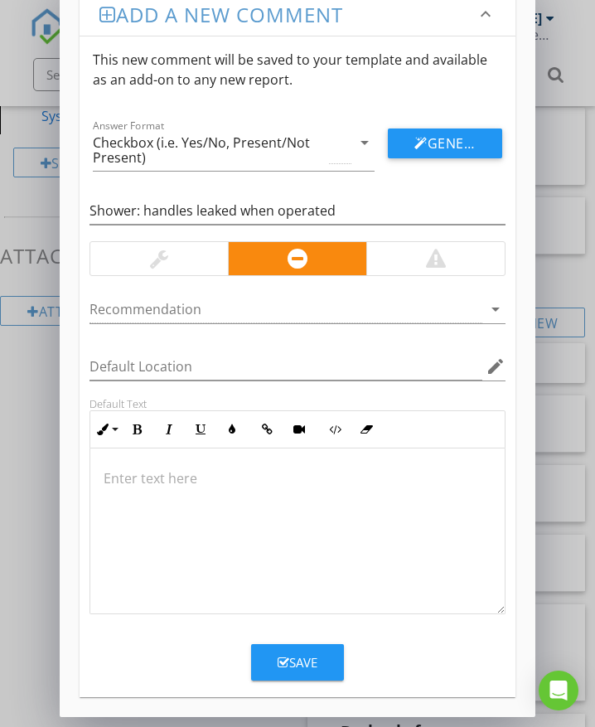
click at [160, 262] on div at bounding box center [159, 259] width 18 height 20
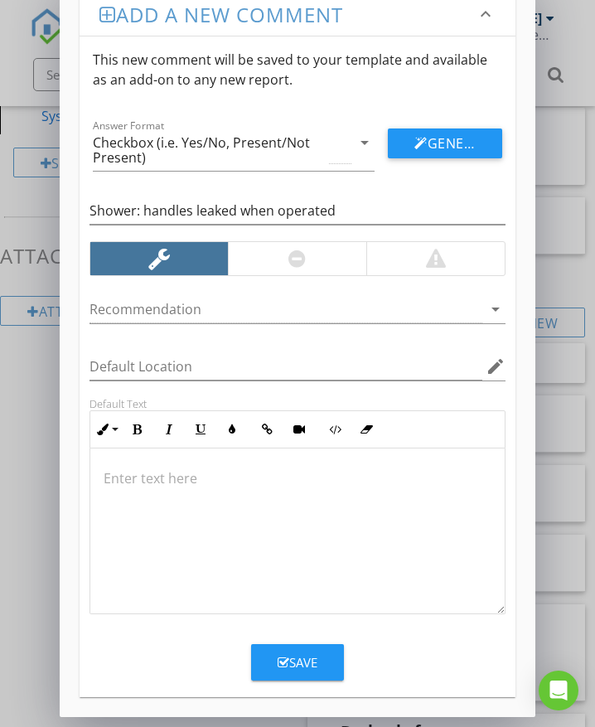
click at [181, 492] on div at bounding box center [297, 531] width 415 height 166
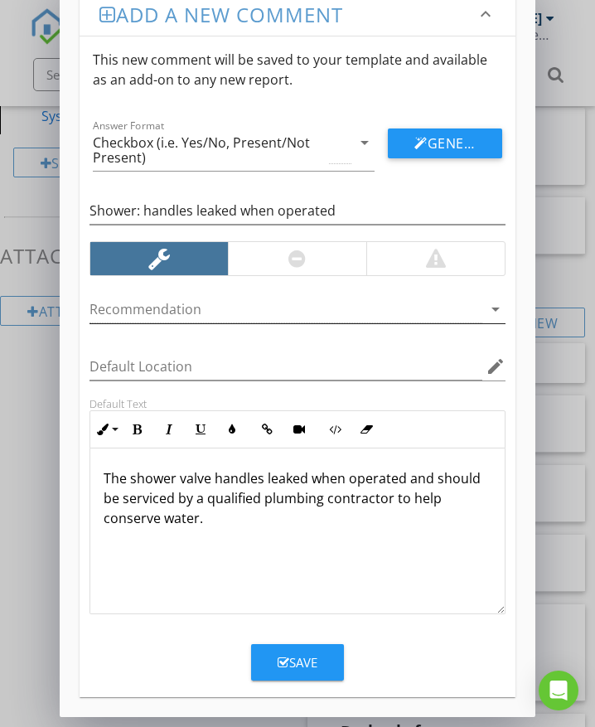
click at [160, 319] on div at bounding box center [286, 309] width 393 height 27
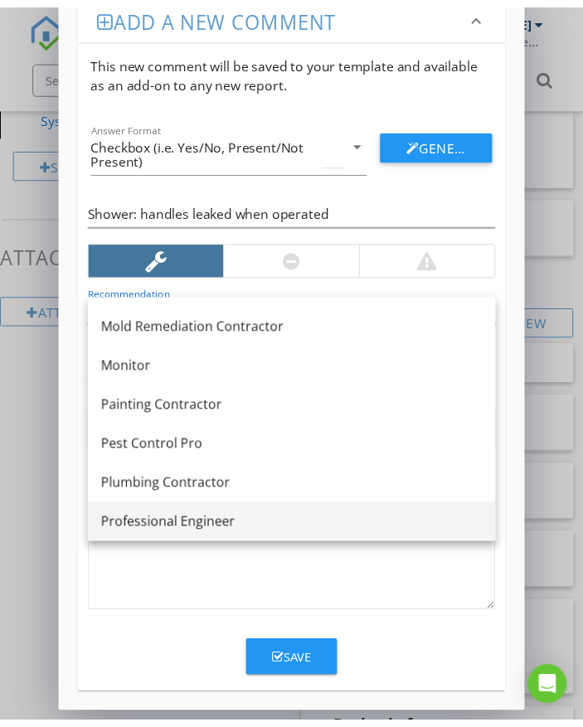
scroll to position [1244, 0]
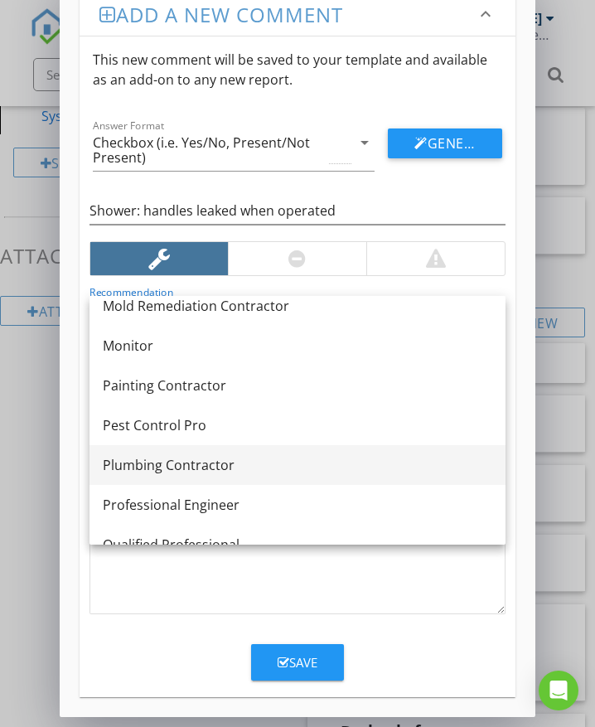
click at [165, 470] on div "Plumbing Contractor" at bounding box center [298, 465] width 390 height 20
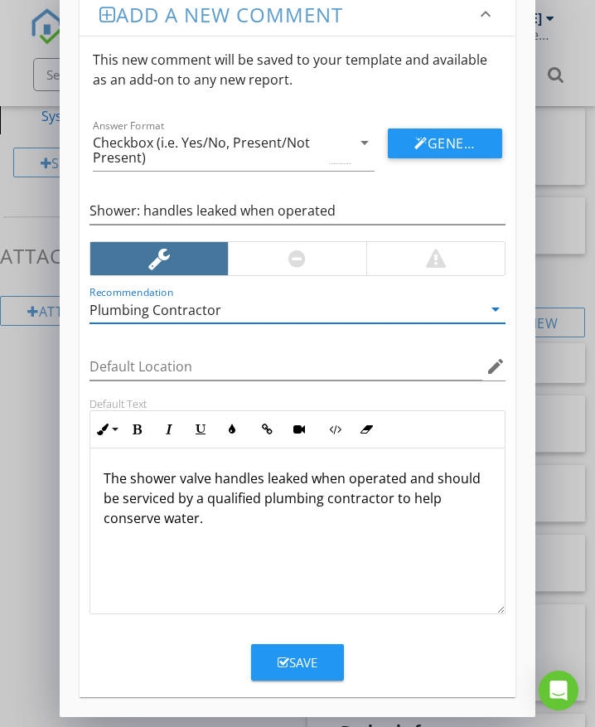
click at [281, 666] on icon "button" at bounding box center [284, 663] width 12 height 12
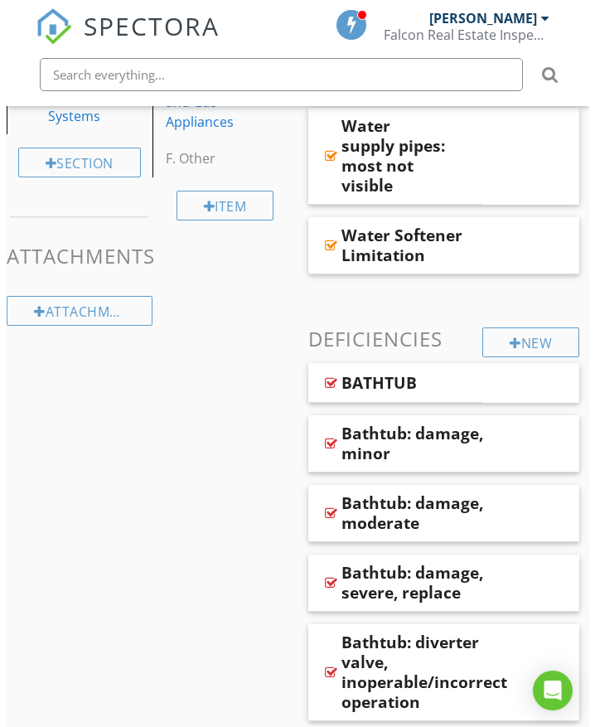
scroll to position [0, 0]
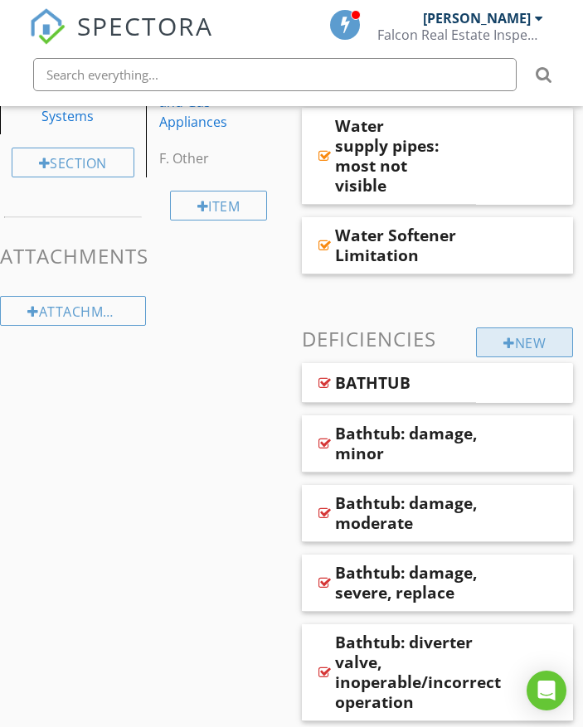
click at [491, 339] on div "New" at bounding box center [524, 342] width 97 height 30
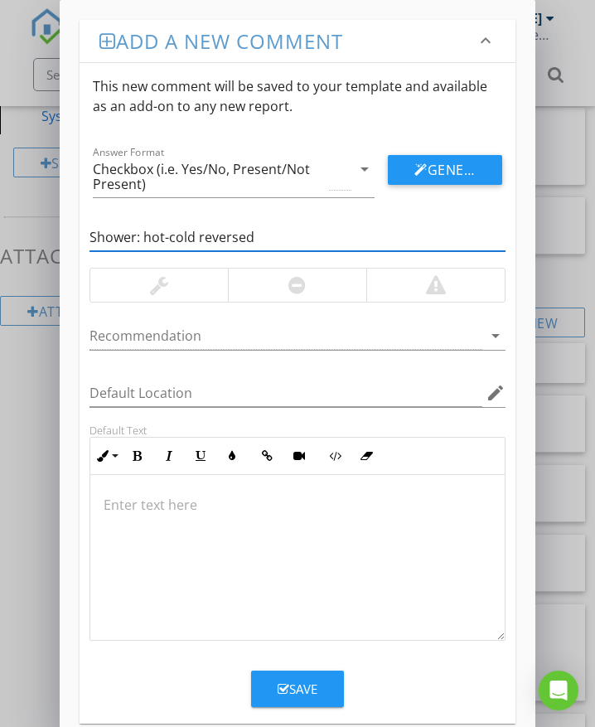
type input "Shower: hot-cold reversed"
click at [466, 287] on div at bounding box center [435, 285] width 138 height 33
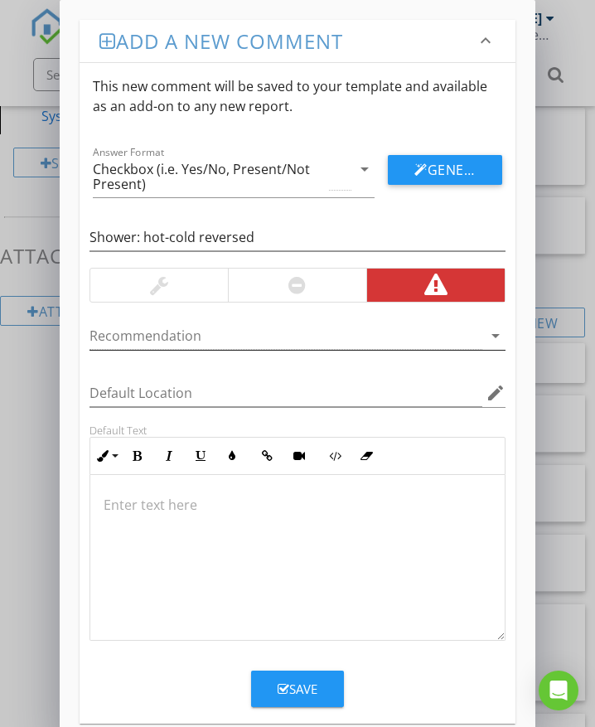
click at [255, 328] on div at bounding box center [286, 335] width 393 height 27
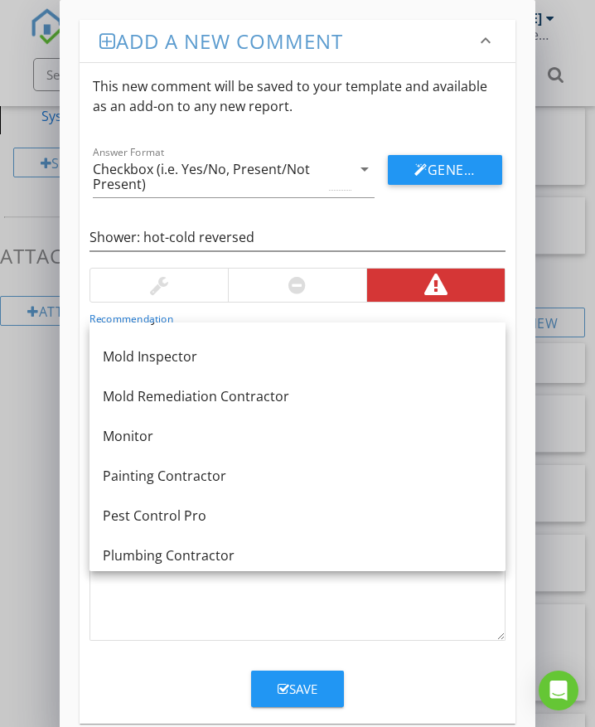
scroll to position [1293, 0]
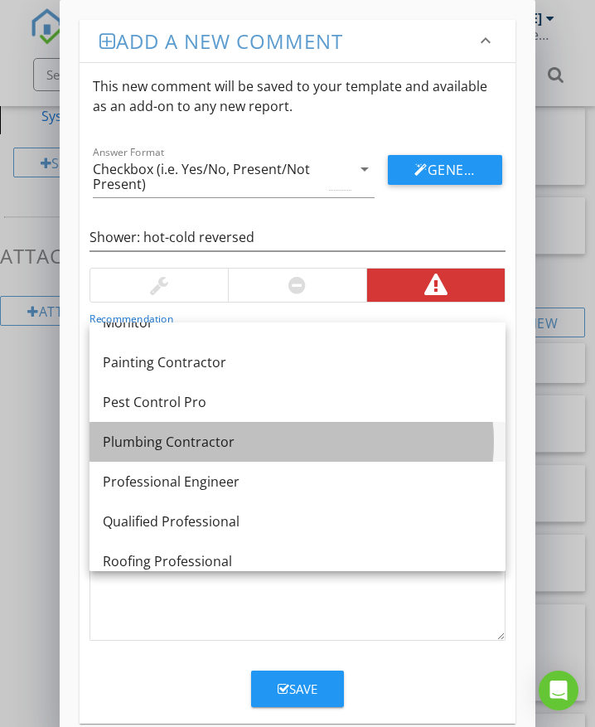
click at [192, 439] on div "Plumbing Contractor" at bounding box center [298, 442] width 390 height 20
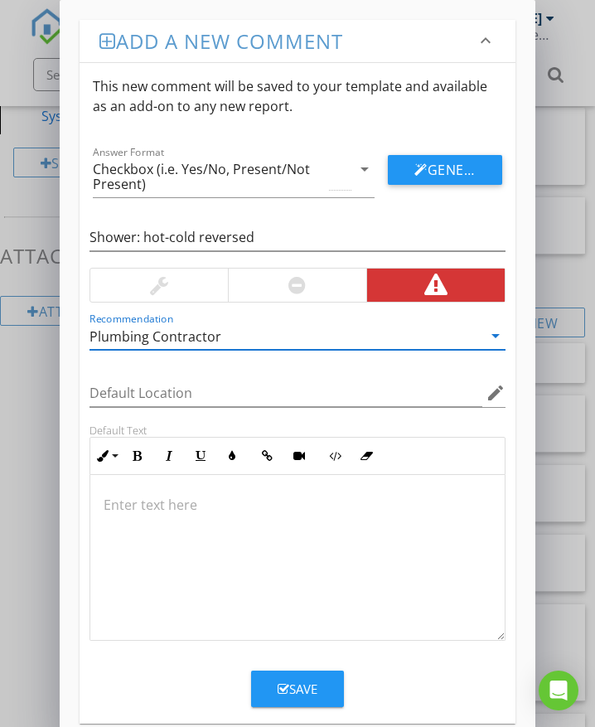
click at [158, 526] on div at bounding box center [297, 558] width 415 height 166
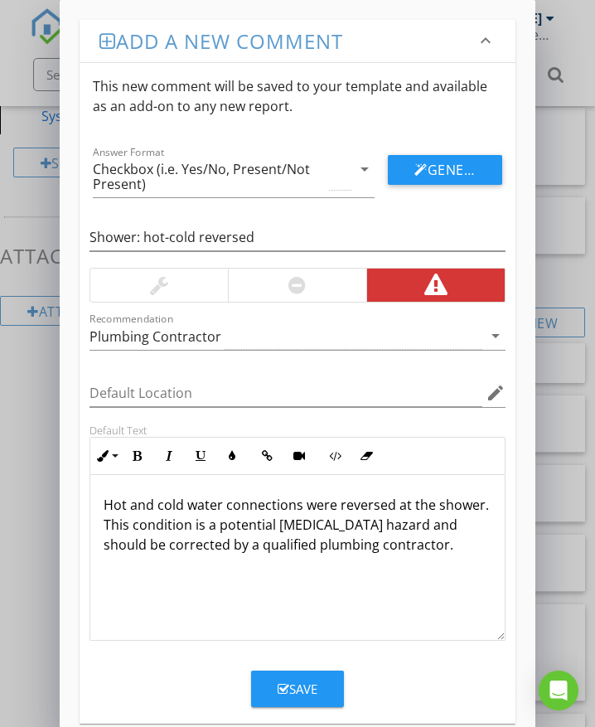
click at [317, 694] on div "Save" at bounding box center [298, 689] width 40 height 19
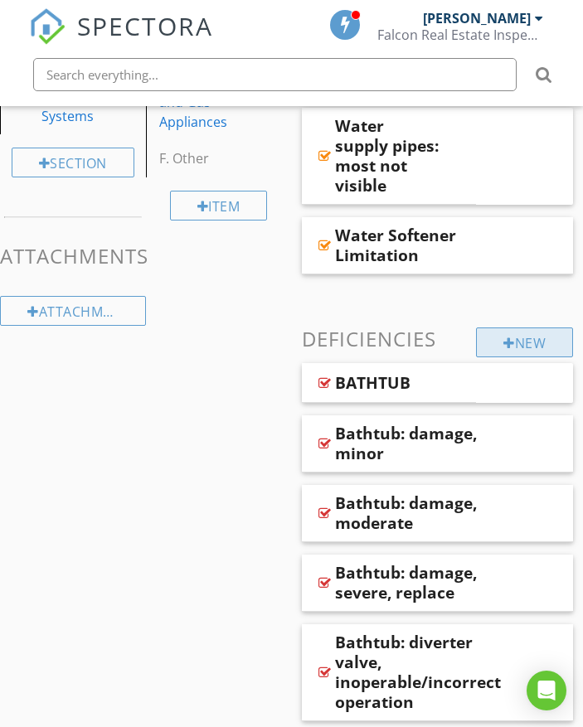
click at [496, 347] on div "New" at bounding box center [524, 342] width 97 height 30
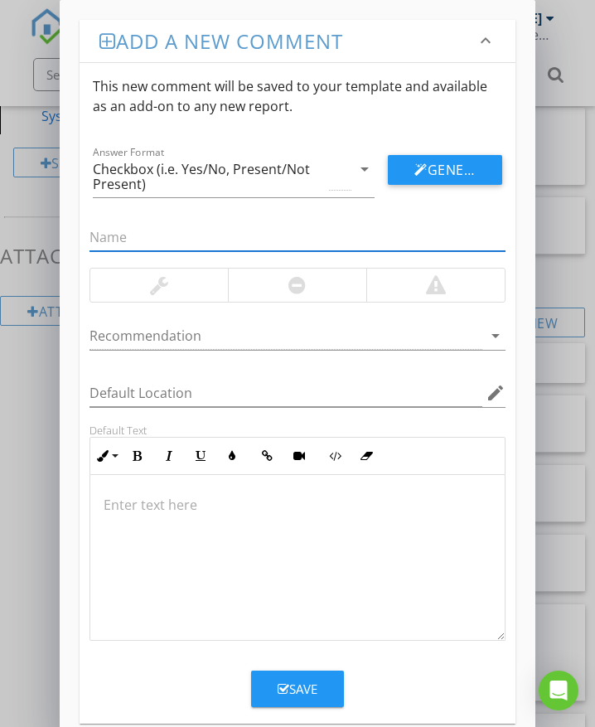
click at [197, 241] on input "text" at bounding box center [298, 237] width 416 height 27
type input "Shower: shower head leaking"
click at [260, 293] on div at bounding box center [297, 285] width 138 height 33
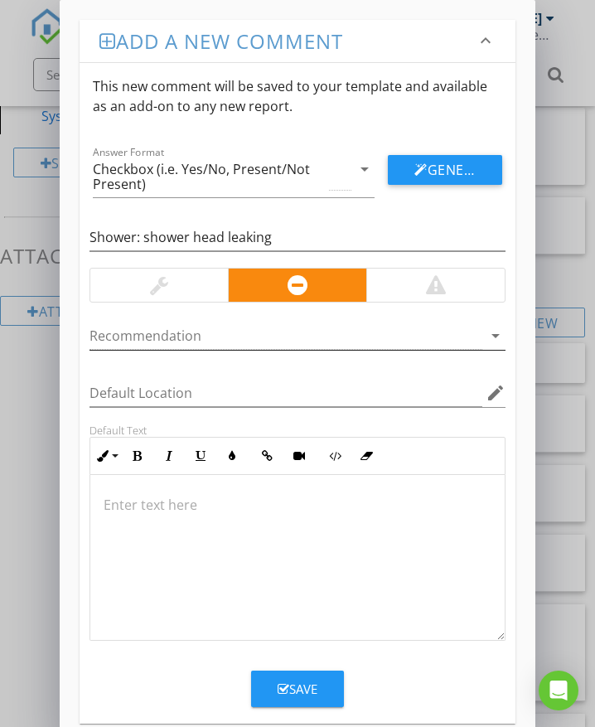
click at [189, 339] on div at bounding box center [286, 335] width 393 height 27
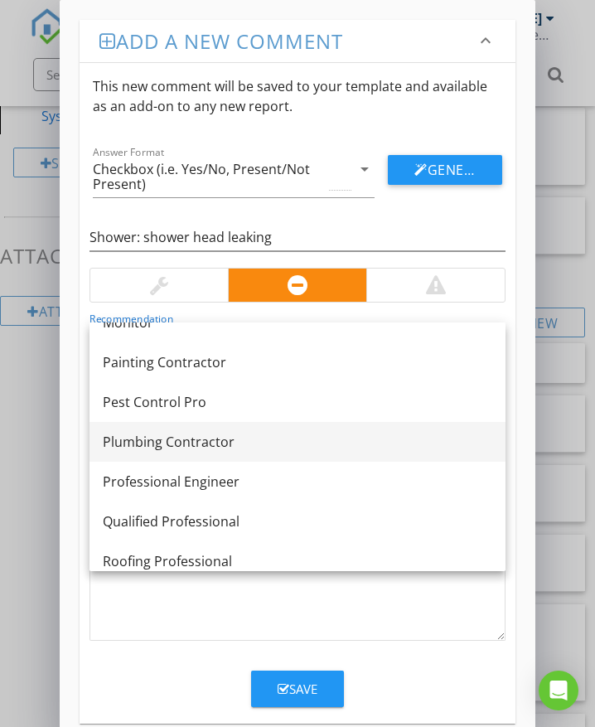
click at [193, 428] on link "Plumbing Contractor" at bounding box center [298, 442] width 416 height 40
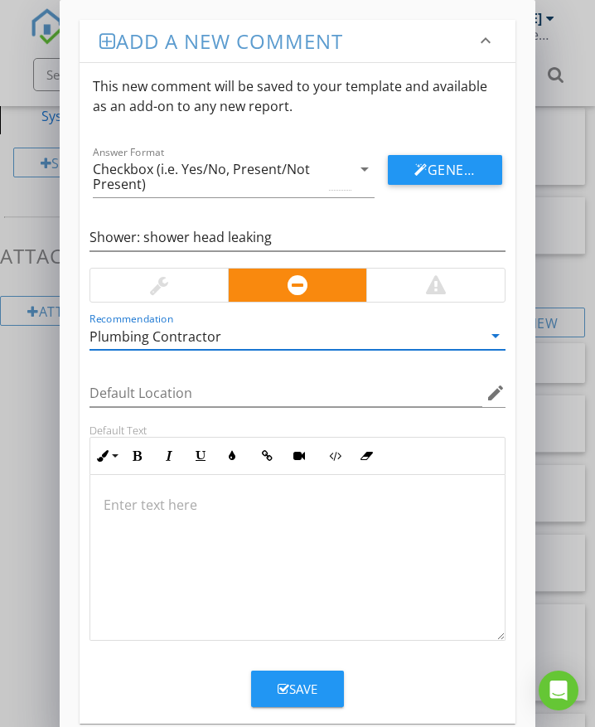
click at [153, 512] on p at bounding box center [298, 505] width 388 height 20
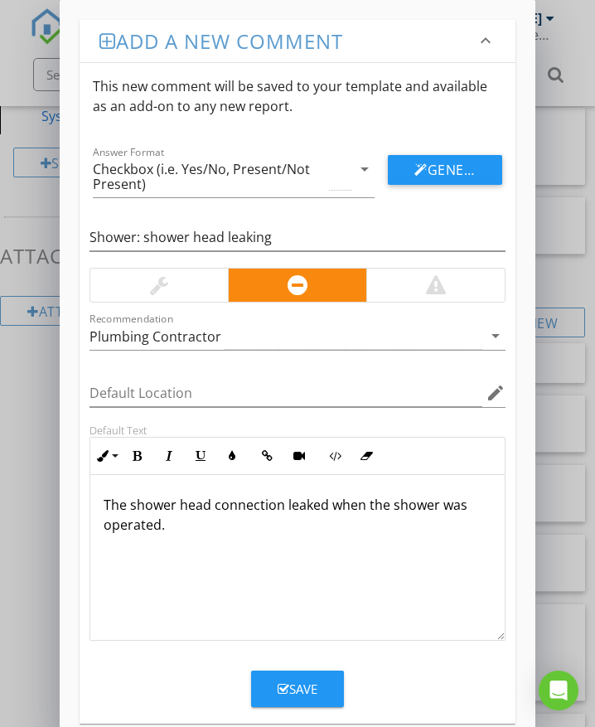
click at [316, 676] on button "Save" at bounding box center [297, 689] width 93 height 36
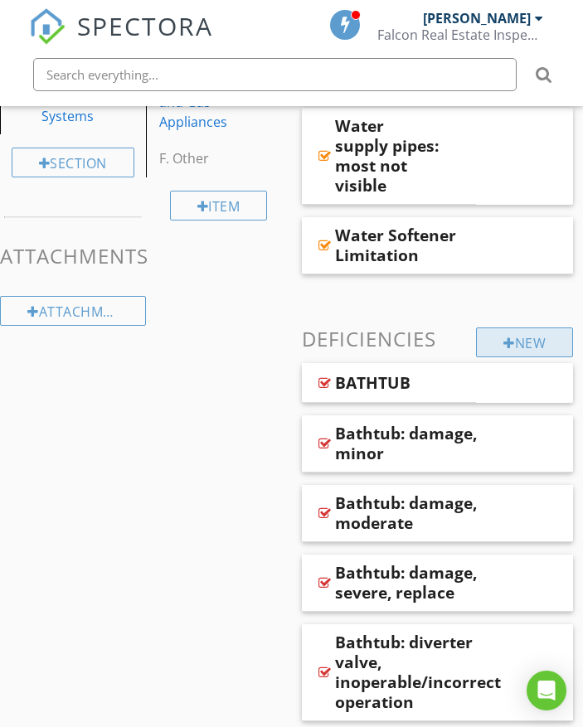
click at [503, 344] on div at bounding box center [509, 343] width 12 height 13
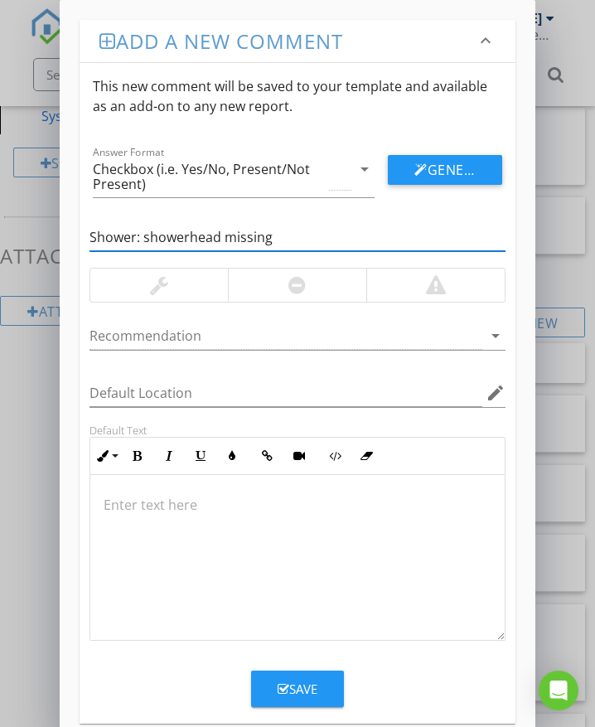
type input "Shower: showerhead missing"
click at [287, 287] on div at bounding box center [297, 285] width 138 height 33
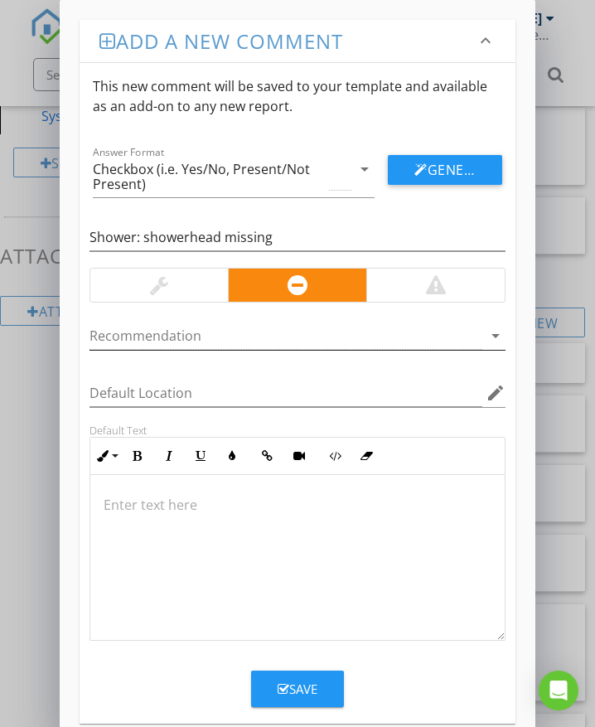
click at [213, 337] on div at bounding box center [286, 335] width 393 height 27
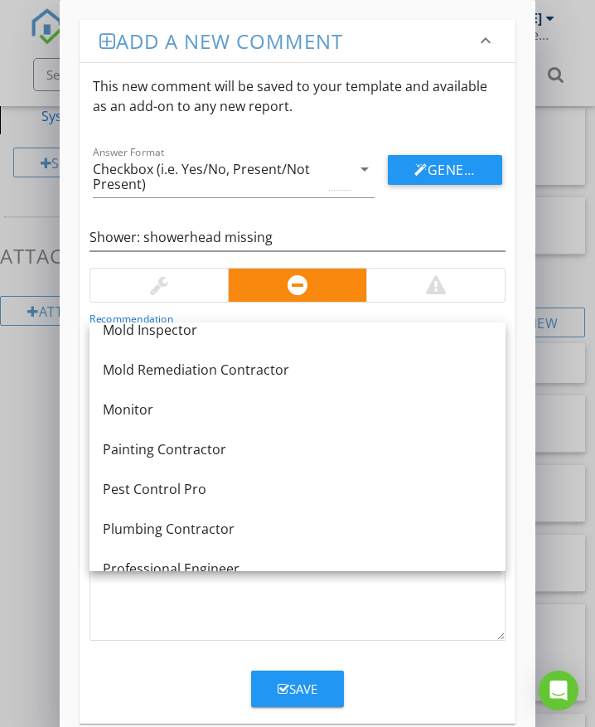
scroll to position [1210, 0]
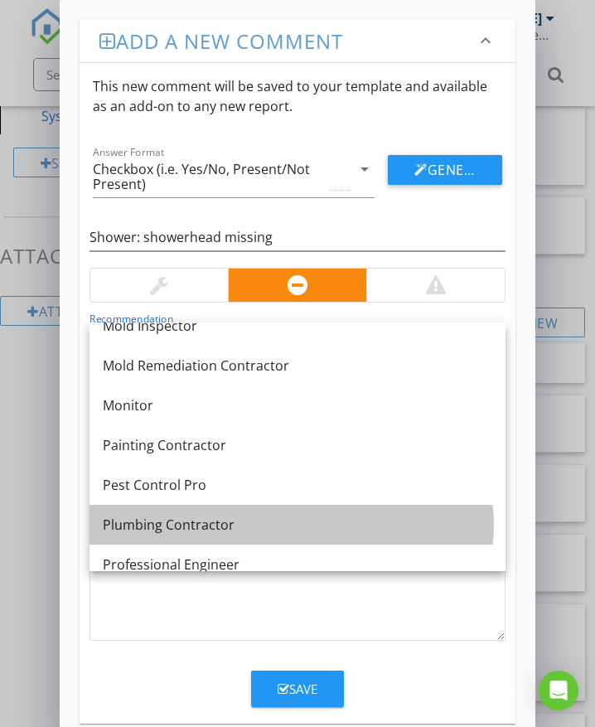
click at [206, 521] on div "Plumbing Contractor" at bounding box center [298, 525] width 390 height 20
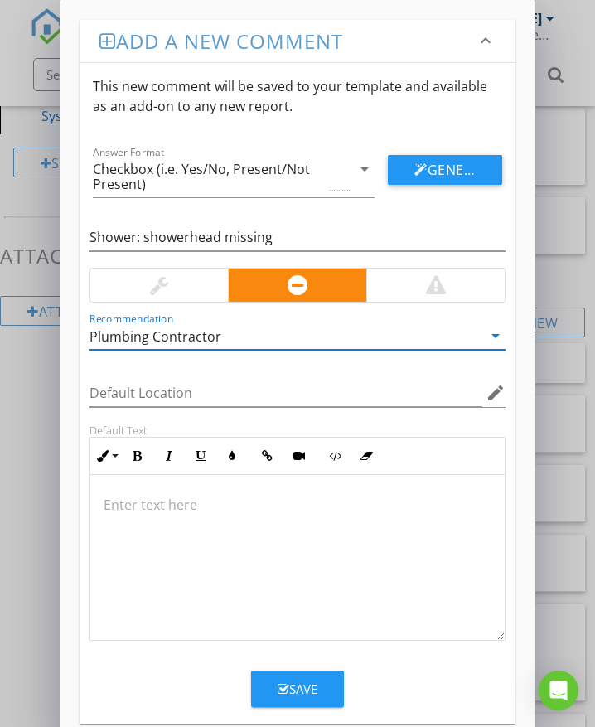
click at [153, 503] on p at bounding box center [298, 505] width 388 height 20
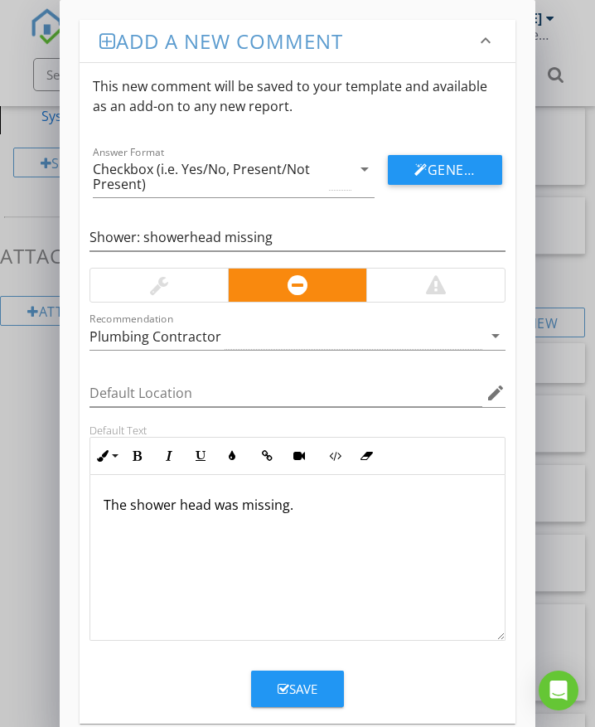
click at [294, 686] on div "Save" at bounding box center [298, 689] width 40 height 19
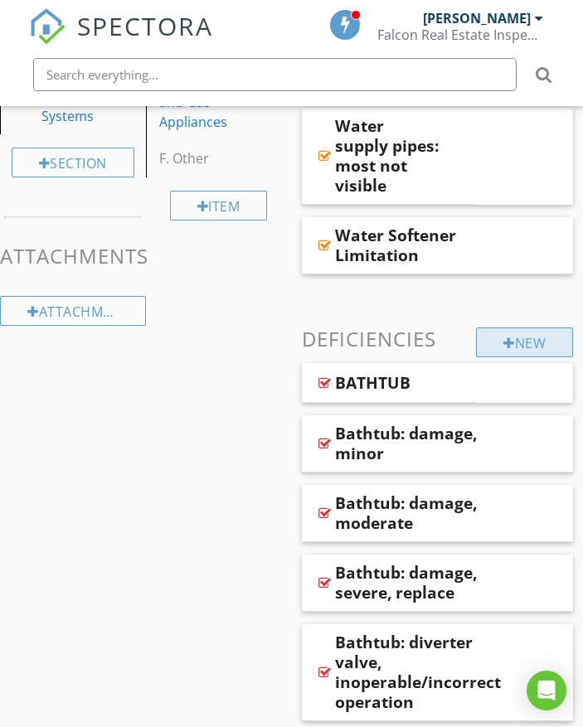
click at [493, 346] on div "New" at bounding box center [524, 342] width 97 height 30
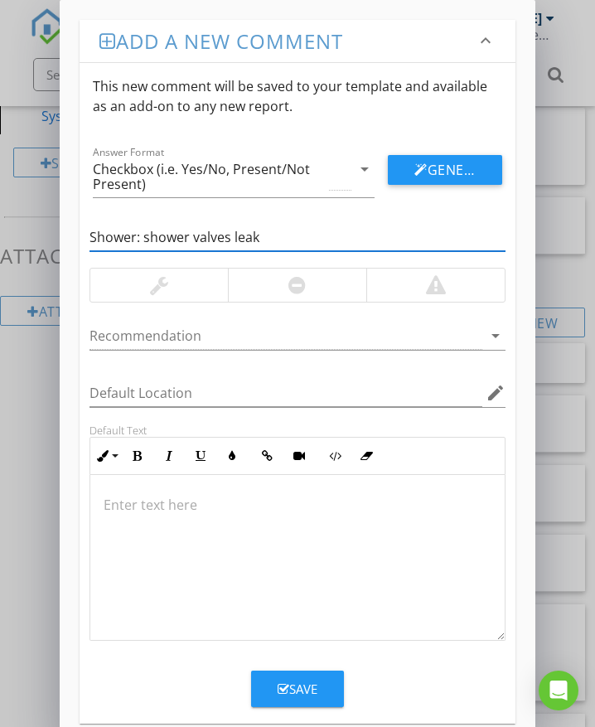
drag, startPoint x: 187, startPoint y: 235, endPoint x: 143, endPoint y: 243, distance: 44.7
click at [143, 242] on input "Shower: shower valves leak" at bounding box center [298, 237] width 416 height 27
type input "Shower: valves leak"
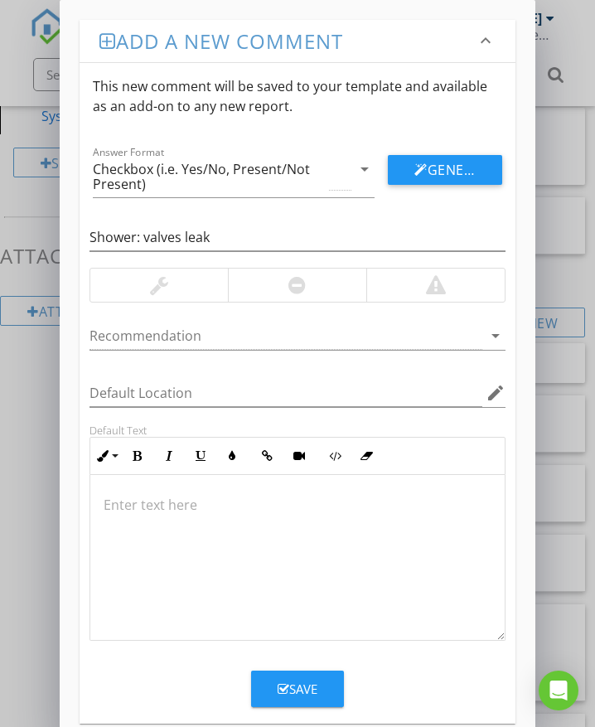
click at [317, 288] on div at bounding box center [297, 285] width 138 height 33
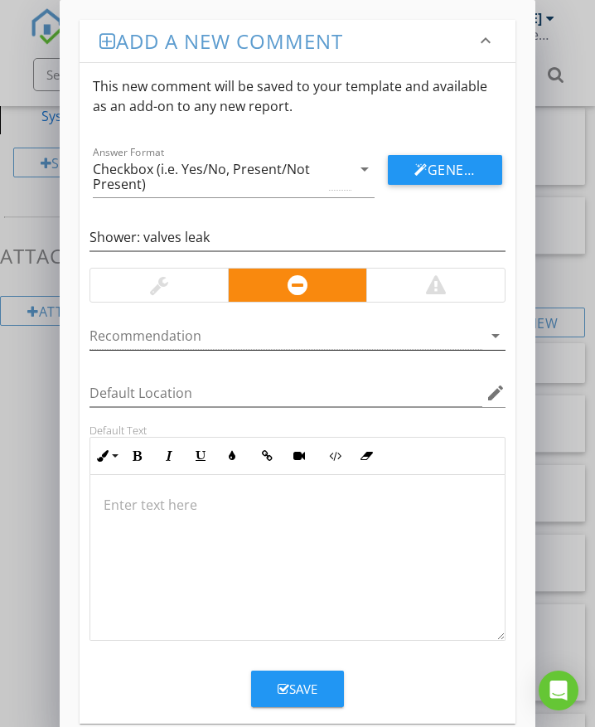
click at [211, 332] on div at bounding box center [286, 335] width 393 height 27
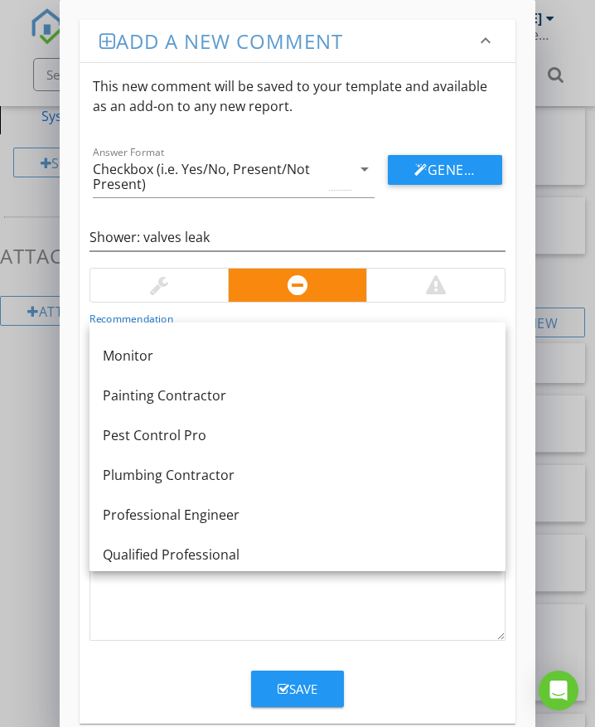
scroll to position [1293, 0]
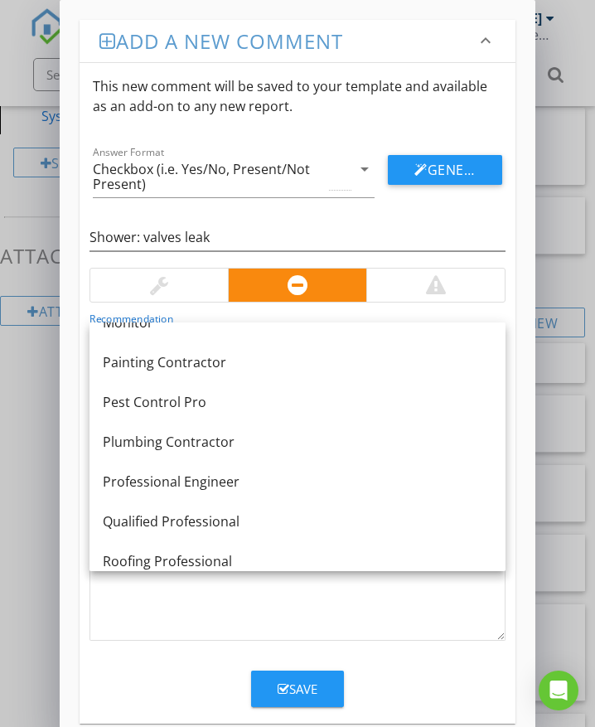
click at [240, 429] on link "Plumbing Contractor" at bounding box center [298, 442] width 416 height 40
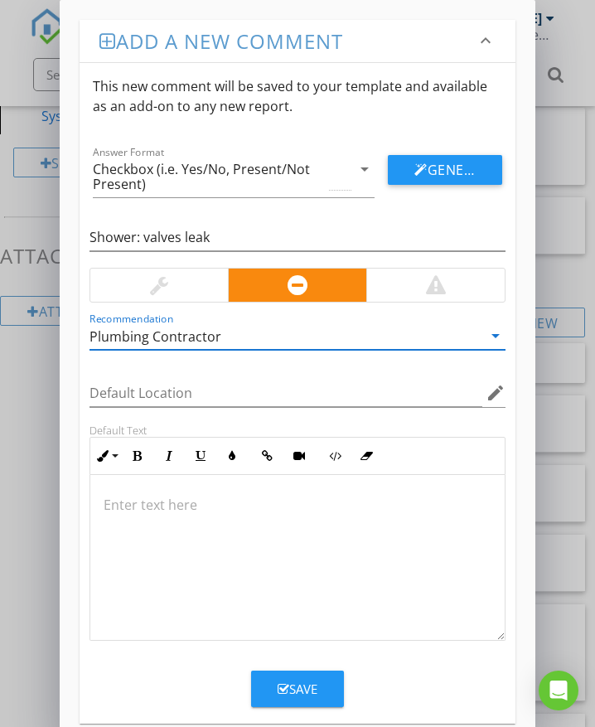
click at [142, 498] on p at bounding box center [298, 505] width 388 height 20
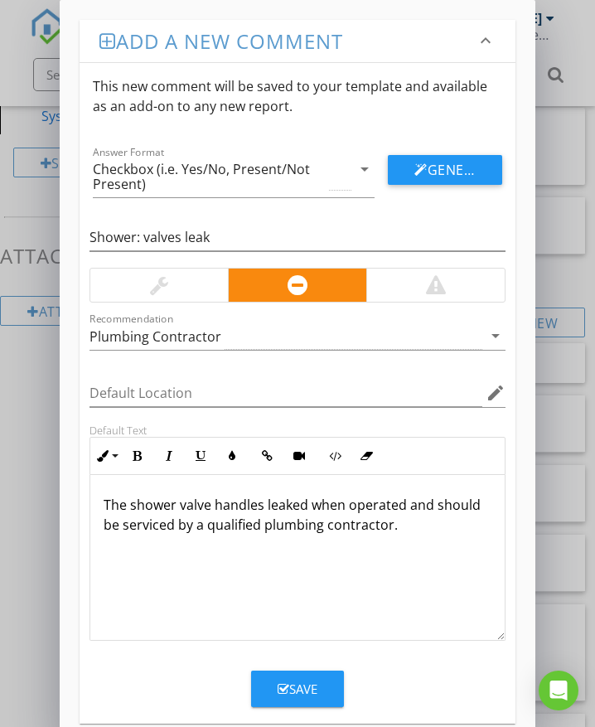
click at [281, 687] on icon "button" at bounding box center [284, 689] width 12 height 12
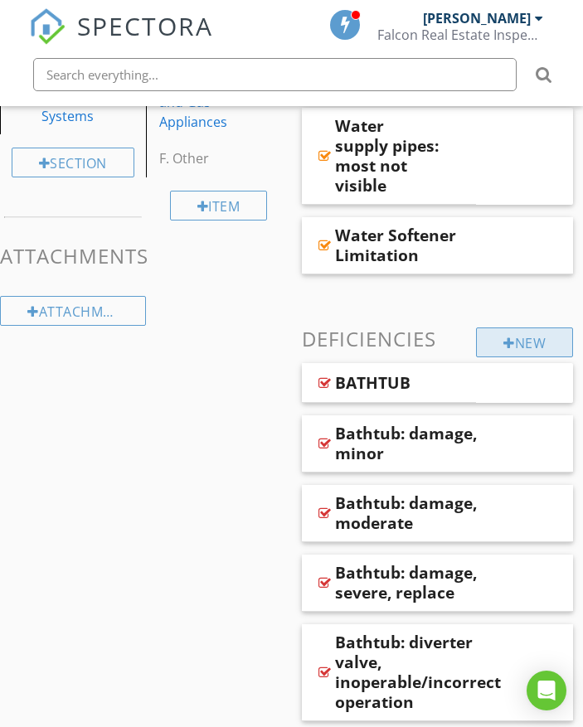
click at [522, 347] on div "New" at bounding box center [524, 342] width 97 height 30
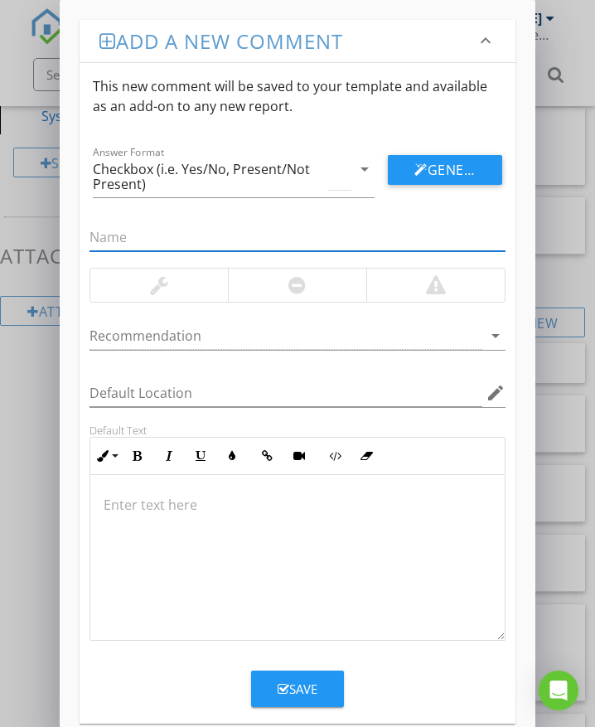
click at [178, 237] on input "text" at bounding box center [298, 237] width 416 height 27
type input "Shower: wall tiles failed bond"
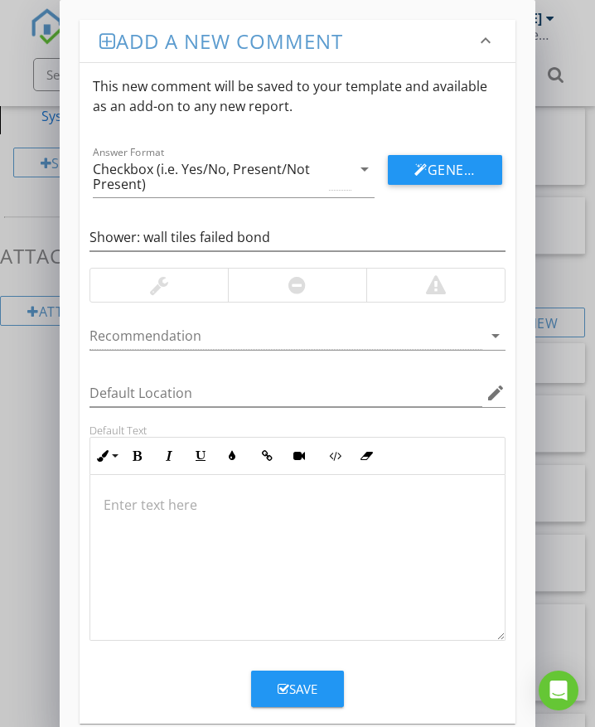
click at [162, 288] on div at bounding box center [159, 285] width 18 height 20
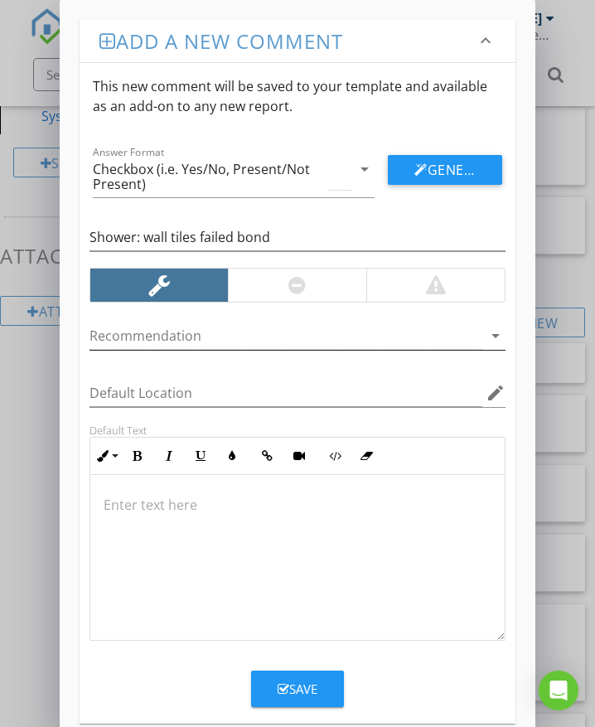
click at [133, 342] on div at bounding box center [286, 335] width 393 height 27
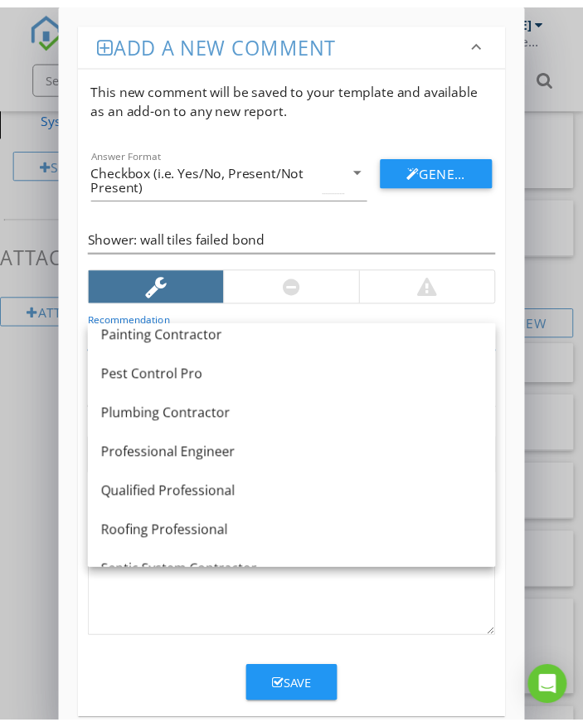
scroll to position [1376, 0]
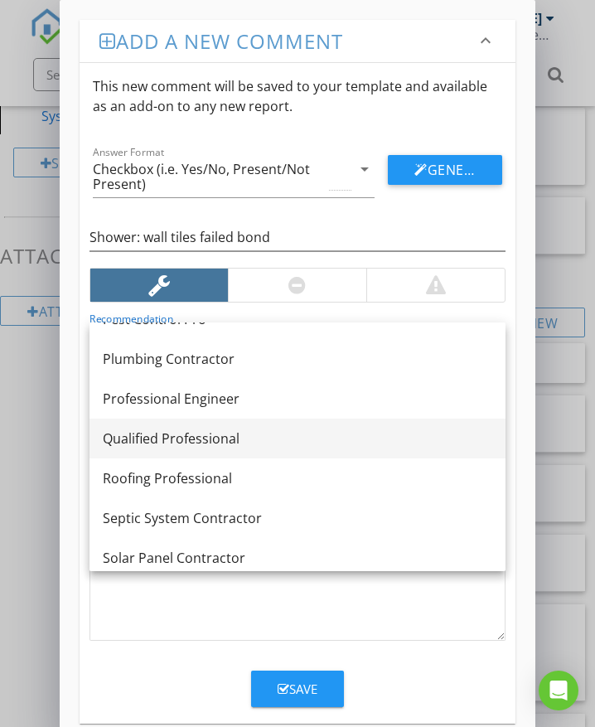
click at [262, 441] on div "Qualified Professional" at bounding box center [298, 439] width 390 height 20
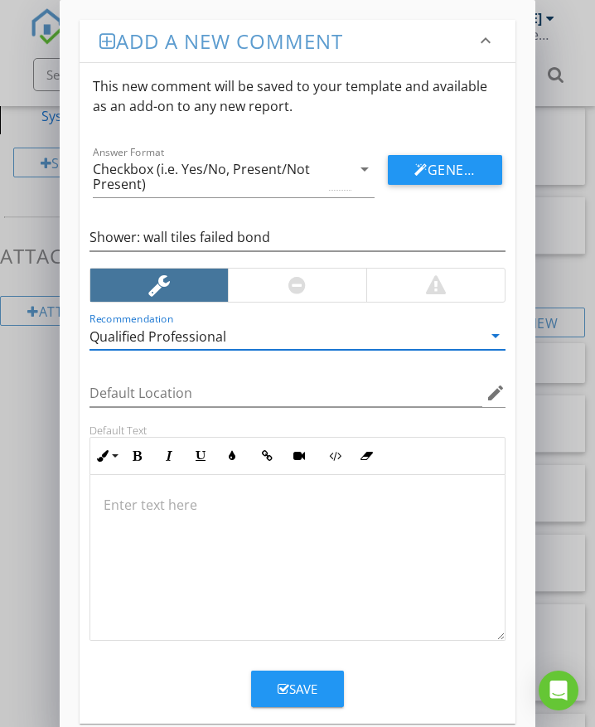
click at [153, 507] on p at bounding box center [298, 505] width 388 height 20
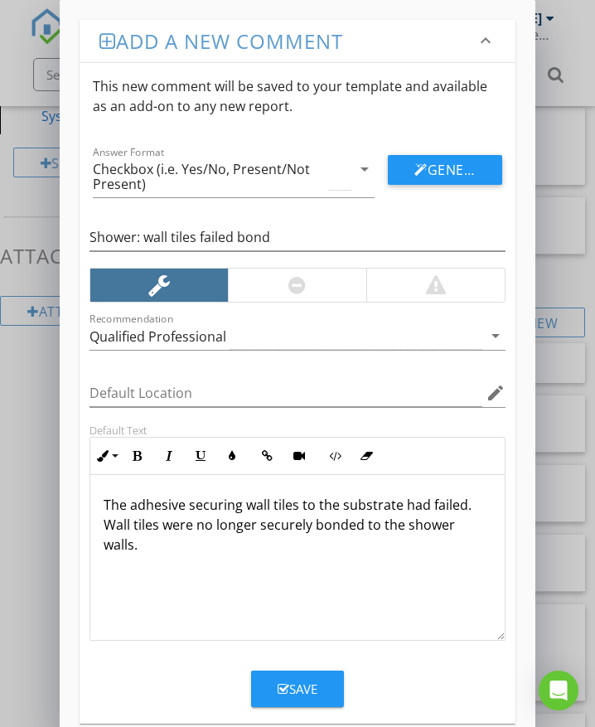
click at [298, 686] on div "Save" at bounding box center [298, 689] width 40 height 19
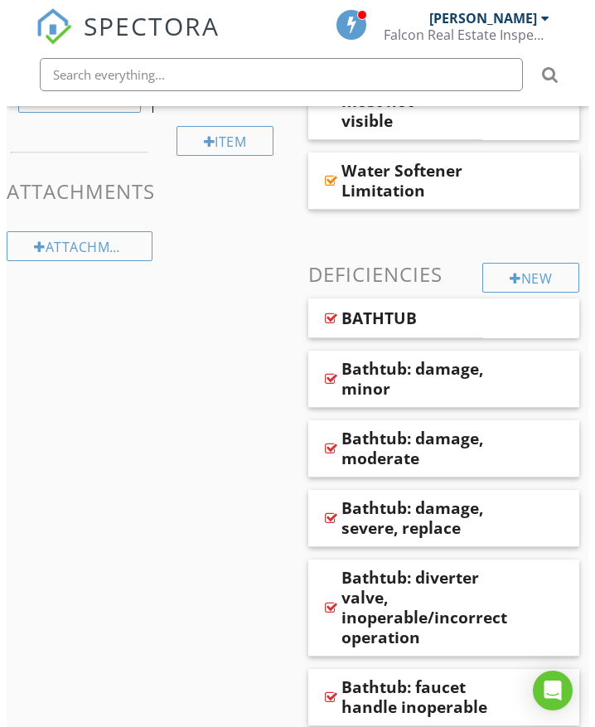
scroll to position [767, 0]
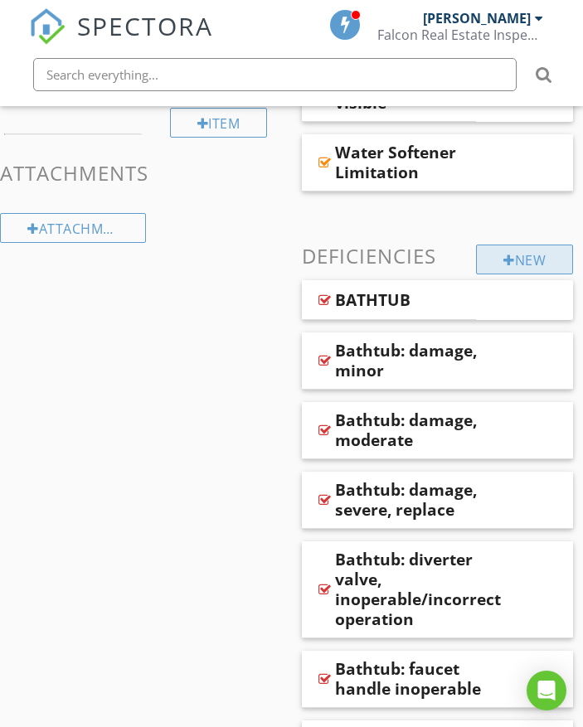
click at [525, 264] on div "New" at bounding box center [524, 260] width 97 height 30
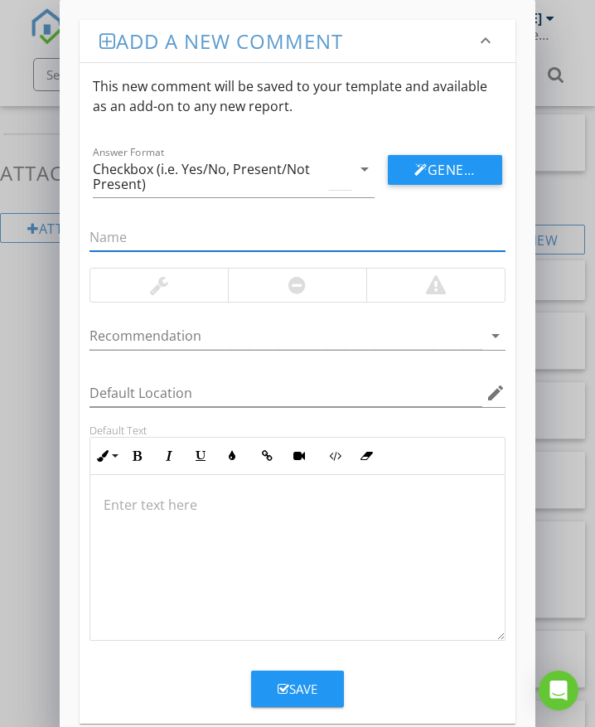
click at [230, 236] on input "text" at bounding box center [298, 237] width 416 height 27
type input "Shower: wall tiles [PERSON_NAME]/missing"
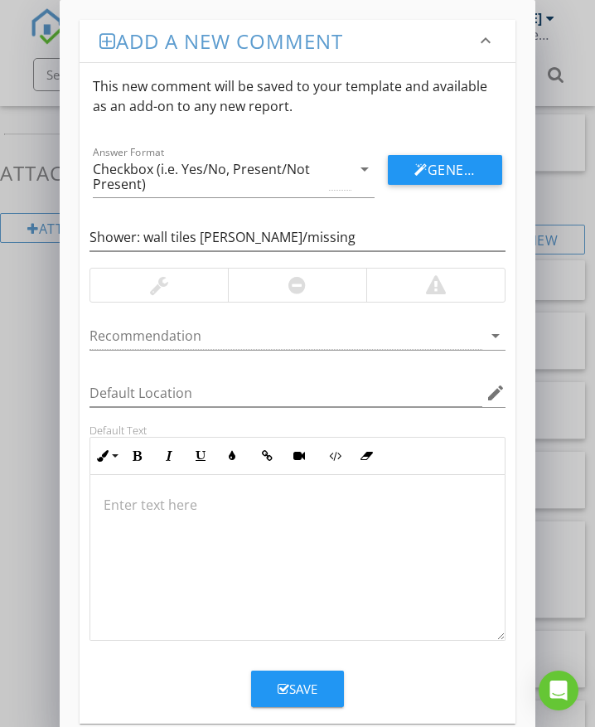
click at [407, 291] on div at bounding box center [435, 285] width 138 height 33
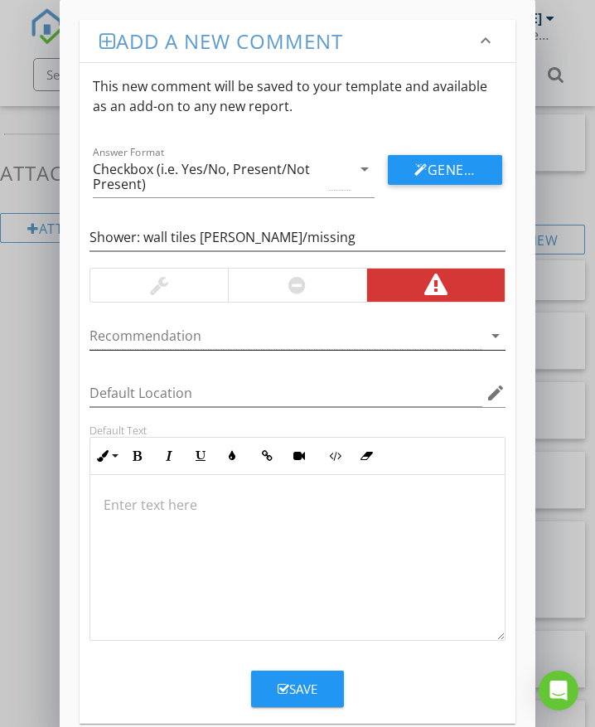
click at [132, 342] on div at bounding box center [286, 335] width 393 height 27
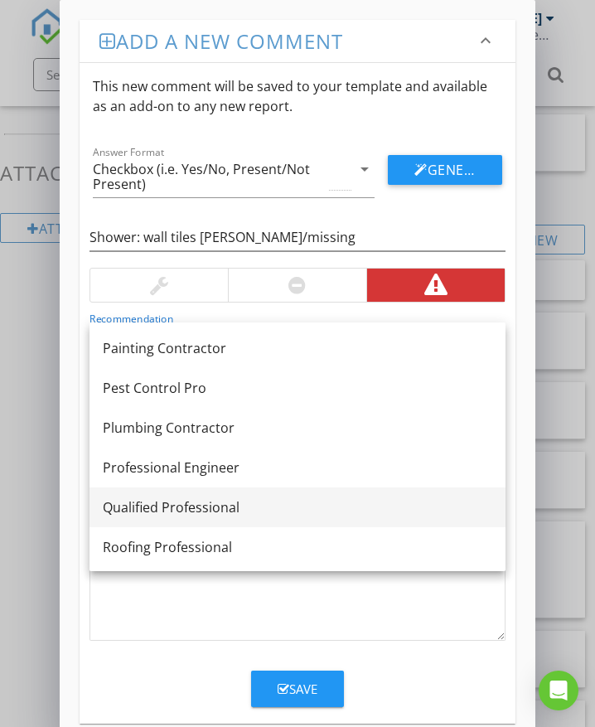
scroll to position [1326, 0]
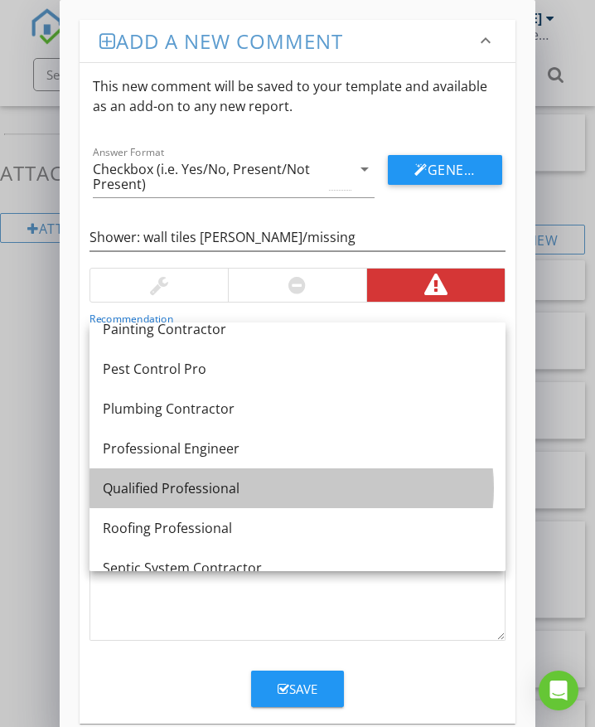
click at [177, 488] on div "Qualified Professional" at bounding box center [298, 488] width 390 height 20
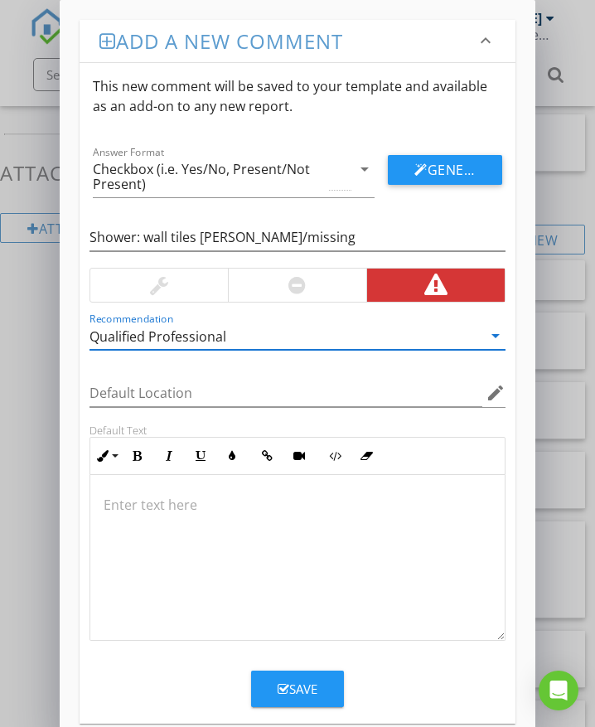
click at [133, 511] on p at bounding box center [298, 505] width 388 height 20
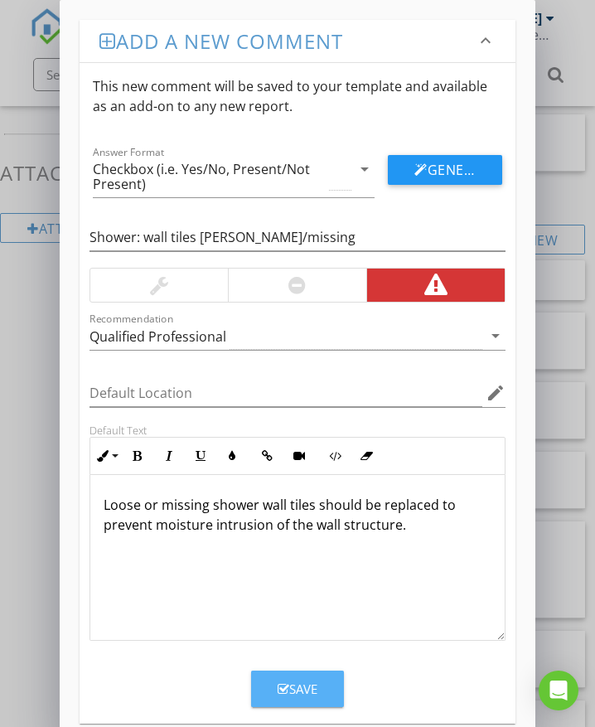
click at [308, 694] on div "Save" at bounding box center [298, 689] width 40 height 19
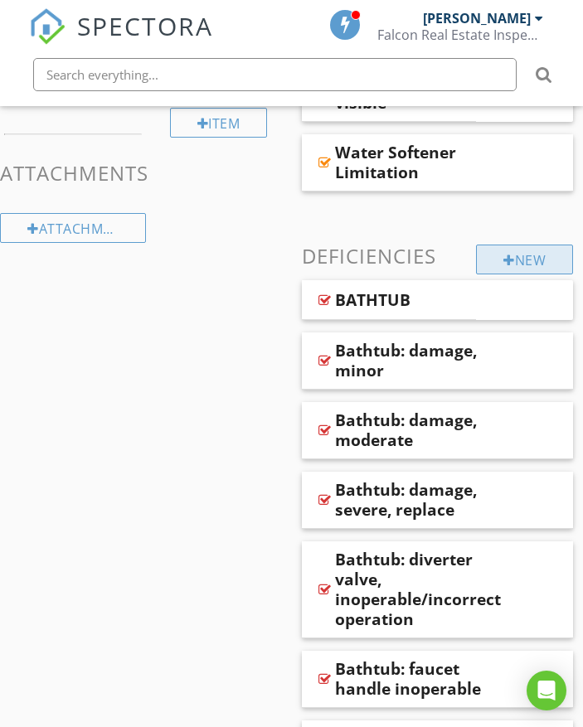
click at [497, 258] on div "New" at bounding box center [524, 260] width 97 height 30
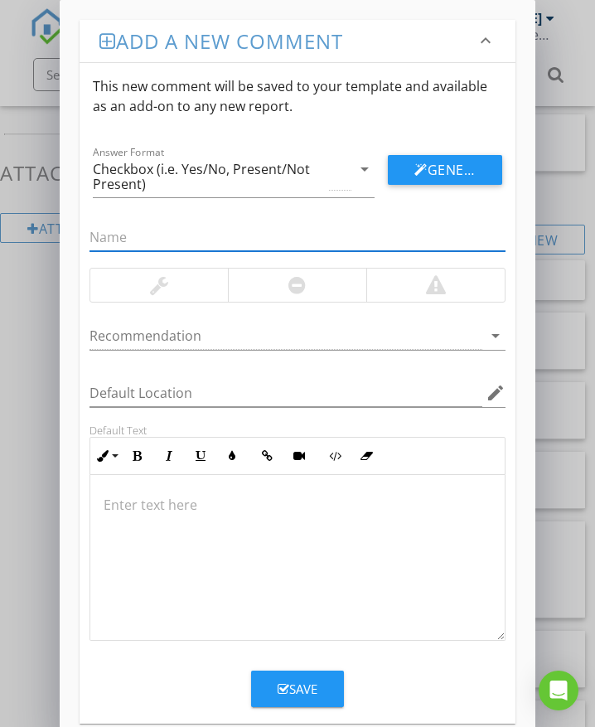
click at [267, 248] on input "text" at bounding box center [298, 237] width 416 height 27
type input "Shower: waterflow inadequate"
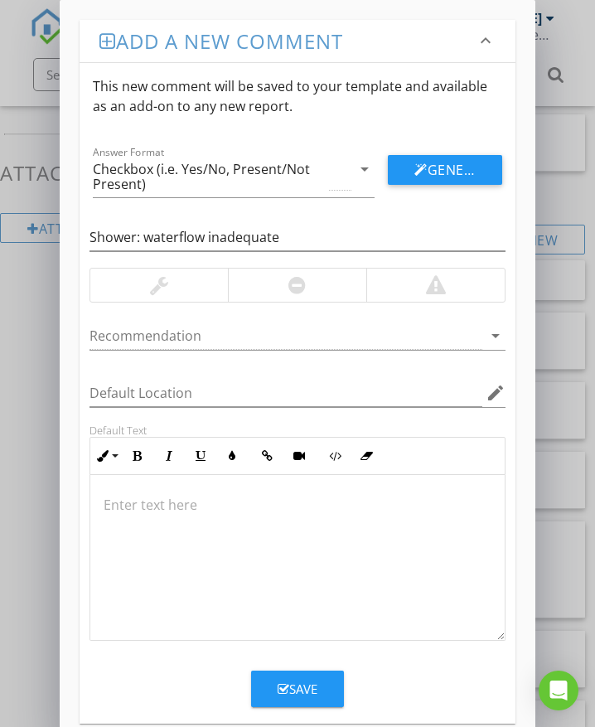
click at [280, 288] on div at bounding box center [297, 285] width 138 height 33
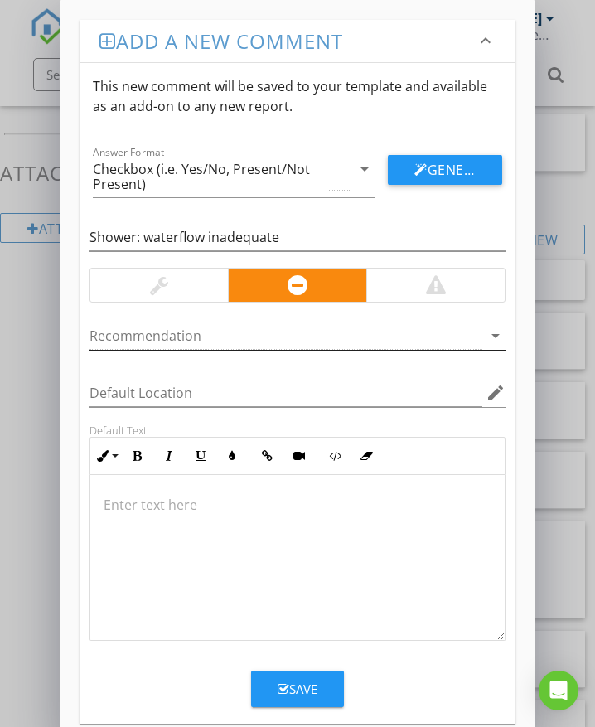
click at [198, 340] on div at bounding box center [286, 335] width 393 height 27
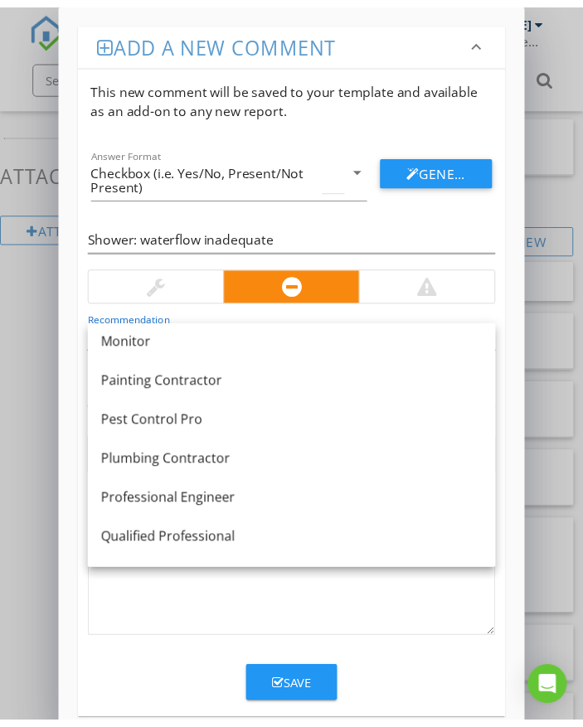
scroll to position [1293, 0]
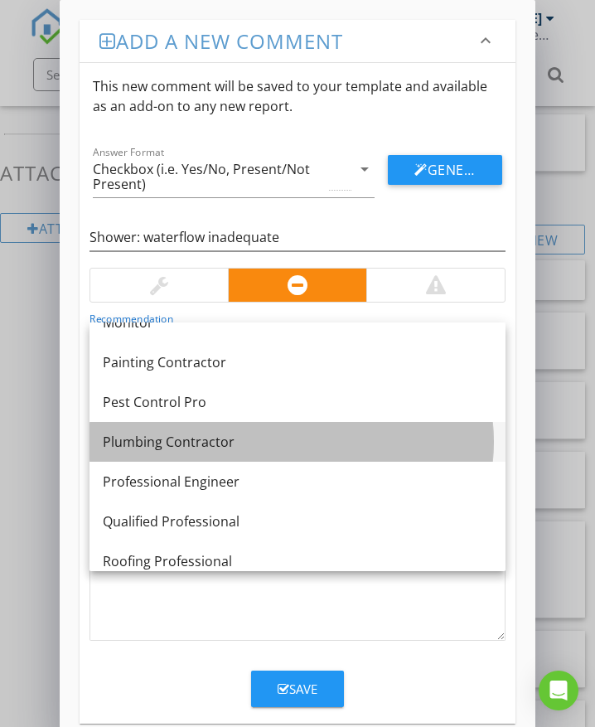
click at [232, 436] on div "Plumbing Contractor" at bounding box center [298, 442] width 390 height 20
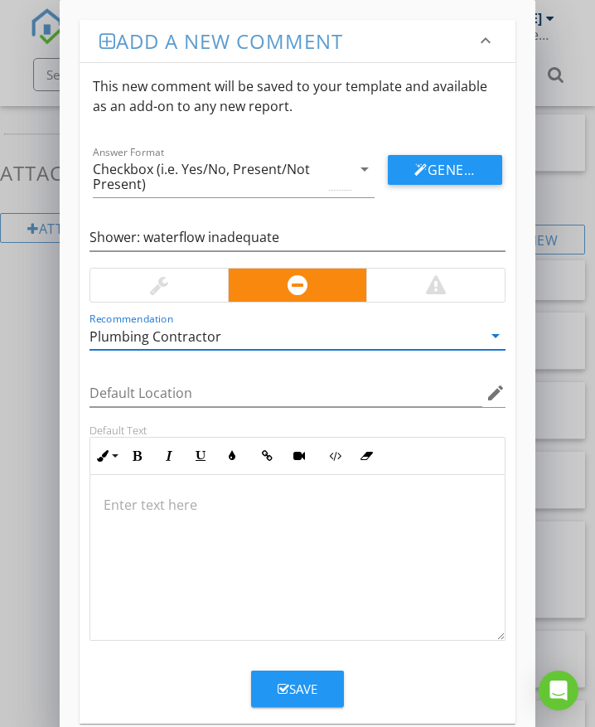
click at [196, 527] on div at bounding box center [297, 558] width 415 height 166
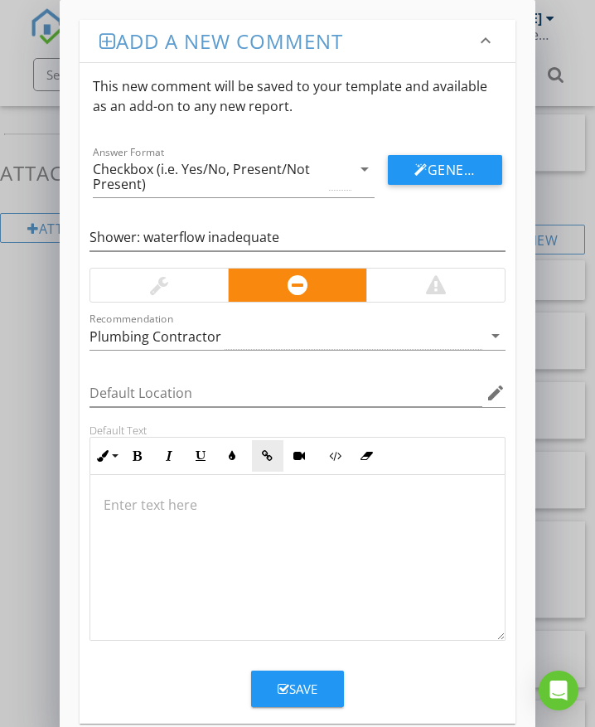
type textarea "<p>Water flow at the shower appeared to be inadequate. An evaluation and any ne…"
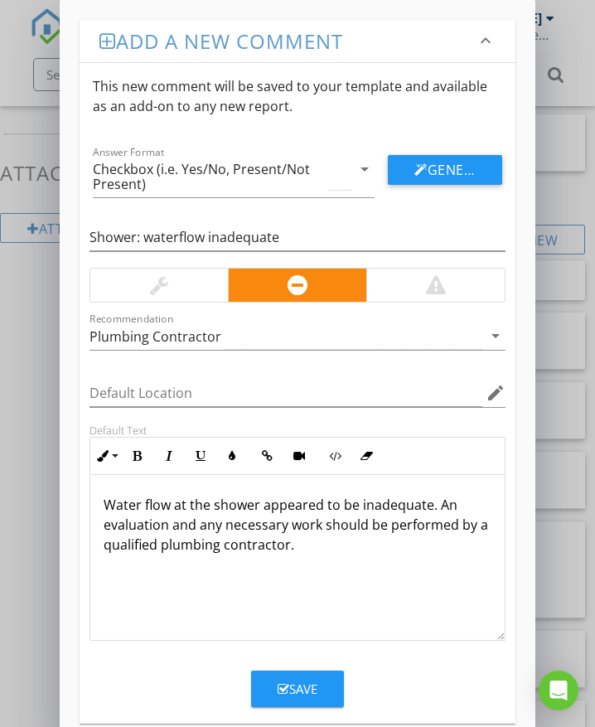
click at [302, 684] on div "Save" at bounding box center [298, 689] width 40 height 19
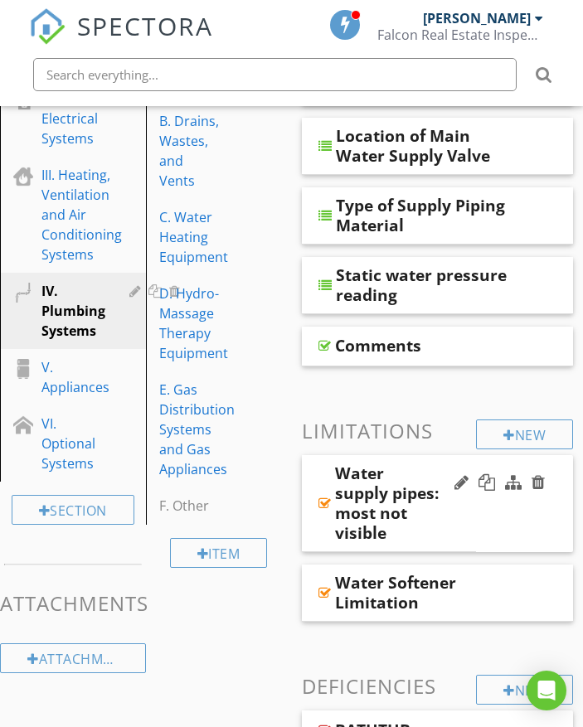
scroll to position [352, 0]
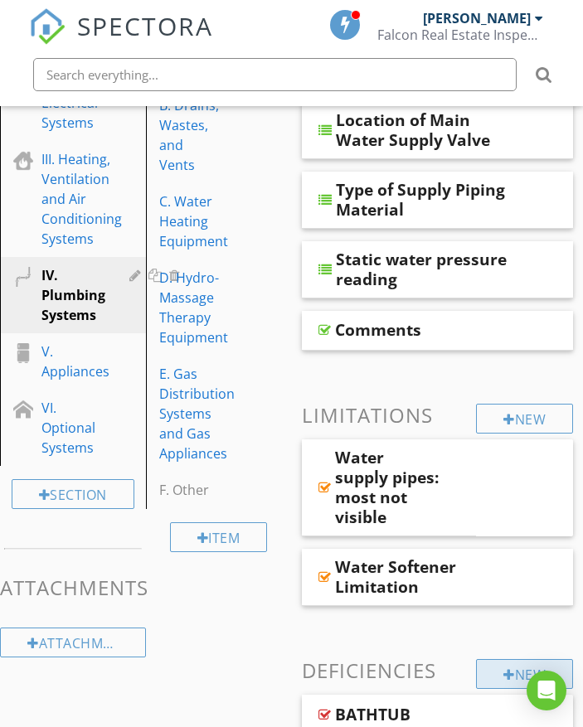
click at [507, 673] on div at bounding box center [509, 674] width 12 height 13
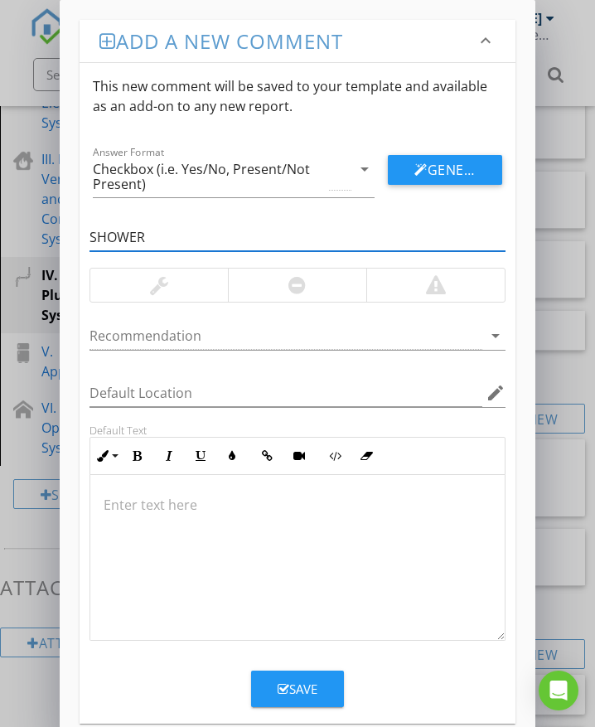
type input "SHOWER"
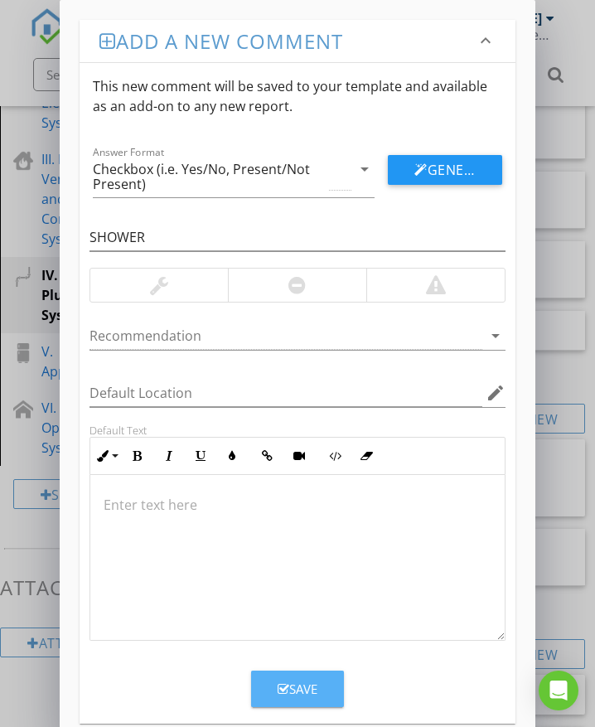
click at [316, 696] on div "Save" at bounding box center [298, 689] width 40 height 19
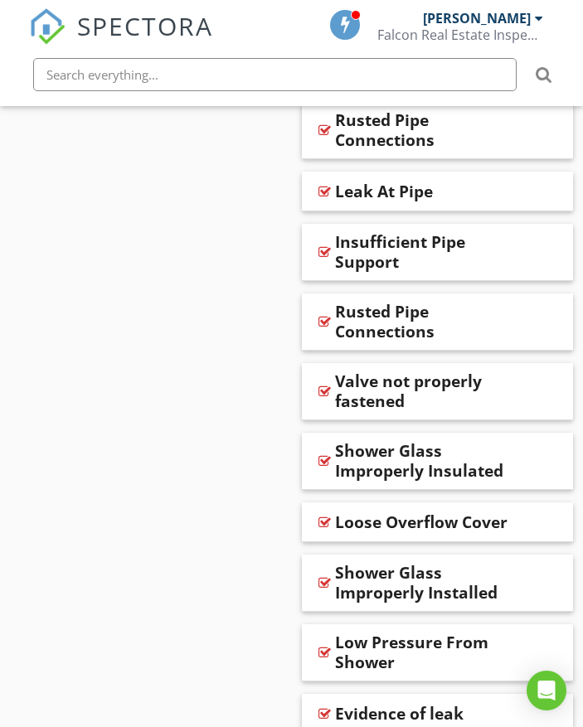
scroll to position [2724, 0]
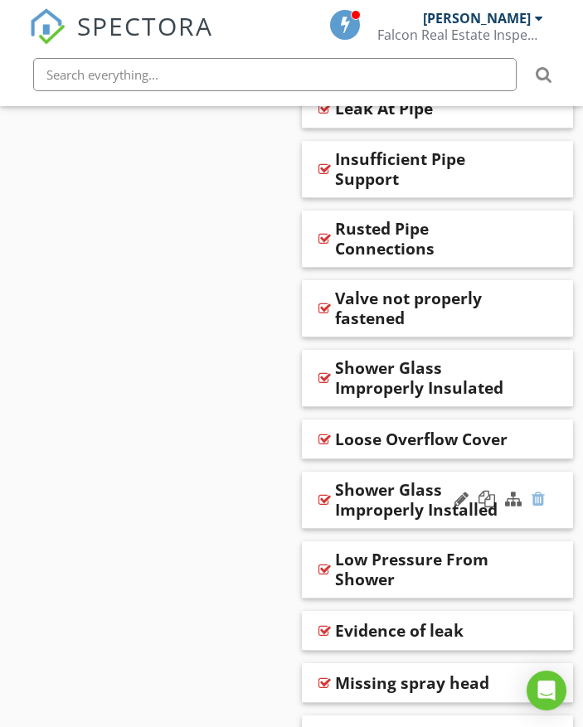
click at [540, 500] on div at bounding box center [537, 499] width 13 height 17
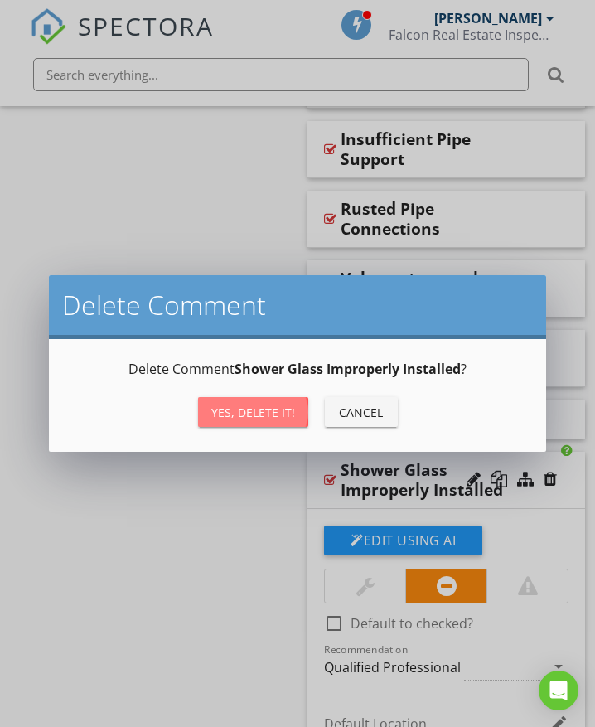
click at [264, 410] on div "Yes, Delete it!" at bounding box center [253, 412] width 84 height 17
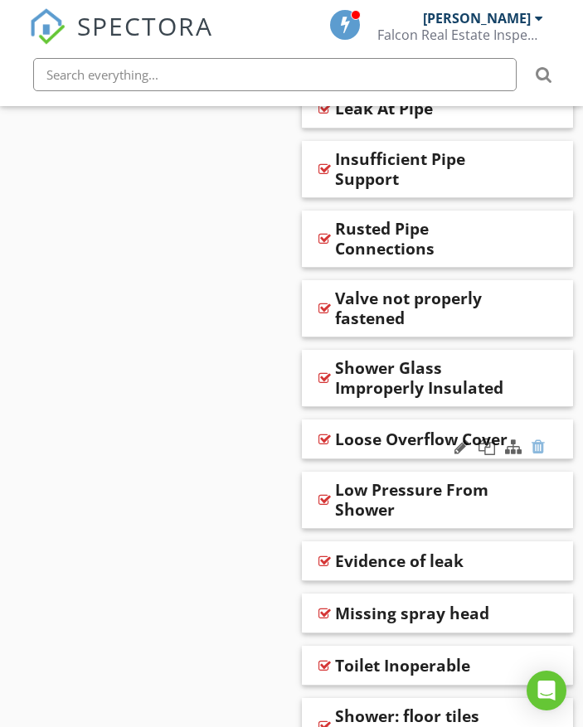
click at [541, 441] on div at bounding box center [537, 447] width 13 height 17
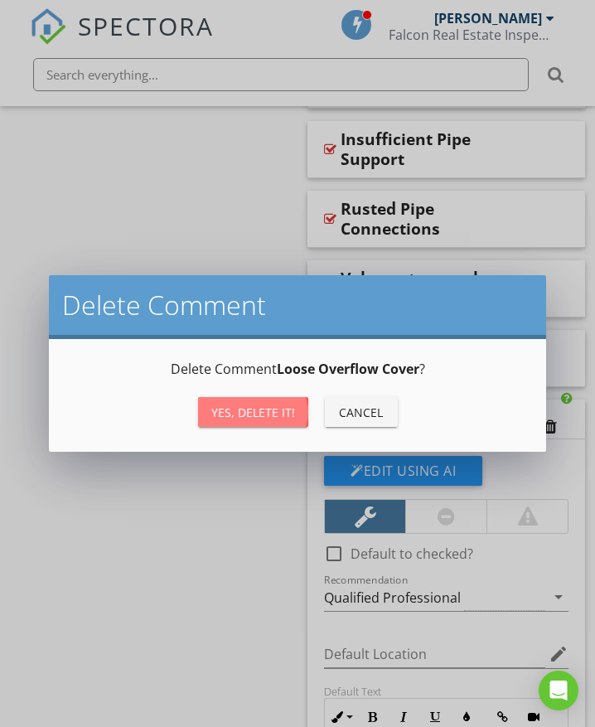
click at [296, 410] on button "Yes, Delete it!" at bounding box center [253, 412] width 110 height 30
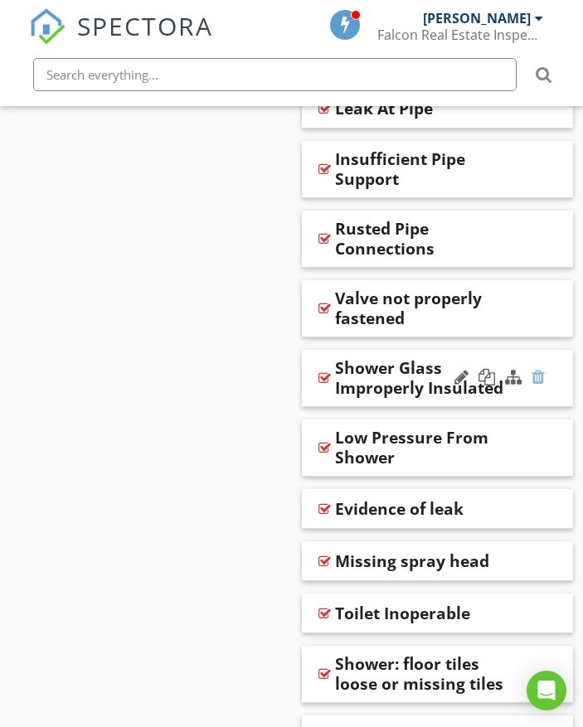
click at [538, 376] on div at bounding box center [537, 377] width 13 height 17
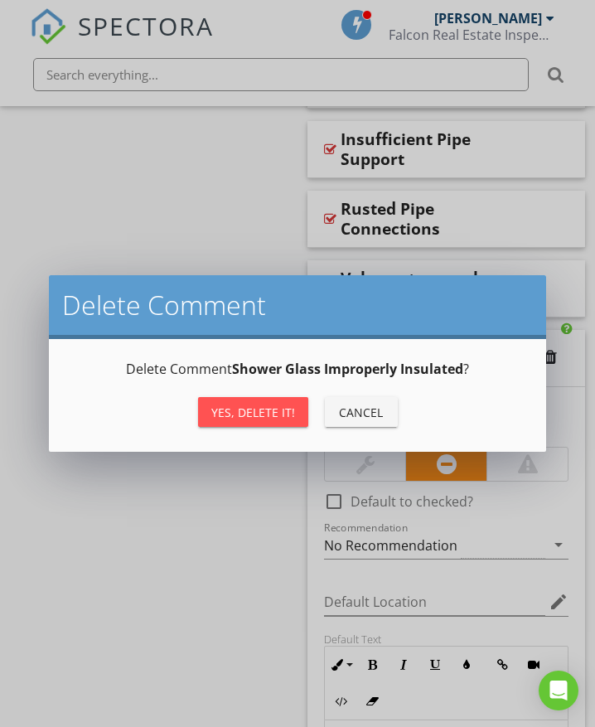
click at [245, 417] on div "Yes, Delete it!" at bounding box center [253, 412] width 84 height 17
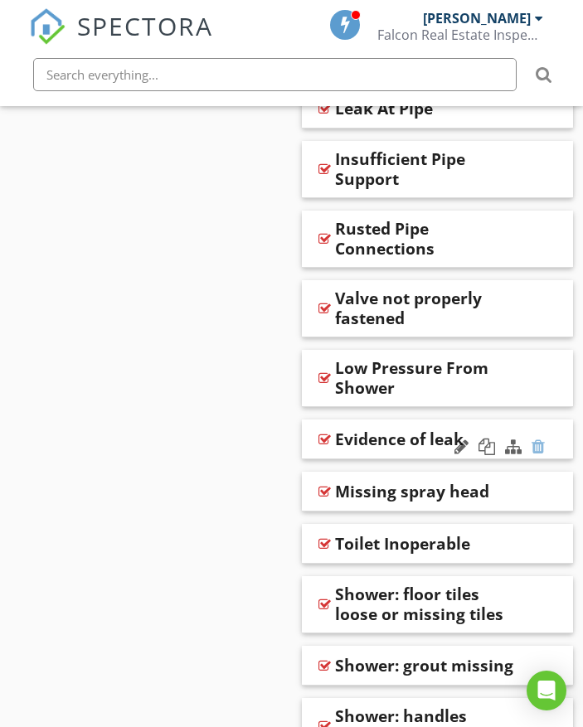
click at [536, 449] on div at bounding box center [537, 447] width 13 height 17
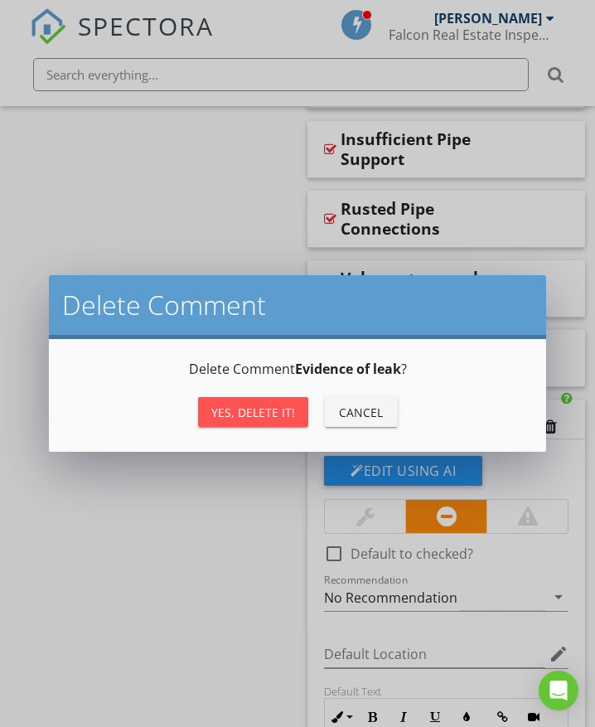
click at [238, 412] on div "Yes, Delete it!" at bounding box center [253, 412] width 84 height 17
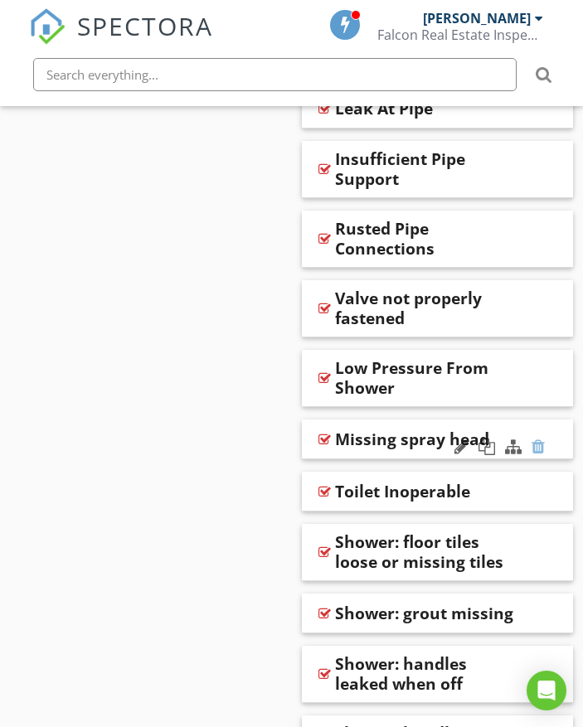
click at [538, 445] on div at bounding box center [537, 447] width 13 height 17
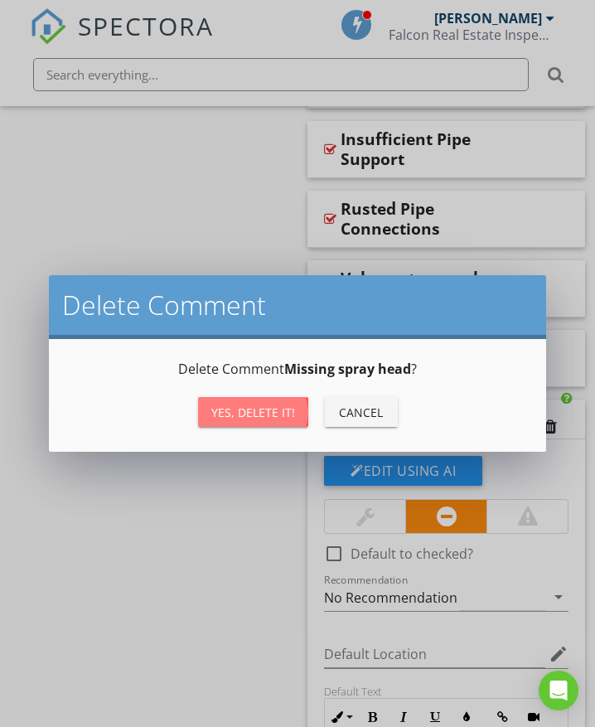
click at [272, 414] on div "Yes, Delete it!" at bounding box center [253, 412] width 84 height 17
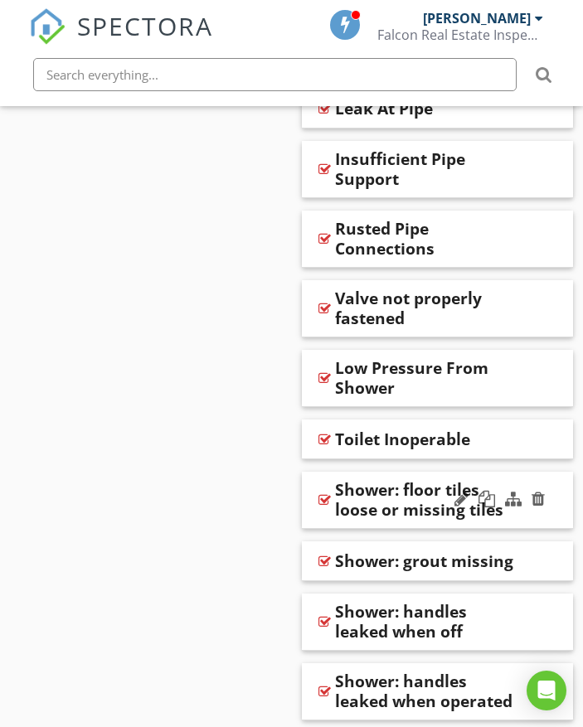
scroll to position [2641, 0]
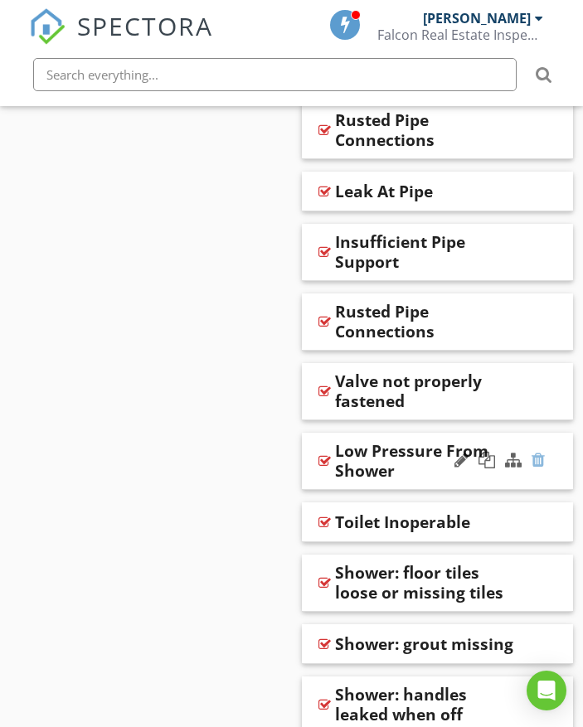
click at [536, 458] on div at bounding box center [537, 460] width 13 height 17
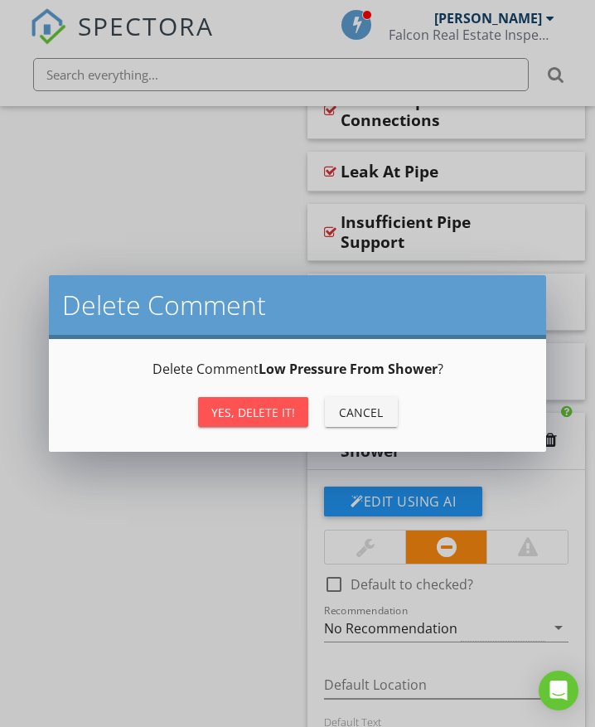
click at [228, 408] on div "Yes, Delete it!" at bounding box center [253, 412] width 84 height 17
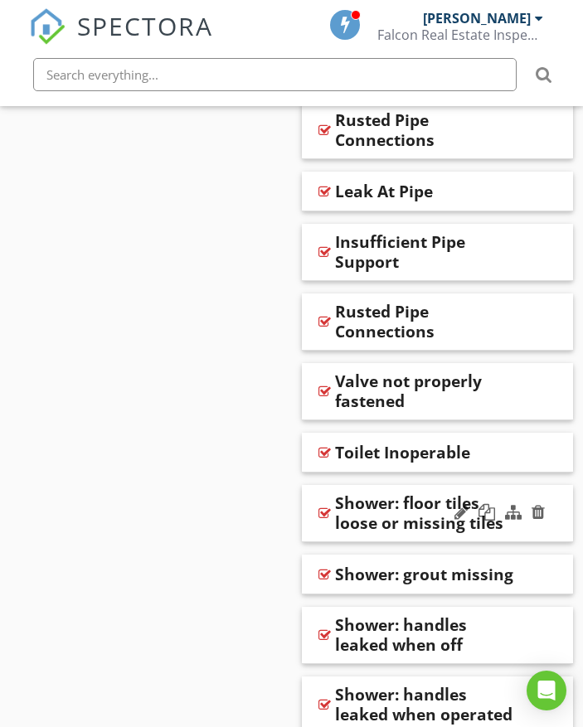
scroll to position [2558, 0]
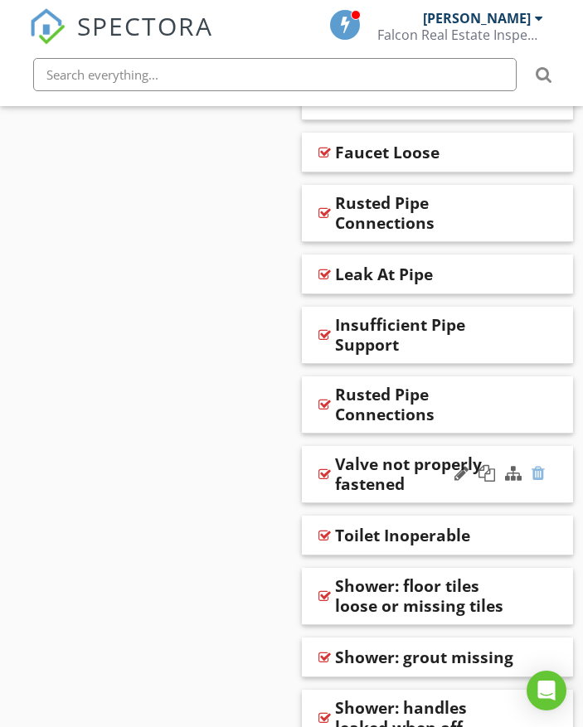
click at [541, 472] on div at bounding box center [537, 473] width 13 height 17
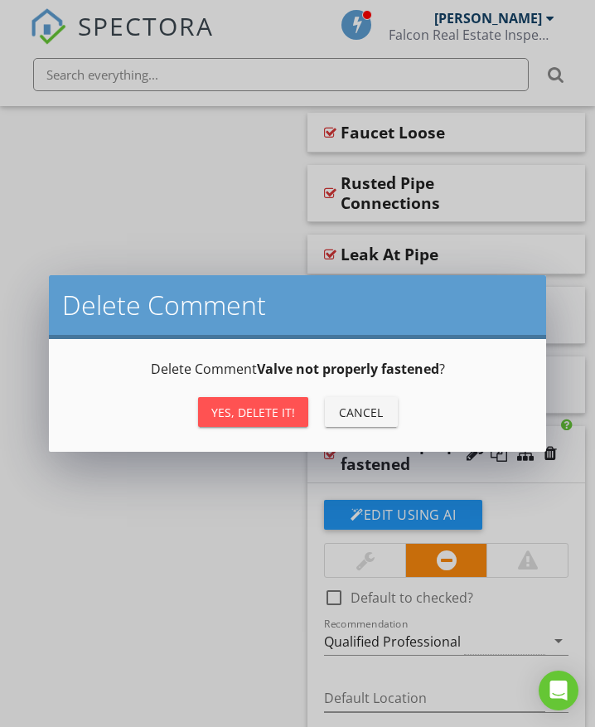
click at [267, 413] on div "Yes, Delete it!" at bounding box center [253, 412] width 84 height 17
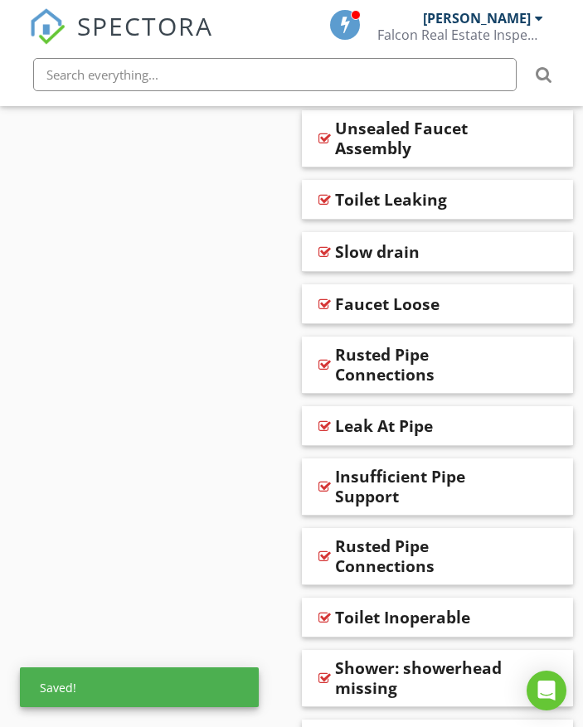
scroll to position [2890, 0]
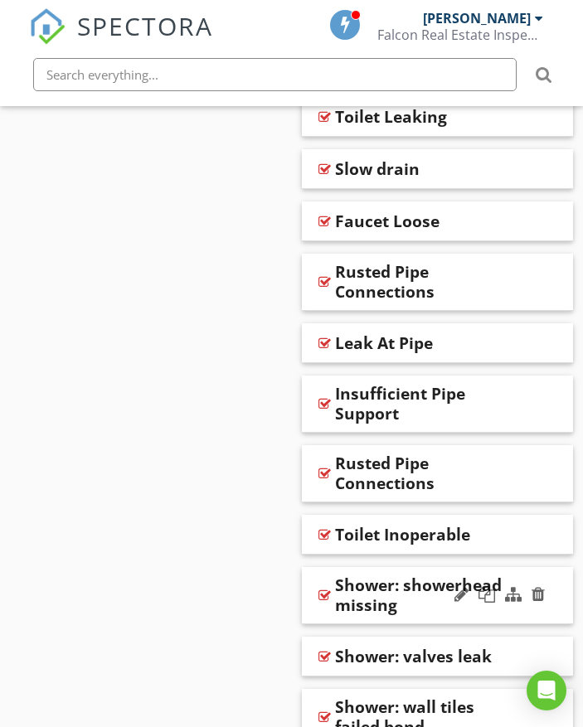
click at [437, 592] on div "Shower: showerhead missing" at bounding box center [424, 595] width 179 height 40
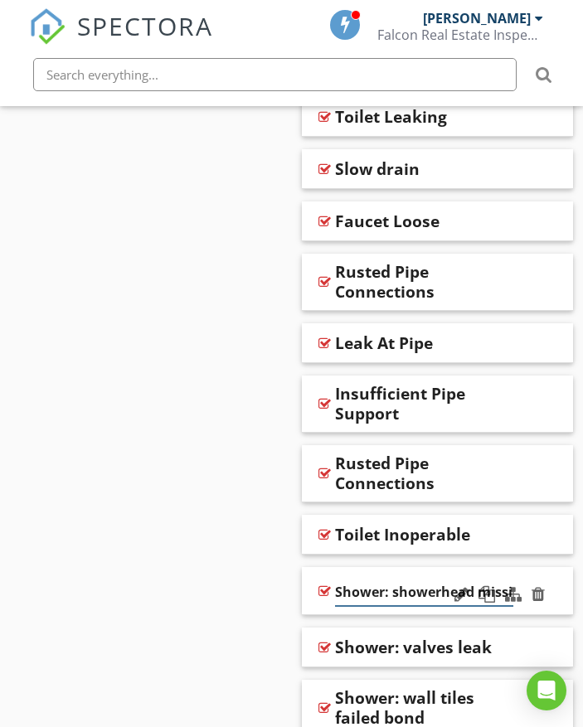
scroll to position [0, 13]
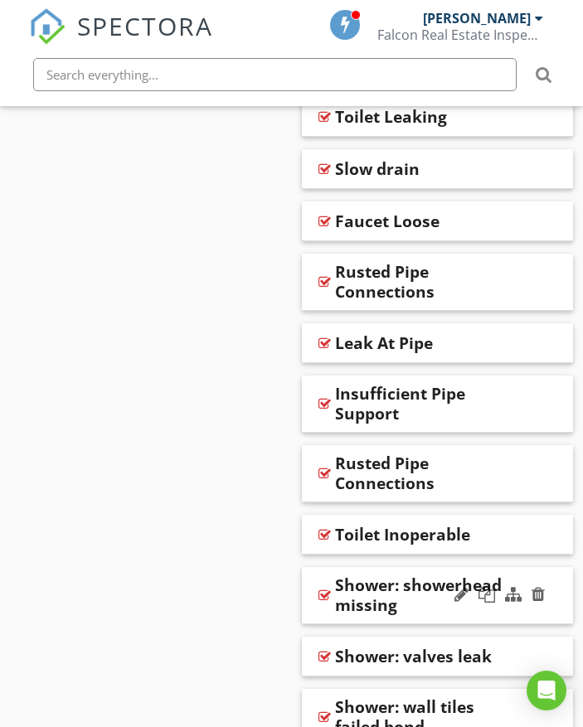
click at [557, 594] on div "Shower: showerhead missing" at bounding box center [438, 595] width 272 height 57
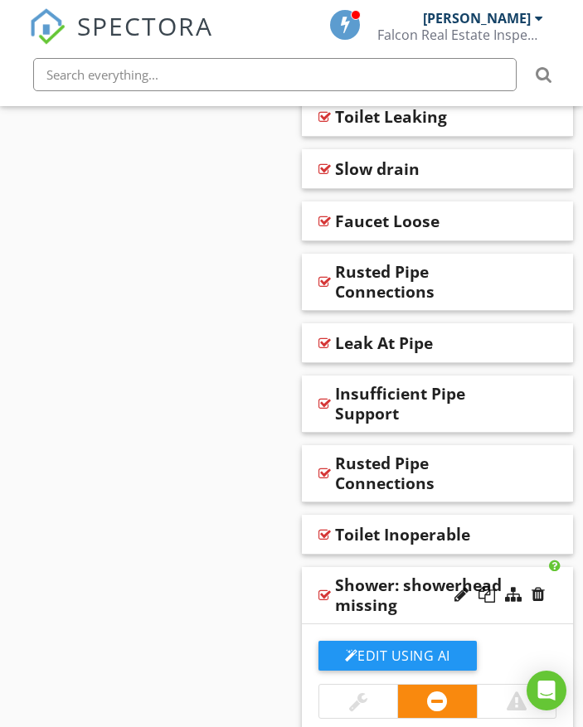
click at [553, 600] on div "Shower: showerhead missing" at bounding box center [438, 595] width 272 height 57
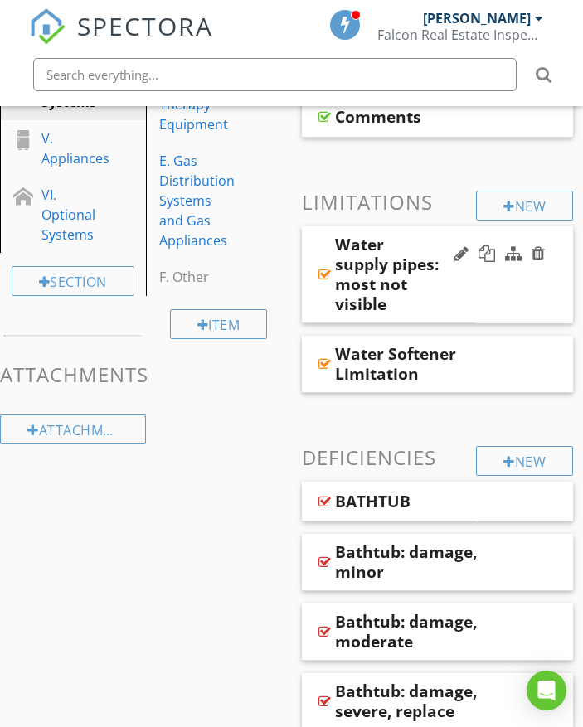
scroll to position [631, 0]
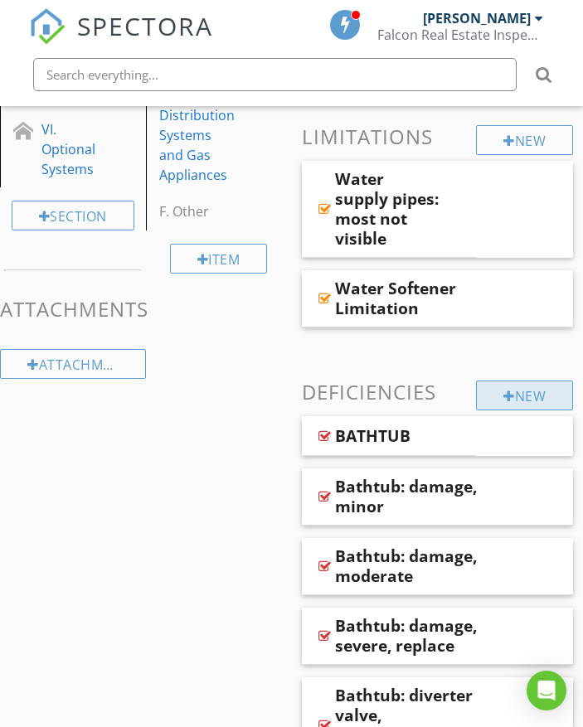
click at [539, 386] on div "New" at bounding box center [524, 396] width 97 height 30
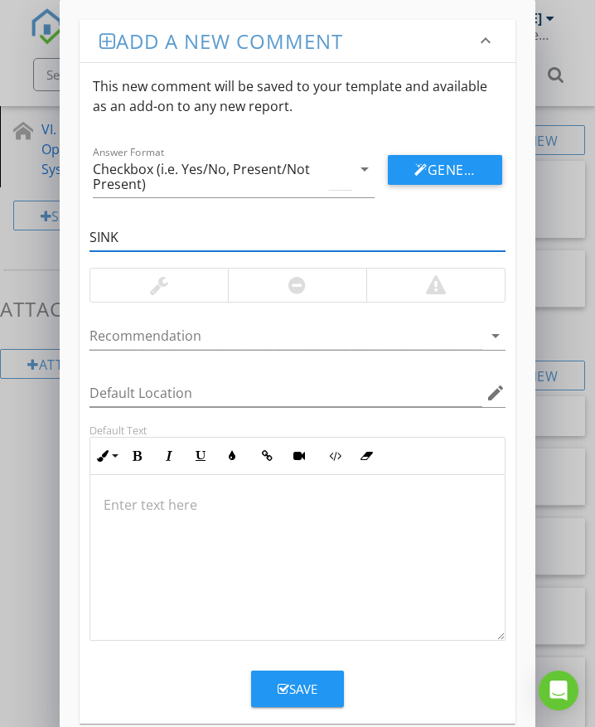
type input "SINK"
click at [326, 686] on button "Save" at bounding box center [297, 689] width 93 height 36
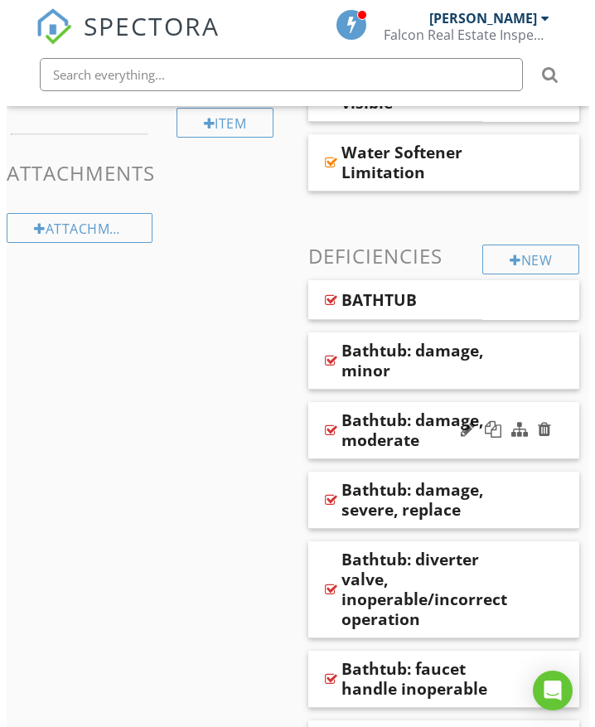
scroll to position [766, 0]
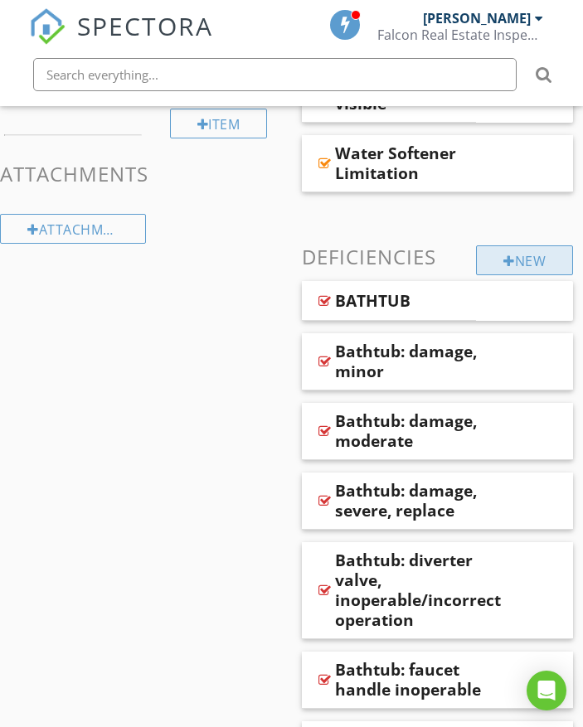
click at [531, 259] on div "New" at bounding box center [524, 260] width 97 height 30
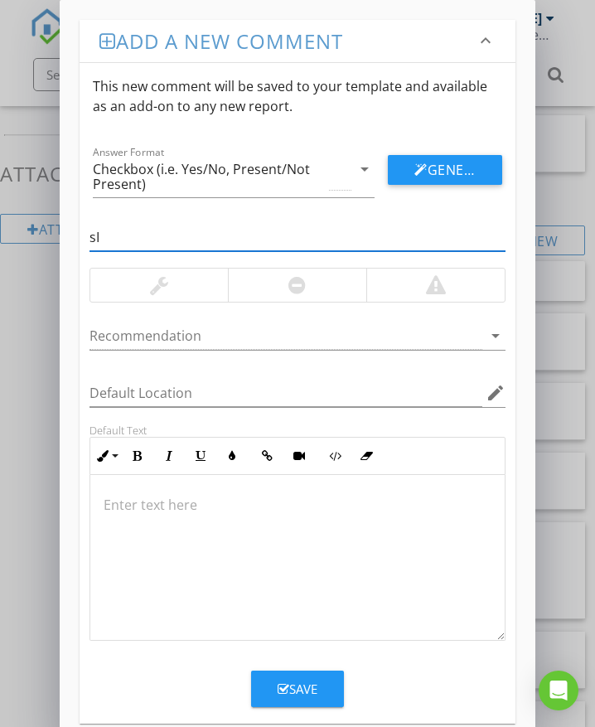
type input "s"
type input "Sink: cross connection"
click at [300, 290] on div at bounding box center [296, 285] width 17 height 20
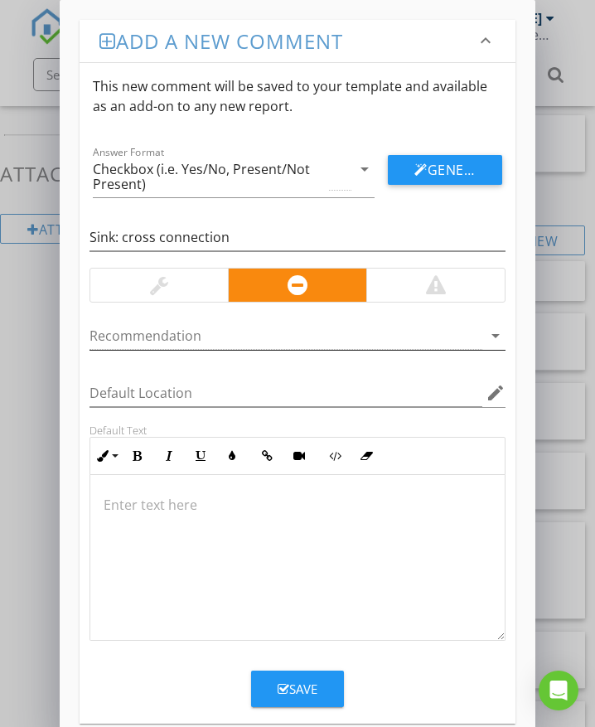
click at [202, 336] on div at bounding box center [286, 335] width 393 height 27
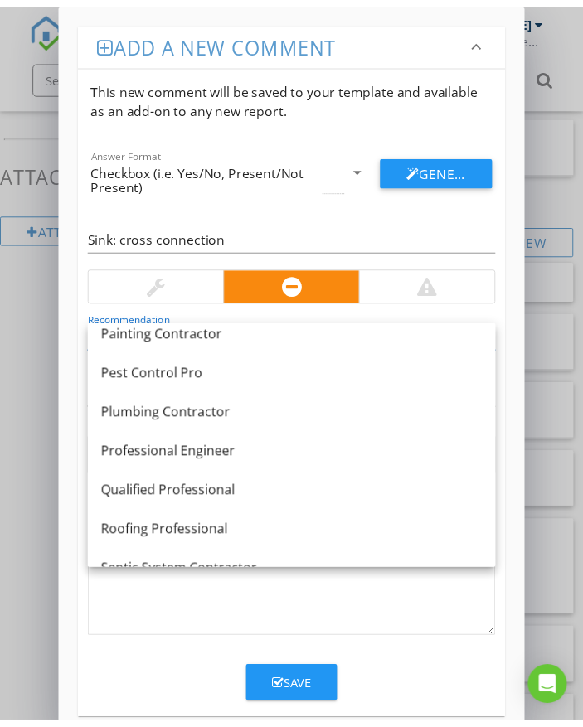
scroll to position [1326, 0]
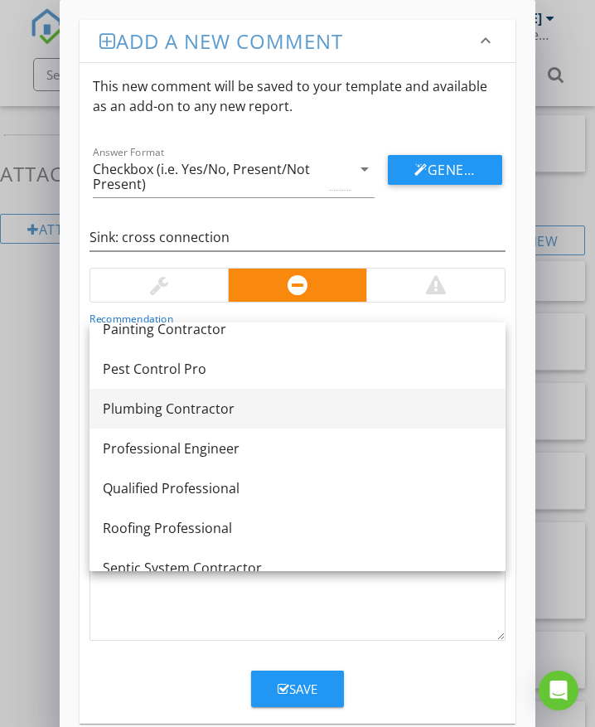
click at [191, 415] on div "Plumbing Contractor" at bounding box center [298, 409] width 390 height 20
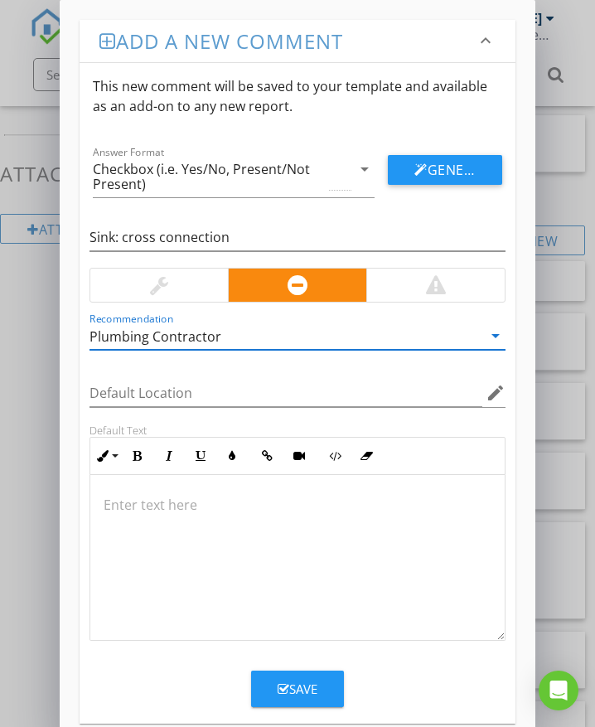
click at [155, 503] on p at bounding box center [298, 505] width 388 height 20
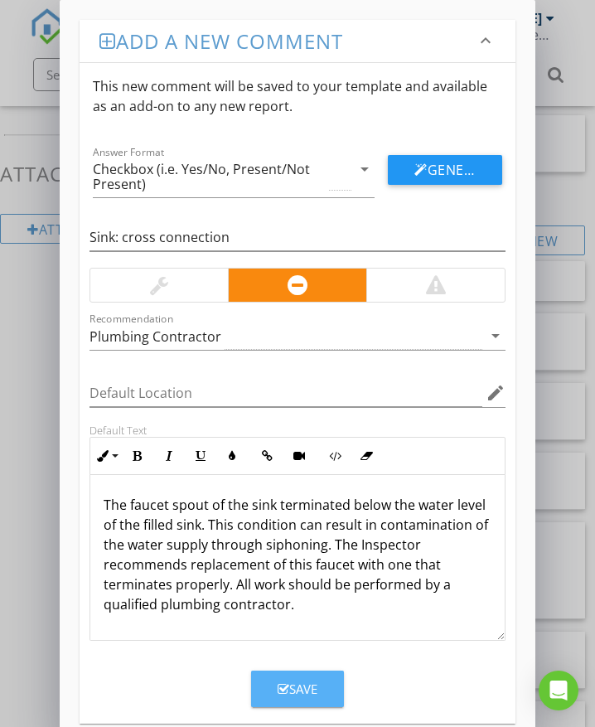
click at [301, 685] on div "Save" at bounding box center [298, 689] width 40 height 19
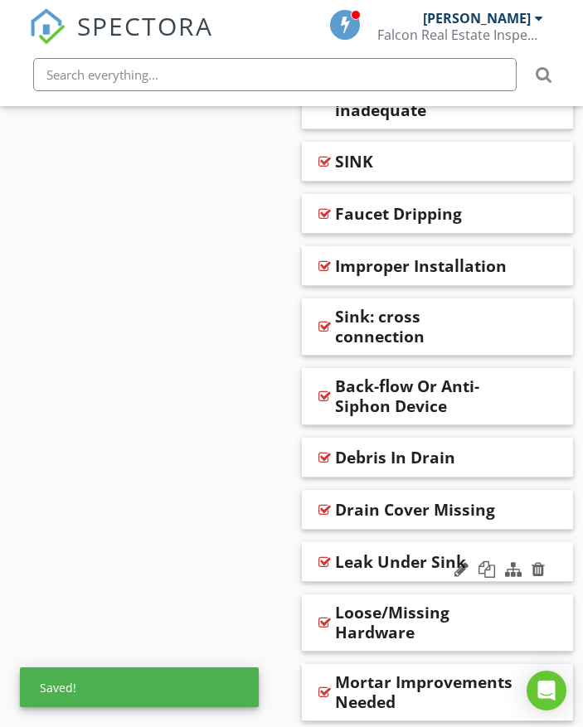
scroll to position [2559, 0]
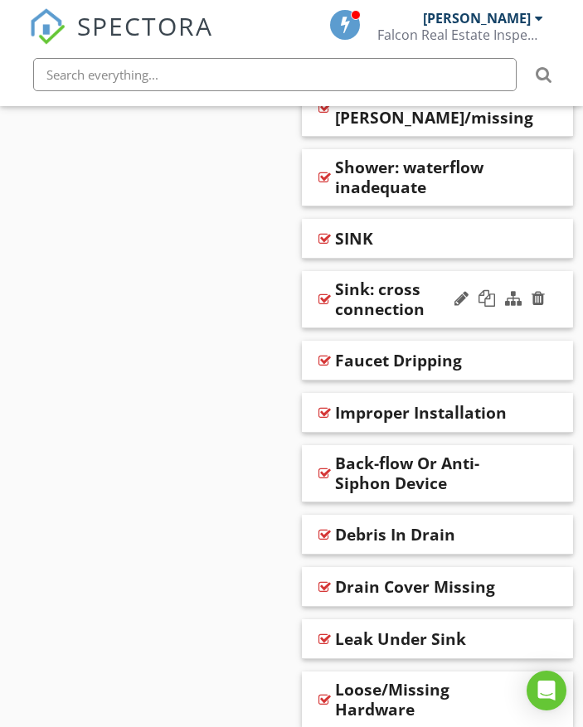
click at [415, 291] on div "Sink: cross connection" at bounding box center [424, 299] width 179 height 40
click at [550, 301] on div "Sink: cross connection" at bounding box center [438, 299] width 272 height 57
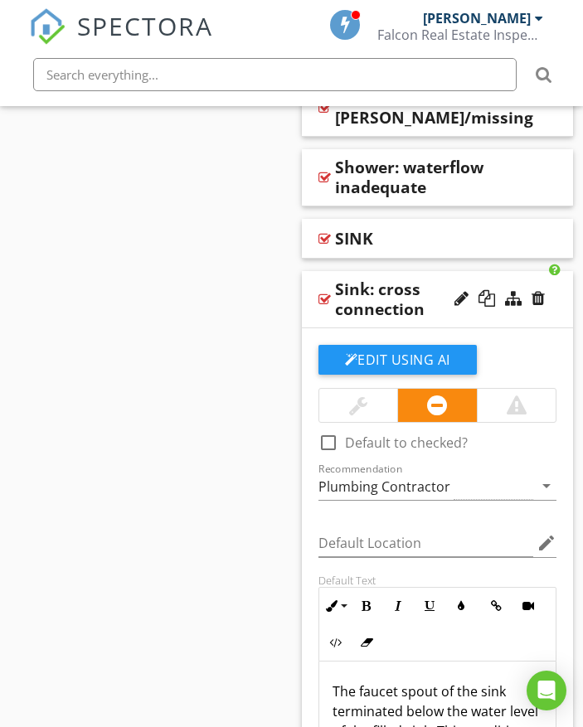
click at [552, 298] on div "Sink: cross connection" at bounding box center [438, 299] width 272 height 57
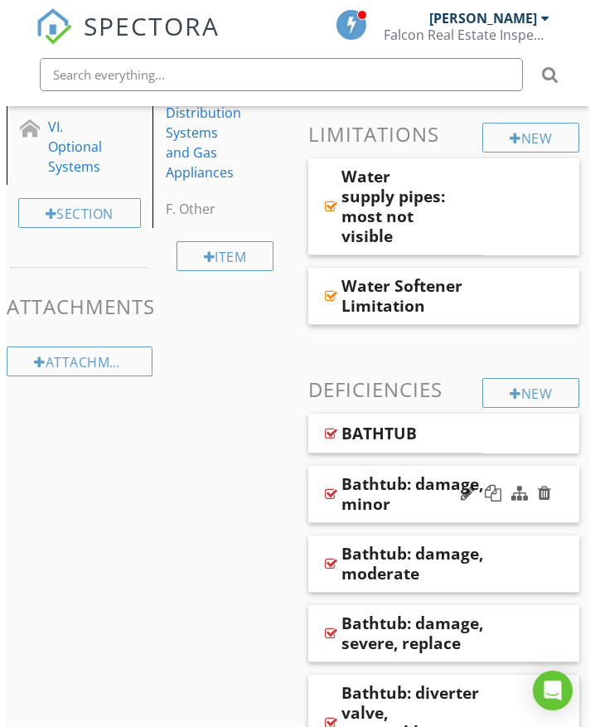
scroll to position [652, 0]
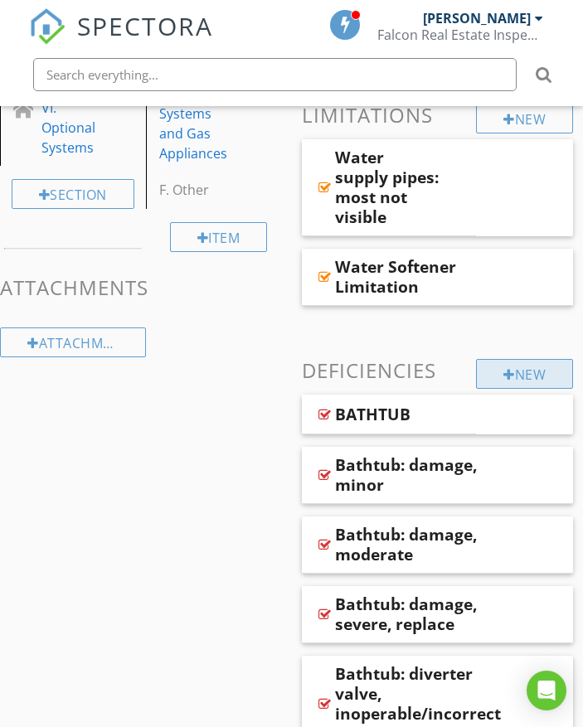
click at [526, 381] on div "New" at bounding box center [524, 374] width 97 height 30
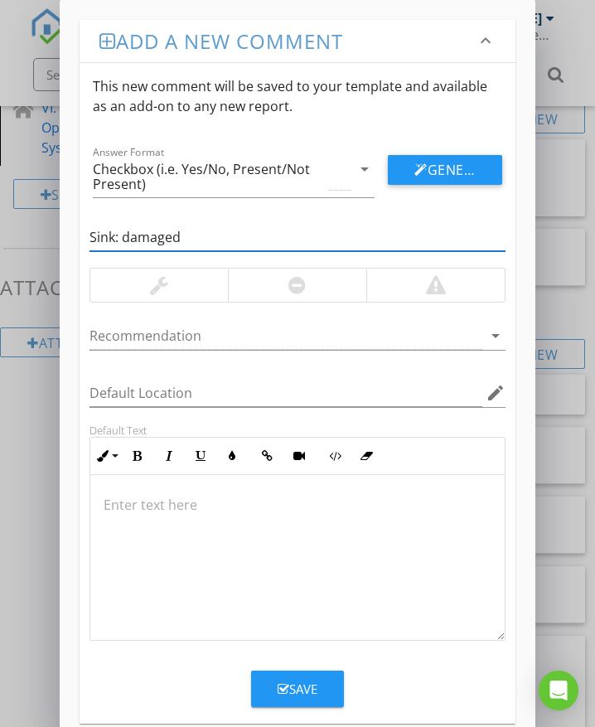
type input "Sink: damaged"
click at [293, 292] on div at bounding box center [296, 285] width 17 height 20
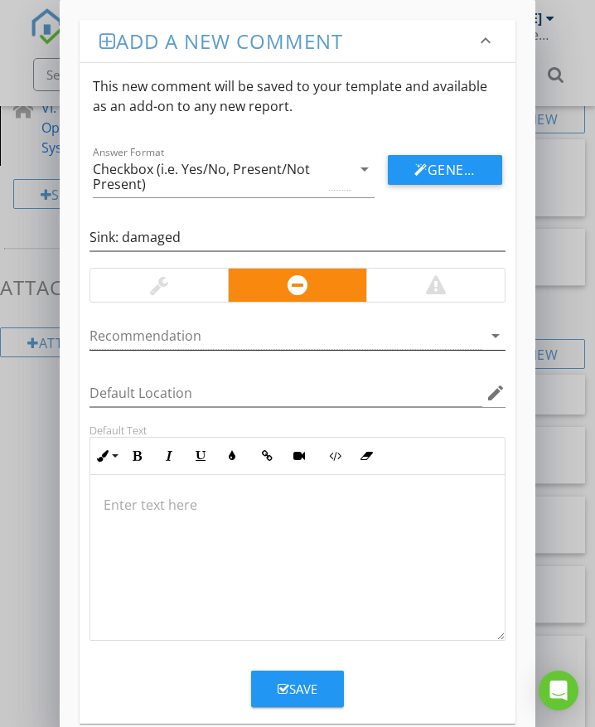
click at [159, 334] on div at bounding box center [286, 335] width 393 height 27
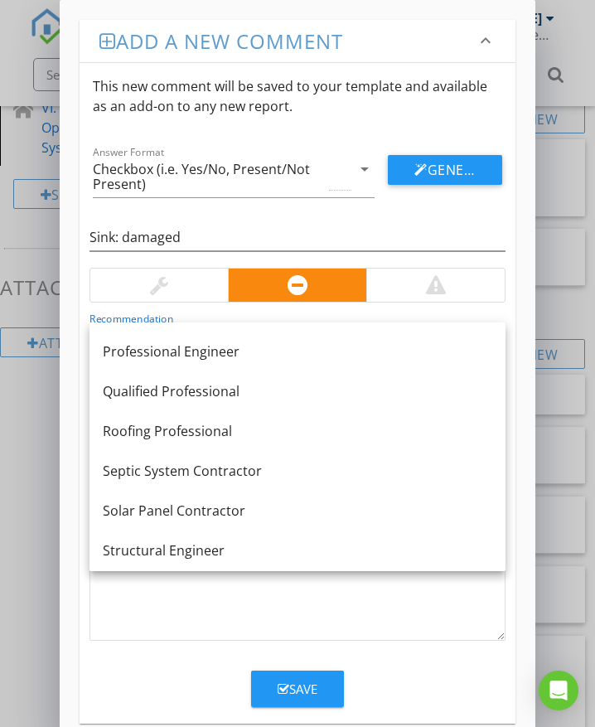
scroll to position [1413, 0]
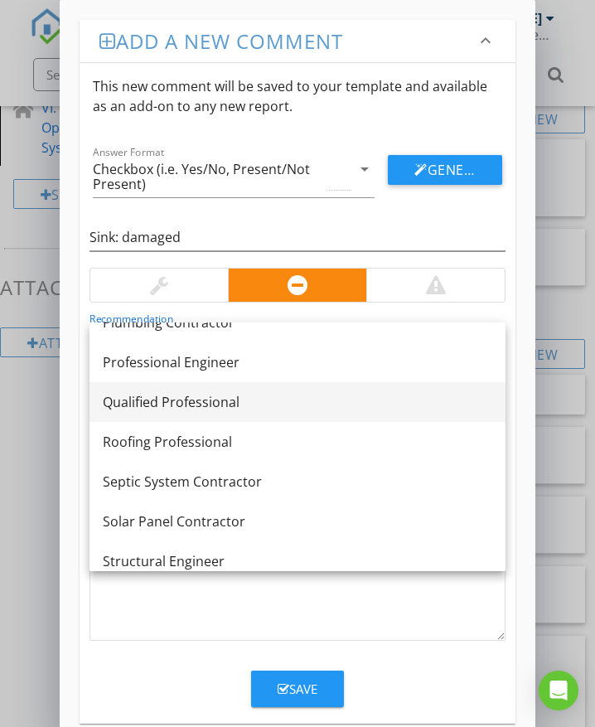
click at [196, 403] on div "Qualified Professional" at bounding box center [298, 402] width 390 height 20
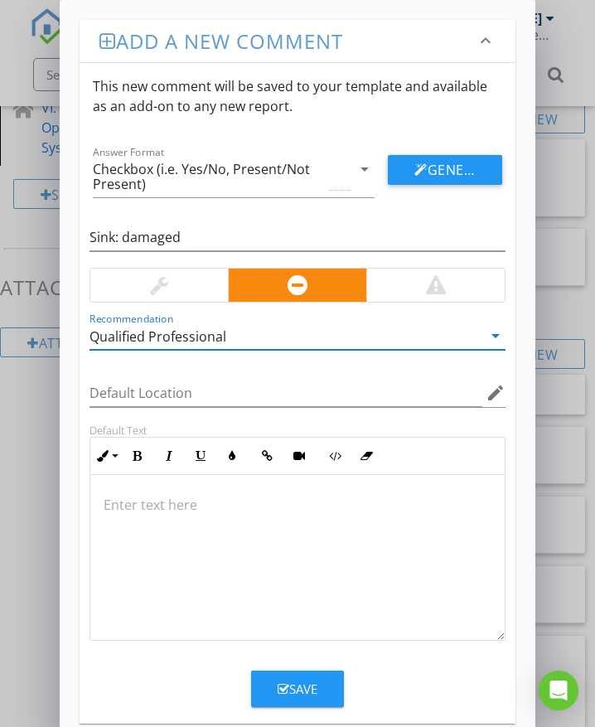
drag, startPoint x: 173, startPoint y: 273, endPoint x: 172, endPoint y: 283, distance: 10.1
click at [173, 274] on div at bounding box center [159, 285] width 138 height 33
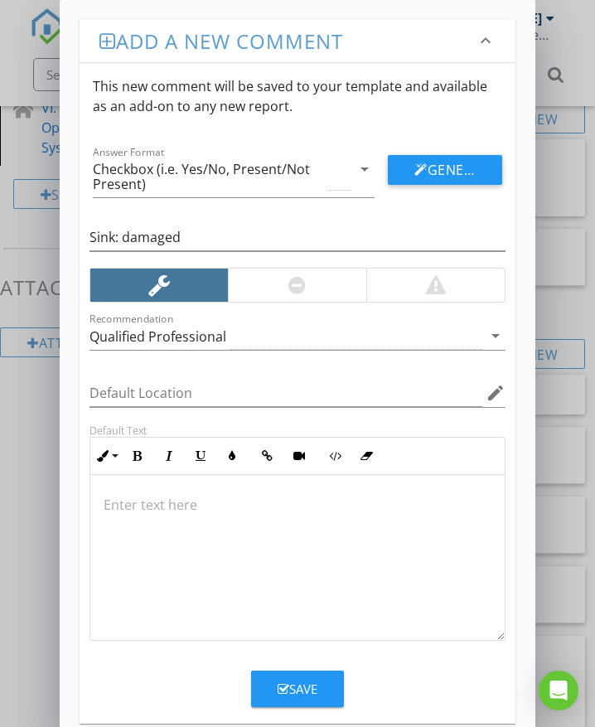
click at [134, 516] on div at bounding box center [297, 558] width 415 height 166
click at [305, 690] on div "Save" at bounding box center [298, 689] width 40 height 19
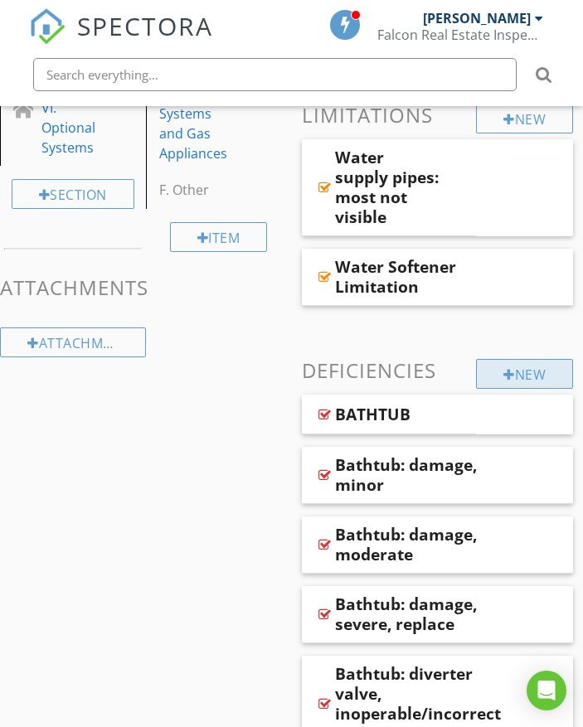
click at [546, 370] on div "New" at bounding box center [524, 374] width 97 height 30
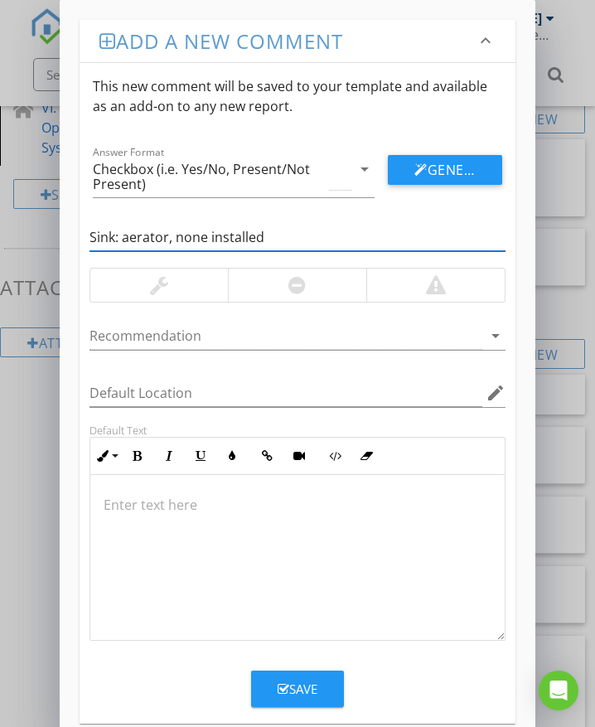
type input "Sink: aerator, none installed"
click at [148, 288] on div at bounding box center [159, 285] width 138 height 33
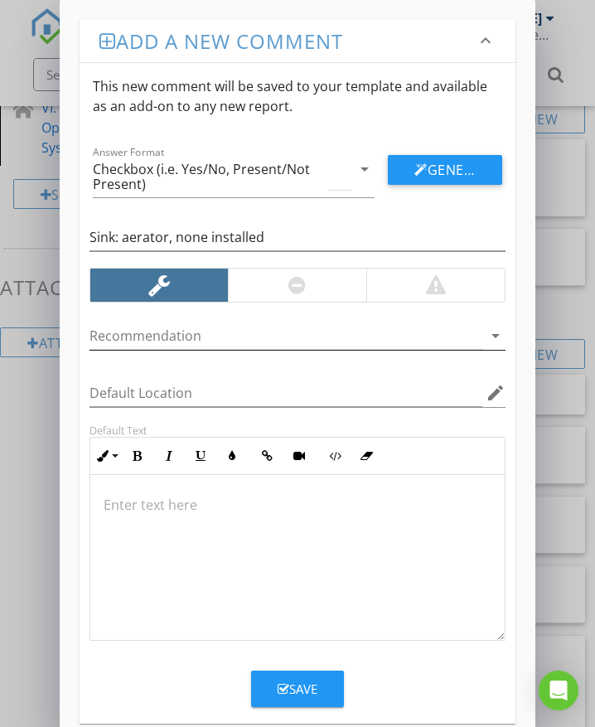
click at [152, 333] on div at bounding box center [286, 335] width 393 height 27
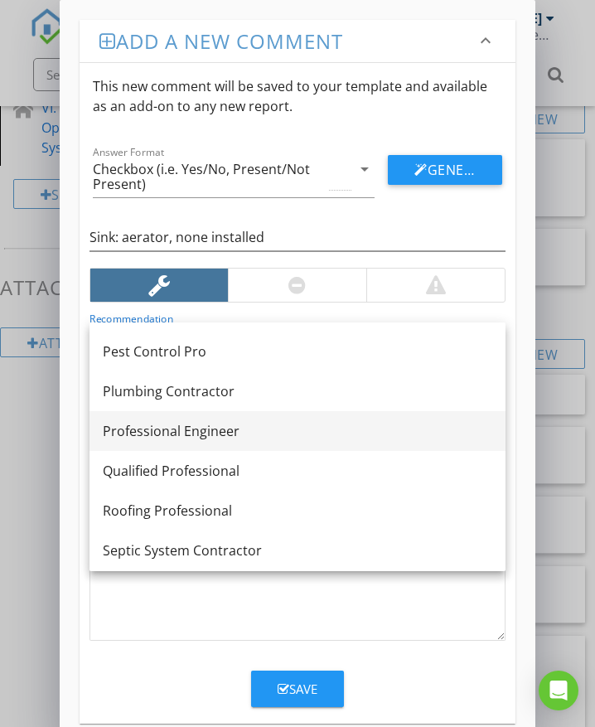
scroll to position [1326, 0]
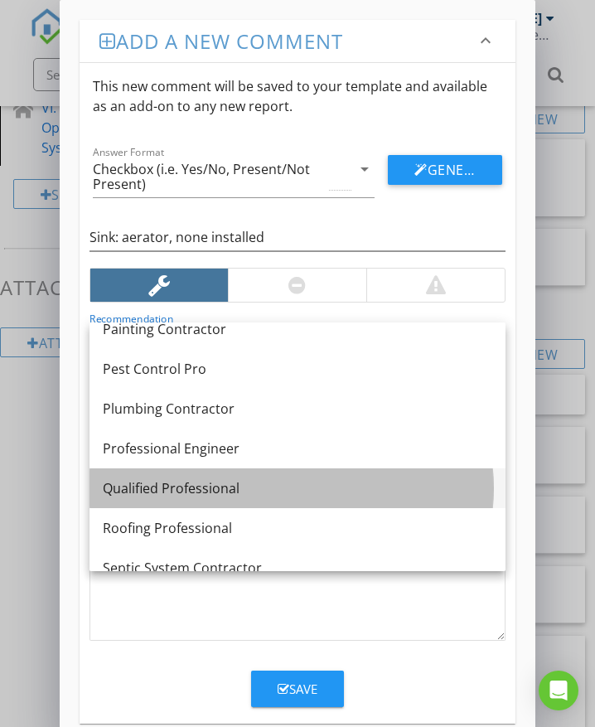
click at [175, 485] on div "Qualified Professional" at bounding box center [298, 488] width 390 height 20
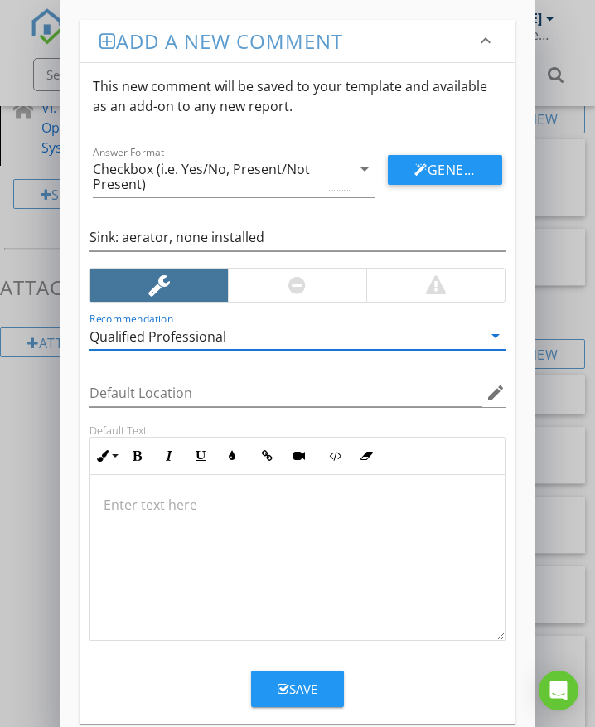
click at [162, 511] on p at bounding box center [298, 505] width 388 height 20
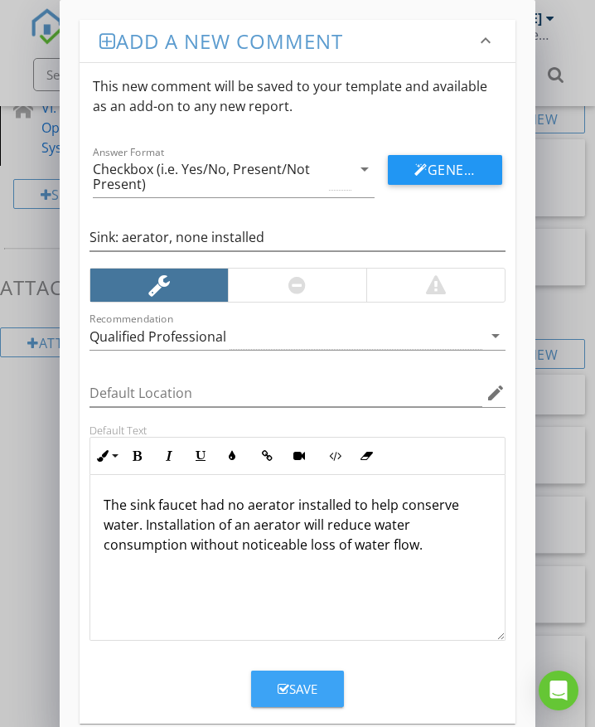
click at [309, 686] on div "Save" at bounding box center [298, 689] width 40 height 19
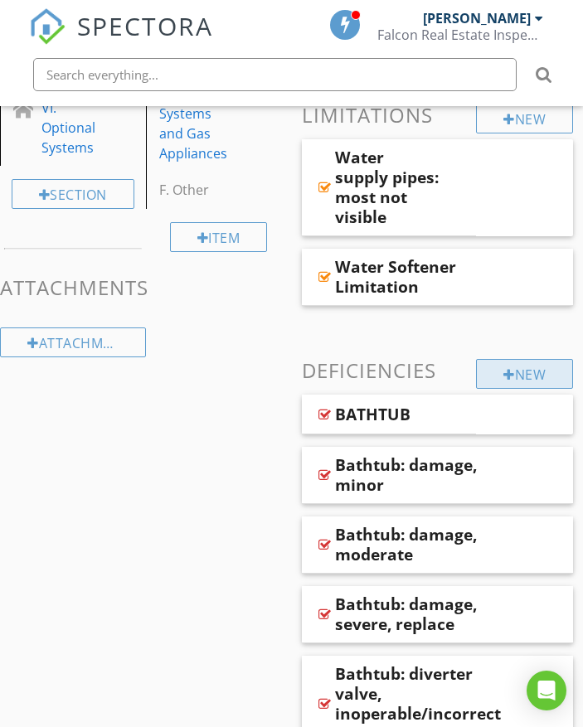
click at [521, 374] on div "New" at bounding box center [524, 374] width 97 height 30
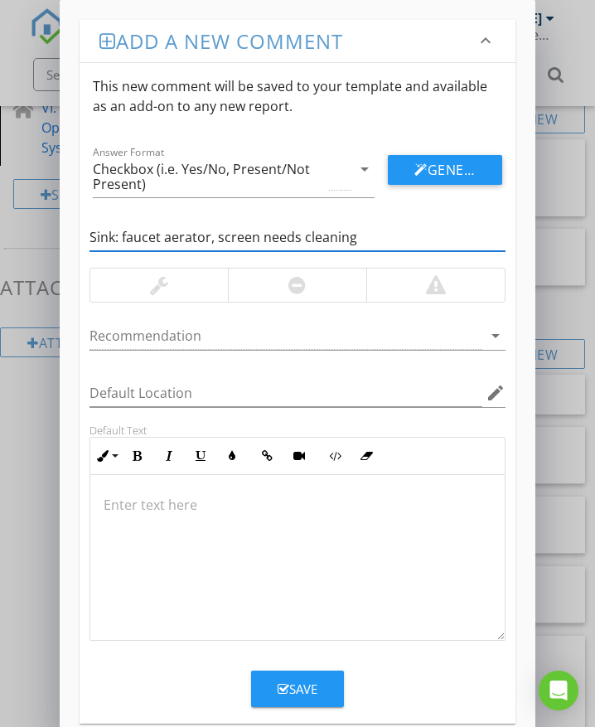
type input "Sink: faucet aerator, screen needs cleaning"
click at [153, 498] on p at bounding box center [298, 505] width 388 height 20
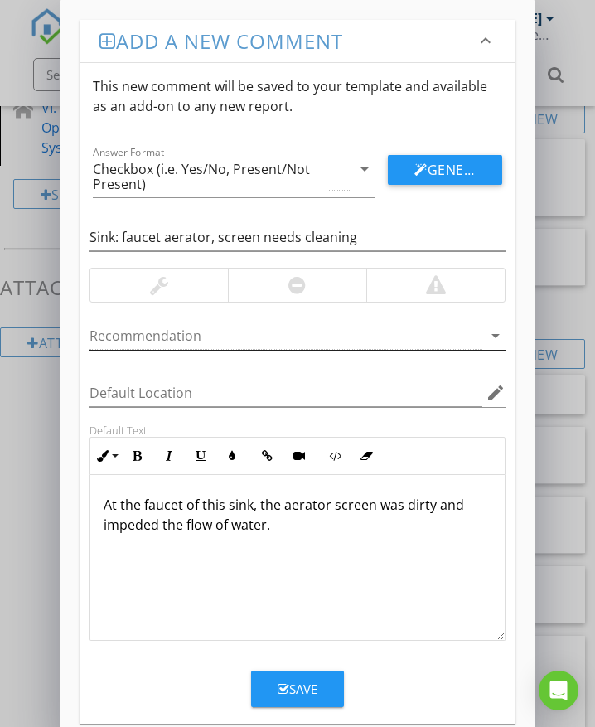
click at [180, 342] on div at bounding box center [286, 335] width 393 height 27
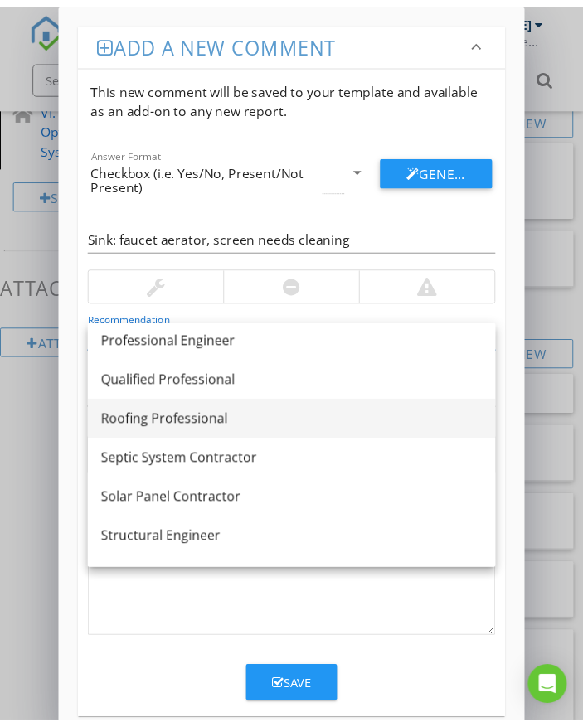
scroll to position [1426, 0]
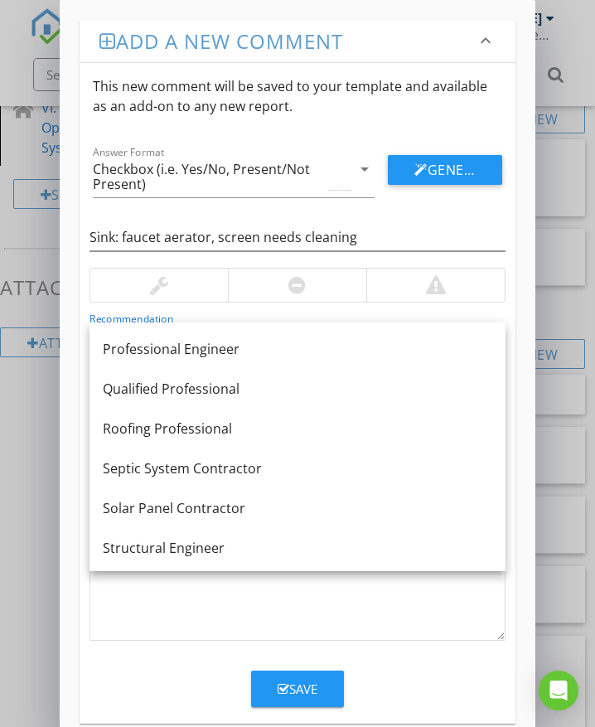
click at [176, 390] on div "Qualified Professional" at bounding box center [298, 389] width 390 height 20
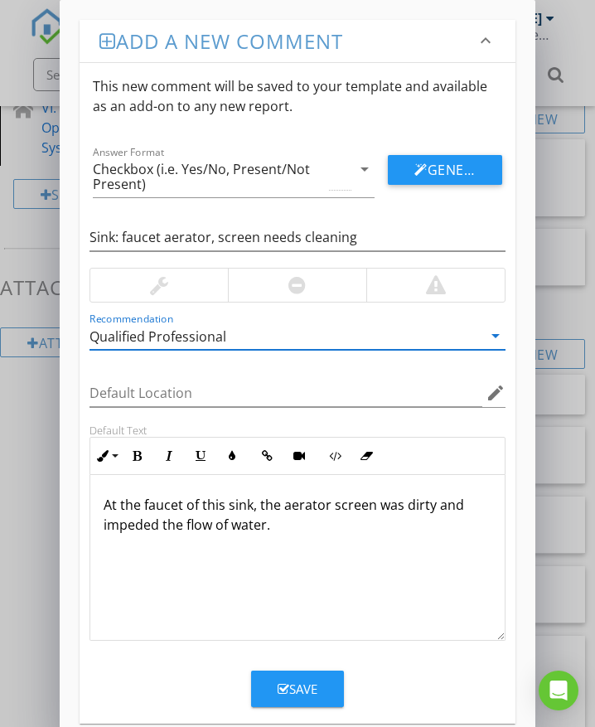
click at [326, 698] on button "Save" at bounding box center [297, 689] width 93 height 36
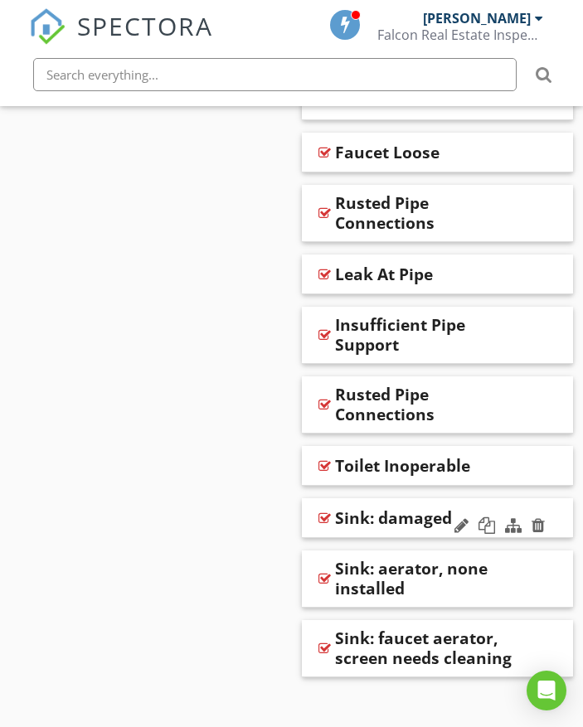
scroll to position [3414, 0]
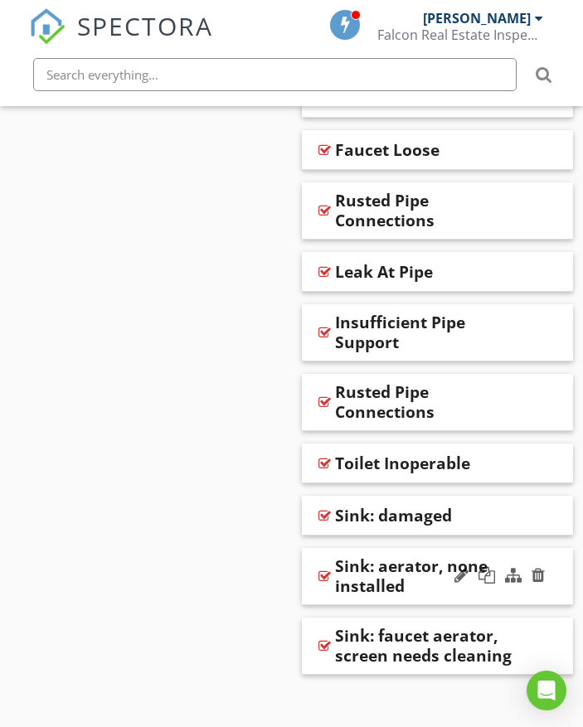
click at [422, 556] on div "Sink: aerator, none installed" at bounding box center [424, 576] width 179 height 40
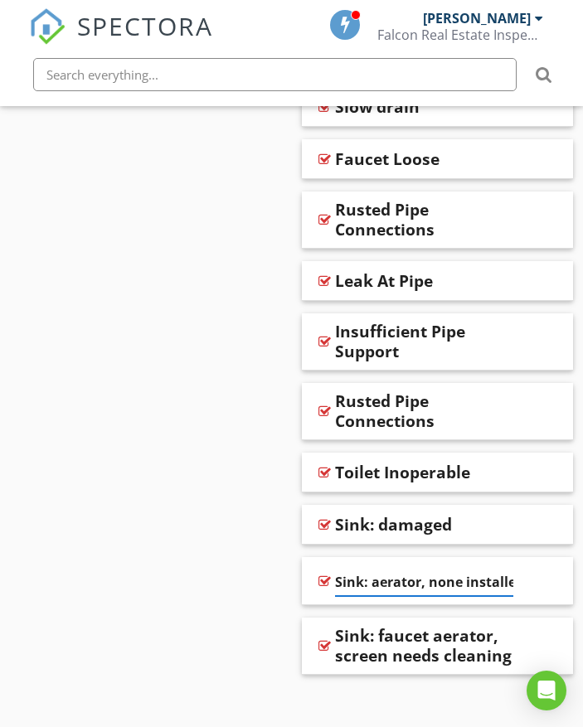
scroll to position [0, 8]
click at [365, 569] on input "Sink: aerator, none installed" at bounding box center [424, 582] width 179 height 27
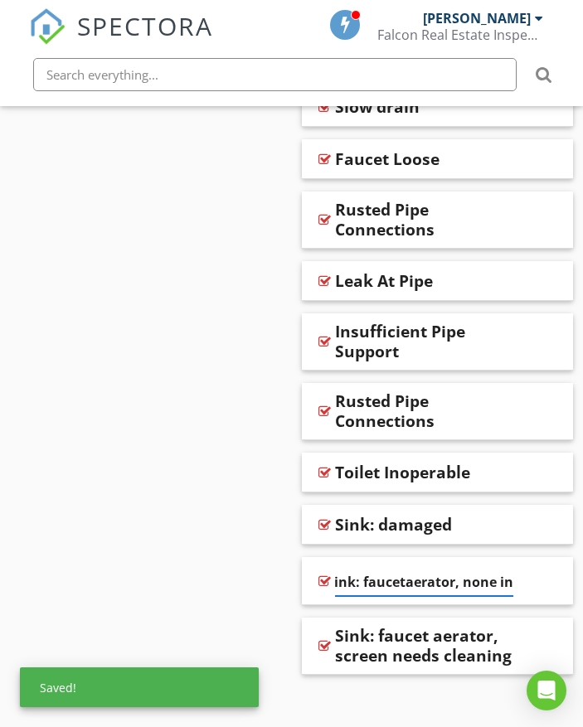
type input "Sink: faucet aerator, none installed"
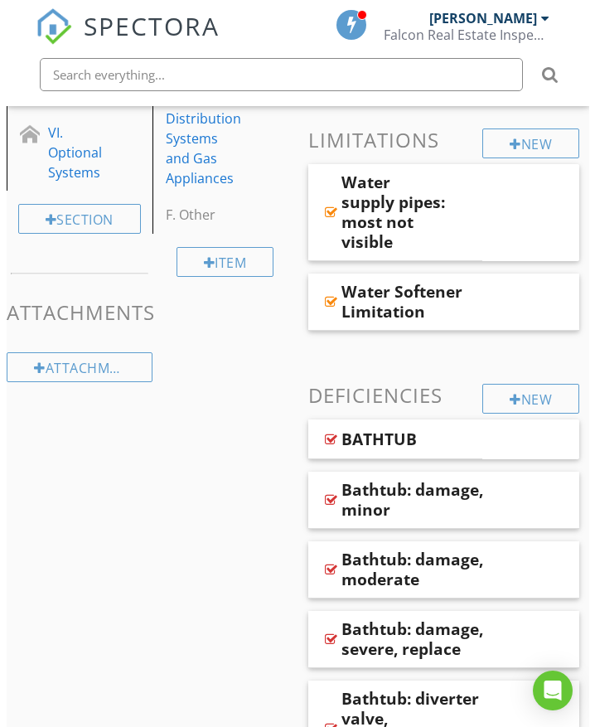
scroll to position [586, 0]
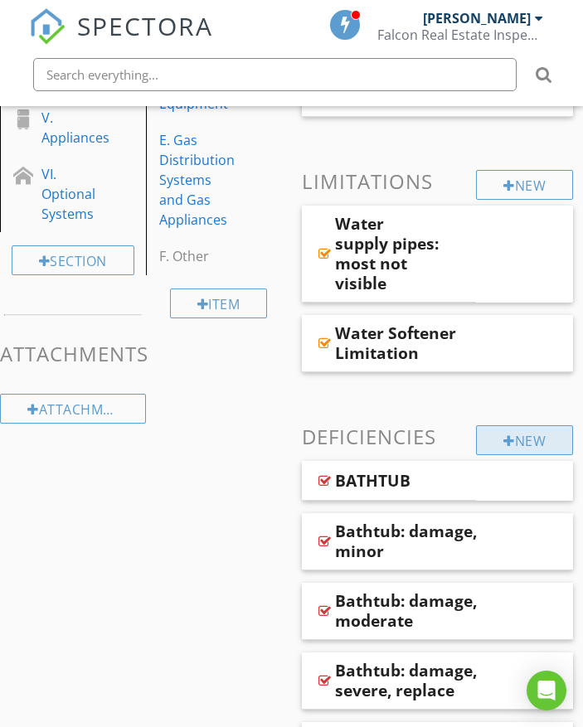
click at [502, 431] on div "New" at bounding box center [524, 440] width 97 height 30
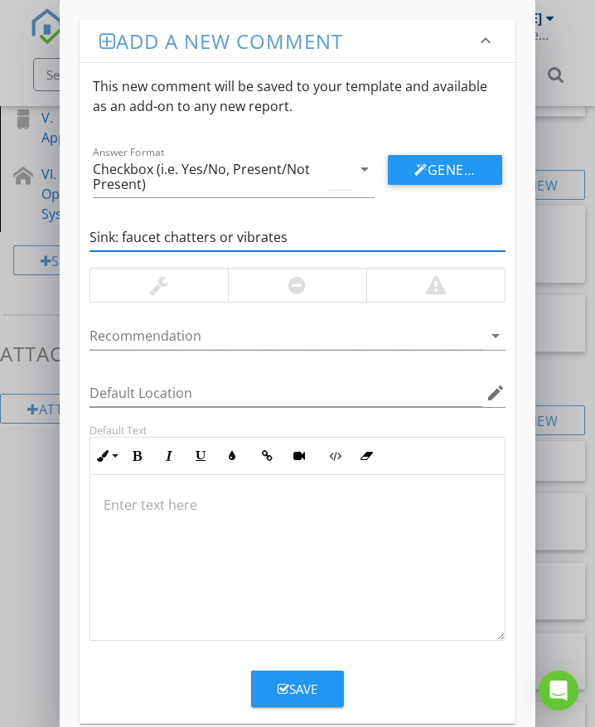
type input "Sink: faucet chatters or vibrates"
click at [328, 284] on div at bounding box center [297, 285] width 138 height 33
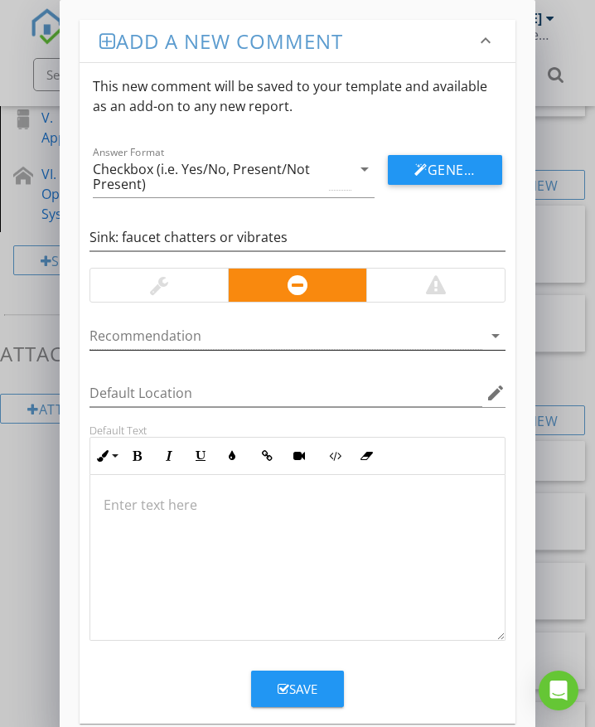
click at [250, 335] on div at bounding box center [286, 335] width 393 height 27
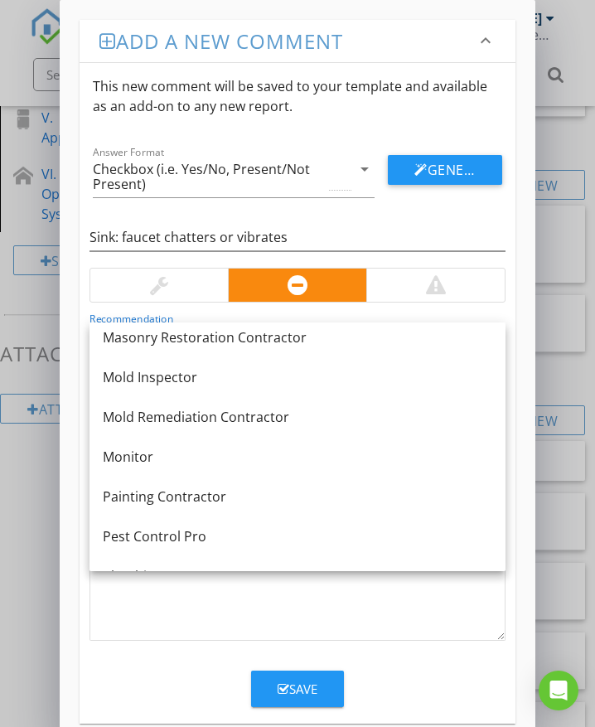
scroll to position [1293, 0]
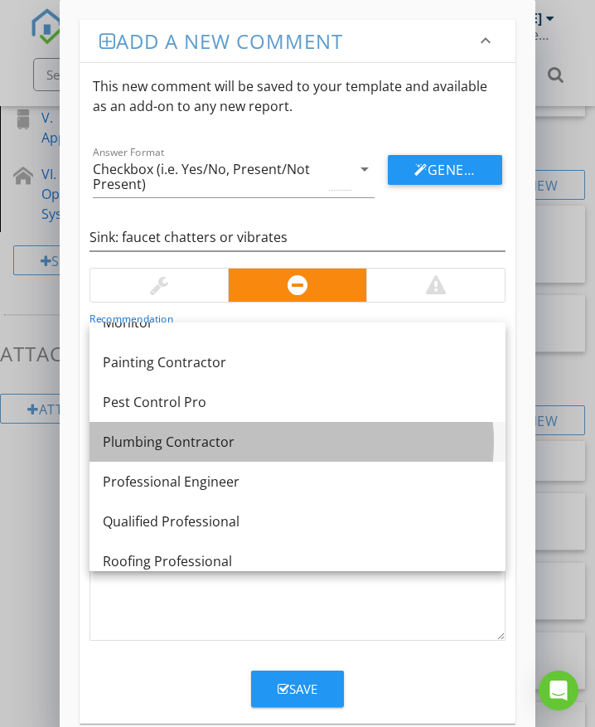
click at [188, 443] on div "Plumbing Contractor" at bounding box center [298, 442] width 390 height 20
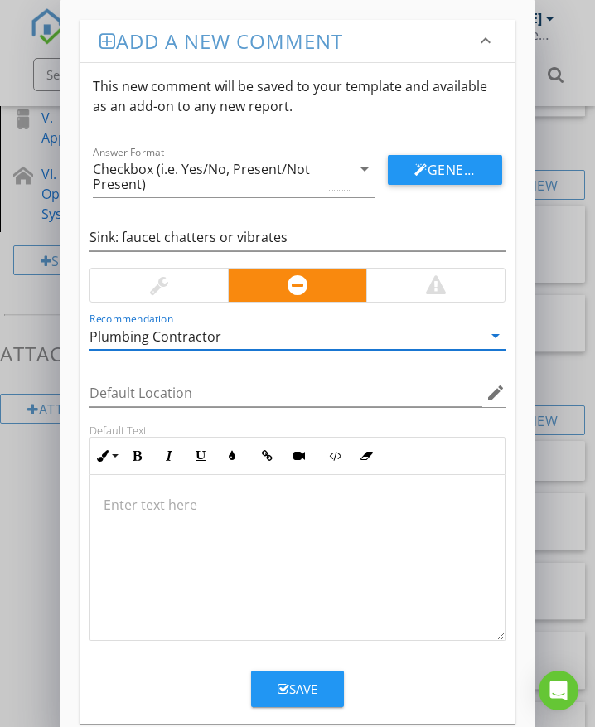
scroll to position [1, 0]
click at [160, 503] on p at bounding box center [298, 504] width 388 height 20
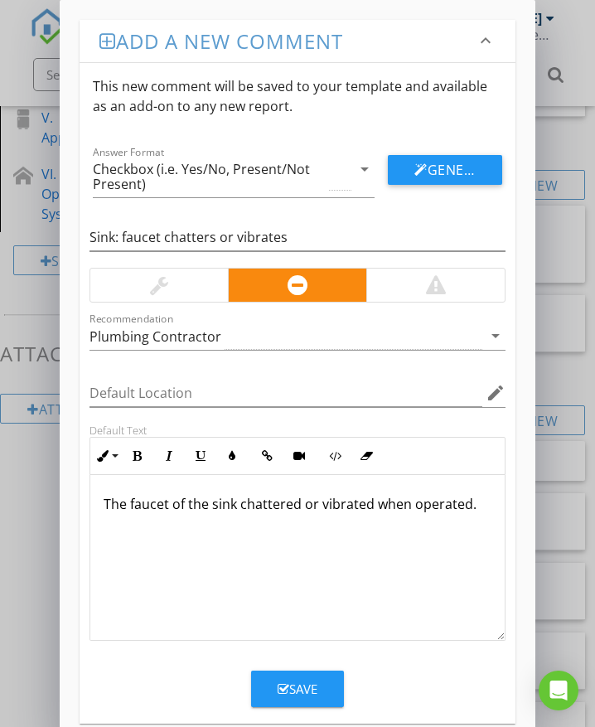
click at [320, 689] on button "Save" at bounding box center [297, 689] width 93 height 36
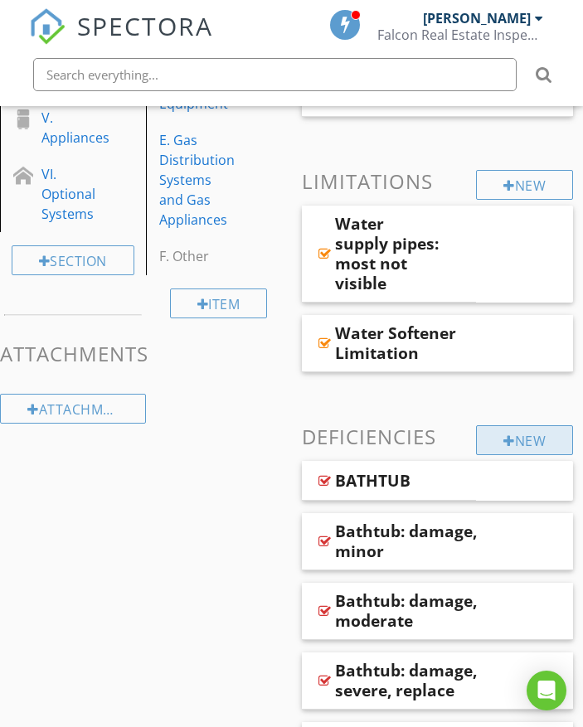
click at [528, 441] on div "New" at bounding box center [524, 440] width 97 height 30
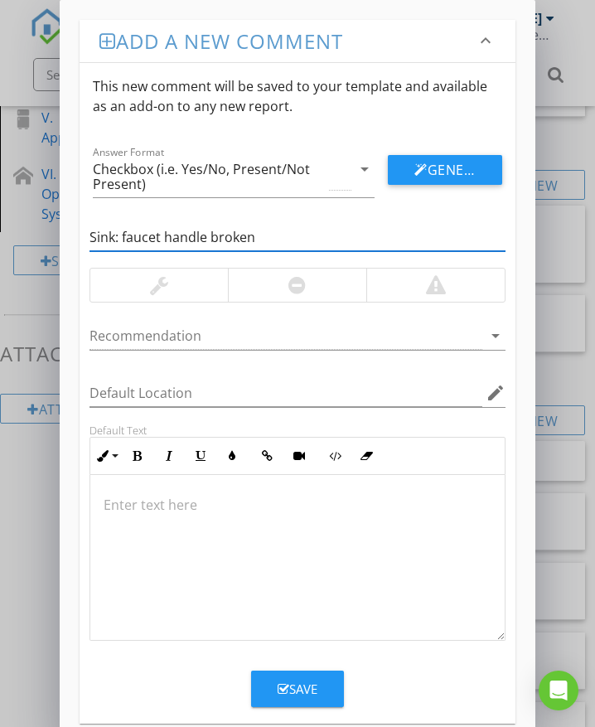
type input "Sink: faucet handle broken"
click at [304, 282] on div at bounding box center [296, 285] width 17 height 20
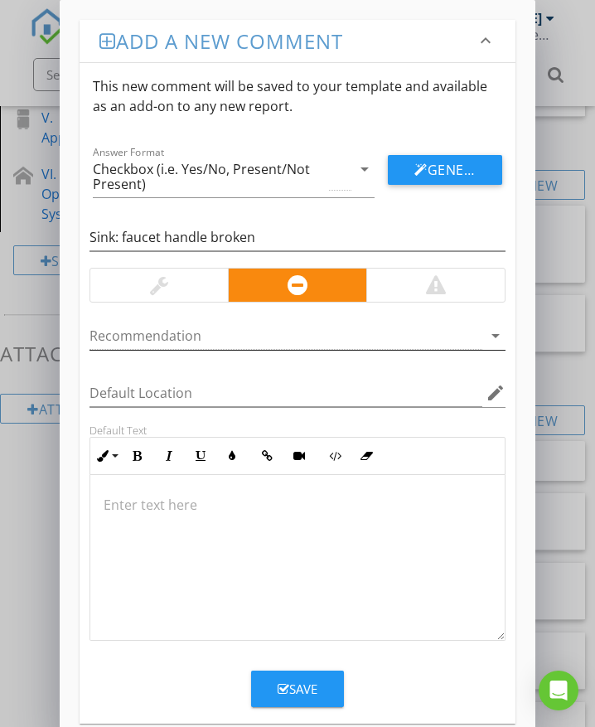
click at [196, 338] on div at bounding box center [286, 335] width 393 height 27
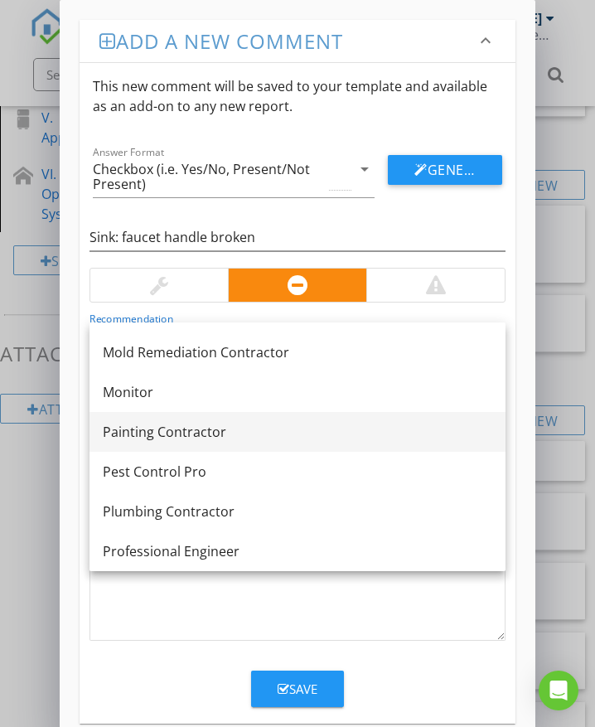
scroll to position [1244, 0]
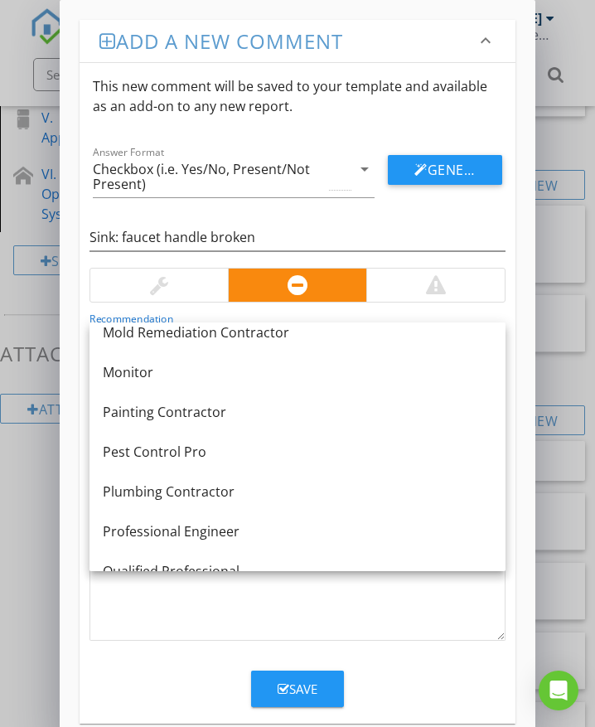
click at [194, 487] on div "Plumbing Contractor" at bounding box center [298, 492] width 390 height 20
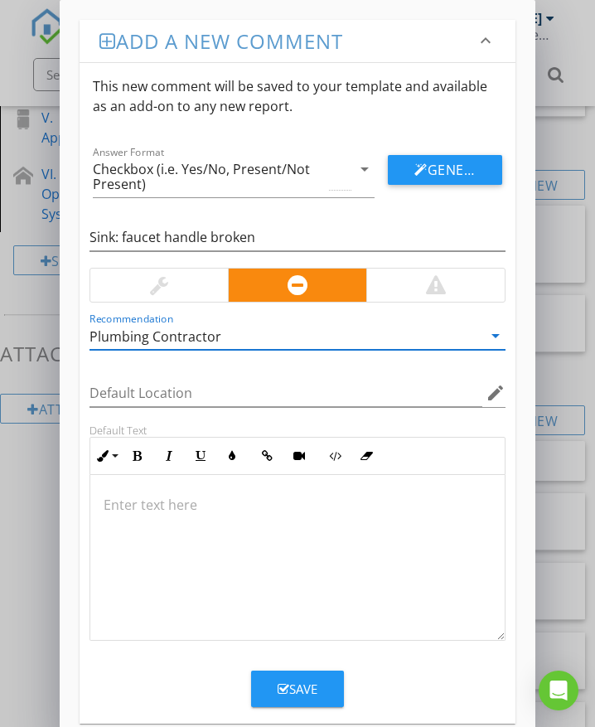
click at [128, 520] on div at bounding box center [297, 558] width 415 height 166
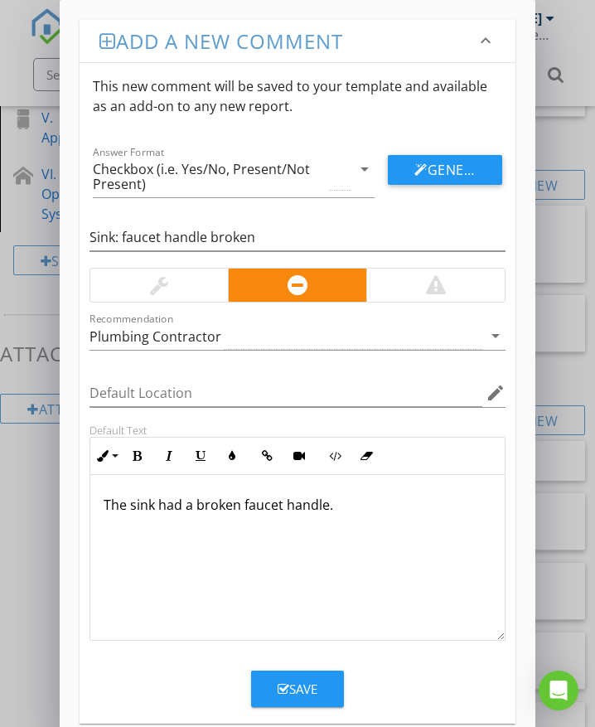
click at [324, 688] on button "Save" at bounding box center [297, 689] width 93 height 36
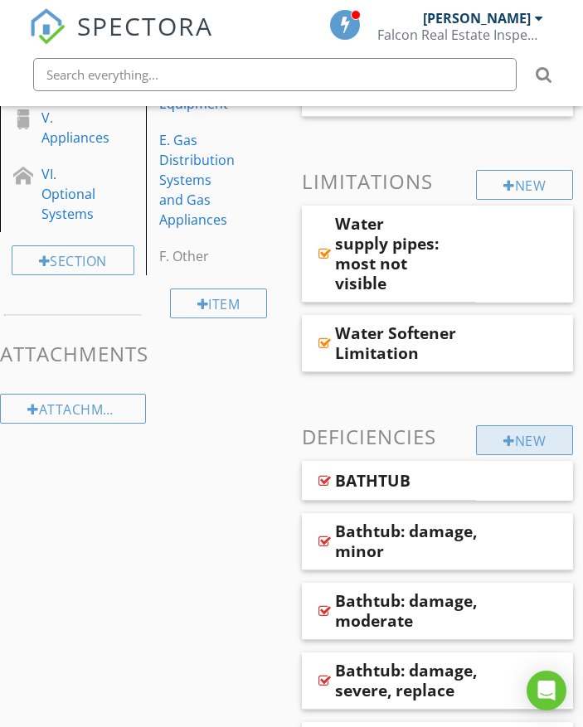
click at [528, 431] on div "New" at bounding box center [524, 440] width 97 height 30
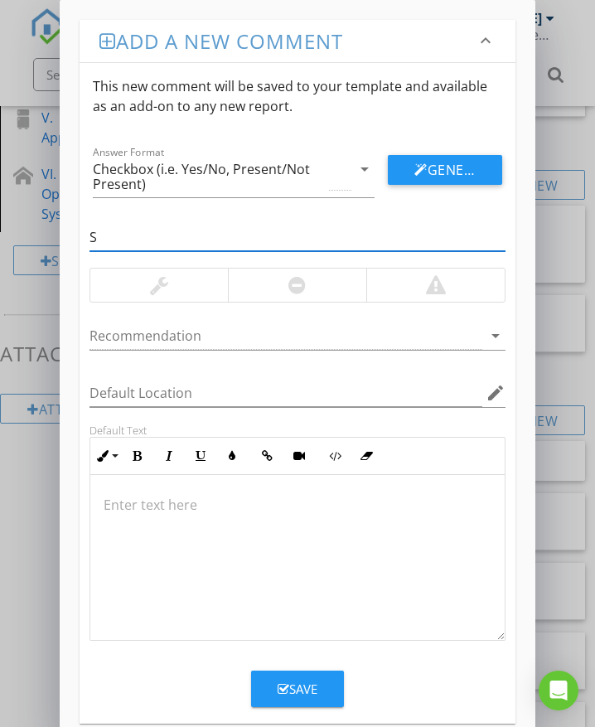
click at [170, 244] on input "S" at bounding box center [298, 237] width 416 height 27
type input "Sink: faucet handle missing"
click at [187, 337] on div at bounding box center [286, 335] width 393 height 27
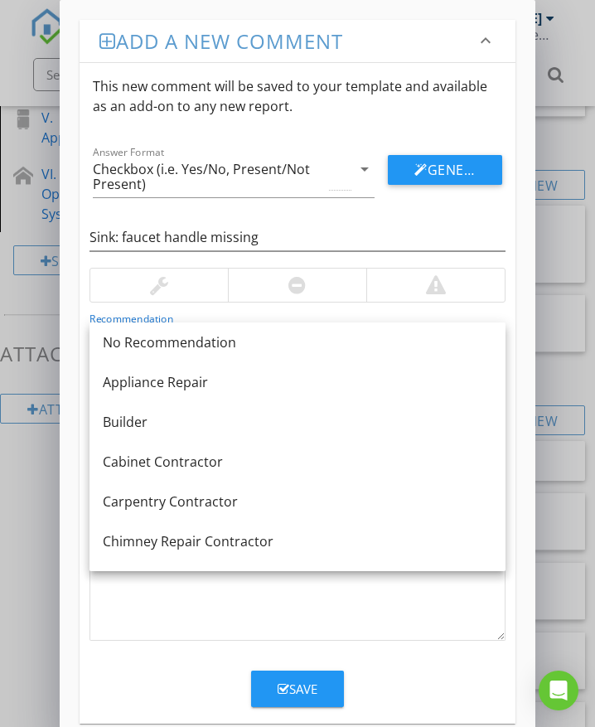
click at [241, 293] on div at bounding box center [297, 285] width 138 height 33
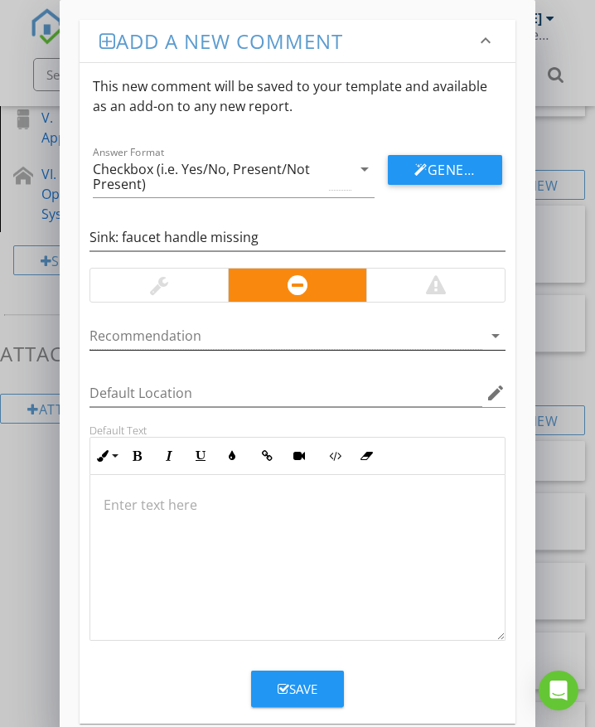
click at [196, 336] on div at bounding box center [286, 335] width 393 height 27
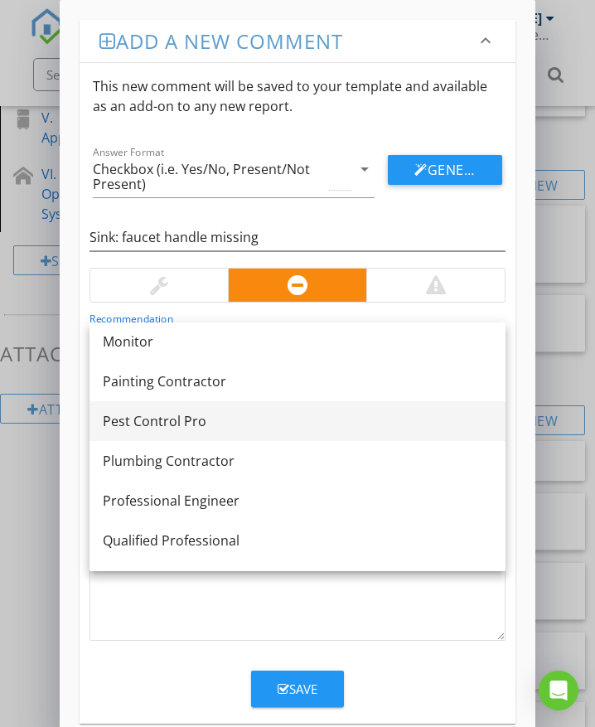
scroll to position [1293, 0]
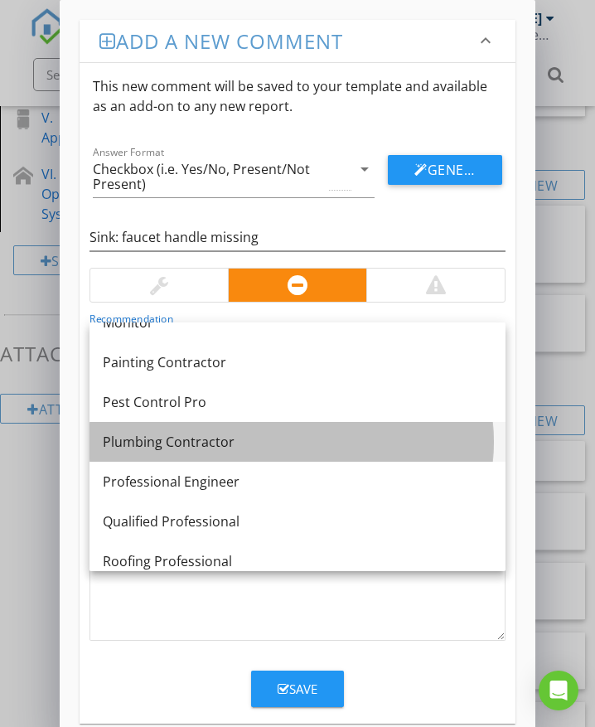
click at [182, 443] on div "Plumbing Contractor" at bounding box center [298, 442] width 390 height 20
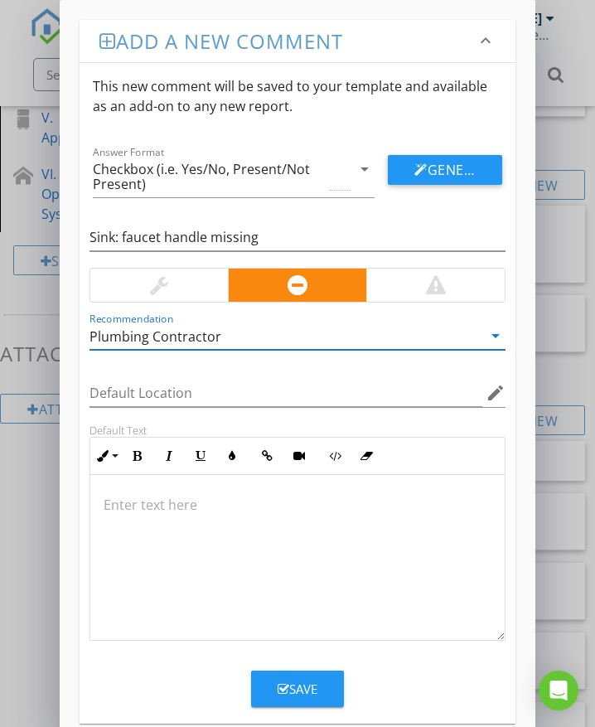
click at [171, 515] on p at bounding box center [298, 505] width 388 height 20
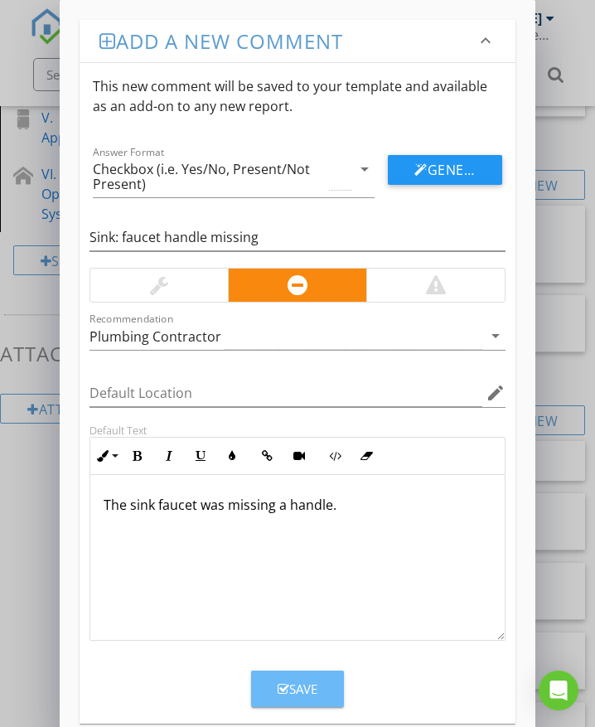
click at [327, 682] on button "Save" at bounding box center [297, 689] width 93 height 36
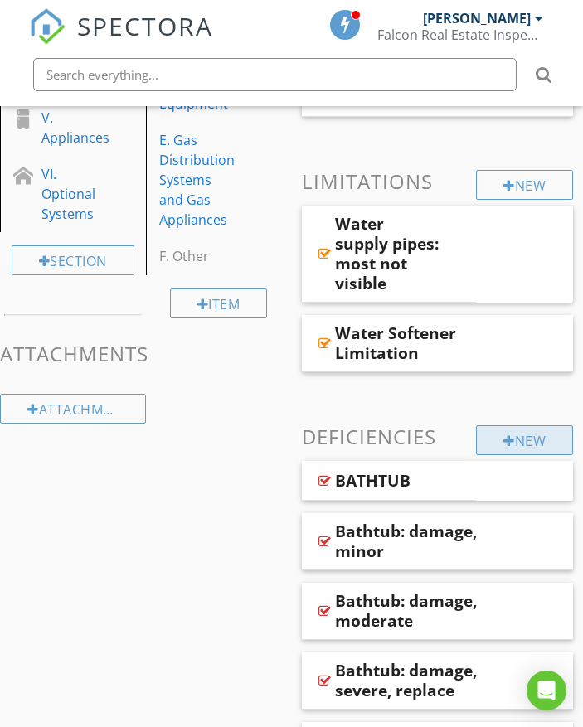
click at [507, 432] on div "New" at bounding box center [524, 440] width 97 height 30
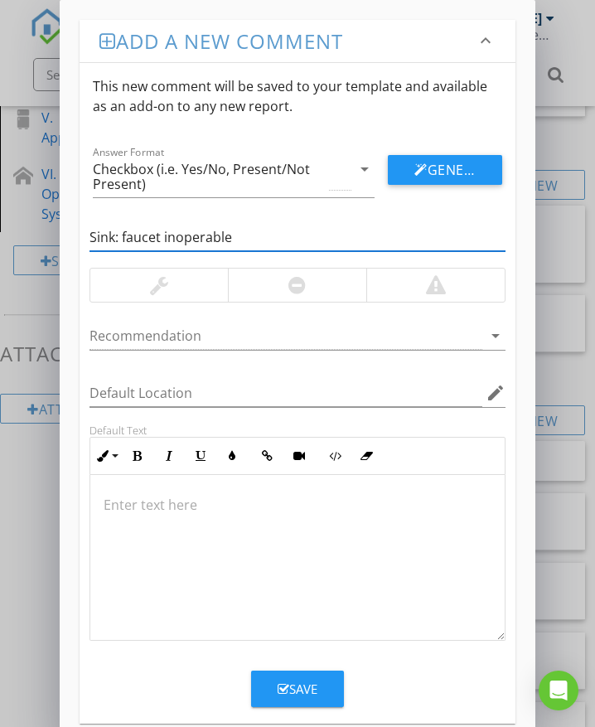
type input "Sink: faucet inoperable"
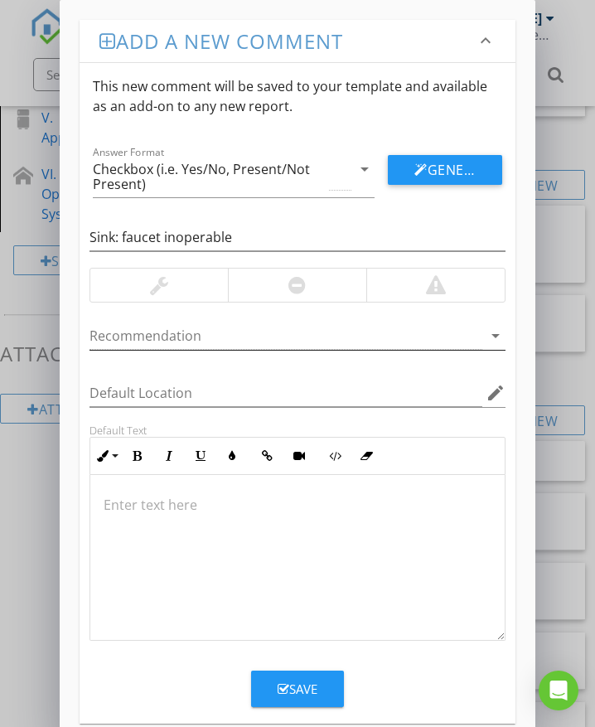
click at [176, 340] on div at bounding box center [286, 335] width 393 height 27
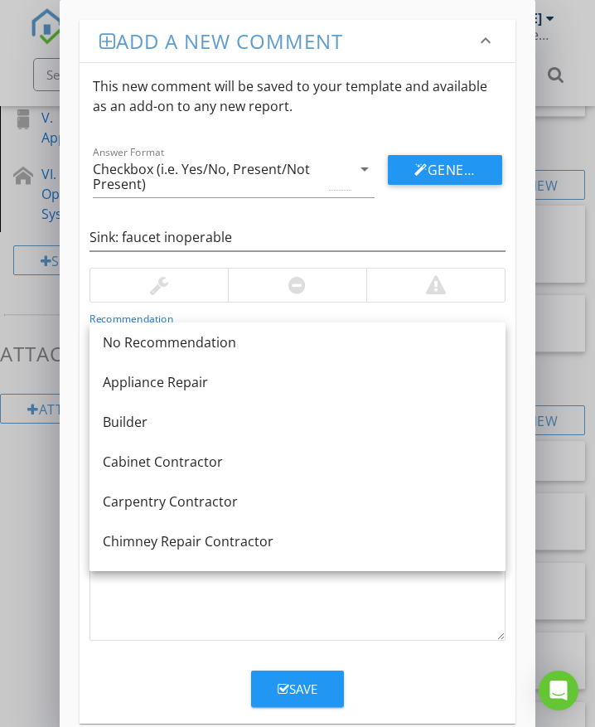
click at [293, 280] on div at bounding box center [296, 285] width 17 height 20
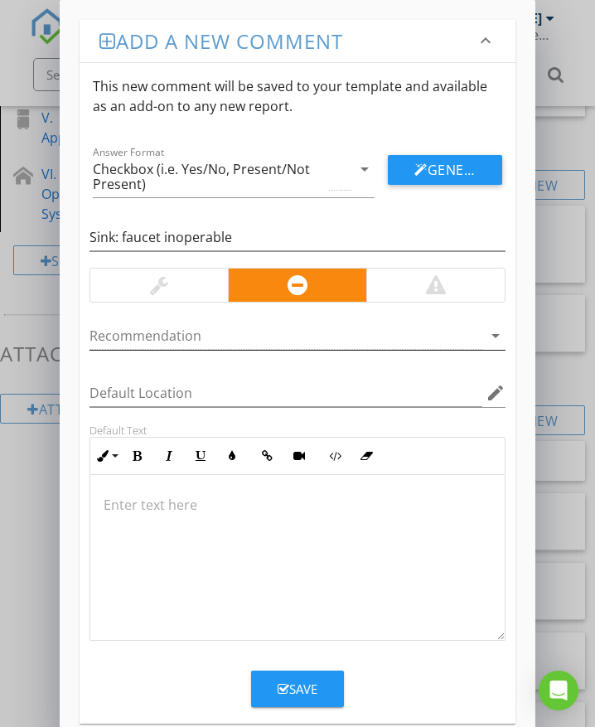
click at [194, 337] on div at bounding box center [286, 335] width 393 height 27
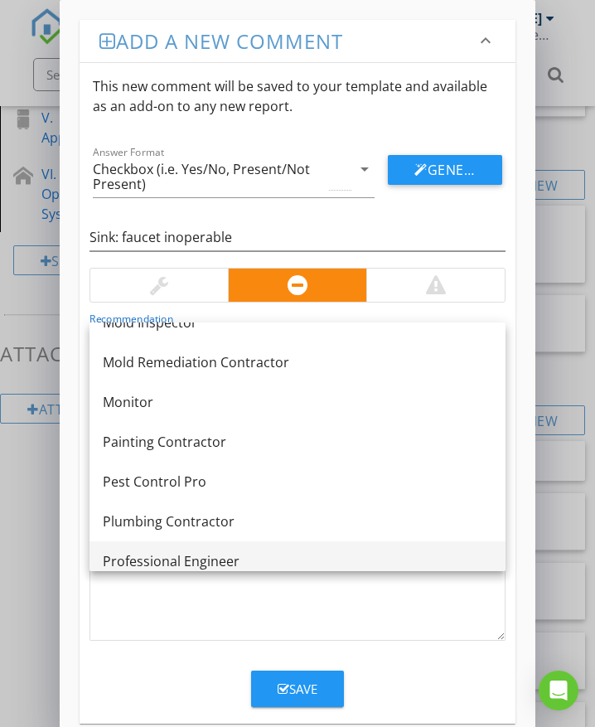
scroll to position [1210, 0]
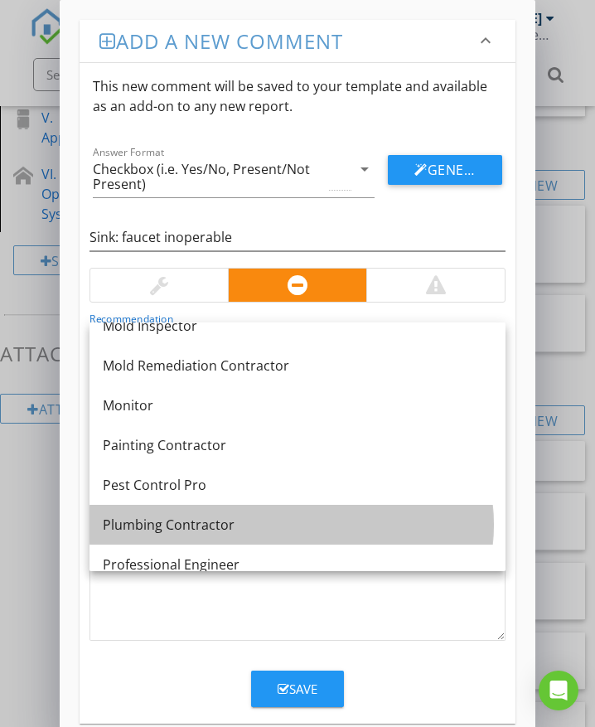
click at [192, 523] on div "Plumbing Contractor" at bounding box center [298, 525] width 390 height 20
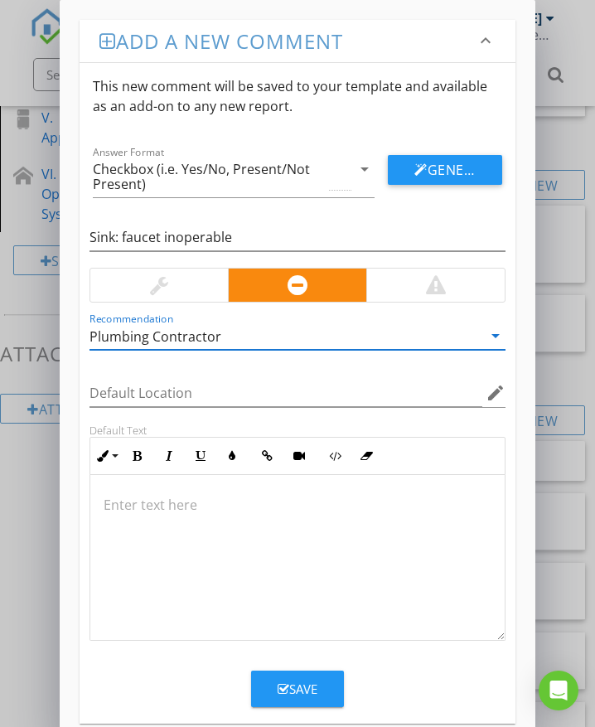
click at [148, 515] on div at bounding box center [297, 558] width 415 height 166
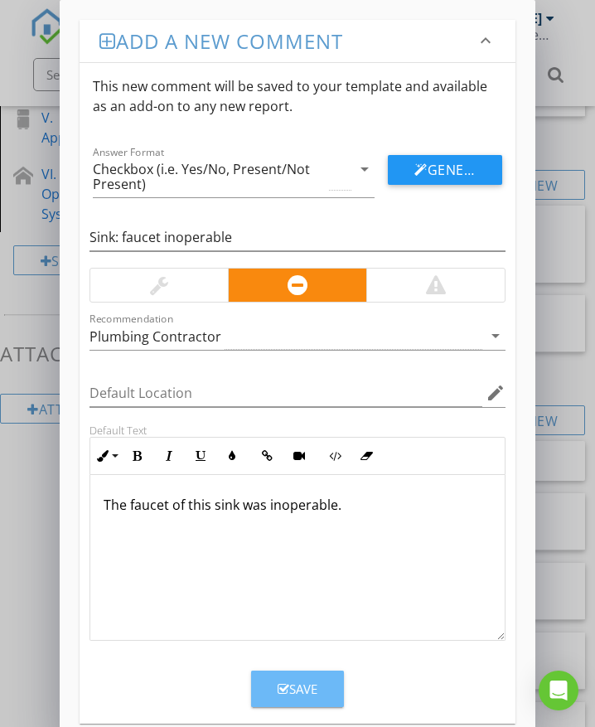
click at [311, 683] on div "Save" at bounding box center [298, 689] width 40 height 19
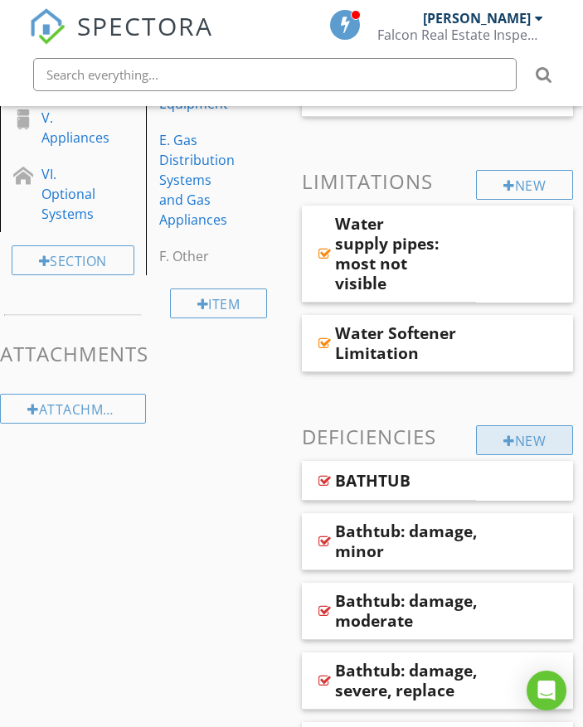
click at [494, 434] on div "New" at bounding box center [524, 440] width 97 height 30
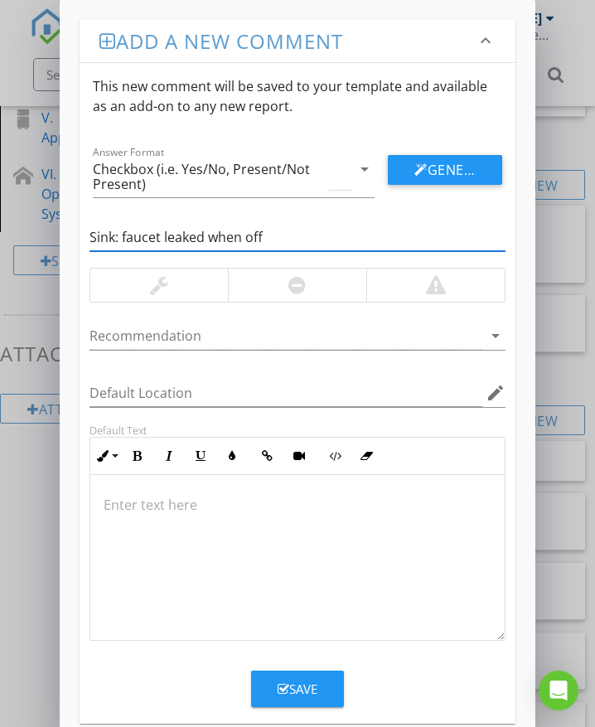
type input "Sink: faucet leaked when off"
click at [284, 288] on div at bounding box center [297, 285] width 138 height 33
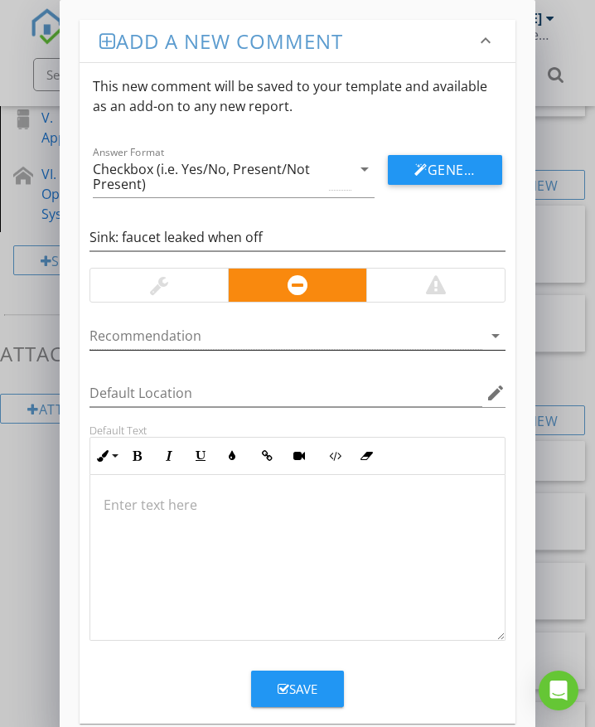
click at [206, 336] on div at bounding box center [286, 335] width 393 height 27
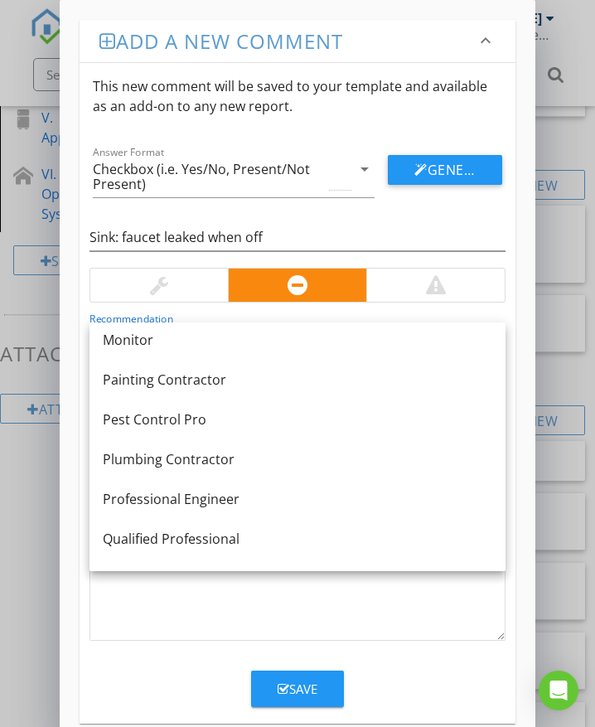
scroll to position [1293, 0]
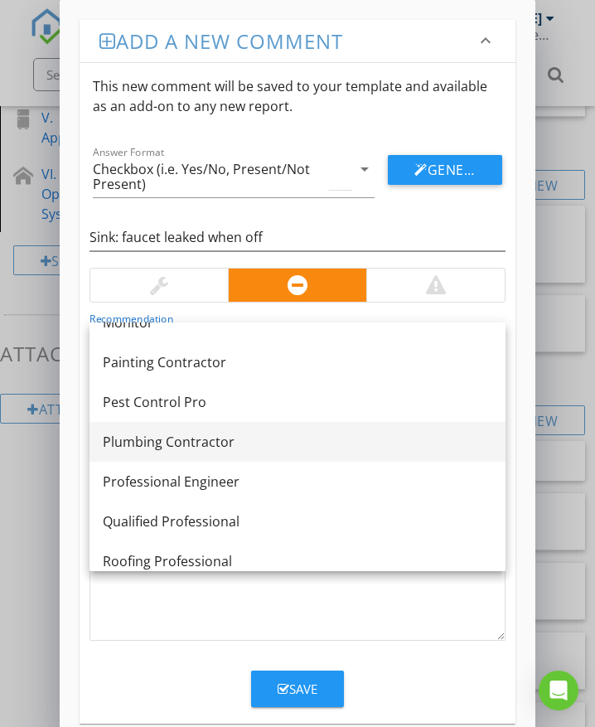
click at [228, 435] on div "Plumbing Contractor" at bounding box center [298, 442] width 390 height 20
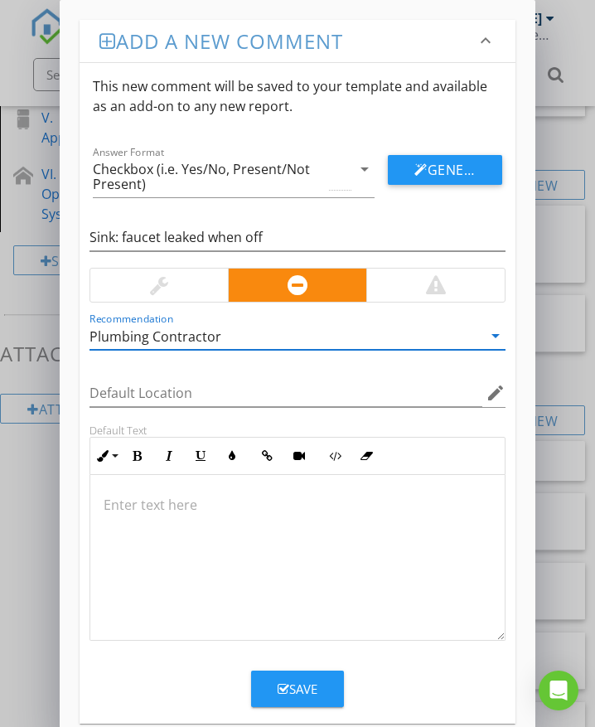
click at [206, 501] on p at bounding box center [298, 505] width 388 height 20
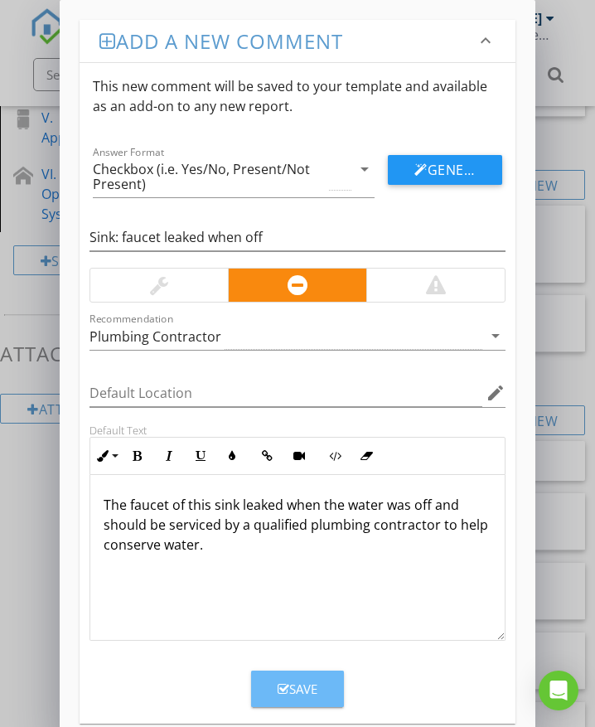
click at [321, 686] on button "Save" at bounding box center [297, 689] width 93 height 36
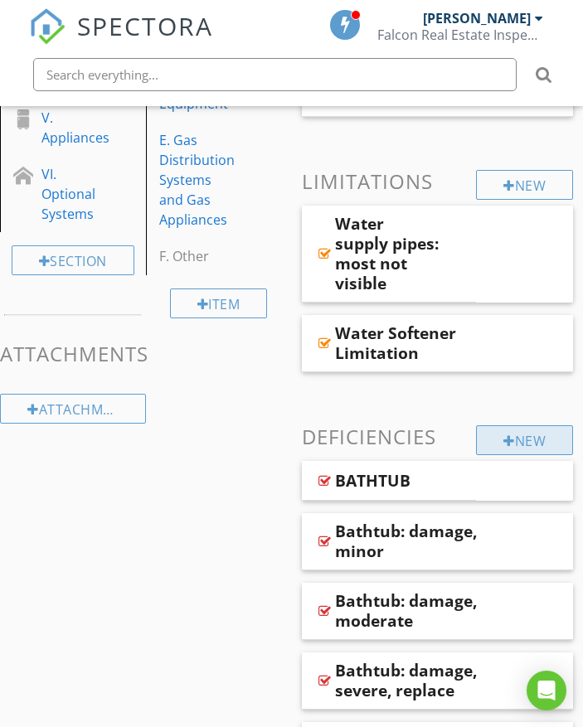
click at [503, 444] on div at bounding box center [509, 440] width 12 height 13
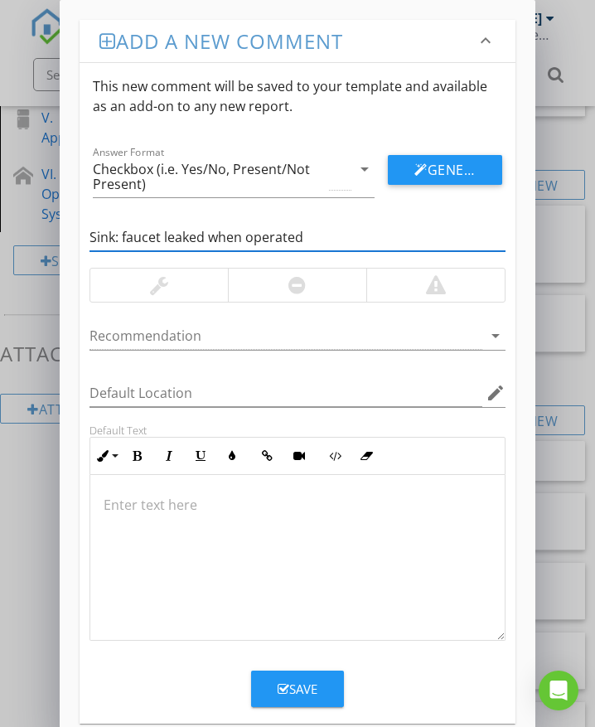
type input "Sink: faucet leaked when operated"
click at [283, 292] on div at bounding box center [297, 285] width 138 height 33
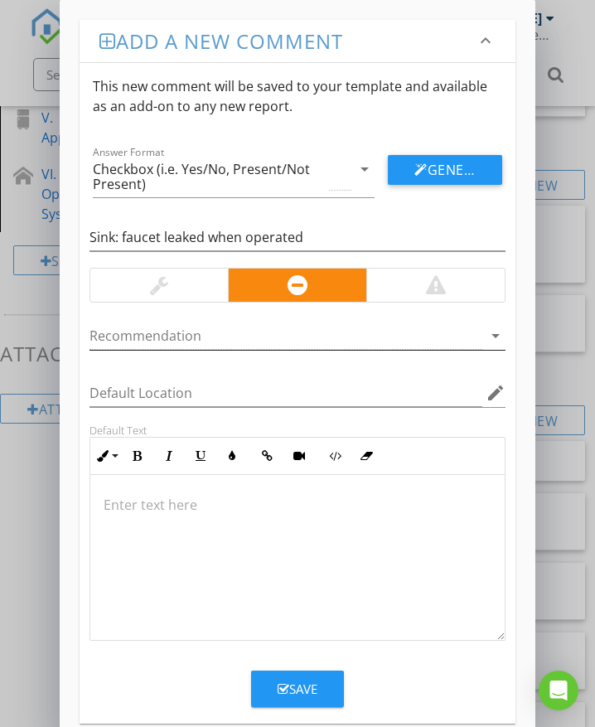
click at [241, 332] on div at bounding box center [286, 335] width 393 height 27
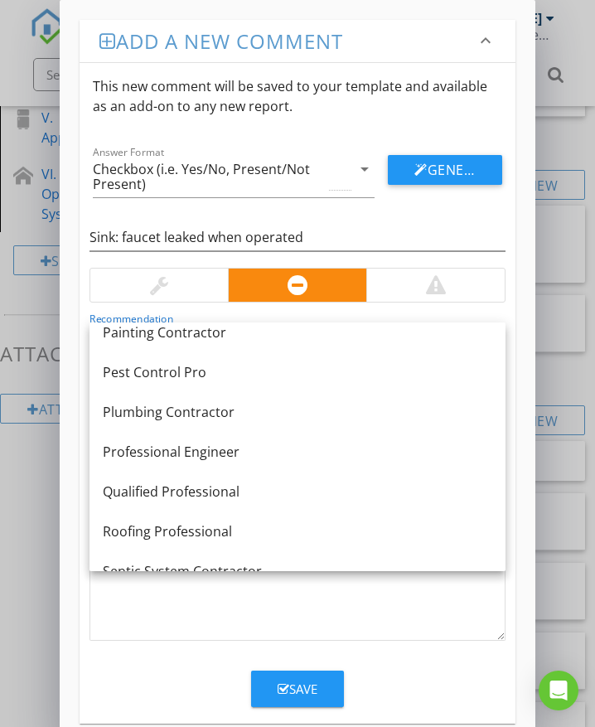
scroll to position [1326, 0]
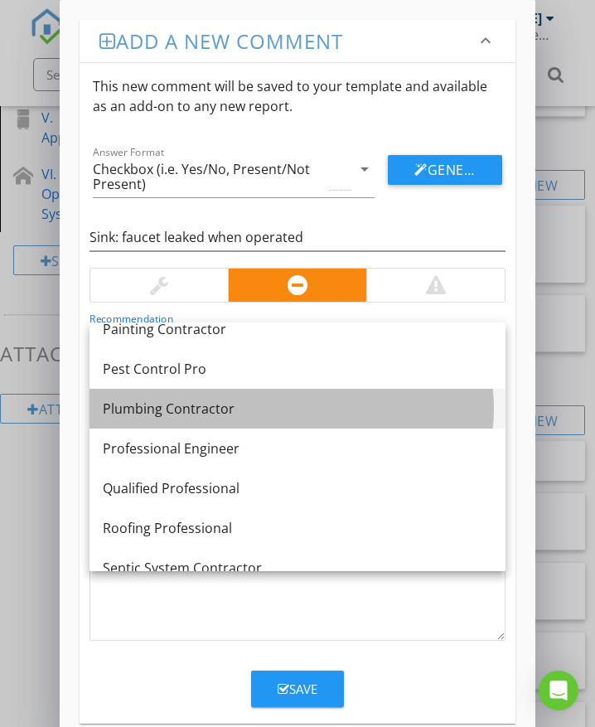
click at [231, 406] on div "Plumbing Contractor" at bounding box center [298, 409] width 390 height 20
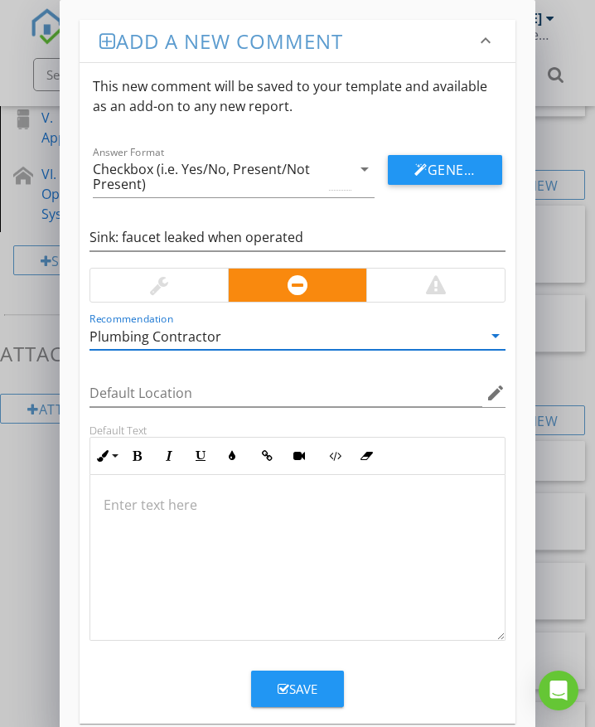
click at [187, 500] on p at bounding box center [298, 505] width 388 height 20
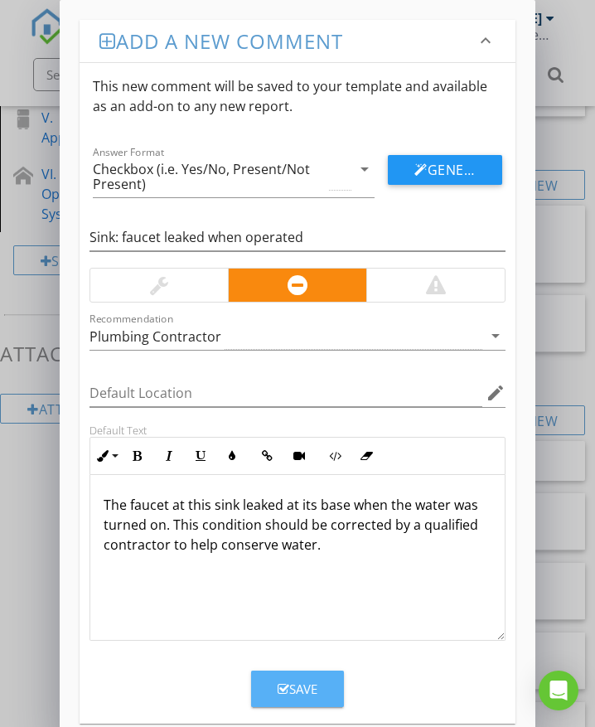
click at [301, 688] on div "Save" at bounding box center [298, 689] width 40 height 19
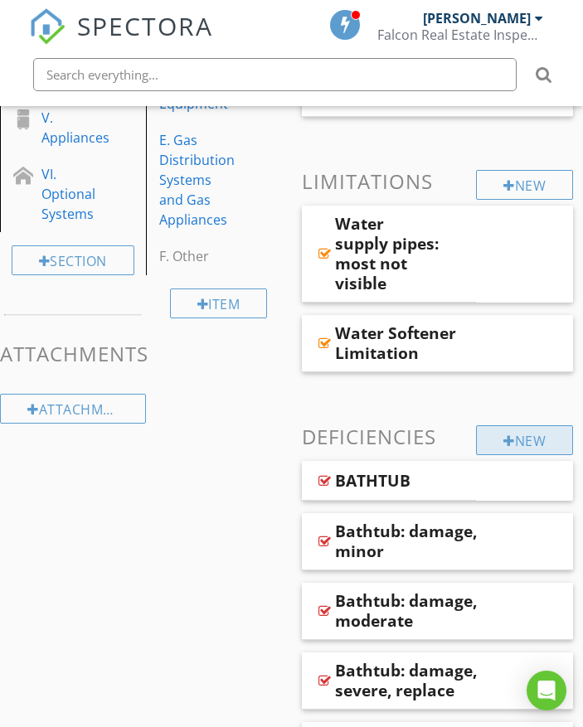
click at [505, 435] on div at bounding box center [509, 440] width 12 height 13
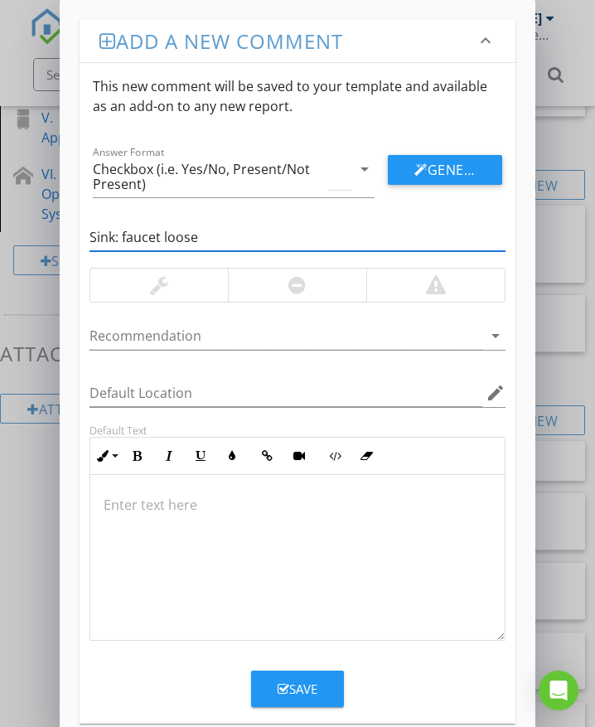
type input "Sink: faucet loose"
click at [308, 288] on div at bounding box center [297, 285] width 138 height 33
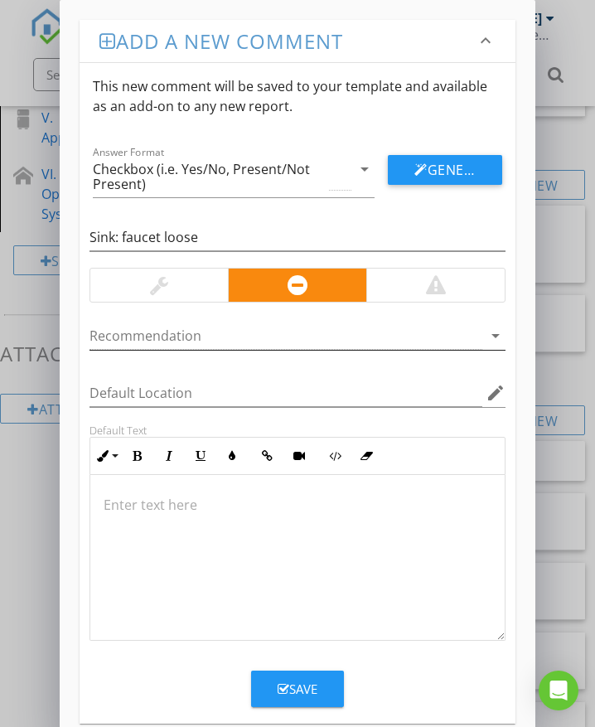
click at [211, 339] on div at bounding box center [286, 335] width 393 height 27
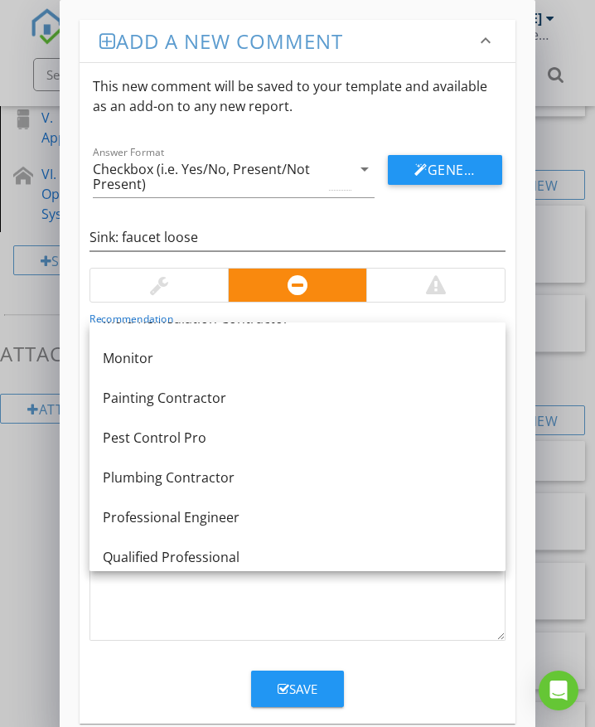
scroll to position [1293, 0]
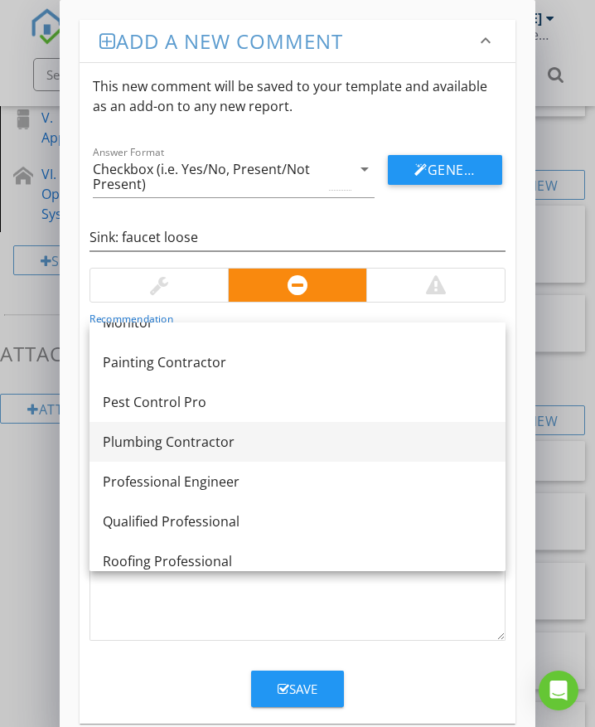
click at [230, 444] on div "Plumbing Contractor" at bounding box center [298, 442] width 390 height 20
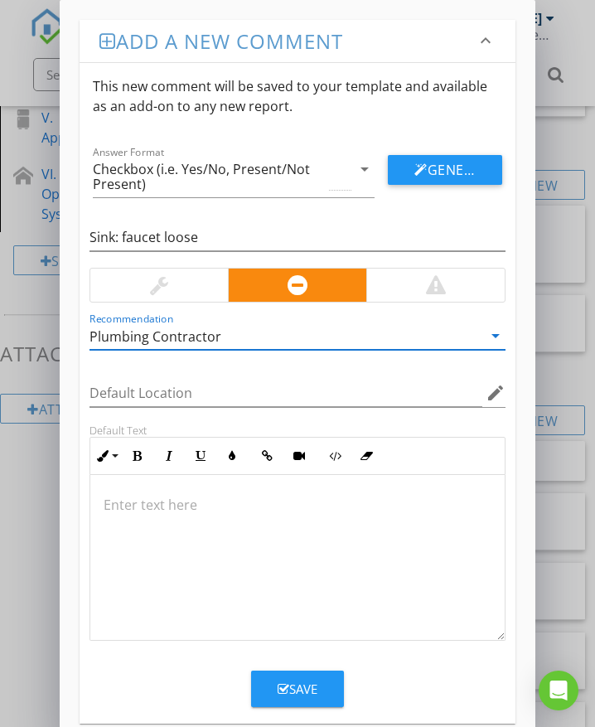
click at [141, 520] on div at bounding box center [297, 558] width 415 height 166
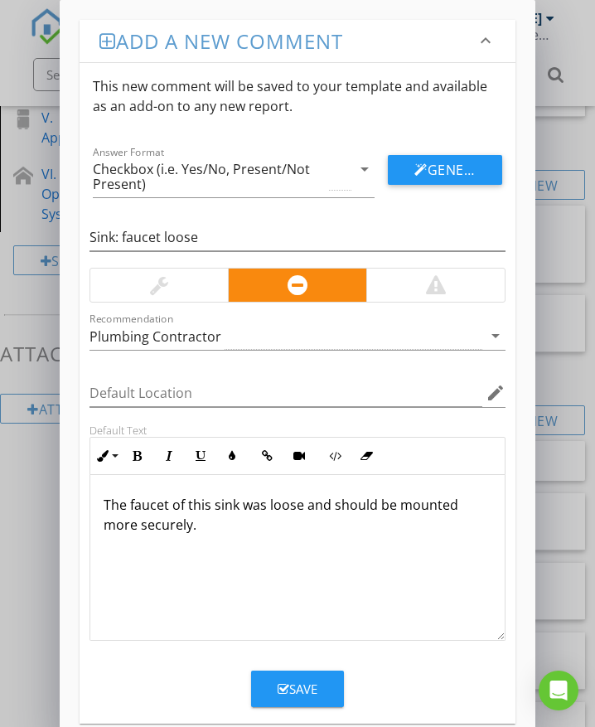
click at [313, 684] on div "Save" at bounding box center [298, 689] width 40 height 19
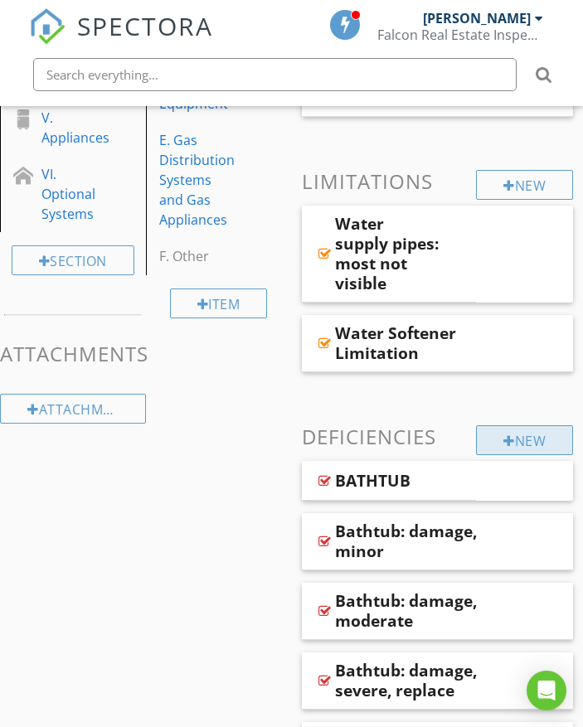
click at [531, 433] on div "New" at bounding box center [524, 440] width 97 height 30
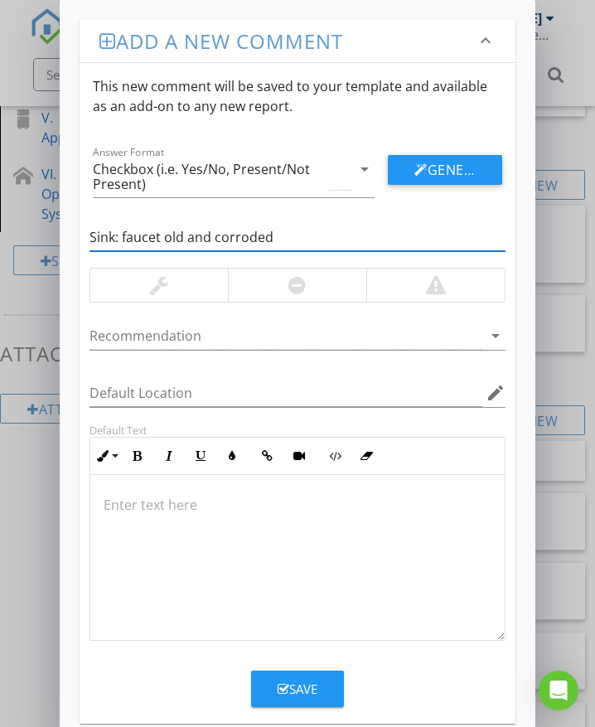
type input "Sink: faucet old and corroded"
click at [158, 287] on div at bounding box center [159, 285] width 18 height 20
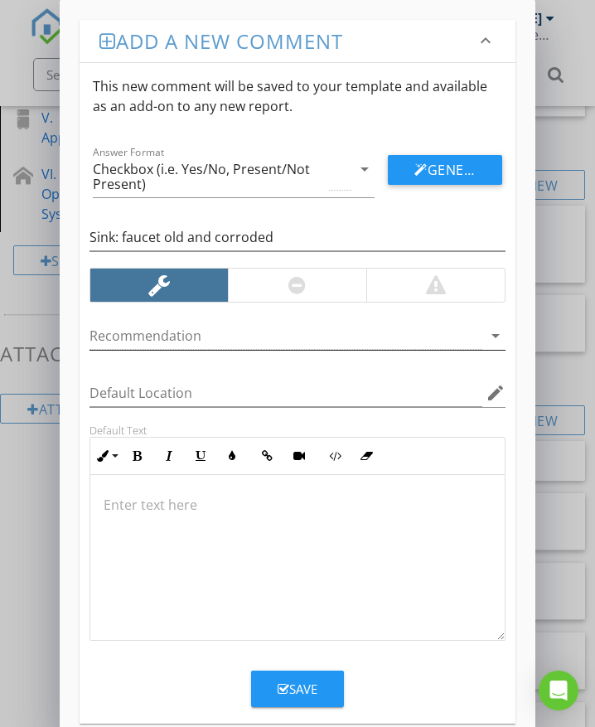
click at [169, 334] on div at bounding box center [286, 335] width 393 height 27
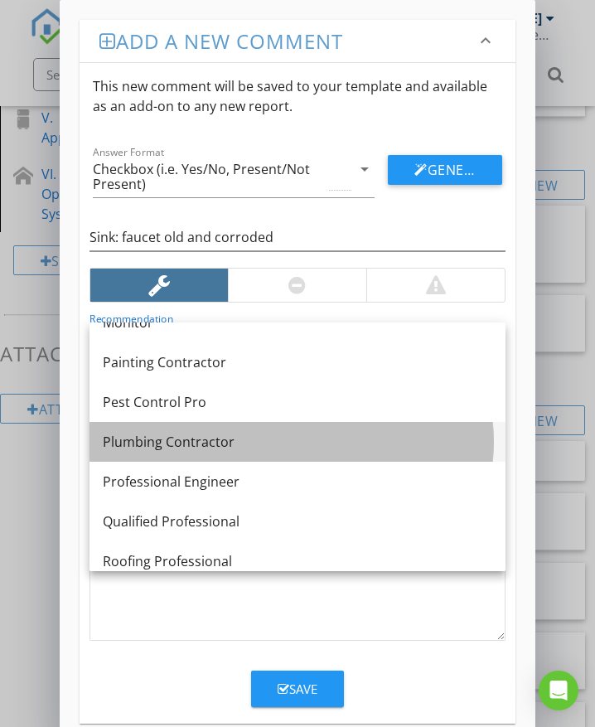
click at [194, 448] on div "Plumbing Contractor" at bounding box center [298, 442] width 390 height 20
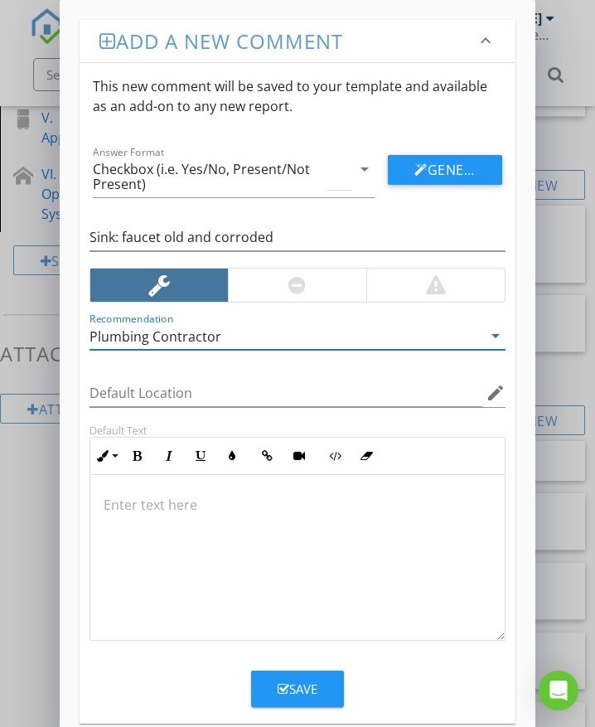
click at [187, 523] on div at bounding box center [297, 558] width 415 height 166
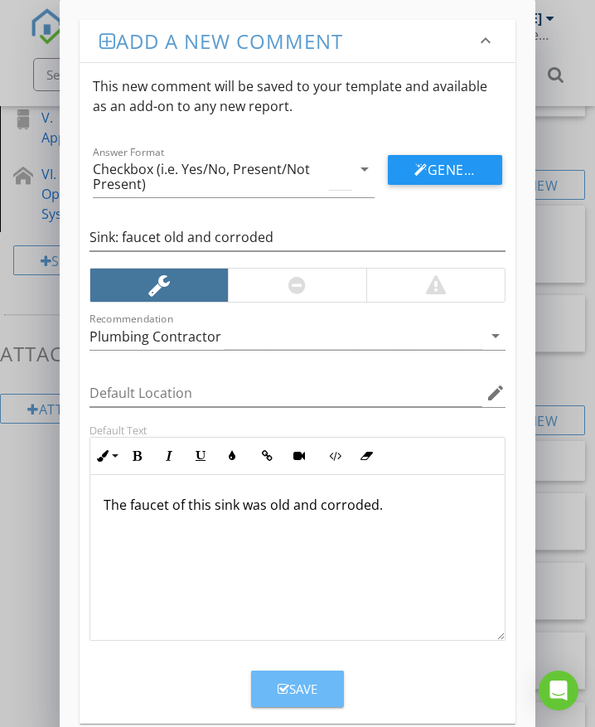
click at [298, 679] on button "Save" at bounding box center [297, 689] width 93 height 36
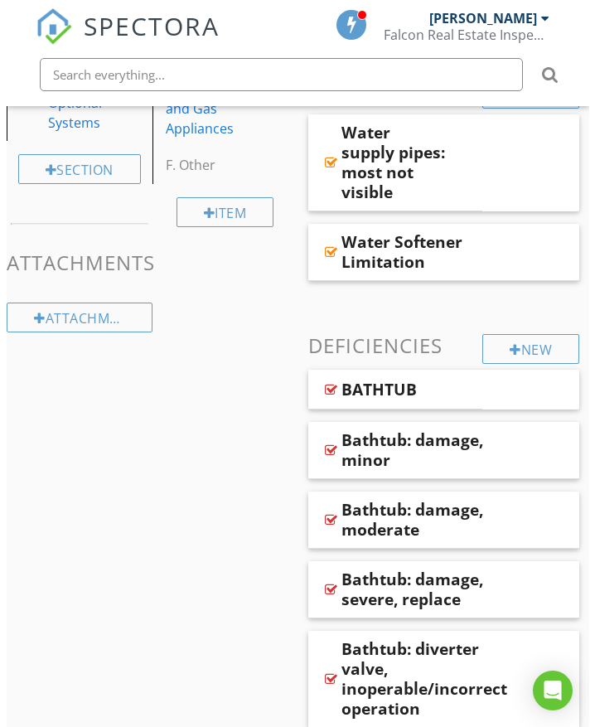
scroll to position [638, 0]
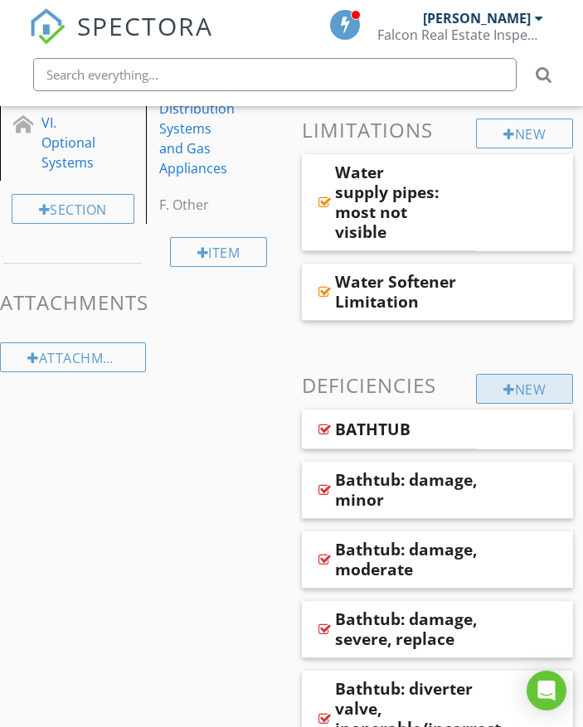
click at [536, 386] on div "New" at bounding box center [524, 389] width 97 height 30
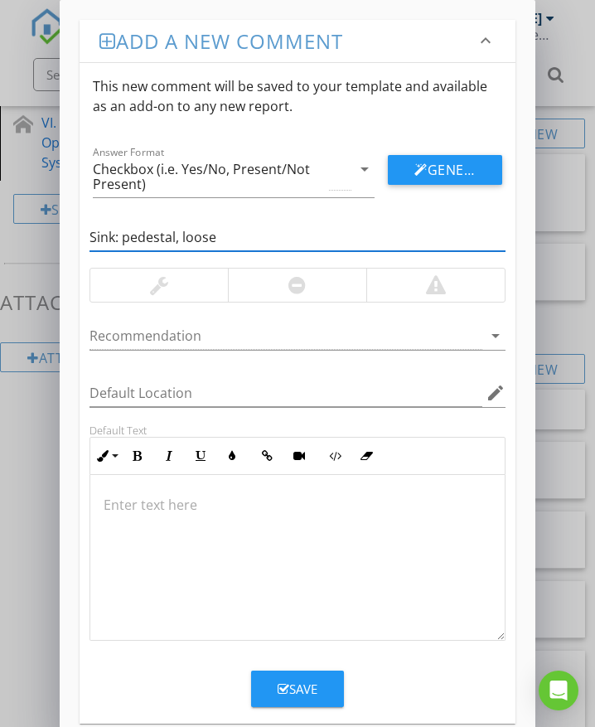
type input "Sink: pedestal, loose"
click at [329, 288] on div at bounding box center [297, 285] width 138 height 33
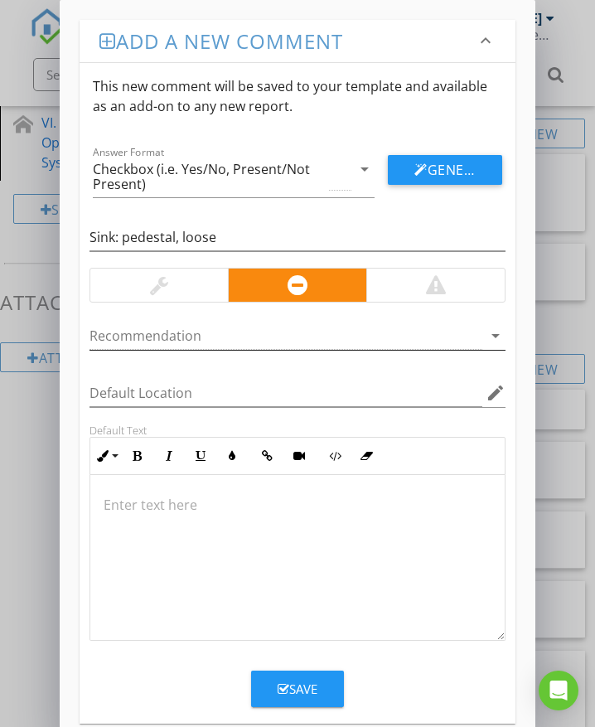
click at [201, 337] on div at bounding box center [286, 335] width 393 height 27
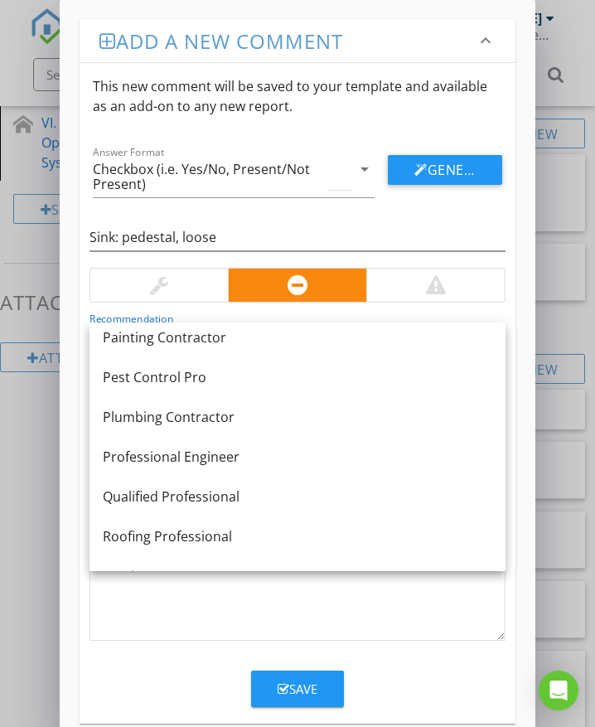
scroll to position [1376, 0]
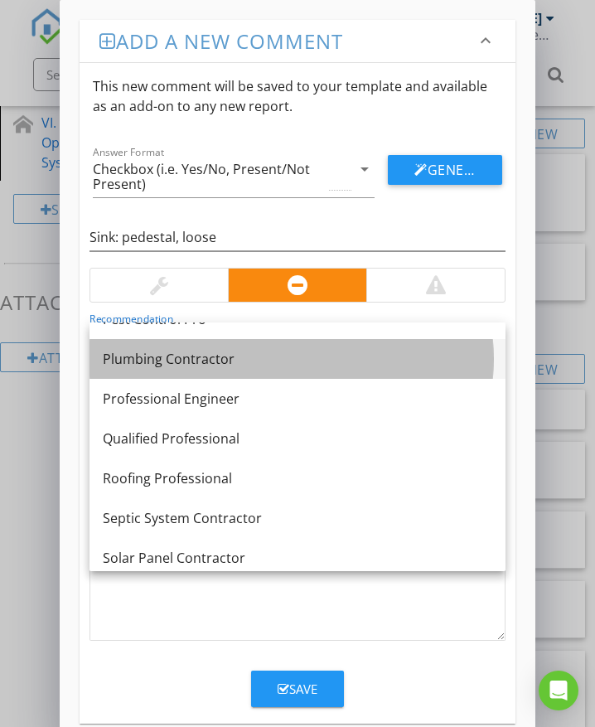
click at [218, 365] on div "Plumbing Contractor" at bounding box center [298, 359] width 390 height 20
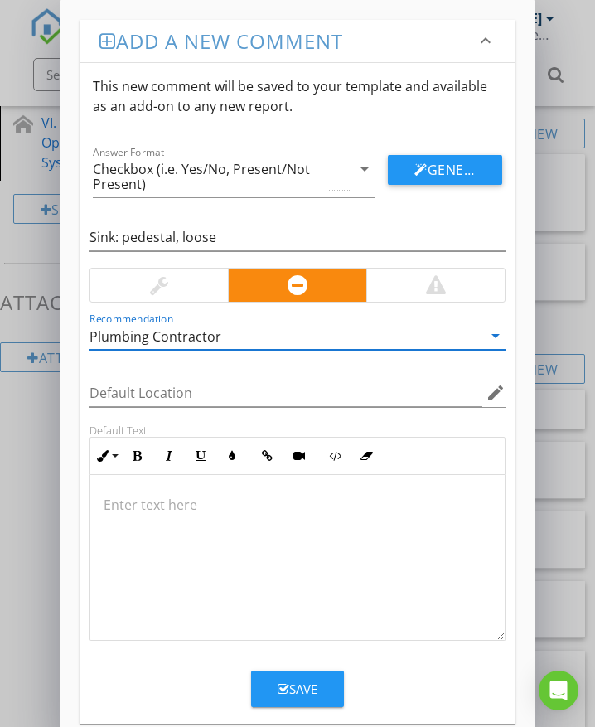
click at [201, 512] on p at bounding box center [298, 505] width 388 height 20
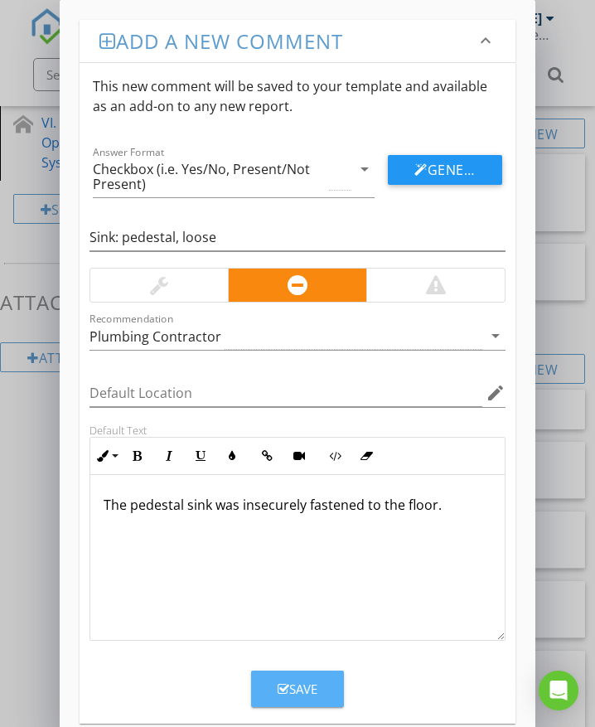
click at [304, 690] on div "Save" at bounding box center [298, 689] width 40 height 19
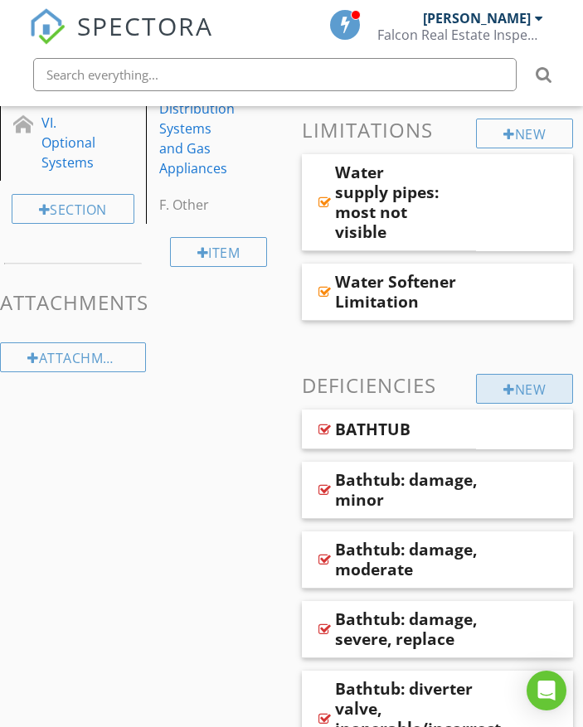
click at [532, 393] on div "New" at bounding box center [524, 389] width 97 height 30
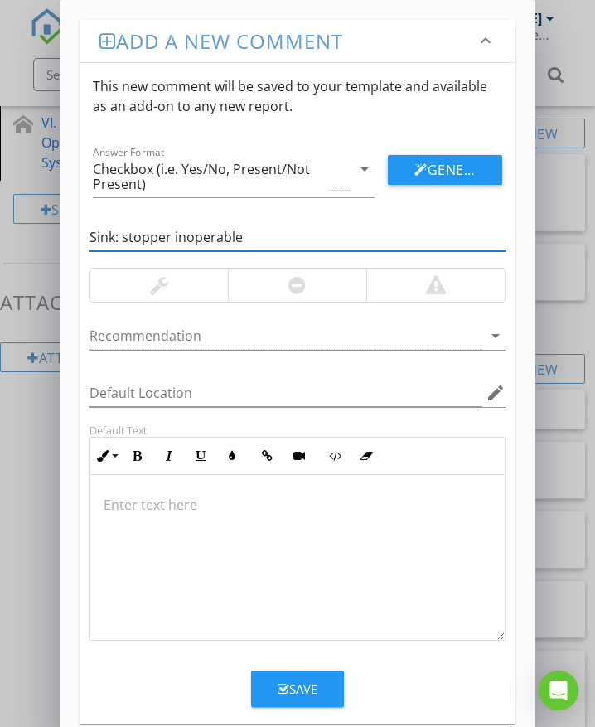
type input "Sink: stopper inoperable"
click at [322, 282] on div at bounding box center [297, 285] width 138 height 33
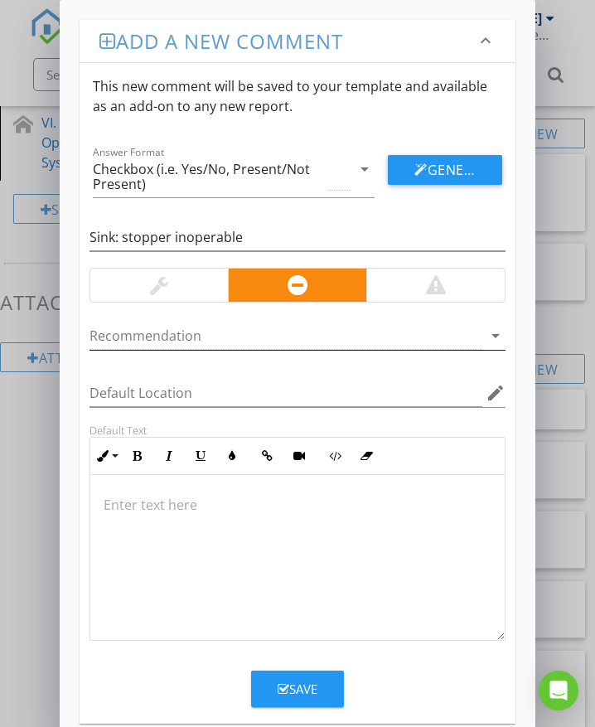
click at [120, 339] on div at bounding box center [286, 335] width 393 height 27
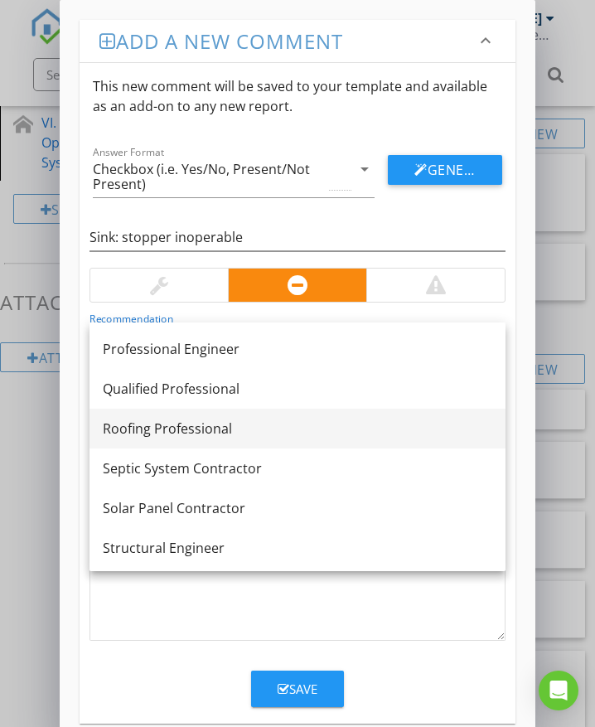
scroll to position [1343, 0]
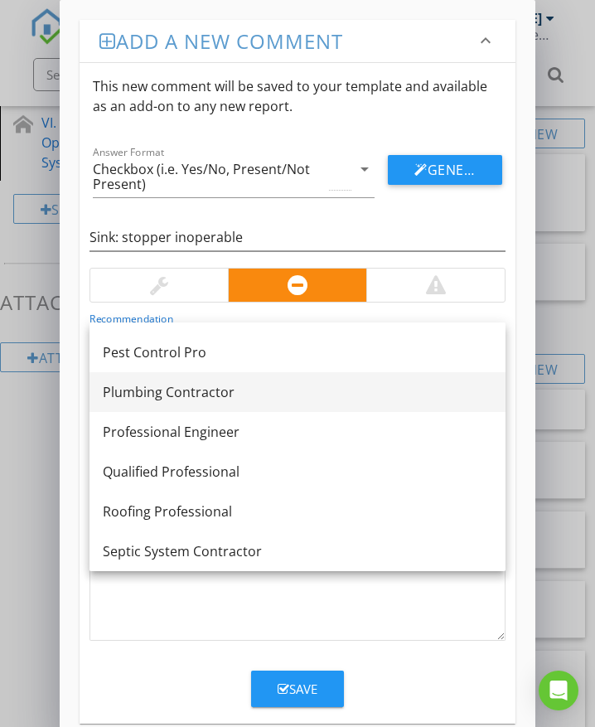
click at [168, 390] on div "Plumbing Contractor" at bounding box center [298, 392] width 390 height 20
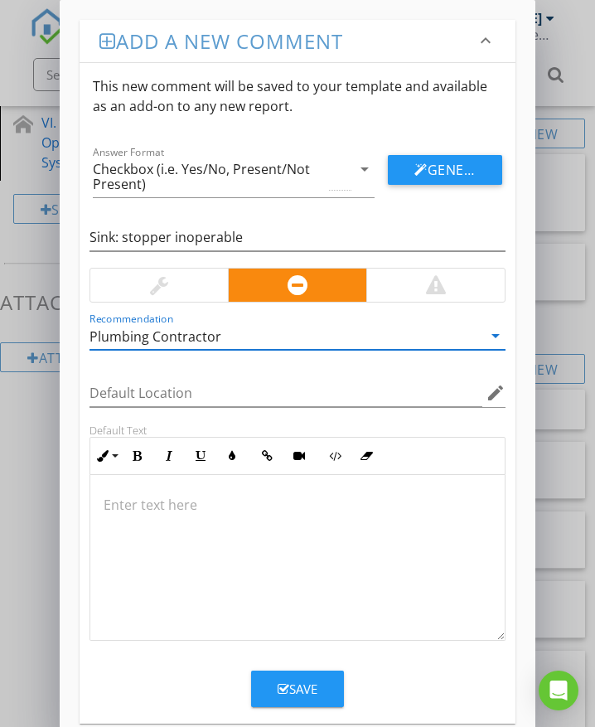
click at [109, 516] on div at bounding box center [297, 558] width 415 height 166
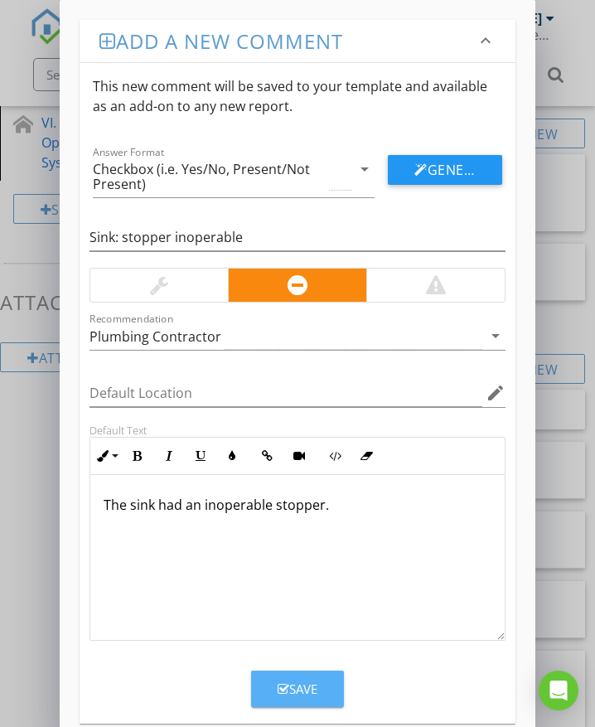
click at [313, 686] on div "Save" at bounding box center [298, 689] width 40 height 19
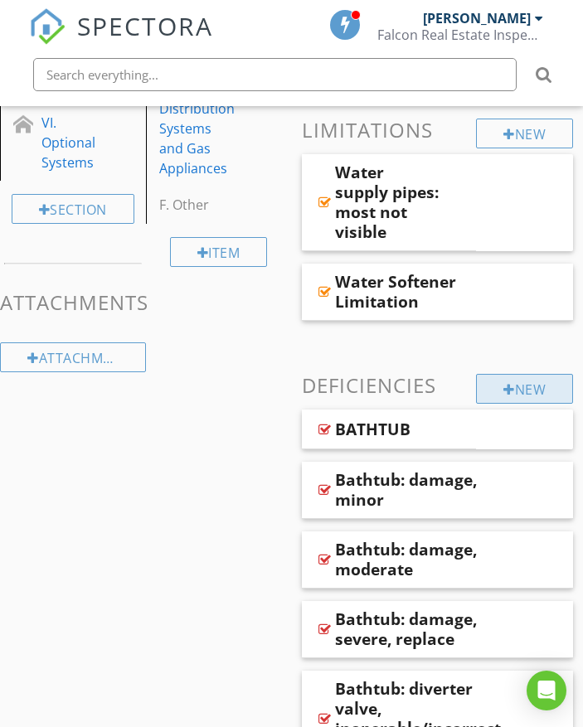
click at [487, 387] on div "New" at bounding box center [524, 389] width 97 height 30
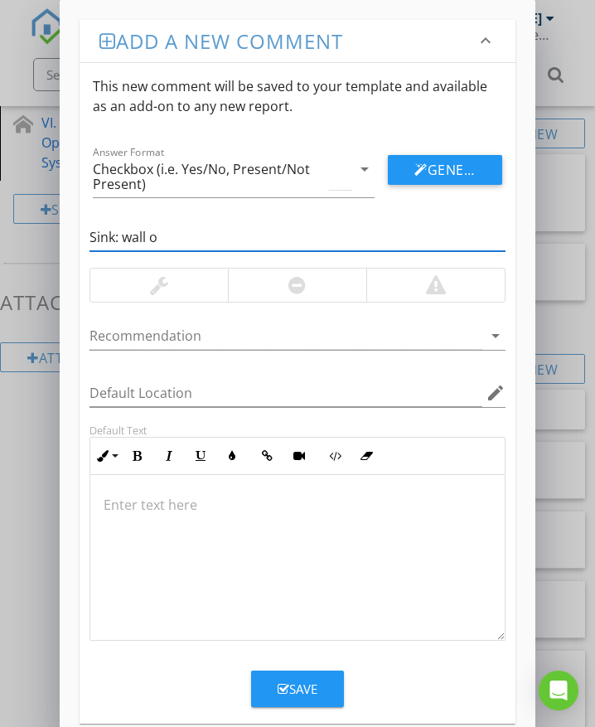
type input "Sink: wall o"
click at [187, 269] on div at bounding box center [159, 285] width 138 height 33
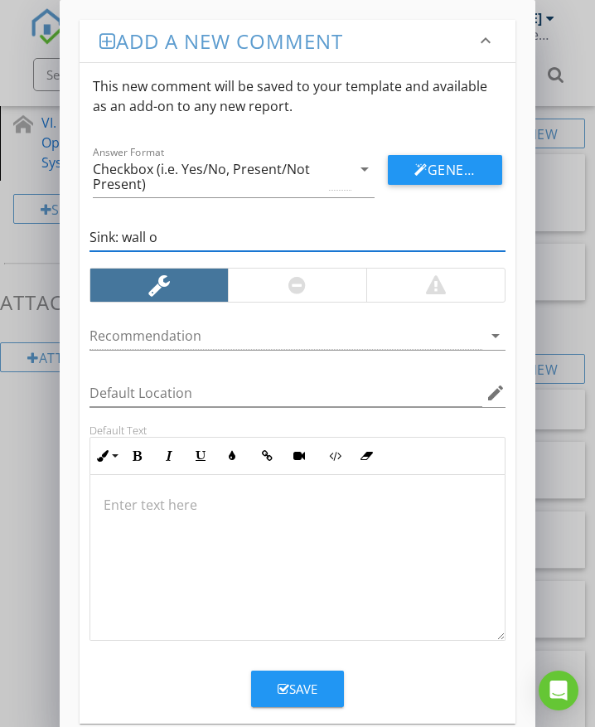
click at [182, 244] on input "Sink: wall o" at bounding box center [298, 237] width 416 height 27
type input "Sink: wall mounted, loose"
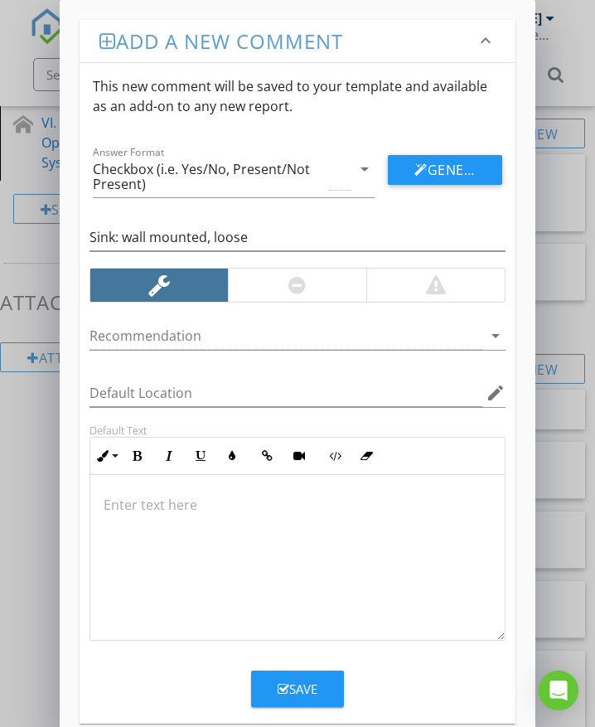
click at [285, 291] on div at bounding box center [297, 285] width 138 height 33
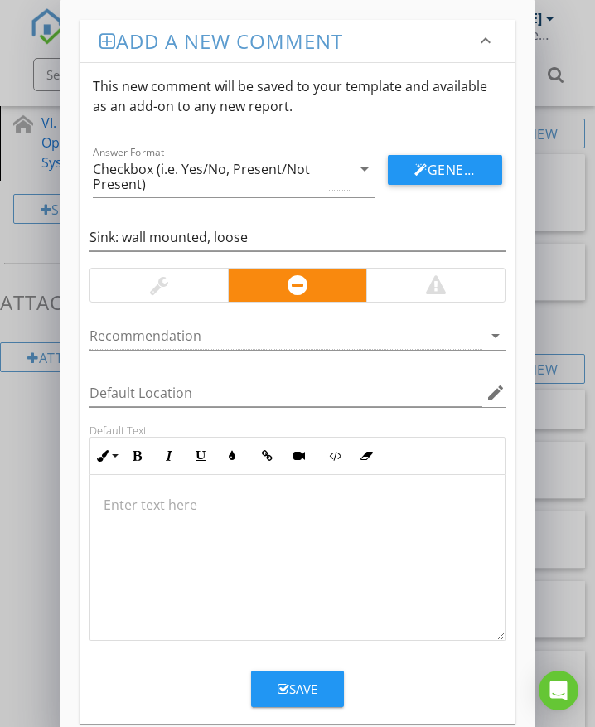
click at [152, 503] on p at bounding box center [298, 505] width 388 height 20
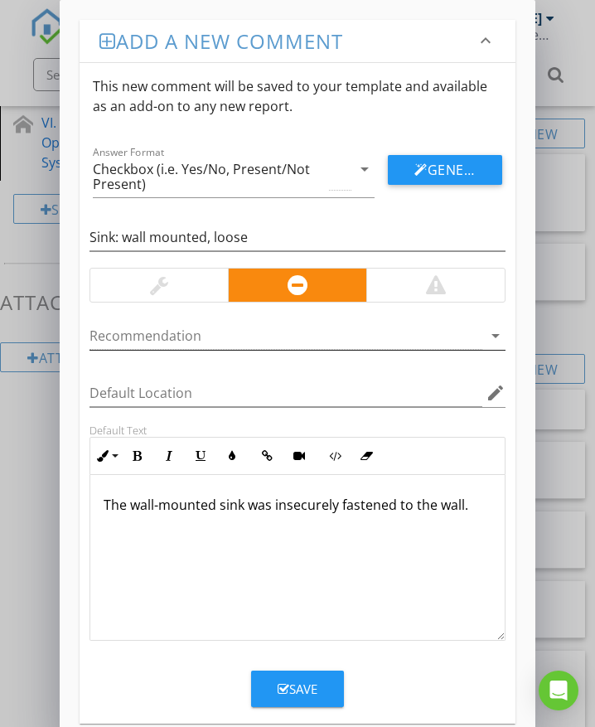
click at [179, 340] on div at bounding box center [286, 335] width 393 height 27
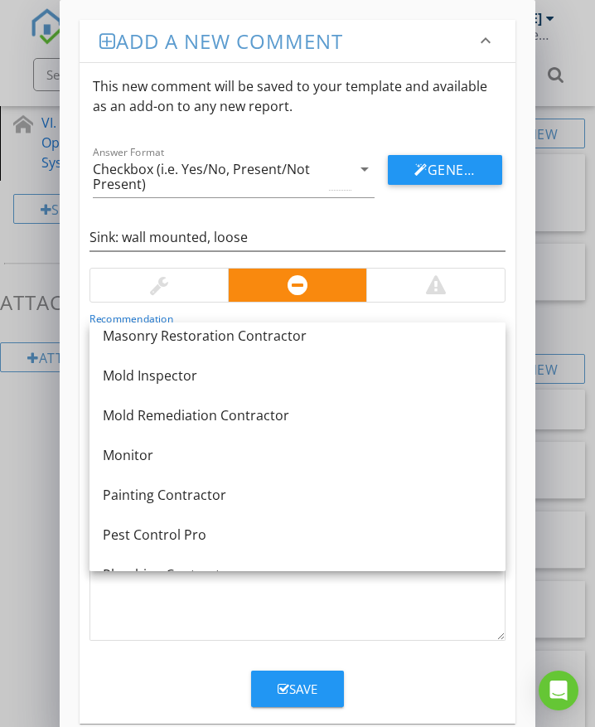
scroll to position [1244, 0]
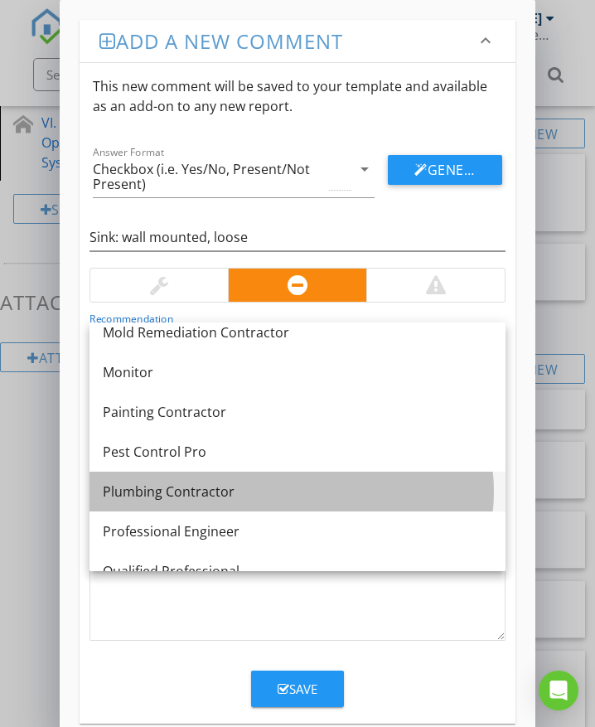
click at [196, 488] on div "Plumbing Contractor" at bounding box center [298, 492] width 390 height 20
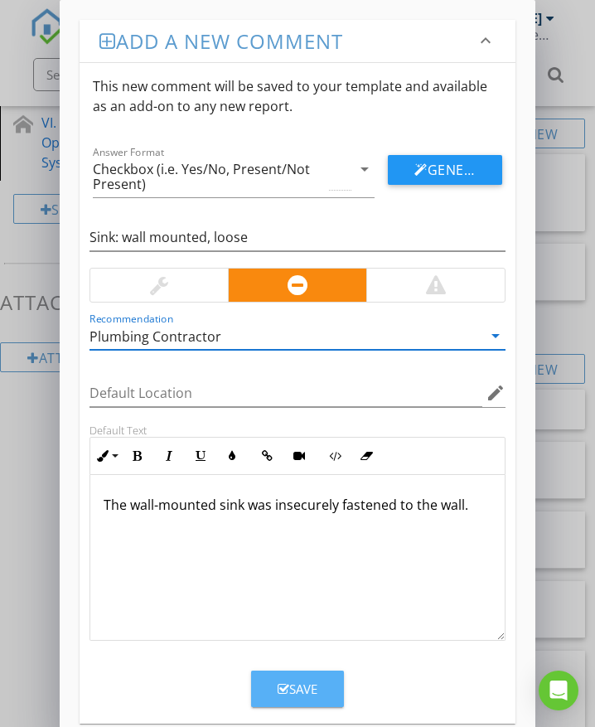
click at [293, 694] on div "Save" at bounding box center [298, 689] width 40 height 19
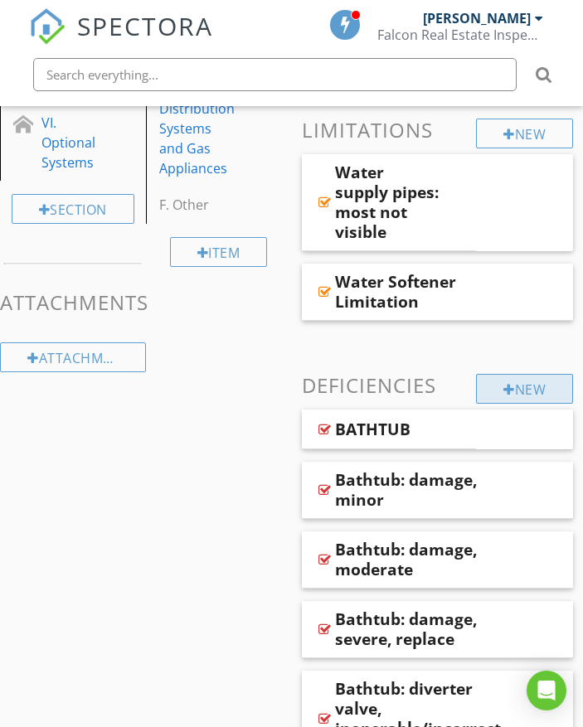
click at [533, 384] on div "New" at bounding box center [524, 389] width 97 height 30
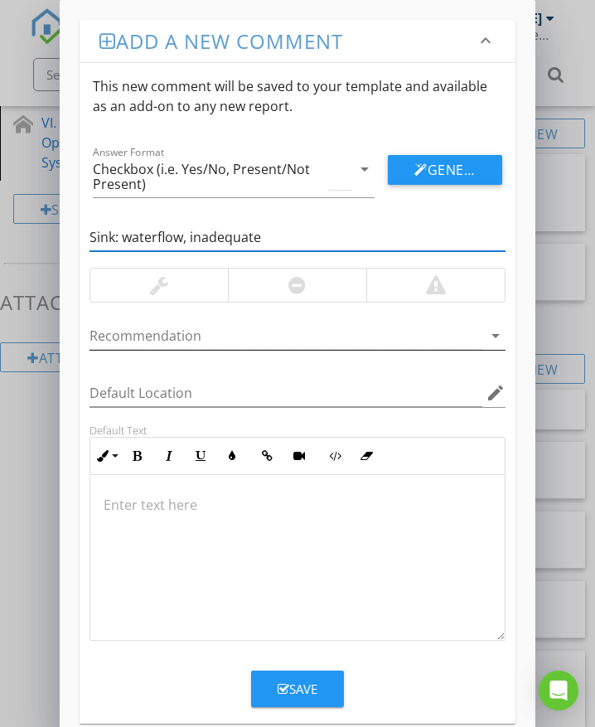
type input "Sink: waterflow, inadequate"
click at [168, 332] on div at bounding box center [286, 335] width 393 height 27
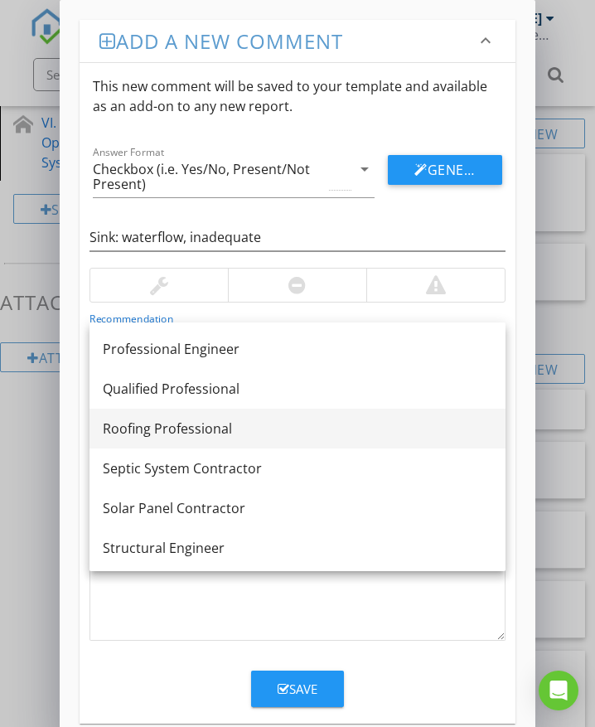
scroll to position [1343, 0]
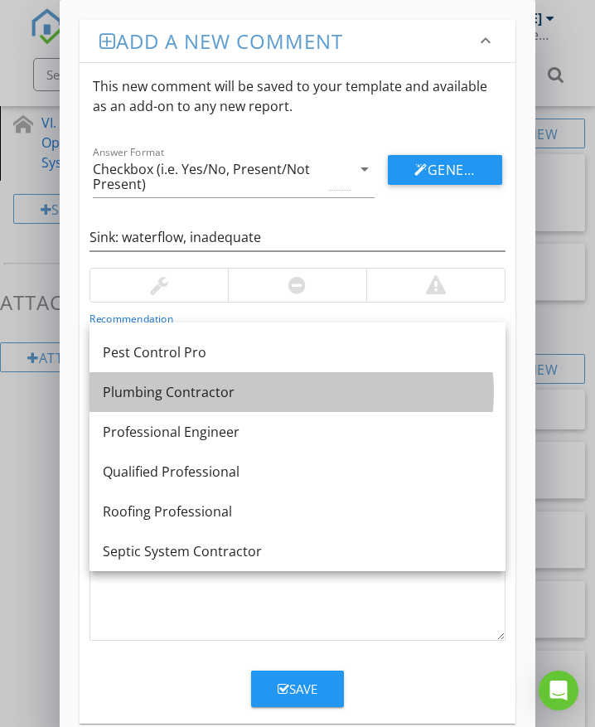
click at [187, 399] on div "Plumbing Contractor" at bounding box center [298, 392] width 390 height 20
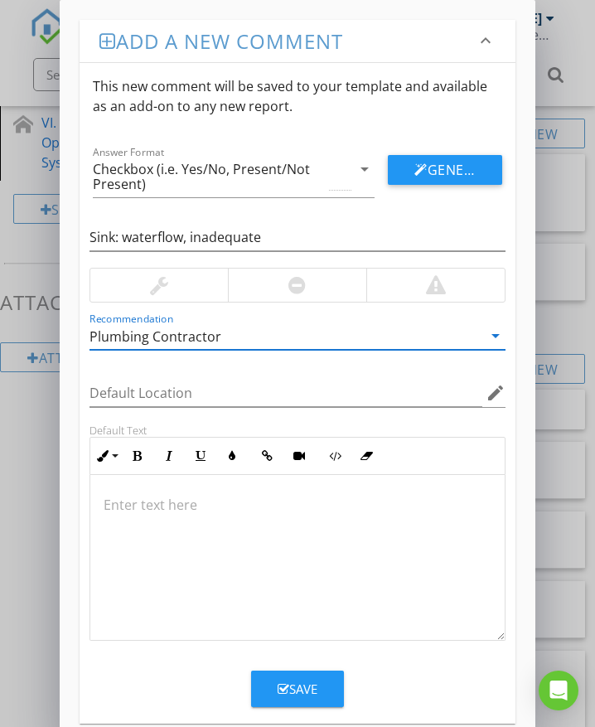
click at [293, 291] on div at bounding box center [296, 285] width 17 height 20
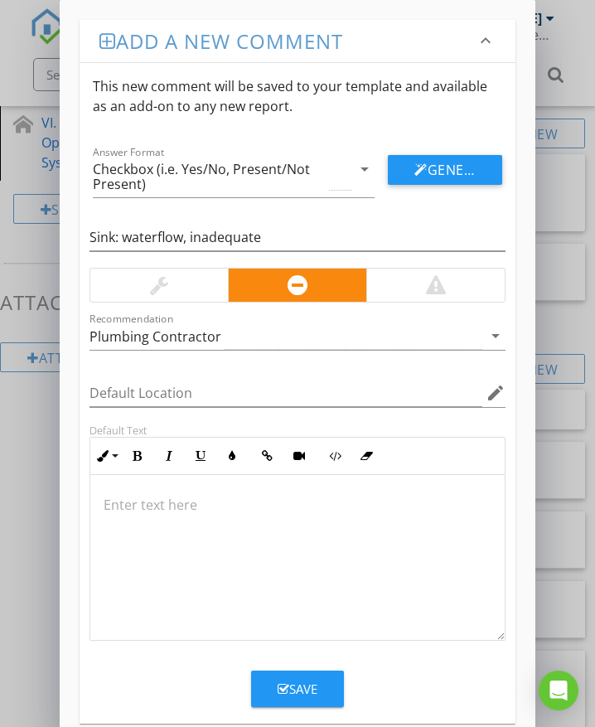
click at [167, 517] on div at bounding box center [297, 558] width 415 height 166
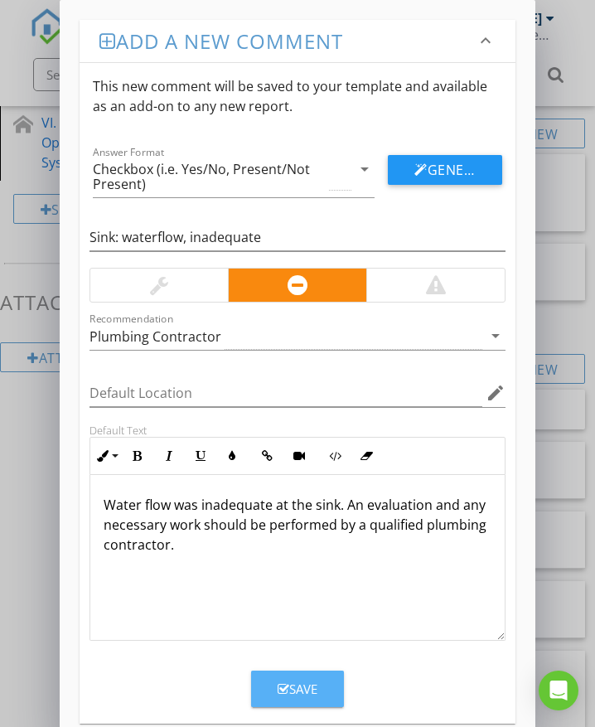
click at [303, 678] on button "Save" at bounding box center [297, 689] width 93 height 36
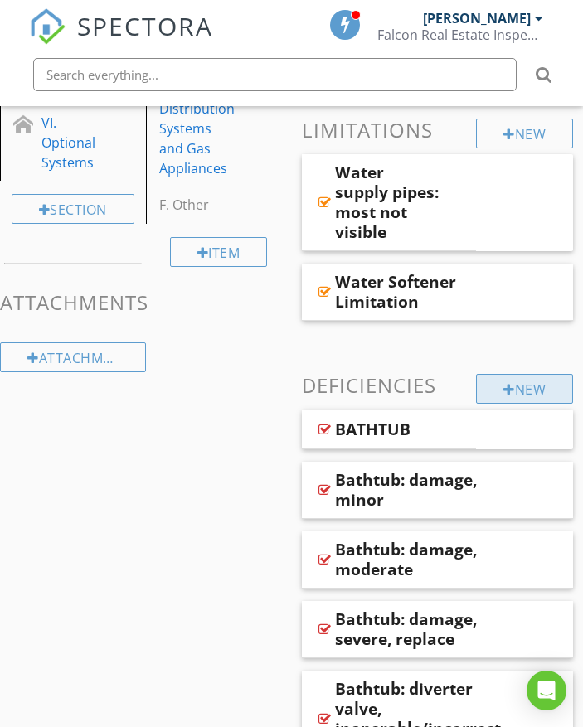
click at [516, 393] on div "New" at bounding box center [524, 389] width 97 height 30
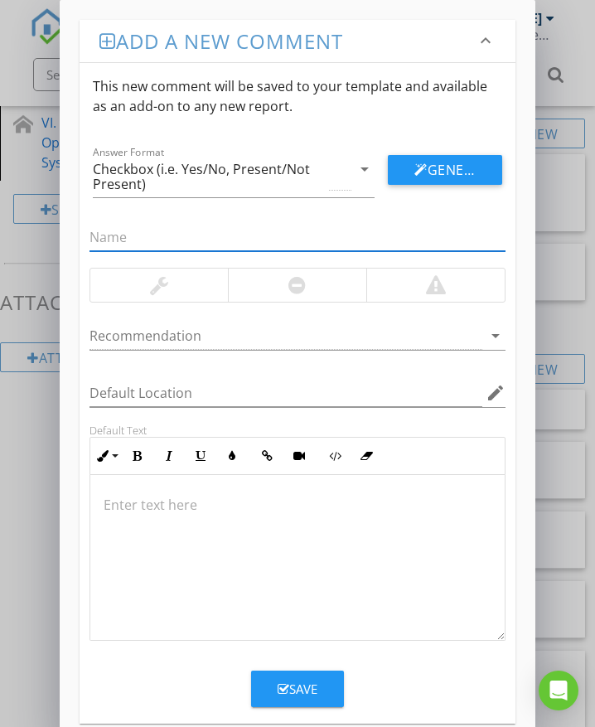
click at [187, 243] on input "text" at bounding box center [298, 237] width 416 height 27
type input "TOILET"
click at [300, 683] on div "Save" at bounding box center [298, 689] width 40 height 19
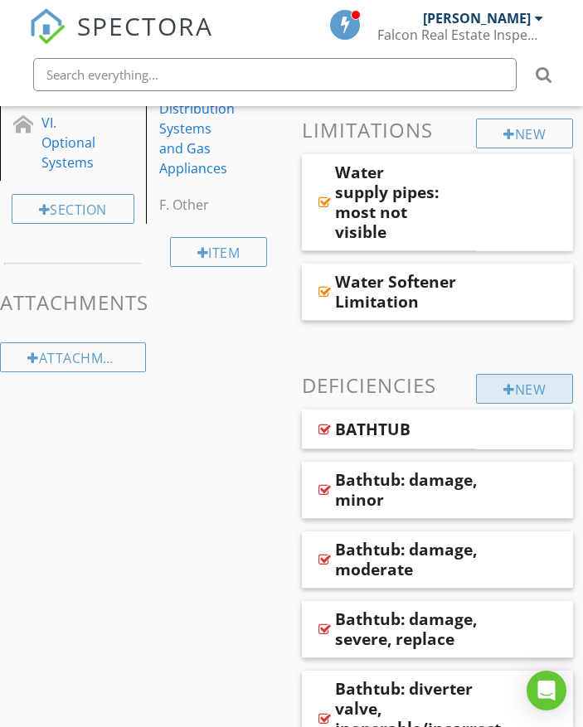
click at [514, 385] on div "New" at bounding box center [524, 389] width 97 height 30
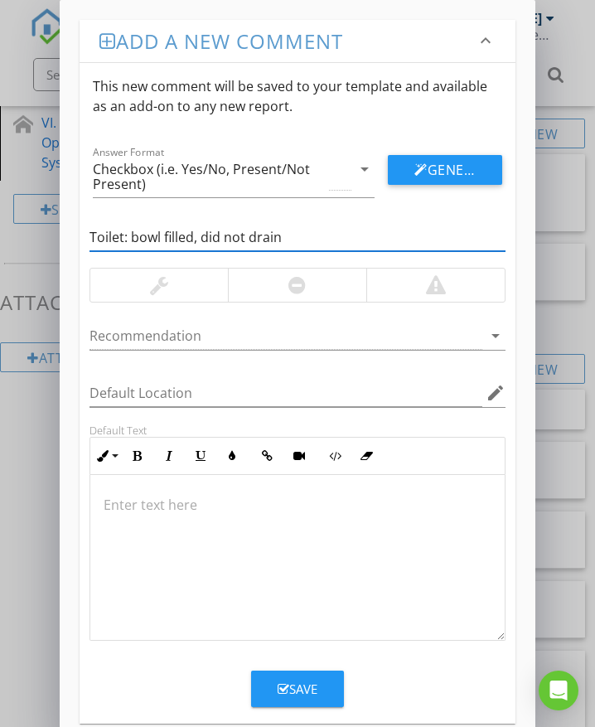
type input "Toilet: bowl filled, did not drain"
click at [304, 291] on div at bounding box center [297, 285] width 138 height 33
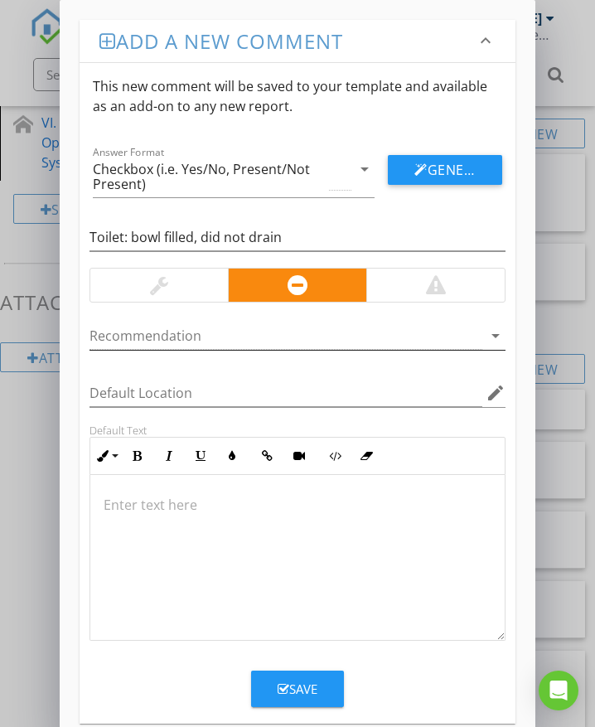
click at [196, 339] on div at bounding box center [286, 335] width 393 height 27
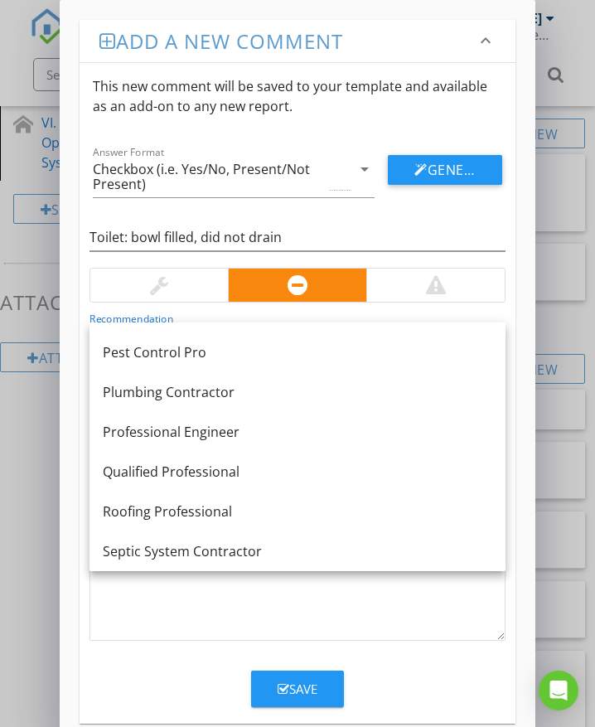
click at [188, 393] on div "Plumbing Contractor" at bounding box center [298, 392] width 390 height 20
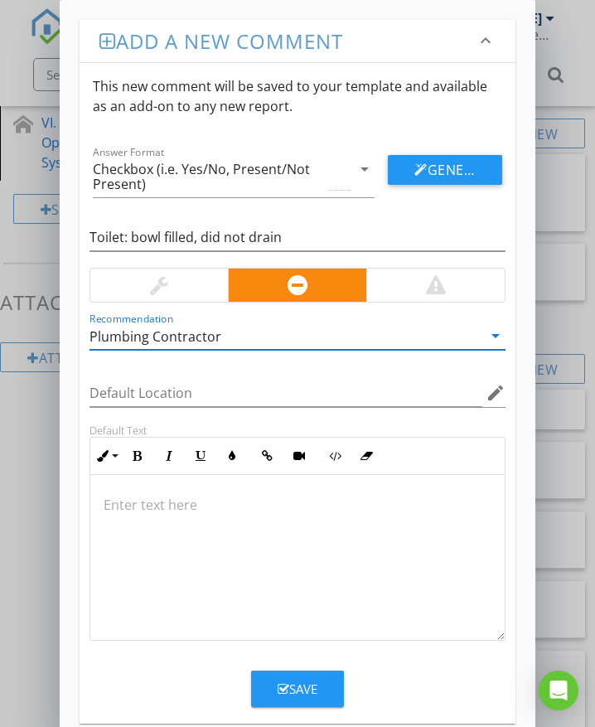
click at [179, 499] on p at bounding box center [298, 505] width 388 height 20
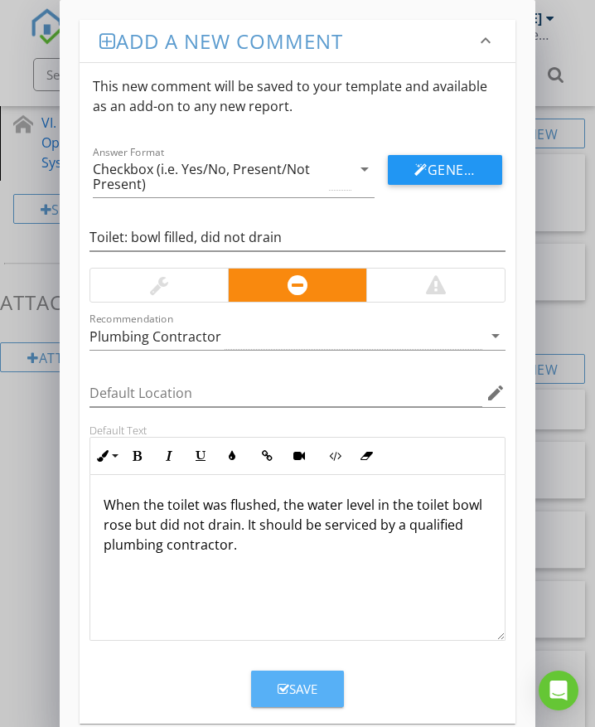
click at [312, 691] on div "Save" at bounding box center [298, 689] width 40 height 19
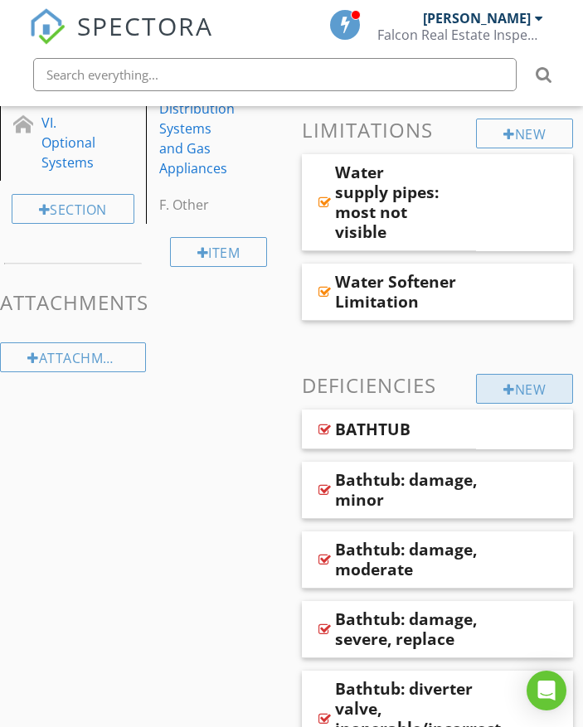
click at [524, 385] on div "New" at bounding box center [524, 389] width 97 height 30
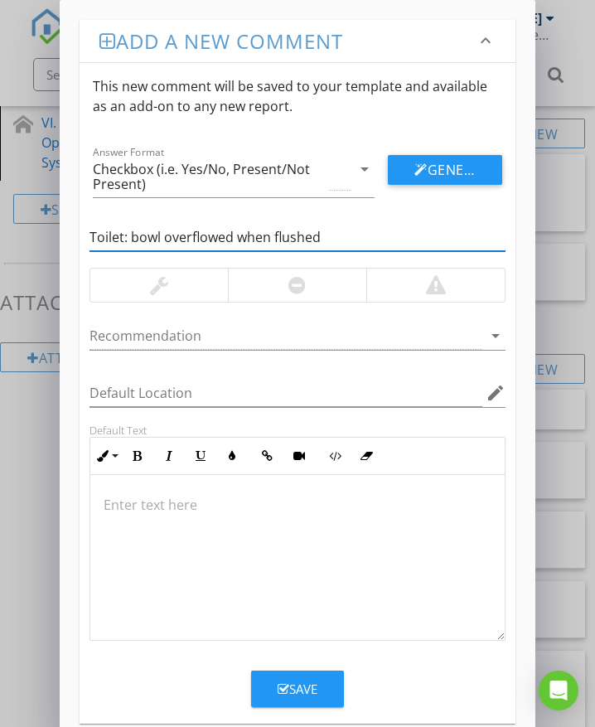
type input "Toilet: bowl overflowed when flushed"
click at [445, 285] on div at bounding box center [436, 285] width 20 height 20
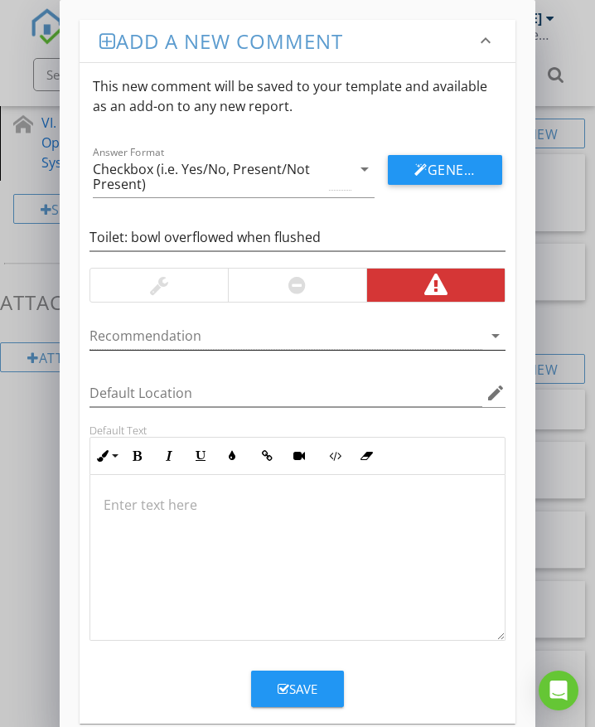
click at [179, 335] on div at bounding box center [286, 335] width 393 height 27
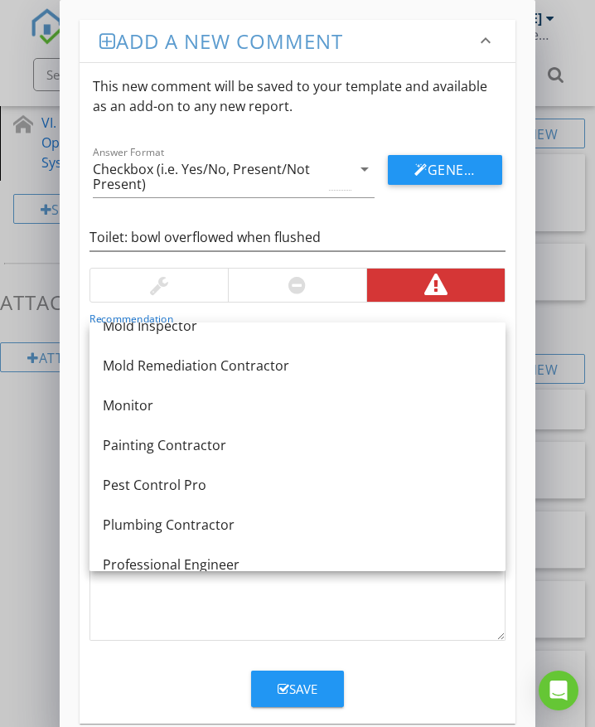
scroll to position [1293, 0]
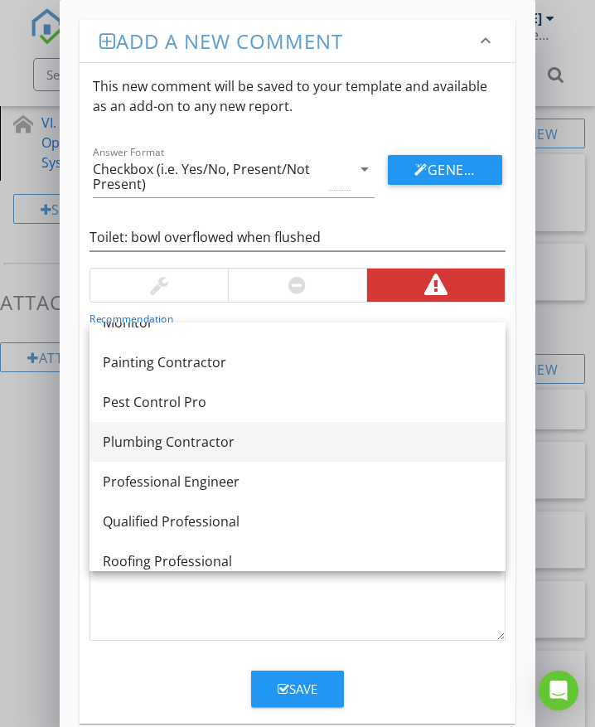
click at [192, 440] on div "Plumbing Contractor" at bounding box center [298, 442] width 390 height 20
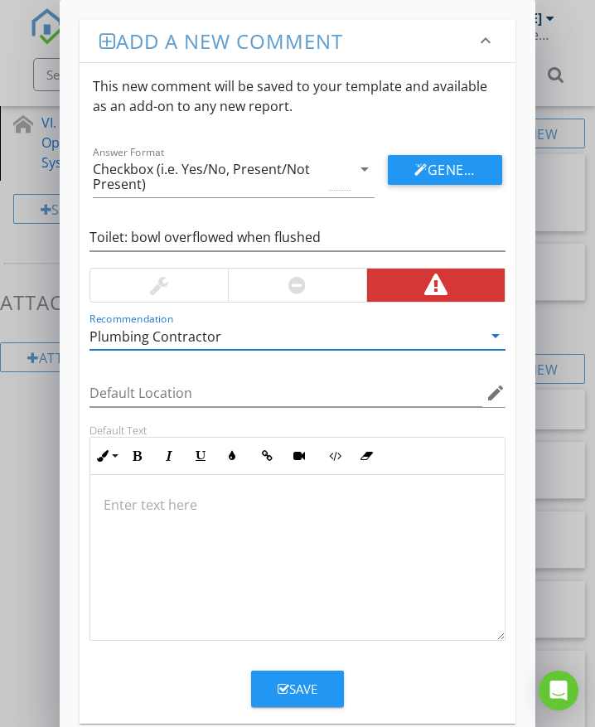
click at [155, 528] on div at bounding box center [297, 558] width 415 height 166
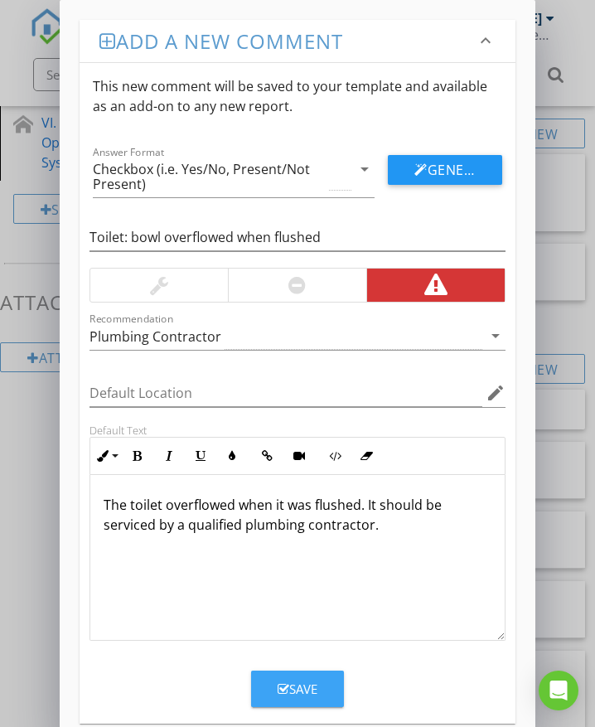
click at [283, 686] on icon "button" at bounding box center [284, 689] width 12 height 12
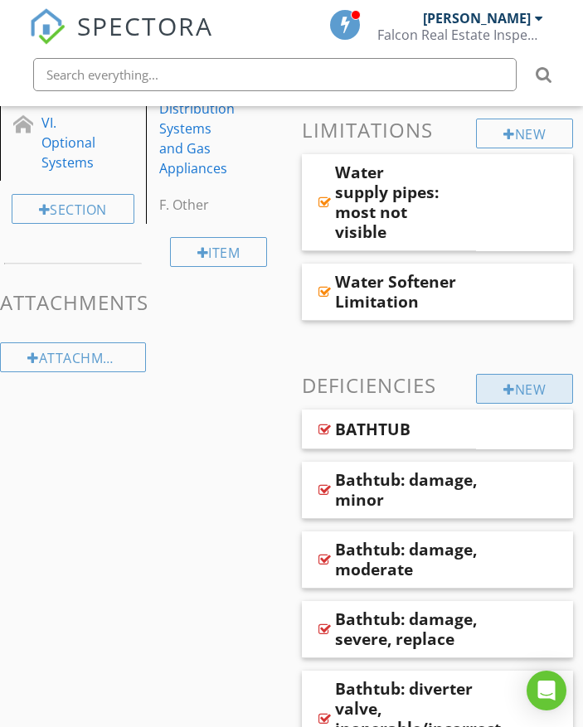
click at [487, 382] on div "New" at bounding box center [524, 389] width 97 height 30
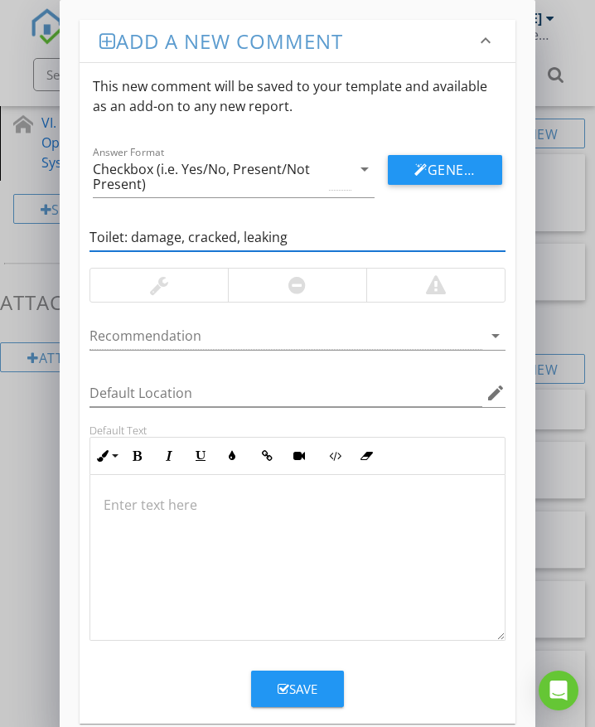
type input "Toilet: damage, cracked, leaking"
click at [443, 289] on div at bounding box center [436, 285] width 20 height 20
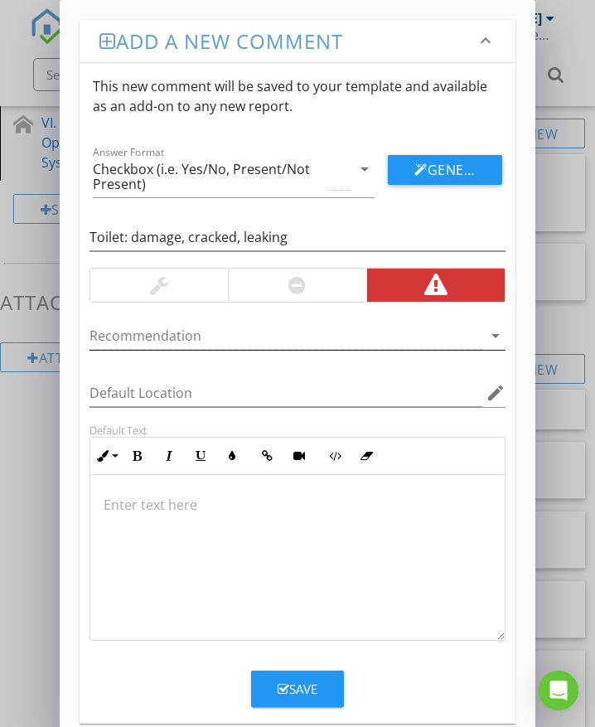
click at [264, 336] on div at bounding box center [286, 335] width 393 height 27
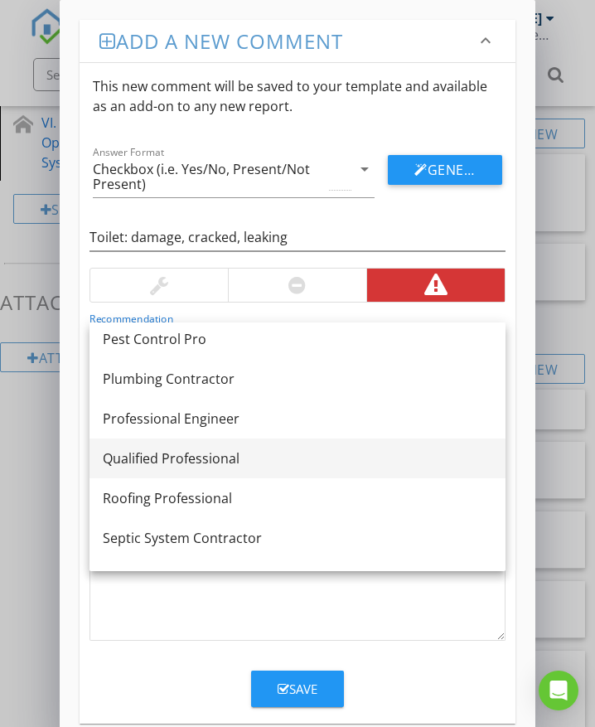
scroll to position [1376, 0]
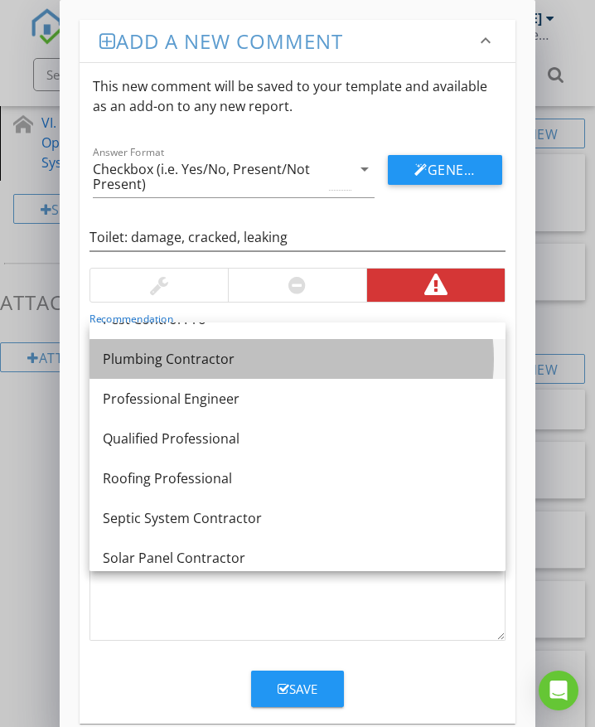
click at [168, 365] on div "Plumbing Contractor" at bounding box center [298, 359] width 390 height 20
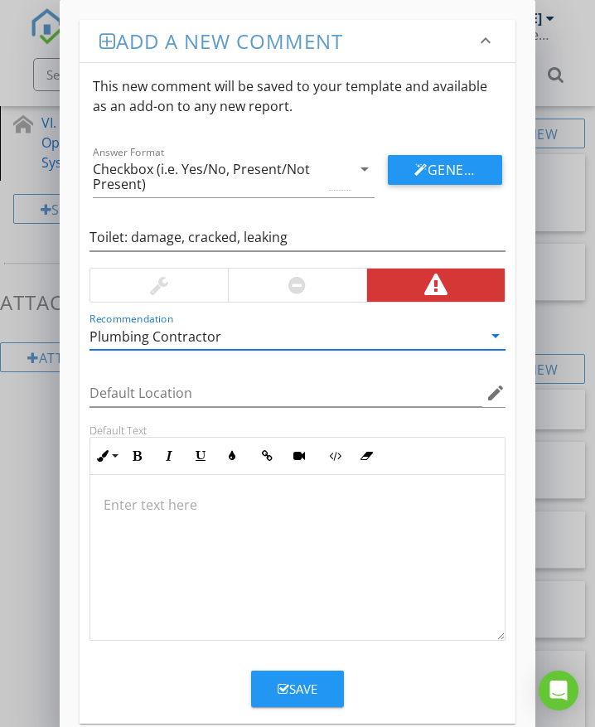
click at [148, 555] on div at bounding box center [297, 558] width 415 height 166
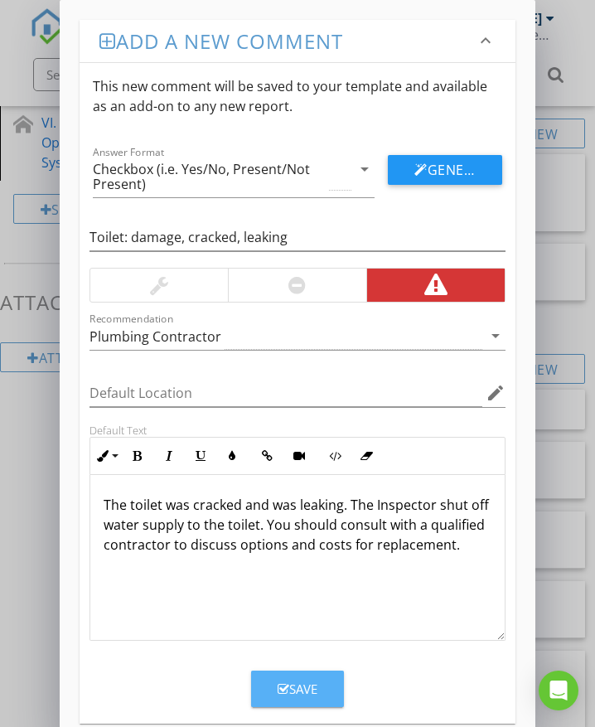
click at [288, 679] on button "Save" at bounding box center [297, 689] width 93 height 36
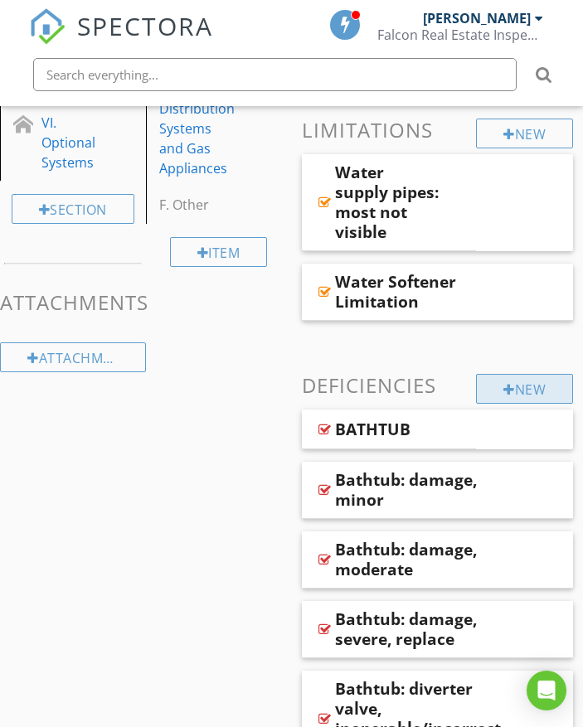
click at [503, 390] on div at bounding box center [509, 389] width 12 height 13
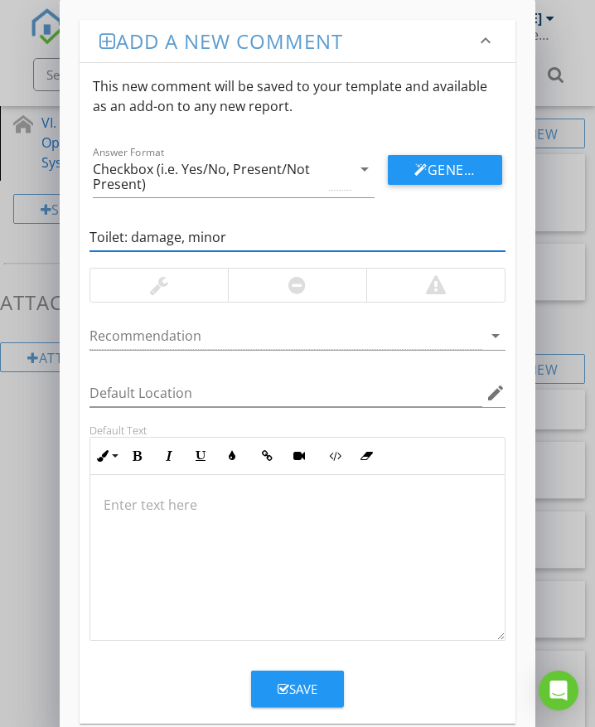
type input "Toilet: damage, minor"
click at [210, 288] on div at bounding box center [159, 285] width 138 height 33
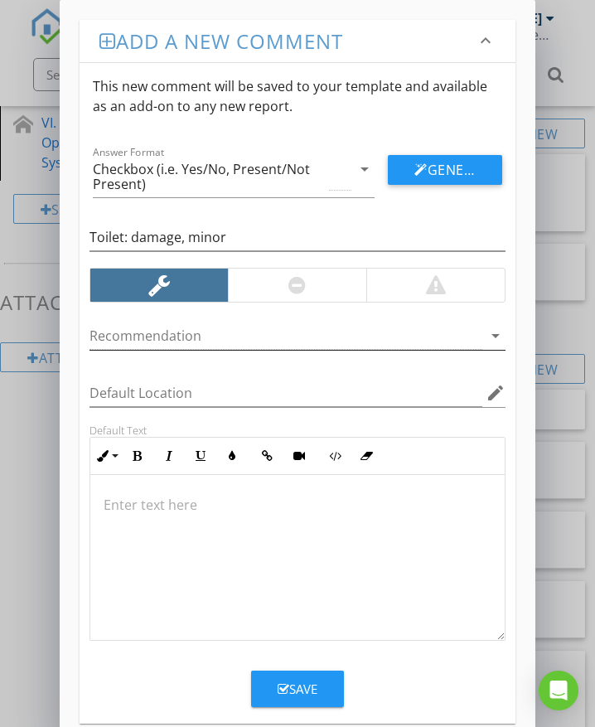
click at [201, 334] on div at bounding box center [286, 335] width 393 height 27
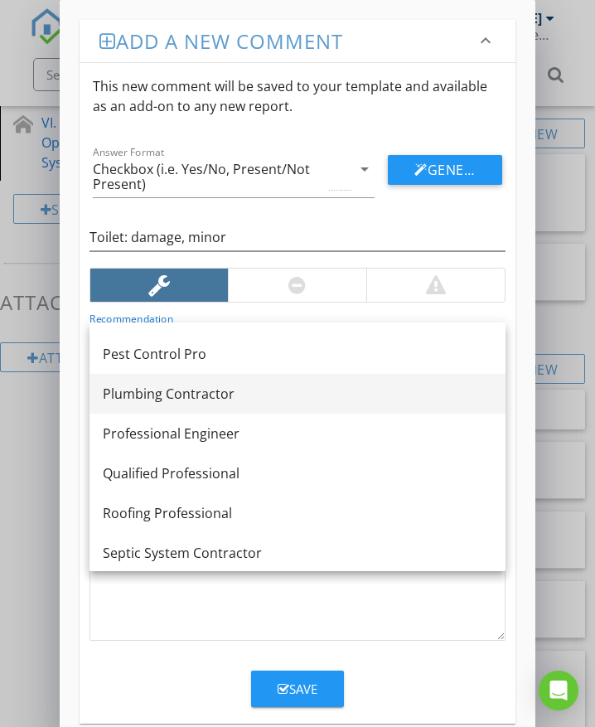
scroll to position [1326, 0]
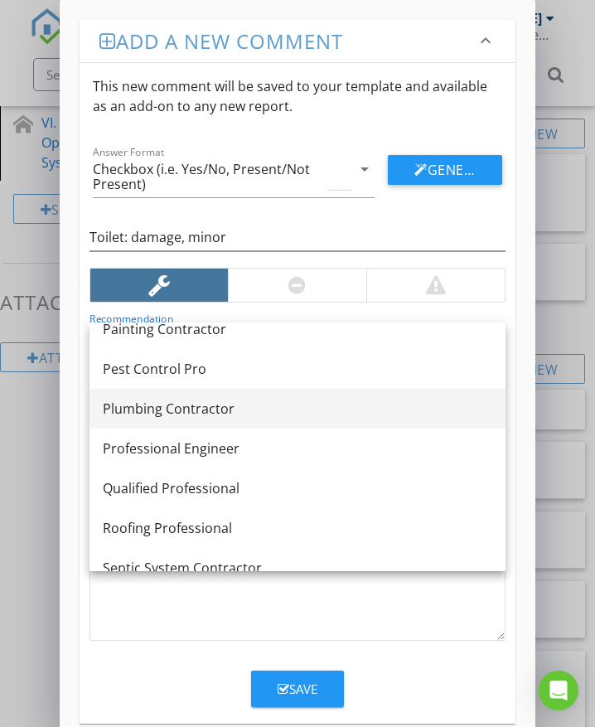
click at [214, 407] on div "Plumbing Contractor" at bounding box center [298, 409] width 390 height 20
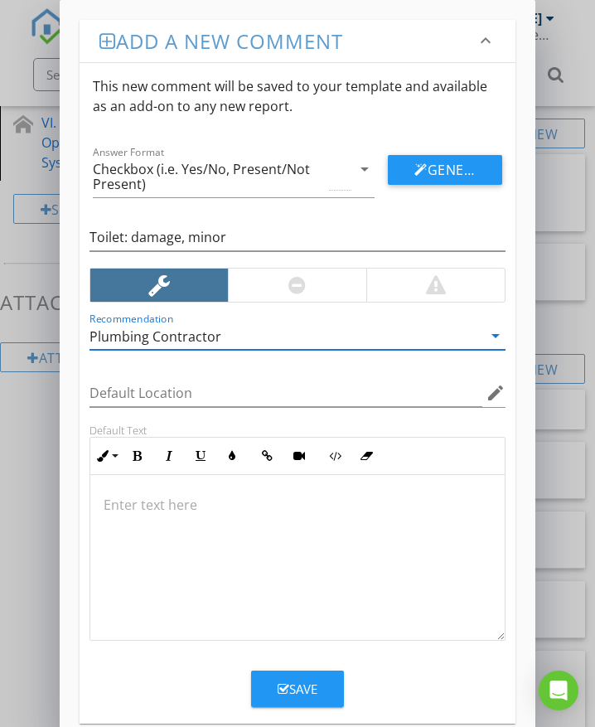
click at [152, 515] on div at bounding box center [297, 558] width 415 height 166
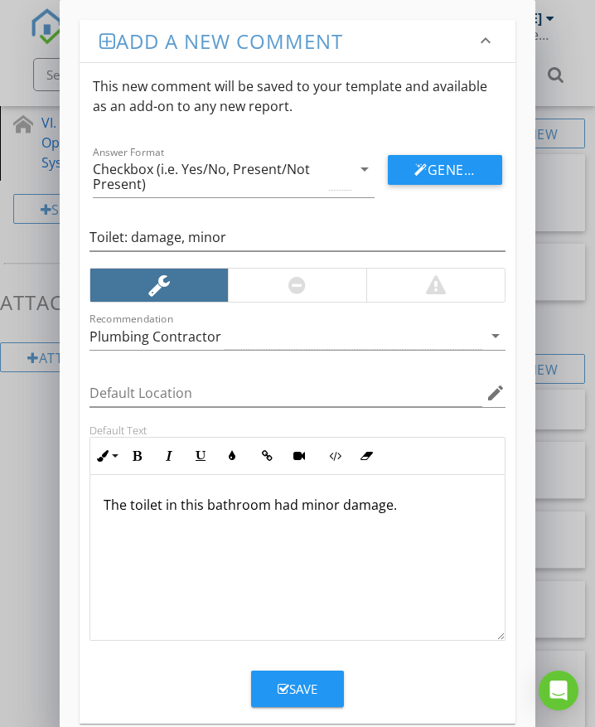
click at [278, 681] on div "Save" at bounding box center [298, 689] width 40 height 19
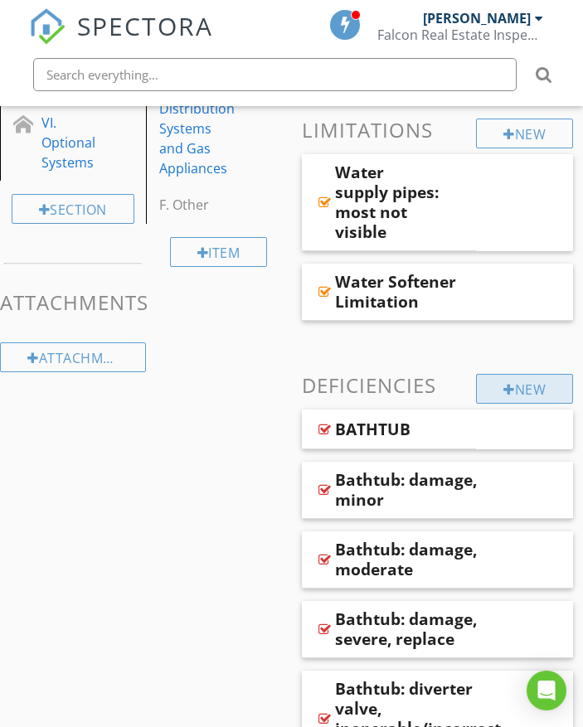
click at [533, 384] on div "New" at bounding box center [524, 389] width 97 height 30
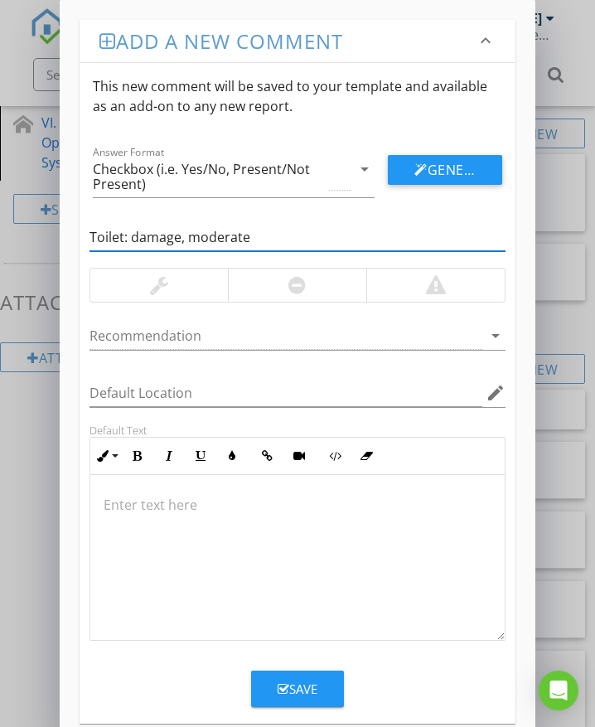
type input "Toilet: damage, moderate"
drag, startPoint x: 270, startPoint y: 284, endPoint x: 259, endPoint y: 296, distance: 17.0
click at [270, 284] on div at bounding box center [297, 285] width 138 height 33
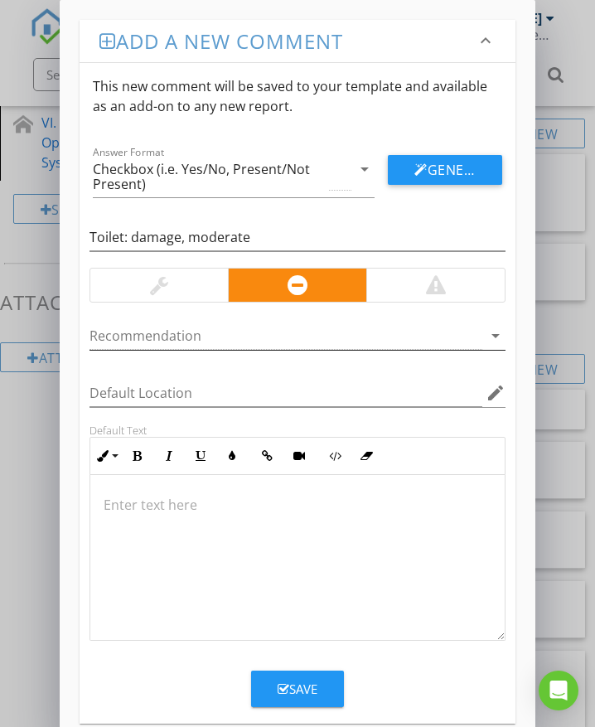
click at [205, 332] on div at bounding box center [286, 335] width 393 height 27
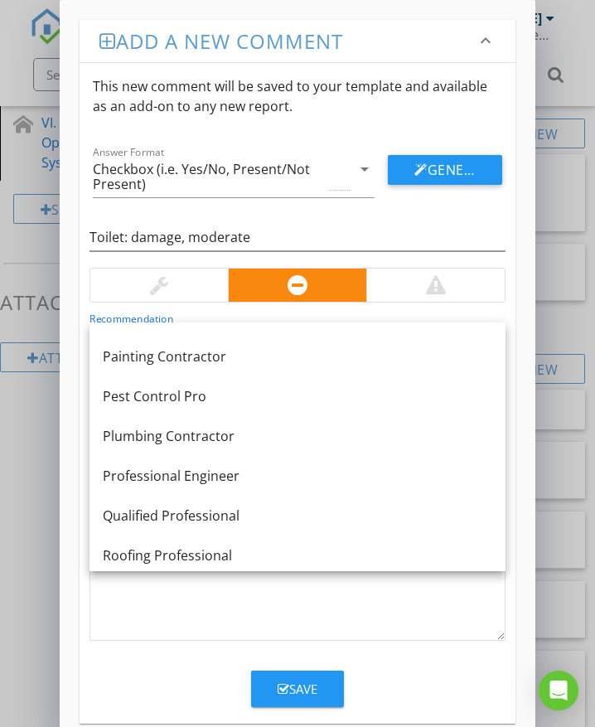
scroll to position [1376, 0]
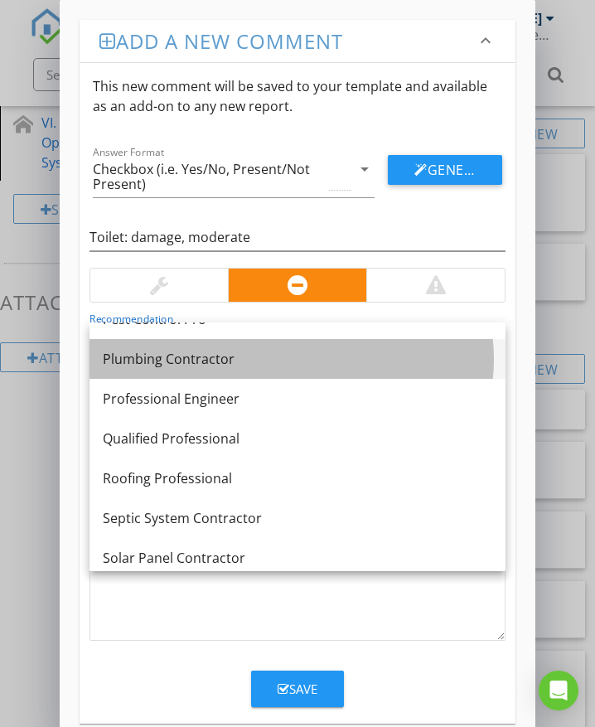
click at [189, 359] on div "Plumbing Contractor" at bounding box center [298, 359] width 390 height 20
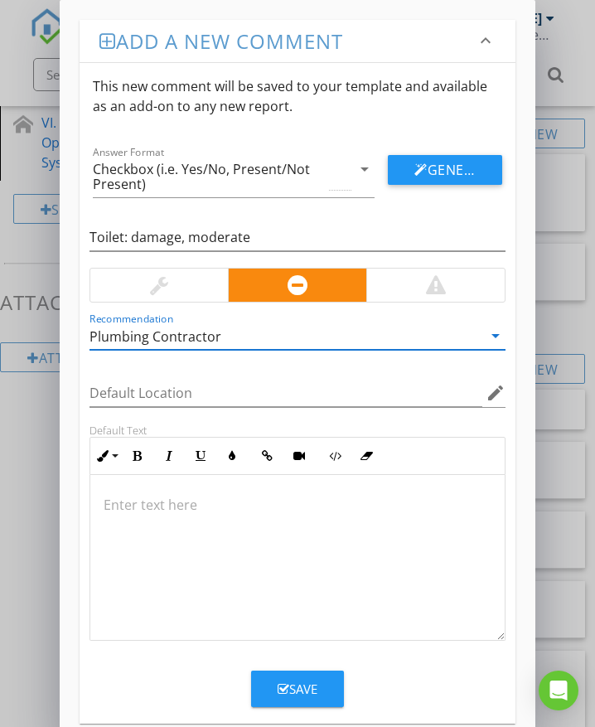
click at [140, 506] on p at bounding box center [298, 505] width 388 height 20
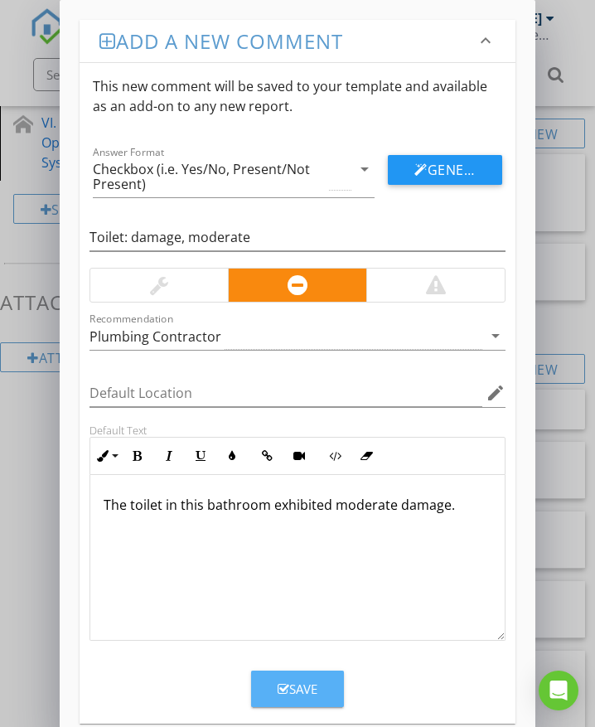
click at [285, 683] on icon "button" at bounding box center [284, 689] width 12 height 12
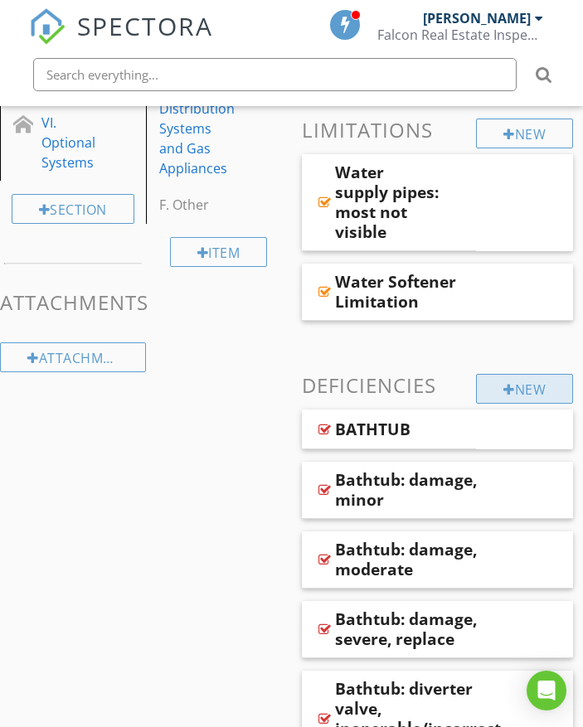
click at [521, 383] on div "New" at bounding box center [524, 389] width 97 height 30
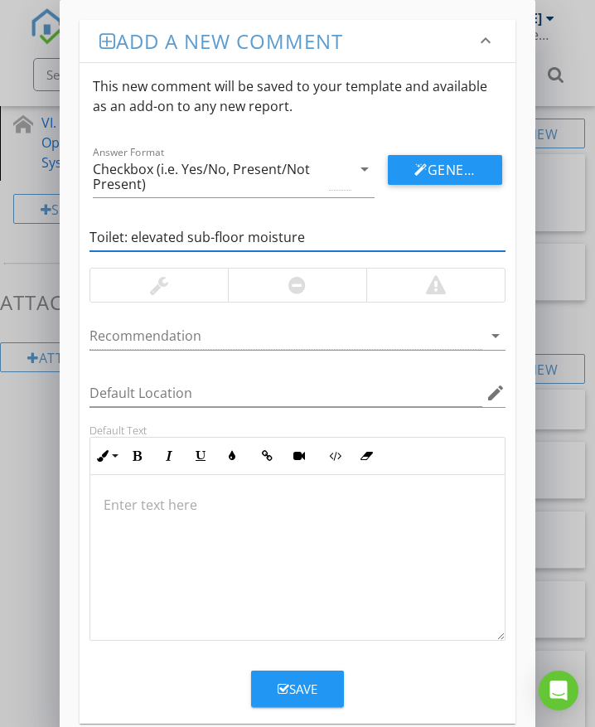
type input "Toilet: elevated sub-floor moisture"
drag, startPoint x: 324, startPoint y: 283, endPoint x: 305, endPoint y: 296, distance: 23.2
click at [324, 283] on div at bounding box center [297, 285] width 138 height 33
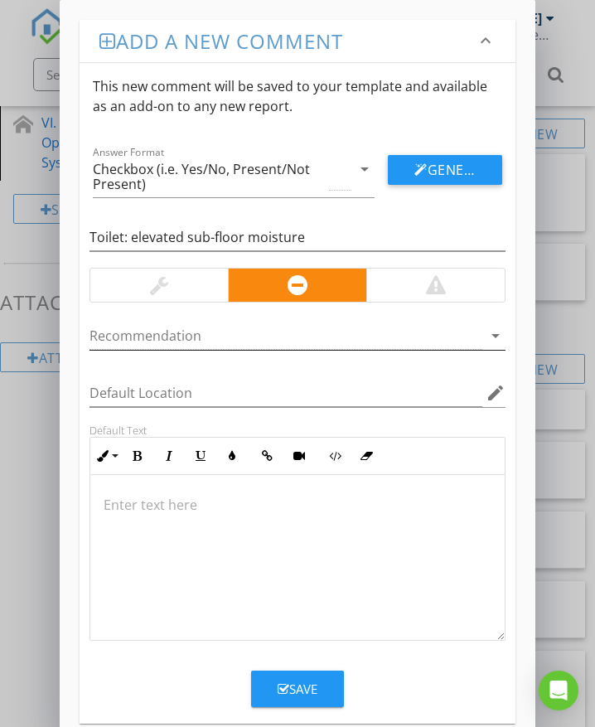
click at [225, 333] on div at bounding box center [286, 335] width 393 height 27
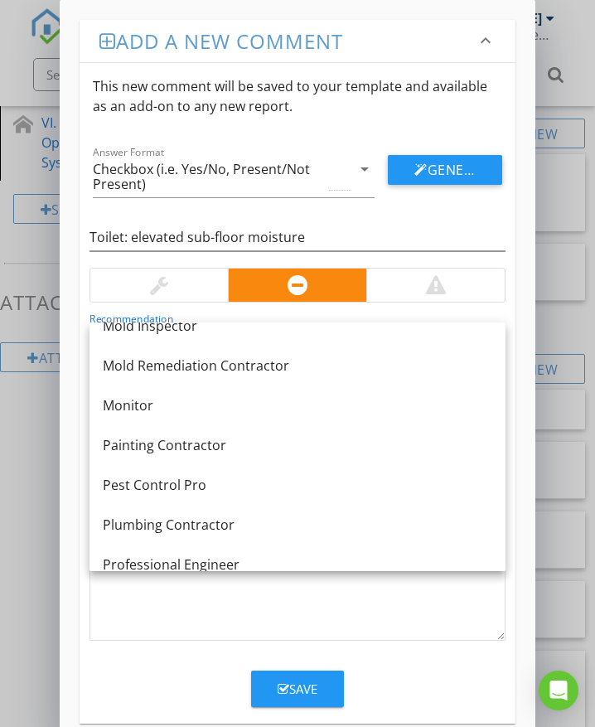
scroll to position [1293, 0]
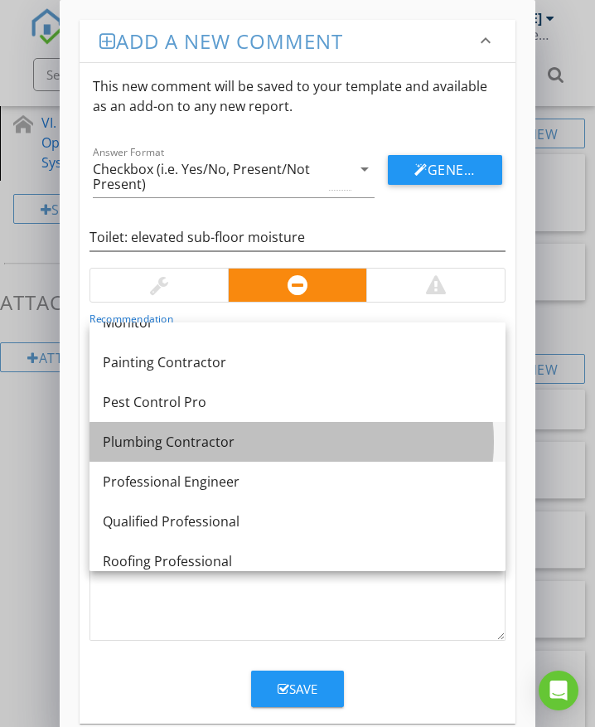
click at [174, 449] on div "Plumbing Contractor" at bounding box center [298, 442] width 390 height 20
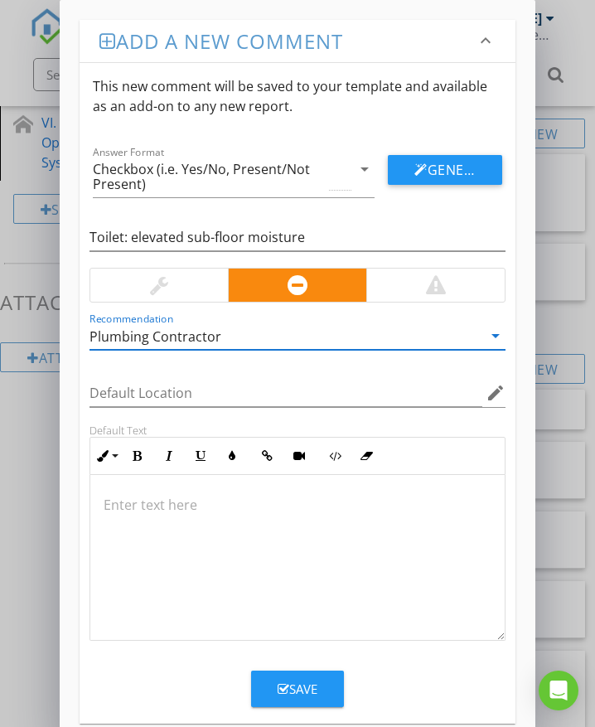
click at [151, 507] on p at bounding box center [298, 505] width 388 height 20
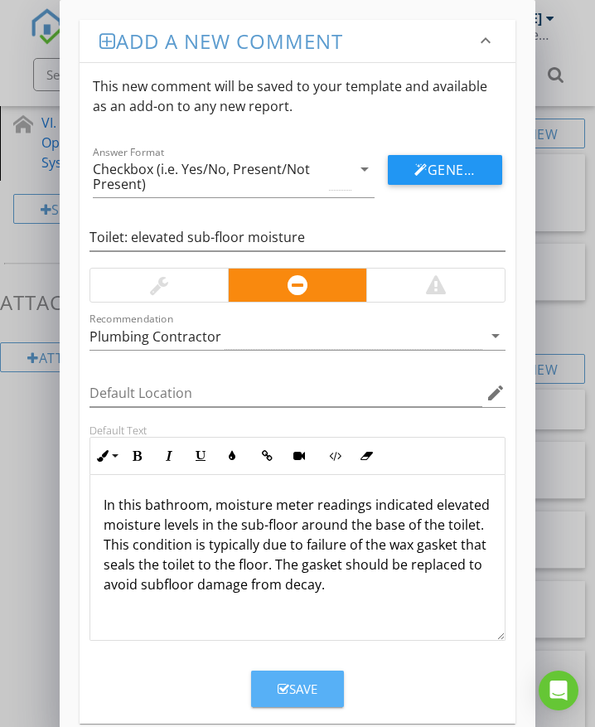
click at [288, 693] on icon "button" at bounding box center [284, 689] width 12 height 12
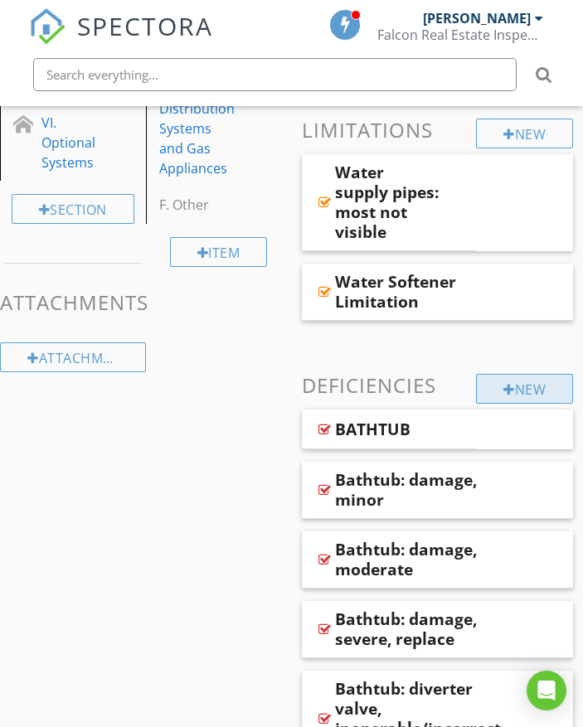
click at [503, 384] on div at bounding box center [509, 389] width 12 height 13
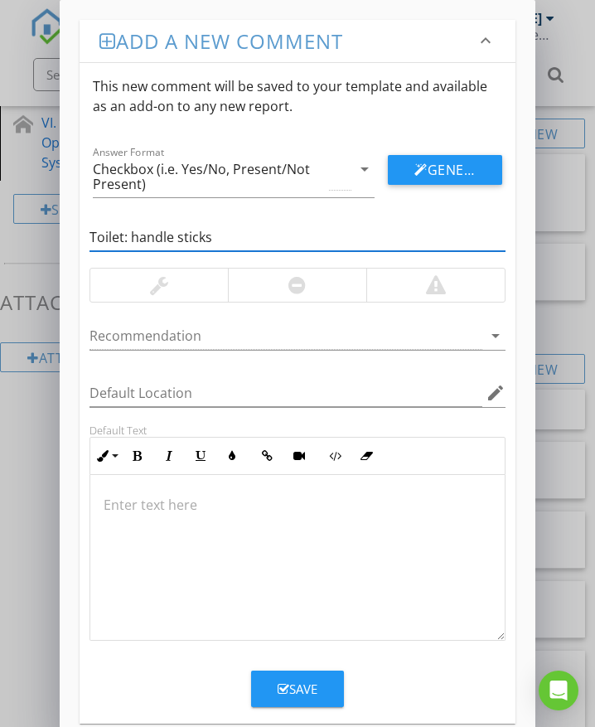
type input "Toilet: handle sticks"
click at [138, 290] on div at bounding box center [159, 285] width 138 height 33
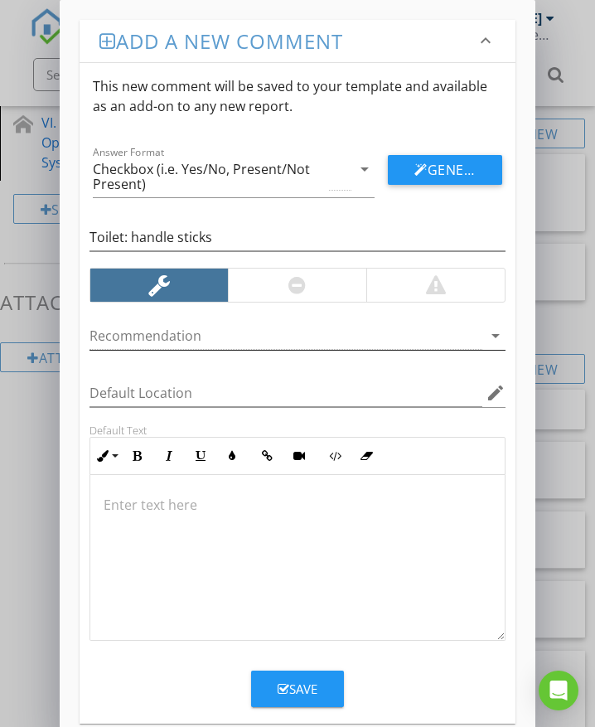
click at [165, 331] on div at bounding box center [286, 335] width 393 height 27
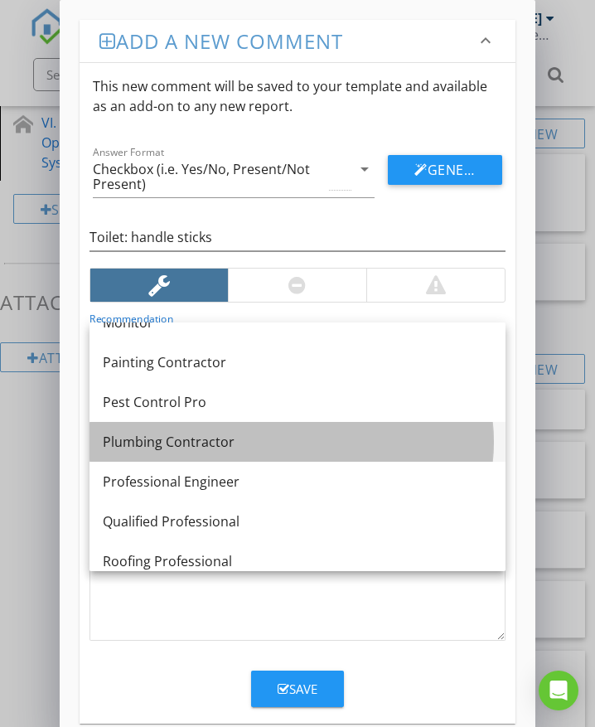
click at [186, 439] on div "Plumbing Contractor" at bounding box center [298, 442] width 390 height 20
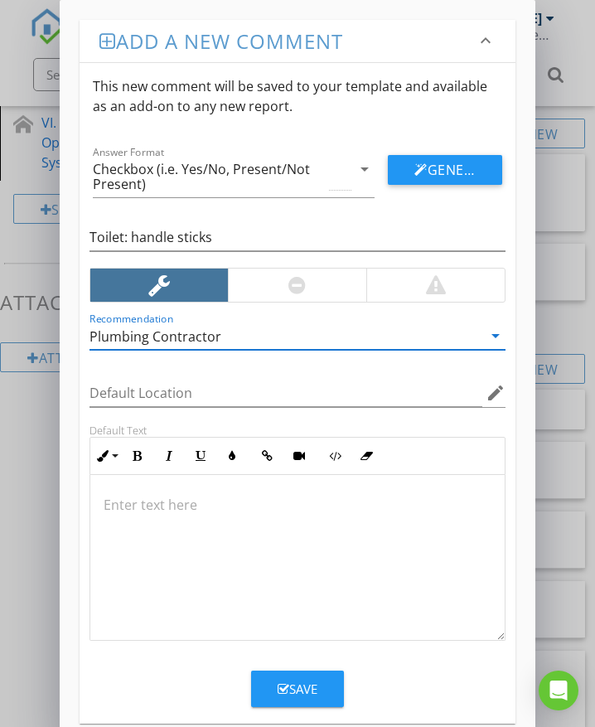
scroll to position [1, 0]
click at [151, 509] on p at bounding box center [298, 504] width 388 height 20
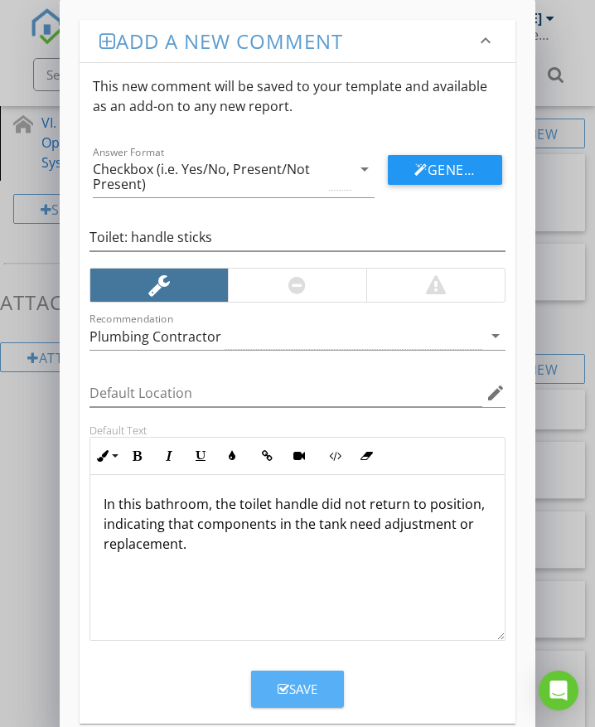
click at [293, 693] on div "Save" at bounding box center [298, 689] width 40 height 19
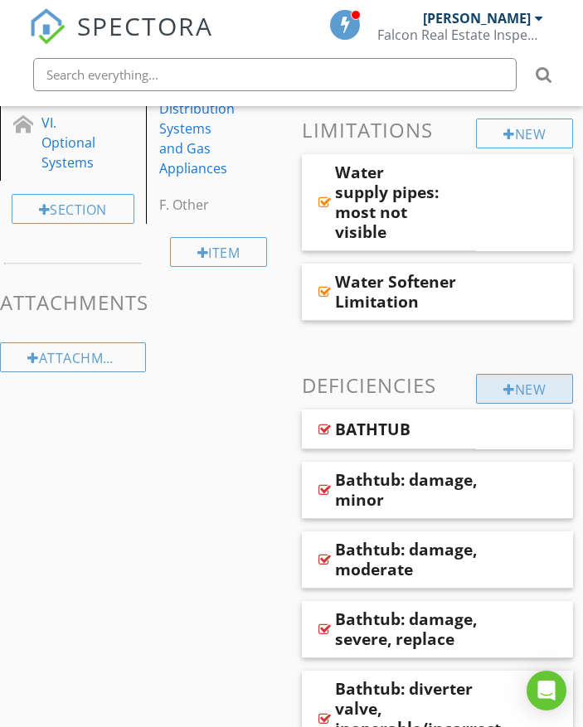
click at [503, 384] on div at bounding box center [509, 389] width 12 height 13
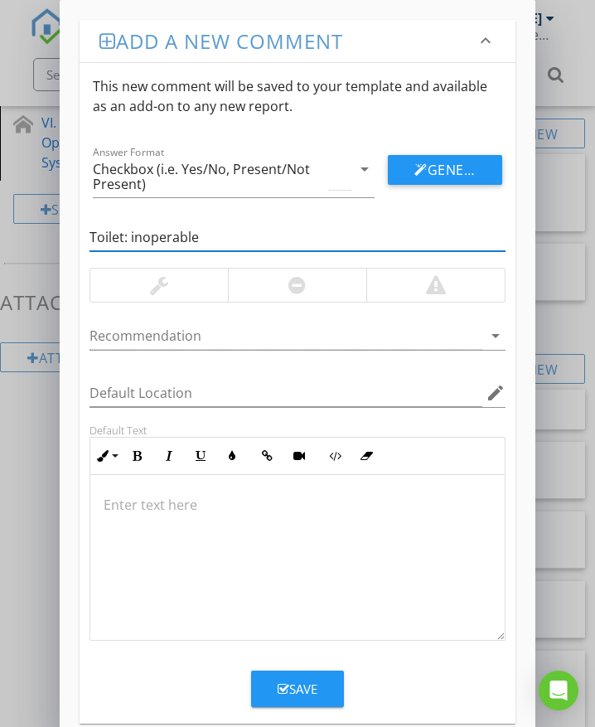
type input "Toilet: inoperable"
click at [294, 286] on div at bounding box center [296, 285] width 17 height 20
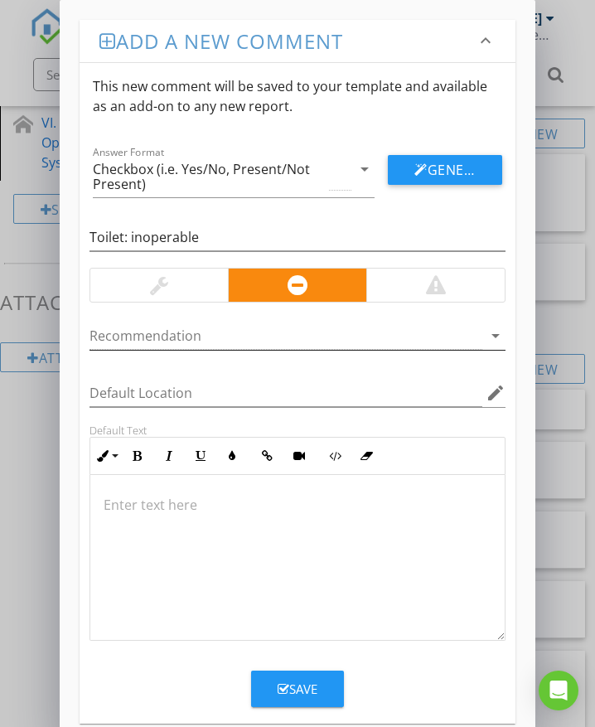
click at [223, 341] on div at bounding box center [286, 335] width 393 height 27
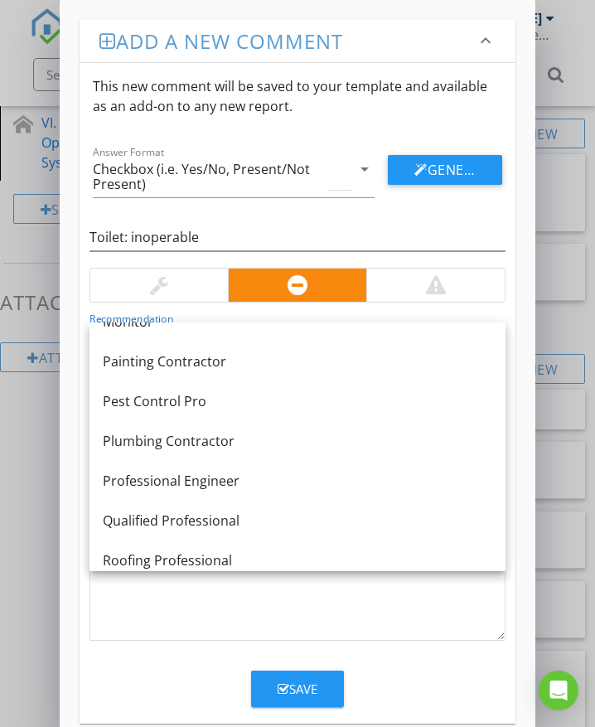
scroll to position [1293, 0]
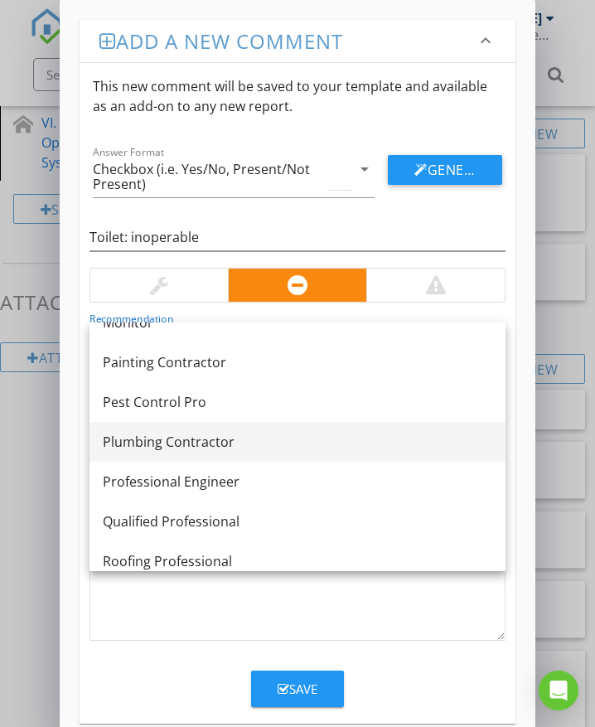
click at [188, 439] on div "Plumbing Contractor" at bounding box center [298, 442] width 390 height 20
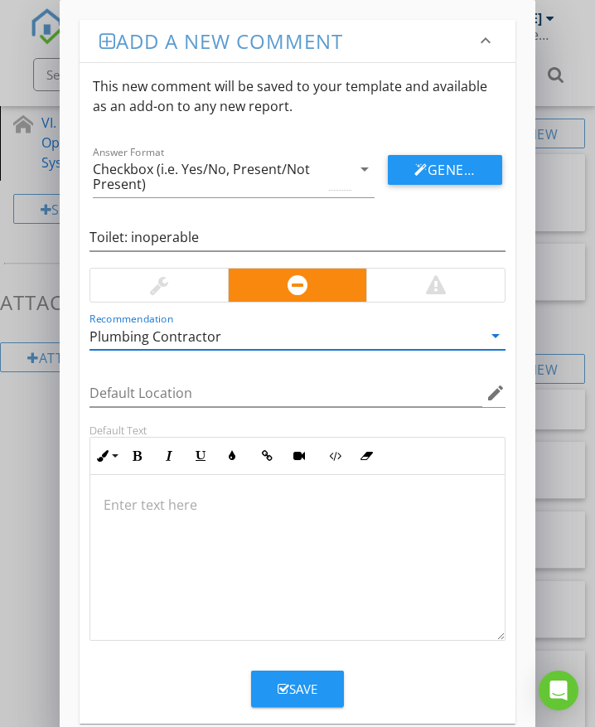
click at [212, 520] on div at bounding box center [297, 558] width 415 height 166
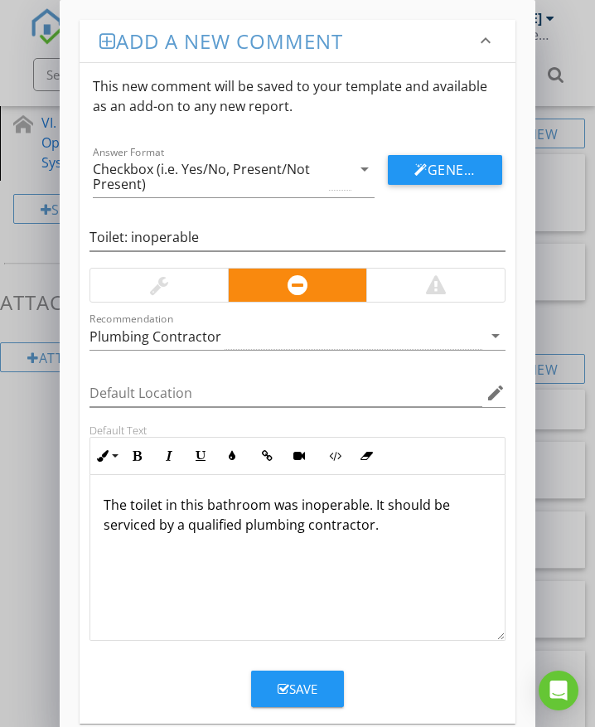
click at [308, 685] on div "Save" at bounding box center [298, 689] width 40 height 19
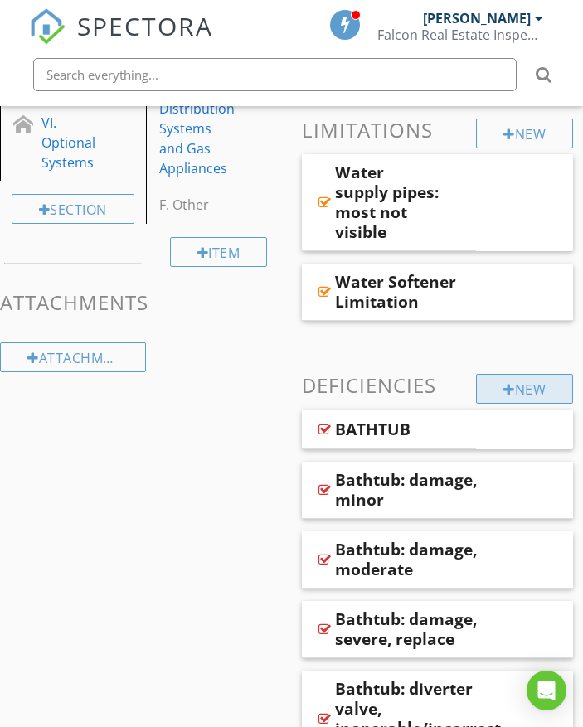
click at [482, 390] on div "New" at bounding box center [524, 389] width 97 height 30
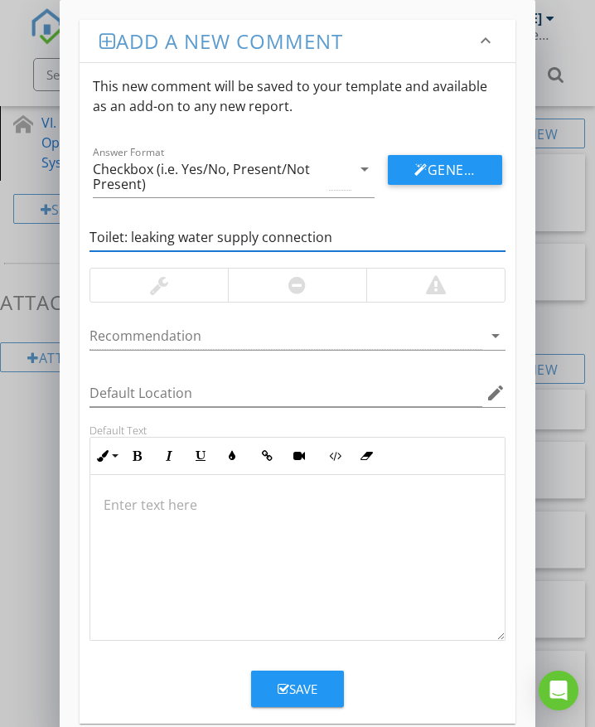
type input "Toilet: leaking water supply connection"
click at [469, 285] on div at bounding box center [435, 285] width 138 height 33
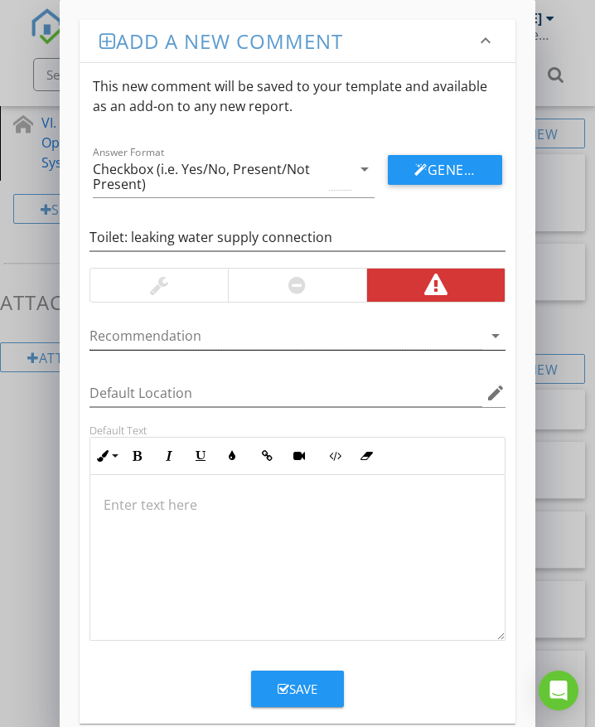
click at [212, 334] on div at bounding box center [286, 335] width 393 height 27
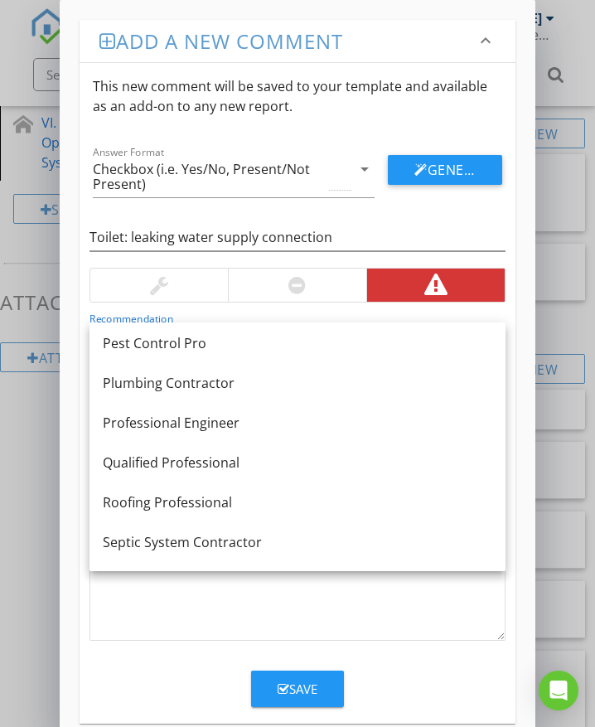
scroll to position [1376, 0]
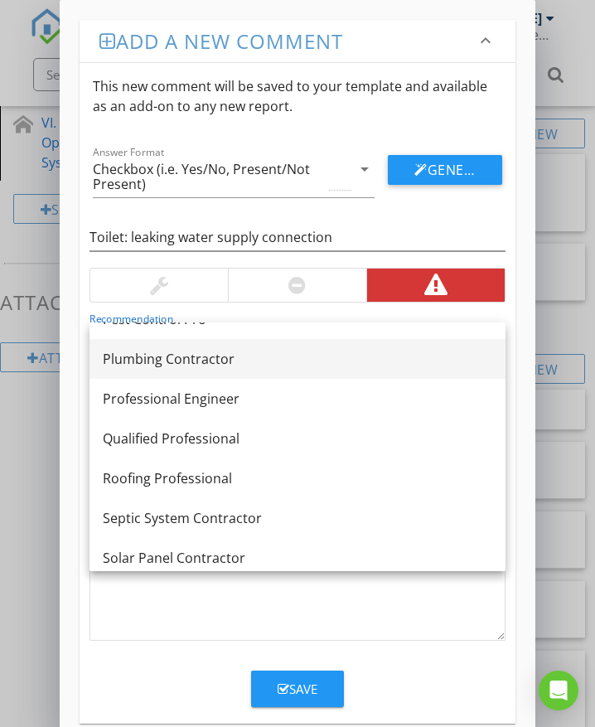
click at [182, 361] on div "Plumbing Contractor" at bounding box center [298, 359] width 390 height 20
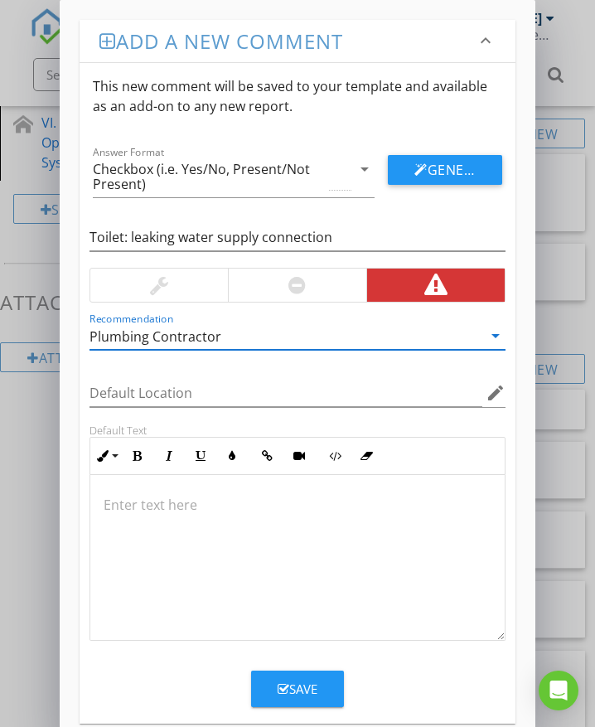
click at [132, 508] on p at bounding box center [298, 505] width 388 height 20
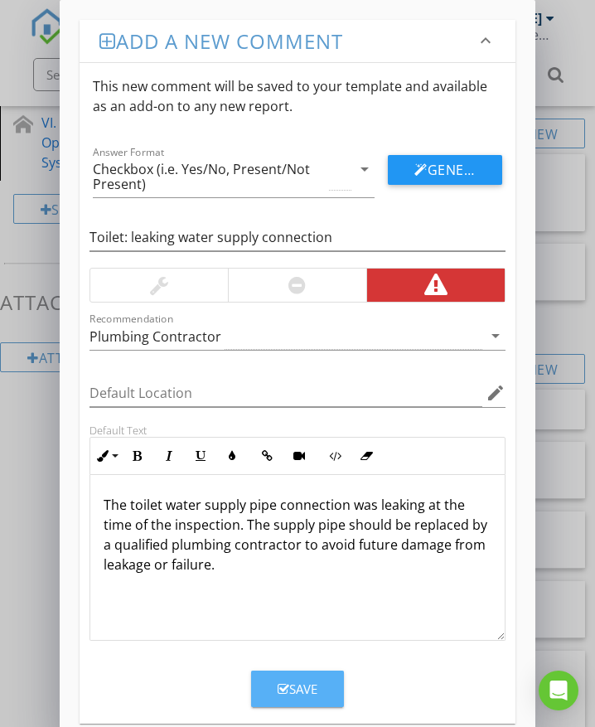
click at [283, 689] on icon "button" at bounding box center [284, 689] width 12 height 12
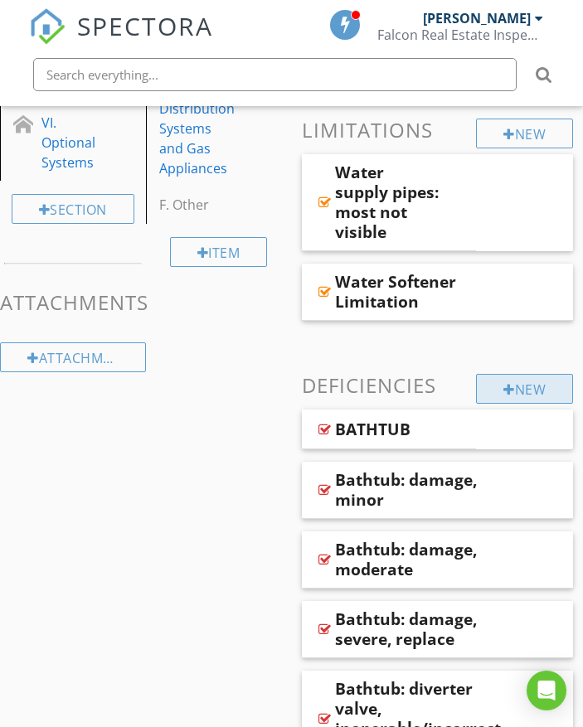
click at [497, 384] on div "New" at bounding box center [524, 389] width 97 height 30
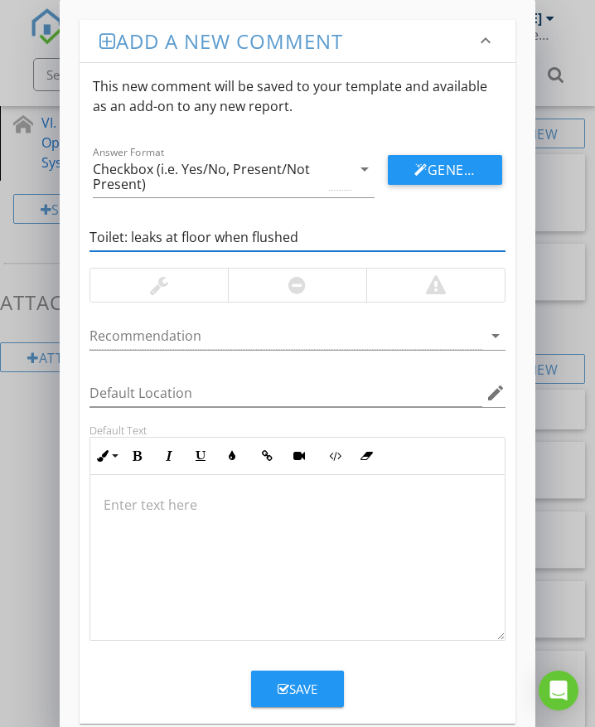
type input "Toilet: leaks at floor when flushed"
click at [274, 285] on div at bounding box center [297, 285] width 138 height 33
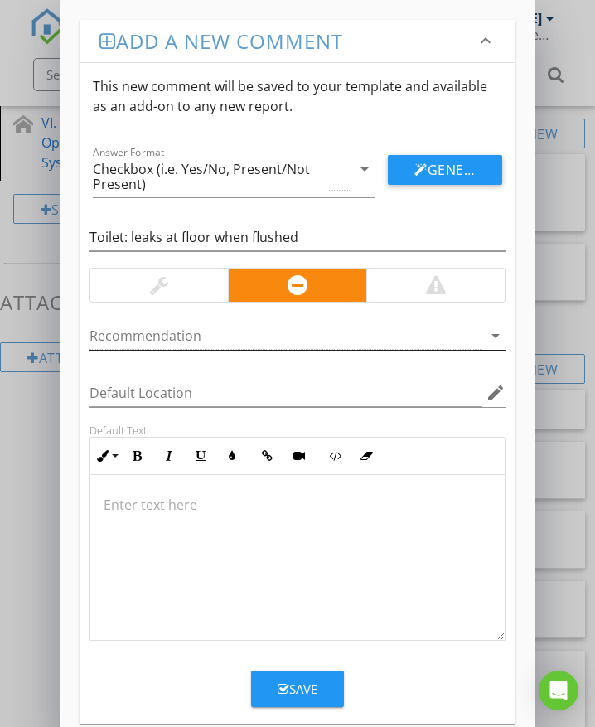
click at [201, 330] on div at bounding box center [286, 335] width 393 height 27
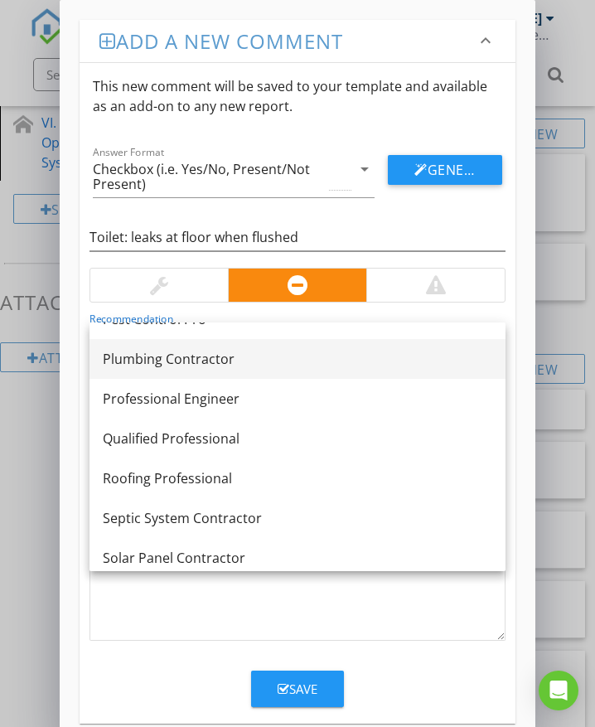
click at [205, 359] on div "Plumbing Contractor" at bounding box center [298, 359] width 390 height 20
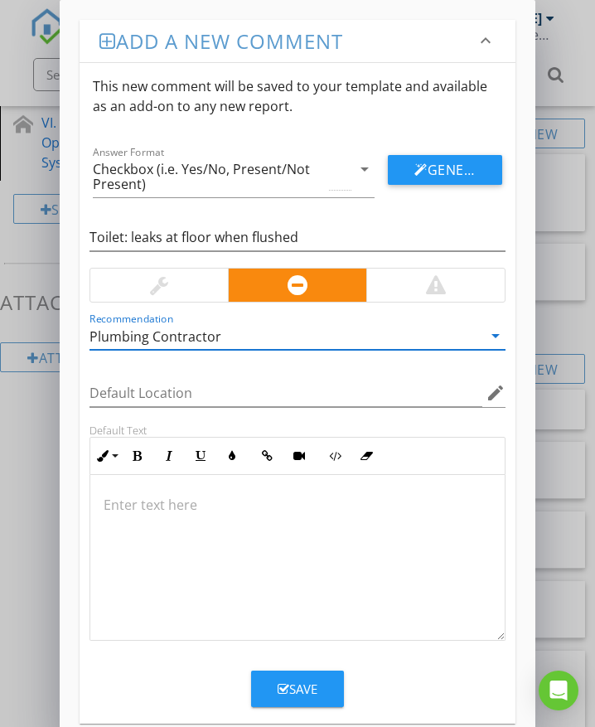
click at [191, 518] on div at bounding box center [297, 558] width 415 height 166
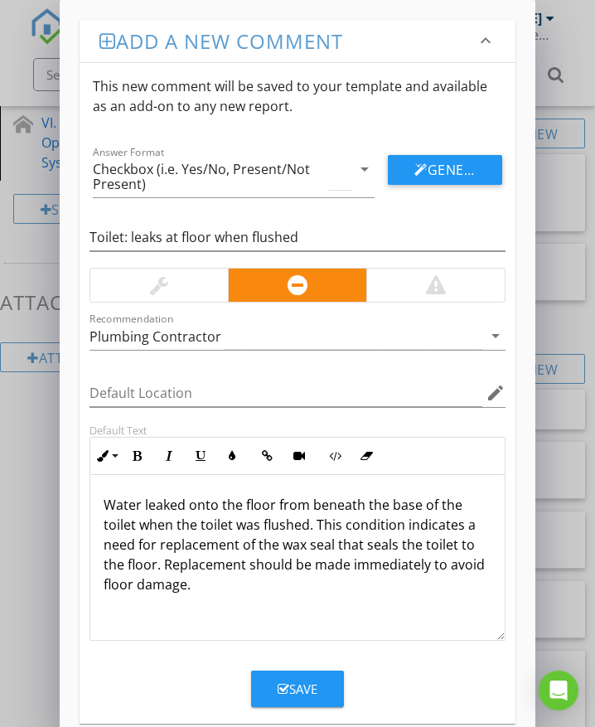
click at [320, 692] on button "Save" at bounding box center [297, 689] width 93 height 36
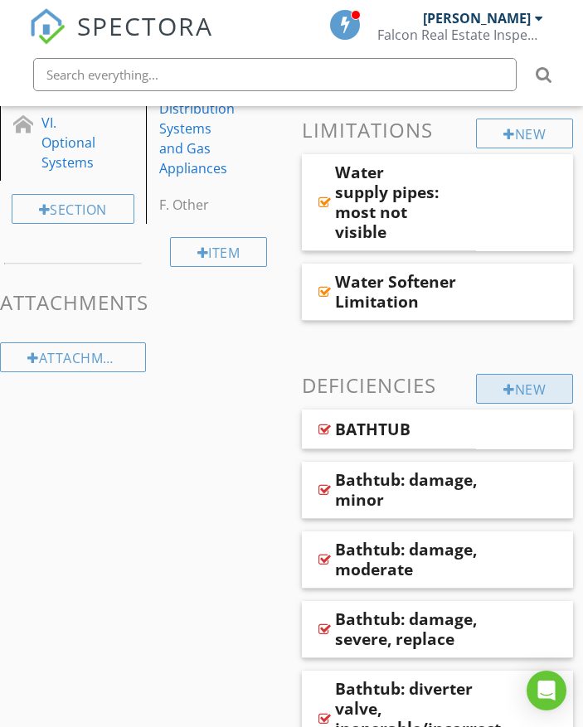
click at [495, 394] on div "New" at bounding box center [524, 389] width 97 height 30
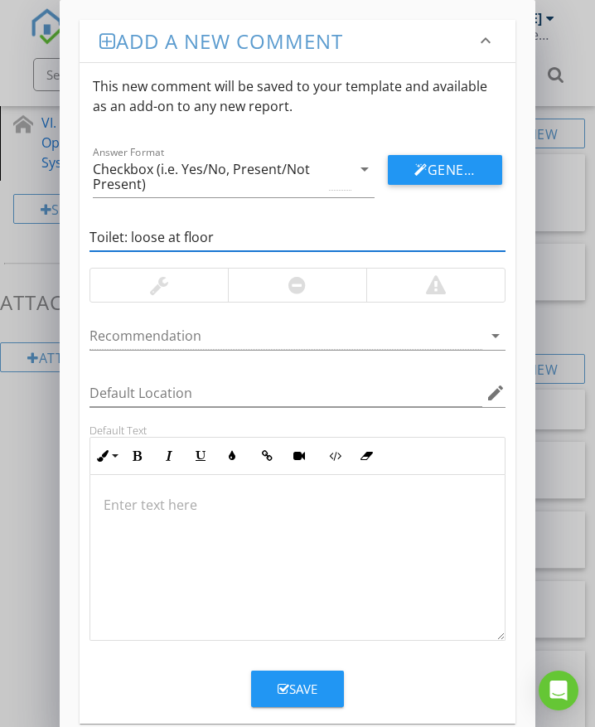
type input "Toilet: loose at floor"
click at [269, 286] on div at bounding box center [297, 285] width 138 height 33
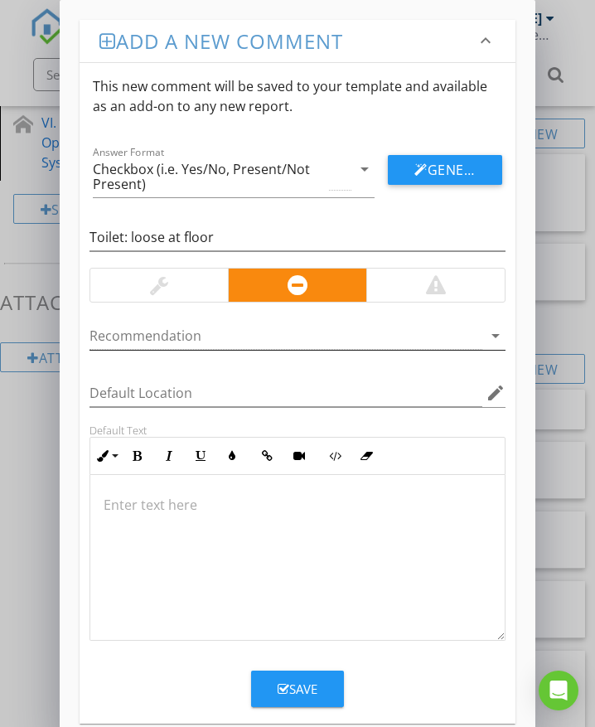
click at [193, 334] on div at bounding box center [286, 335] width 393 height 27
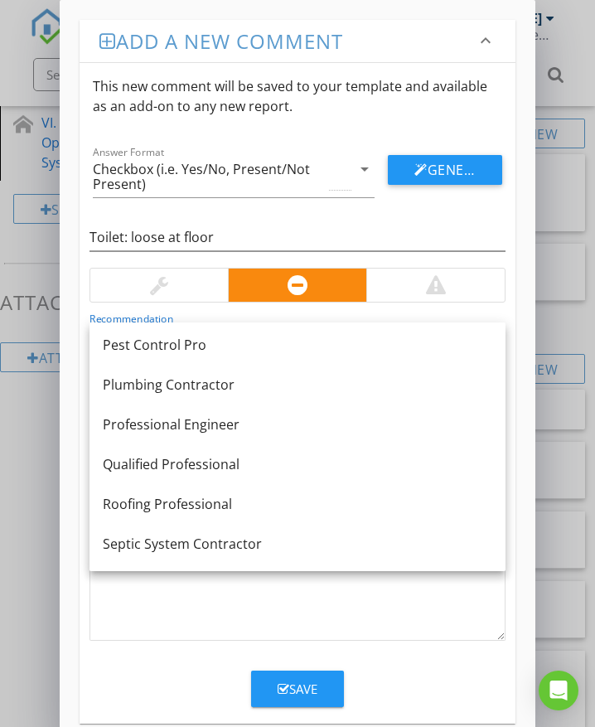
scroll to position [1409, 0]
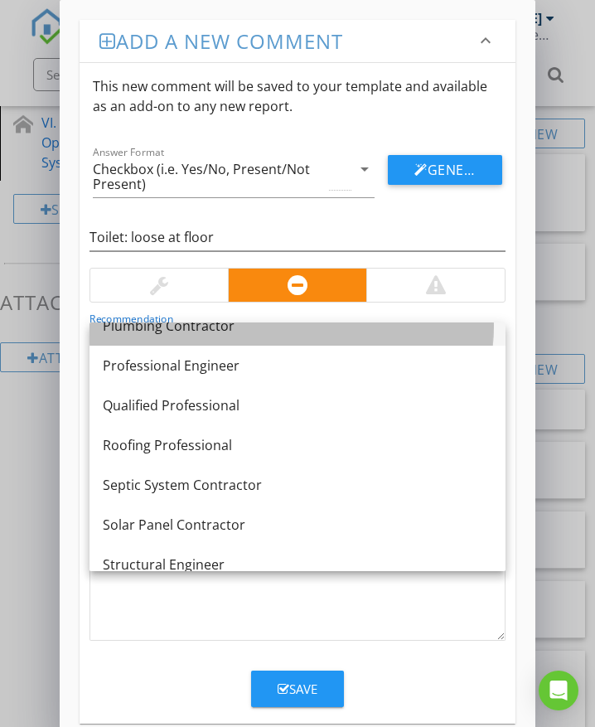
click at [192, 333] on div "Plumbing Contractor" at bounding box center [298, 326] width 390 height 20
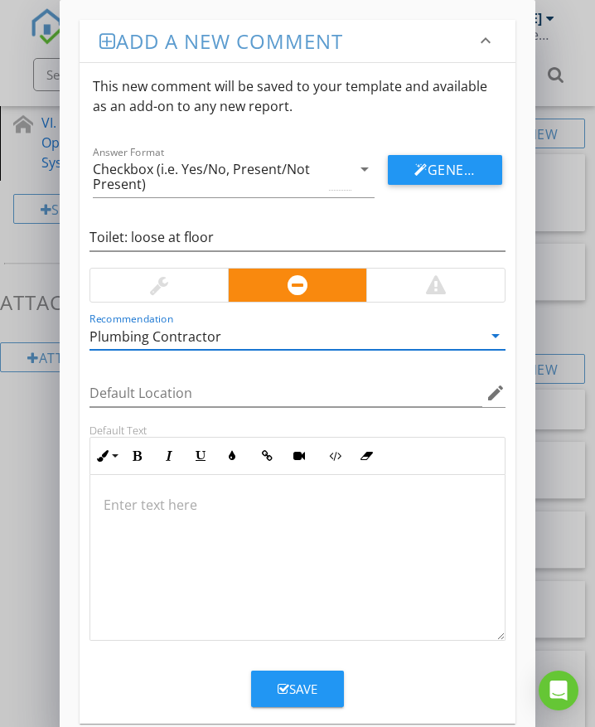
click at [156, 499] on p at bounding box center [298, 505] width 388 height 20
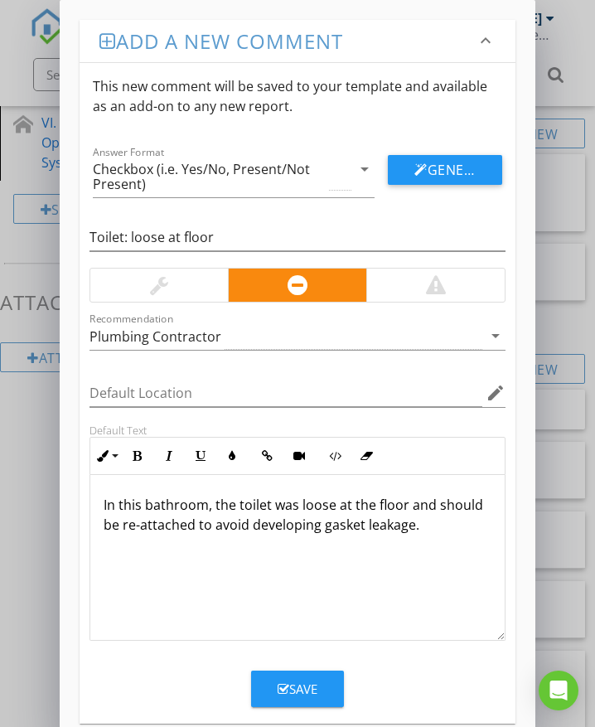
click at [290, 688] on div "Save" at bounding box center [298, 689] width 40 height 19
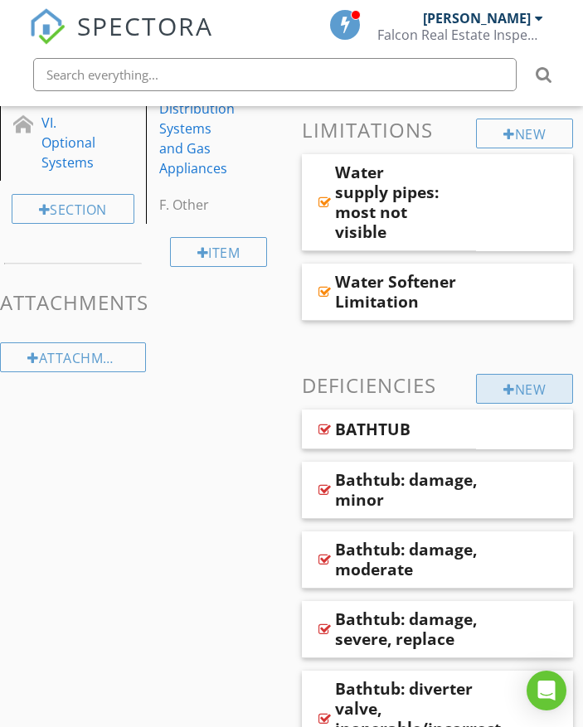
click at [555, 382] on div "New" at bounding box center [524, 389] width 97 height 30
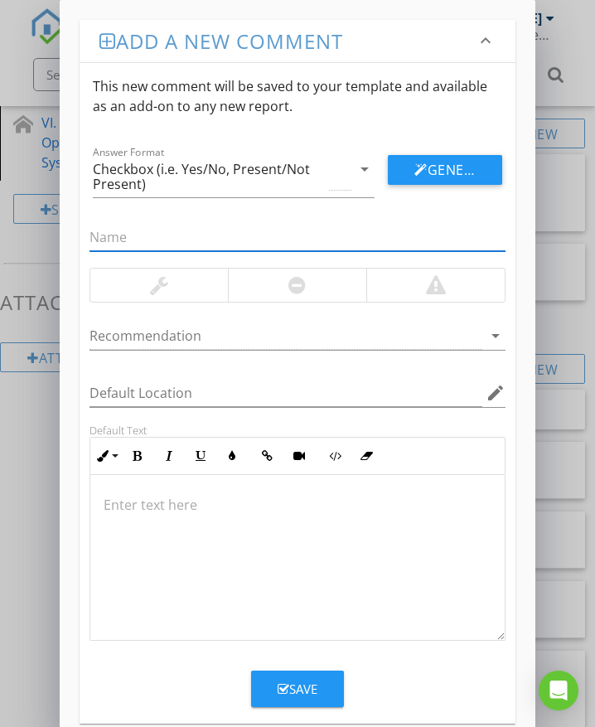
click at [170, 235] on input "text" at bounding box center [298, 237] width 416 height 27
type input "Toilet: runs continuously (public water supply)"
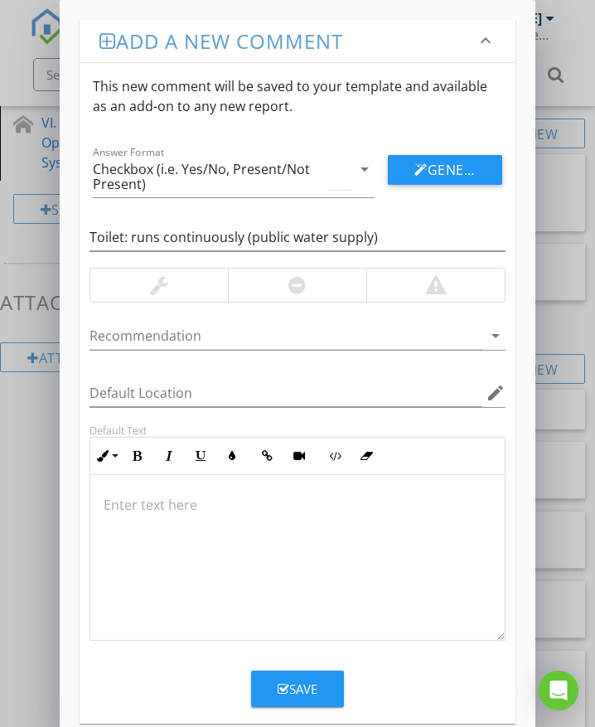
click at [319, 284] on div at bounding box center [297, 285] width 138 height 33
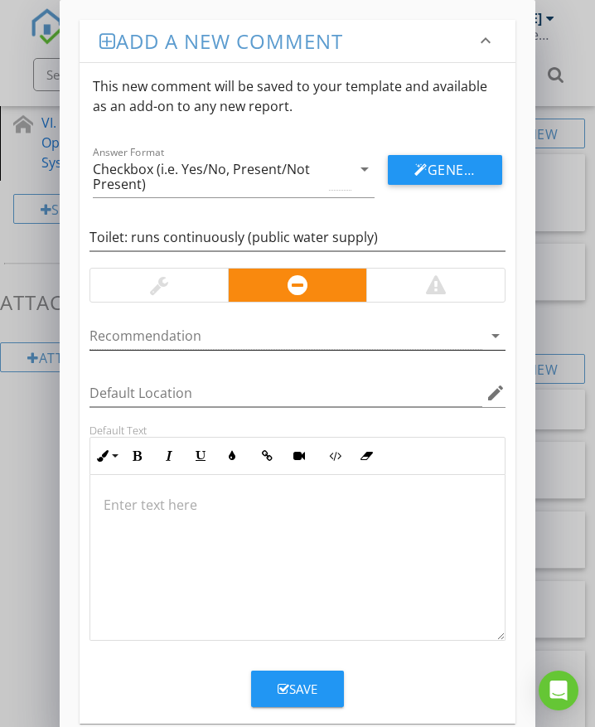
click at [185, 337] on div at bounding box center [286, 335] width 393 height 27
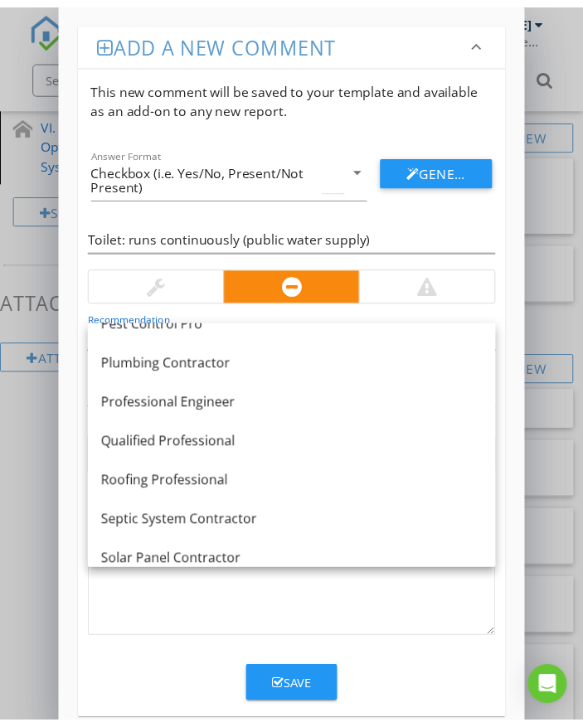
scroll to position [1376, 0]
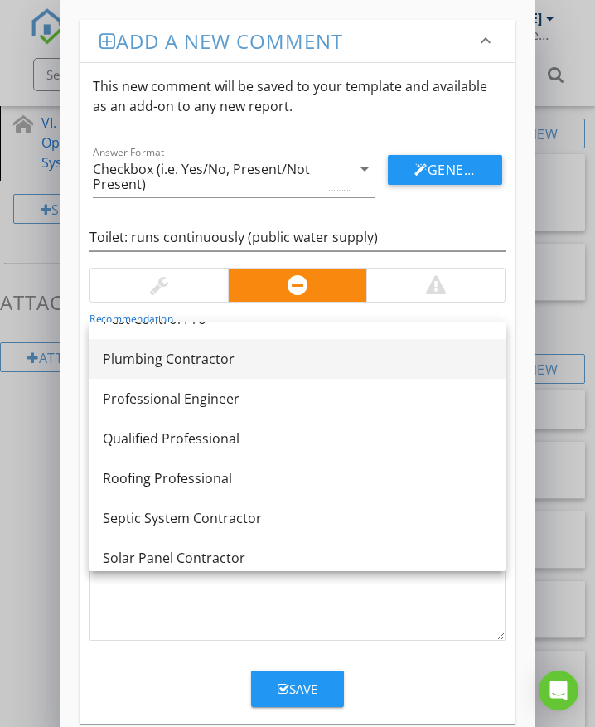
click at [187, 366] on div "Plumbing Contractor" at bounding box center [298, 359] width 390 height 20
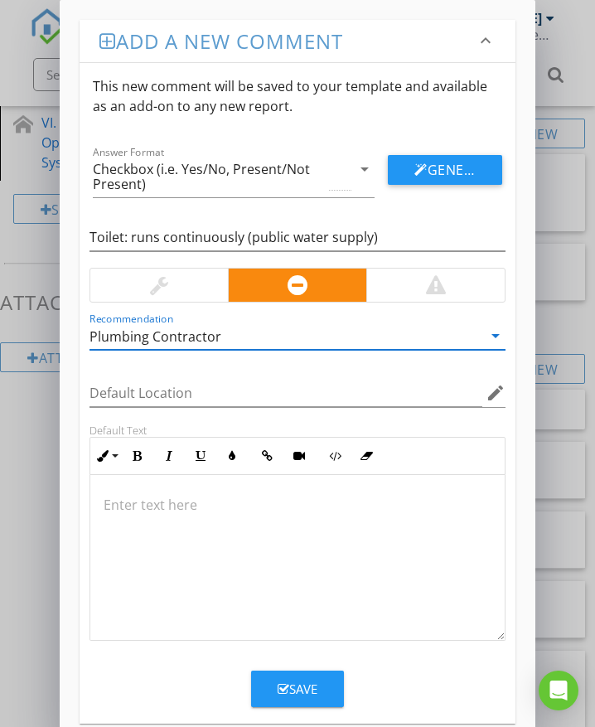
click at [151, 507] on p at bounding box center [298, 505] width 388 height 20
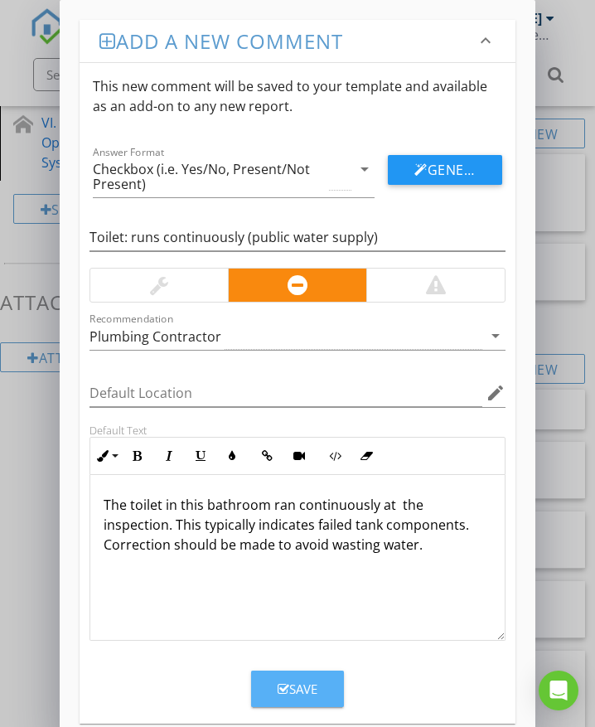
click at [297, 686] on div "Save" at bounding box center [298, 689] width 40 height 19
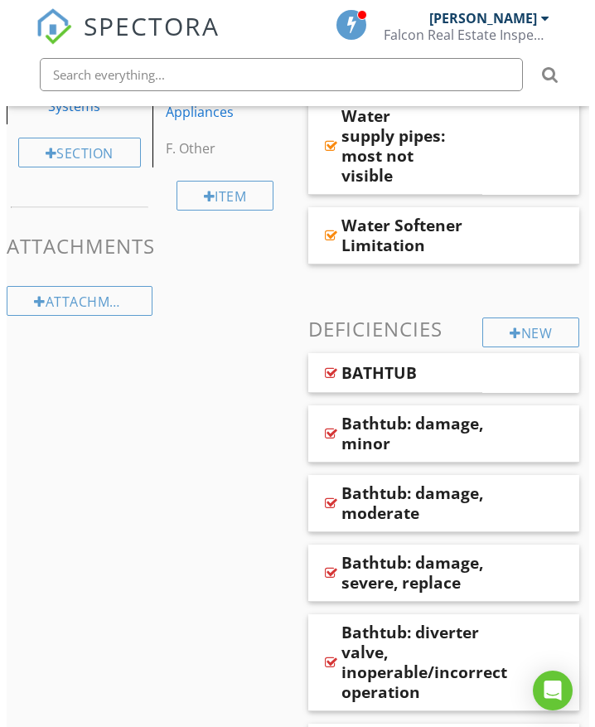
scroll to position [720, 0]
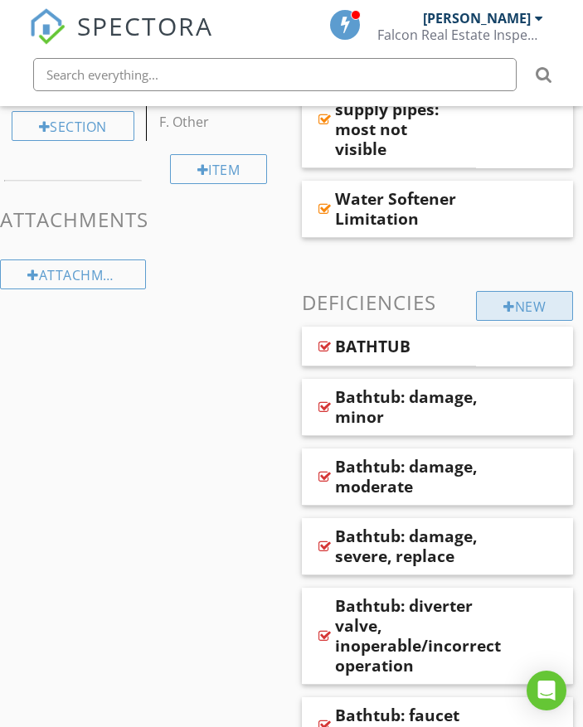
click at [547, 311] on div "New" at bounding box center [524, 306] width 97 height 30
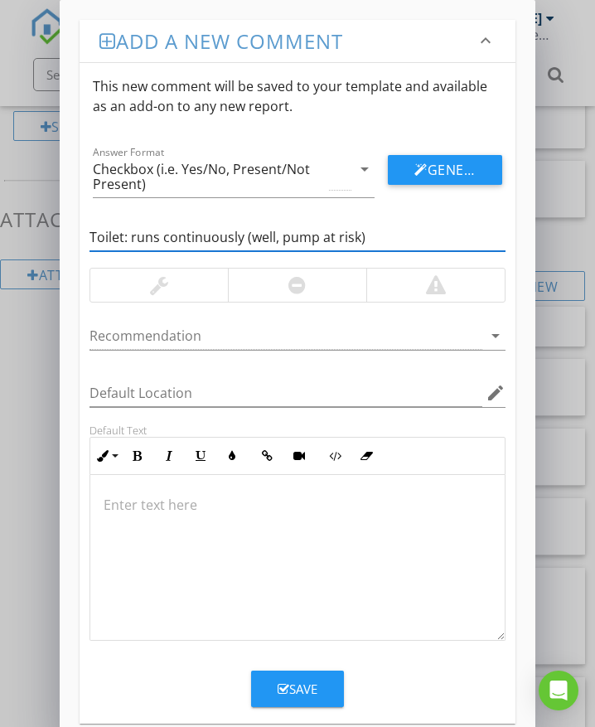
type input "Toilet: runs continuously (well, pump at risk)"
click at [405, 290] on div at bounding box center [435, 285] width 138 height 33
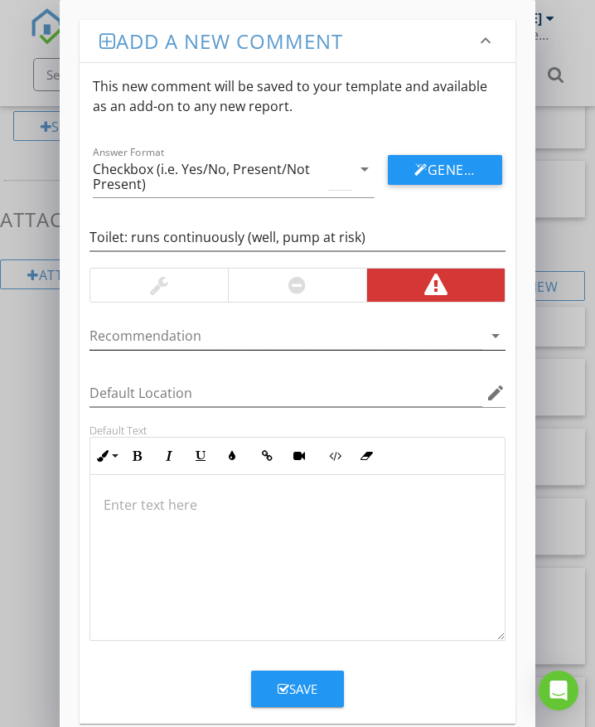
click at [205, 334] on div at bounding box center [286, 335] width 393 height 27
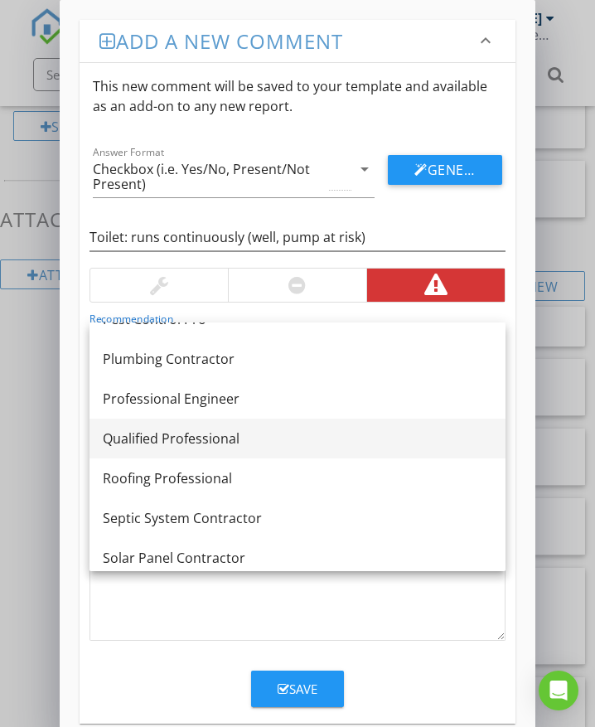
scroll to position [1293, 0]
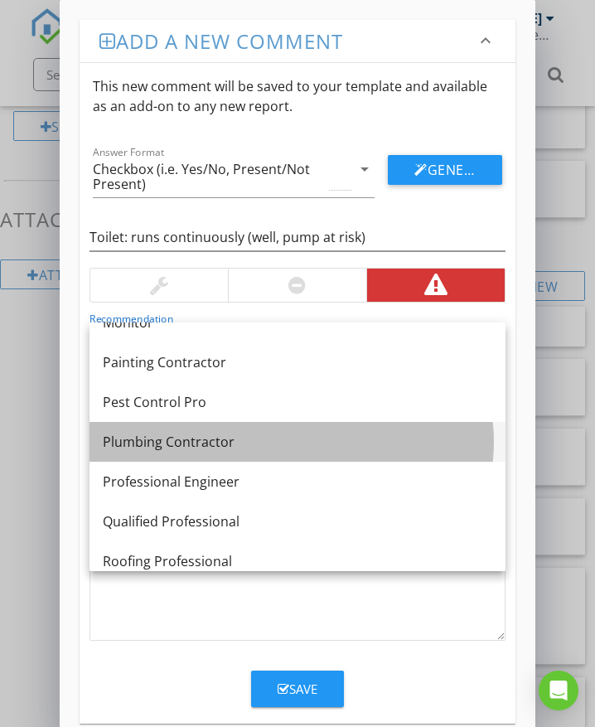
click at [201, 440] on div "Plumbing Contractor" at bounding box center [298, 442] width 390 height 20
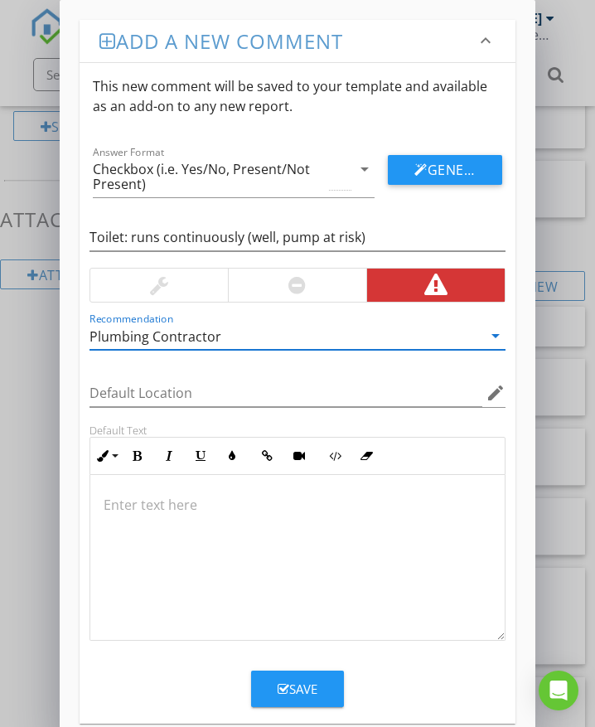
click at [118, 503] on p at bounding box center [298, 505] width 388 height 20
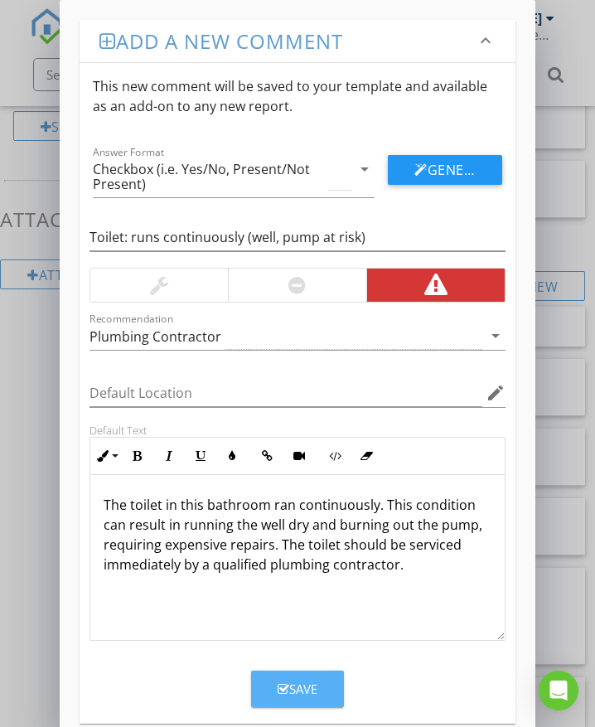
click at [306, 685] on div "Save" at bounding box center [298, 689] width 40 height 19
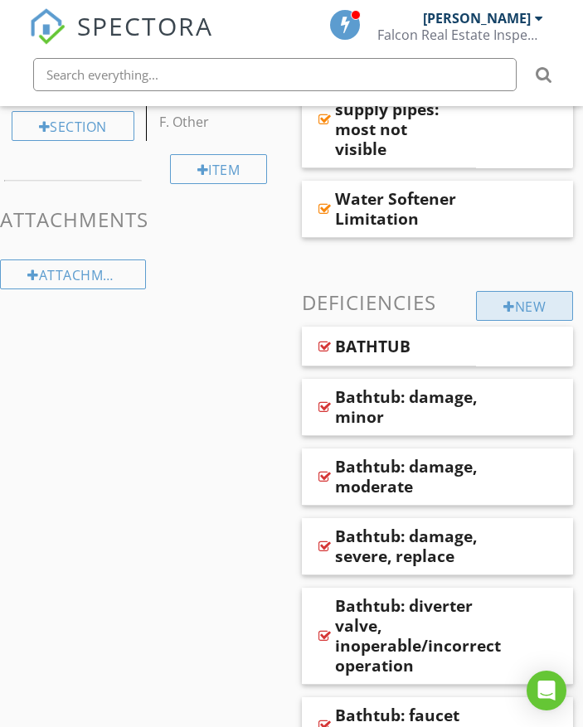
click at [526, 303] on div "New" at bounding box center [524, 306] width 97 height 30
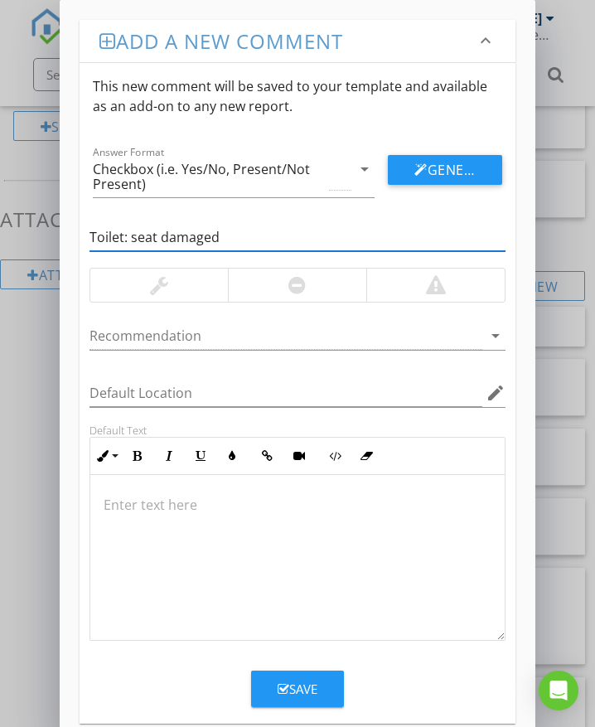
type input "Toilet: seat damaged"
click at [148, 287] on div at bounding box center [159, 285] width 138 height 33
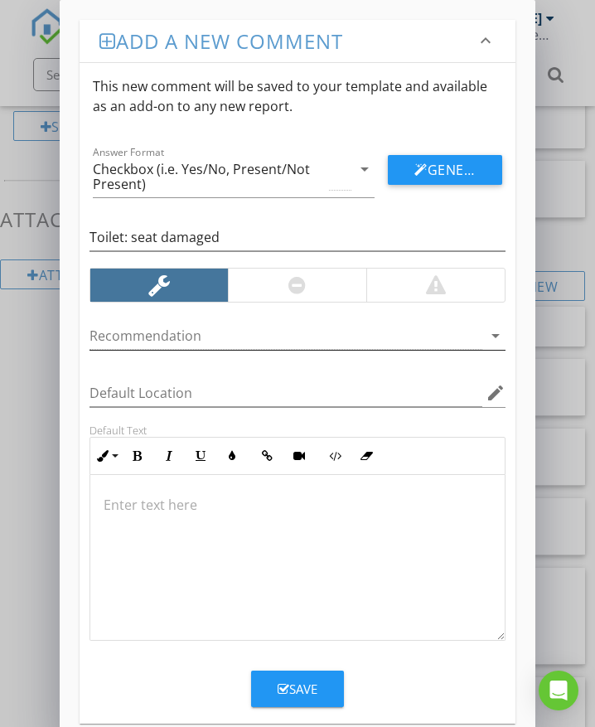
click at [210, 338] on div at bounding box center [286, 335] width 393 height 27
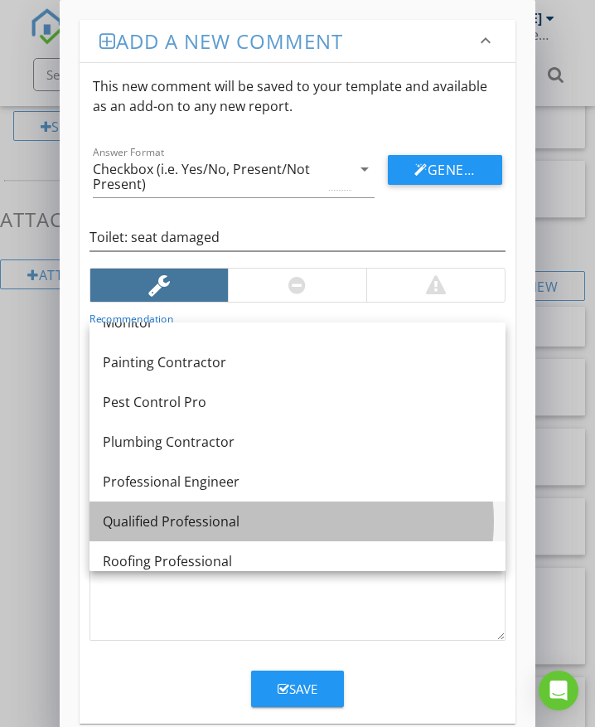
click at [241, 507] on link "Qualified Professional" at bounding box center [298, 522] width 416 height 40
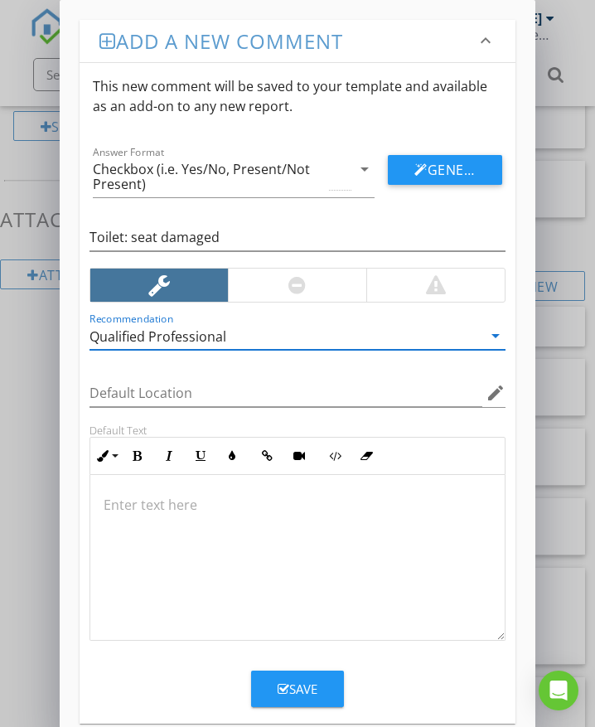
click at [148, 499] on p at bounding box center [298, 505] width 388 height 20
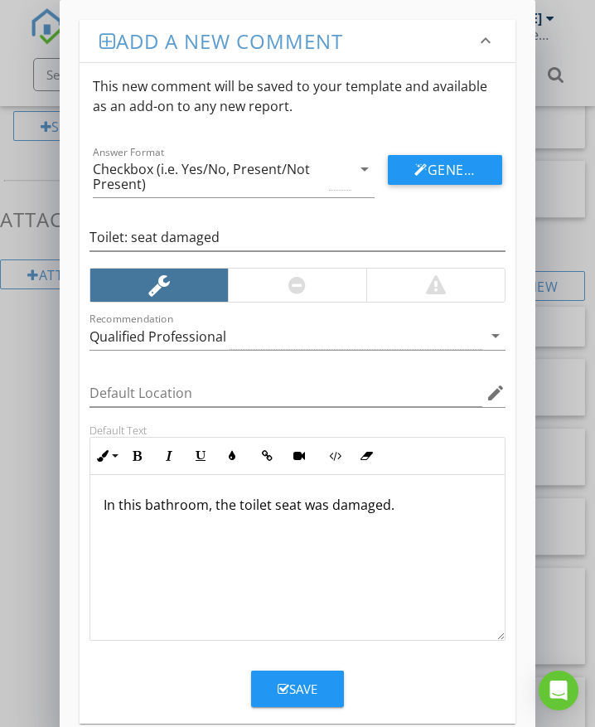
click at [298, 684] on div "Save" at bounding box center [298, 689] width 40 height 19
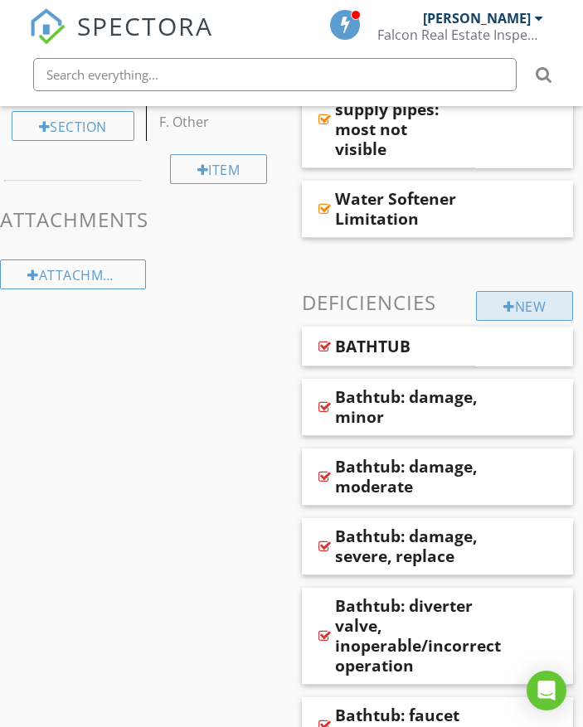
click at [495, 302] on div "New" at bounding box center [524, 306] width 97 height 30
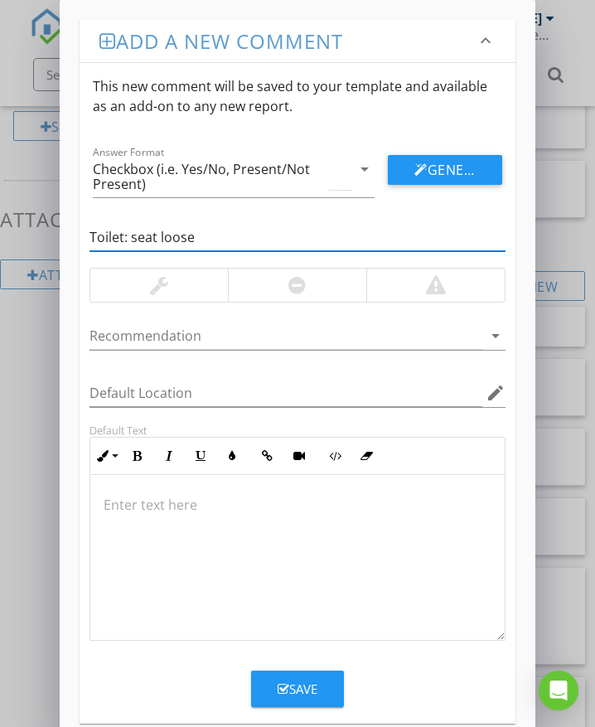
type input "Toilet: seat loose"
click at [163, 283] on div at bounding box center [159, 285] width 18 height 20
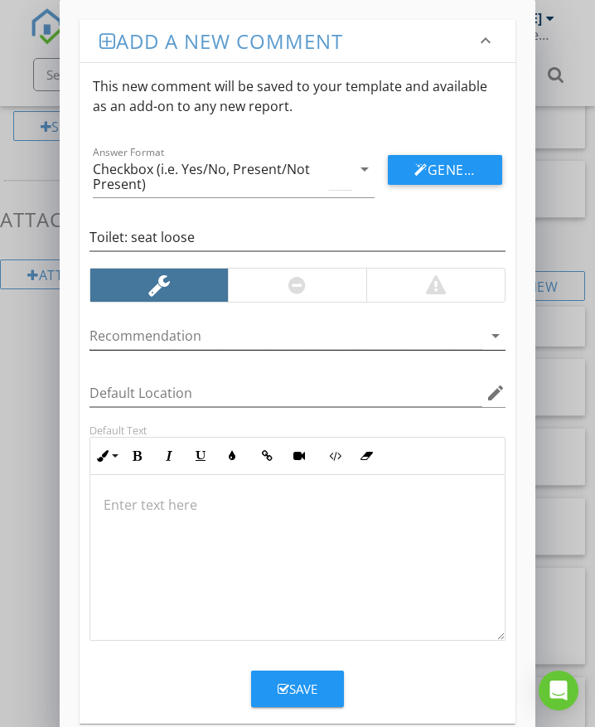
click at [179, 333] on div at bounding box center [286, 335] width 393 height 27
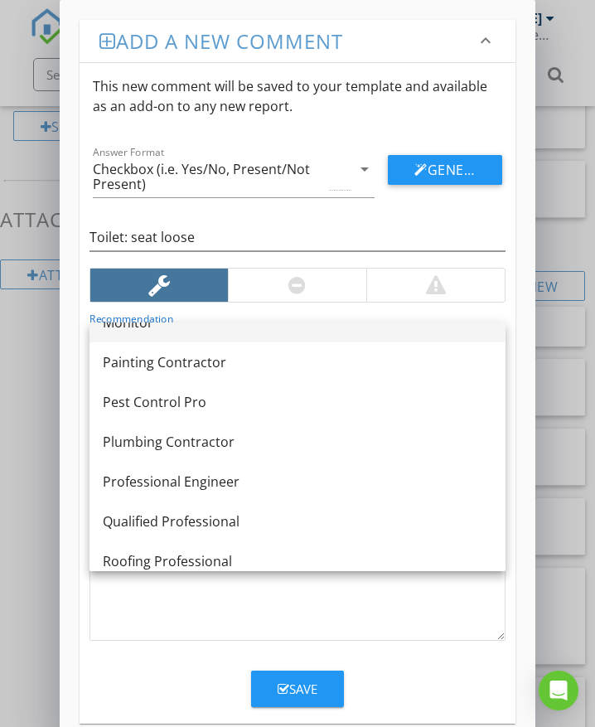
scroll to position [1376, 0]
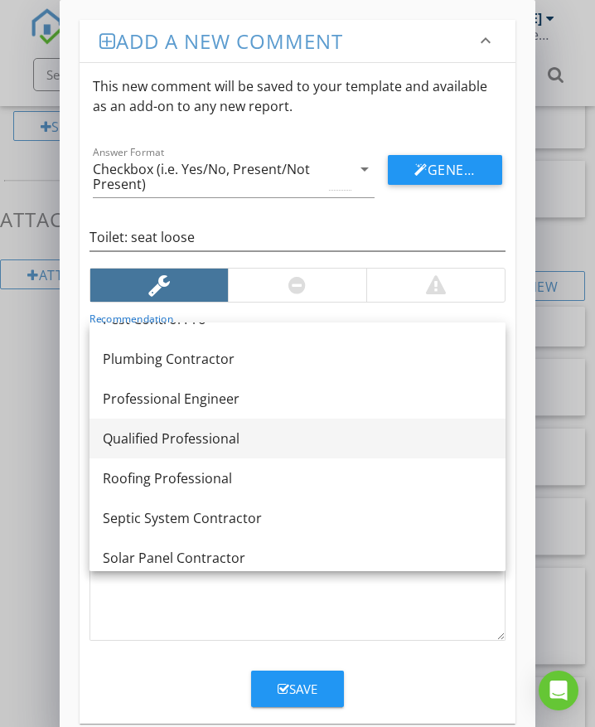
click at [190, 435] on div "Qualified Professional" at bounding box center [298, 439] width 390 height 20
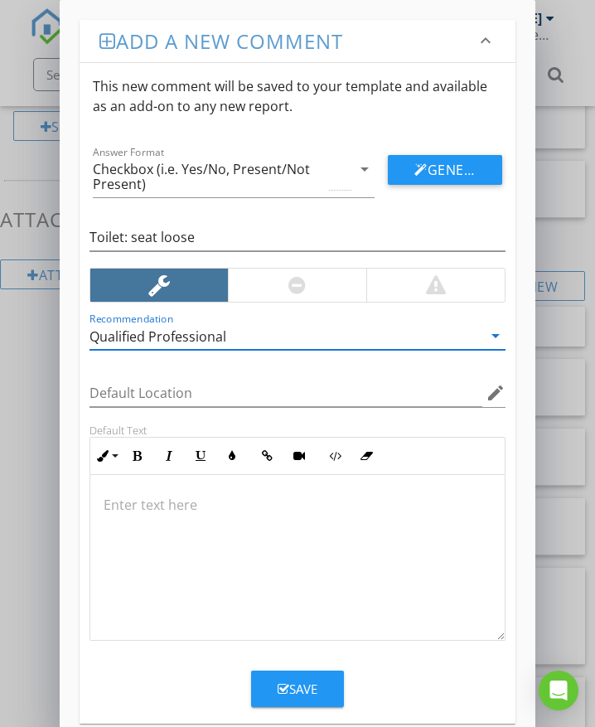
click at [209, 506] on p at bounding box center [298, 505] width 388 height 20
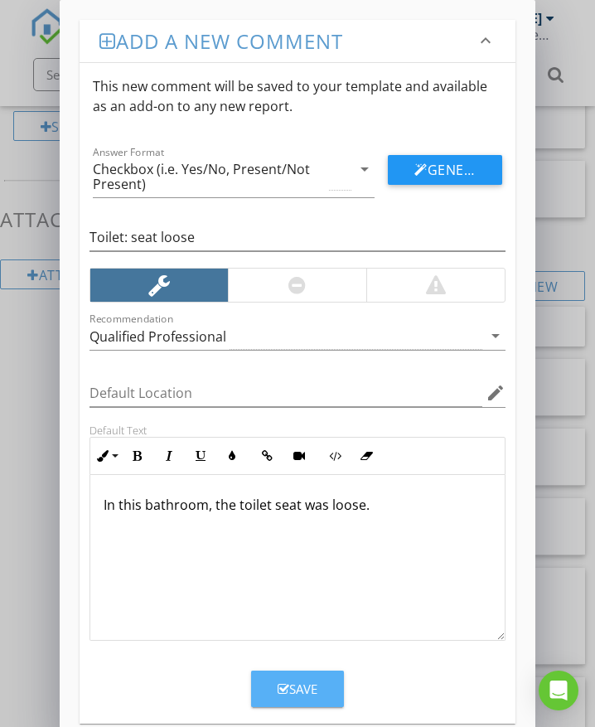
click at [292, 688] on div "Save" at bounding box center [298, 689] width 40 height 19
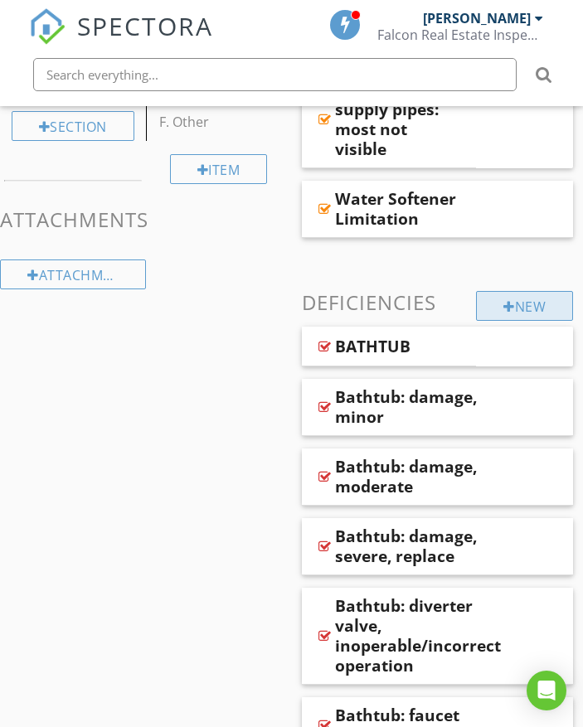
click at [505, 306] on div at bounding box center [509, 306] width 12 height 13
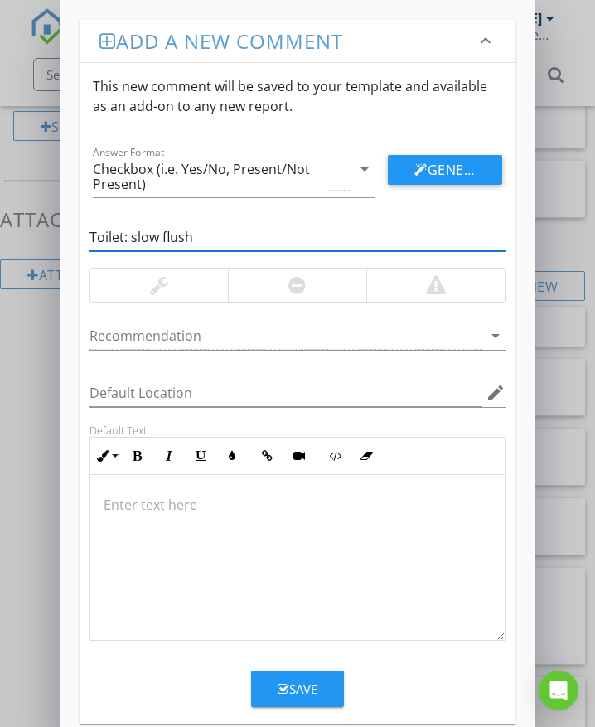
type input "Toilet: slow flush"
drag, startPoint x: 327, startPoint y: 284, endPoint x: 321, endPoint y: 290, distance: 9.4
click at [327, 284] on div at bounding box center [297, 285] width 138 height 33
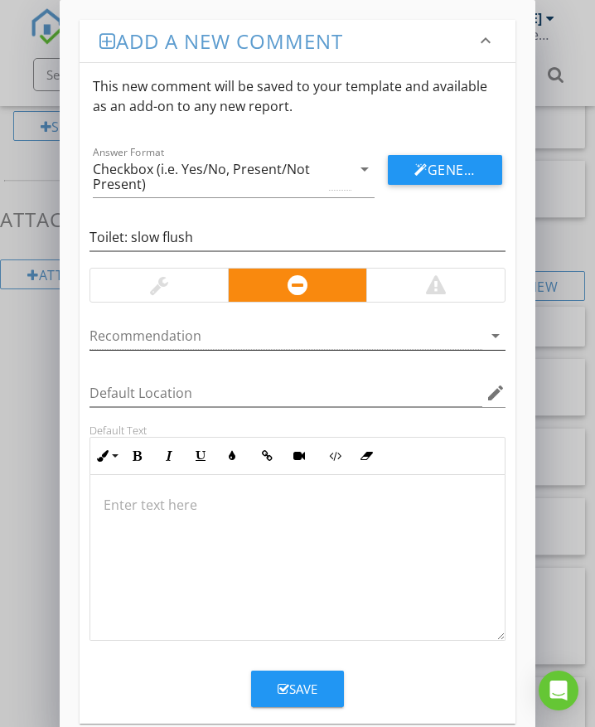
click at [228, 332] on div at bounding box center [286, 335] width 393 height 27
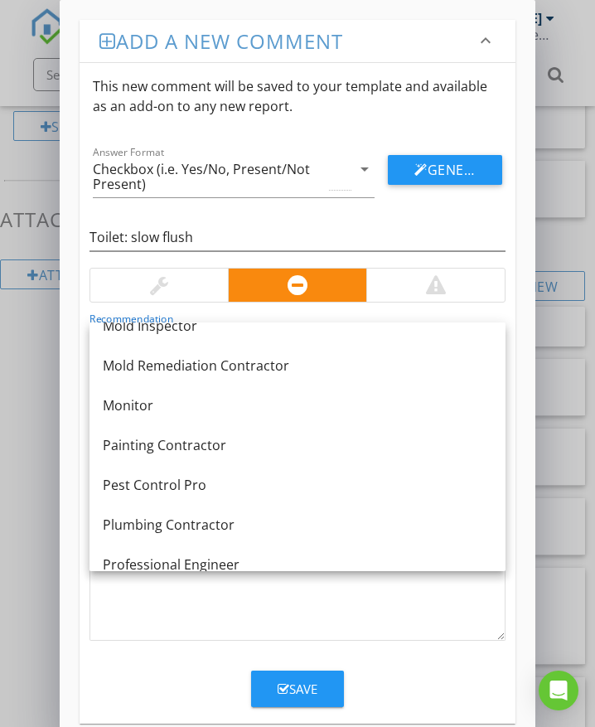
scroll to position [1293, 0]
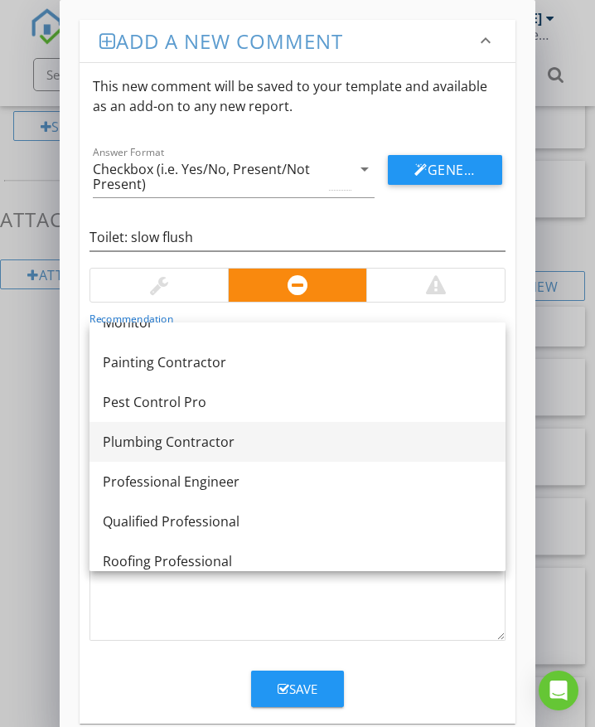
click at [218, 434] on div "Plumbing Contractor" at bounding box center [298, 442] width 390 height 20
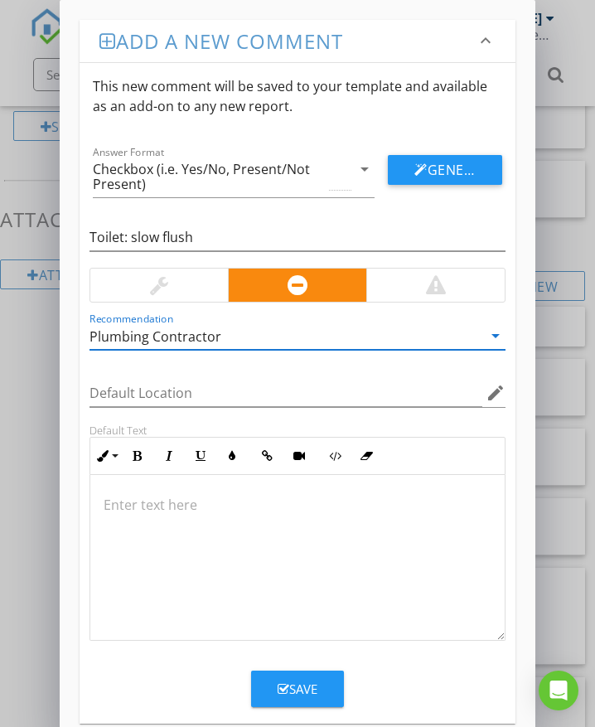
click at [144, 506] on p at bounding box center [298, 505] width 388 height 20
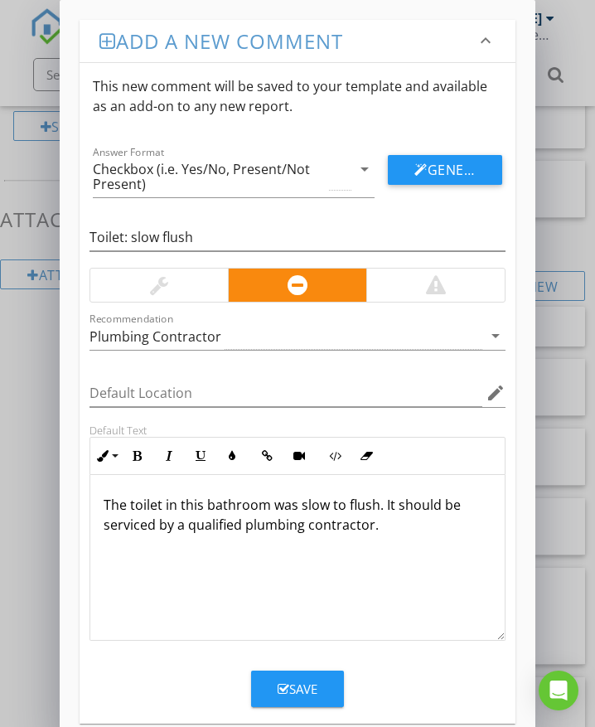
click at [282, 687] on icon "button" at bounding box center [284, 689] width 12 height 12
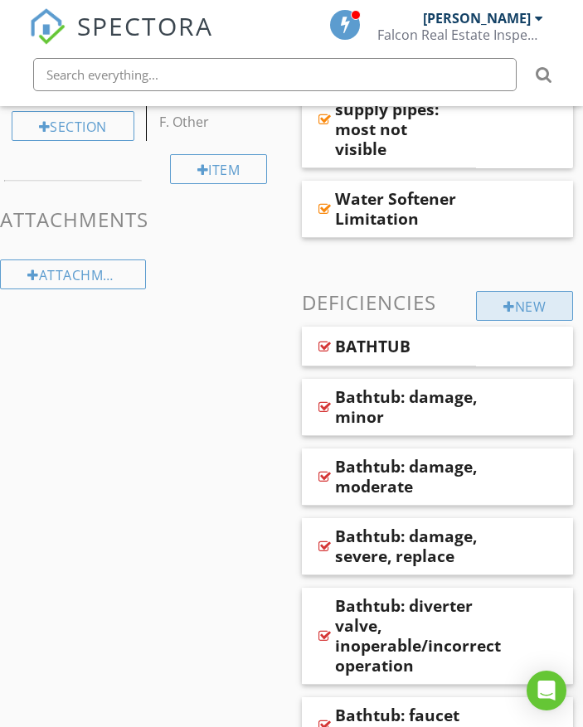
click at [527, 314] on div "New" at bounding box center [524, 306] width 97 height 30
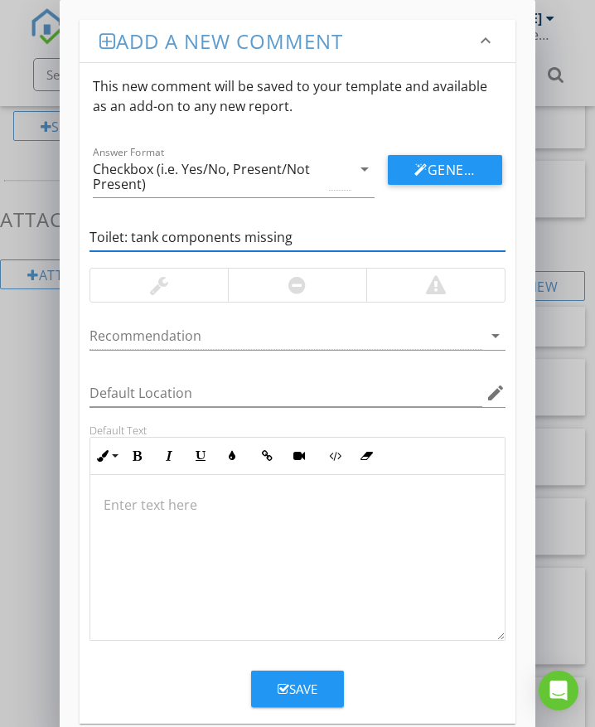
type input "Toilet: tank components missing"
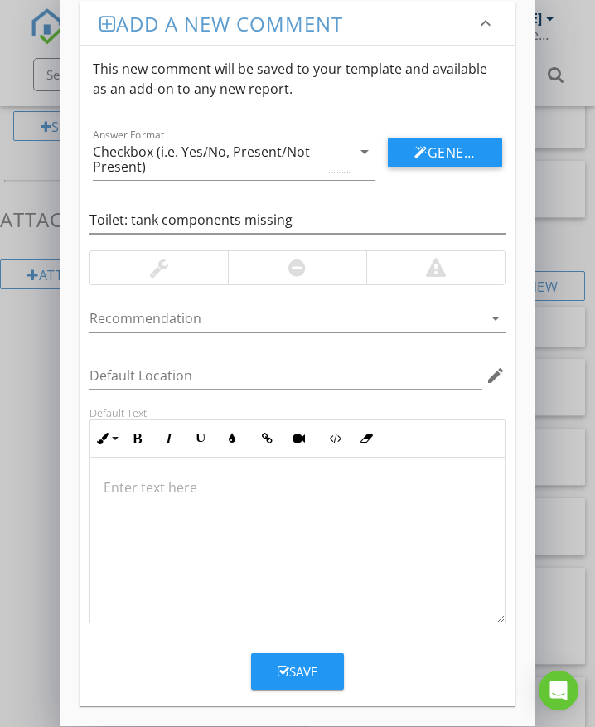
scroll to position [27, 0]
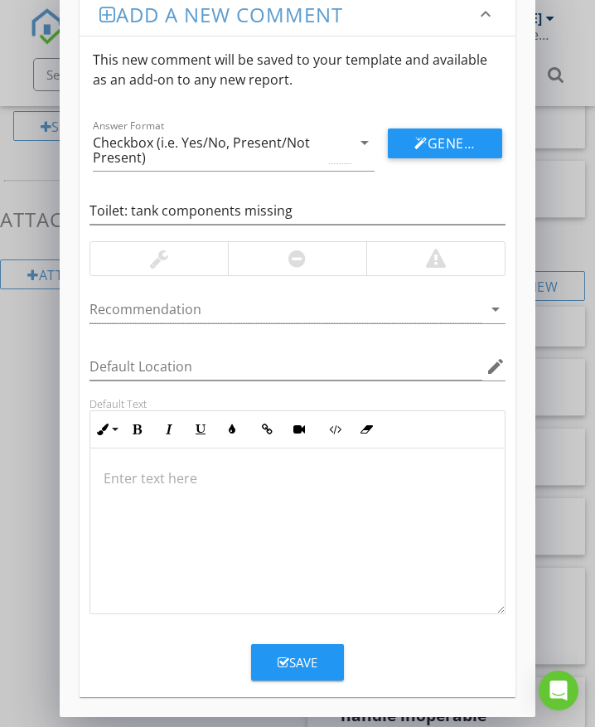
click at [308, 256] on div at bounding box center [297, 258] width 138 height 33
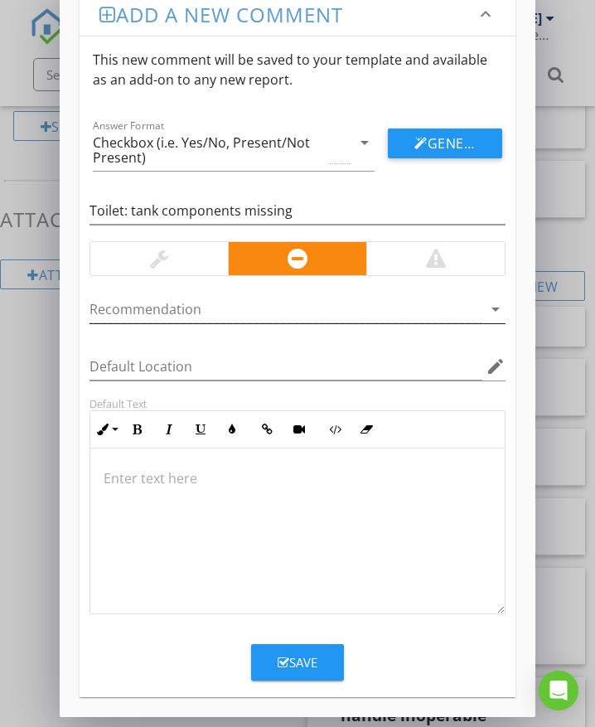
click at [234, 308] on div at bounding box center [286, 309] width 393 height 27
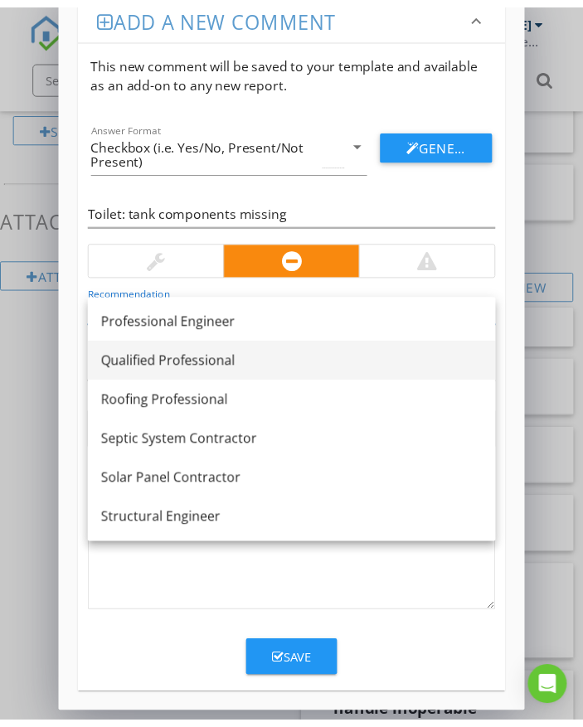
scroll to position [1376, 0]
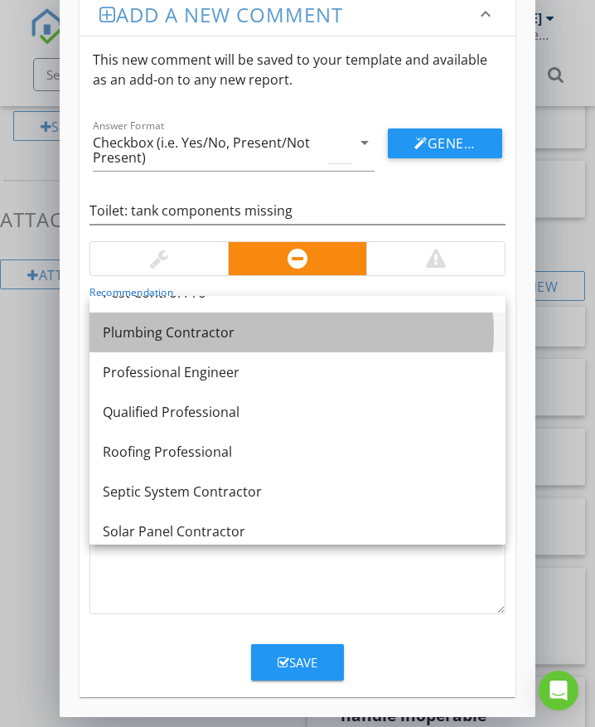
click at [183, 333] on div "Plumbing Contractor" at bounding box center [298, 332] width 390 height 20
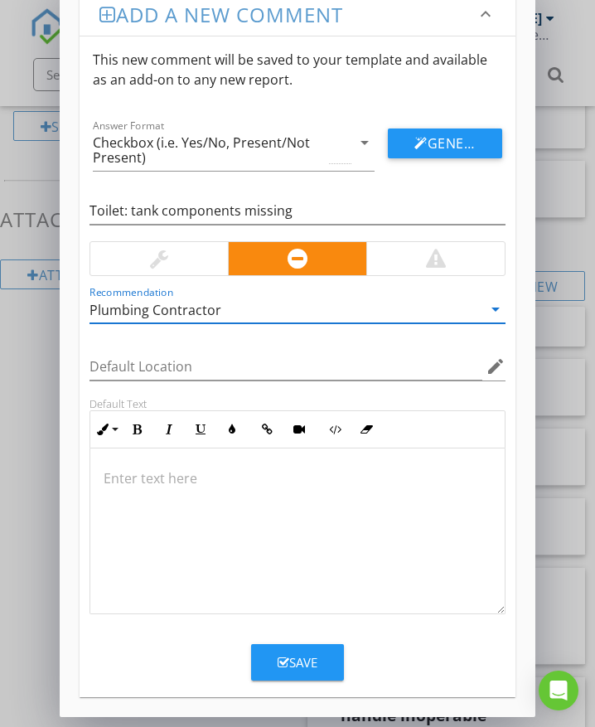
click at [150, 479] on p at bounding box center [298, 478] width 388 height 20
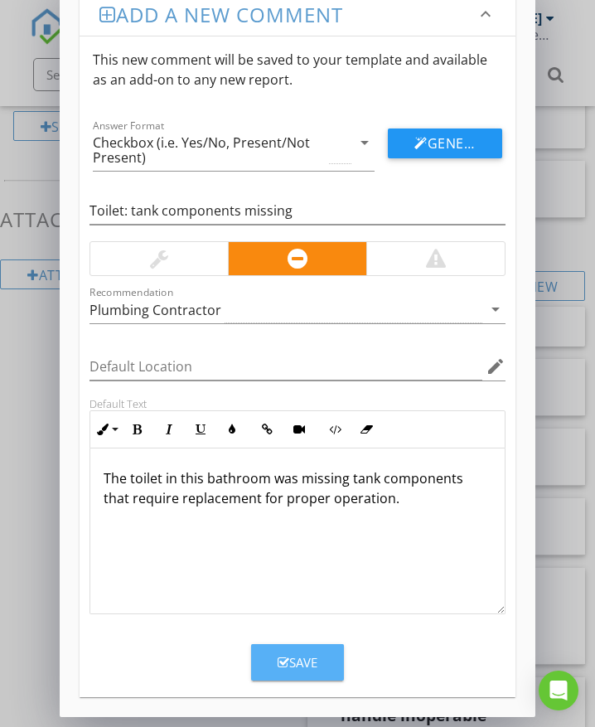
click at [323, 667] on button "Save" at bounding box center [297, 662] width 93 height 36
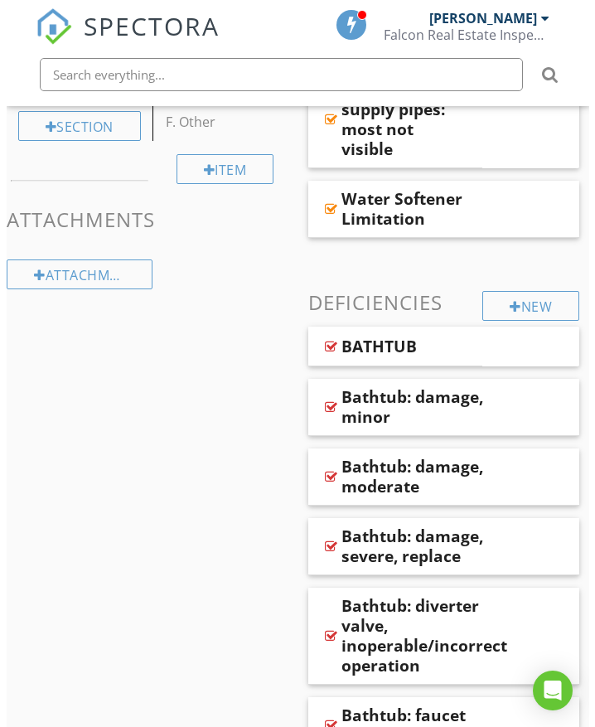
scroll to position [0, 0]
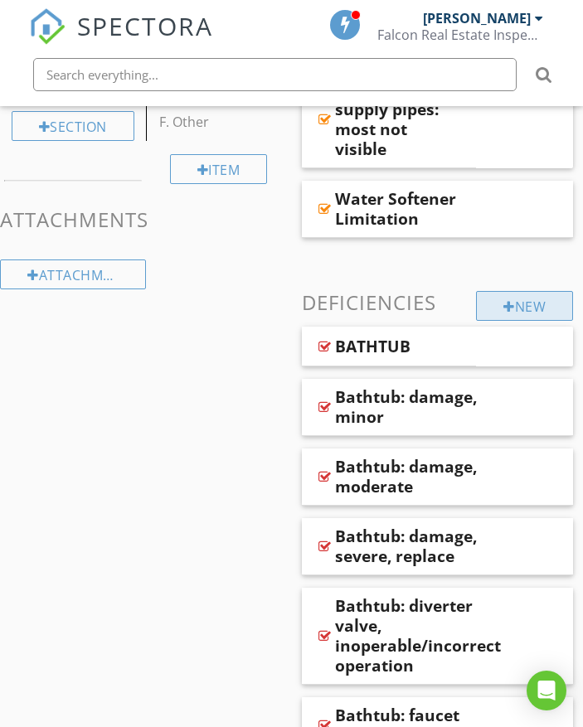
click at [496, 311] on div "New" at bounding box center [524, 306] width 97 height 30
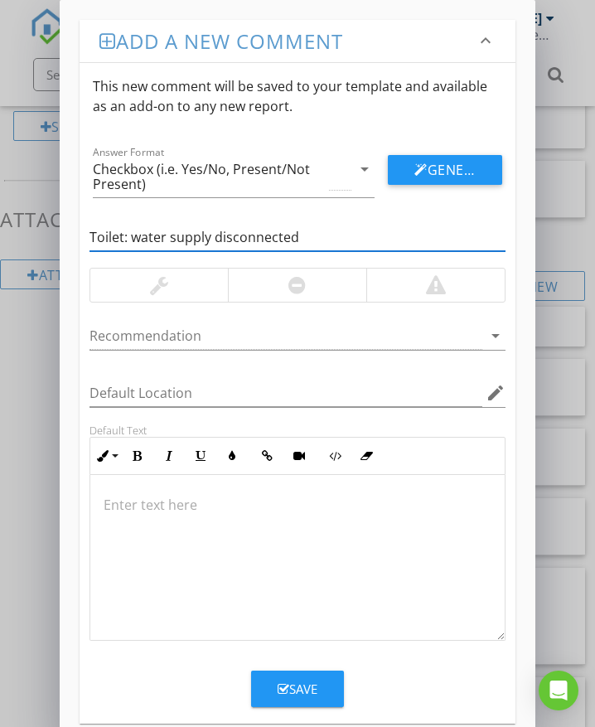
type input "Toilet: water supply disconnected"
click at [308, 286] on div at bounding box center [297, 285] width 138 height 33
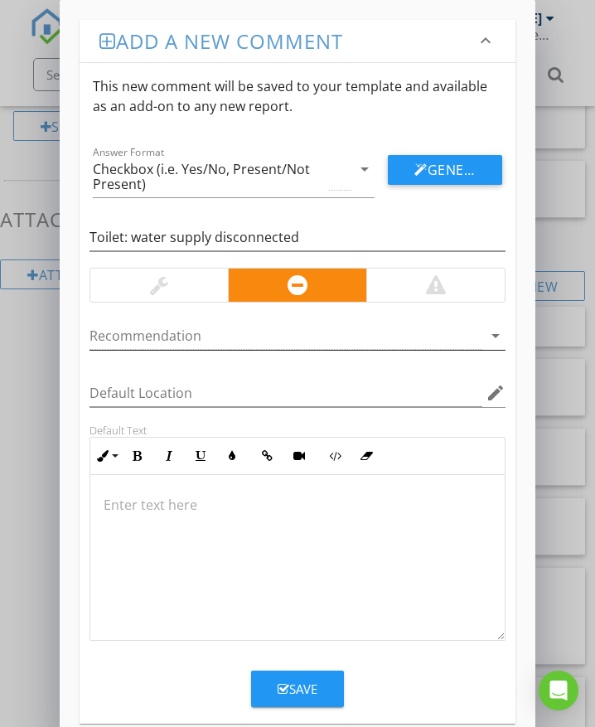
click at [157, 339] on div at bounding box center [286, 335] width 393 height 27
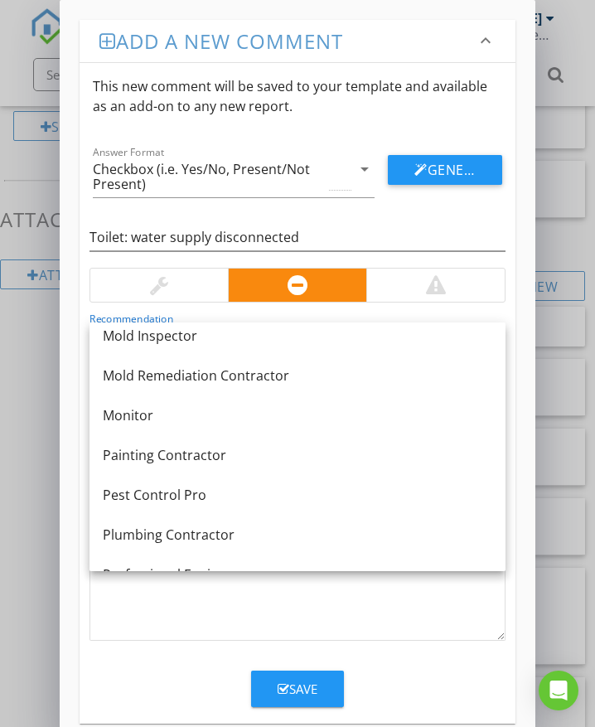
scroll to position [1210, 0]
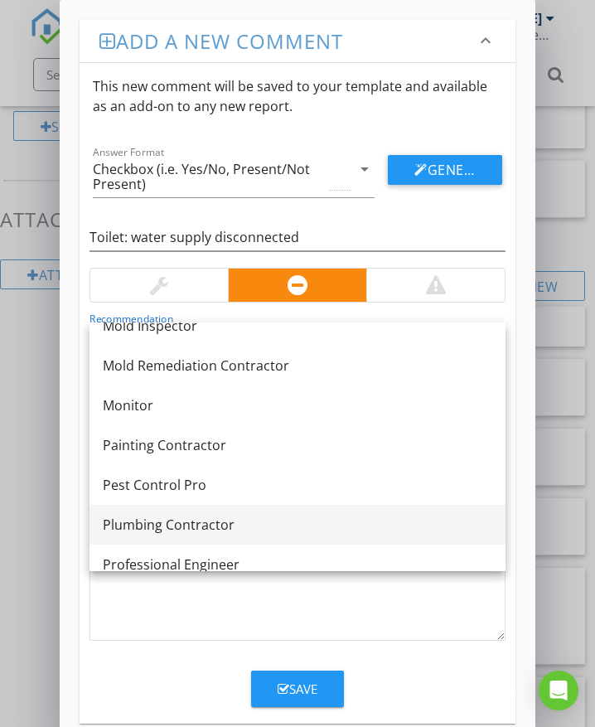
click at [206, 512] on link "Plumbing Contractor" at bounding box center [298, 525] width 416 height 40
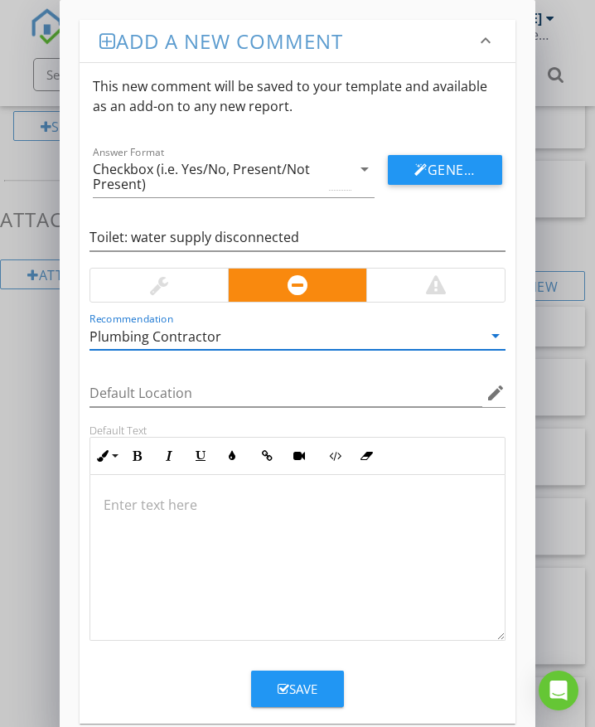
click at [143, 497] on p at bounding box center [298, 505] width 388 height 20
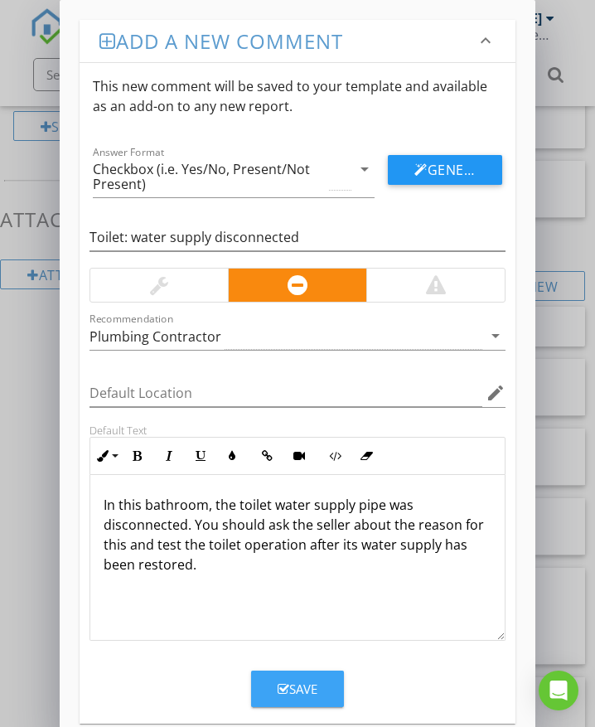
click at [274, 691] on button "Save" at bounding box center [297, 689] width 93 height 36
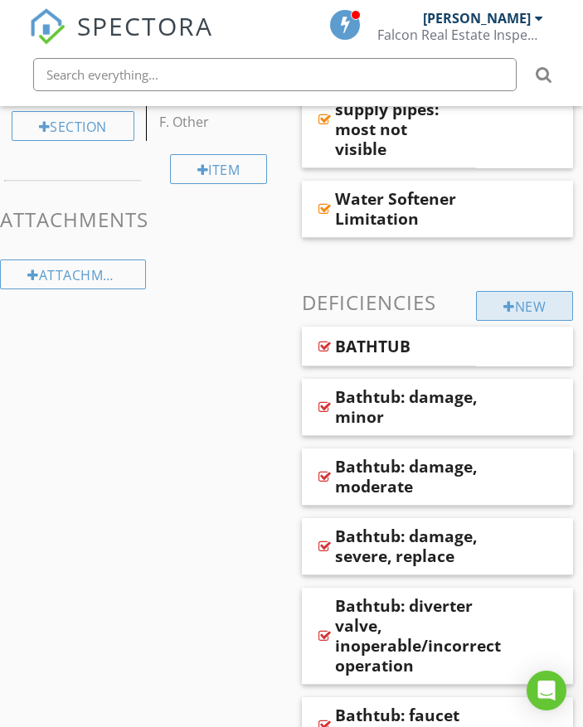
click at [510, 301] on div at bounding box center [509, 306] width 12 height 13
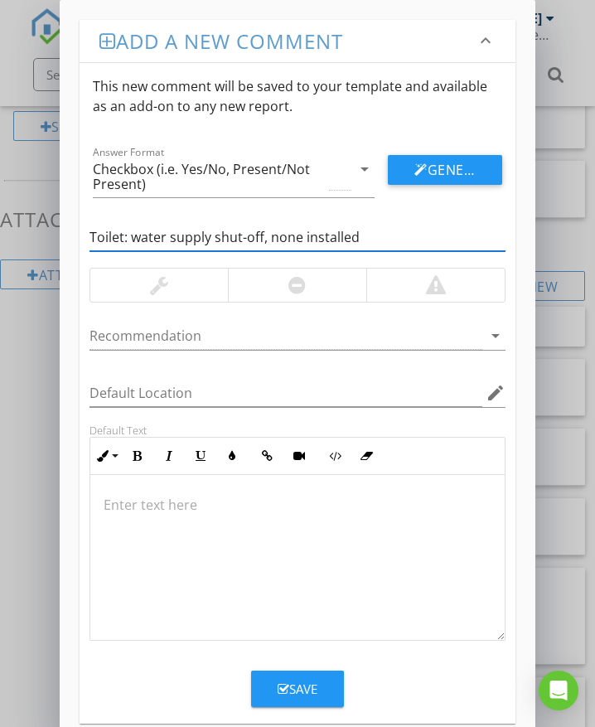
type input "Toilet: water supply shut-off, none installed"
click at [311, 288] on div at bounding box center [297, 285] width 138 height 33
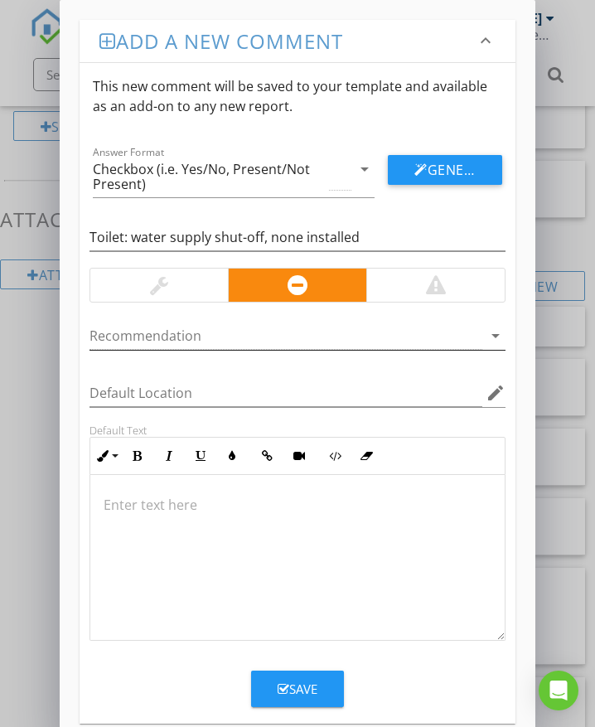
click at [284, 342] on div at bounding box center [286, 335] width 393 height 27
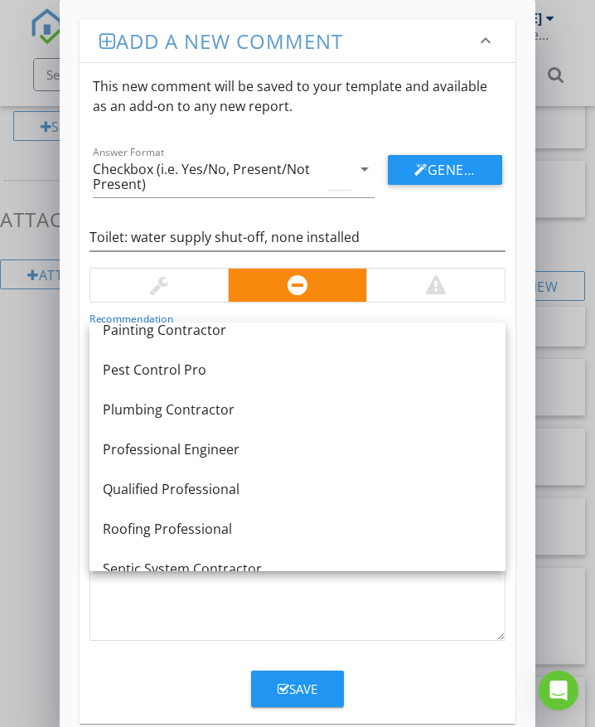
scroll to position [1293, 0]
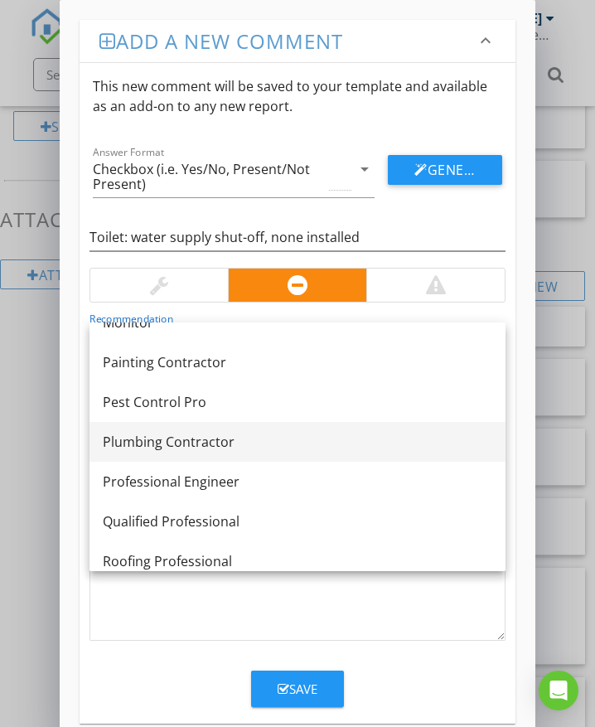
click at [216, 445] on div "Plumbing Contractor" at bounding box center [298, 442] width 390 height 20
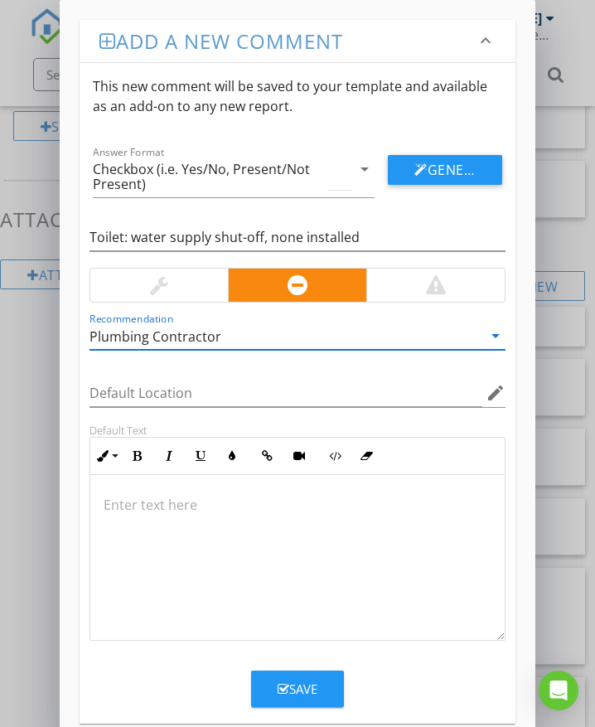
click at [201, 527] on div at bounding box center [297, 558] width 415 height 166
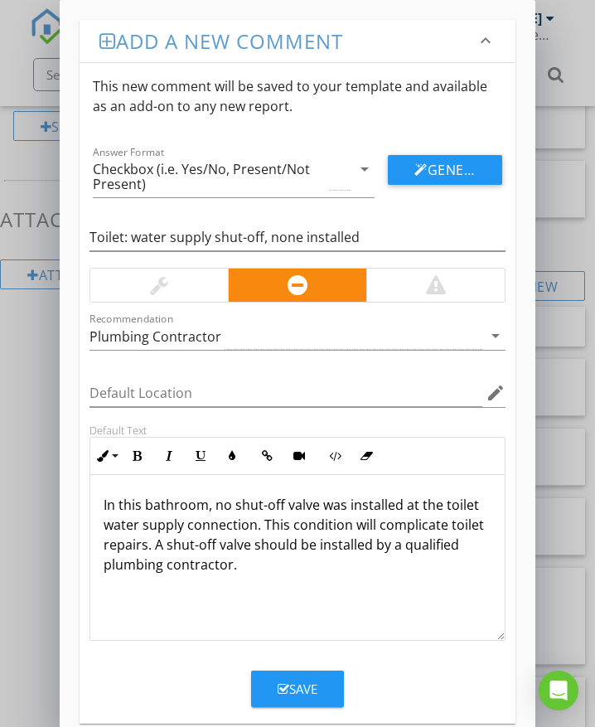
click at [302, 686] on div "Save" at bounding box center [298, 689] width 40 height 19
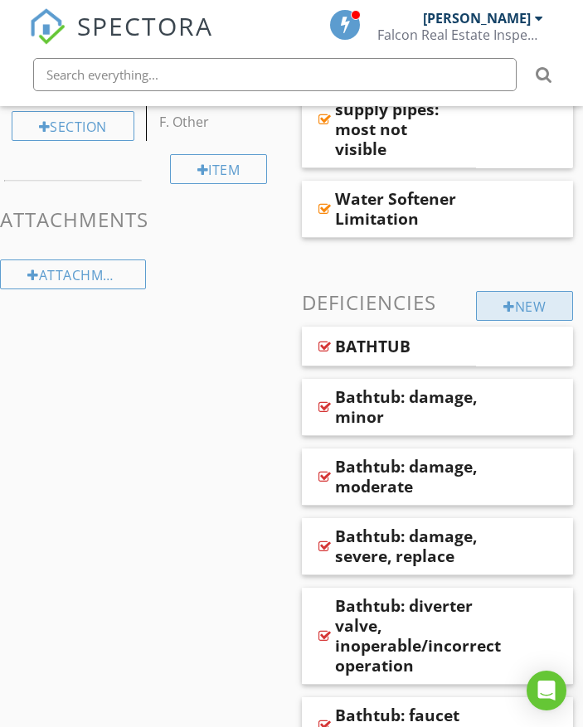
click at [537, 298] on div "New" at bounding box center [524, 306] width 97 height 30
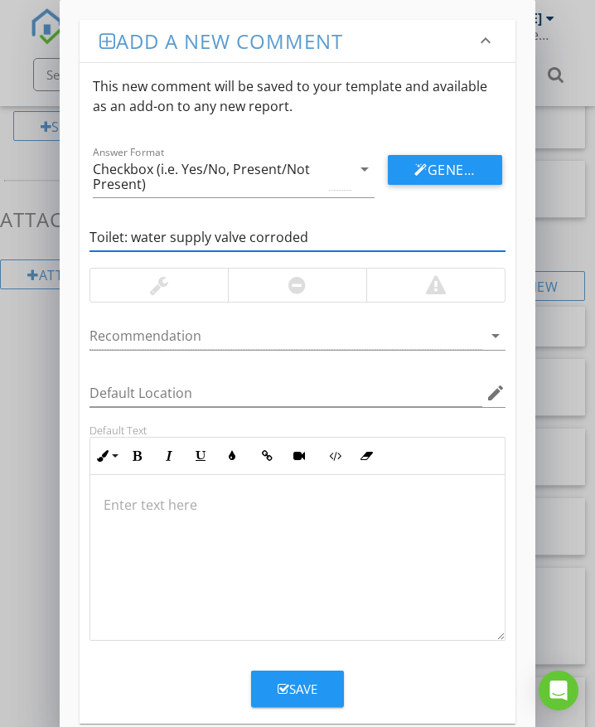
type input "Toilet: water supply valve corroded"
click at [152, 280] on div at bounding box center [159, 285] width 18 height 20
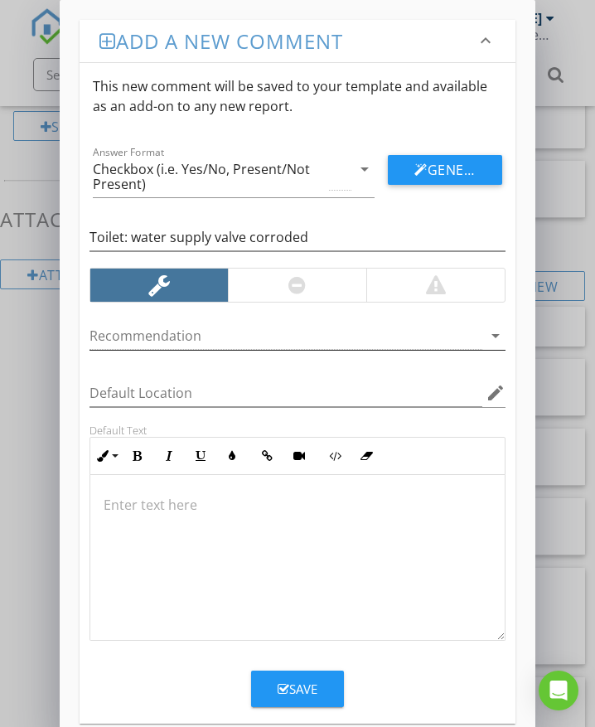
click at [148, 335] on div at bounding box center [286, 335] width 393 height 27
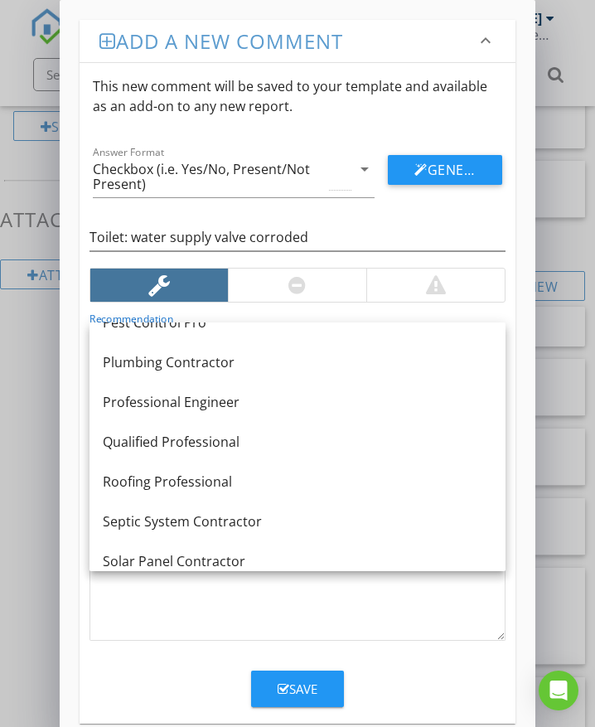
scroll to position [1376, 0]
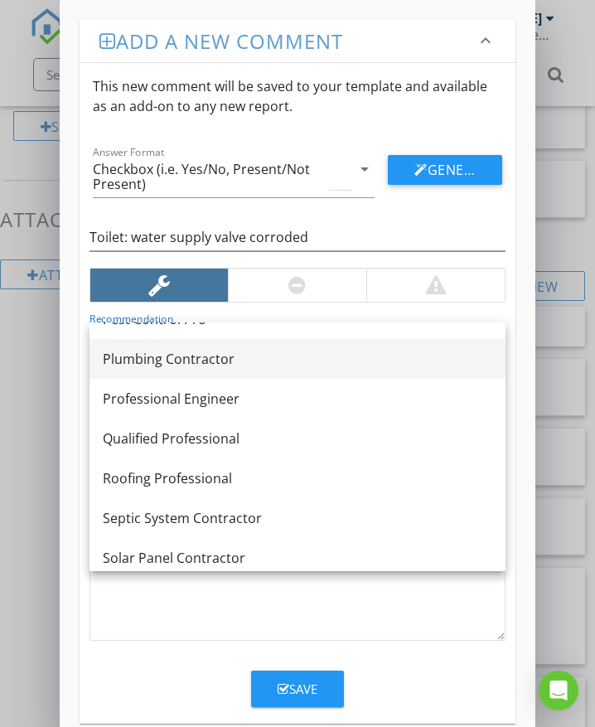
click at [172, 357] on div "Plumbing Contractor" at bounding box center [298, 359] width 390 height 20
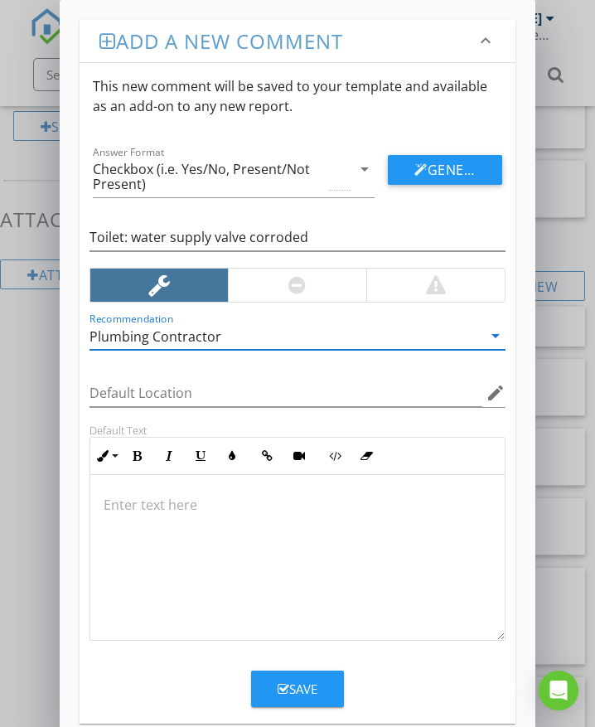
click at [150, 511] on p at bounding box center [298, 505] width 388 height 20
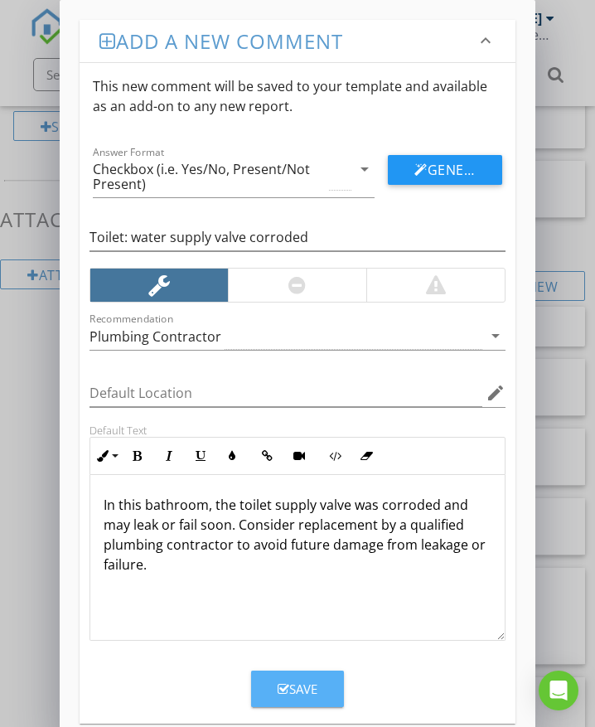
click at [278, 683] on icon "button" at bounding box center [284, 689] width 12 height 12
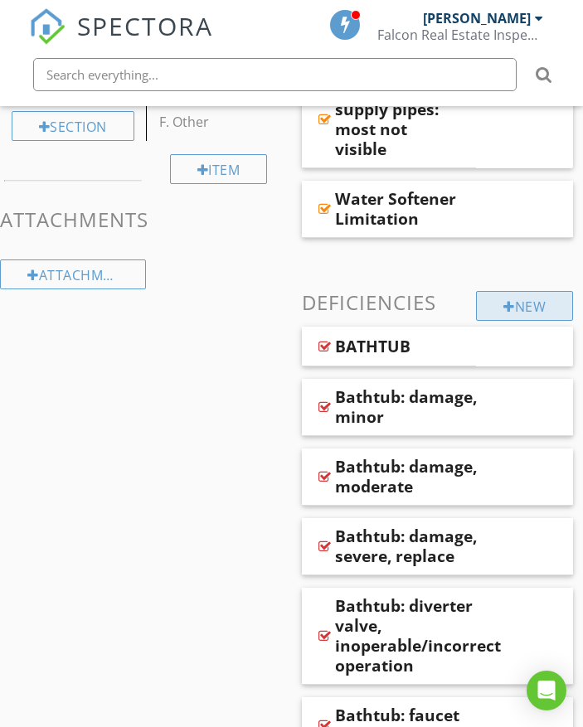
click at [516, 311] on div "New" at bounding box center [524, 306] width 97 height 30
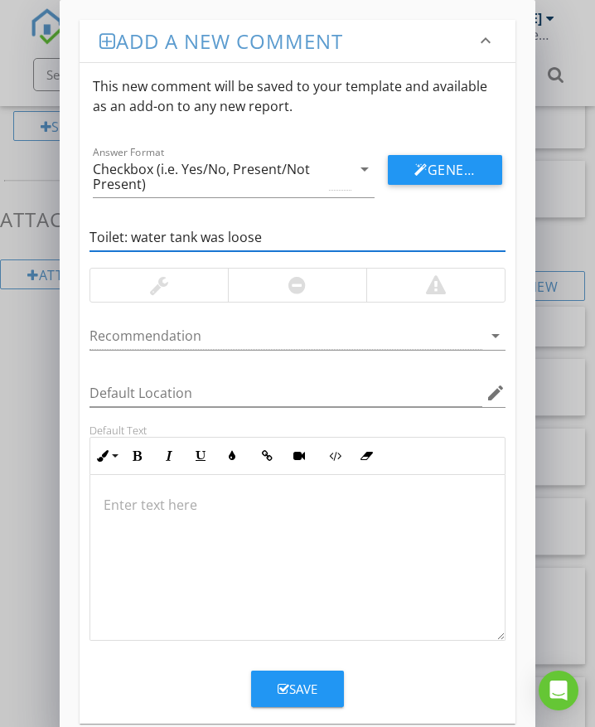
type input "Toilet: water tank was loose"
drag, startPoint x: 324, startPoint y: 288, endPoint x: 304, endPoint y: 308, distance: 27.6
click at [324, 288] on div at bounding box center [297, 285] width 138 height 33
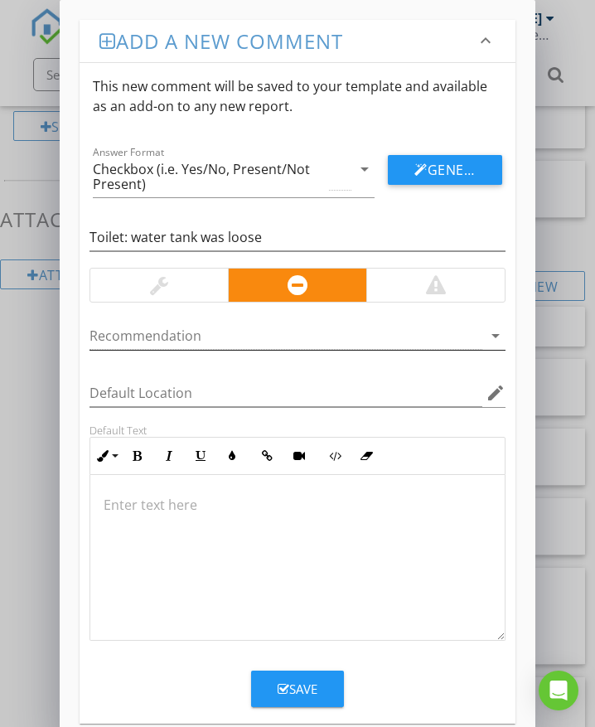
click at [297, 338] on div at bounding box center [286, 335] width 393 height 27
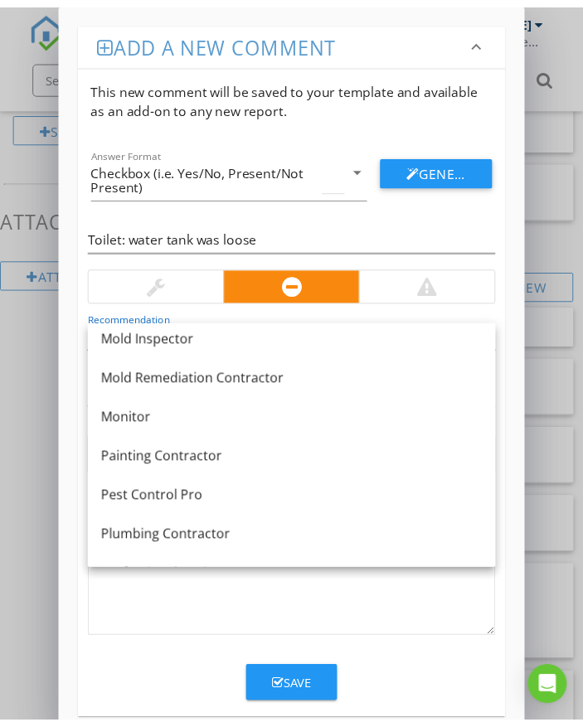
scroll to position [1210, 0]
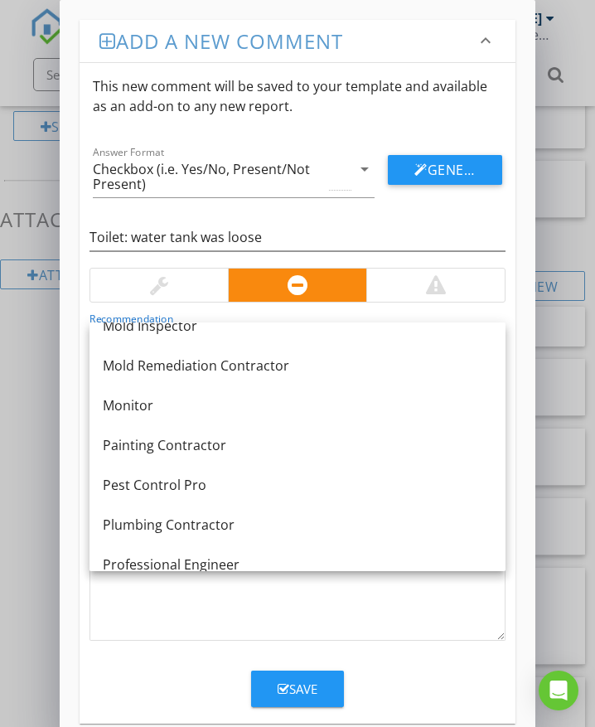
click at [236, 528] on div "Plumbing Contractor" at bounding box center [298, 525] width 390 height 20
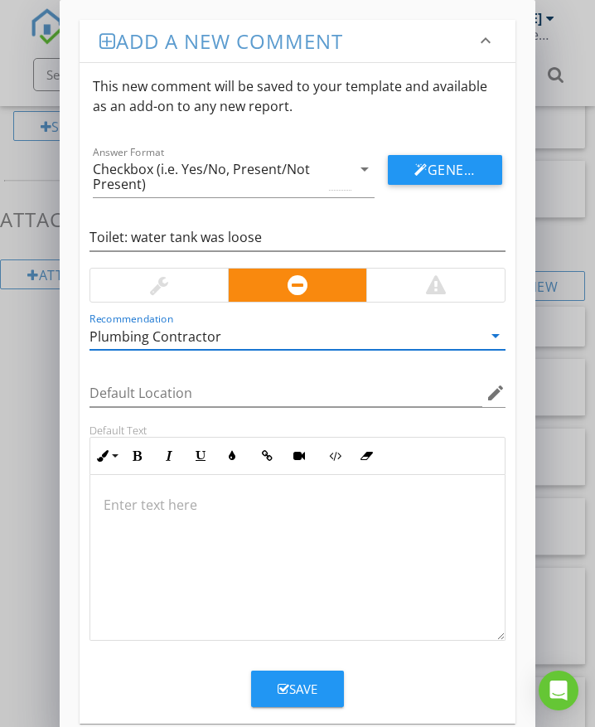
click at [196, 516] on div at bounding box center [297, 558] width 415 height 166
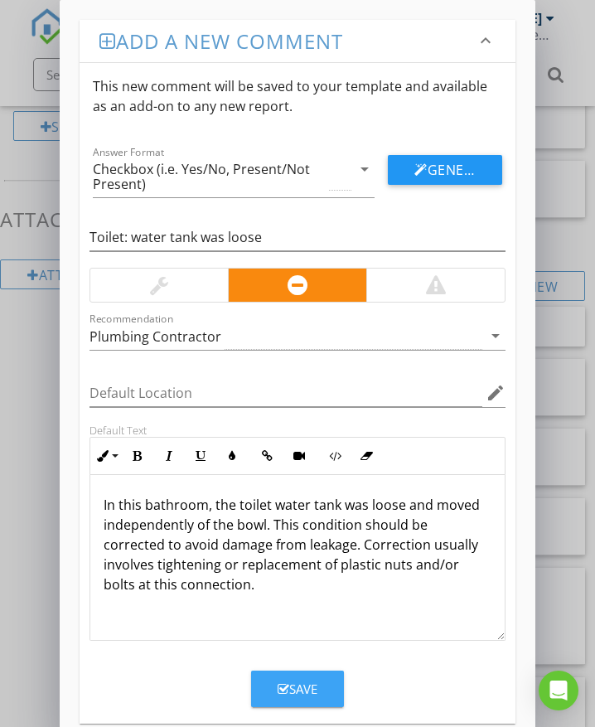
click at [287, 689] on icon "button" at bounding box center [284, 689] width 12 height 12
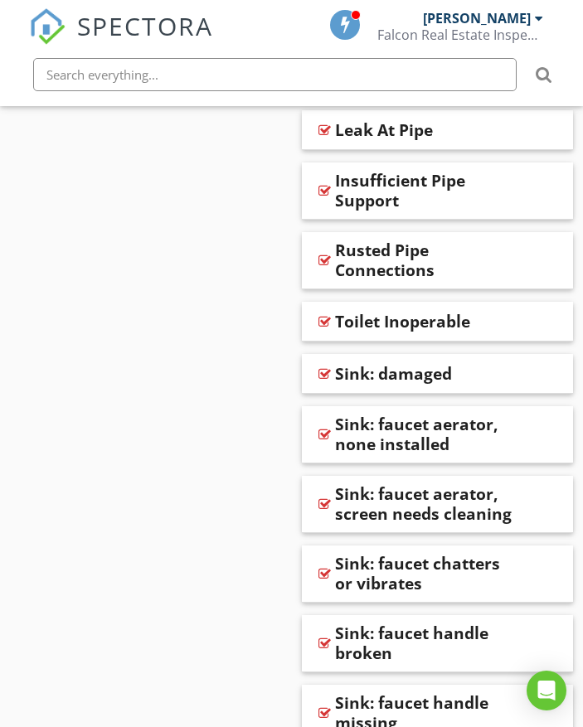
scroll to position [3539, 0]
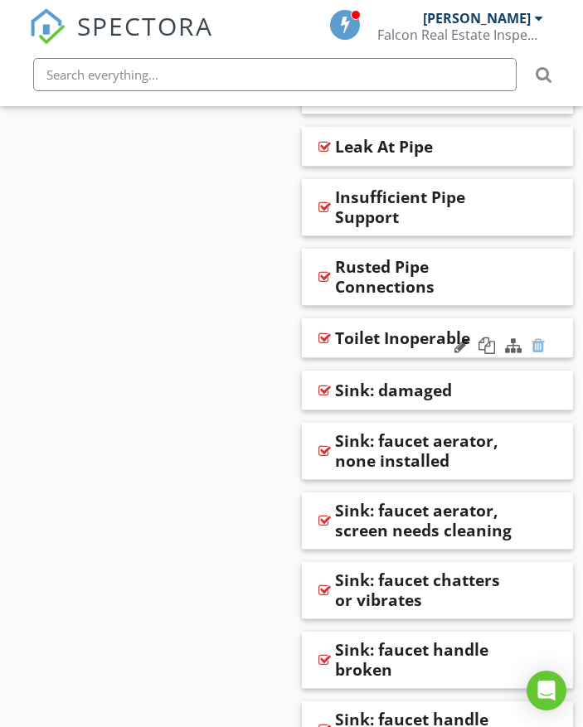
click at [536, 337] on div at bounding box center [537, 345] width 13 height 17
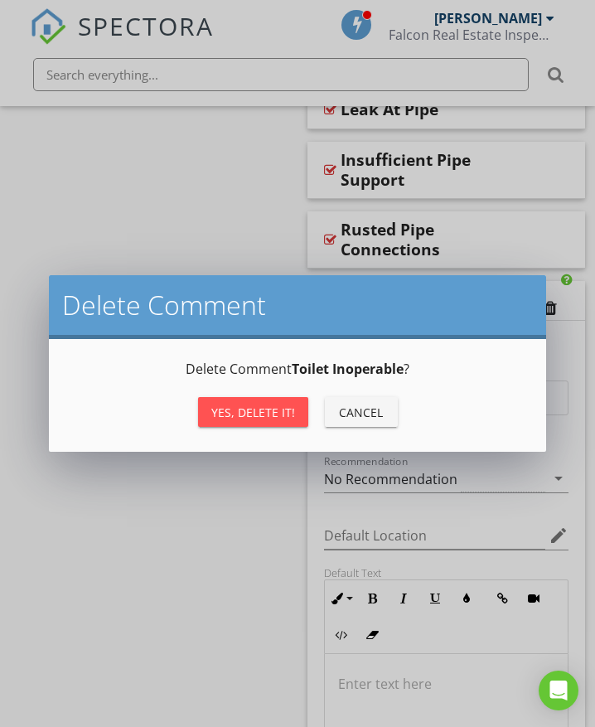
click at [260, 411] on div "Yes, Delete it!" at bounding box center [253, 412] width 84 height 17
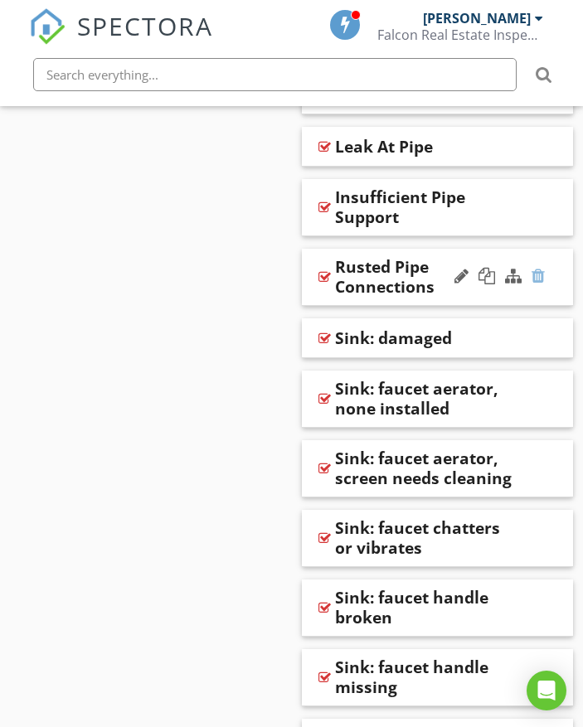
click at [540, 268] on div at bounding box center [537, 276] width 13 height 17
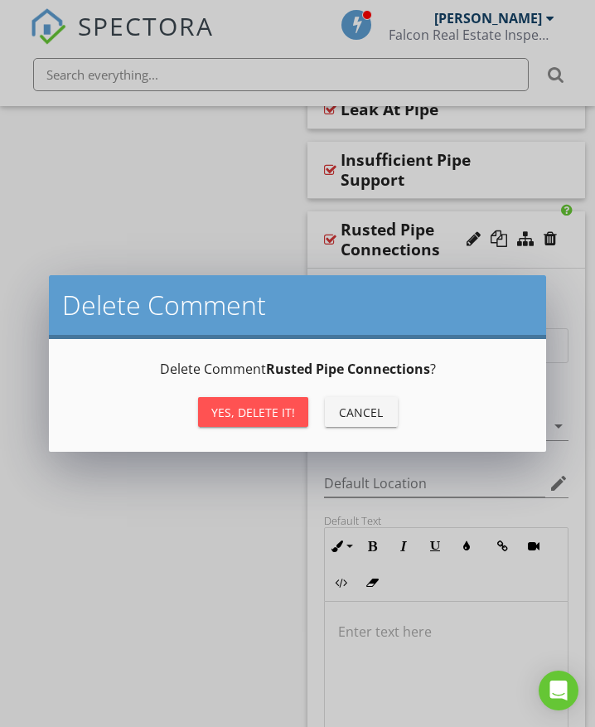
click at [287, 400] on button "Yes, Delete it!" at bounding box center [253, 412] width 110 height 30
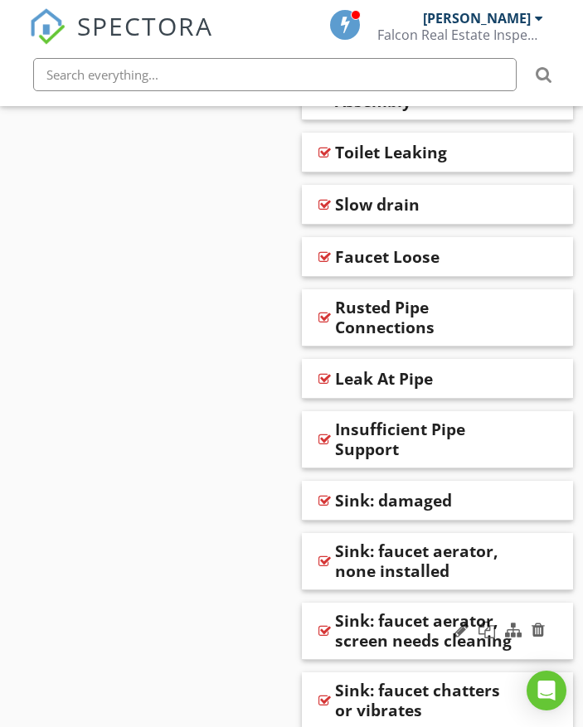
scroll to position [3290, 0]
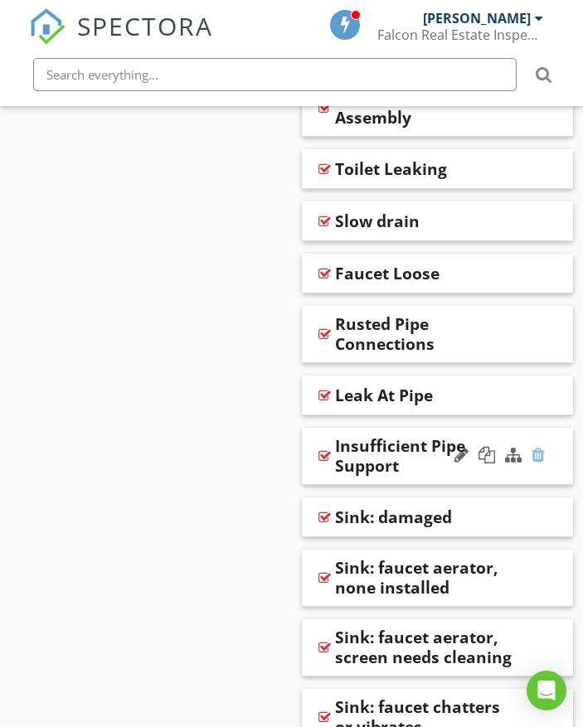
click at [536, 447] on div at bounding box center [537, 455] width 13 height 17
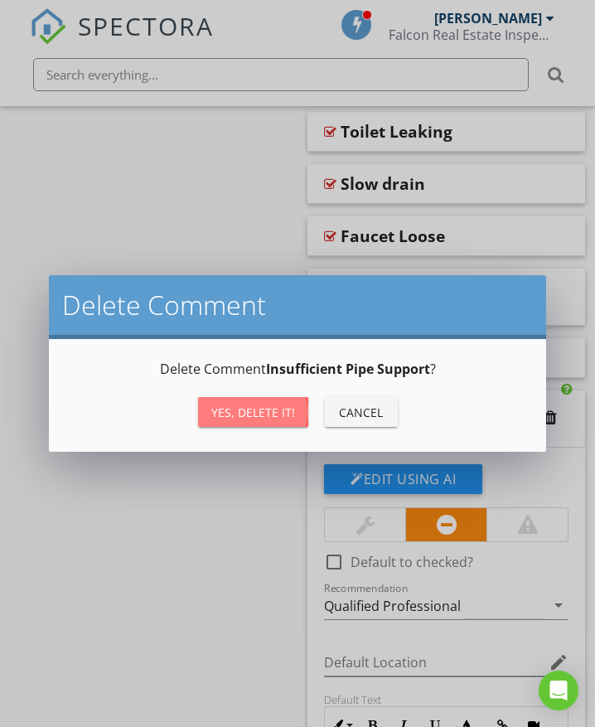
click at [253, 414] on div "Yes, Delete it!" at bounding box center [253, 412] width 84 height 17
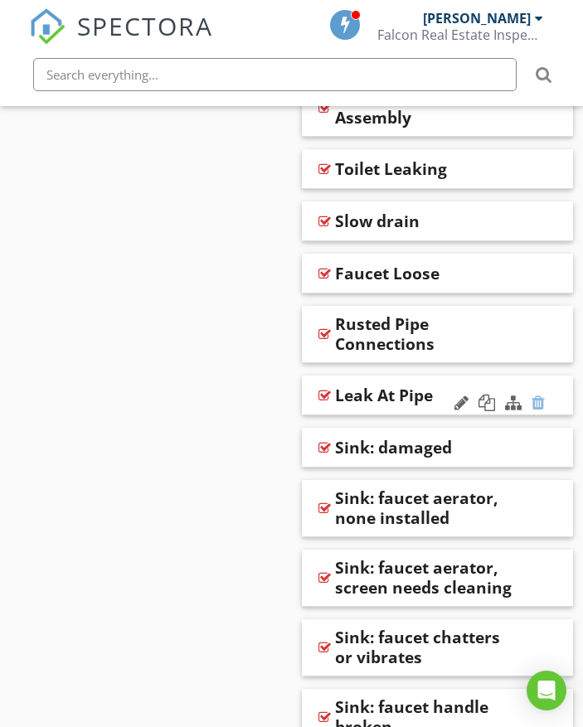
click at [538, 395] on div at bounding box center [537, 403] width 13 height 17
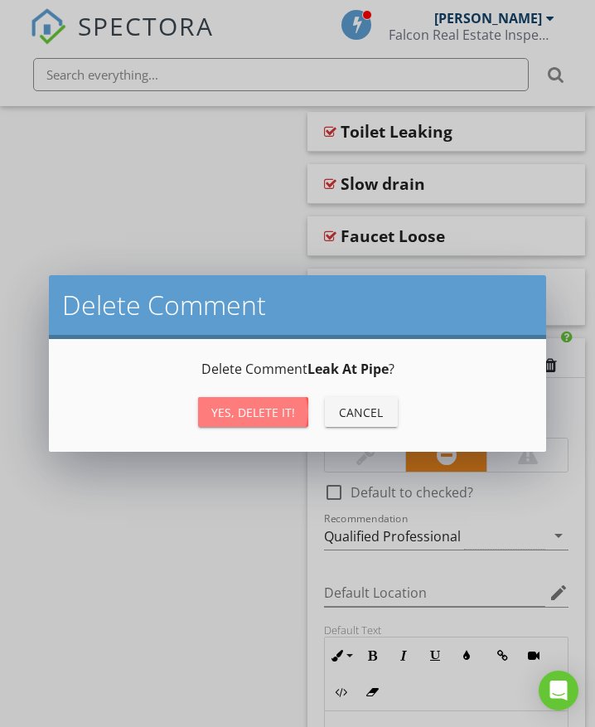
click at [288, 411] on div "Yes, Delete it!" at bounding box center [253, 412] width 84 height 17
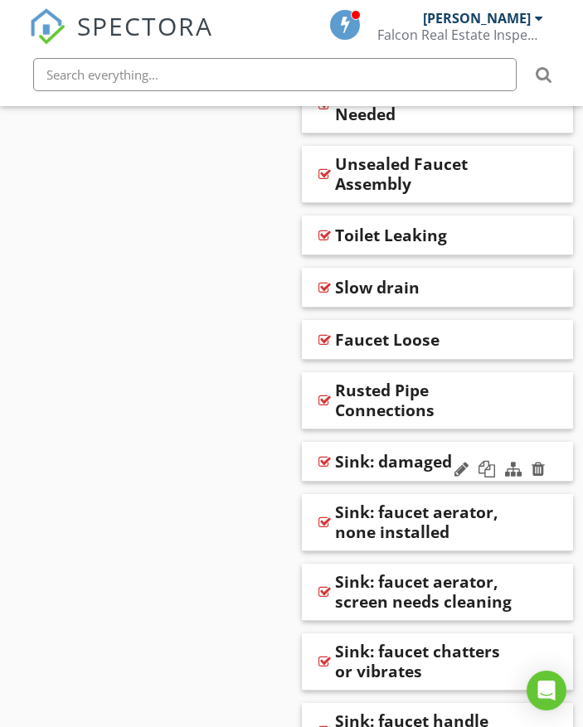
scroll to position [3207, 0]
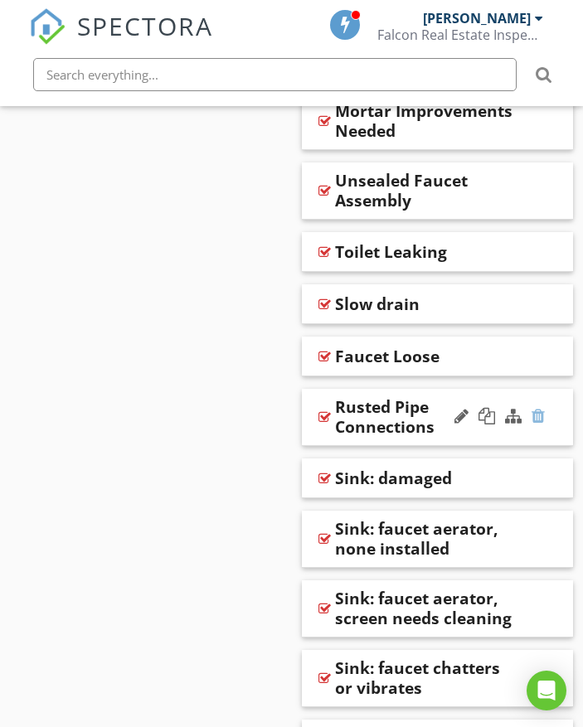
click at [537, 408] on div at bounding box center [537, 416] width 13 height 17
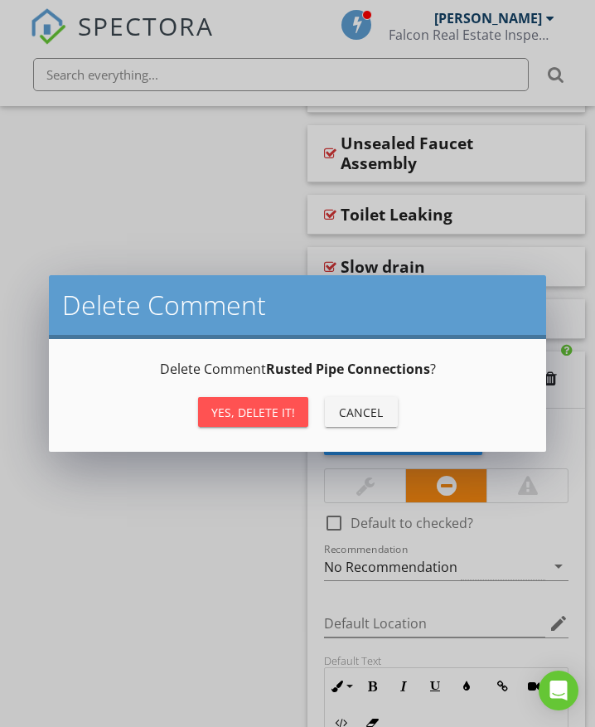
click at [264, 414] on div "Yes, Delete it!" at bounding box center [253, 412] width 84 height 17
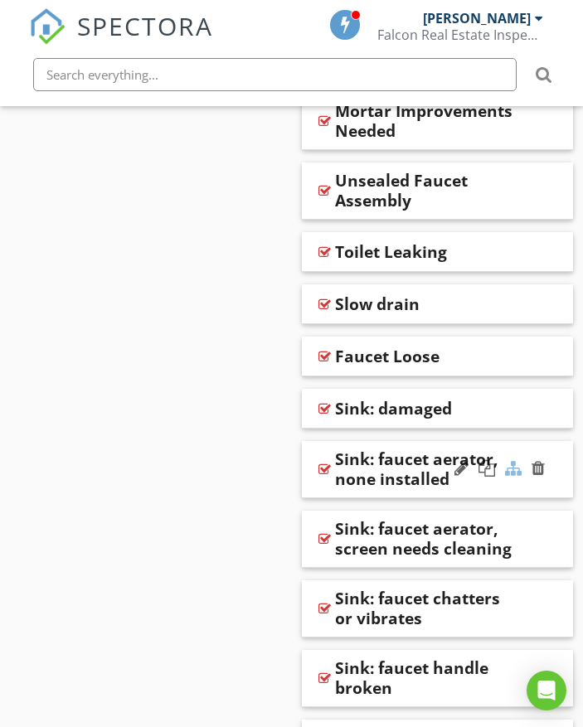
scroll to position [3125, 0]
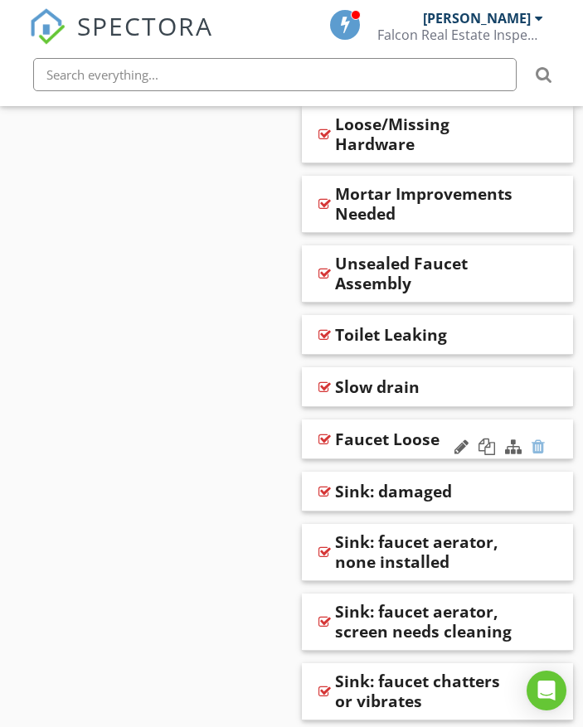
click at [541, 439] on div at bounding box center [537, 447] width 13 height 17
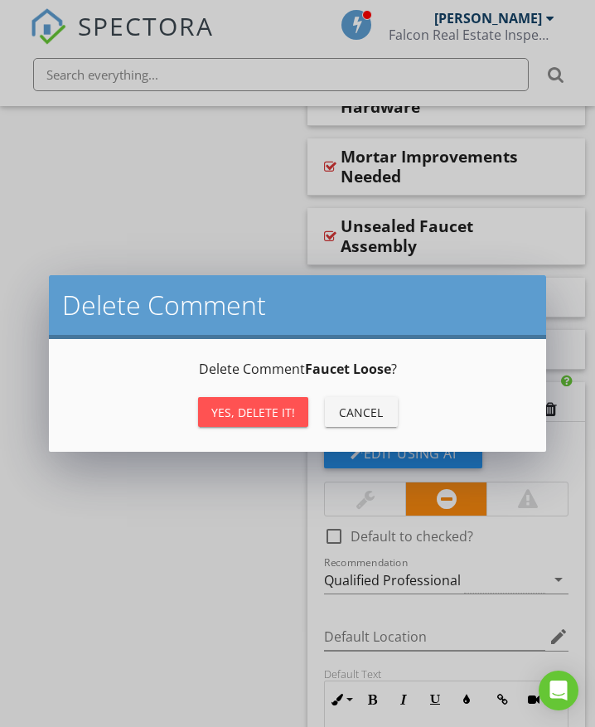
click at [261, 414] on div "Yes, Delete it!" at bounding box center [253, 412] width 84 height 17
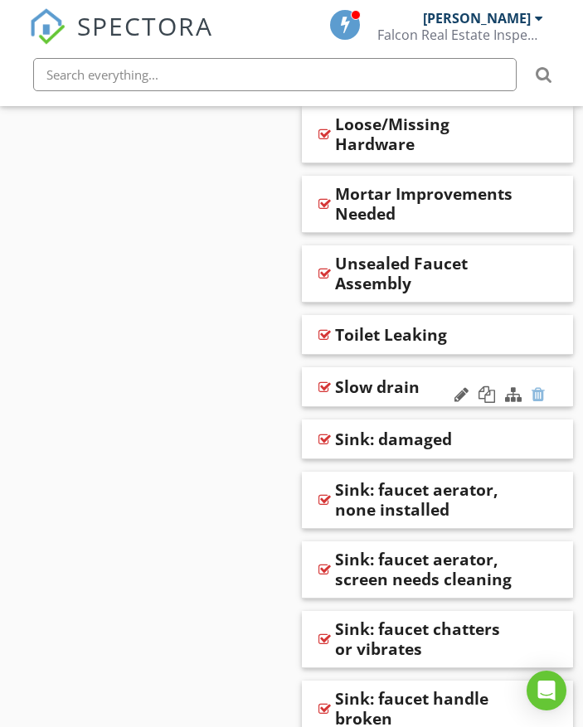
click at [535, 386] on div at bounding box center [537, 394] width 13 height 17
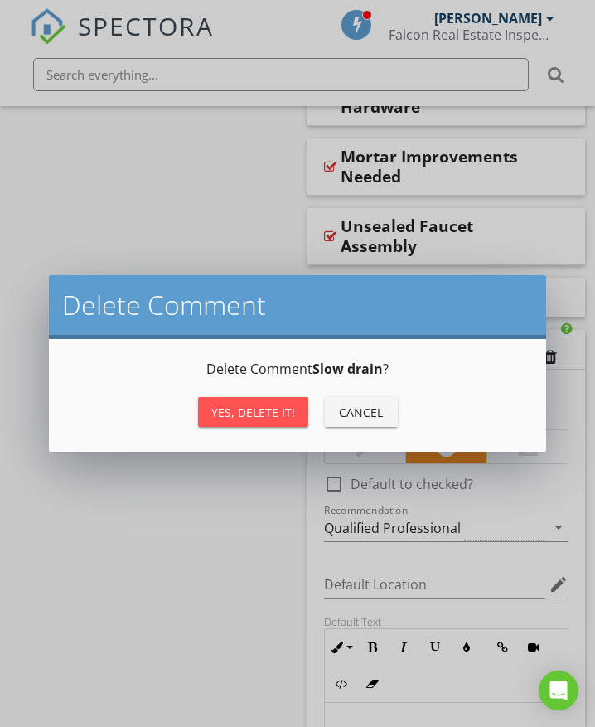
click at [282, 405] on div "Yes, Delete it!" at bounding box center [253, 412] width 84 height 17
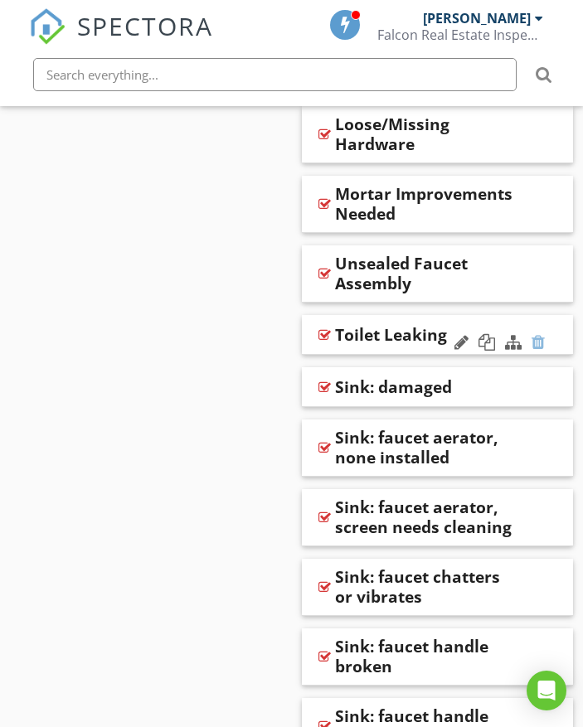
click at [539, 334] on div at bounding box center [537, 342] width 13 height 17
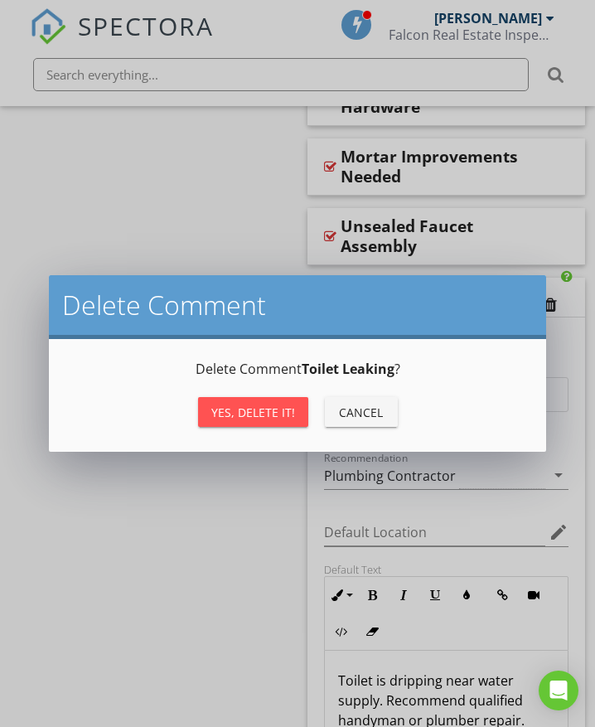
click at [256, 413] on div "Yes, Delete it!" at bounding box center [253, 412] width 84 height 17
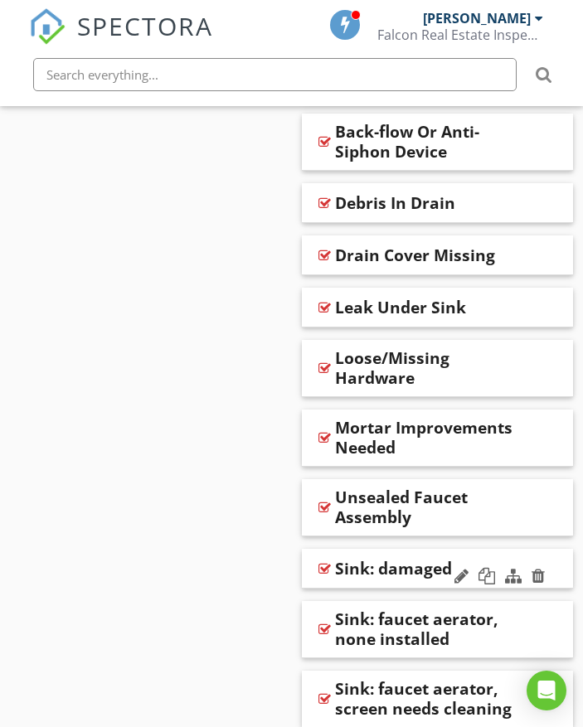
scroll to position [2876, 0]
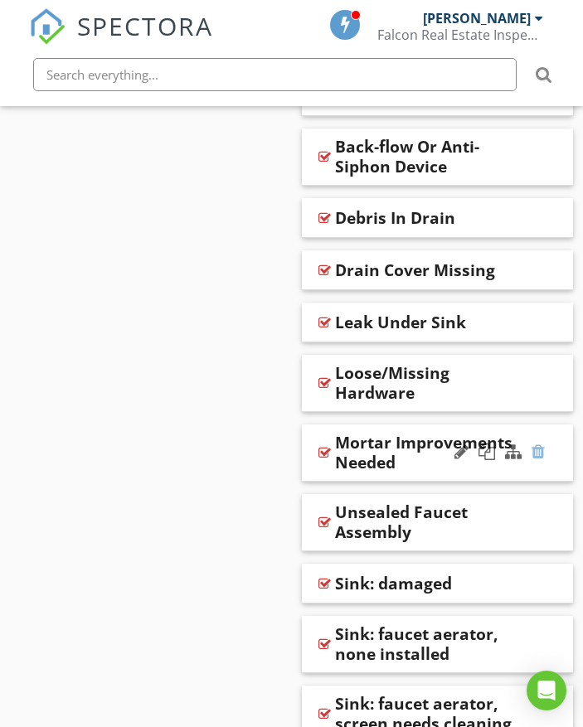
click at [538, 444] on div at bounding box center [537, 452] width 13 height 17
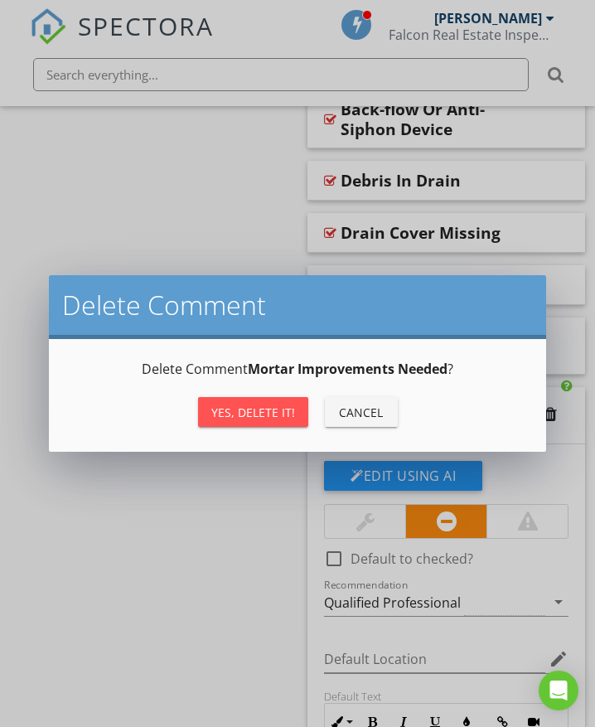
click at [272, 424] on button "Yes, Delete it!" at bounding box center [253, 412] width 110 height 30
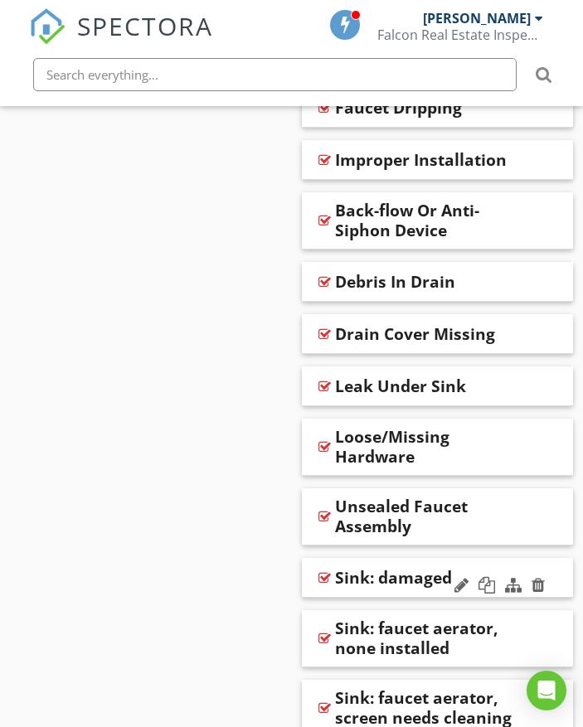
scroll to position [2793, 0]
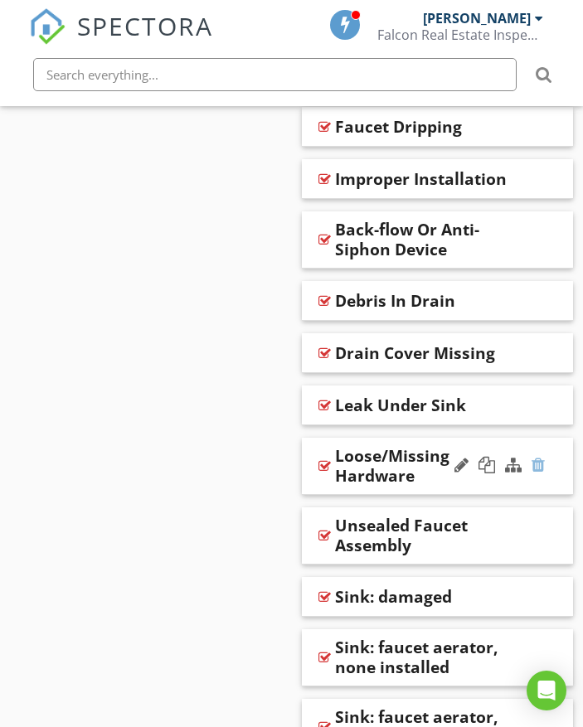
click at [536, 457] on div at bounding box center [537, 465] width 13 height 17
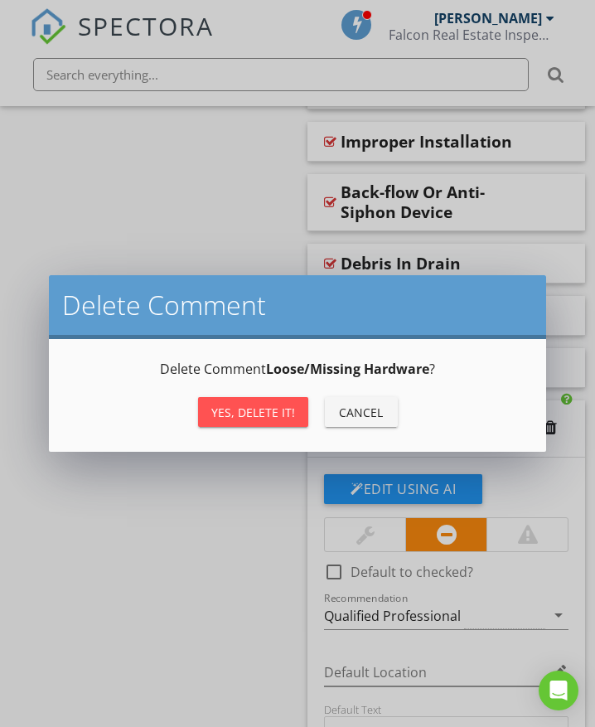
click at [255, 415] on div "Yes, Delete it!" at bounding box center [253, 412] width 84 height 17
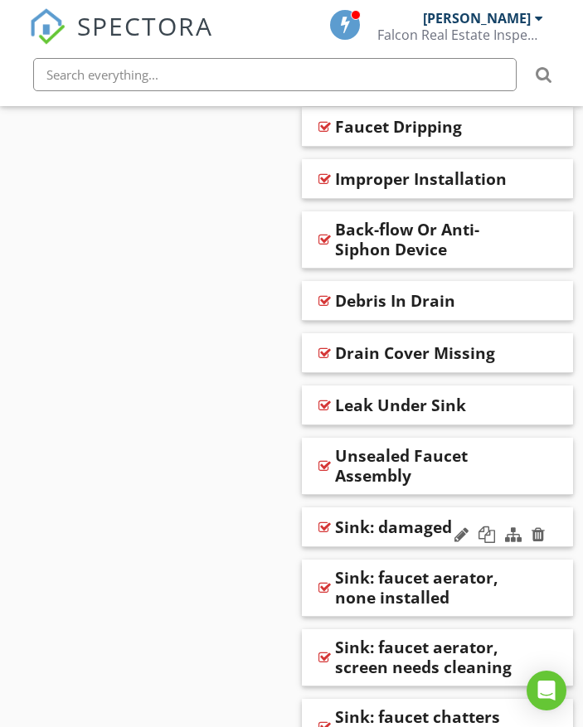
scroll to position [2710, 0]
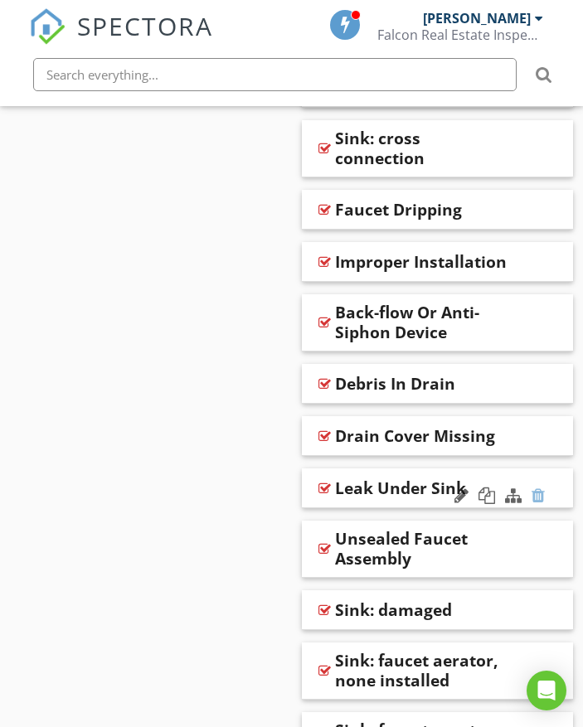
click at [541, 487] on div at bounding box center [537, 495] width 13 height 17
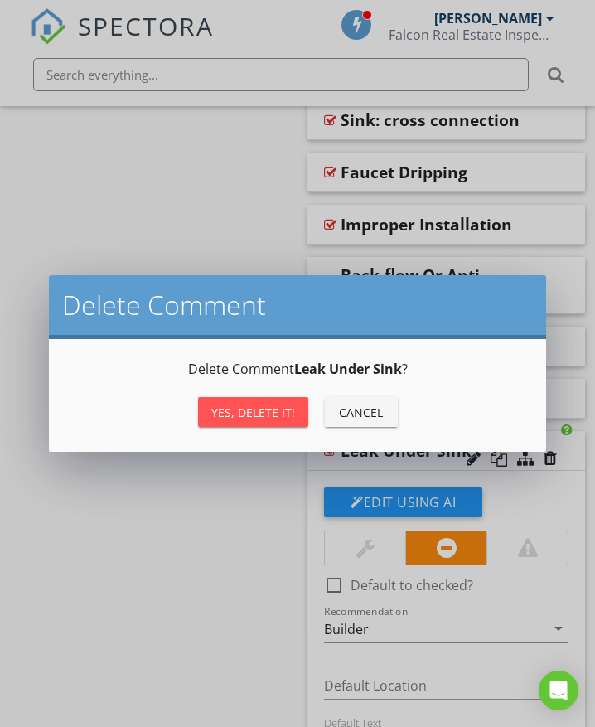
click at [248, 415] on div "Yes, Delete it!" at bounding box center [253, 412] width 84 height 17
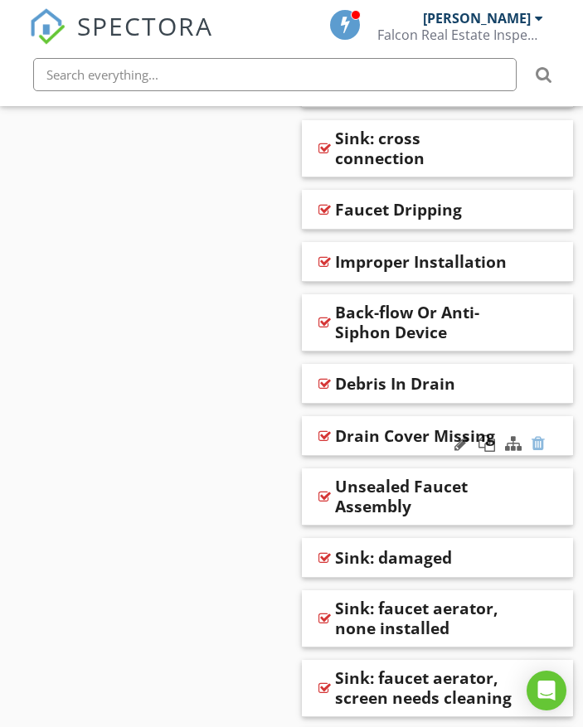
click at [539, 435] on div at bounding box center [537, 443] width 13 height 17
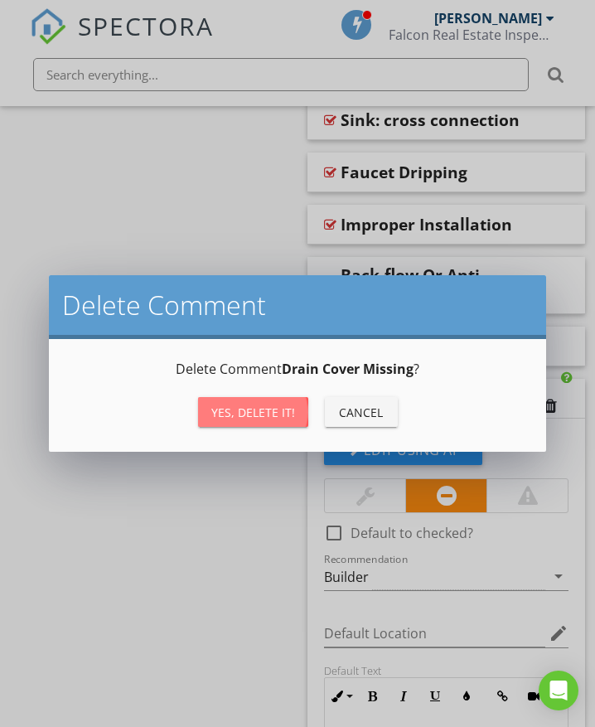
click at [255, 413] on div "Yes, Delete it!" at bounding box center [253, 412] width 84 height 17
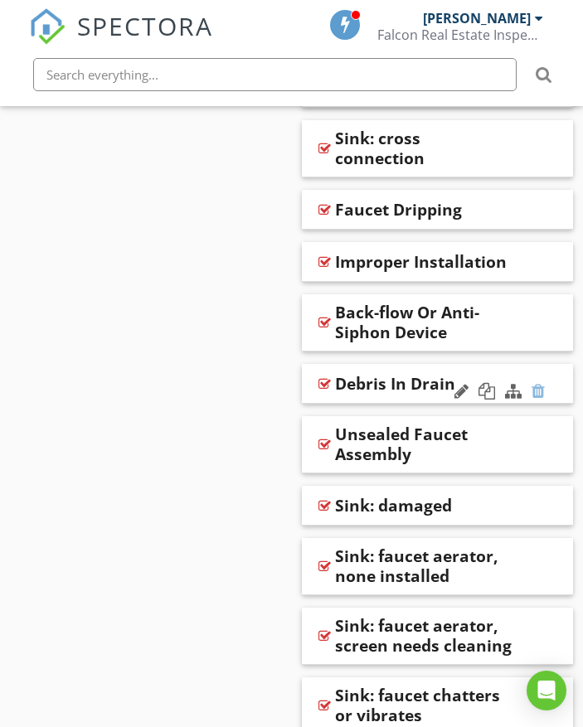
click at [539, 383] on div at bounding box center [537, 391] width 13 height 17
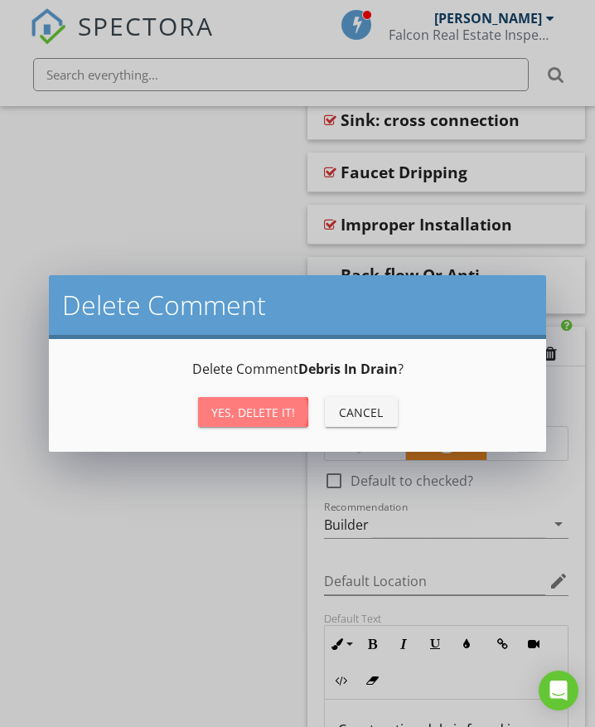
click at [275, 409] on div "Yes, Delete it!" at bounding box center [253, 412] width 84 height 17
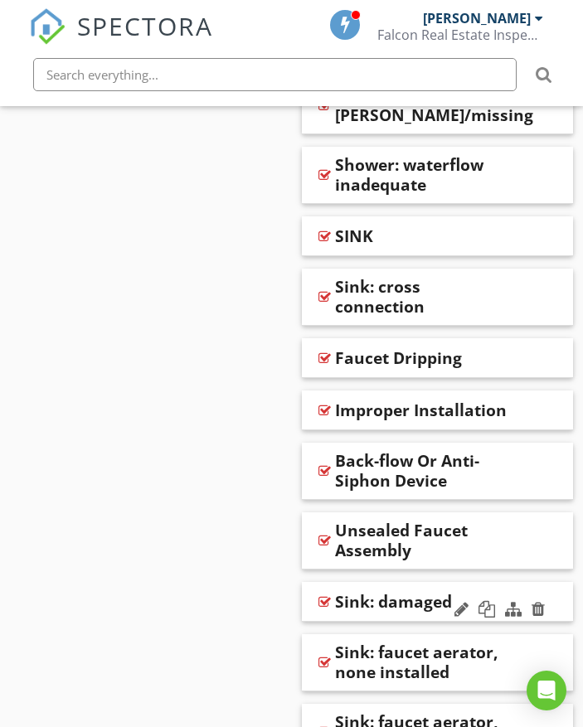
scroll to position [2544, 0]
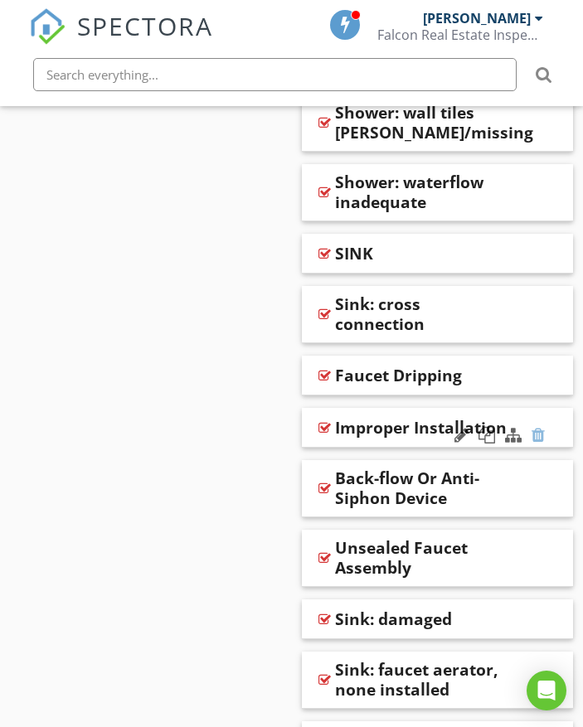
click at [540, 427] on div at bounding box center [537, 435] width 13 height 17
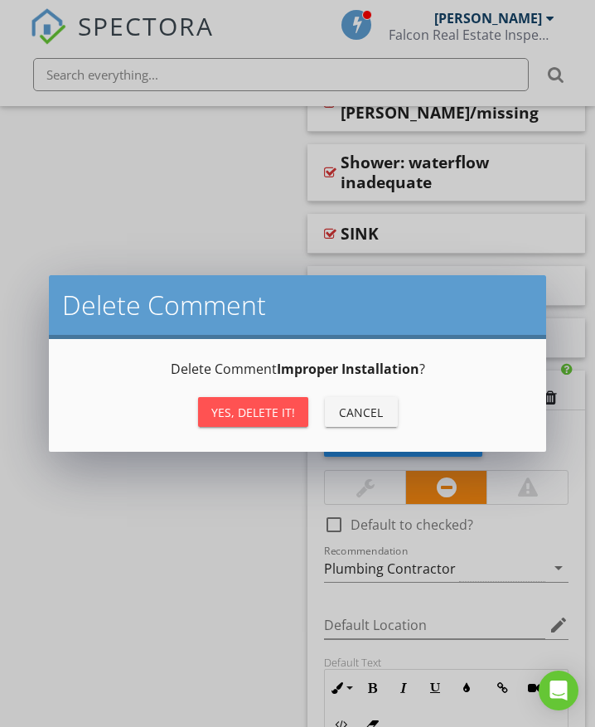
click at [290, 413] on div "Yes, Delete it!" at bounding box center [253, 412] width 84 height 17
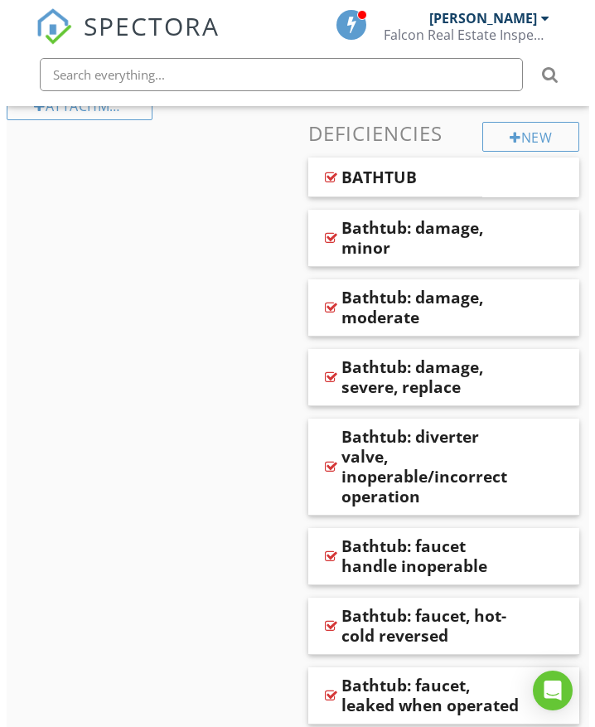
scroll to position [663, 0]
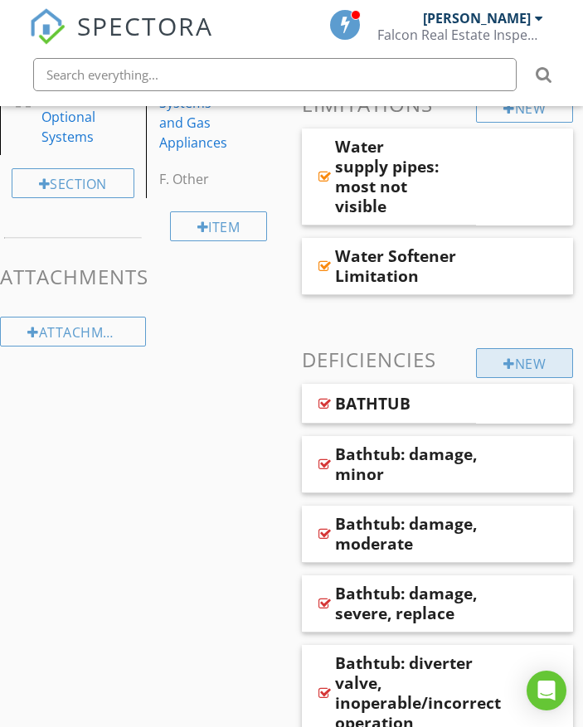
click at [506, 361] on div at bounding box center [509, 363] width 12 height 13
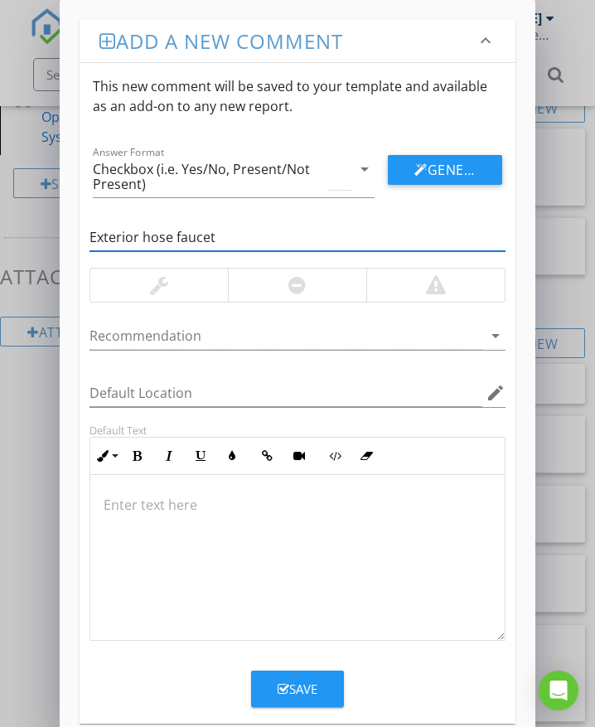
drag, startPoint x: 174, startPoint y: 236, endPoint x: 140, endPoint y: 241, distance: 34.4
click at [140, 241] on input "Exterior hose faucet" at bounding box center [298, 237] width 416 height 27
click at [191, 235] on input "Exterior faucet" at bounding box center [298, 237] width 416 height 27
type input "Exterior faucet: leaks when operated"
click at [252, 288] on div at bounding box center [297, 285] width 138 height 33
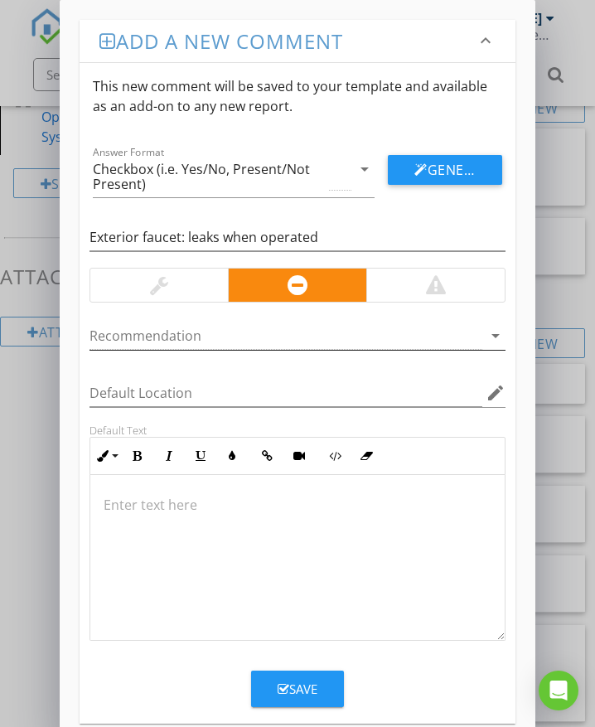
click at [202, 328] on div at bounding box center [286, 335] width 393 height 27
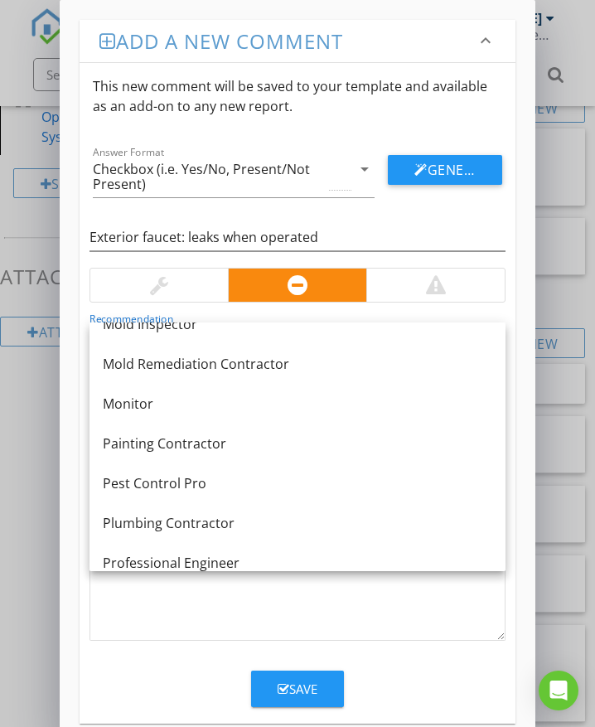
scroll to position [1293, 0]
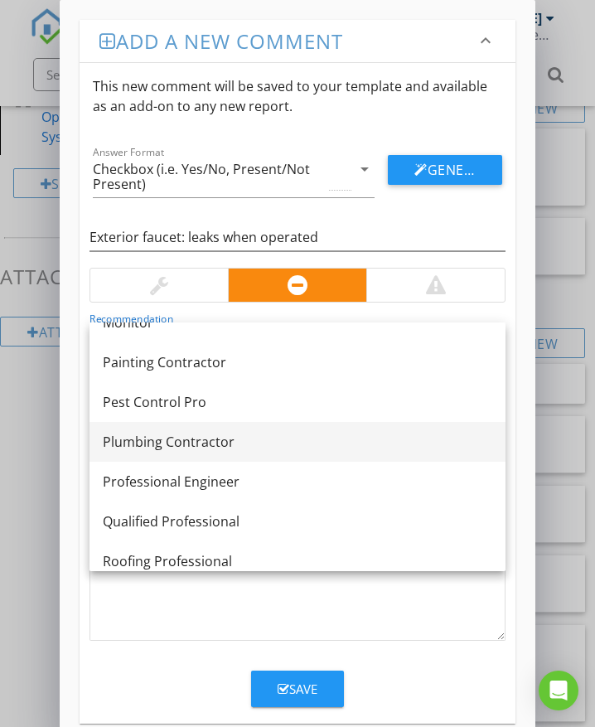
click at [210, 442] on div "Plumbing Contractor" at bounding box center [298, 442] width 390 height 20
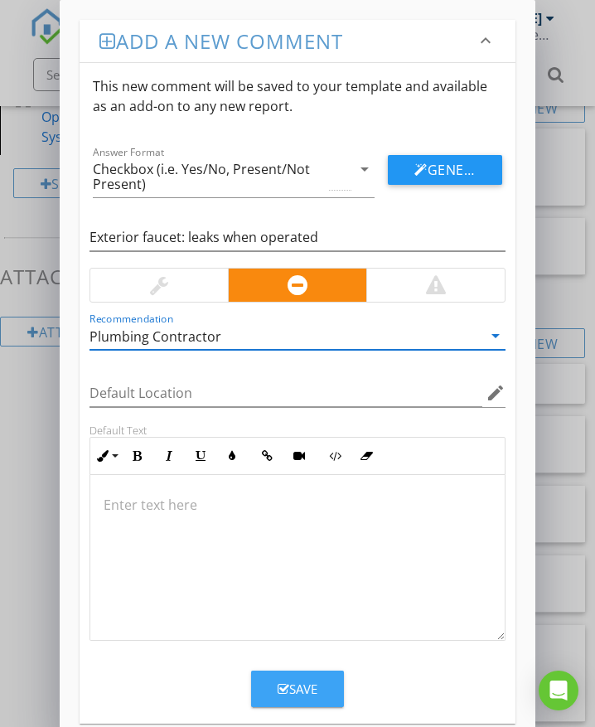
click at [296, 686] on div "Save" at bounding box center [298, 689] width 40 height 19
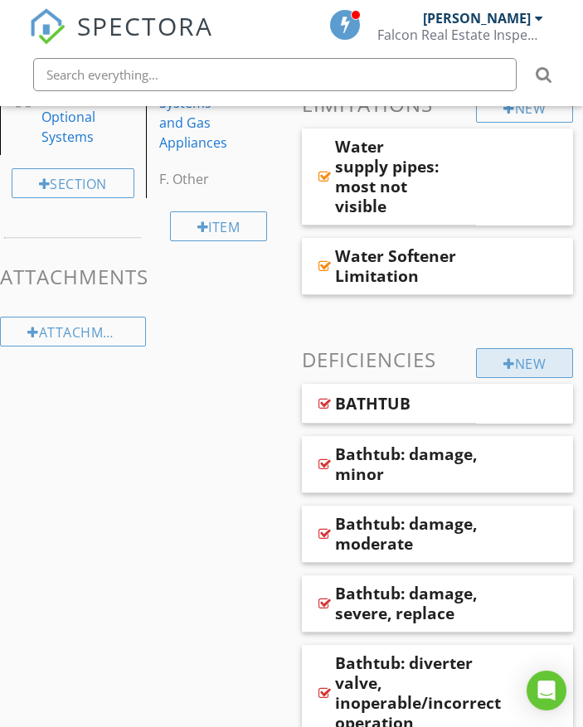
click at [519, 365] on div "New" at bounding box center [524, 363] width 97 height 30
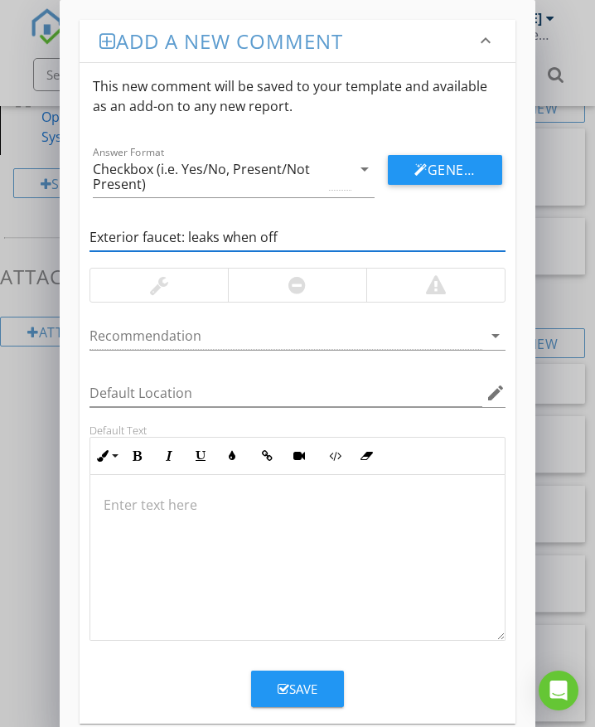
type input "Exterior faucet: leaks when off"
click at [270, 291] on div at bounding box center [297, 285] width 138 height 33
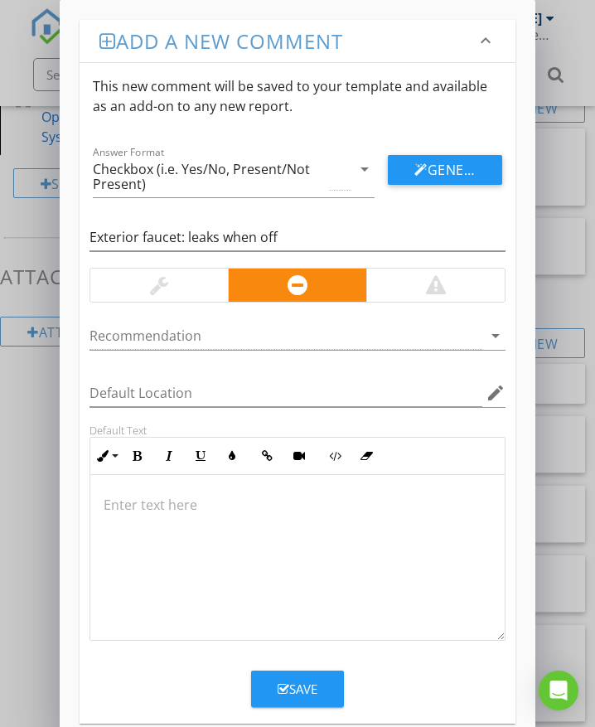
click at [214, 291] on div at bounding box center [159, 285] width 138 height 33
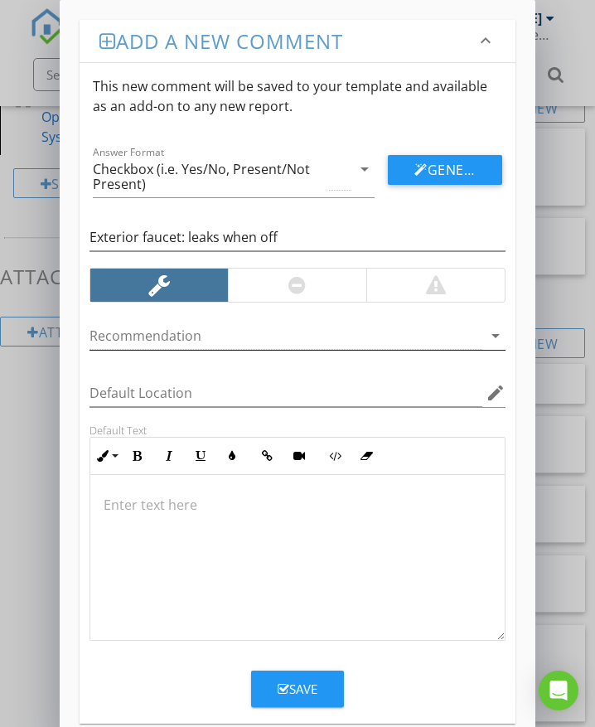
click at [186, 337] on div at bounding box center [286, 335] width 393 height 27
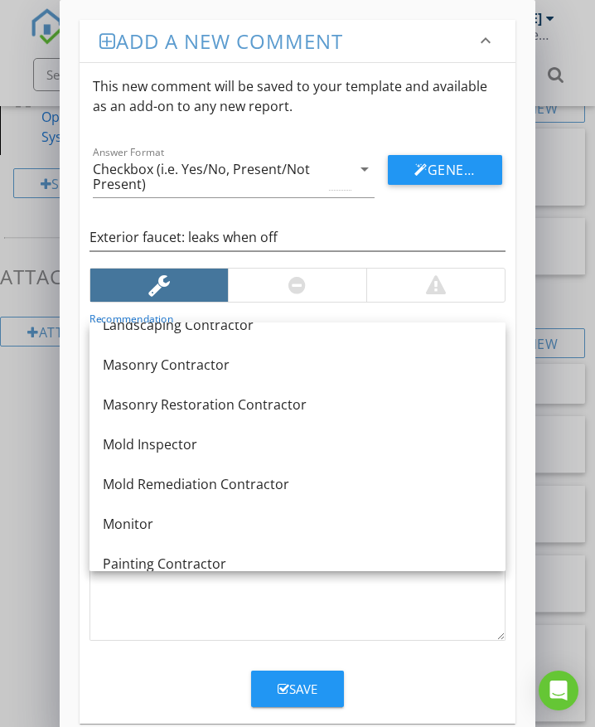
scroll to position [1210, 0]
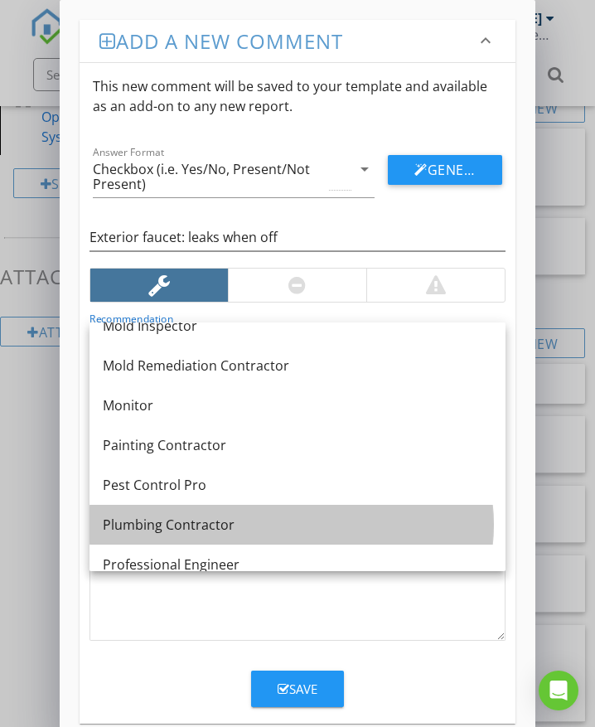
click at [206, 525] on div "Plumbing Contractor" at bounding box center [298, 525] width 390 height 20
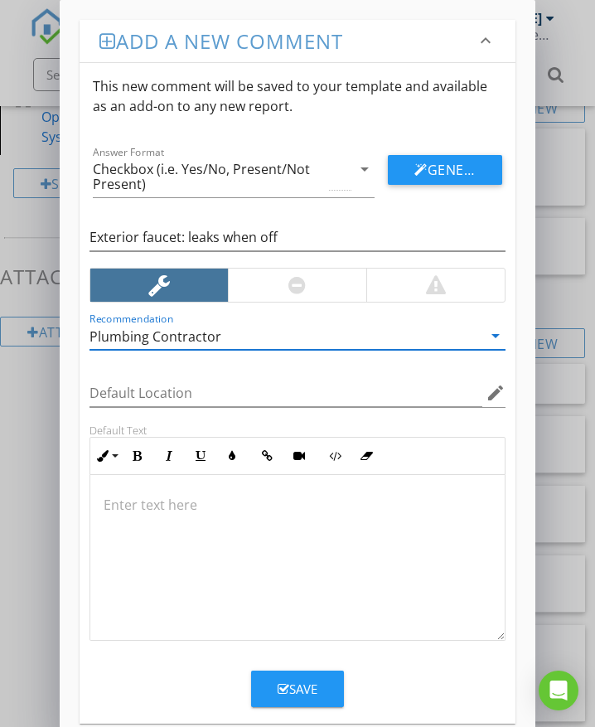
click at [288, 276] on div at bounding box center [297, 285] width 138 height 33
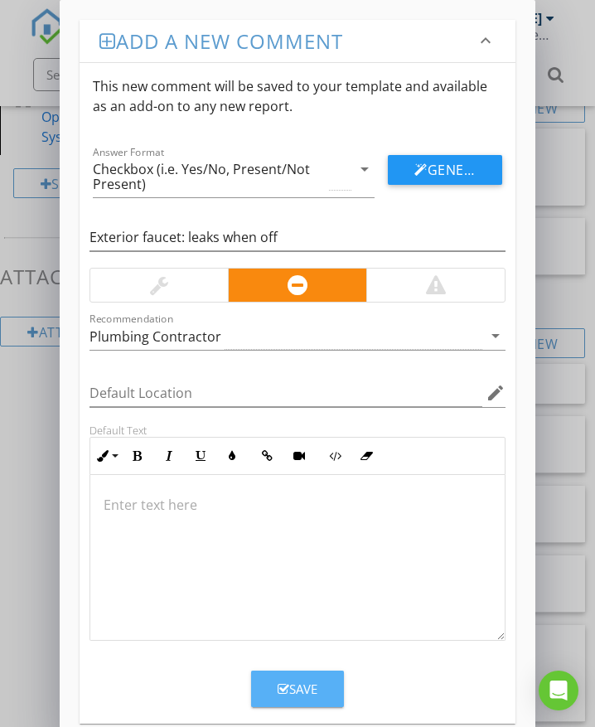
click at [318, 696] on button "Save" at bounding box center [297, 689] width 93 height 36
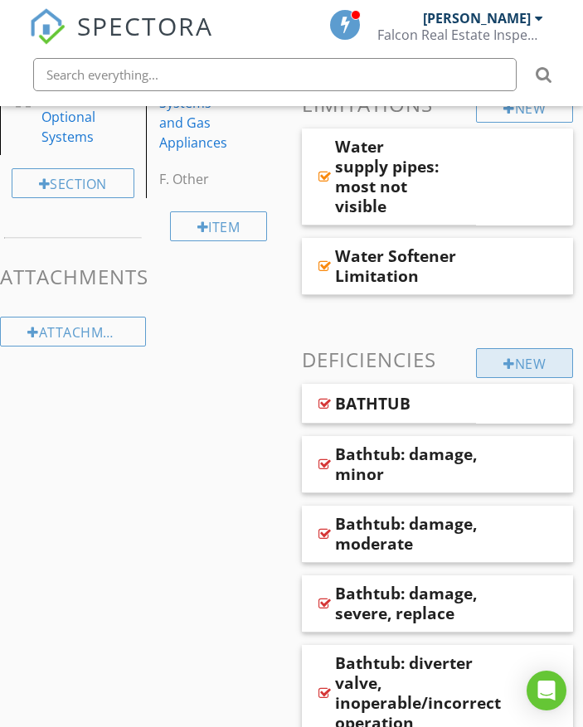
click at [504, 365] on div at bounding box center [509, 363] width 12 height 13
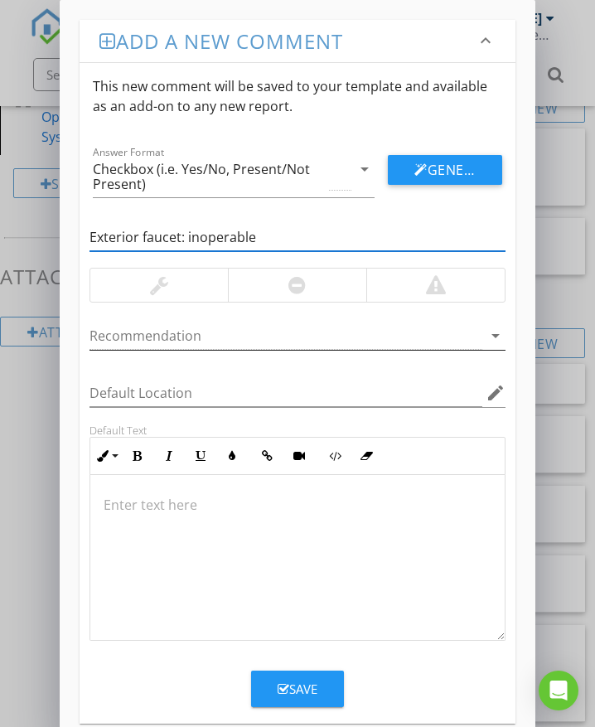
type input "Exterior faucet: inoperable"
click at [210, 332] on div at bounding box center [286, 335] width 393 height 27
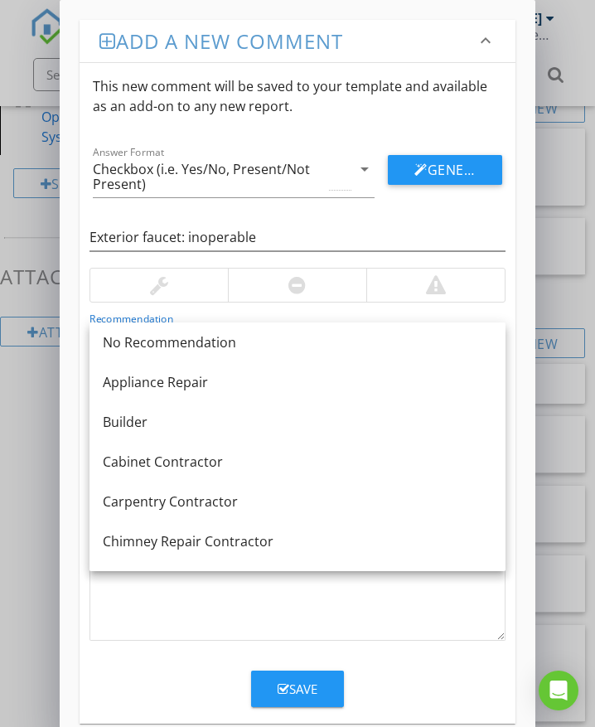
click at [262, 293] on div at bounding box center [297, 285] width 138 height 33
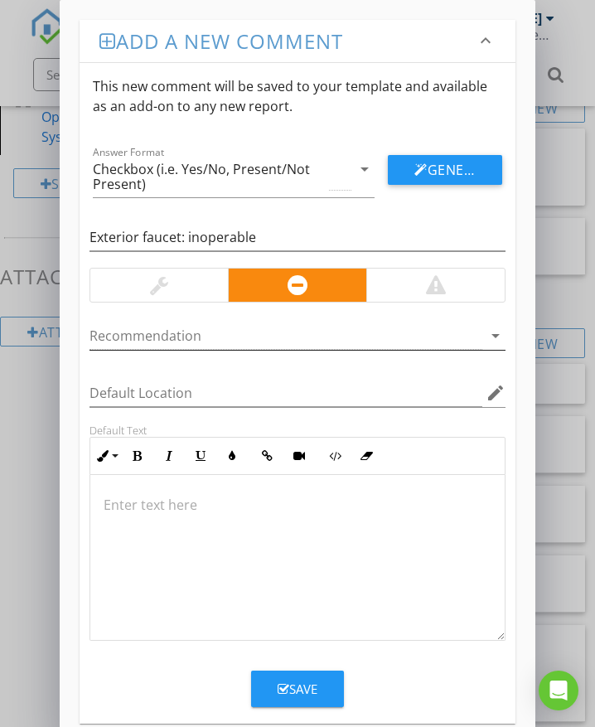
click at [174, 337] on div at bounding box center [286, 335] width 393 height 27
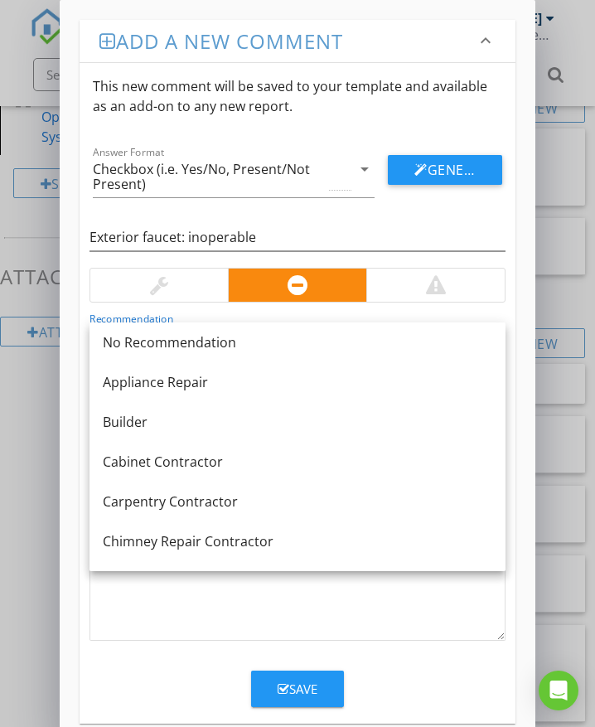
click at [201, 284] on div at bounding box center [159, 285] width 138 height 33
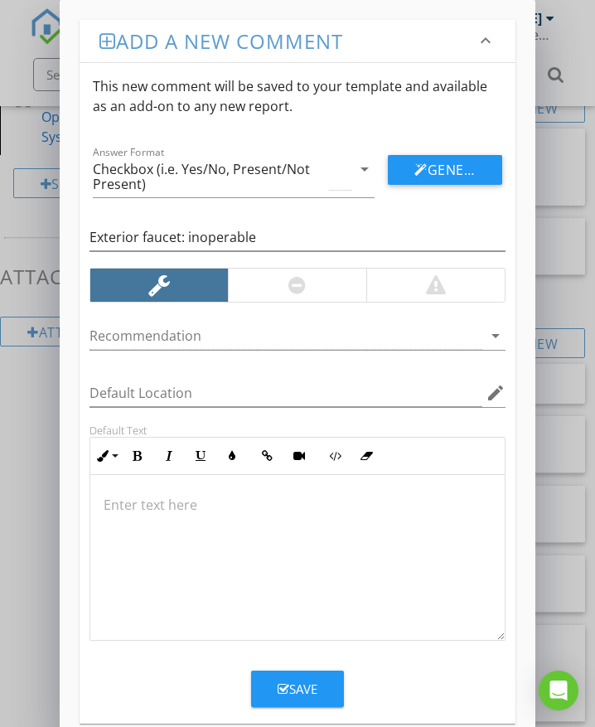
click at [192, 331] on div at bounding box center [286, 335] width 393 height 27
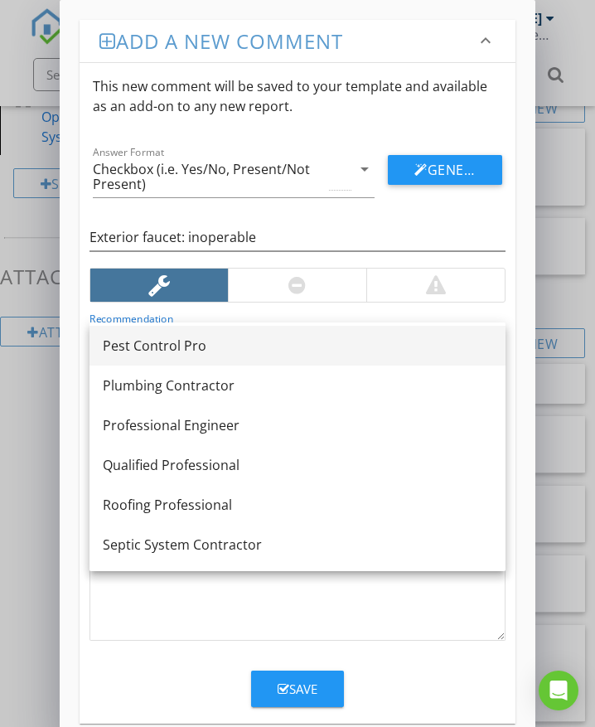
scroll to position [1330, 0]
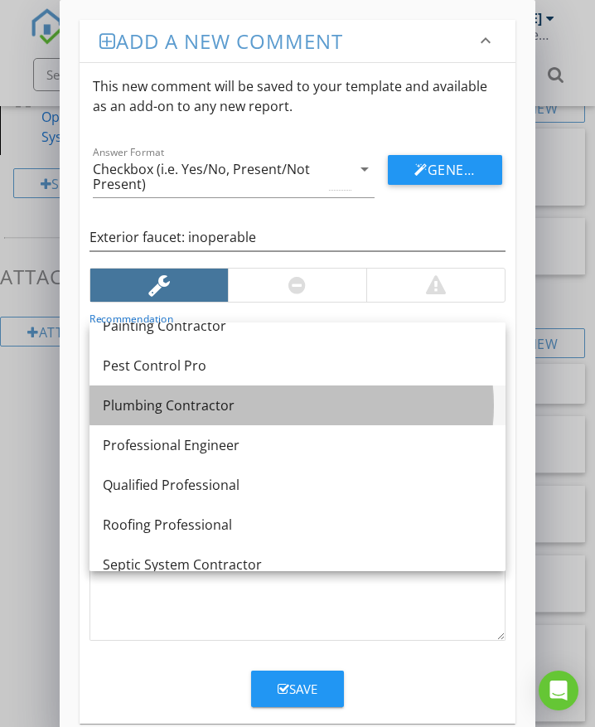
click at [206, 403] on div "Plumbing Contractor" at bounding box center [298, 405] width 390 height 20
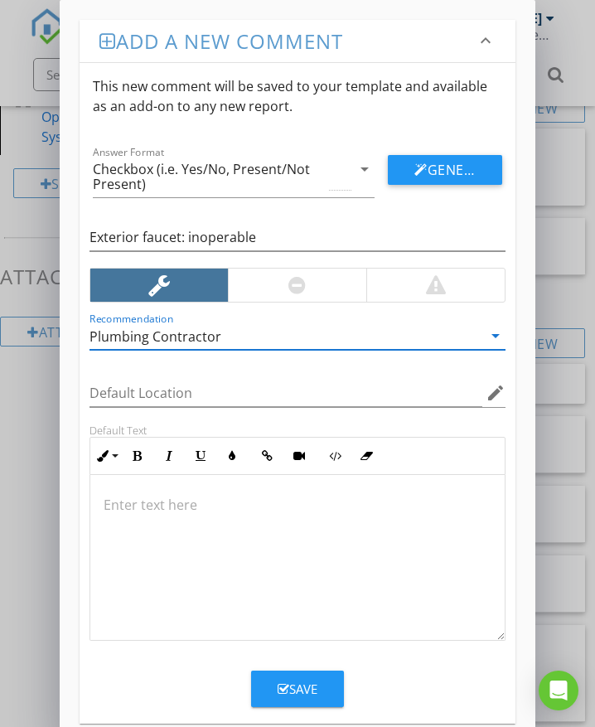
click at [303, 693] on div "Save" at bounding box center [298, 689] width 40 height 19
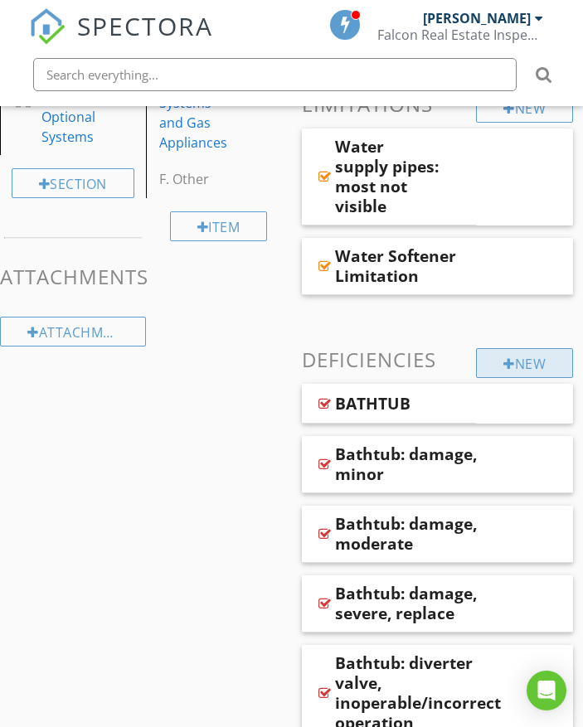
click at [489, 366] on div "New" at bounding box center [524, 363] width 97 height 30
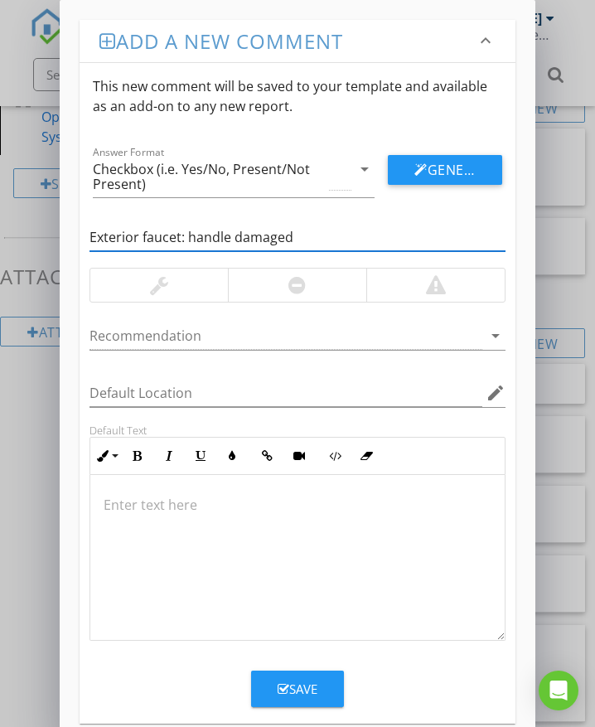
type input "Exterior faucet: handle damaged"
click at [173, 273] on div at bounding box center [159, 285] width 138 height 33
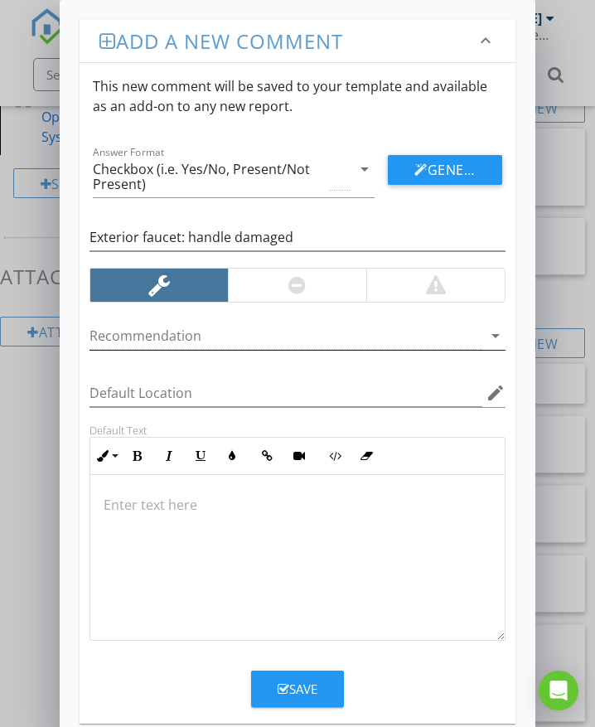
click at [199, 331] on div at bounding box center [286, 335] width 393 height 27
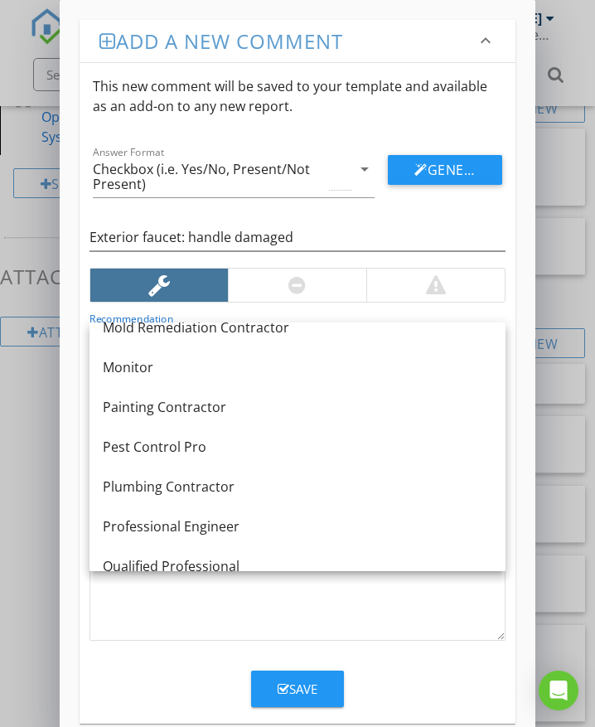
scroll to position [1210, 0]
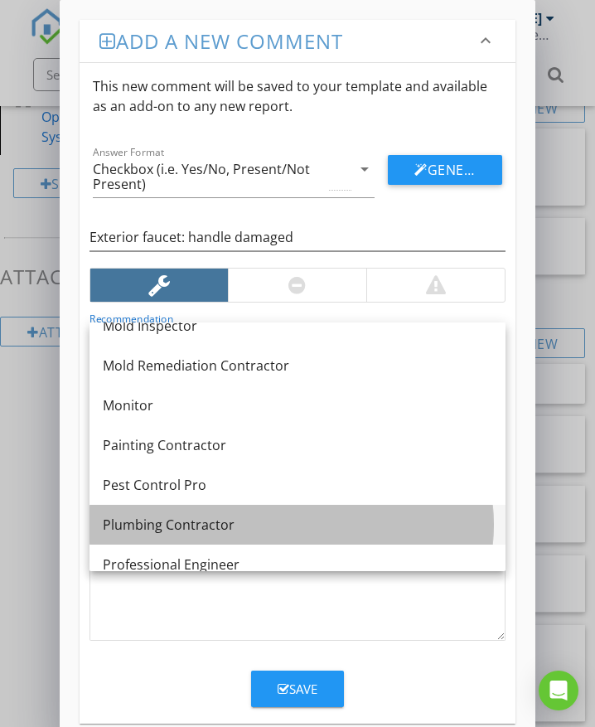
click at [193, 526] on div "Plumbing Contractor" at bounding box center [298, 525] width 390 height 20
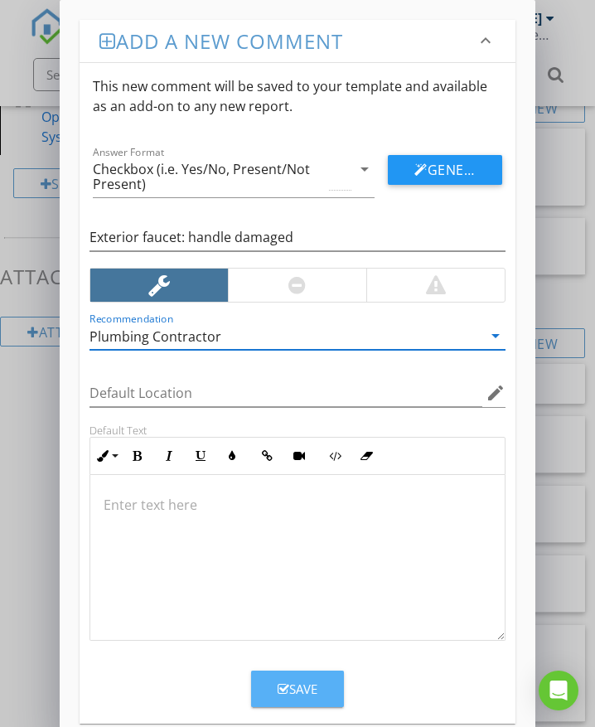
click at [295, 689] on div "Save" at bounding box center [298, 689] width 40 height 19
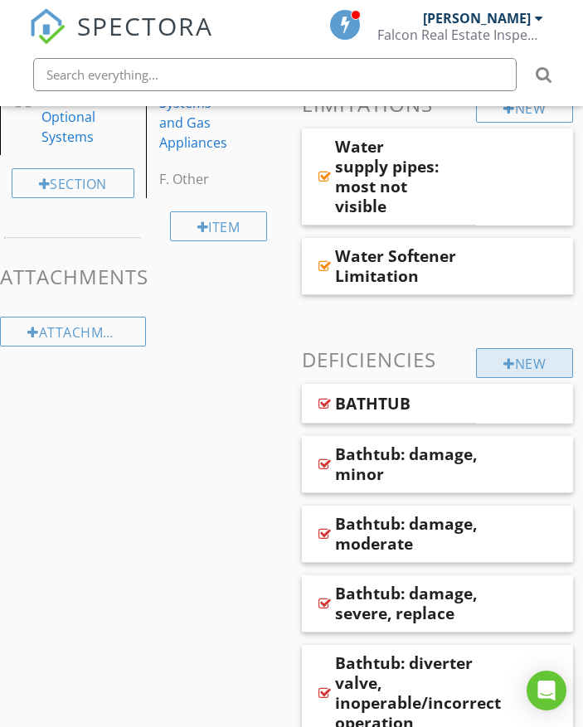
click at [526, 358] on div "New" at bounding box center [524, 363] width 97 height 30
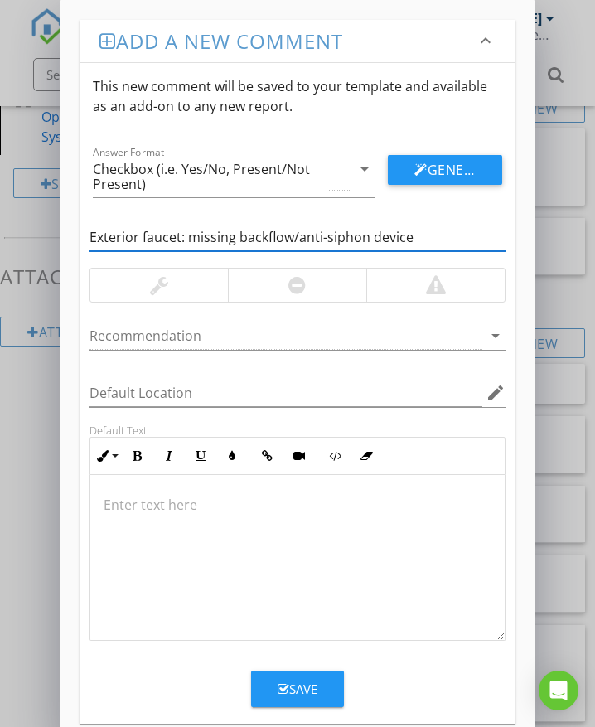
type input "Exterior faucet: missing backflow/anti-siphon device"
click at [284, 288] on div at bounding box center [297, 285] width 138 height 33
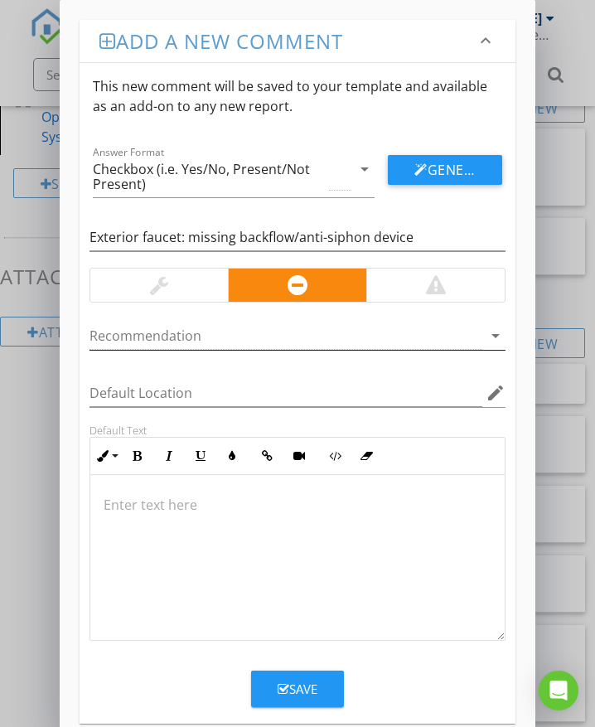
click at [191, 343] on div at bounding box center [286, 335] width 393 height 27
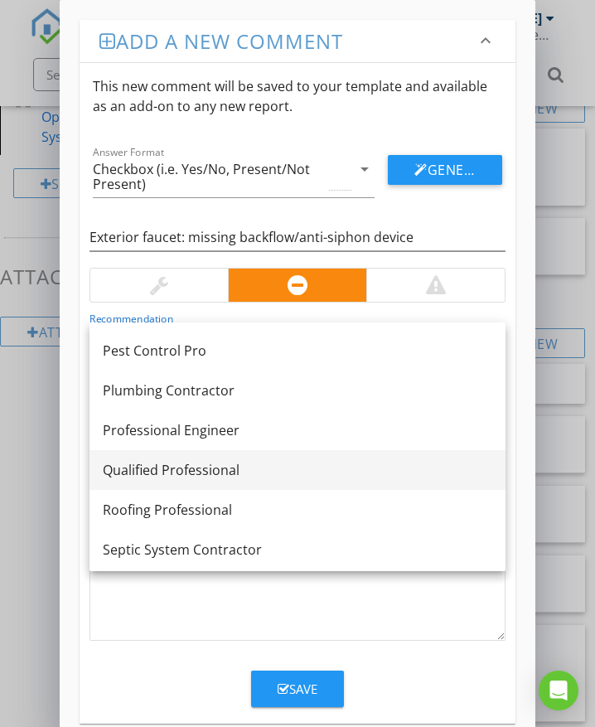
scroll to position [1326, 0]
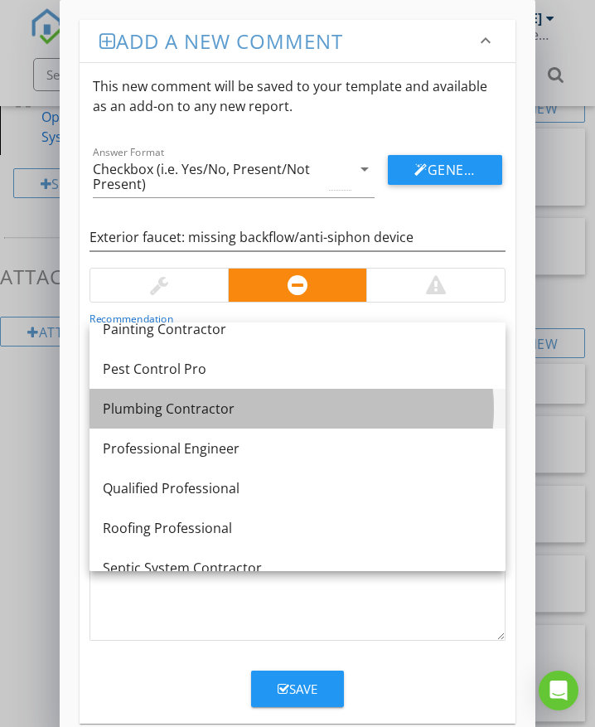
click at [213, 405] on div "Plumbing Contractor" at bounding box center [298, 409] width 390 height 20
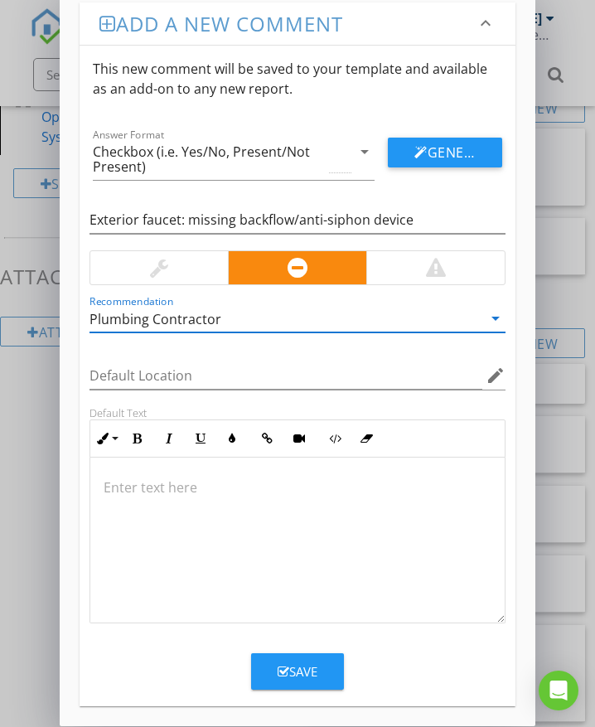
scroll to position [27, 0]
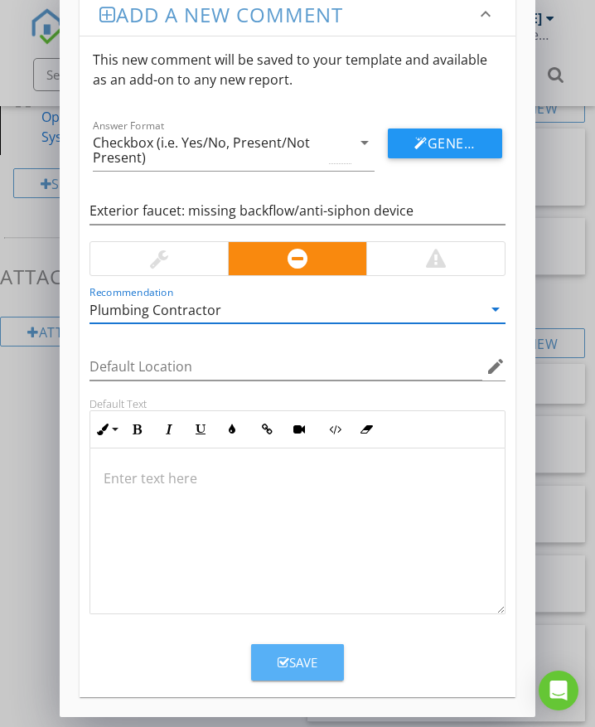
click at [317, 664] on div "Save" at bounding box center [298, 662] width 40 height 19
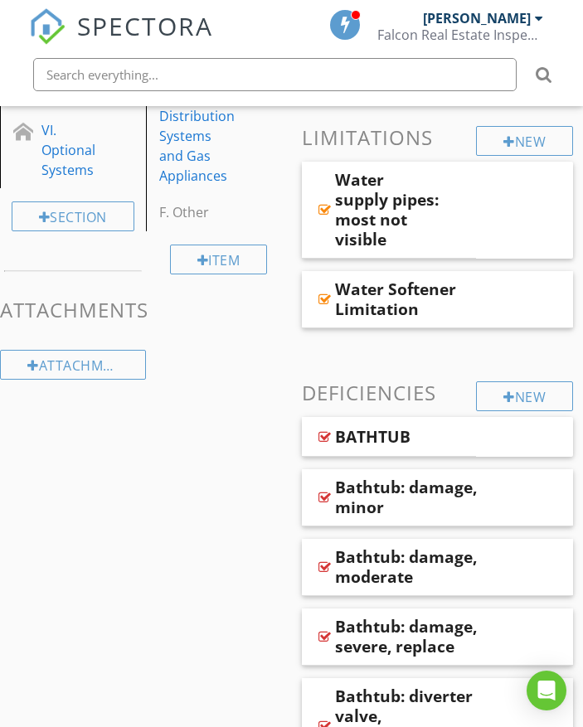
scroll to position [614, 0]
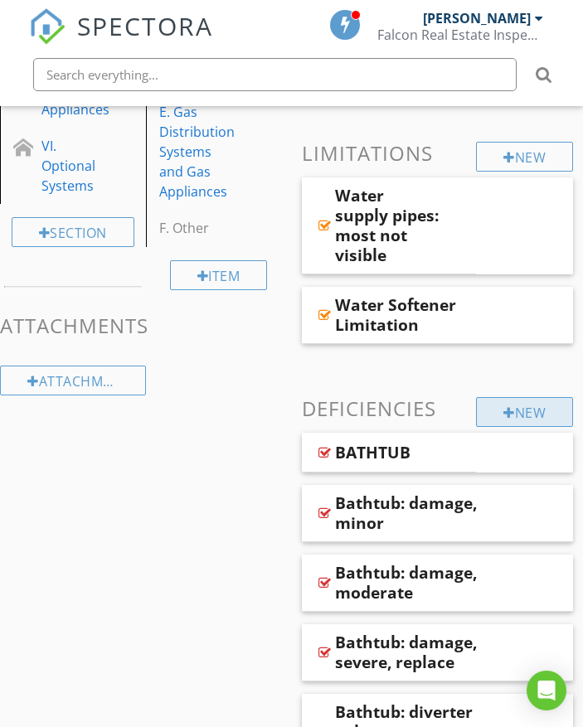
click at [492, 410] on div "New" at bounding box center [524, 412] width 97 height 30
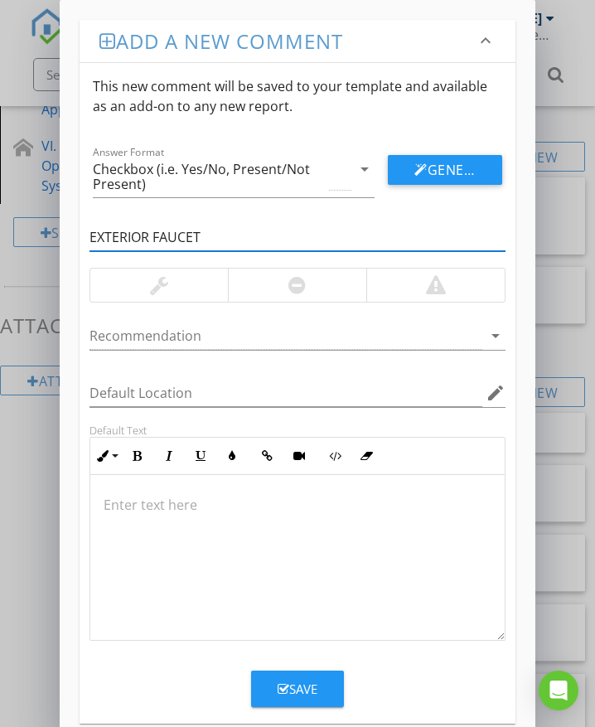
type input "EXTERIOR FAUCET"
click at [308, 682] on div "Save" at bounding box center [298, 689] width 40 height 19
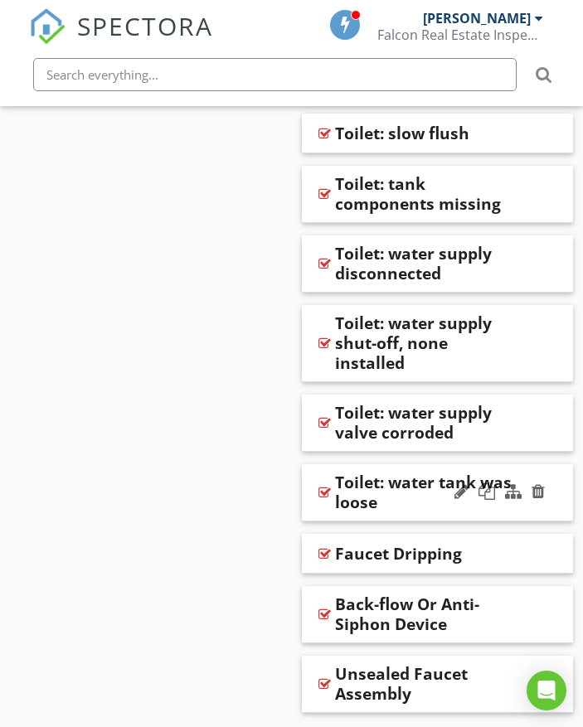
scroll to position [5309, 0]
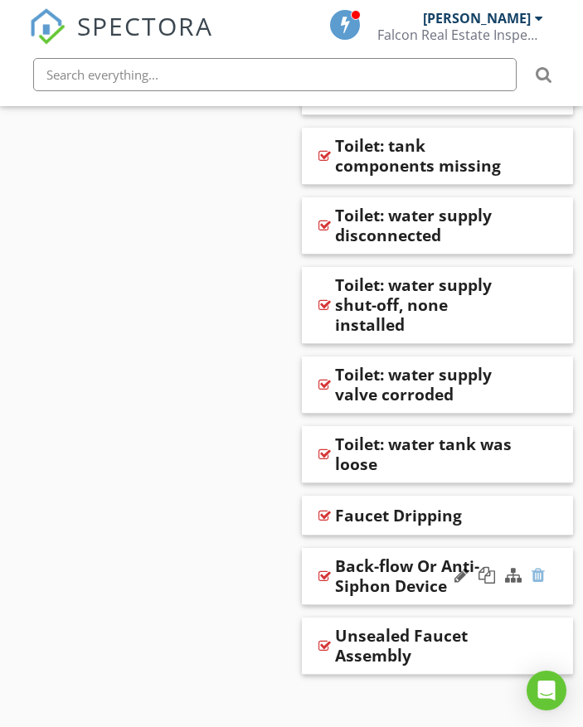
click at [539, 567] on div at bounding box center [537, 575] width 13 height 17
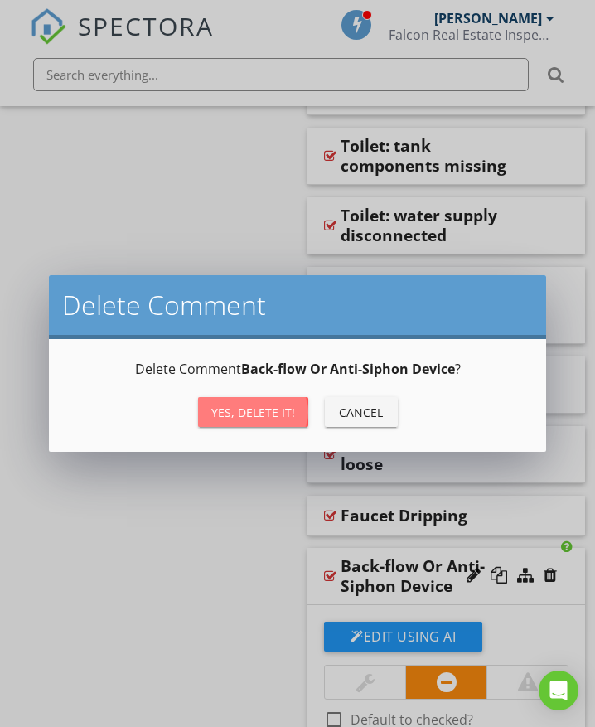
click at [270, 416] on div "Yes, Delete it!" at bounding box center [253, 412] width 84 height 17
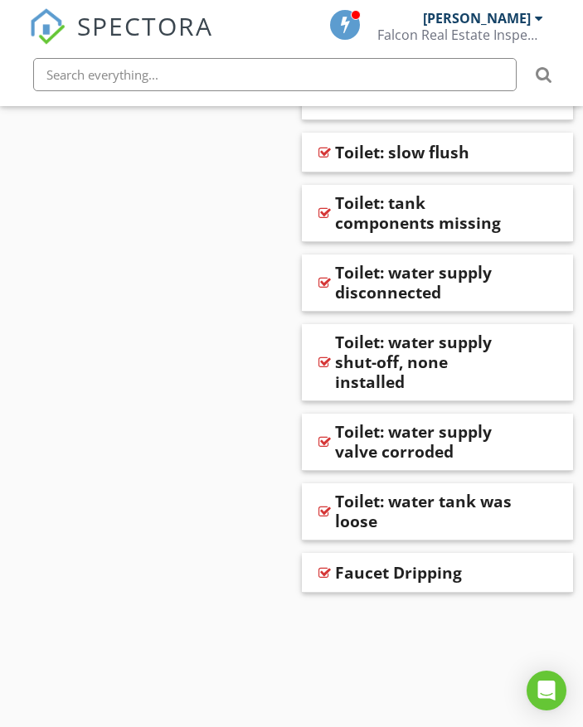
scroll to position [5239, 0]
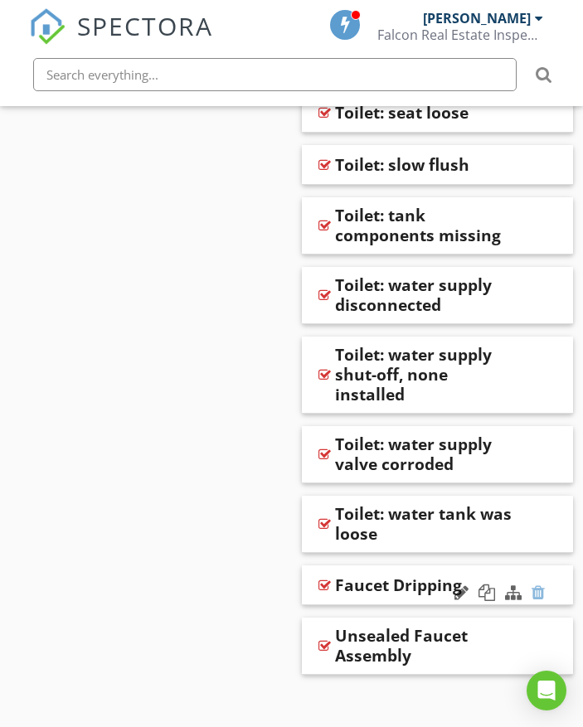
click at [541, 584] on div at bounding box center [537, 592] width 13 height 17
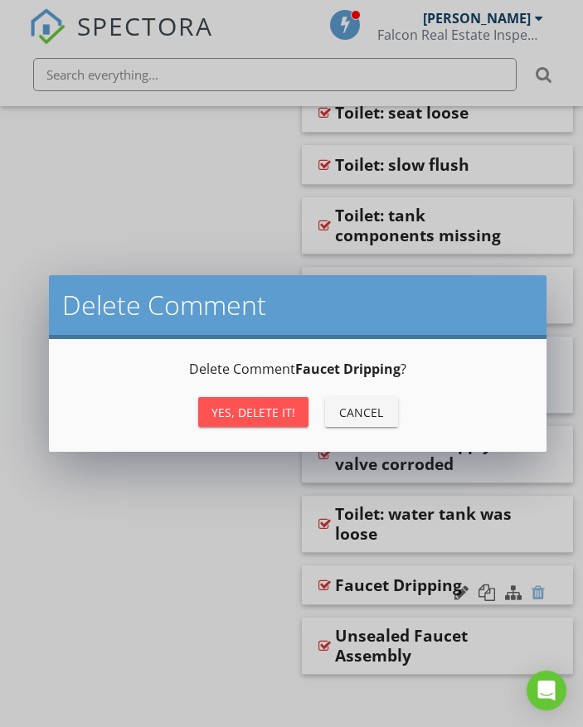
scroll to position [5182, 0]
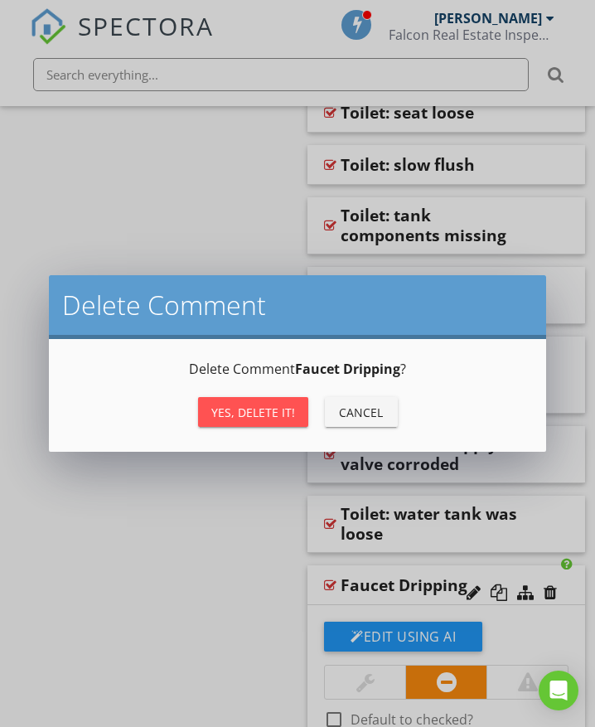
click at [268, 415] on div "Yes, Delete it!" at bounding box center [253, 412] width 84 height 17
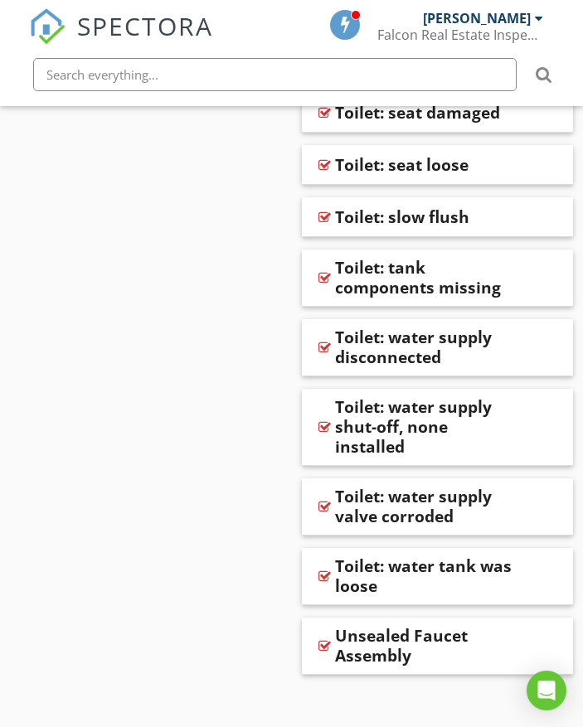
scroll to position [5187, 0]
click at [494, 642] on div at bounding box center [499, 646] width 97 height 40
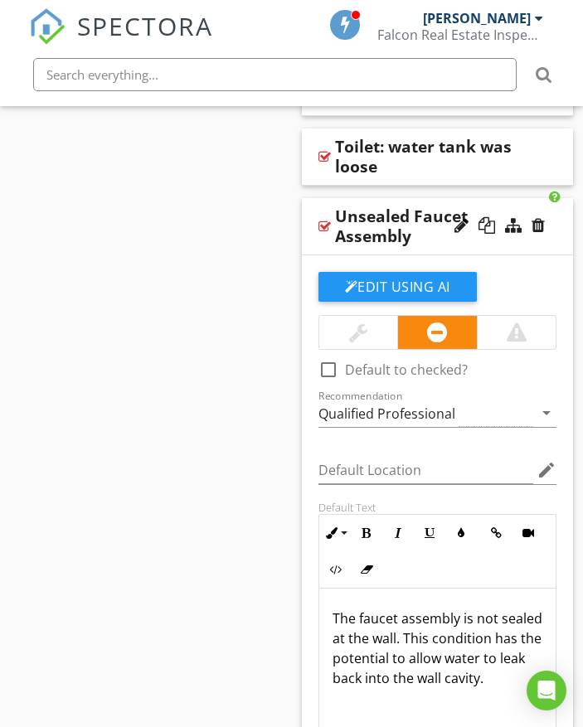
scroll to position [5684, 0]
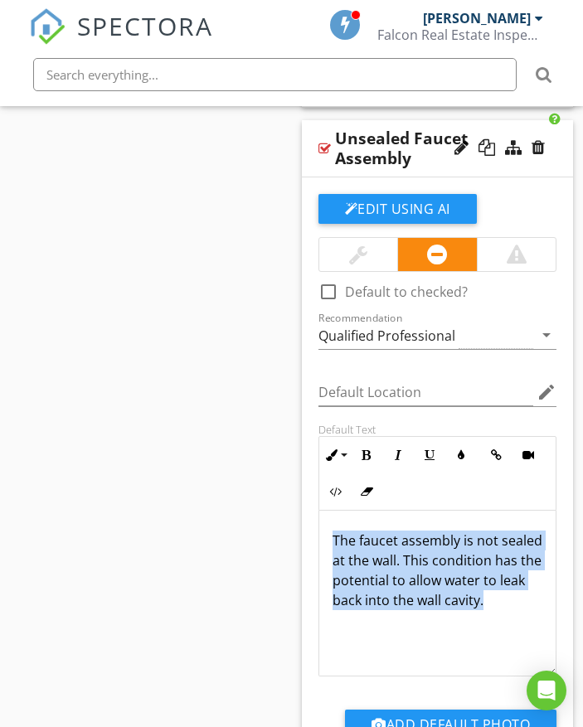
drag, startPoint x: 331, startPoint y: 518, endPoint x: 425, endPoint y: 591, distance: 119.4
click at [434, 603] on div "The faucet assembly is not sealed at the wall. This condition has the potential…" at bounding box center [437, 594] width 237 height 166
copy p "The faucet assembly is not sealed at the wall. This condition has the potential…"
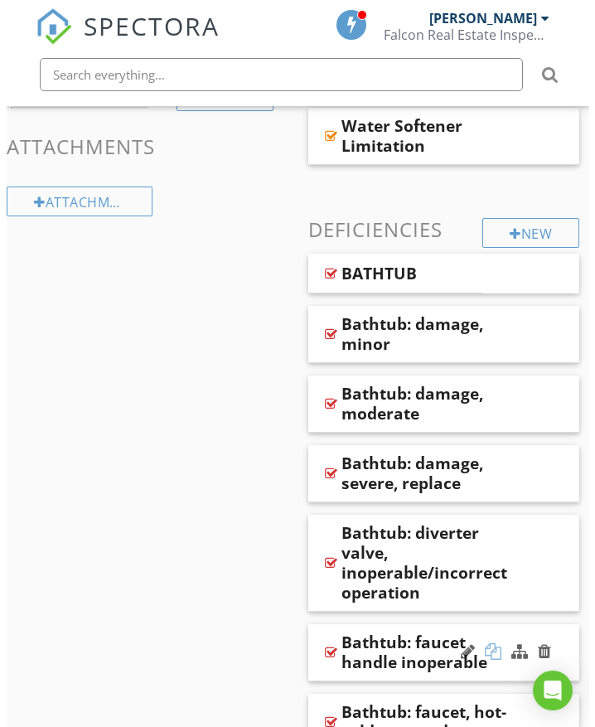
scroll to position [793, 0]
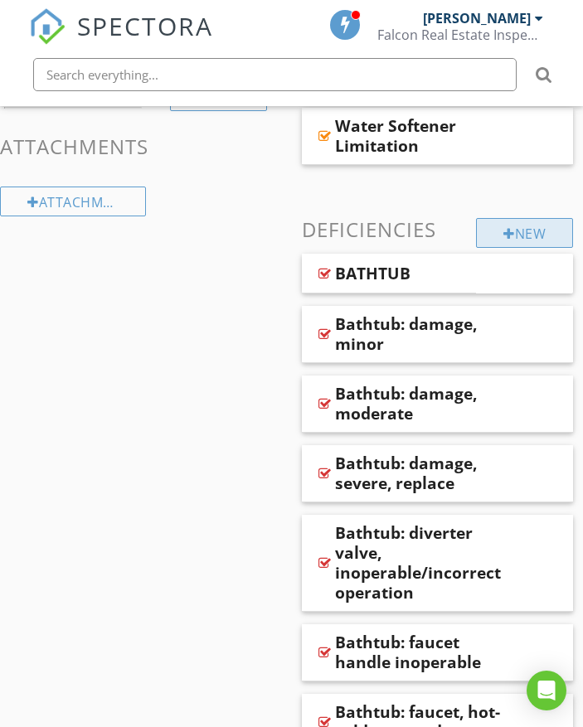
click at [492, 225] on div "New" at bounding box center [524, 233] width 97 height 30
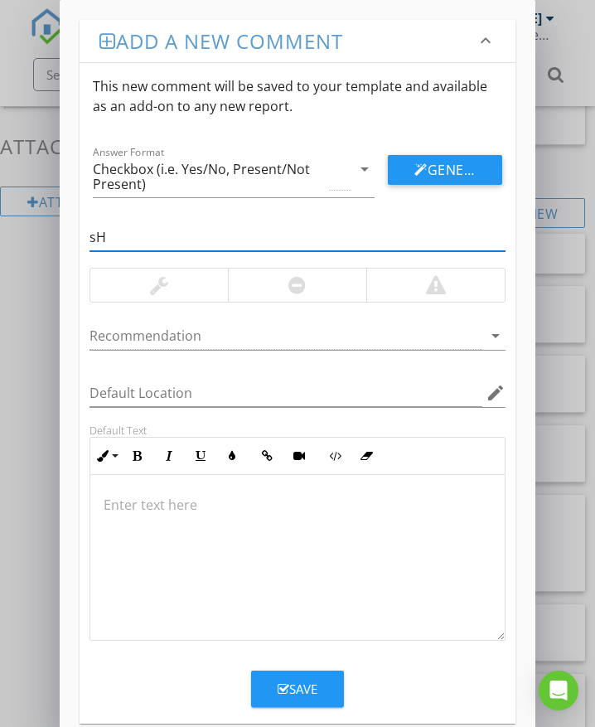
type input "s"
type input "Shower: unsealed faucet assembly"
click at [215, 291] on div at bounding box center [159, 285] width 138 height 33
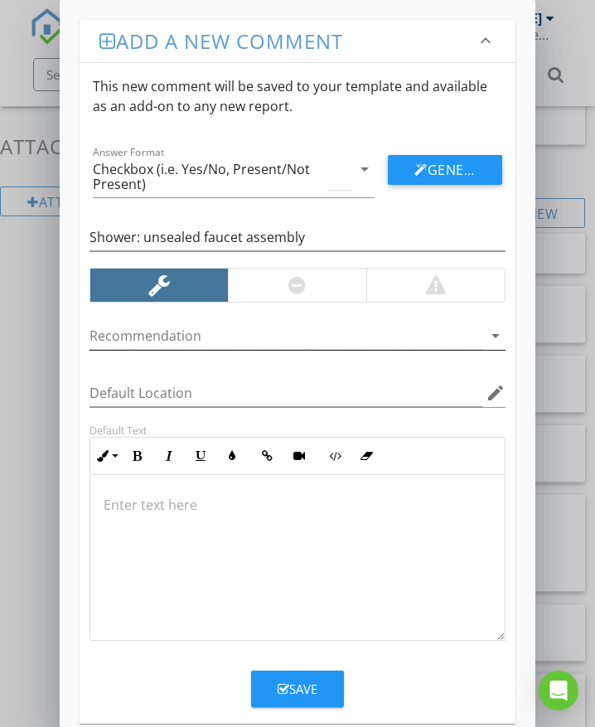
click at [210, 330] on div at bounding box center [286, 335] width 393 height 27
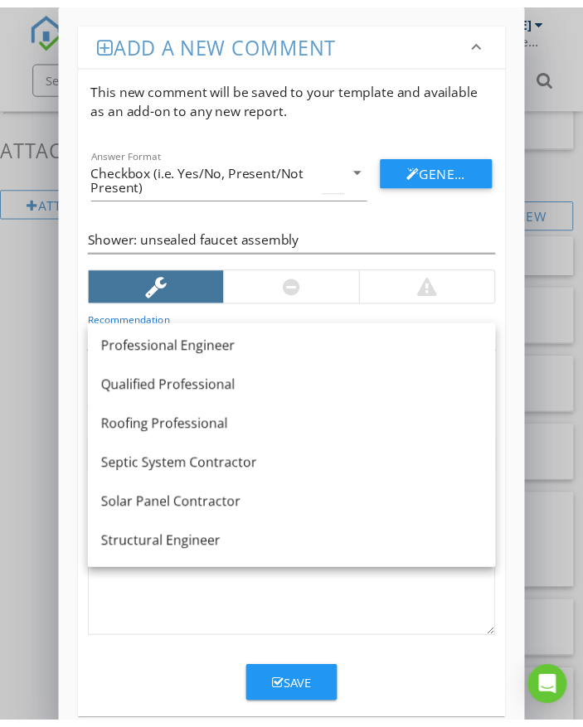
scroll to position [1413, 0]
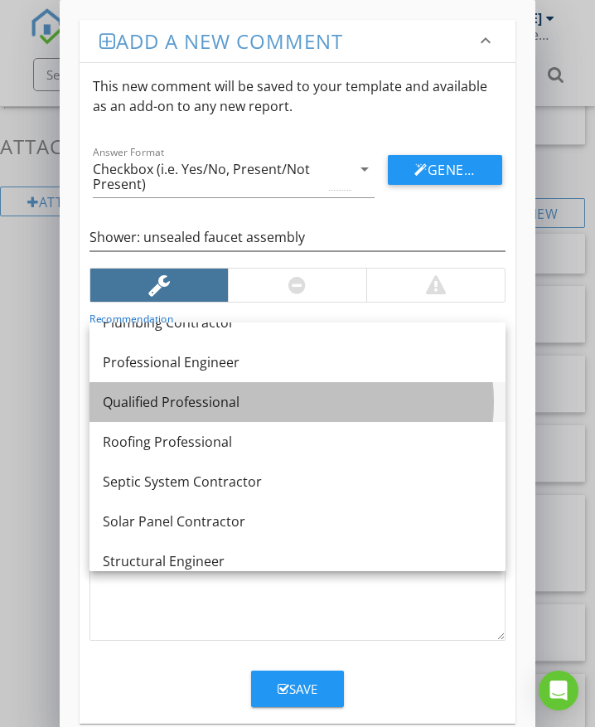
click at [218, 394] on div "Qualified Professional" at bounding box center [298, 402] width 390 height 20
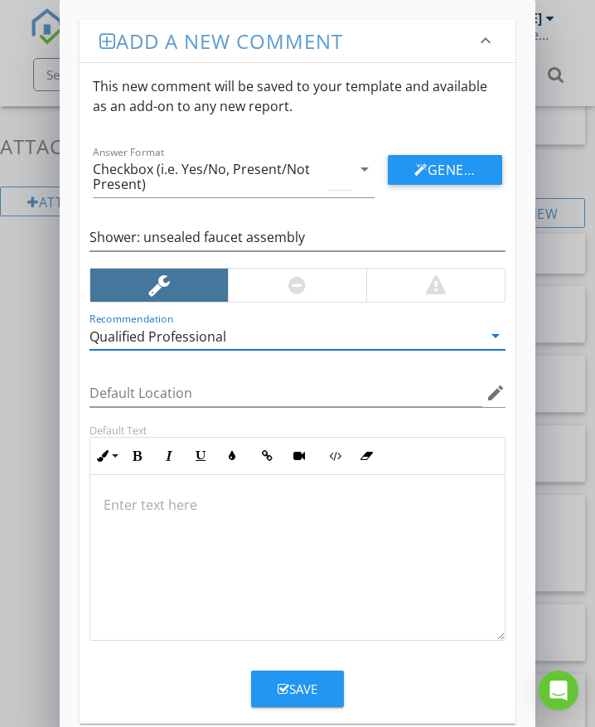
click at [173, 497] on p at bounding box center [298, 505] width 388 height 20
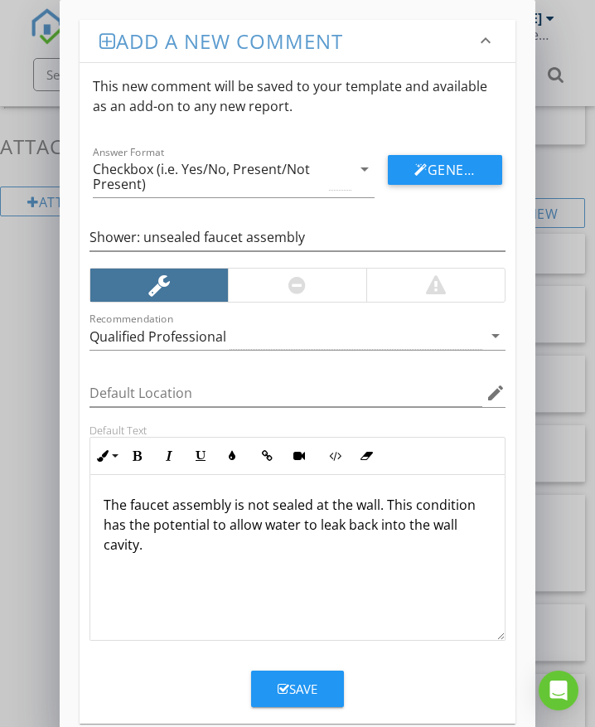
click at [295, 687] on div "Save" at bounding box center [298, 689] width 40 height 19
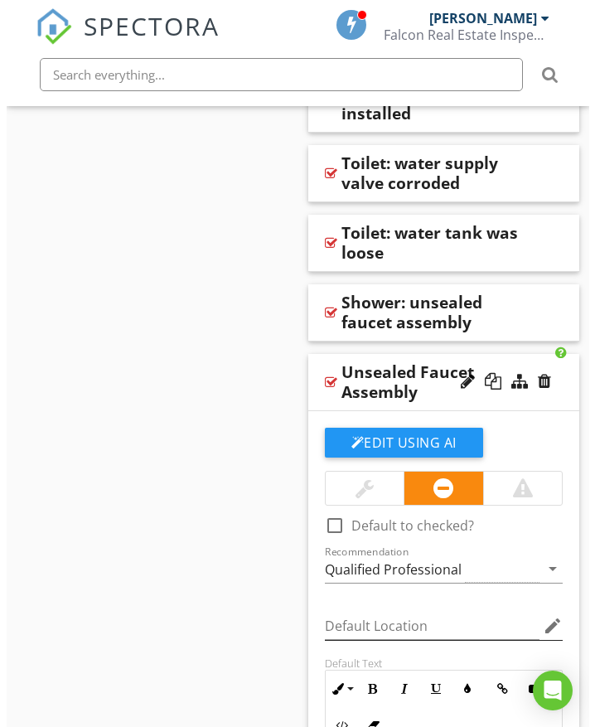
scroll to position [5519, 0]
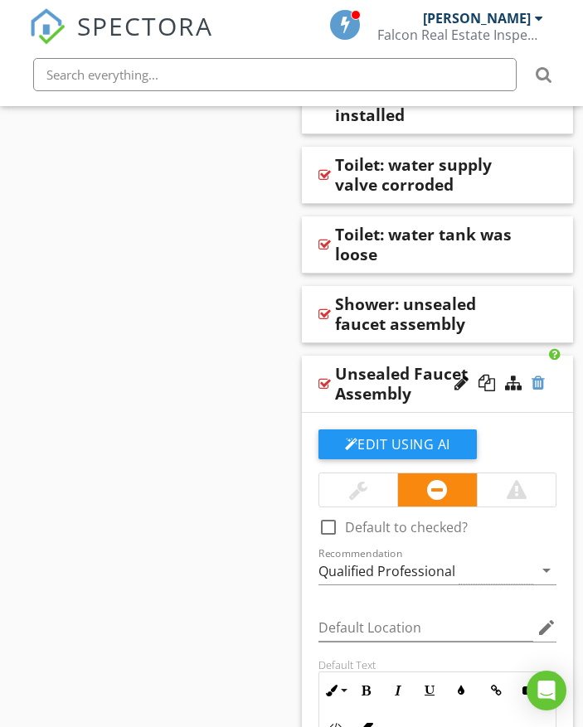
click at [536, 375] on div at bounding box center [537, 383] width 13 height 17
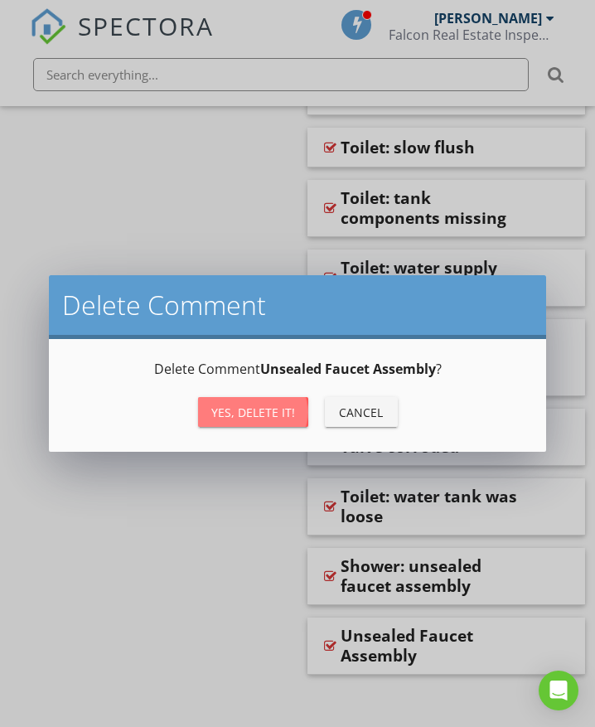
click at [293, 410] on button "Yes, Delete it!" at bounding box center [253, 412] width 110 height 30
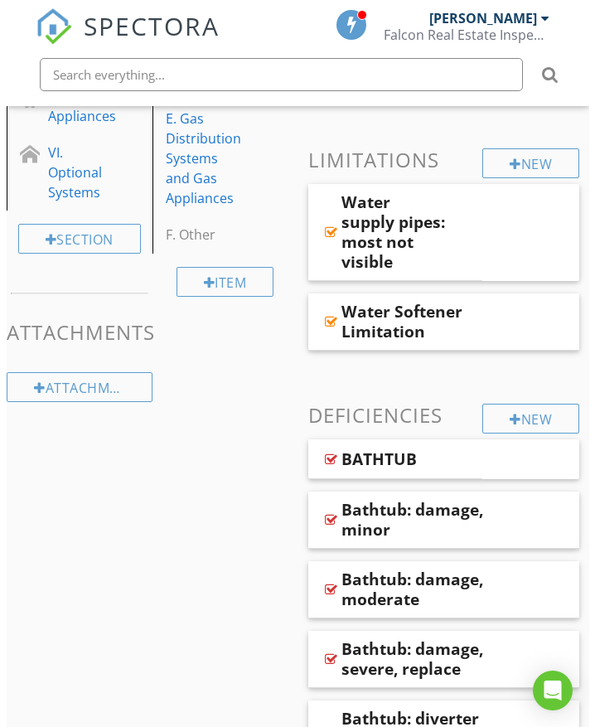
scroll to position [628, 0]
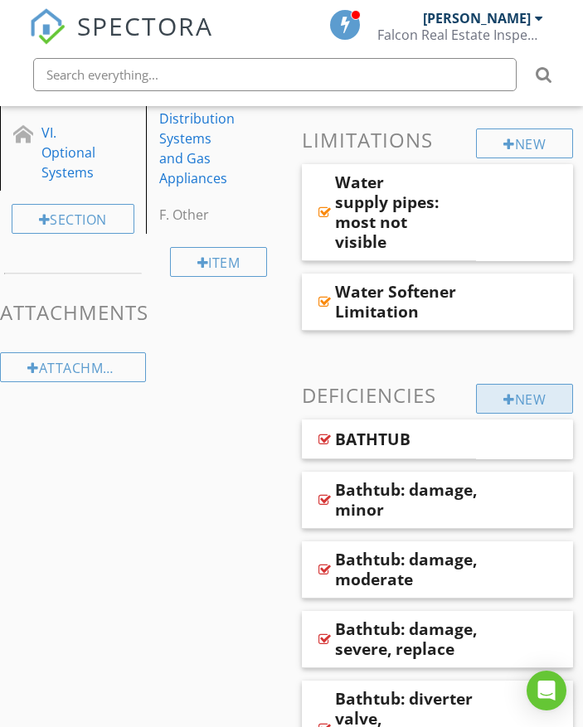
click at [515, 403] on div "New" at bounding box center [524, 399] width 97 height 30
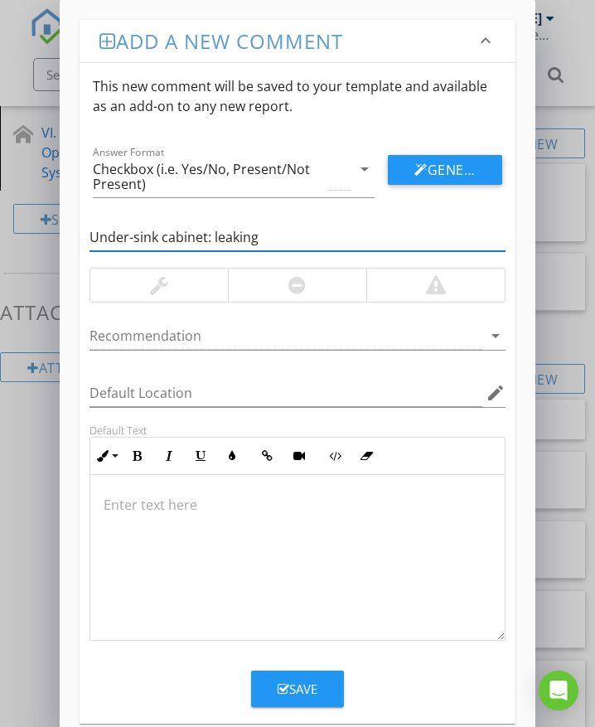
type input "Under-sink cabinet: leaking"
click at [424, 286] on div at bounding box center [435, 285] width 138 height 33
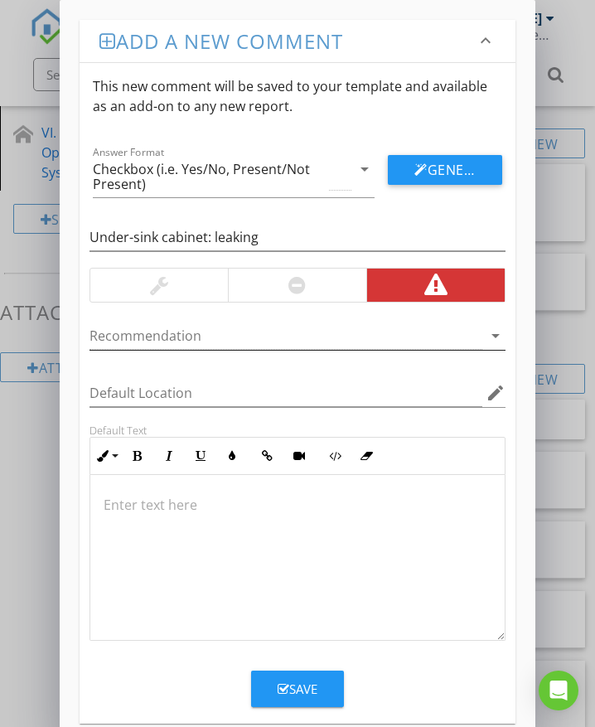
click at [206, 335] on div at bounding box center [286, 335] width 393 height 27
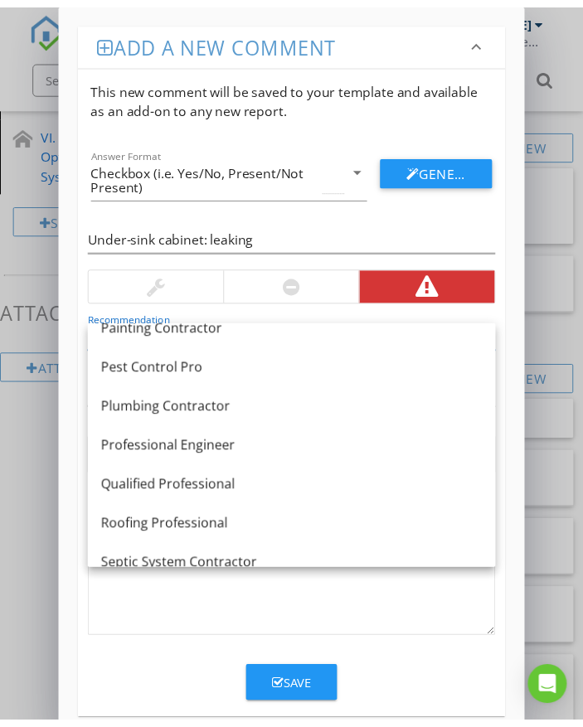
scroll to position [1260, 0]
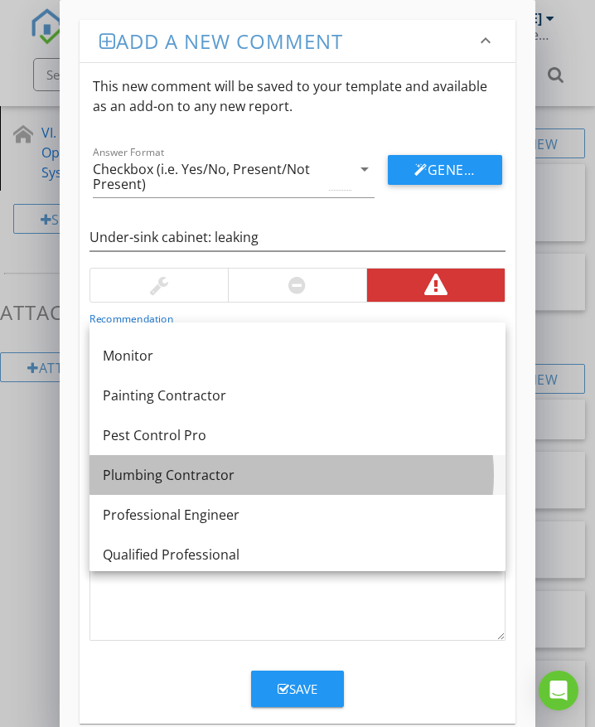
click at [190, 467] on div "Plumbing Contractor" at bounding box center [298, 475] width 390 height 20
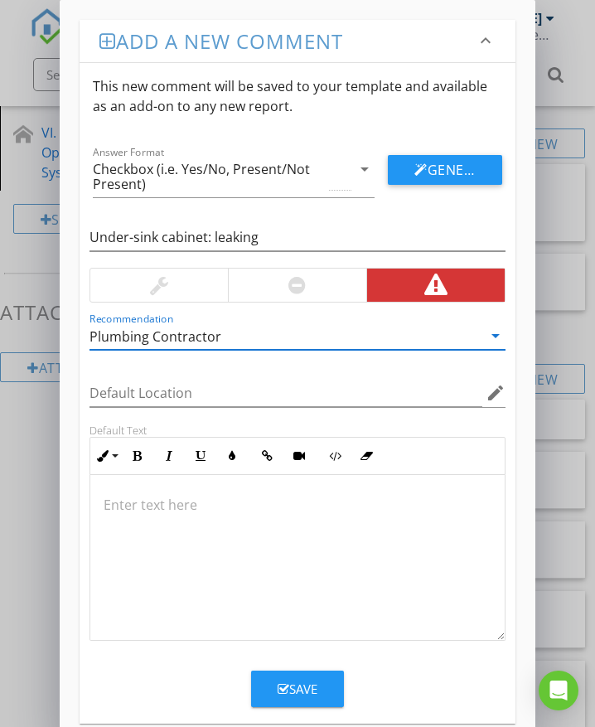
click at [120, 507] on p at bounding box center [298, 505] width 388 height 20
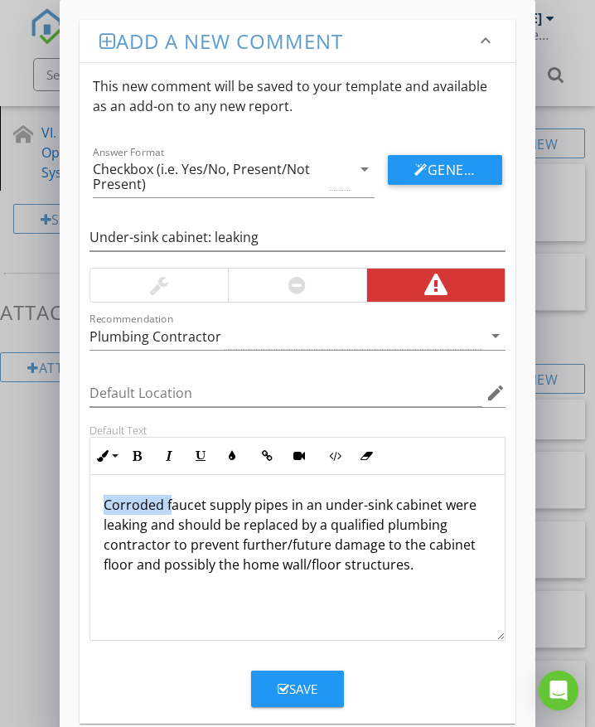
drag, startPoint x: 169, startPoint y: 506, endPoint x: 97, endPoint y: 508, distance: 72.2
click at [97, 508] on div "Corroded faucet supply pipes in an under-sink cabinet were leaking and should b…" at bounding box center [297, 558] width 415 height 166
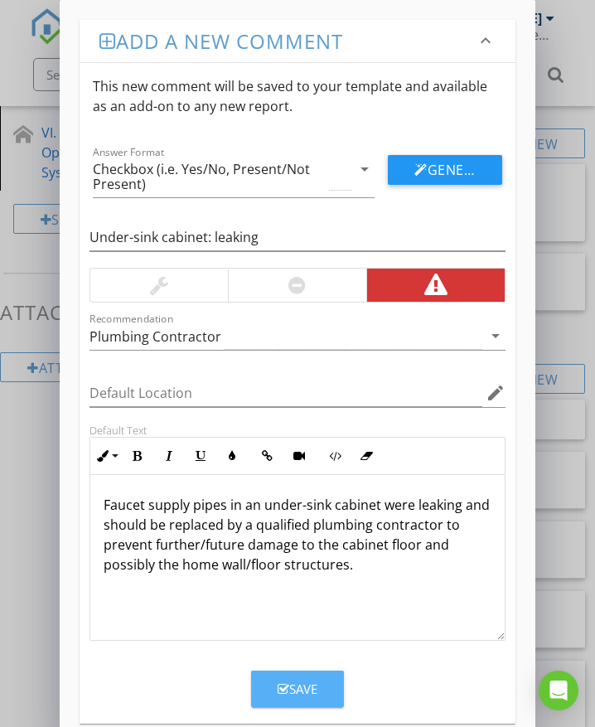
click at [312, 690] on div "Save" at bounding box center [298, 689] width 40 height 19
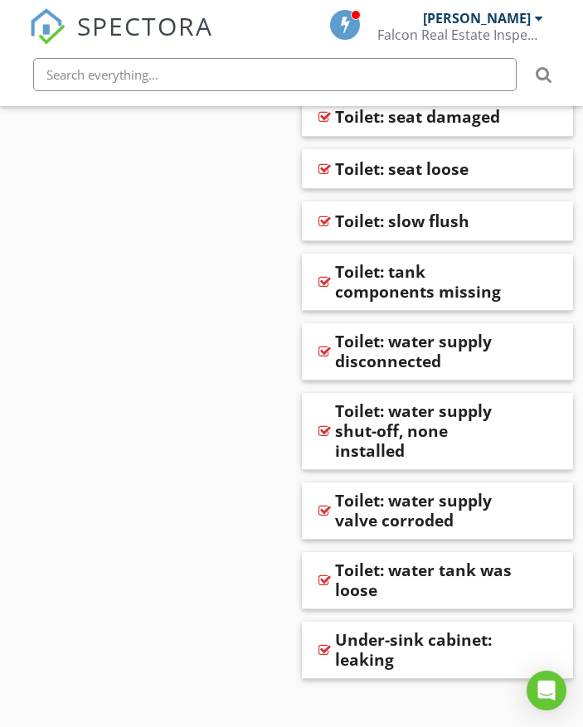
scroll to position [5257, 0]
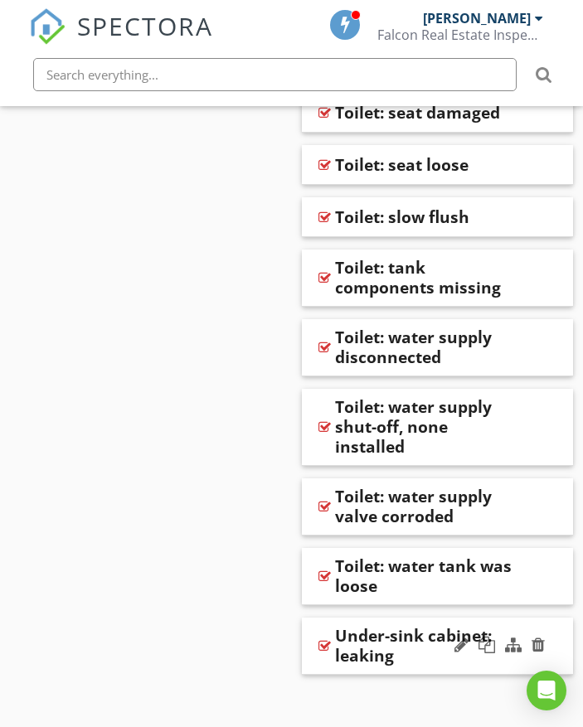
click at [518, 643] on div at bounding box center [499, 646] width 97 height 40
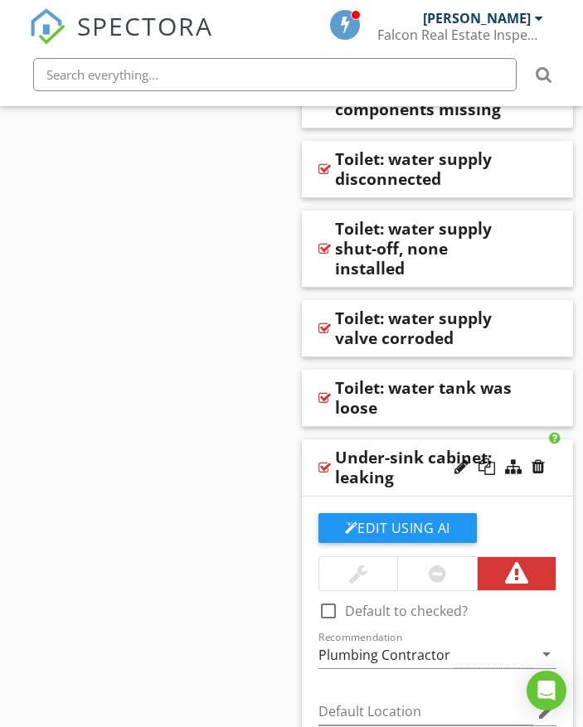
scroll to position [5340, 0]
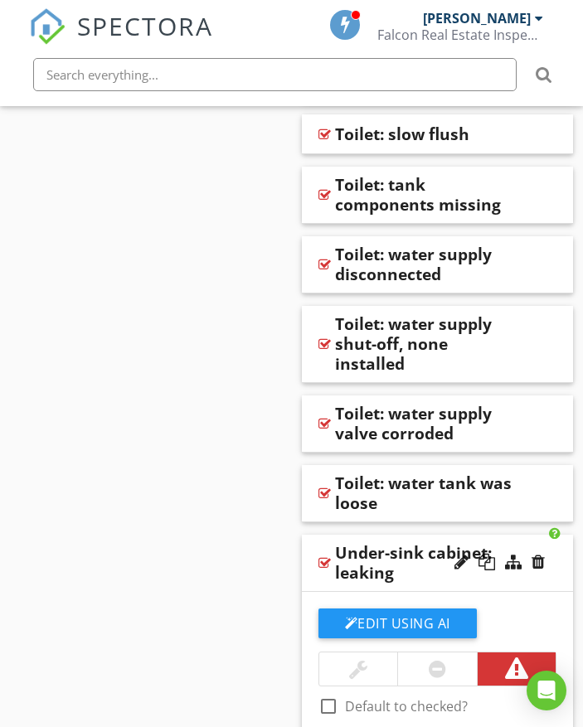
click at [437, 543] on div "Under-sink cabinet: leaking" at bounding box center [424, 563] width 179 height 40
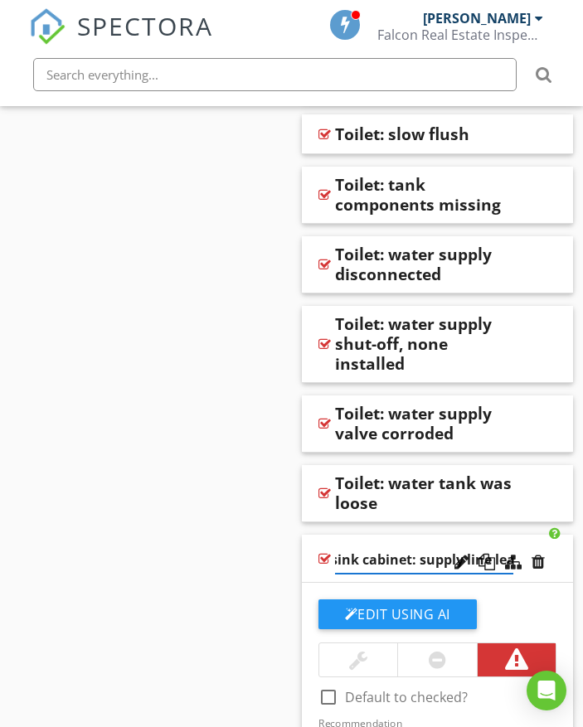
scroll to position [0, 57]
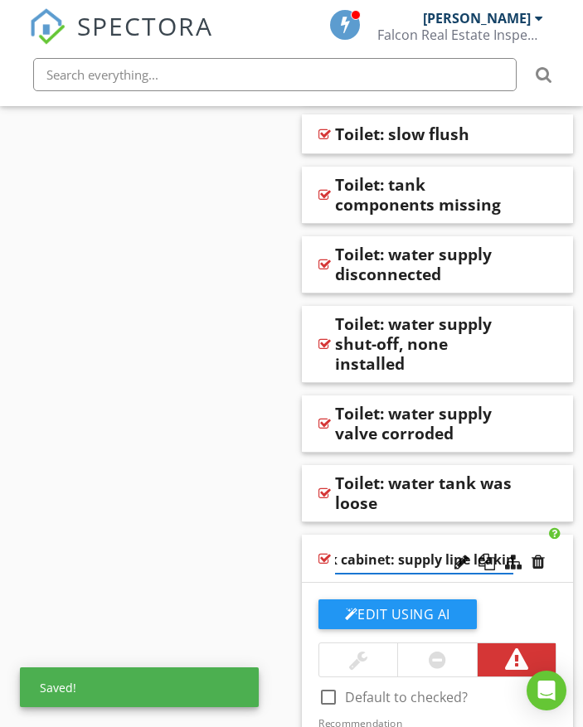
type input "Under-sink cabinet: supply line leaking"
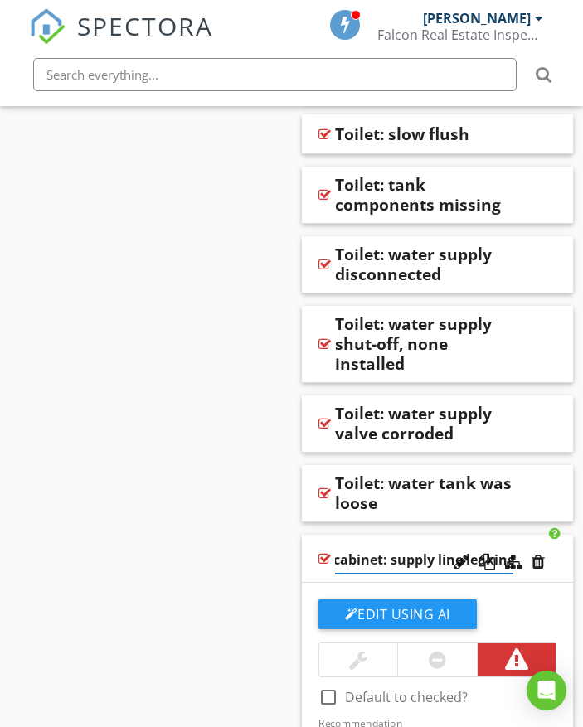
click at [514, 601] on div "Edit Using AI" at bounding box center [437, 620] width 239 height 43
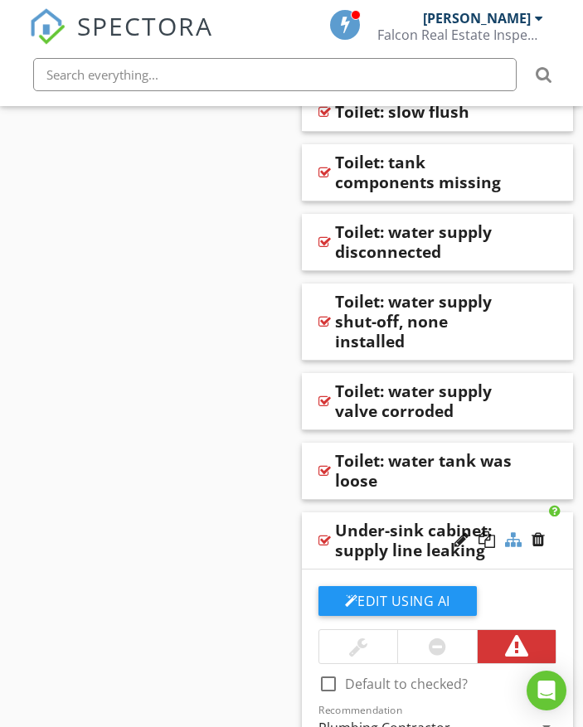
scroll to position [5340, 0]
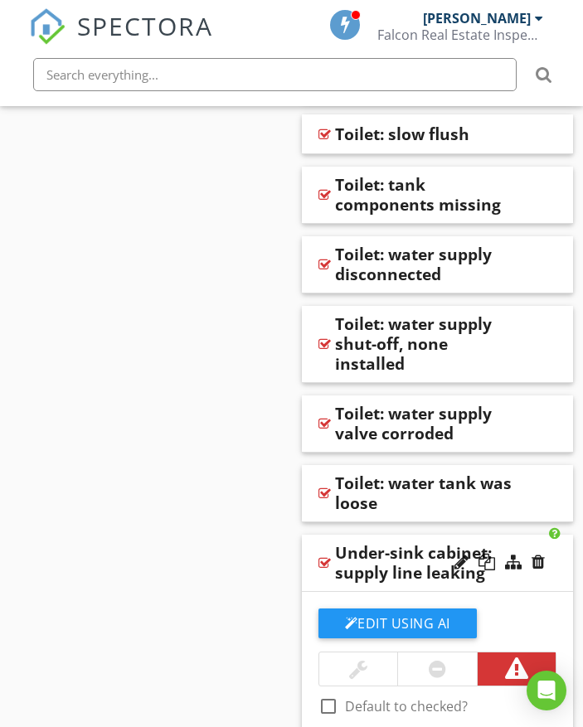
click at [564, 535] on div "Under-sink cabinet: supply line leaking" at bounding box center [438, 563] width 272 height 57
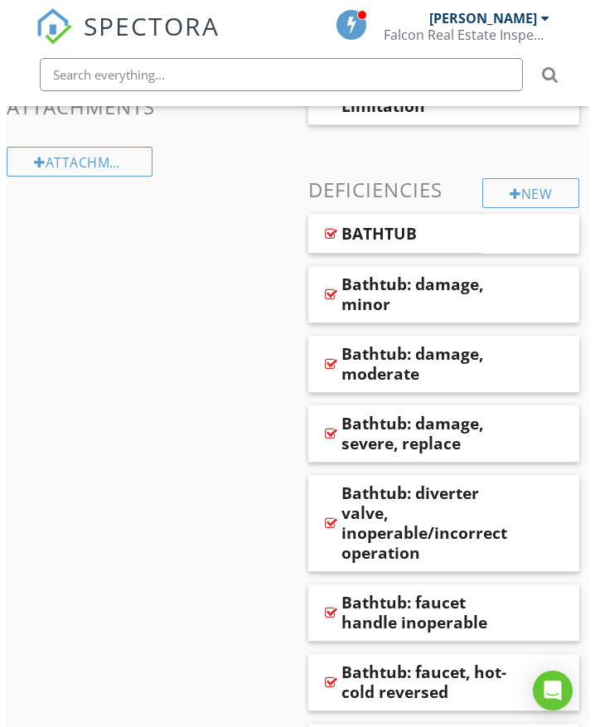
scroll to position [614, 0]
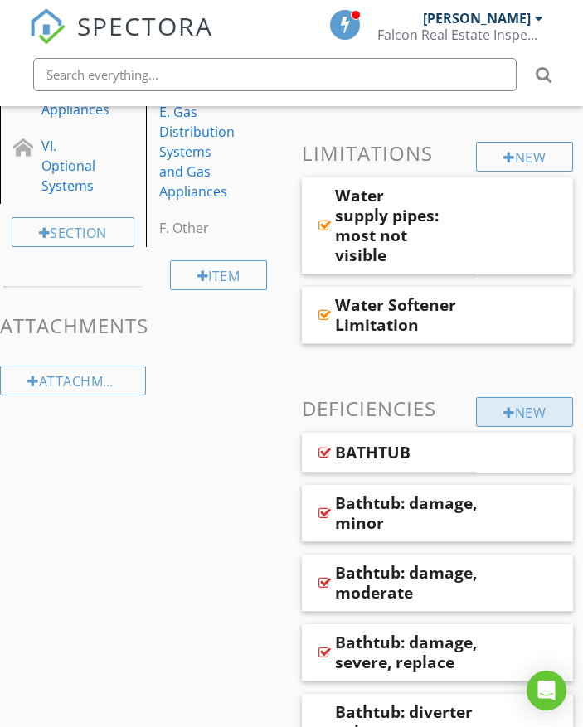
click at [511, 411] on div "New" at bounding box center [524, 412] width 97 height 30
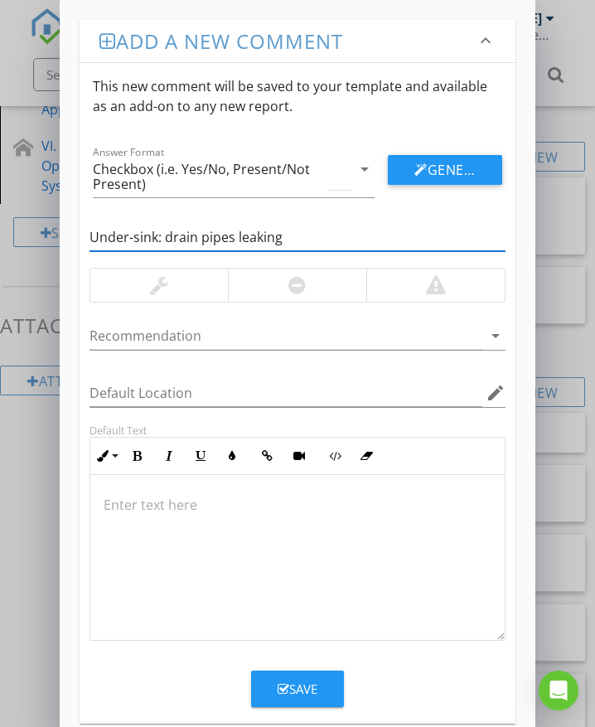
type input "Under-sink: drain pipes leaking"
click at [387, 293] on div at bounding box center [435, 285] width 138 height 33
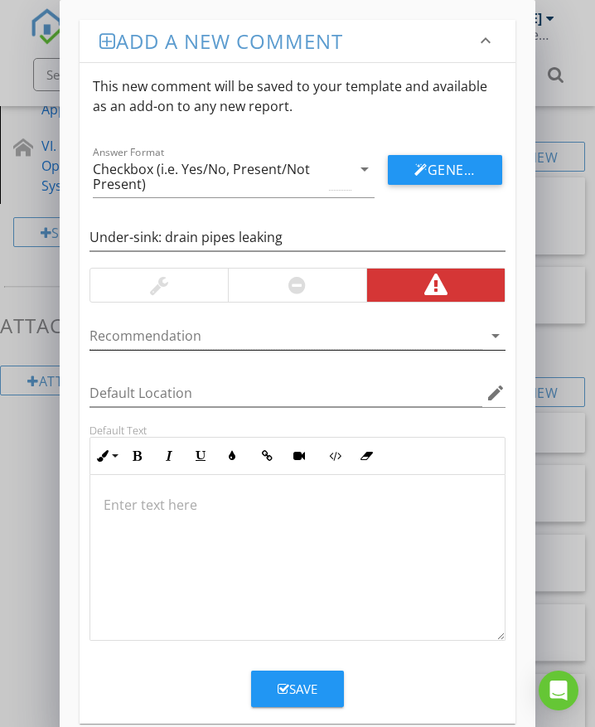
click at [216, 339] on div at bounding box center [286, 335] width 393 height 27
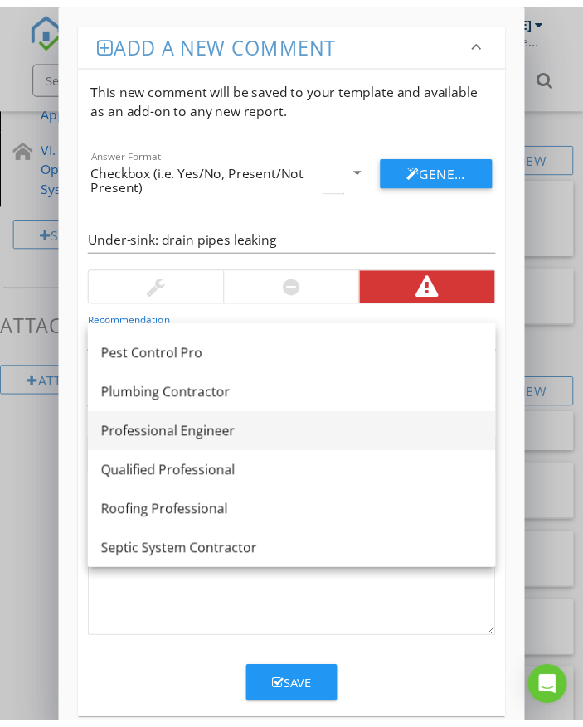
scroll to position [1260, 0]
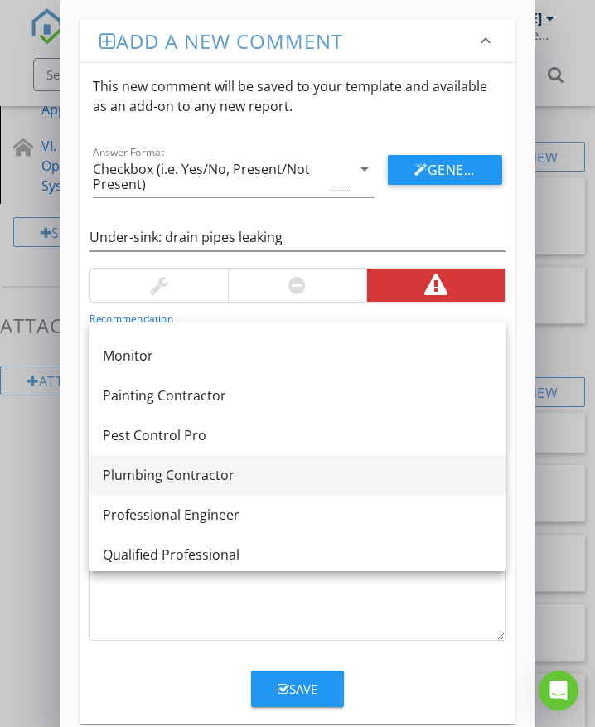
click at [235, 481] on div "Plumbing Contractor" at bounding box center [298, 475] width 390 height 20
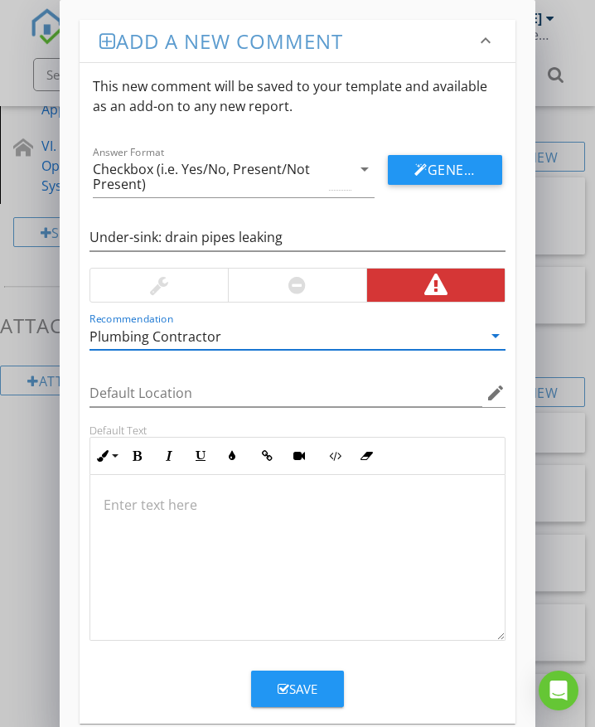
click at [214, 529] on div at bounding box center [297, 558] width 415 height 166
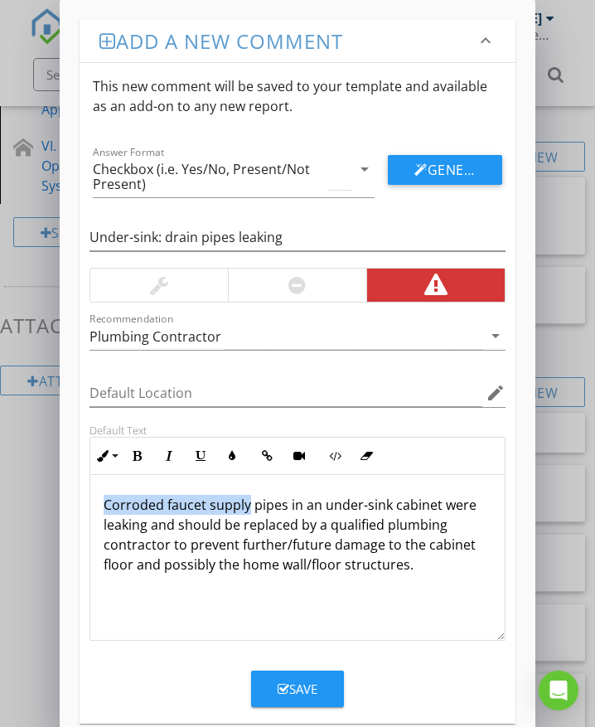
drag, startPoint x: 249, startPoint y: 504, endPoint x: 100, endPoint y: 506, distance: 148.4
click at [100, 506] on div "Corroded faucet supply pipes in an under-sink cabinet were leaking and should b…" at bounding box center [297, 558] width 415 height 166
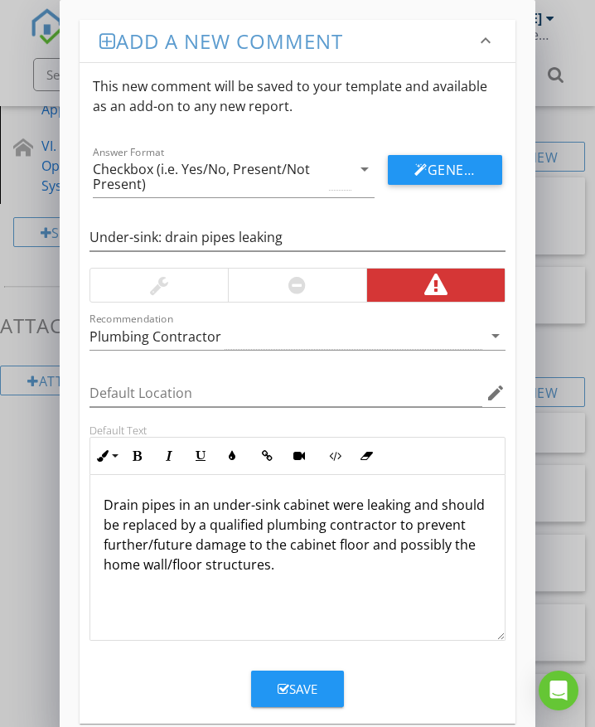
click at [419, 623] on div "Drain pipes in an under-sink cabinet were leaking and should be replaced by a q…" at bounding box center [297, 558] width 415 height 166
click at [317, 684] on div "Save" at bounding box center [298, 689] width 40 height 19
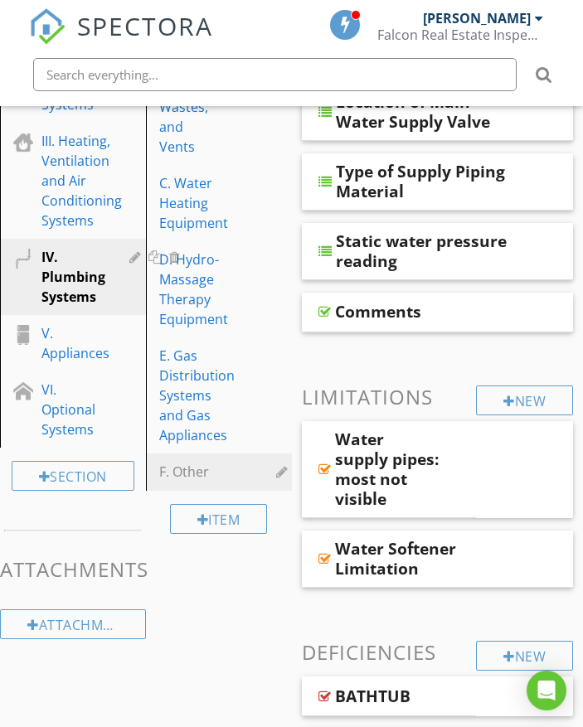
scroll to position [601, 0]
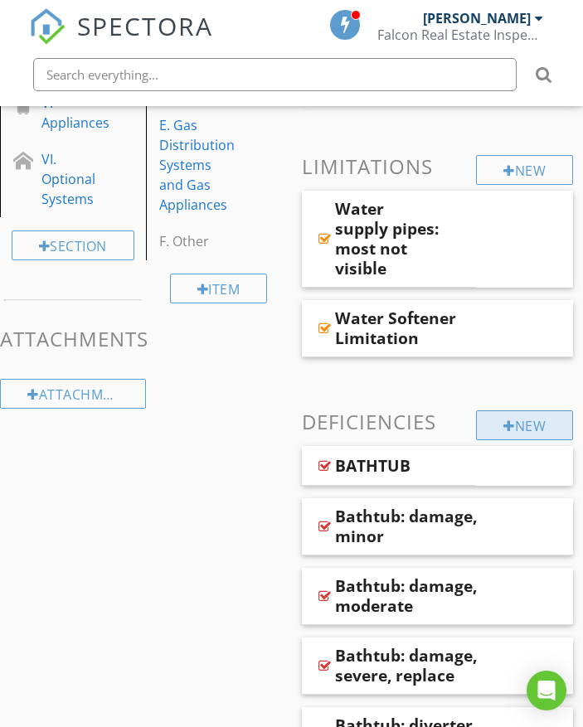
click at [509, 423] on div at bounding box center [509, 425] width 12 height 13
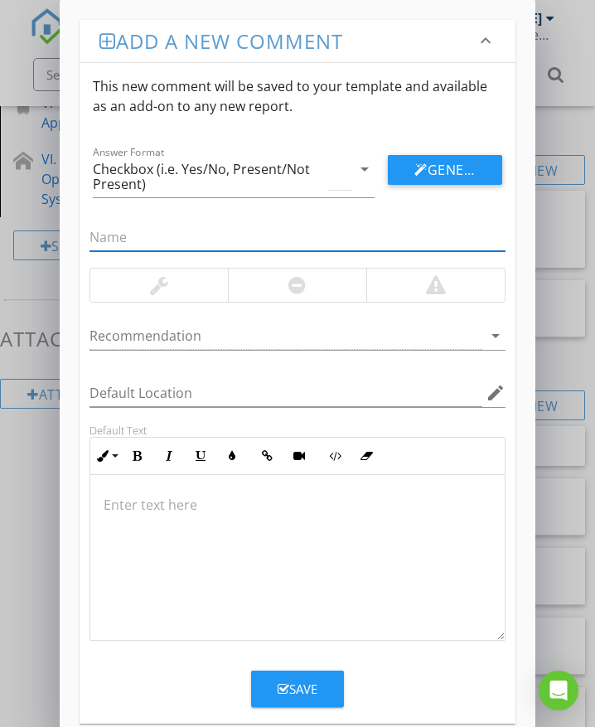
type input "Y"
type input "UNDER-SINK CABINET"
click at [326, 693] on button "Save" at bounding box center [297, 689] width 93 height 36
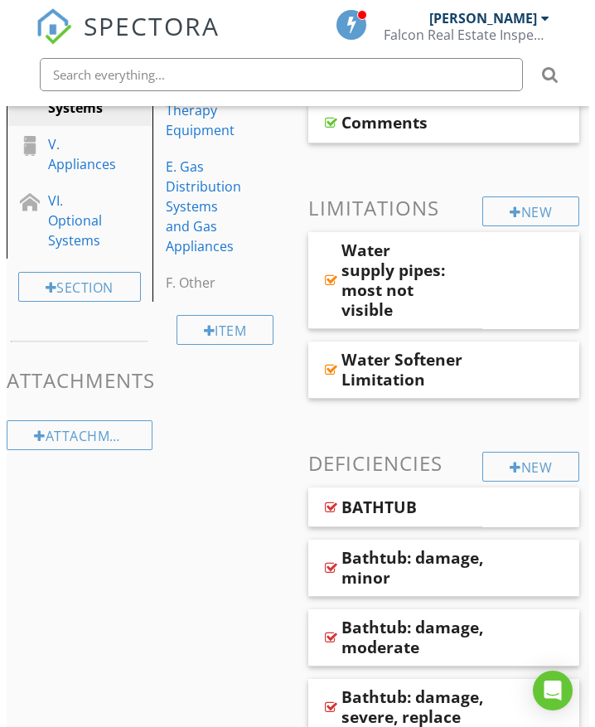
scroll to position [570, 0]
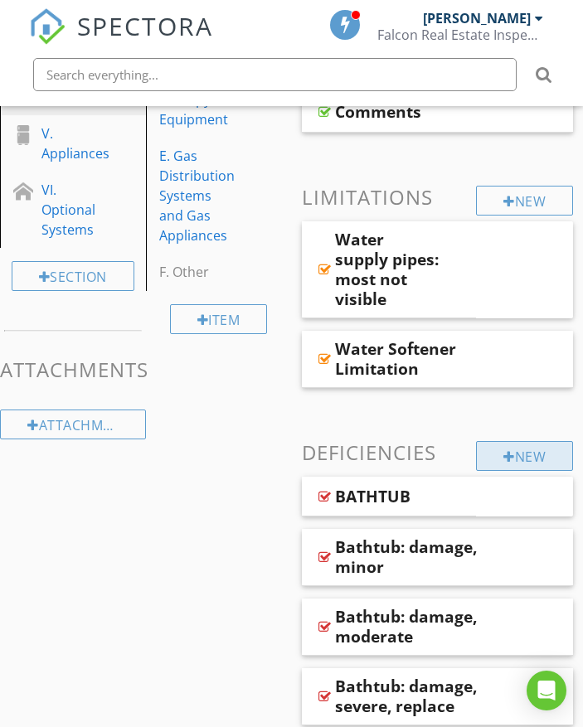
click at [521, 456] on div "New" at bounding box center [524, 456] width 97 height 30
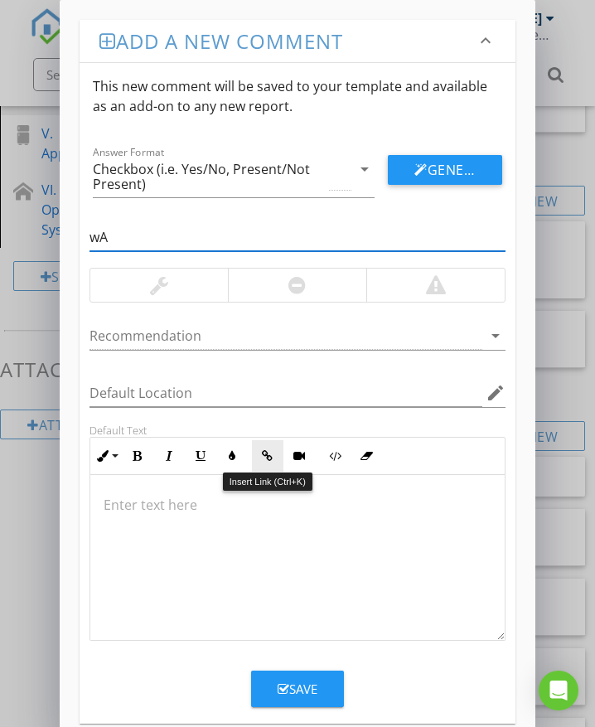
type input "w"
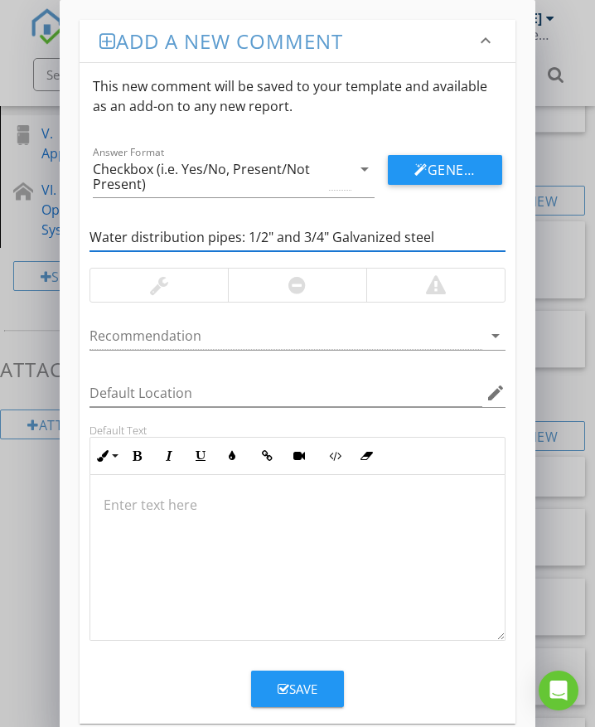
type input "Water distribution pipes: 1/2" and 3/4" Galvanized steel"
click at [402, 278] on div at bounding box center [435, 285] width 138 height 33
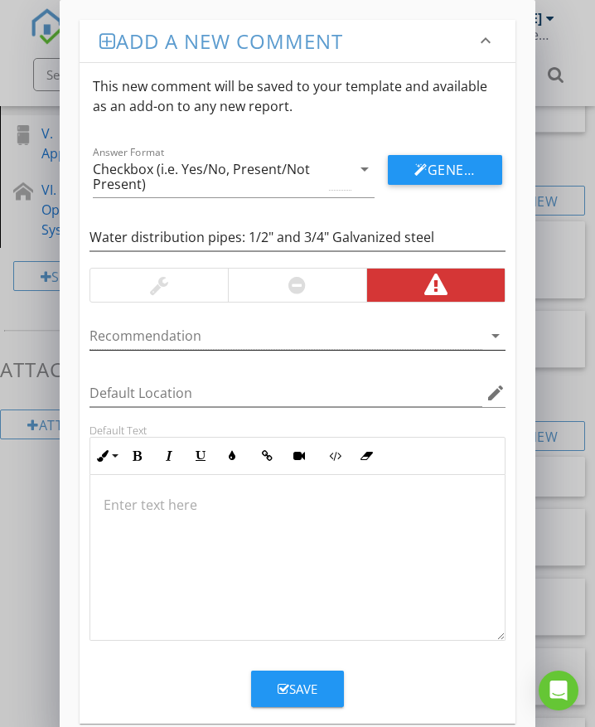
click at [175, 335] on div at bounding box center [286, 335] width 393 height 27
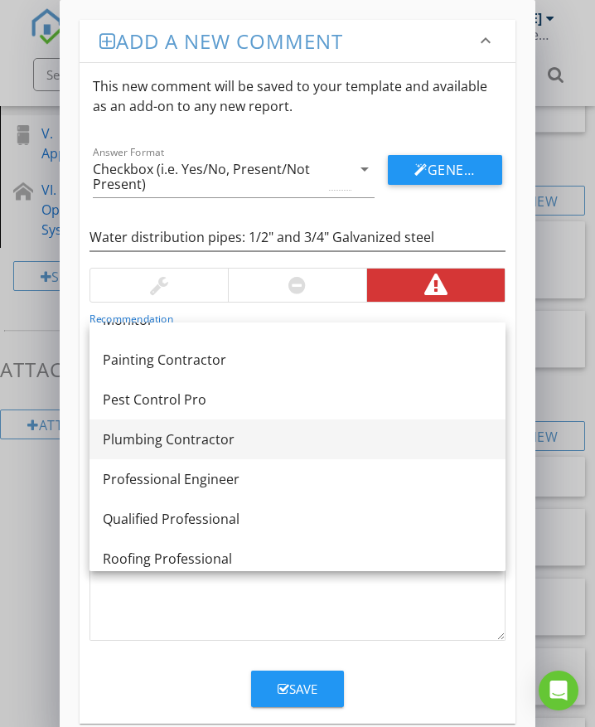
scroll to position [1293, 0]
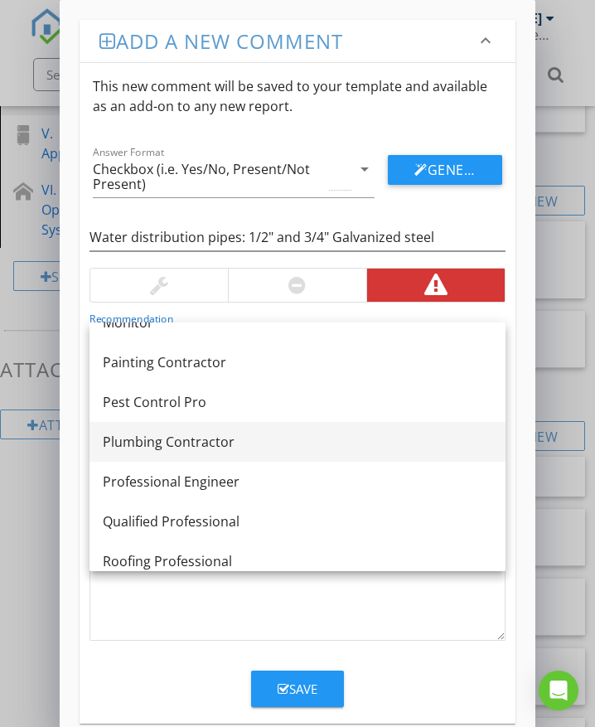
click at [196, 448] on div "Plumbing Contractor" at bounding box center [298, 442] width 390 height 20
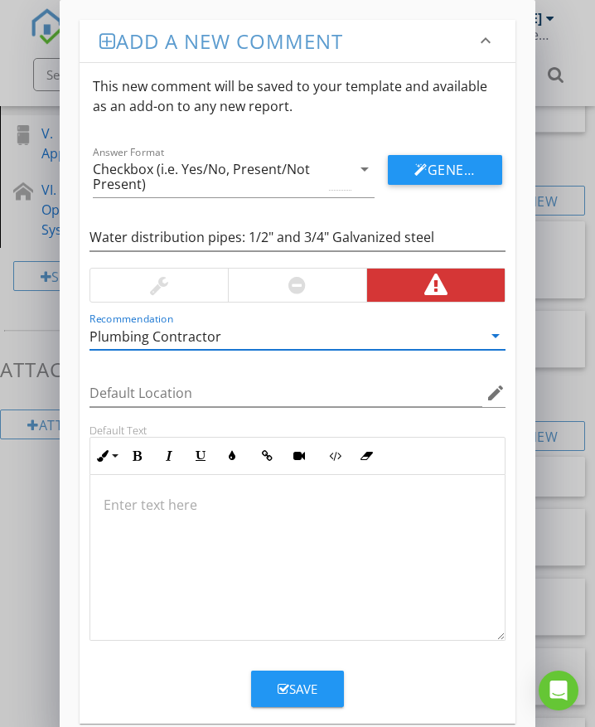
click at [184, 507] on p at bounding box center [298, 505] width 388 height 20
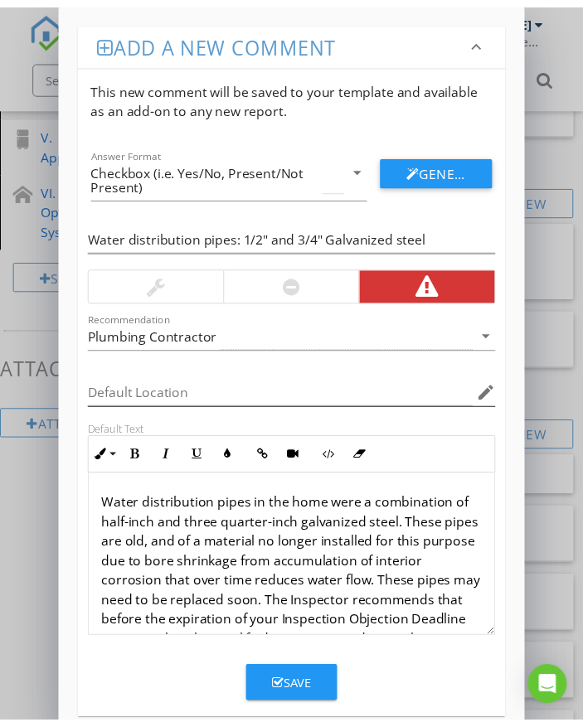
scroll to position [32, 0]
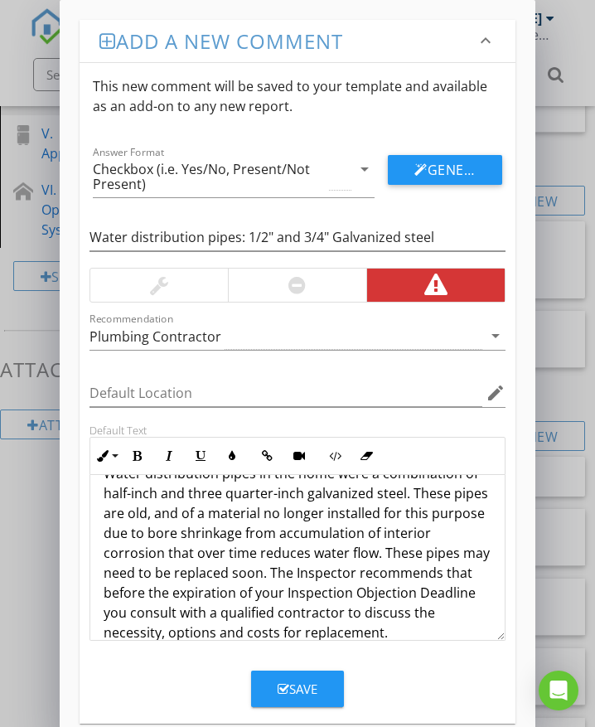
click at [315, 691] on div "Save" at bounding box center [298, 689] width 40 height 19
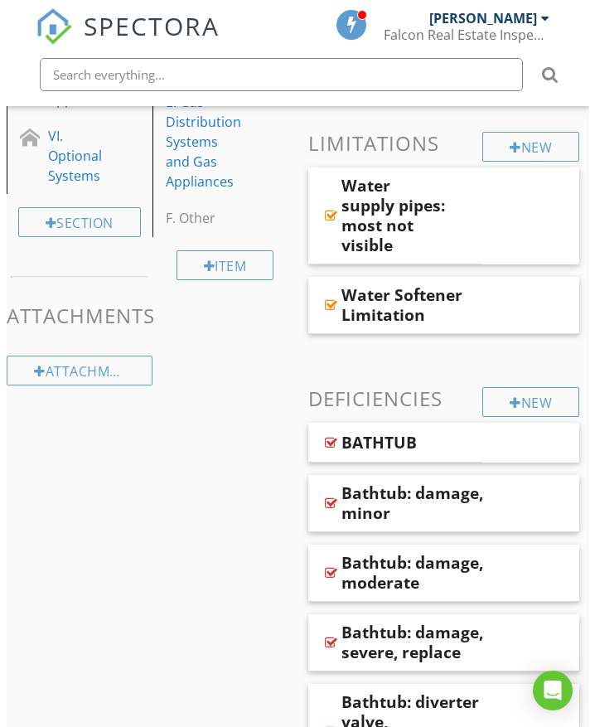
scroll to position [653, 0]
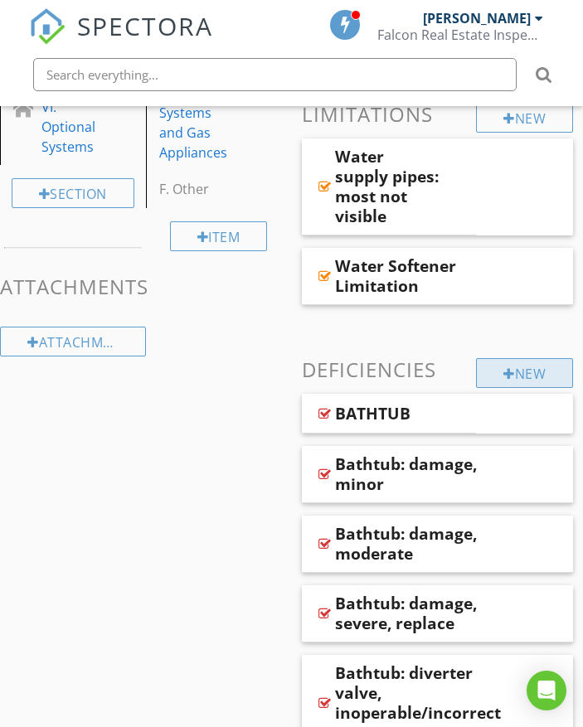
click at [500, 366] on div "New" at bounding box center [524, 373] width 97 height 30
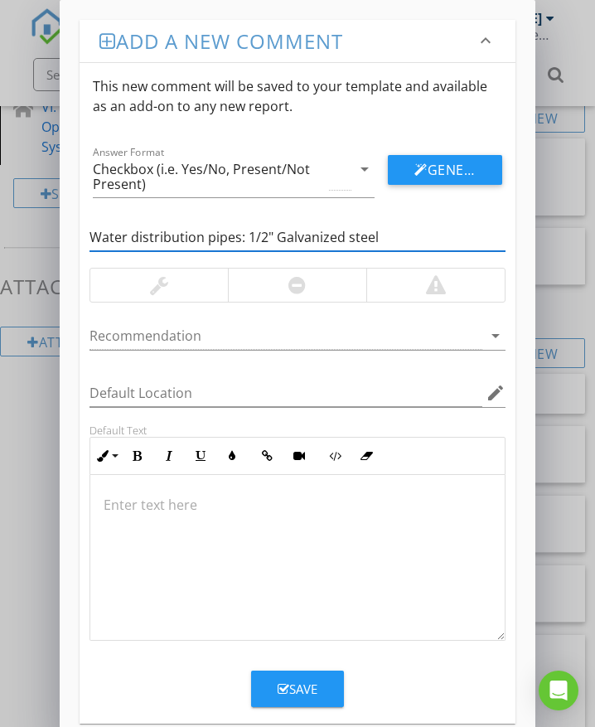
type input "Water distribution pipes: 1/2" Galvanized steel"
click at [402, 287] on div at bounding box center [435, 285] width 138 height 33
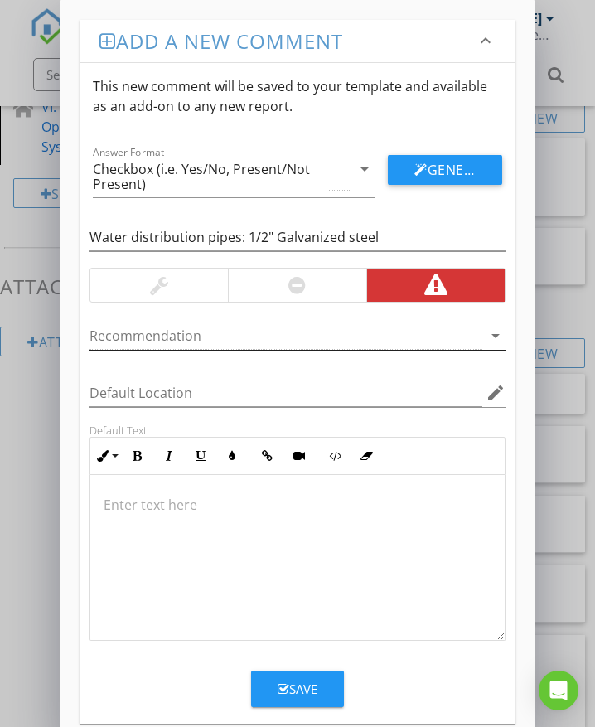
click at [219, 335] on div at bounding box center [286, 335] width 393 height 27
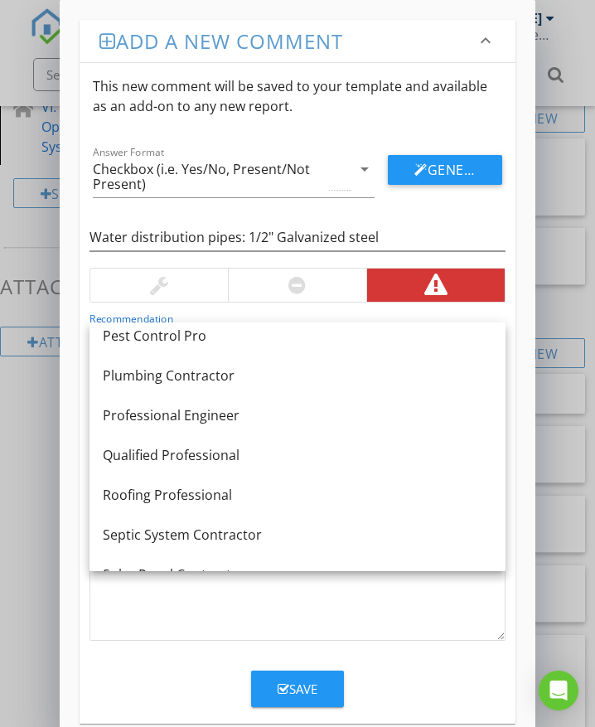
scroll to position [1376, 0]
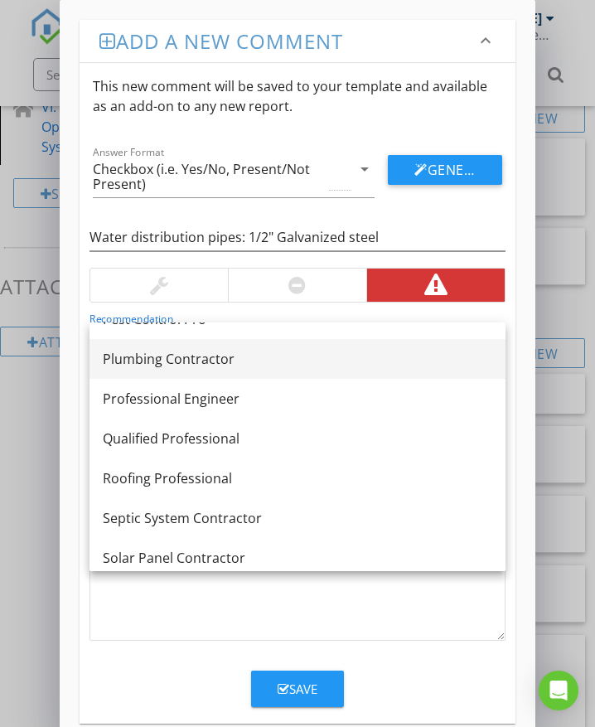
click at [225, 367] on div "Plumbing Contractor" at bounding box center [298, 359] width 390 height 20
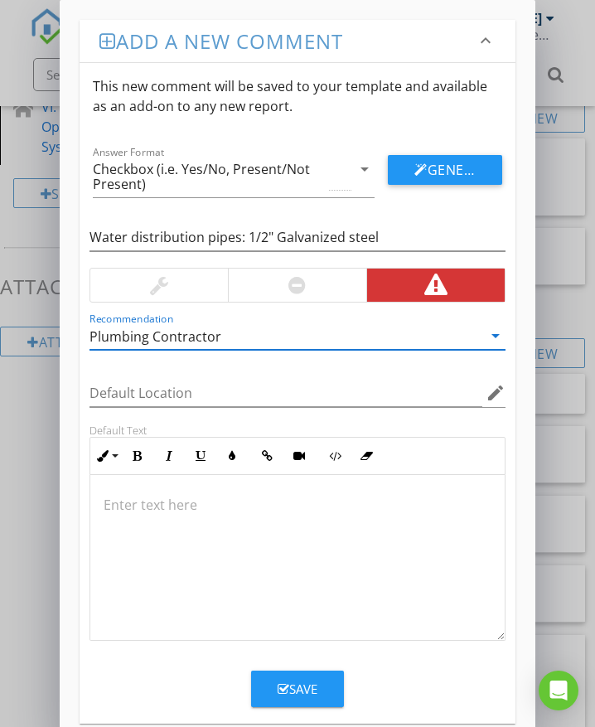
click at [133, 512] on p at bounding box center [298, 505] width 388 height 20
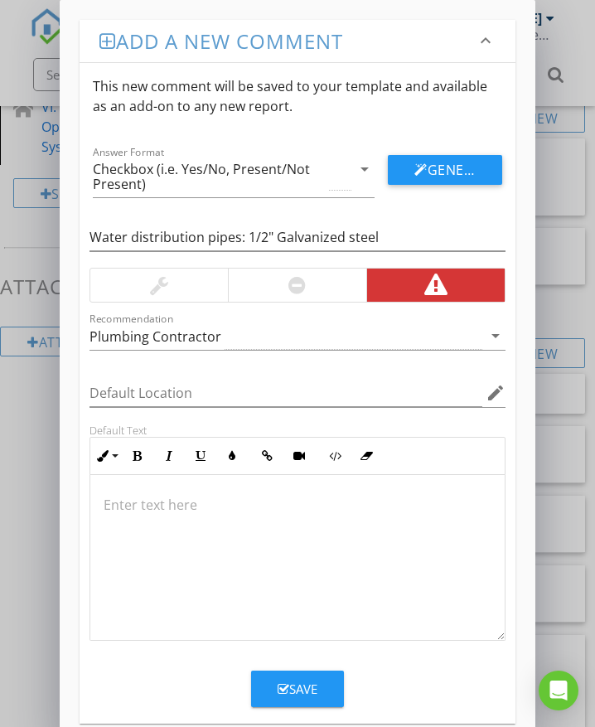
scroll to position [32, 0]
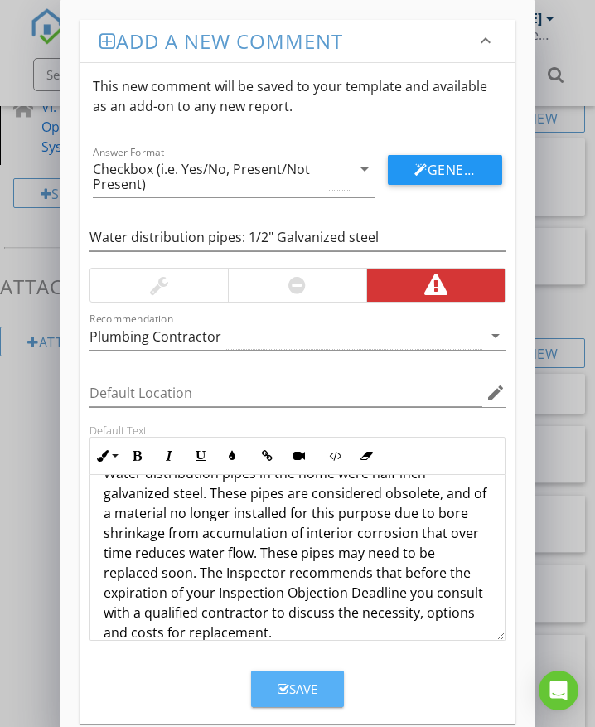
click at [304, 686] on div "Save" at bounding box center [298, 689] width 40 height 19
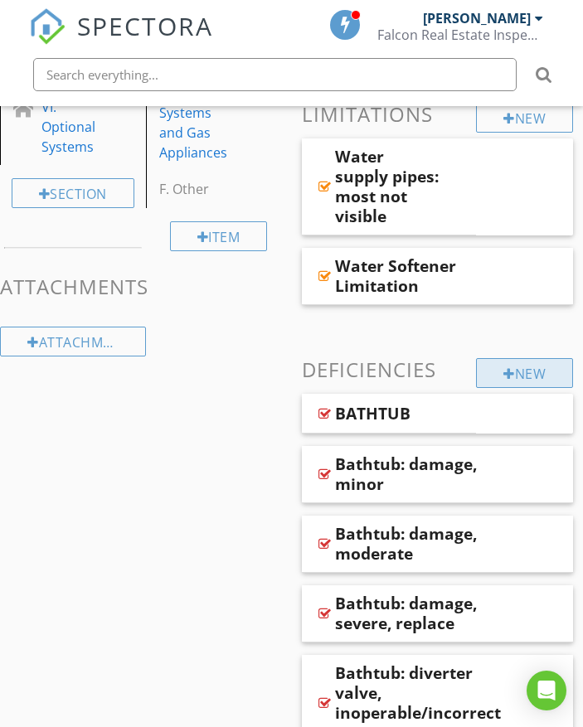
click at [528, 381] on div "New" at bounding box center [524, 373] width 97 height 30
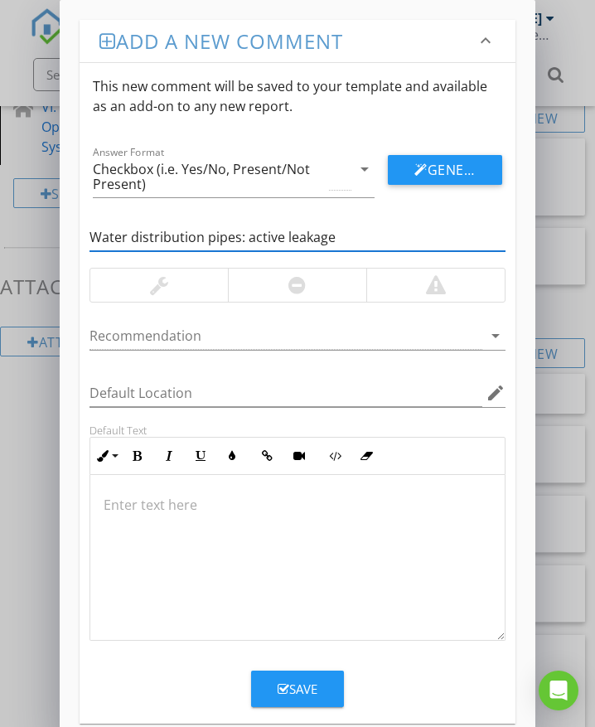
type input "Water distribution pipes: active leakage"
click at [422, 285] on div at bounding box center [435, 285] width 138 height 33
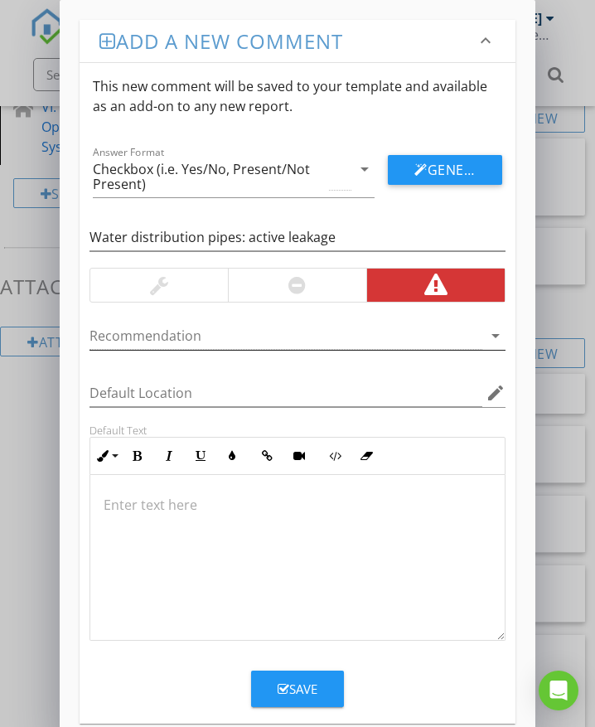
click at [176, 337] on div at bounding box center [286, 335] width 393 height 27
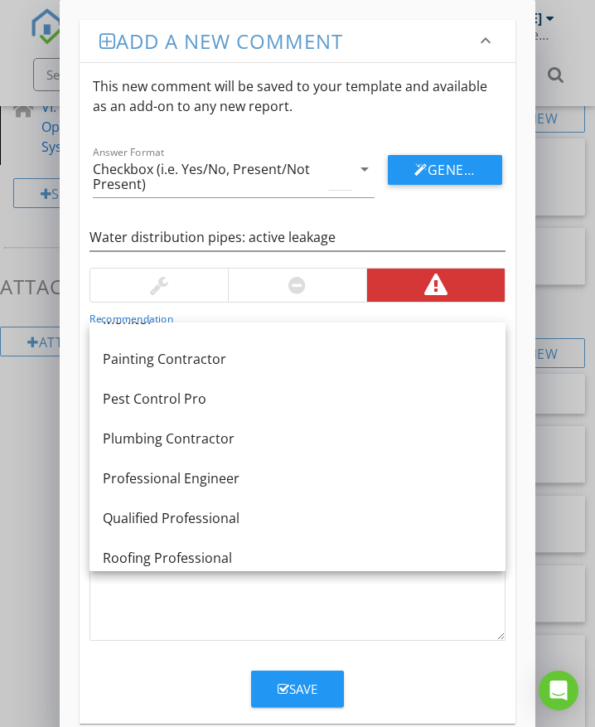
scroll to position [1376, 0]
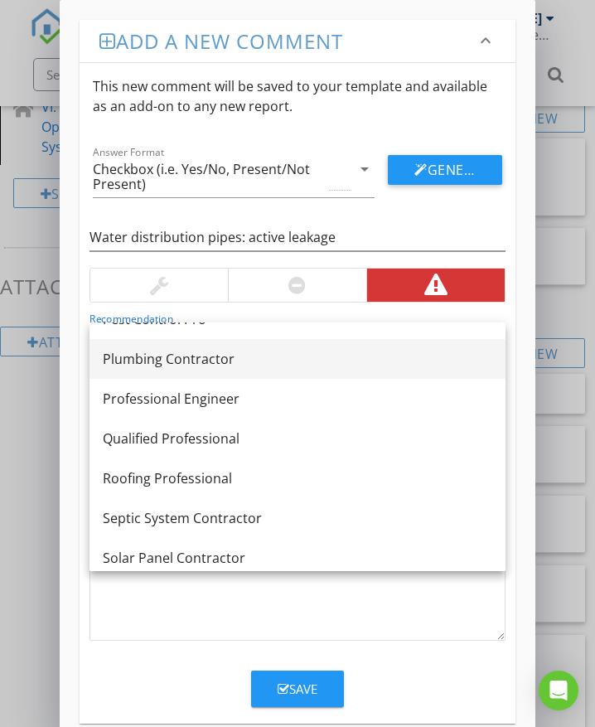
click at [204, 355] on div "Plumbing Contractor" at bounding box center [298, 359] width 390 height 20
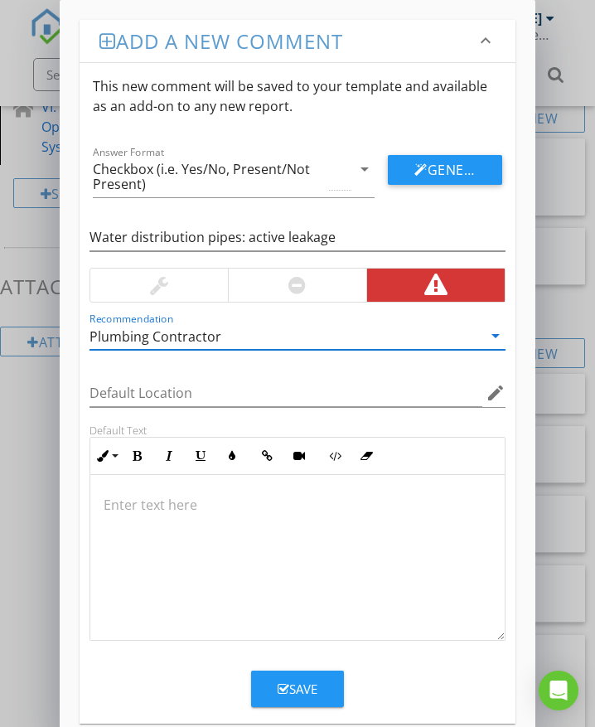
click at [139, 515] on div at bounding box center [297, 558] width 415 height 166
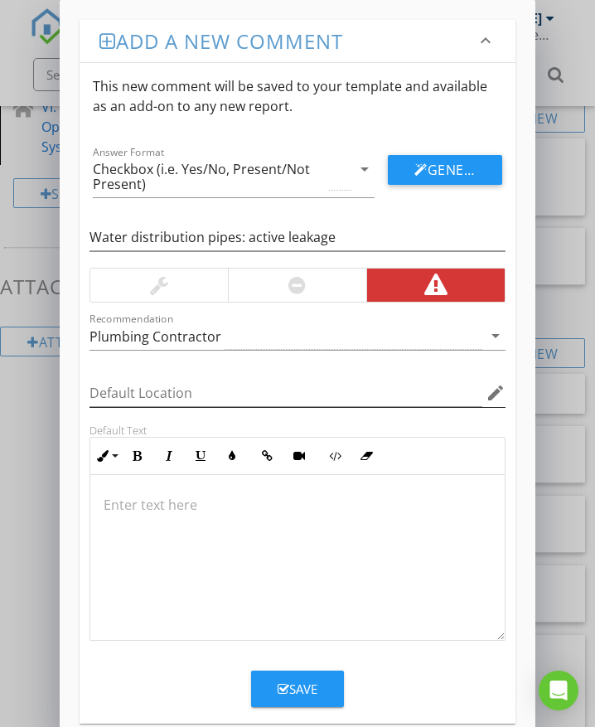
type textarea "<p>Actively leaking water distribution pipes should be repaired by a qualified …"
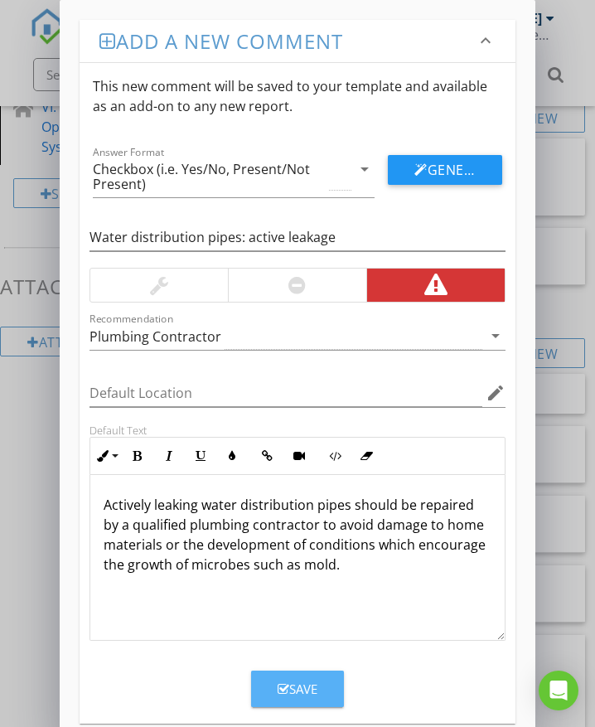
click at [321, 689] on button "Save" at bounding box center [297, 689] width 93 height 36
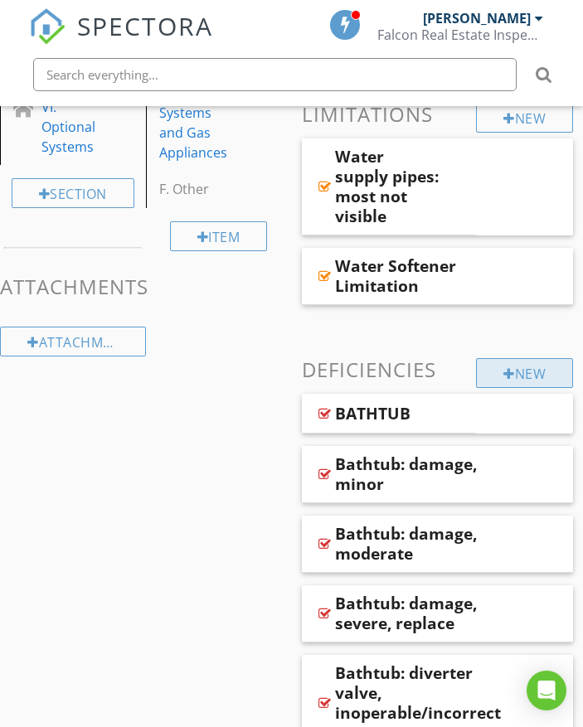
click at [486, 379] on div "New" at bounding box center [524, 373] width 97 height 30
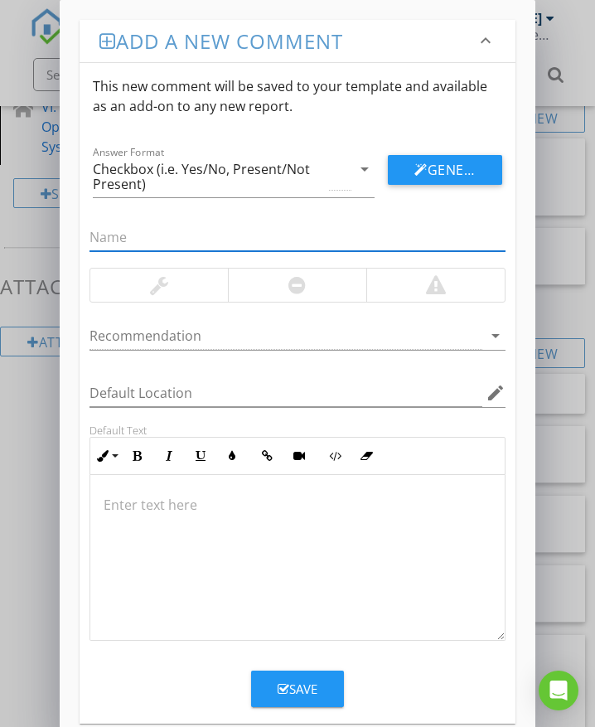
type input "D"
type input "Water distribution pipes: hot water pipes need insulation"
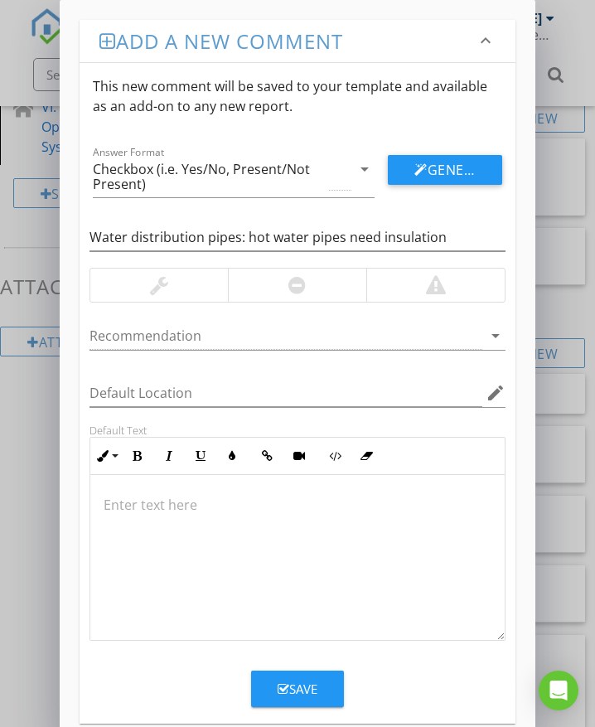
drag, startPoint x: 287, startPoint y: 284, endPoint x: 277, endPoint y: 296, distance: 15.9
click at [287, 284] on div at bounding box center [297, 285] width 138 height 33
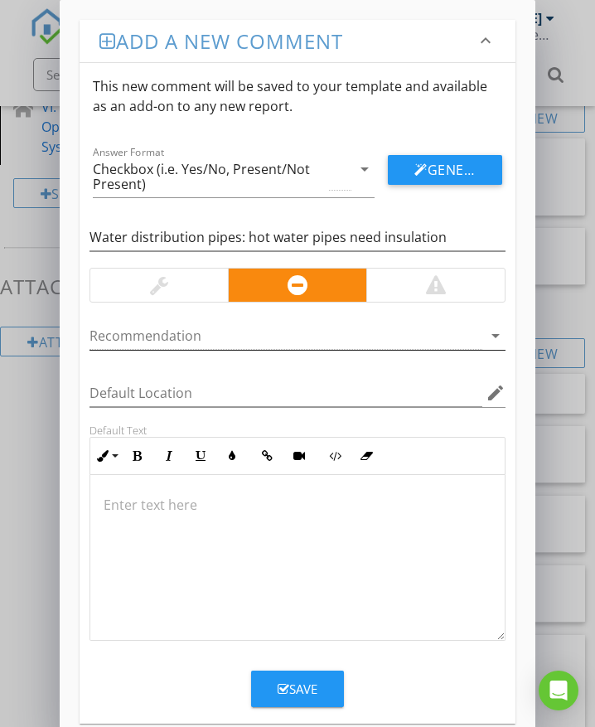
click at [191, 339] on div at bounding box center [286, 335] width 393 height 27
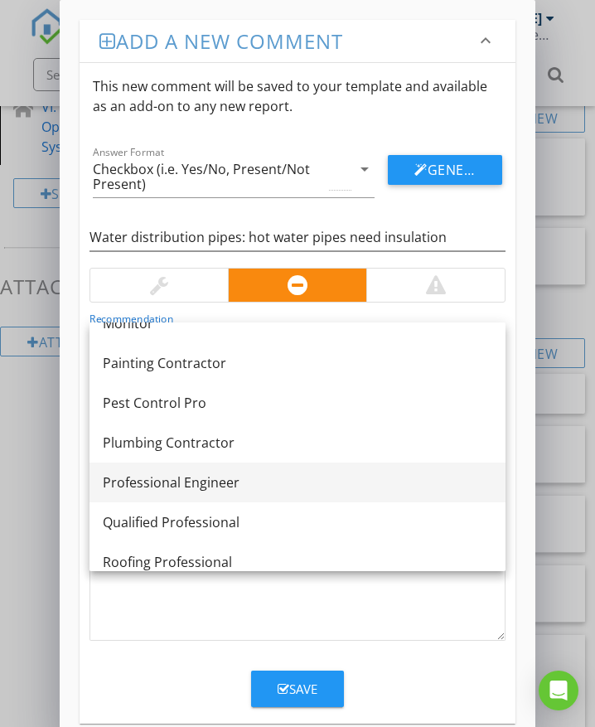
scroll to position [1293, 0]
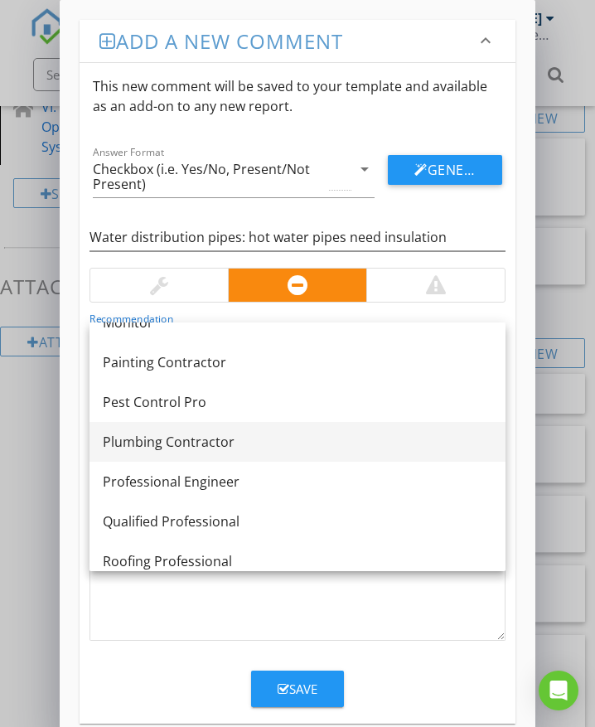
click at [228, 441] on div "Plumbing Contractor" at bounding box center [298, 442] width 390 height 20
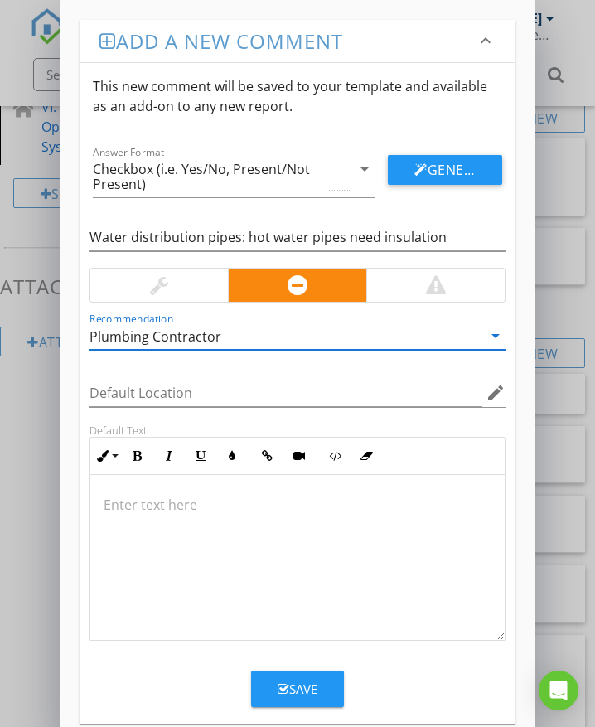
click at [241, 517] on div at bounding box center [297, 558] width 415 height 166
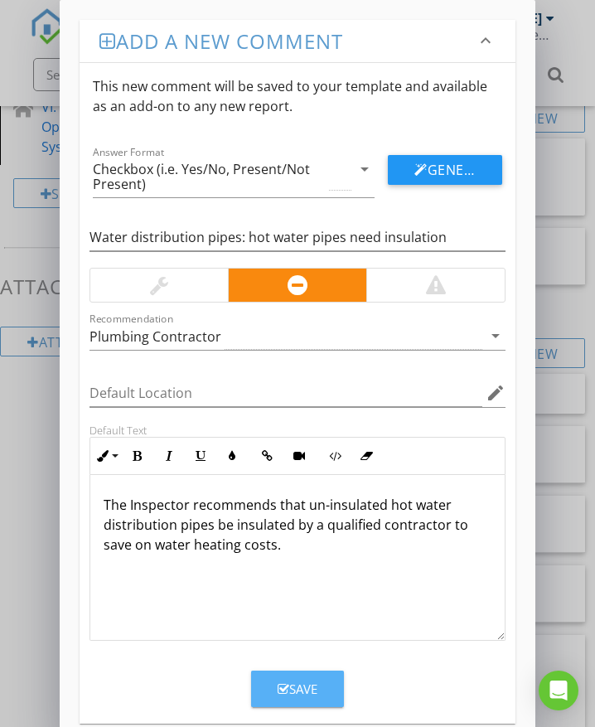
click at [304, 684] on div "Save" at bounding box center [298, 689] width 40 height 19
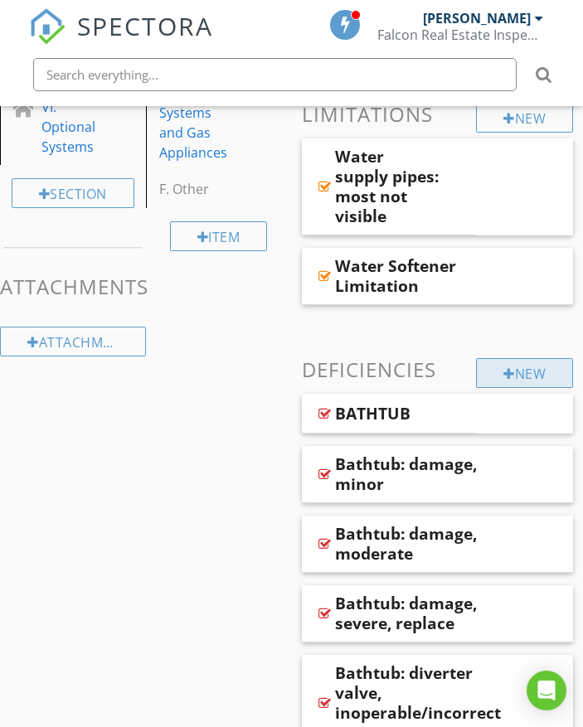
click at [536, 374] on div "New" at bounding box center [524, 373] width 97 height 30
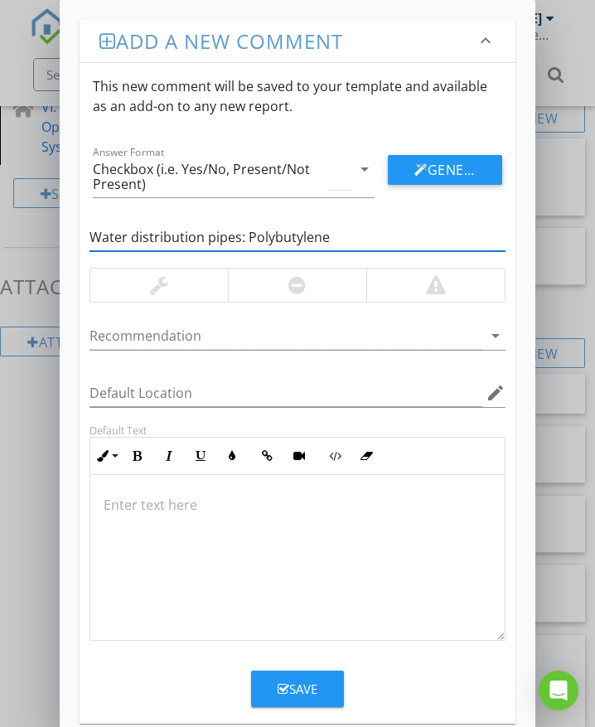
type input "Water distribution pipes: Polybutylene"
click at [452, 288] on div at bounding box center [435, 285] width 138 height 33
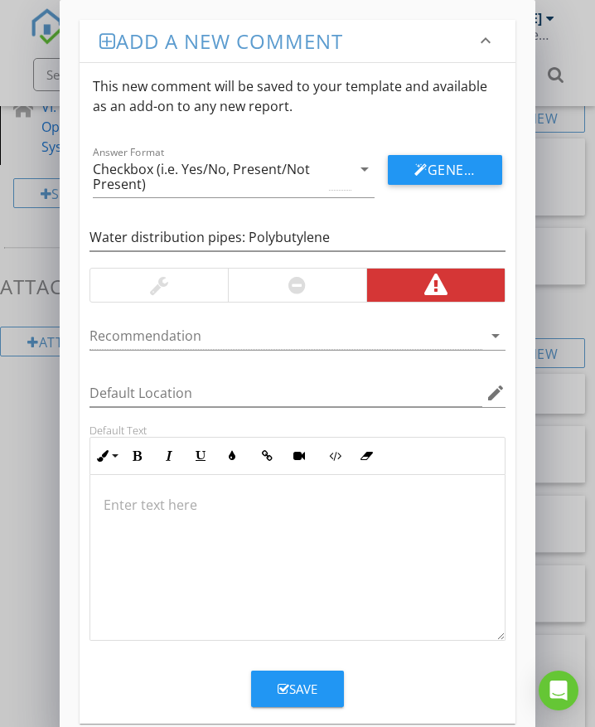
click at [284, 336] on div at bounding box center [286, 335] width 393 height 27
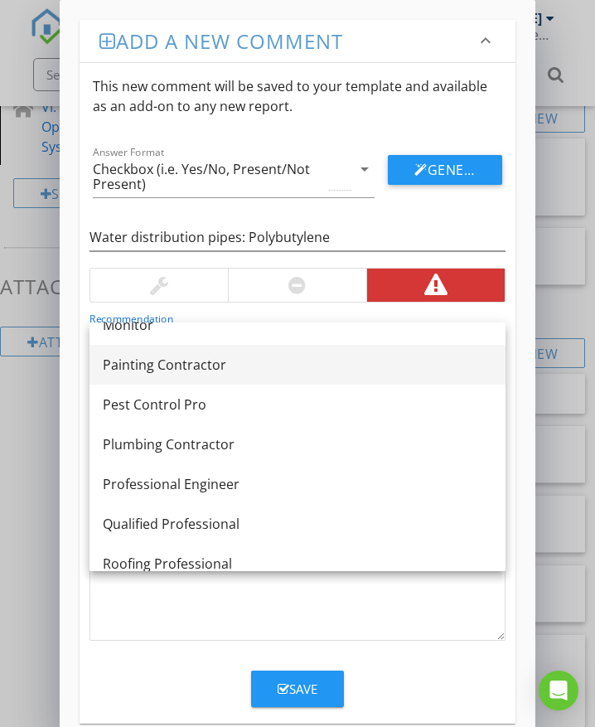
scroll to position [1260, 0]
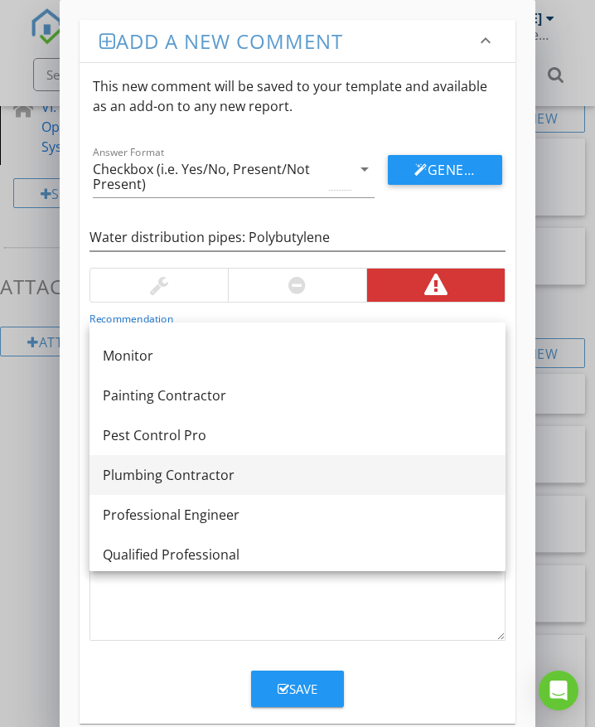
click at [212, 469] on div "Plumbing Contractor" at bounding box center [298, 475] width 390 height 20
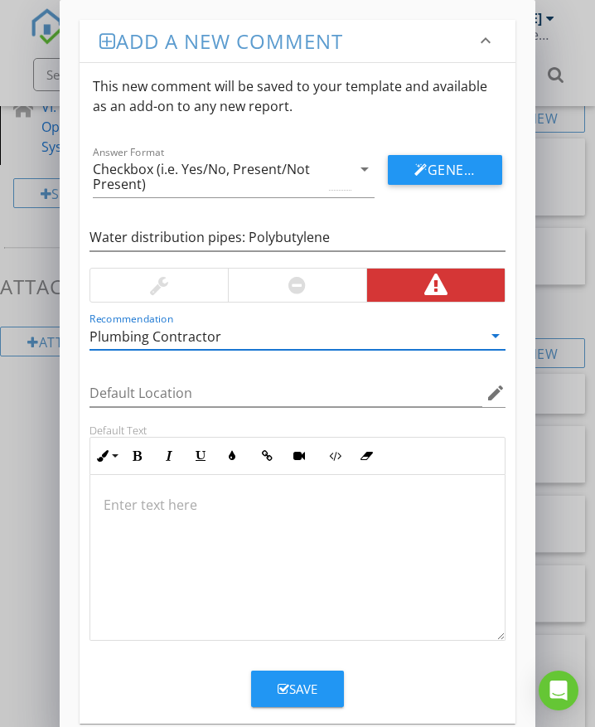
click at [185, 498] on p at bounding box center [298, 505] width 388 height 20
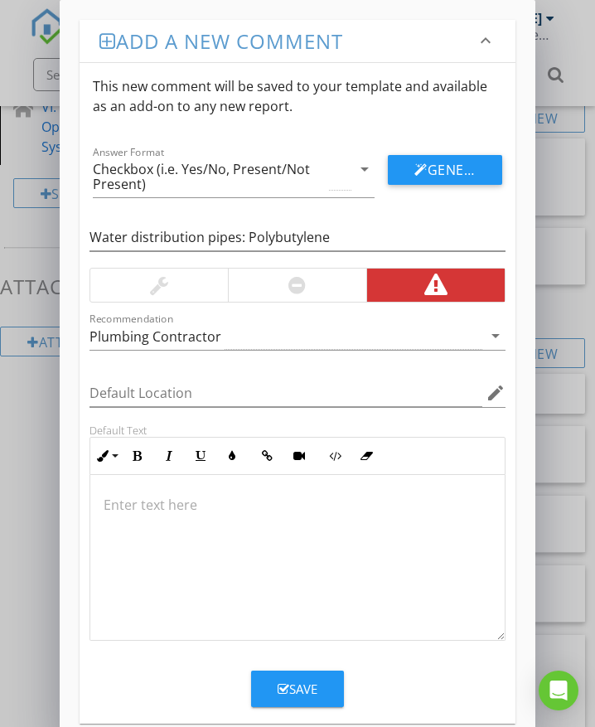
scroll to position [51, 0]
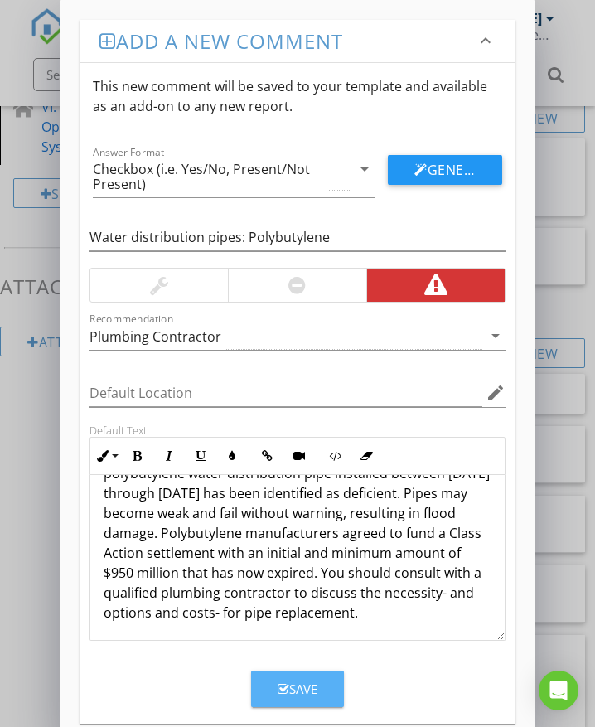
click at [298, 687] on div "Save" at bounding box center [298, 689] width 40 height 19
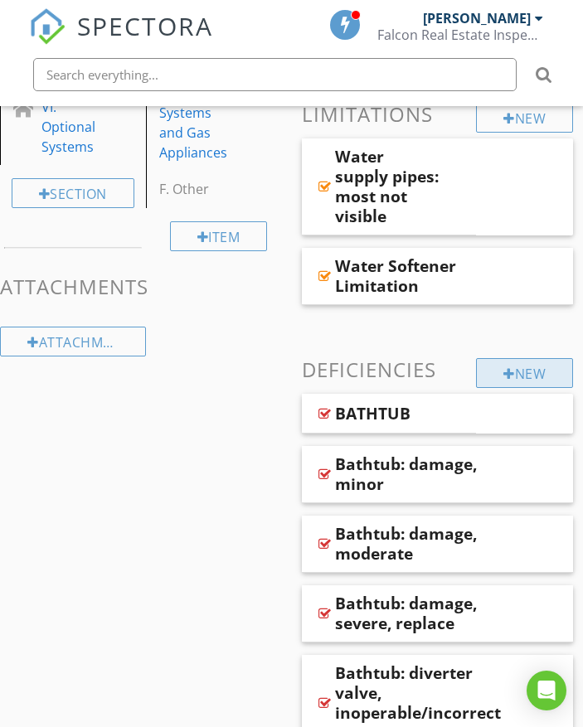
click at [530, 367] on div "New" at bounding box center [524, 373] width 97 height 30
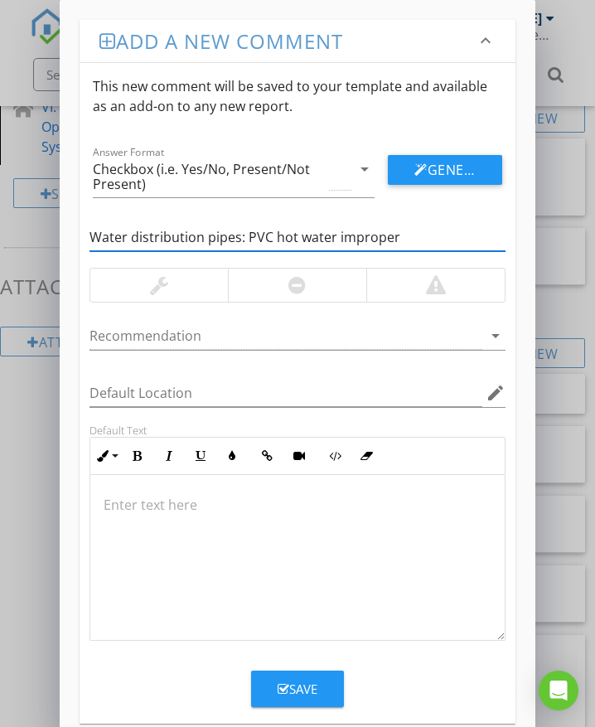
type input "Water distribution pipes: PVC hot water improper"
click at [415, 288] on div at bounding box center [435, 285] width 138 height 33
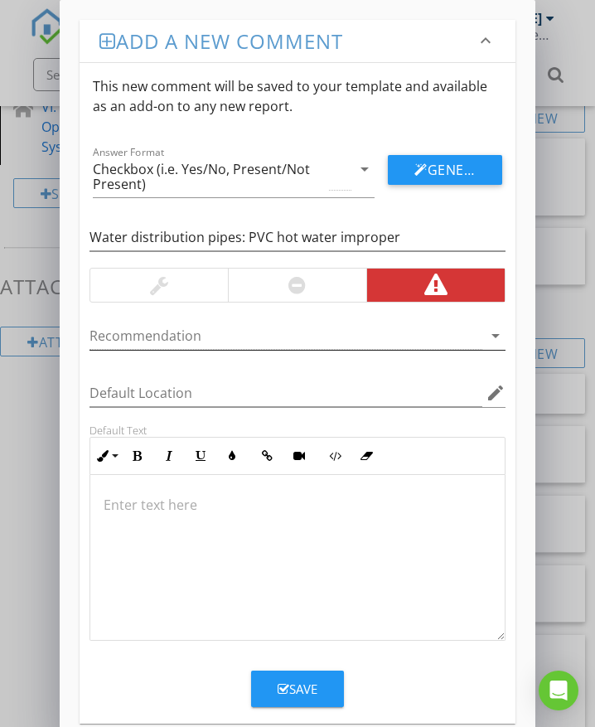
click at [197, 340] on div at bounding box center [286, 335] width 393 height 27
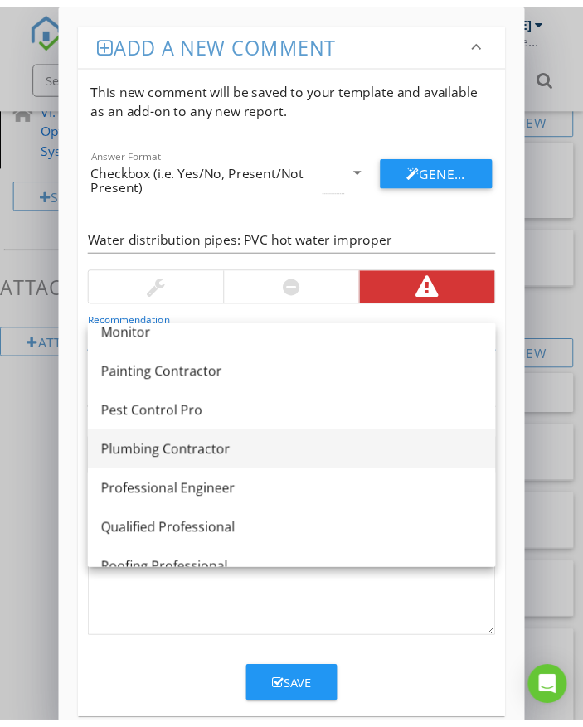
scroll to position [1293, 0]
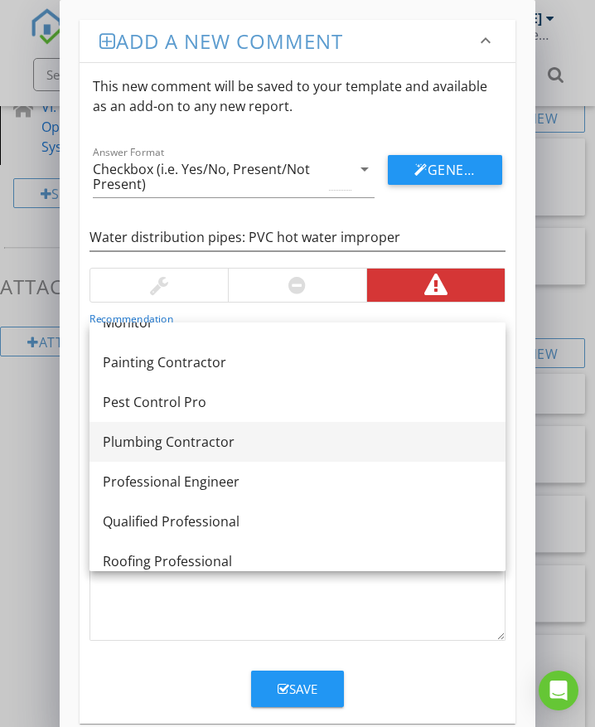
click at [184, 439] on div "Plumbing Contractor" at bounding box center [298, 442] width 390 height 20
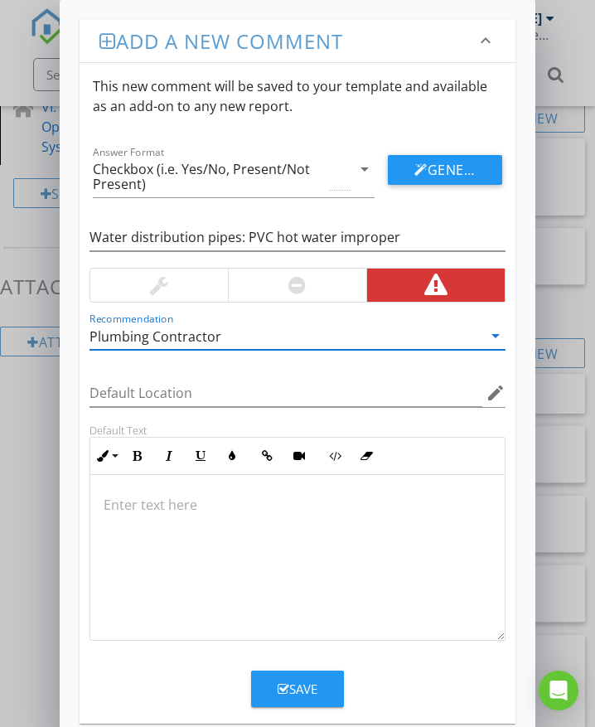
click at [134, 503] on p at bounding box center [298, 505] width 388 height 20
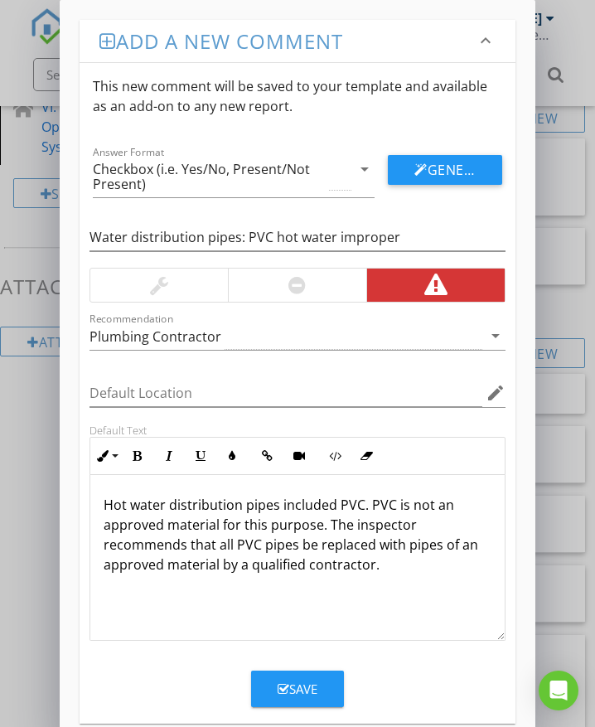
click at [301, 686] on div "Save" at bounding box center [298, 689] width 40 height 19
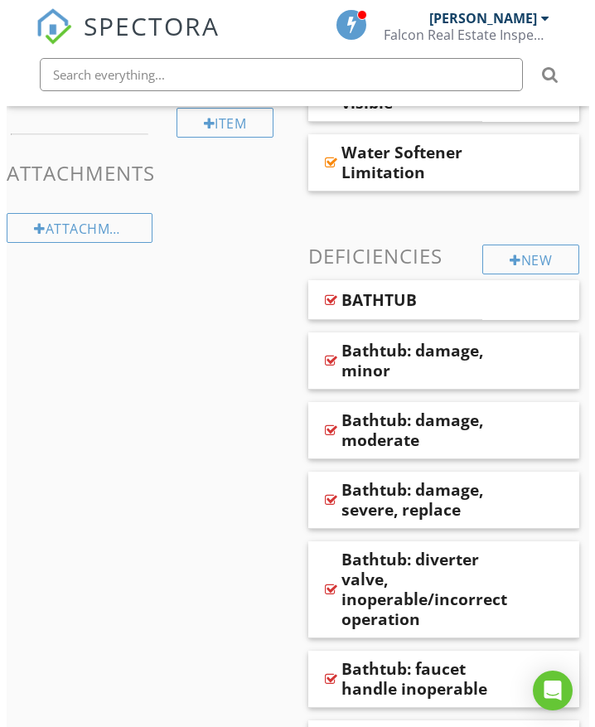
scroll to position [736, 0]
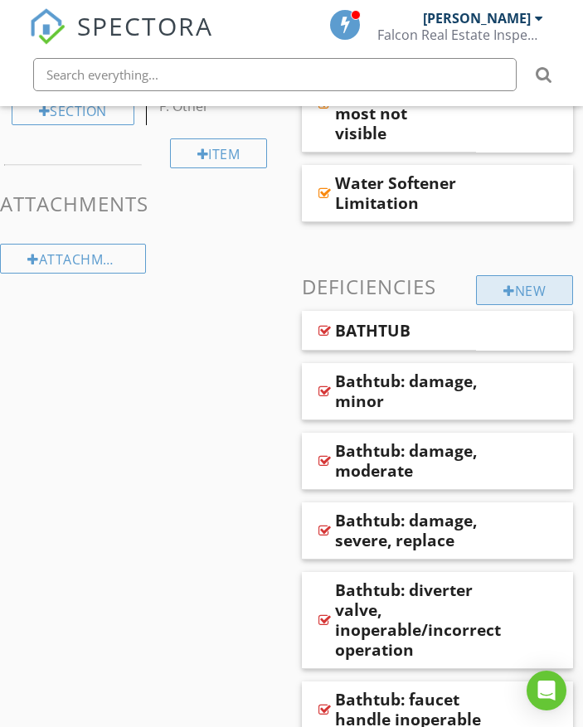
click at [489, 286] on div "New" at bounding box center [524, 290] width 97 height 30
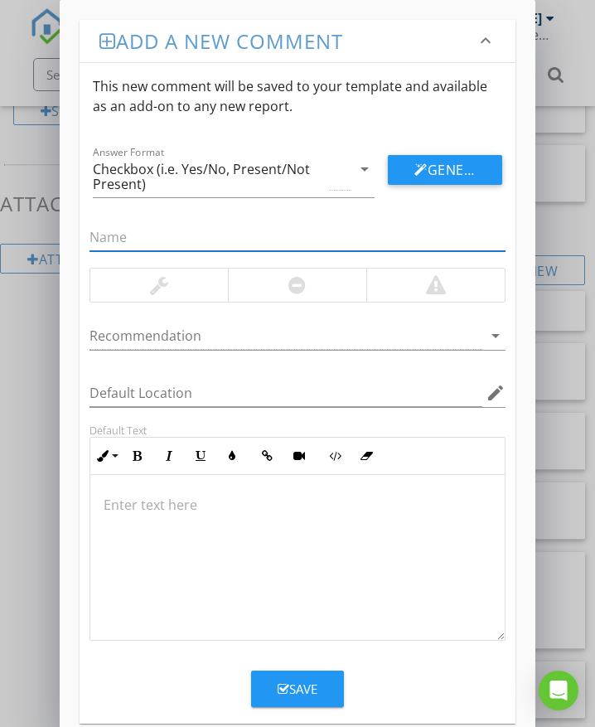
click at [222, 228] on input "text" at bounding box center [298, 237] width 416 height 27
type input "Water pressure exceeds 80 psi"
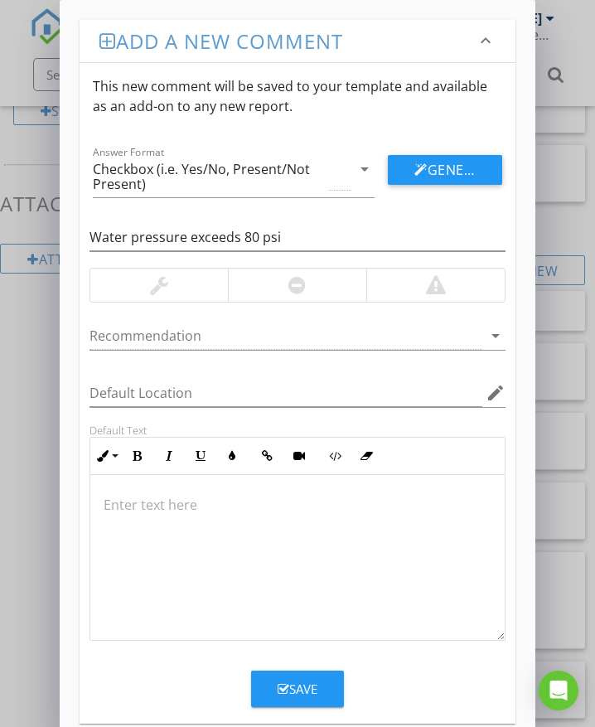
click at [284, 291] on div at bounding box center [297, 285] width 138 height 33
click at [422, 290] on div at bounding box center [435, 285] width 138 height 33
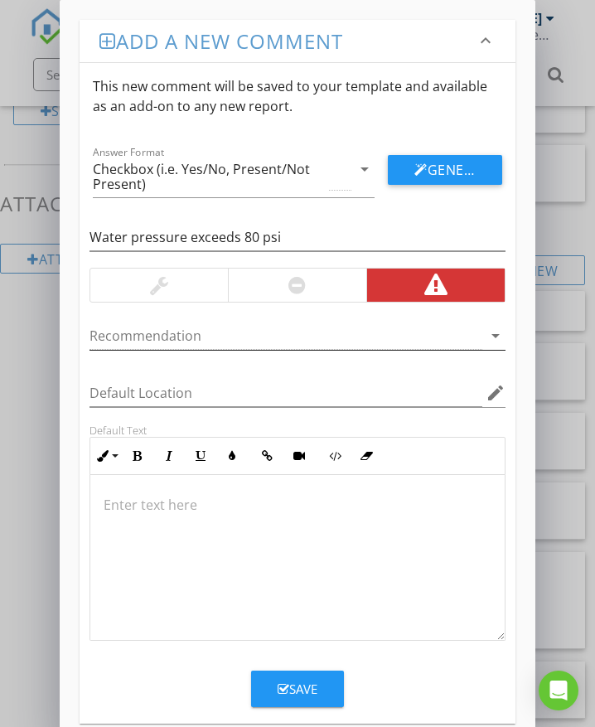
click at [172, 337] on div at bounding box center [286, 335] width 393 height 27
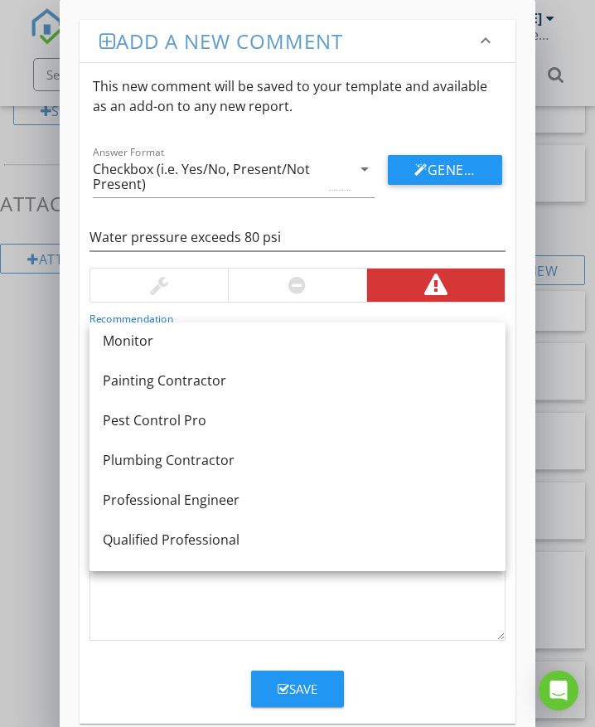
scroll to position [1260, 0]
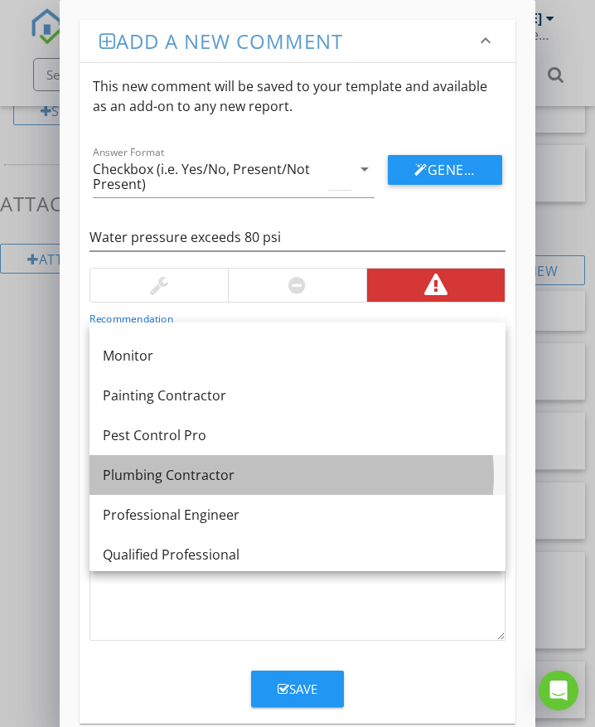
click at [212, 469] on div "Plumbing Contractor" at bounding box center [298, 475] width 390 height 20
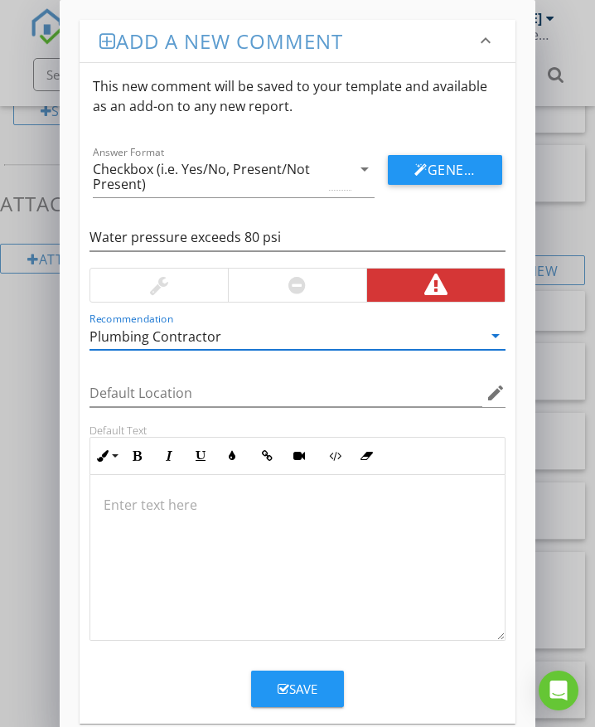
click at [147, 511] on p at bounding box center [298, 505] width 388 height 20
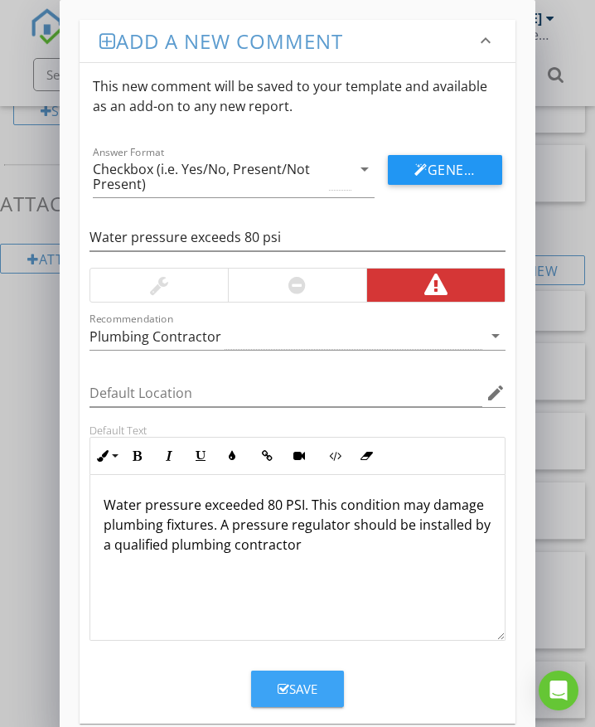
click at [295, 681] on div "Save" at bounding box center [298, 689] width 40 height 19
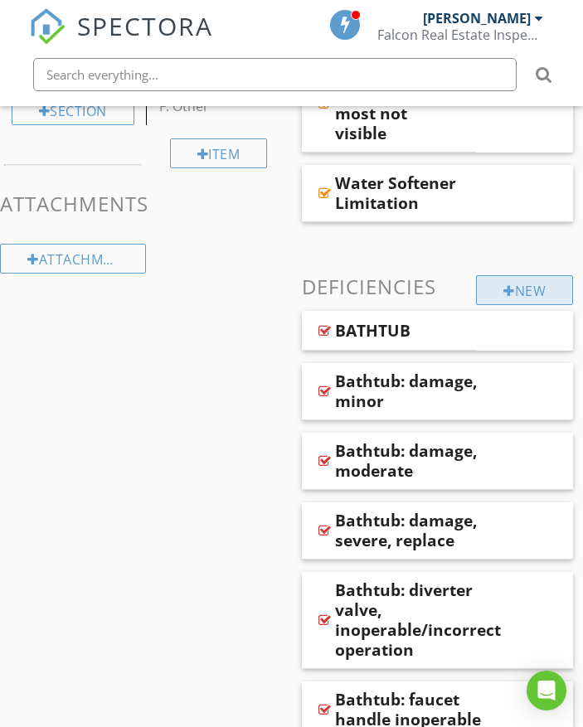
click at [523, 289] on div "New" at bounding box center [524, 290] width 97 height 30
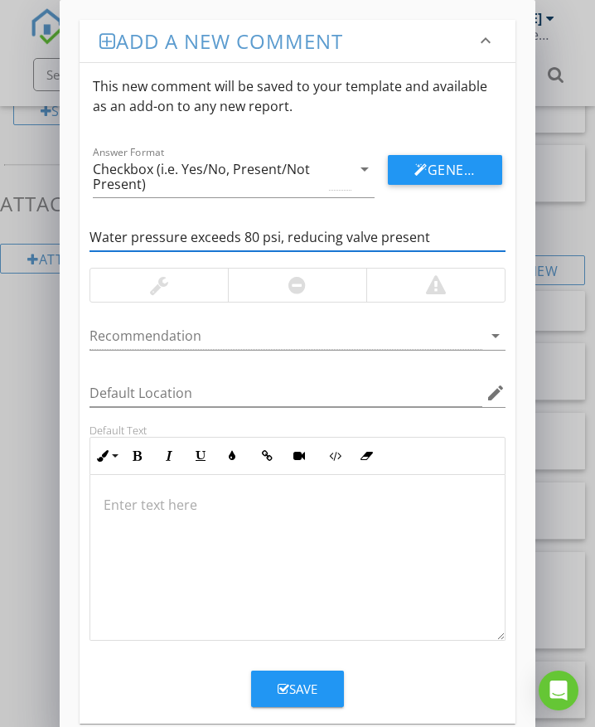
type input "Water pressure exceeds 80 psi, reducing valve present"
click at [381, 280] on div at bounding box center [435, 285] width 138 height 33
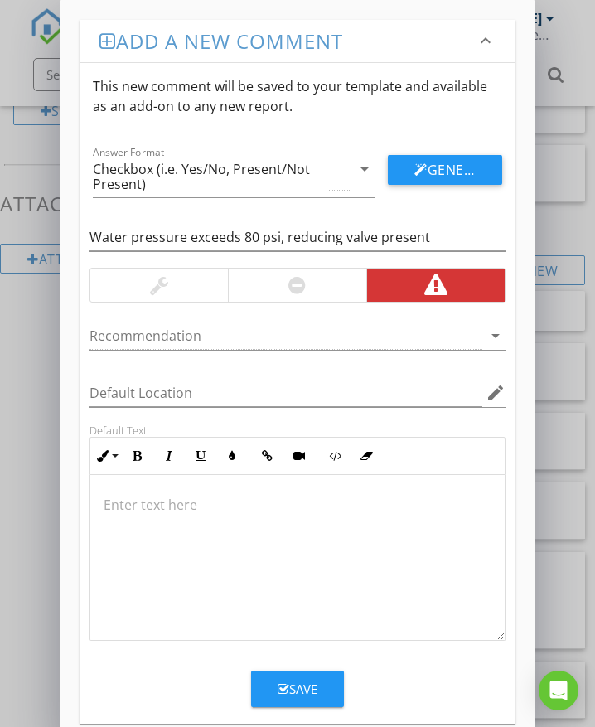
click at [231, 334] on div at bounding box center [286, 335] width 393 height 27
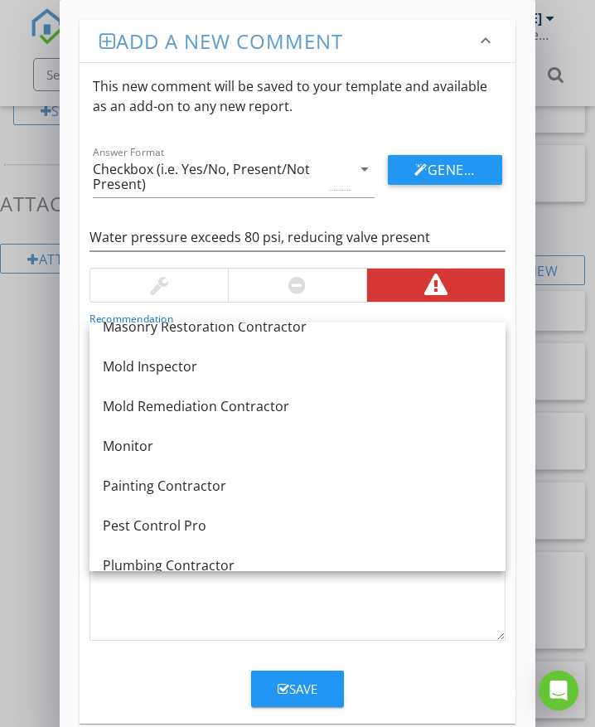
scroll to position [1376, 0]
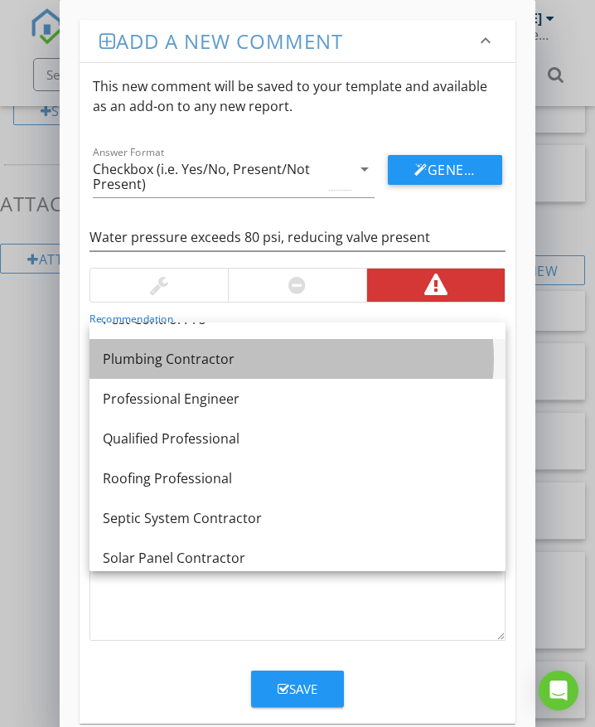
click at [190, 360] on div "Plumbing Contractor" at bounding box center [298, 359] width 390 height 20
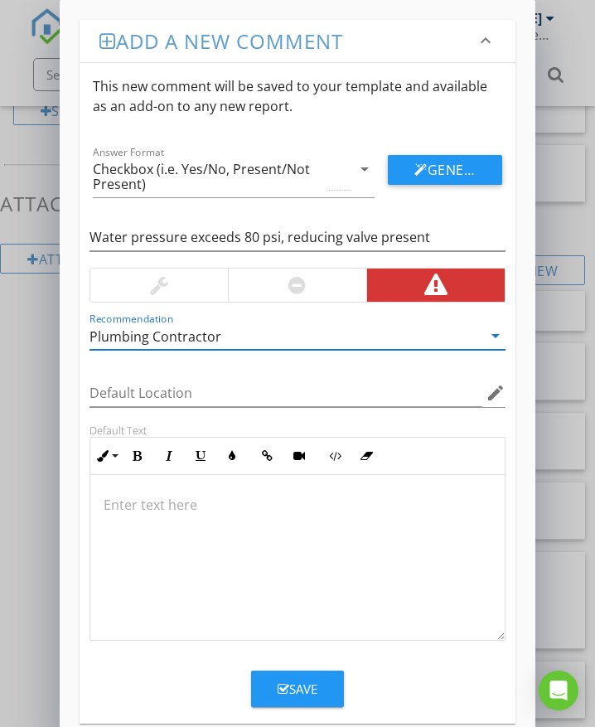
click at [147, 505] on p at bounding box center [298, 505] width 388 height 20
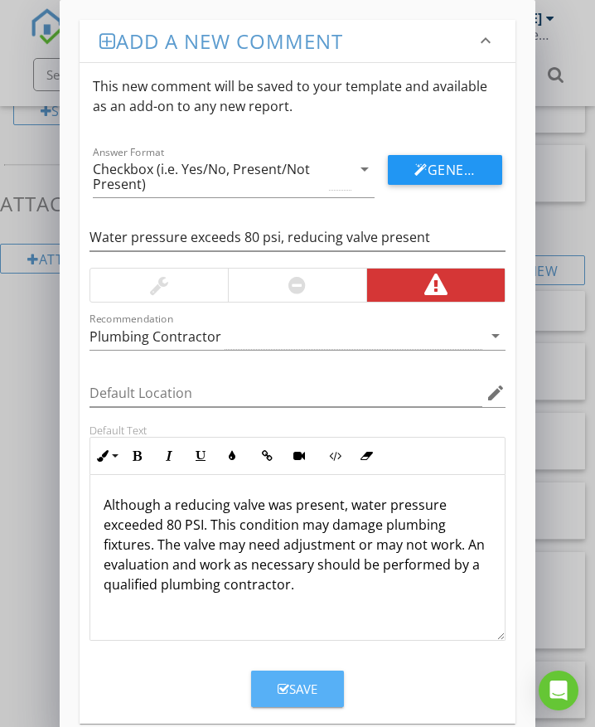
click at [318, 686] on button "Save" at bounding box center [297, 689] width 93 height 36
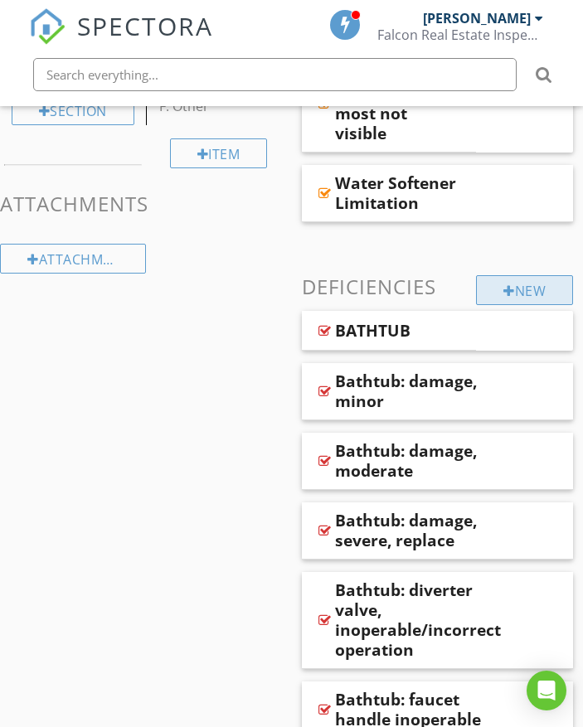
click at [526, 293] on div "New" at bounding box center [524, 290] width 97 height 30
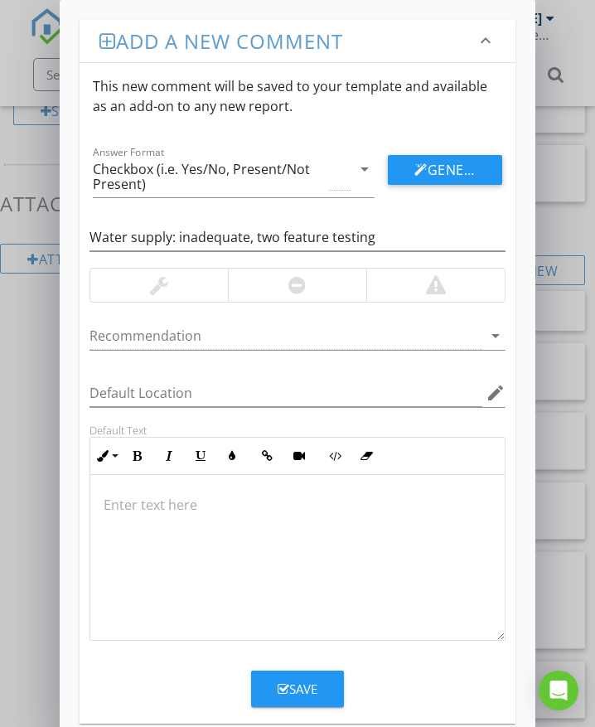
click at [280, 289] on div at bounding box center [297, 285] width 138 height 33
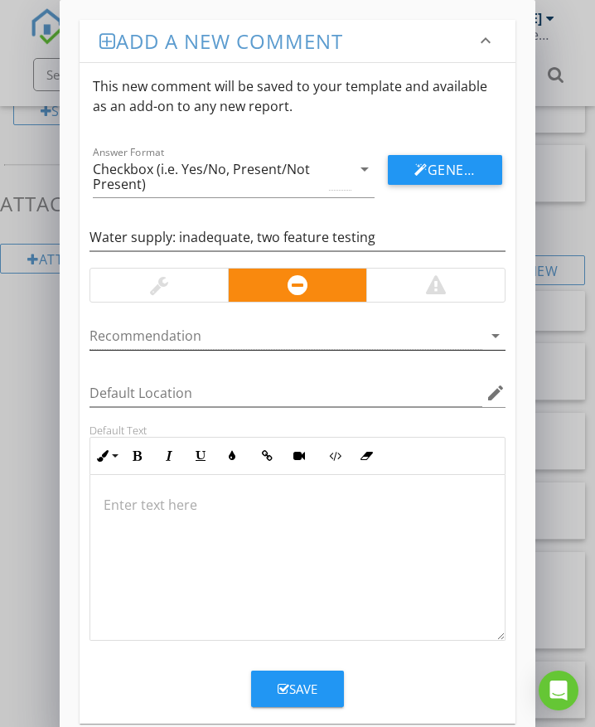
click at [187, 337] on div at bounding box center [286, 335] width 393 height 27
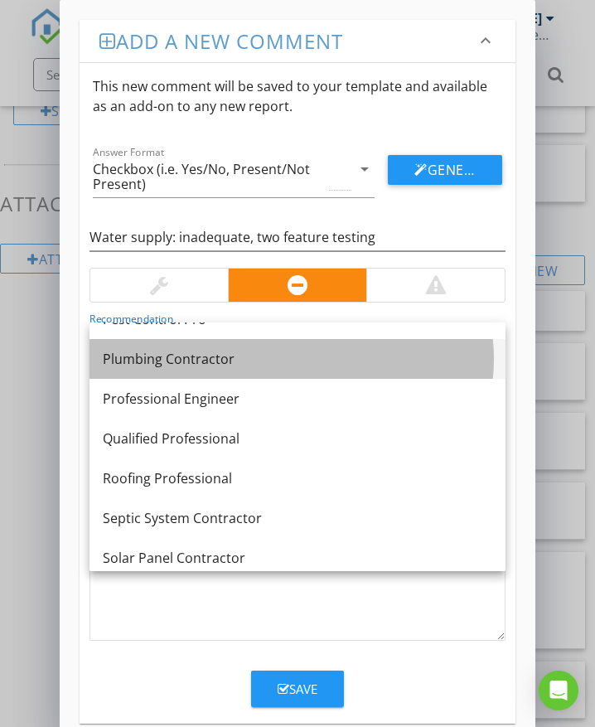
click at [178, 361] on div "Plumbing Contractor" at bounding box center [298, 359] width 390 height 20
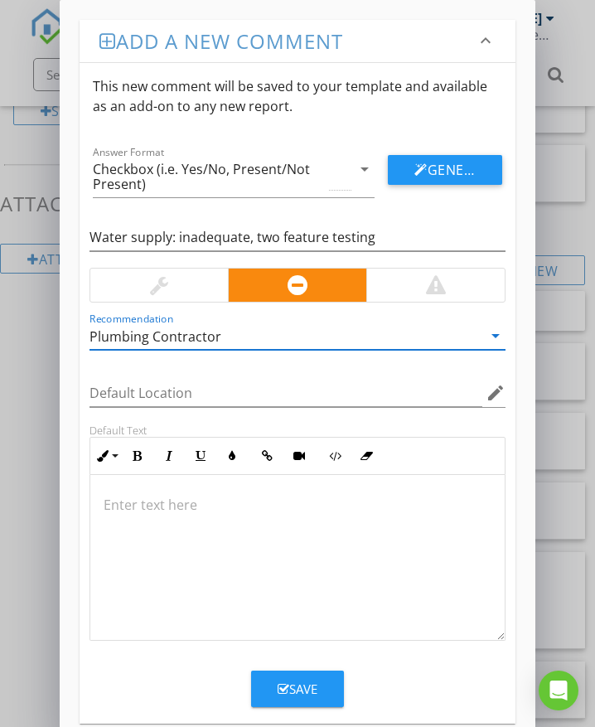
click at [214, 513] on p at bounding box center [298, 505] width 388 height 20
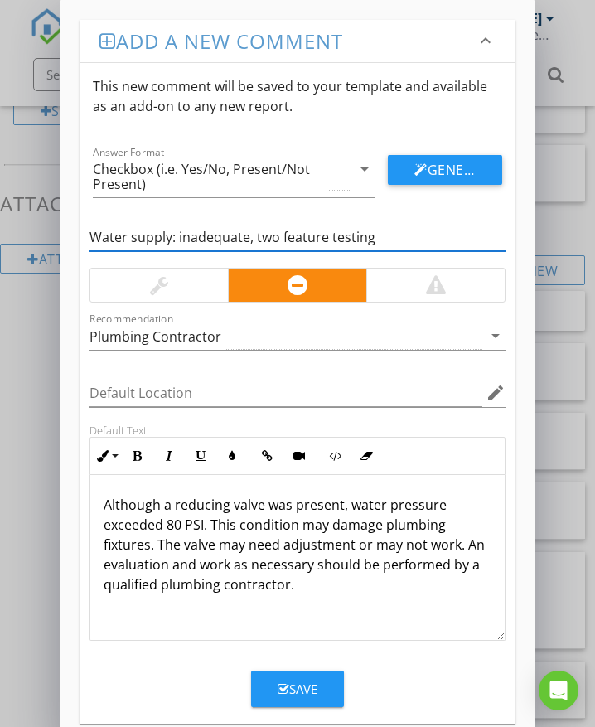
drag, startPoint x: 318, startPoint y: 238, endPoint x: 288, endPoint y: 242, distance: 29.3
click at [288, 242] on input "Water supply: inadequate, two feature testing" at bounding box center [298, 237] width 416 height 27
type input "Water supply: inadequate, two fixture testing"
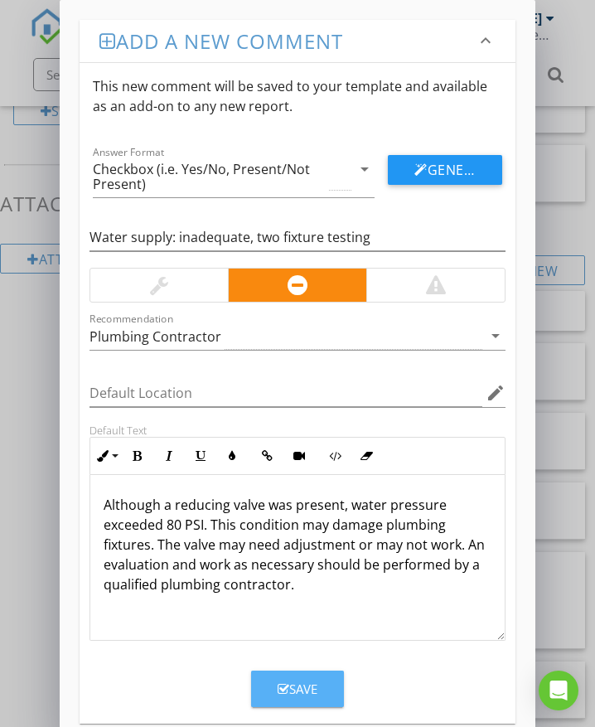
click at [310, 690] on div "Save" at bounding box center [298, 689] width 40 height 19
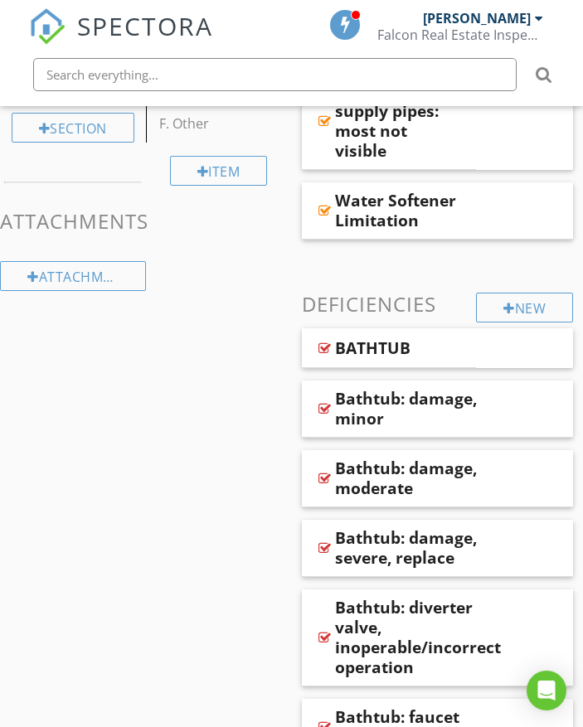
scroll to position [756, 0]
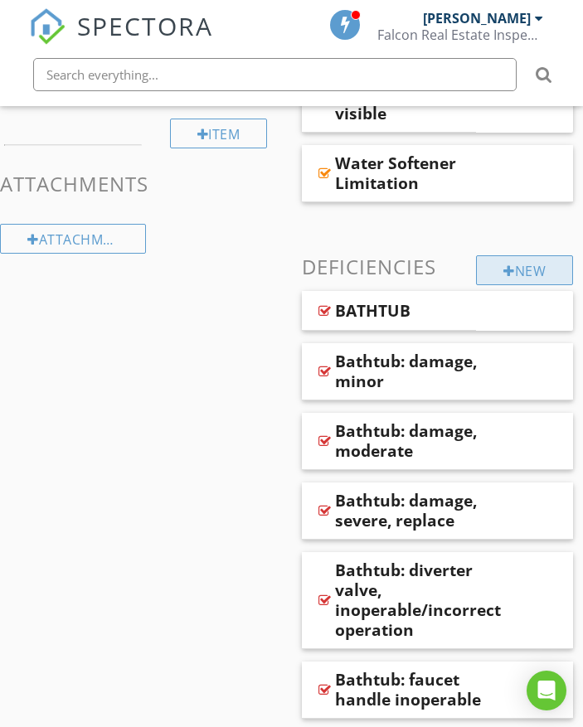
click at [503, 270] on div at bounding box center [509, 270] width 12 height 13
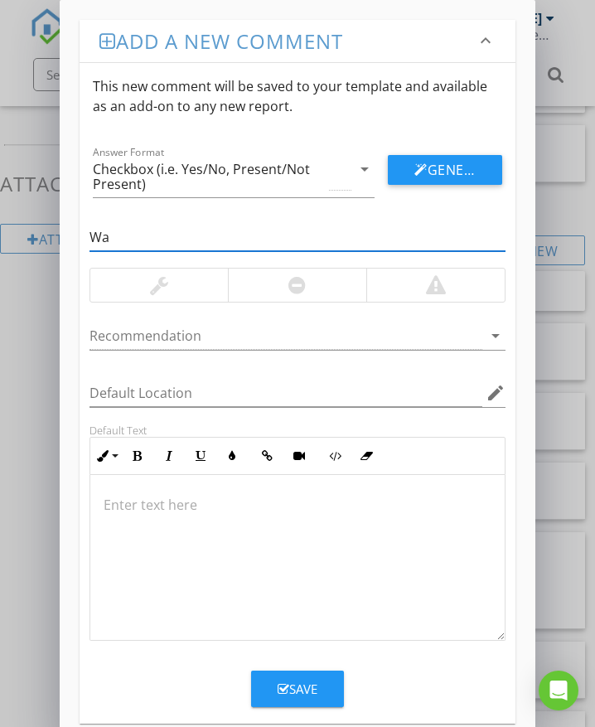
type input "W"
type input "WATER DISTRIBUTION PIPES"
click at [308, 696] on div "Save" at bounding box center [298, 689] width 40 height 19
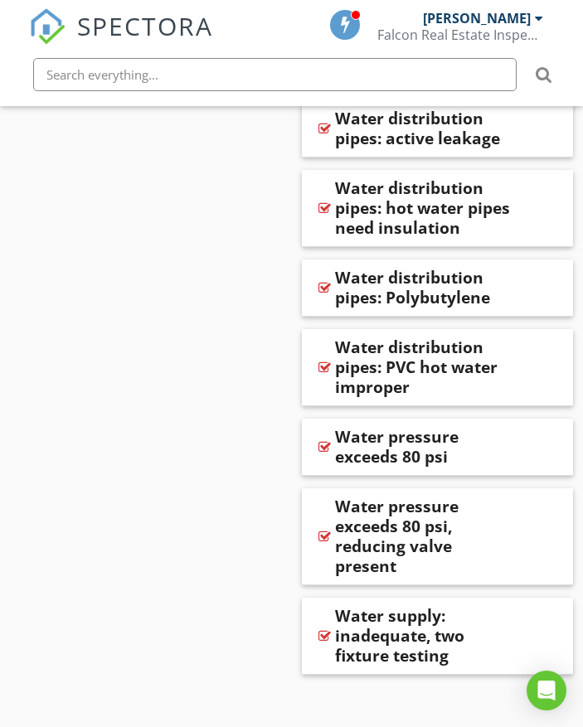
scroll to position [6131, 0]
